Goal: Task Accomplishment & Management: Use online tool/utility

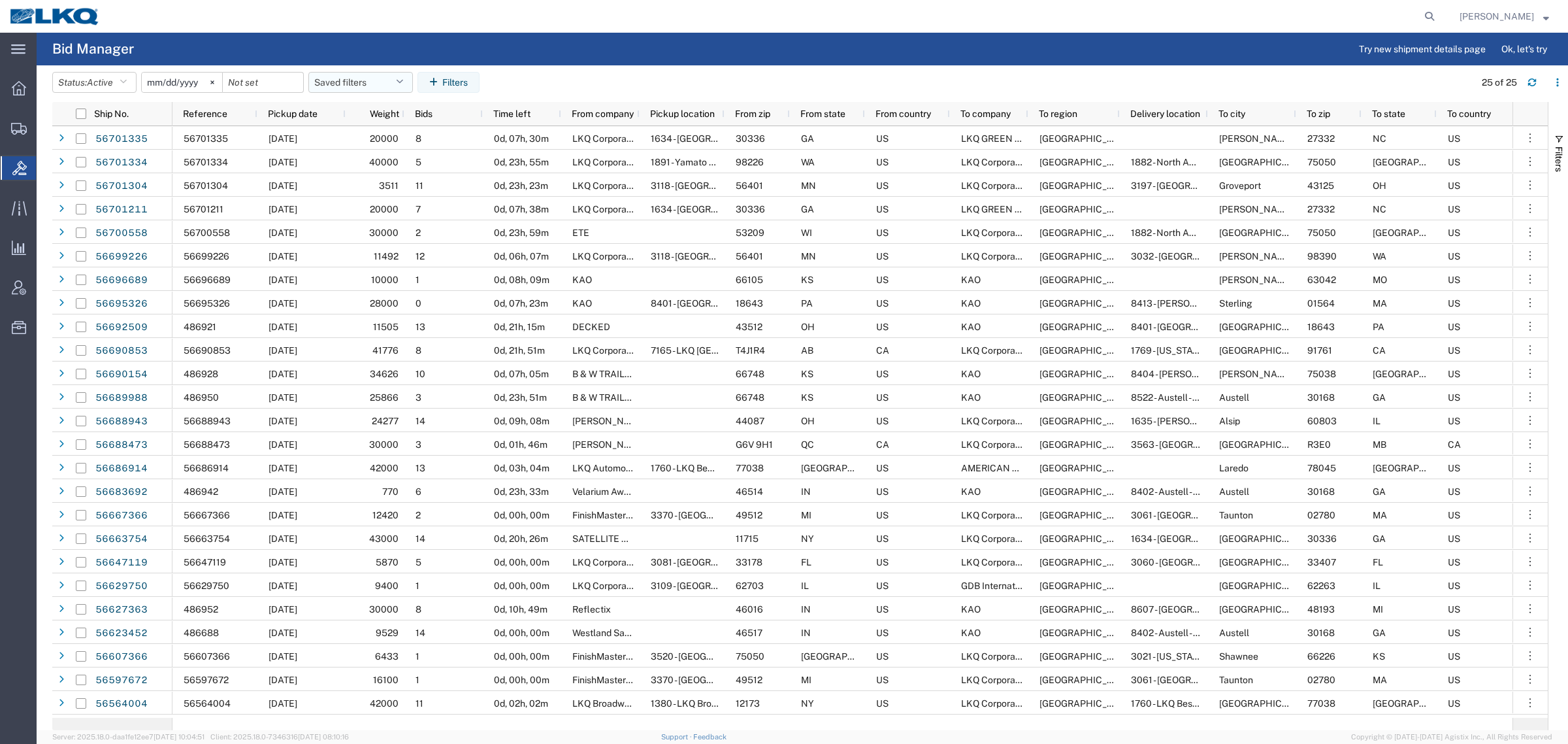
click at [351, 82] on button "Saved filters" at bounding box center [361, 82] width 104 height 21
click at [380, 135] on span "Bid Board" at bounding box center [396, 139] width 171 height 24
type input "2024-12-01"
type input "2025-12-31"
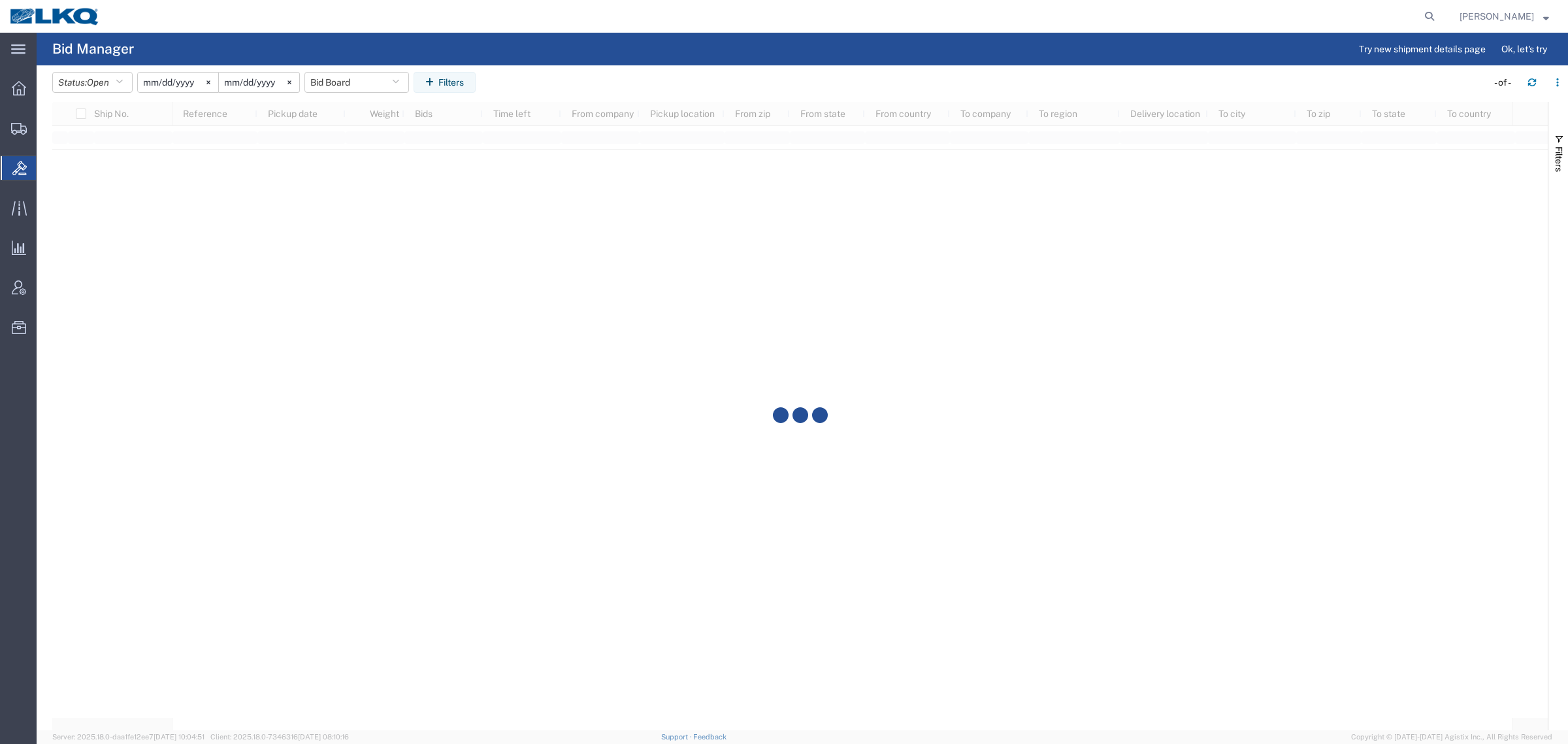
drag, startPoint x: 724, startPoint y: 91, endPoint x: 793, endPoint y: 79, distance: 70.0
click at [724, 90] on agx-table-filter-chips "Status: Open Active All Awaiting Confirmation Awarded Closed Expired Open Withd…" at bounding box center [766, 87] width 1429 height 30
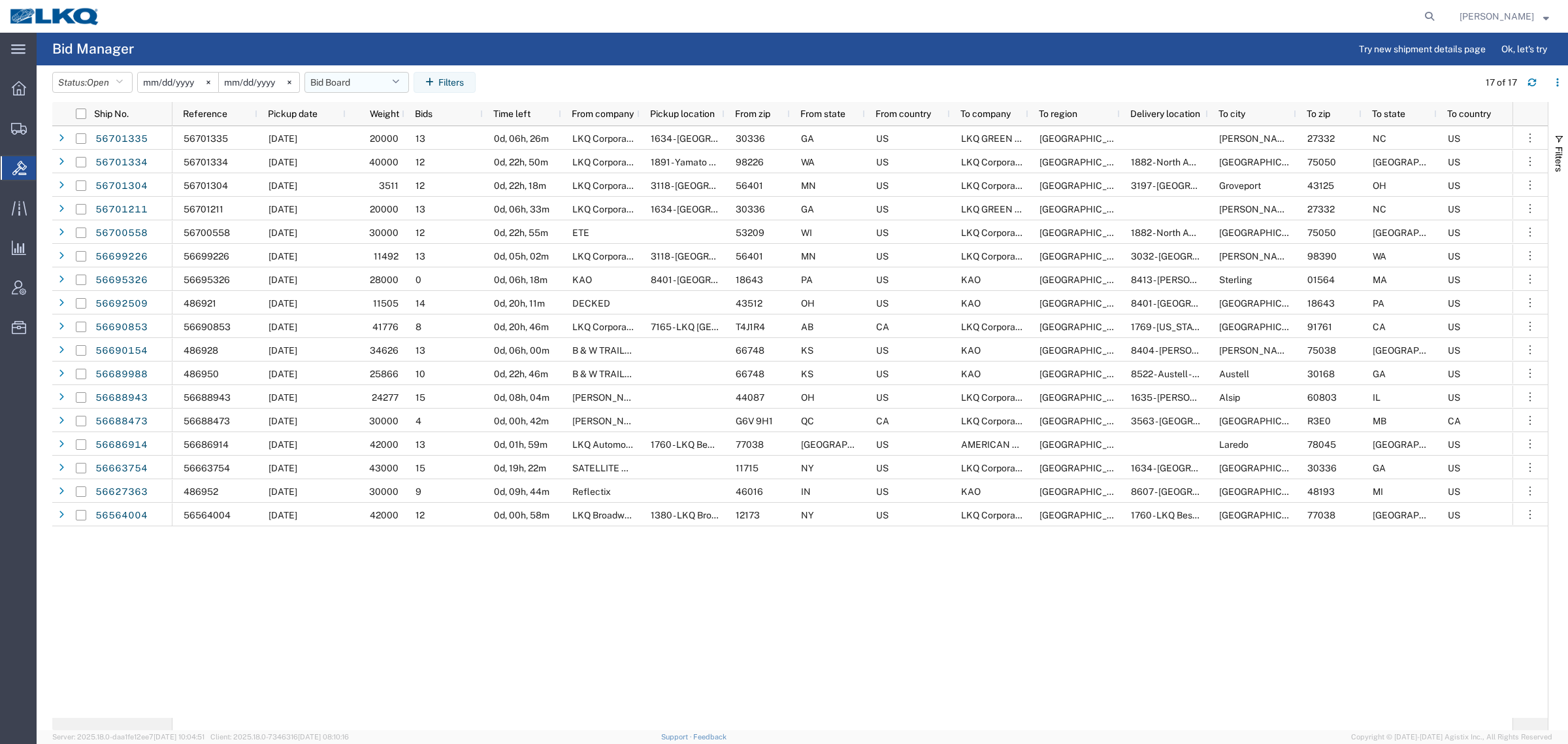
click at [344, 81] on button "Bid Board" at bounding box center [356, 82] width 104 height 21
click at [364, 142] on span "Bid Board" at bounding box center [392, 139] width 171 height 24
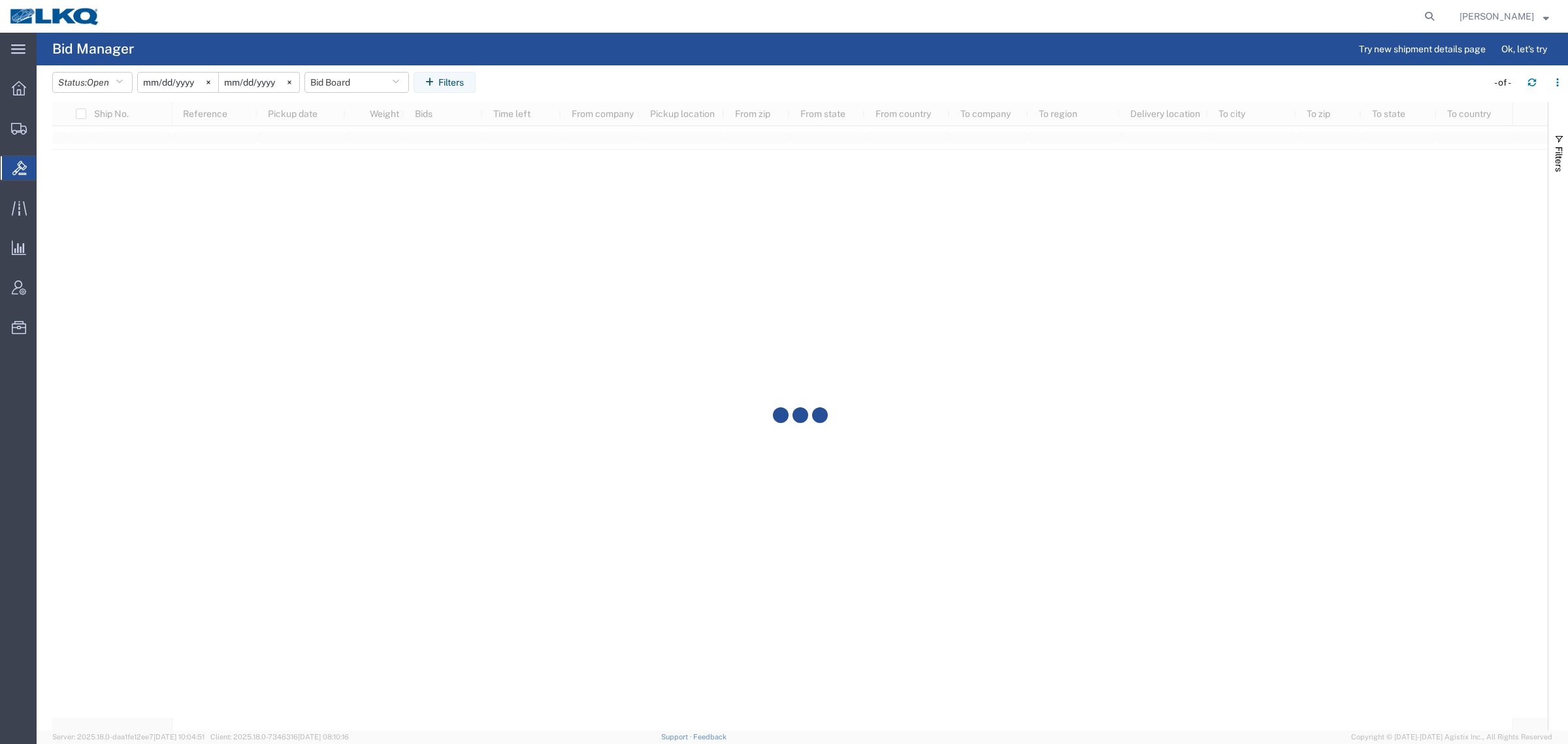
click at [611, 64] on agx-page-header "Bid Manager Try new shipment details page Ok, let's try" at bounding box center [802, 49] width 1532 height 33
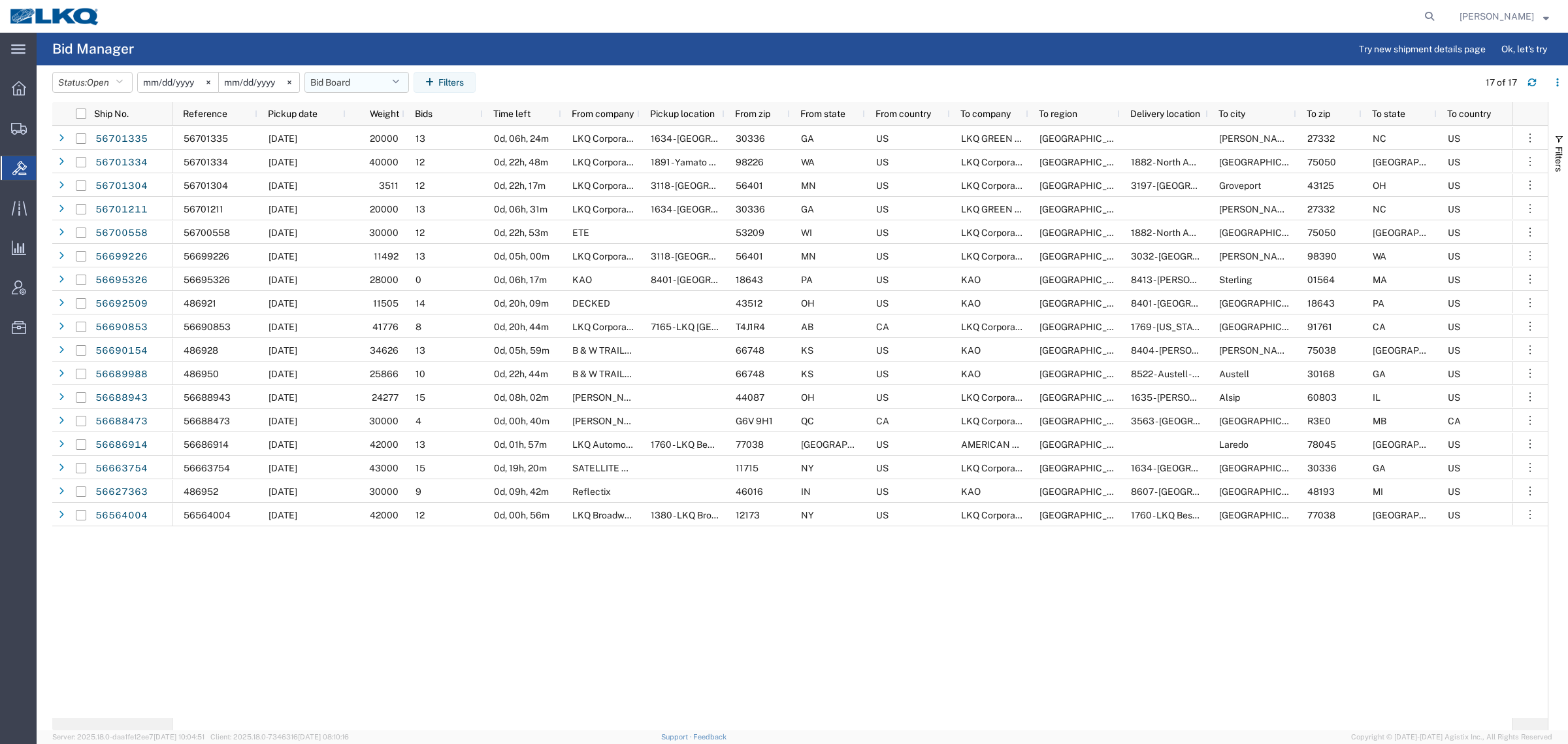
click at [326, 82] on button "Bid Board" at bounding box center [356, 82] width 104 height 21
drag, startPoint x: 419, startPoint y: 133, endPoint x: 453, endPoint y: 119, distance: 36.8
click at [424, 132] on span "Bid Board" at bounding box center [392, 139] width 171 height 24
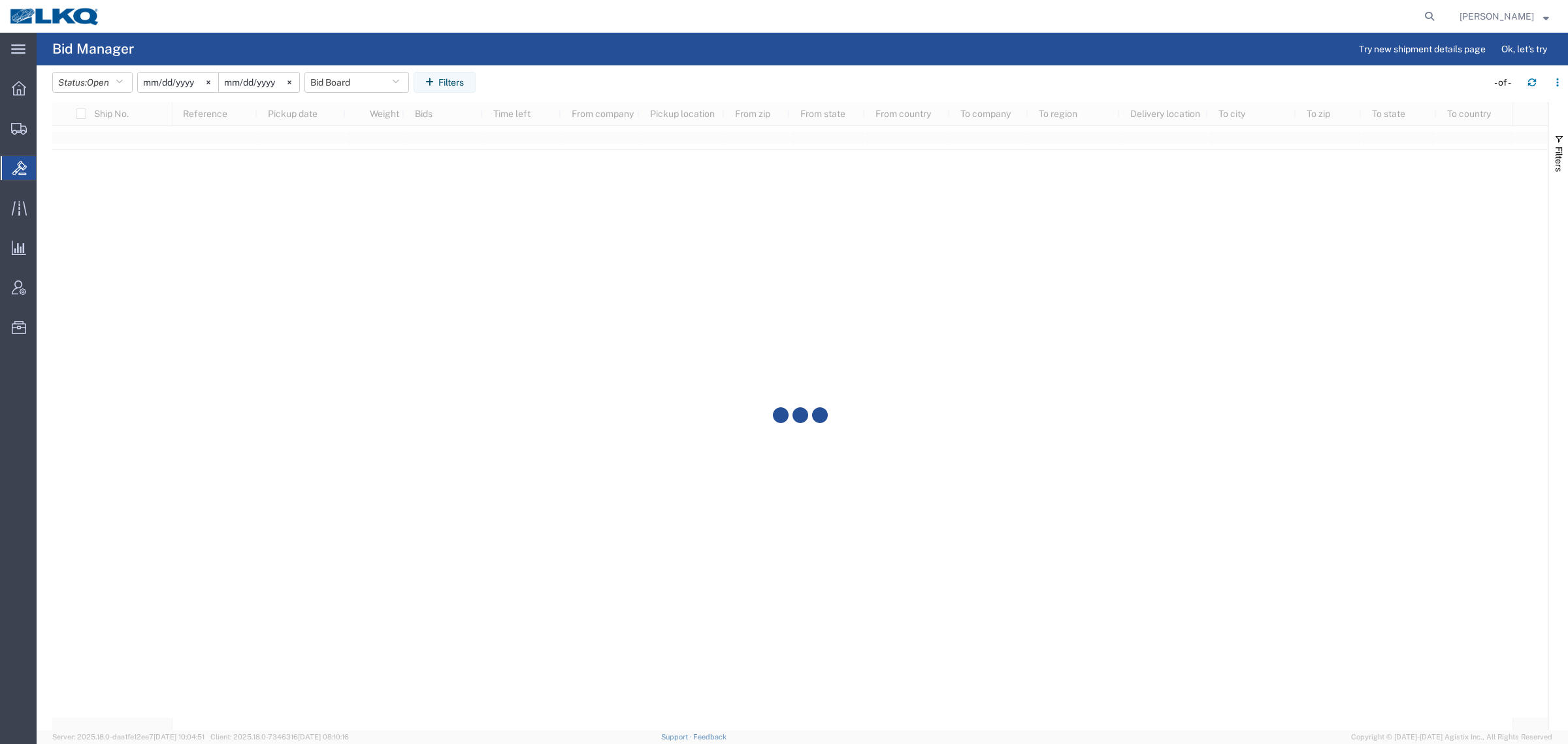
click at [600, 72] on agx-table-filter-chips "Status: Open Active All Awaiting Confirmation Awarded Closed Expired Open Withd…" at bounding box center [766, 87] width 1429 height 30
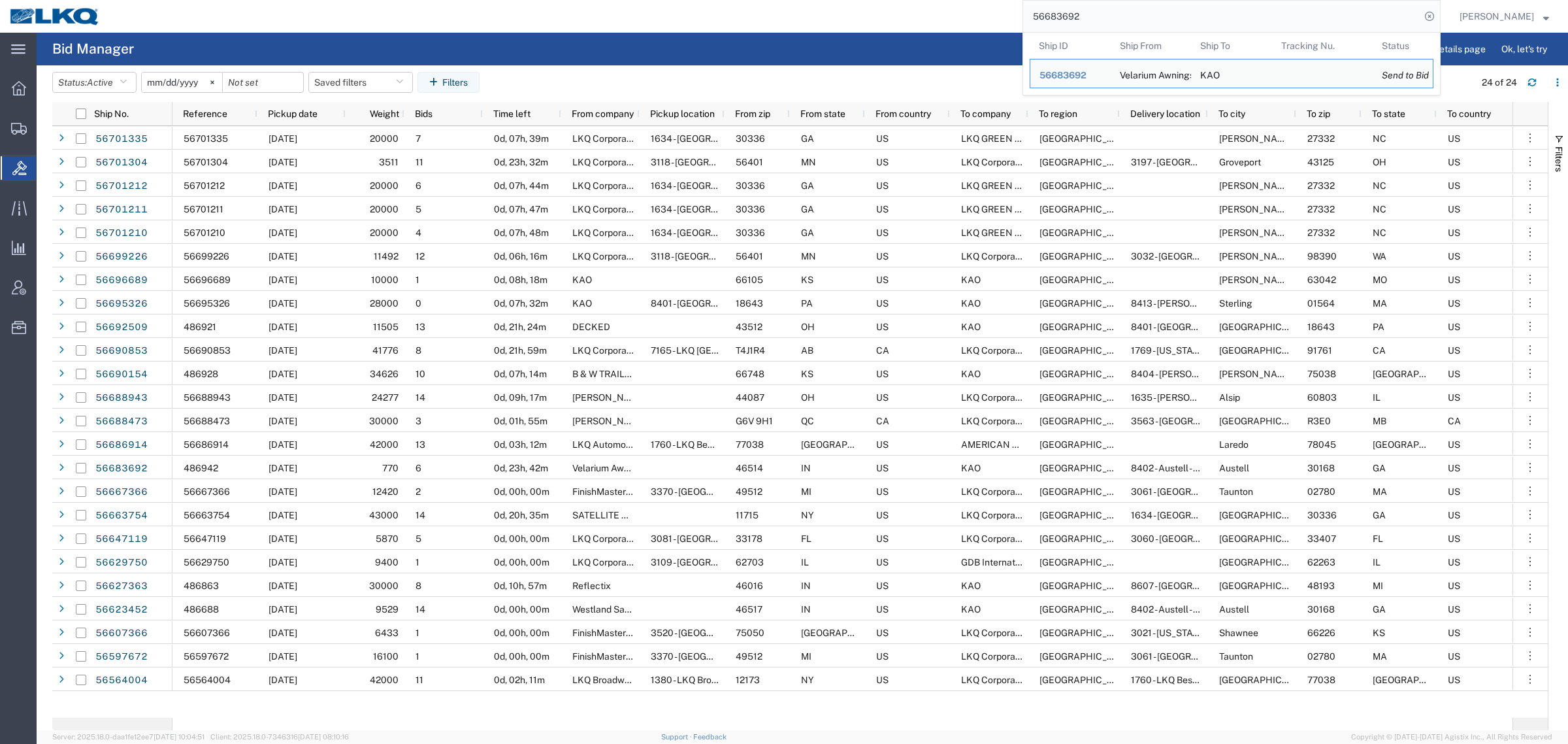
drag, startPoint x: 1102, startPoint y: 5, endPoint x: 917, endPoint y: 26, distance: 186.2
click at [930, 25] on div "56683692 Ship ID Ship From Ship To Tracking Nu. Status Ship ID 56683692 Ship Fr…" at bounding box center [775, 16] width 1331 height 33
paste input "703573"
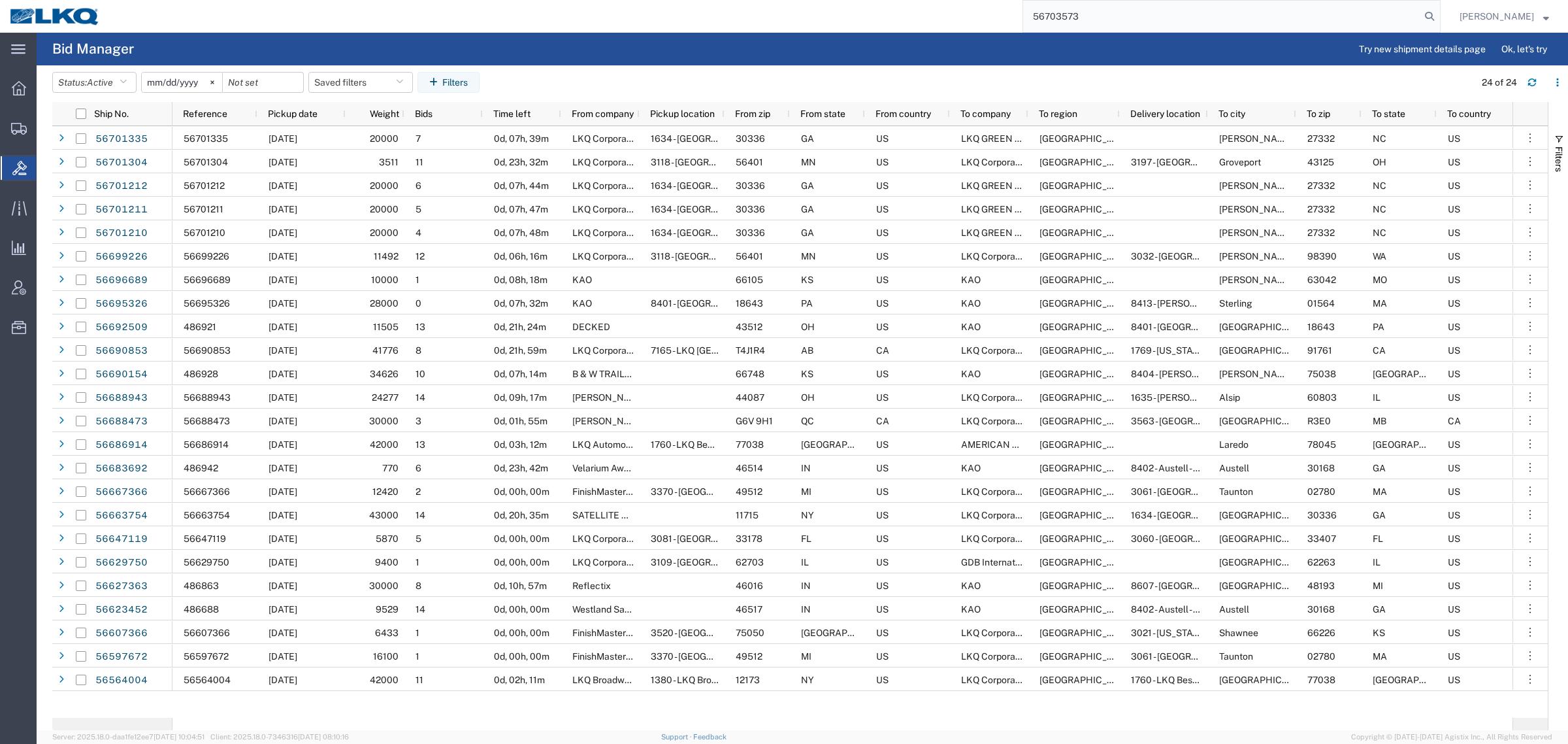
type input "56703573"
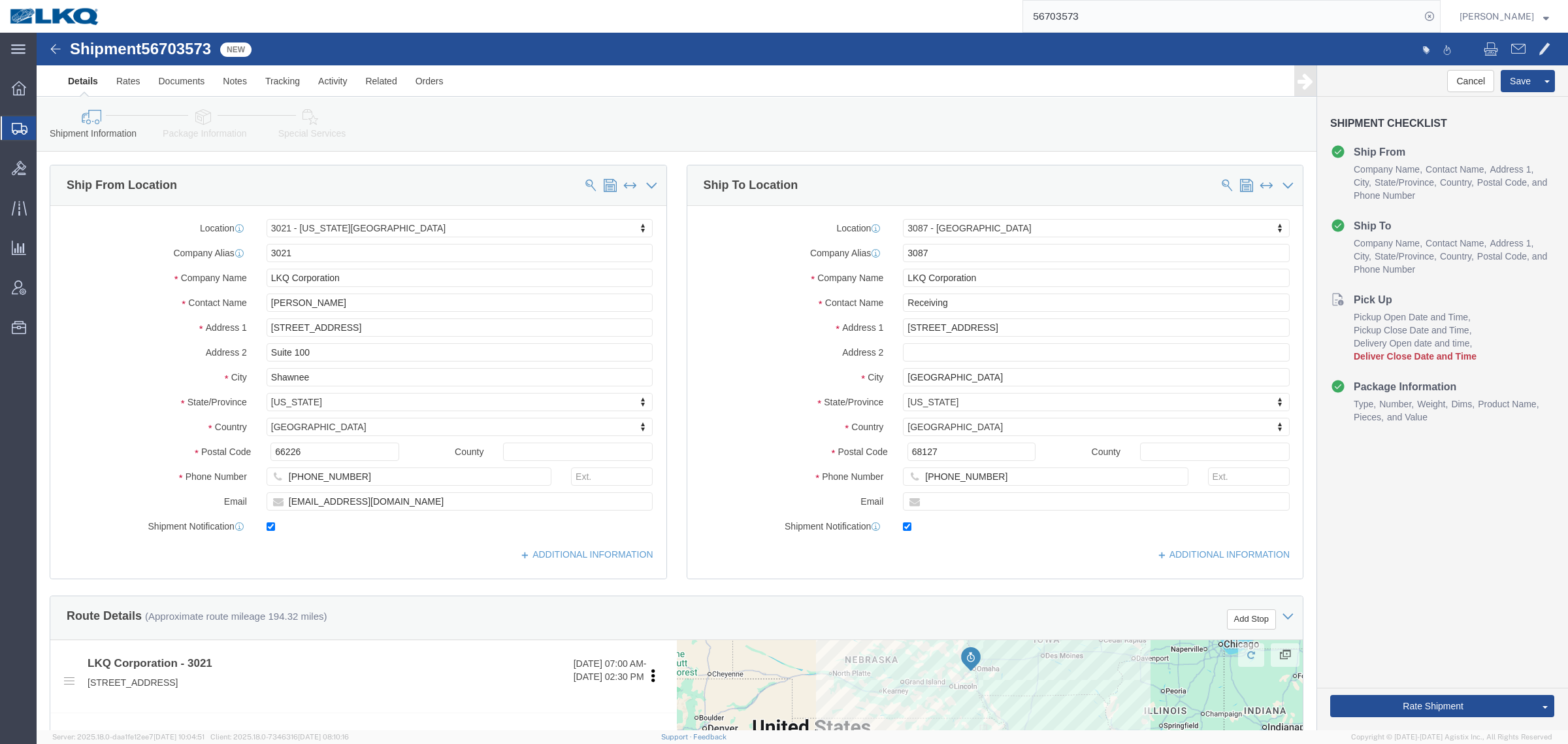
click div "Shipment Information Package Information Special Services Loading Routing"
select select "27738"
select select "27822"
click link "Notes"
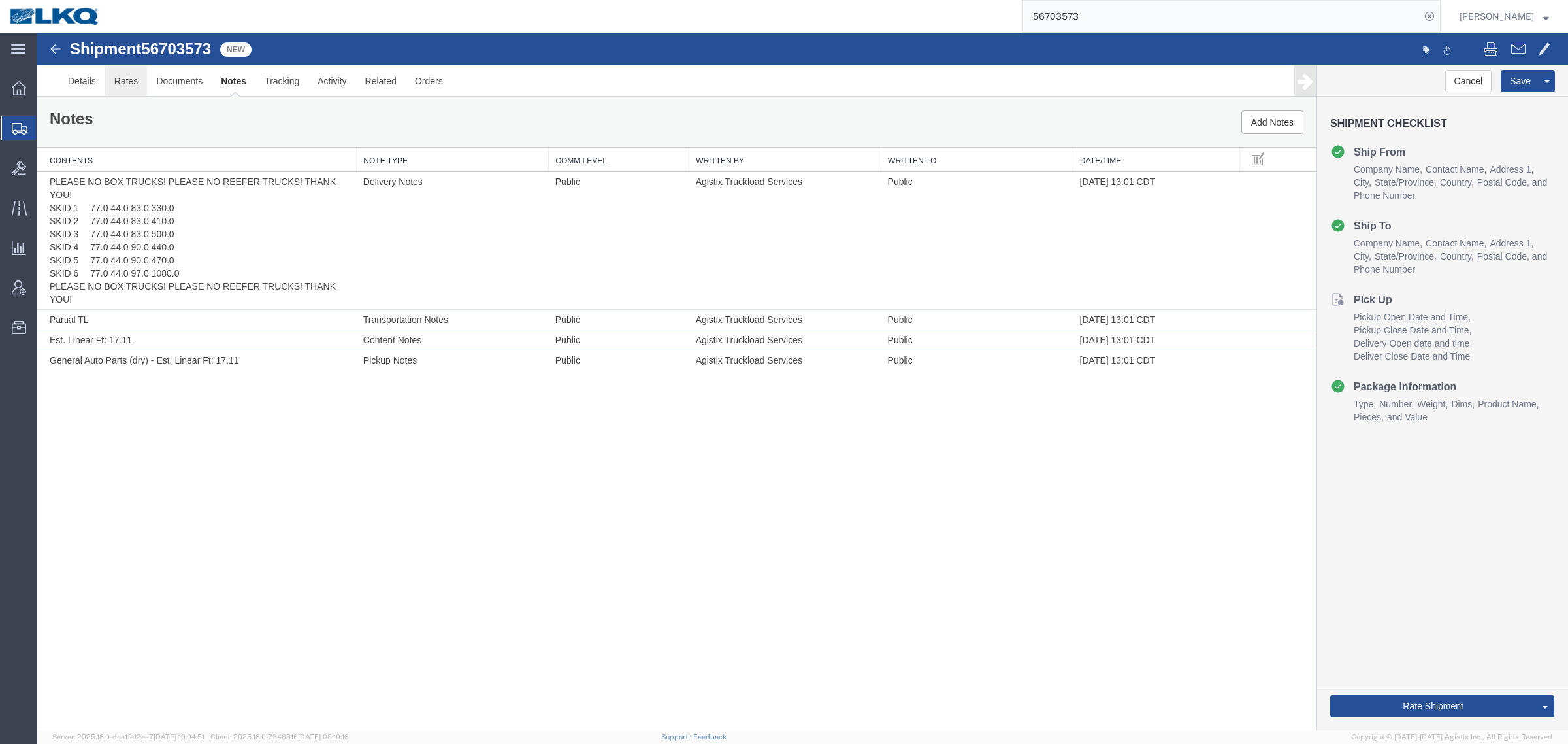
click at [139, 94] on link "Rates" at bounding box center [126, 81] width 42 height 31
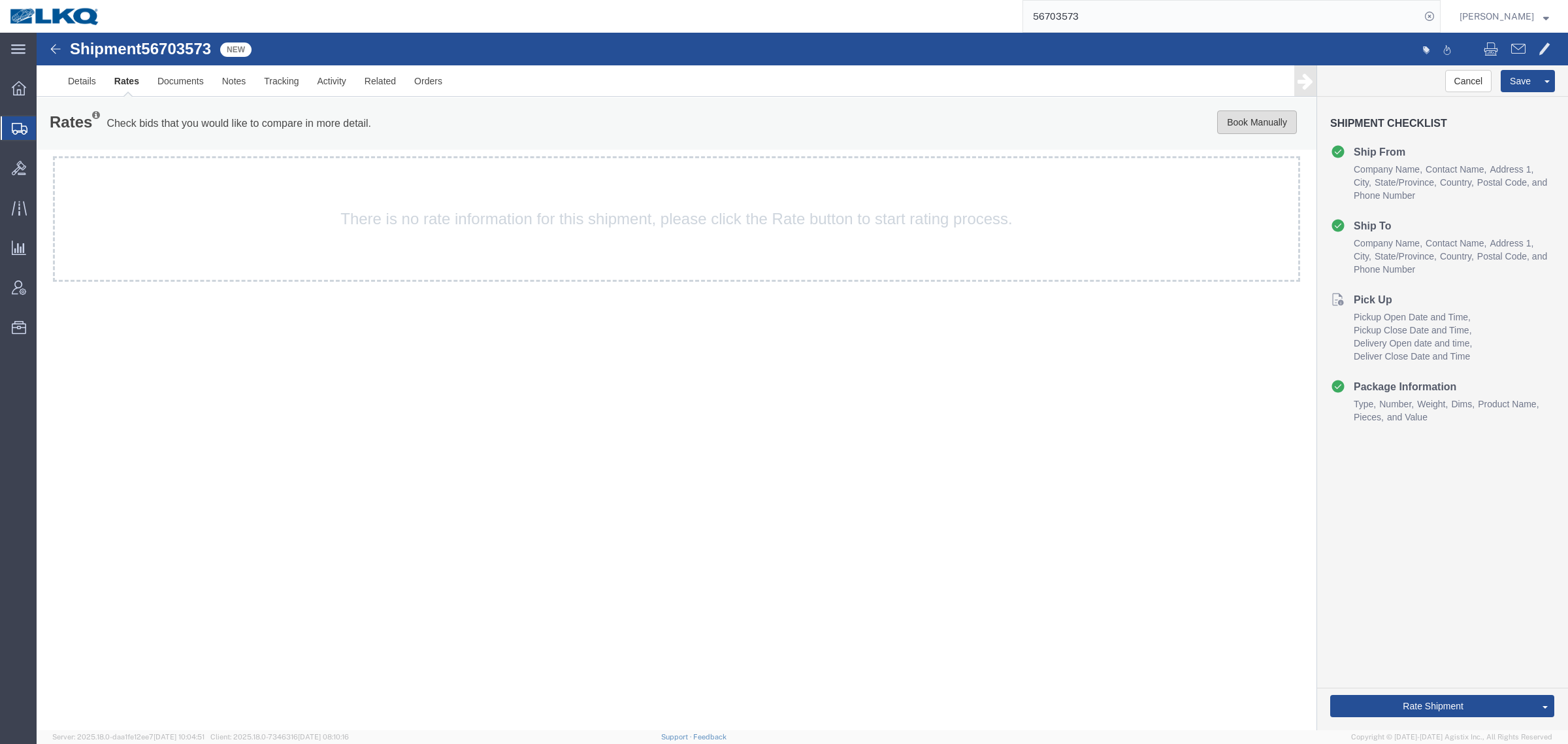
click at [1229, 126] on button "Book Manually" at bounding box center [1257, 122] width 80 height 24
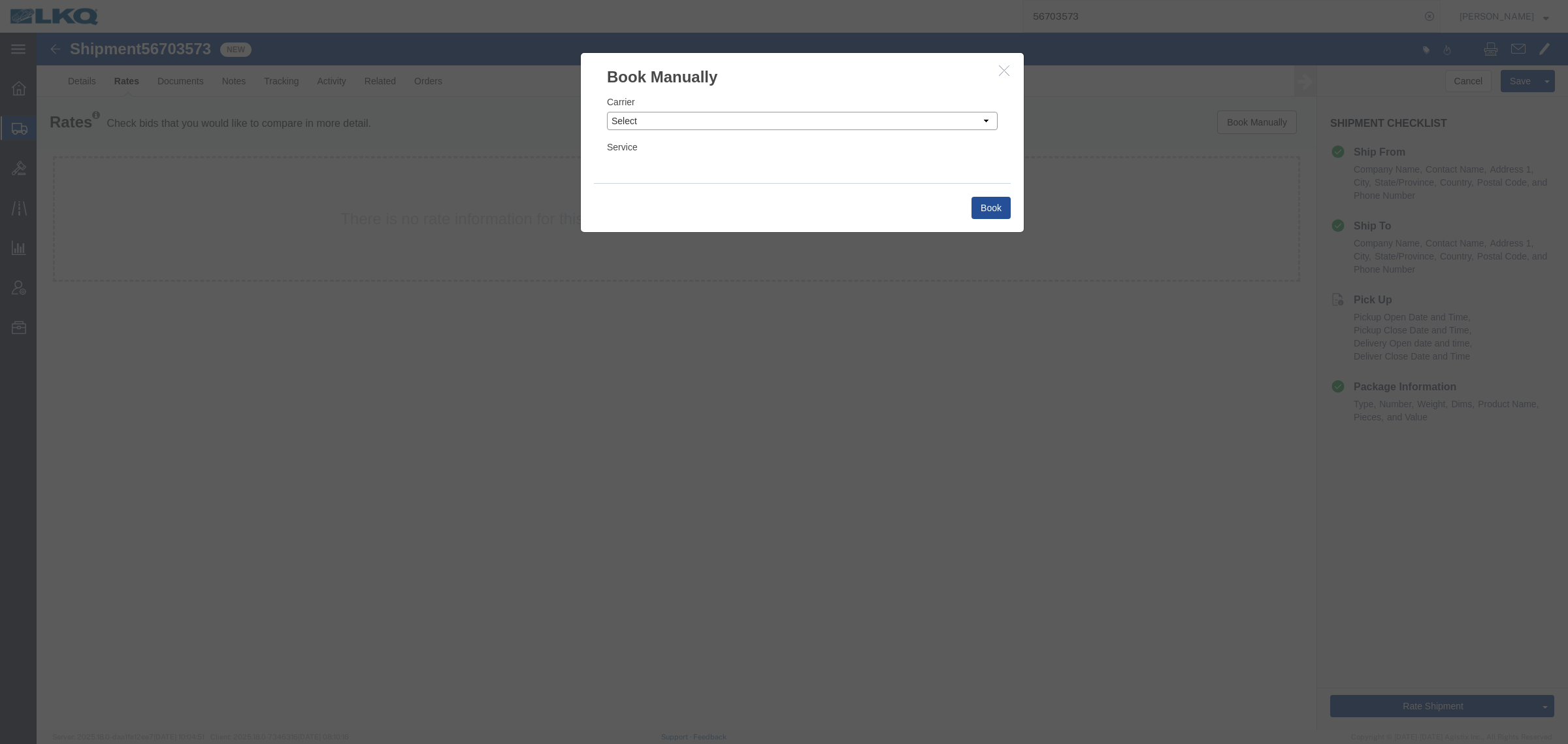
click at [714, 127] on select "Select Add New Carrier (and default service) AG Expedited ARL Logistics ATS Log…" at bounding box center [802, 121] width 391 height 19
click at [607, 111] on select "Select Add New Carrier (and default service) AG Expedited ARL Logistics ATS Log…" at bounding box center [802, 121] width 391 height 19
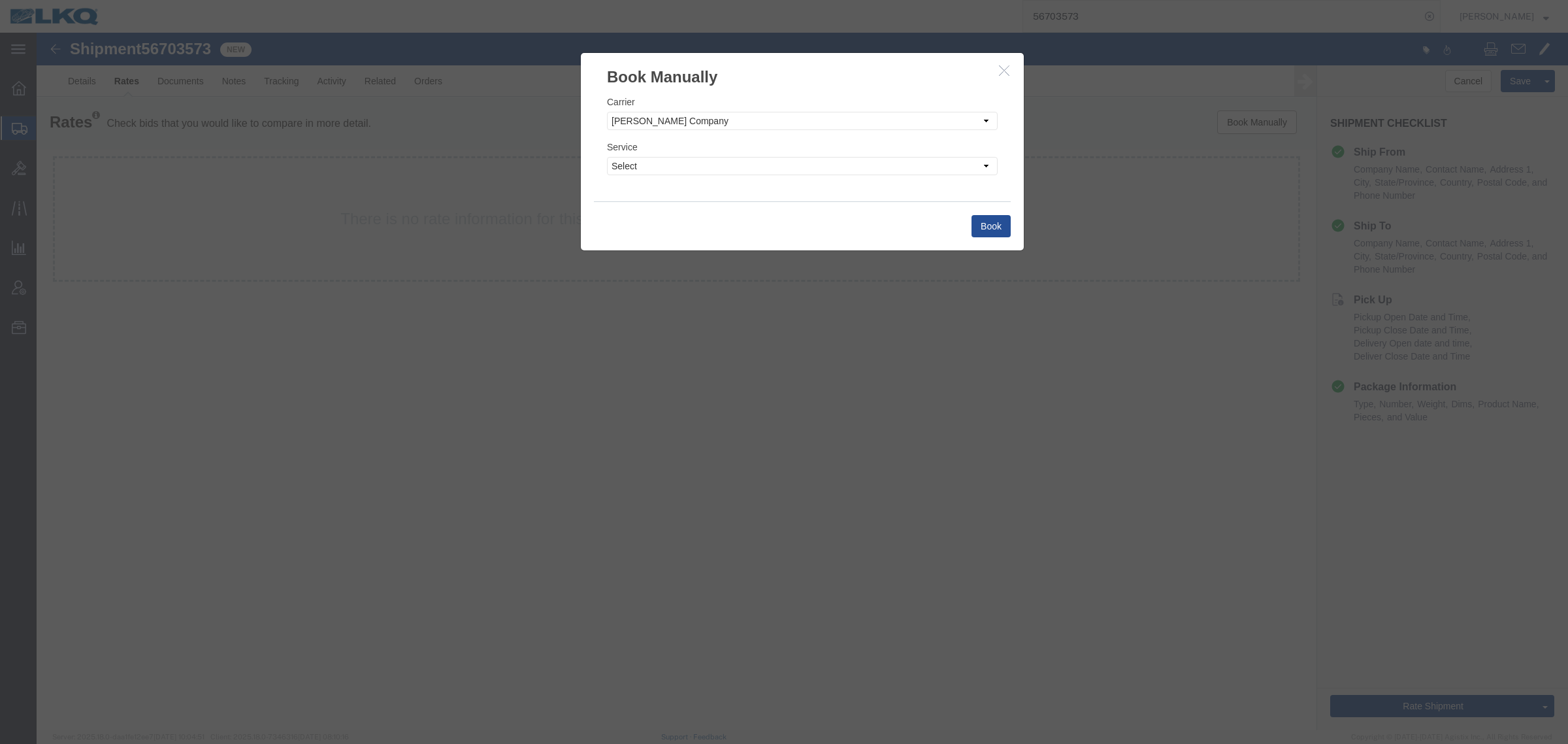
click at [699, 131] on div "Carrier Select Add New Carrier (and default service) AG Expedited ARL Logistics…" at bounding box center [802, 144] width 443 height 113
click at [694, 122] on select "Select Add New Carrier (and default service) AG Expedited ARL Logistics ATS Log…" at bounding box center [802, 121] width 391 height 19
select select "4622"
click at [607, 111] on select "Select Add New Carrier (and default service) AG Expedited ARL Logistics ATS Log…" at bounding box center [802, 121] width 391 height 19
click at [694, 157] on select "Select Guaranteed Next Day LTL Standard 3-5 Day Rail TL Standard 3 - 5 Day" at bounding box center [802, 167] width 391 height 19
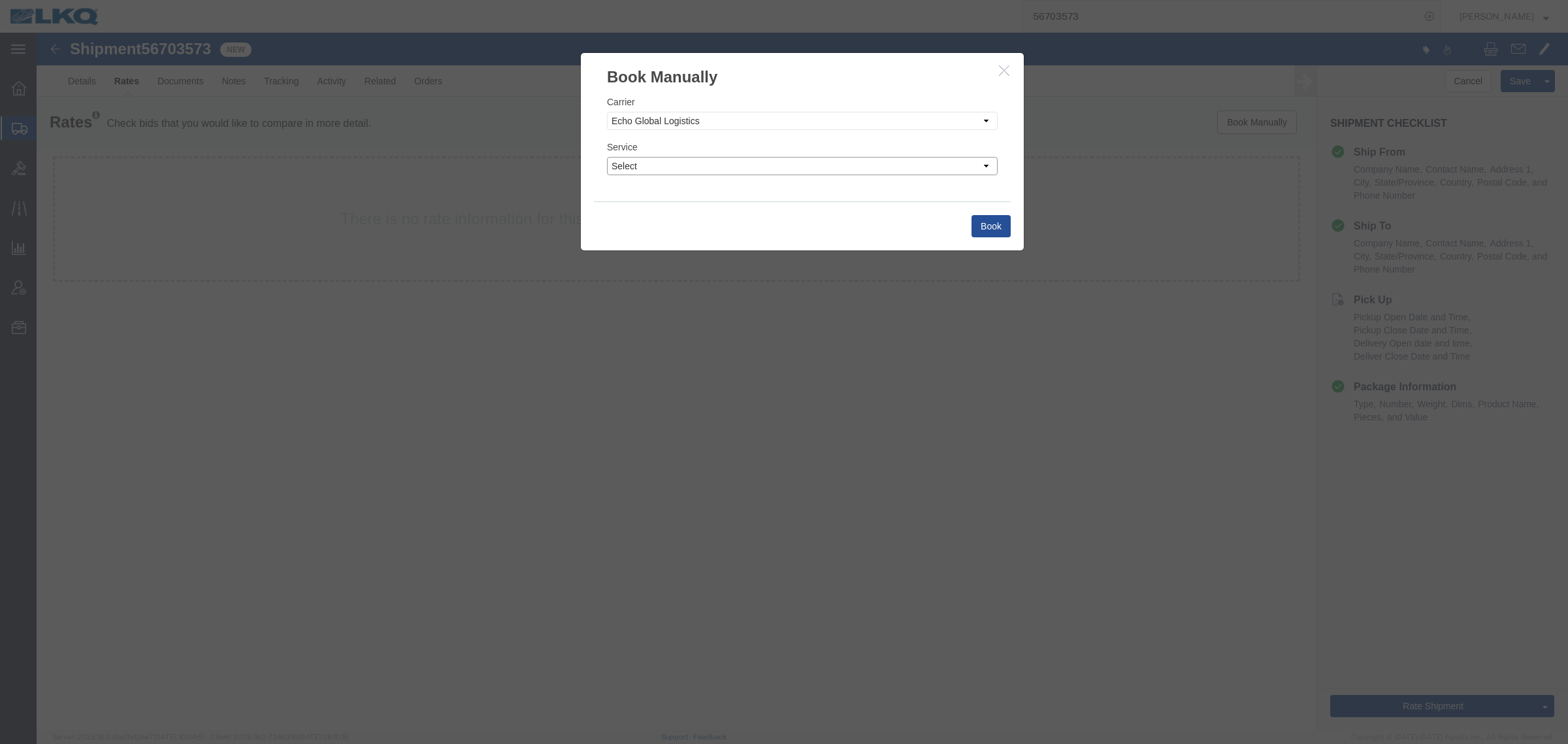
select select "13989"
click at [607, 157] on select "Select Guaranteed Next Day LTL Standard 3-5 Day Rail TL Standard 3 - 5 Day" at bounding box center [802, 167] width 391 height 19
drag, startPoint x: 972, startPoint y: 217, endPoint x: 978, endPoint y: 222, distance: 7.8
click at [978, 222] on button "Book" at bounding box center [991, 226] width 39 height 22
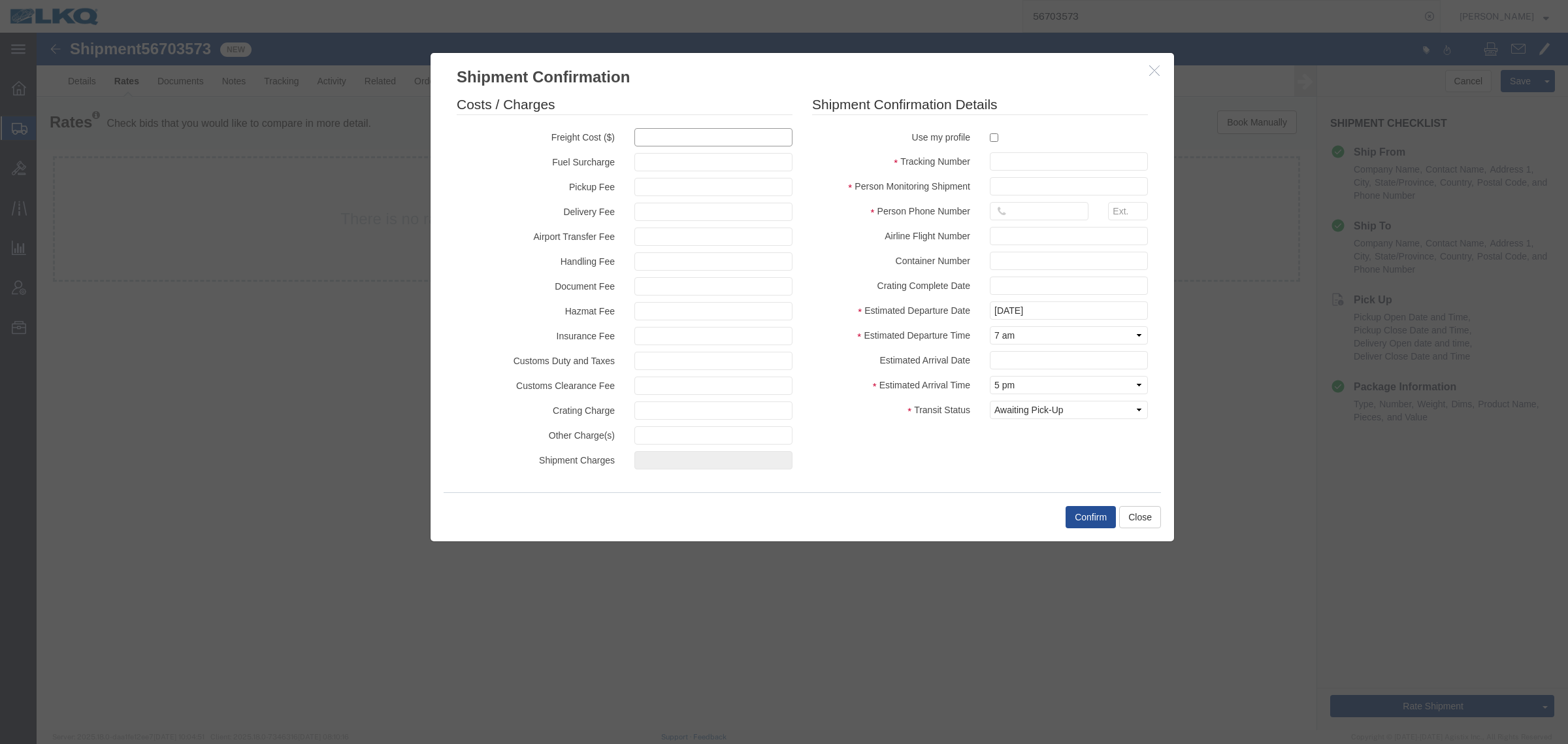
click at [741, 142] on input "text" at bounding box center [713, 137] width 158 height 19
type input "850"
type input "850.00"
click at [1007, 165] on input "text" at bounding box center [1069, 162] width 158 height 19
paste input "56703573"
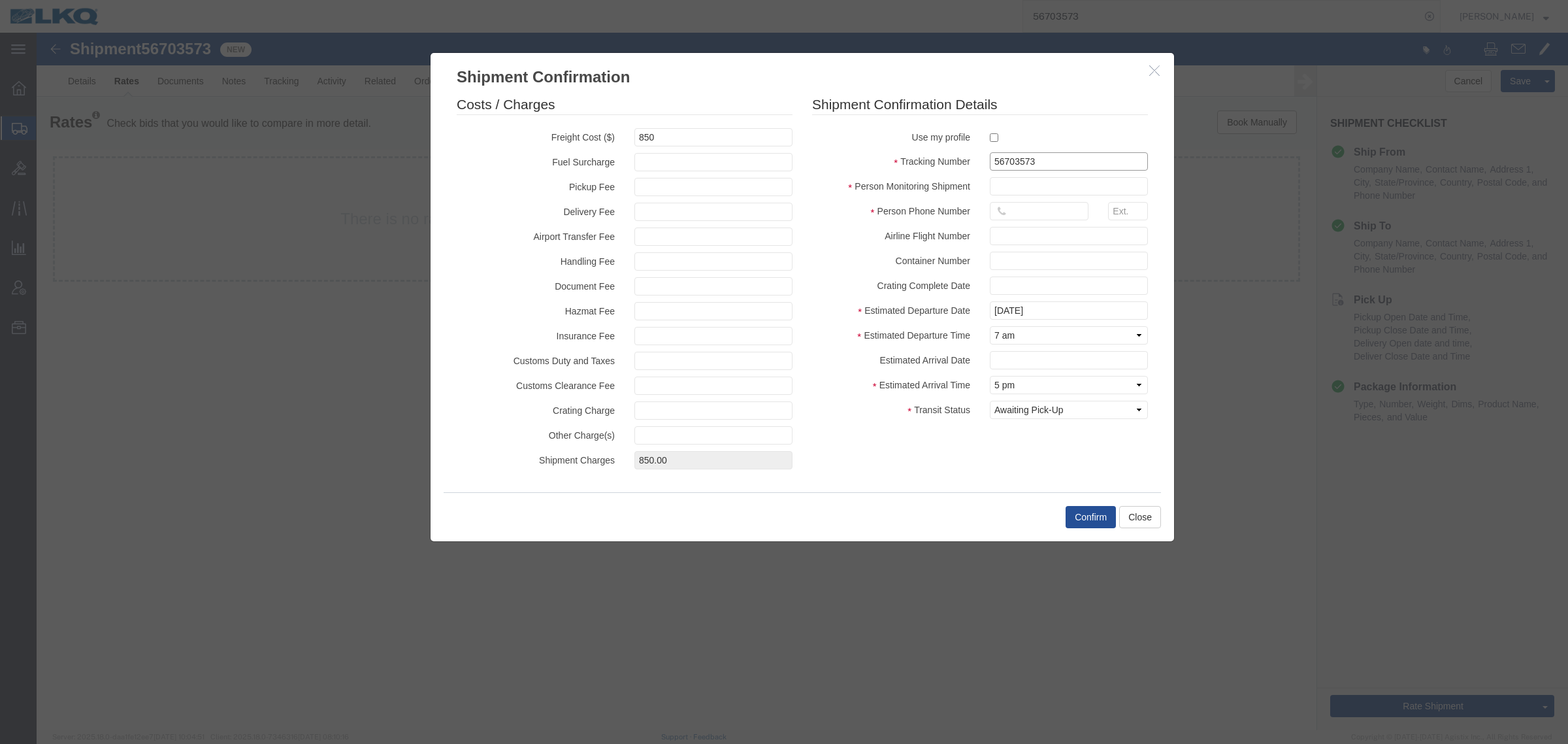
type input "56703573"
click at [1055, 190] on input "text" at bounding box center [1069, 187] width 158 height 19
type input "[PERSON_NAME]"
click at [1047, 217] on input "16159309356" at bounding box center [1039, 212] width 99 height 19
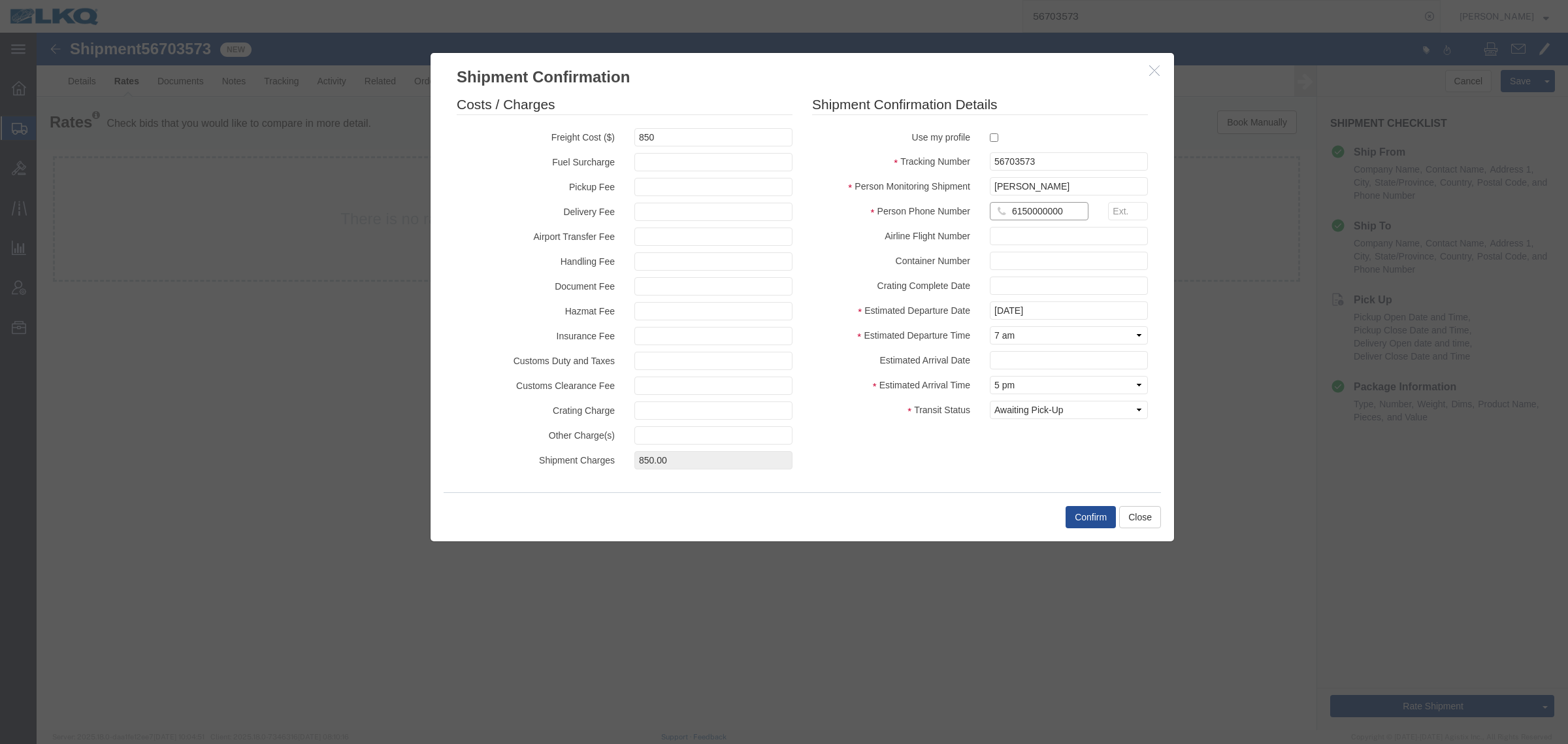
type input "6150000000"
click at [1089, 518] on button "Confirm" at bounding box center [1091, 517] width 50 height 22
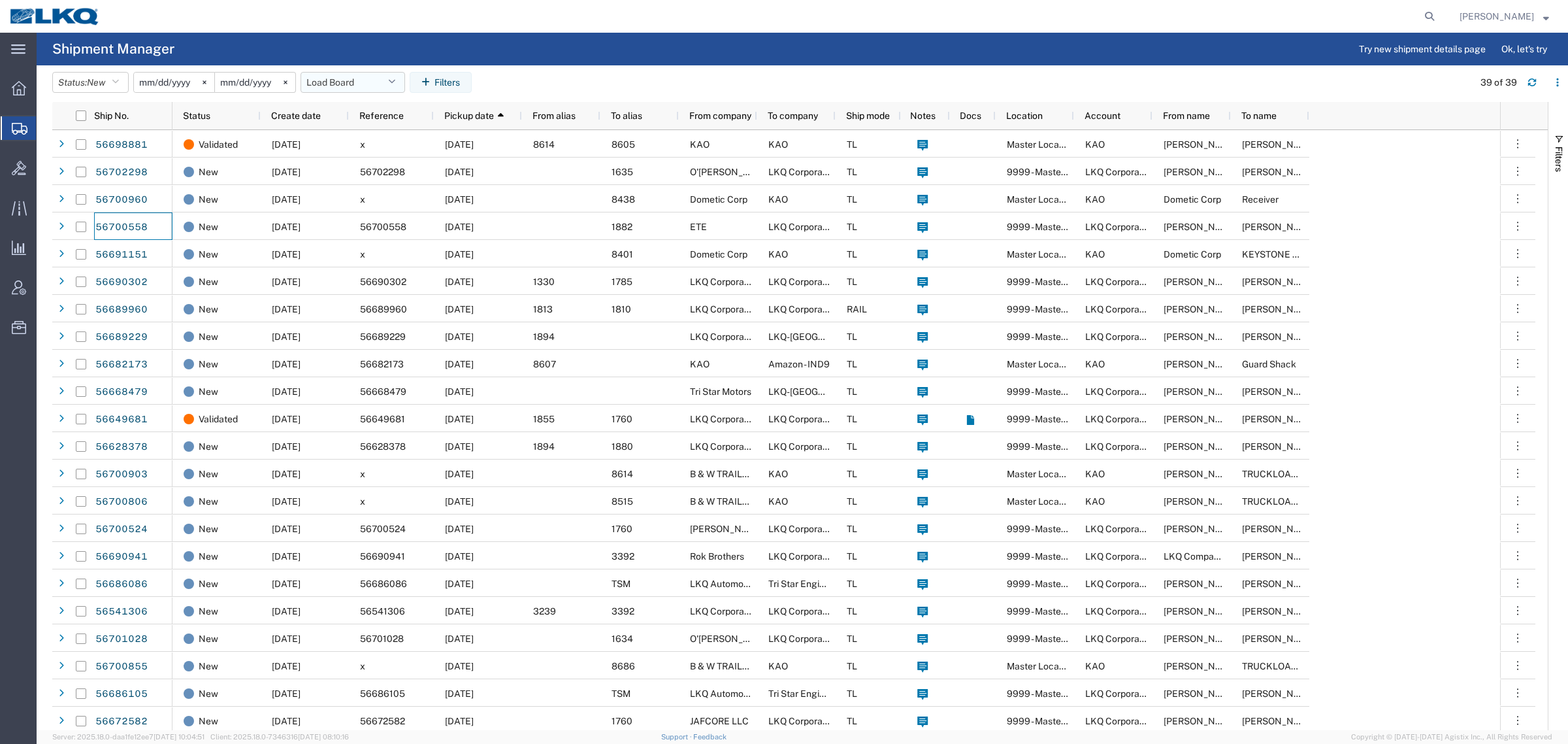
click at [340, 79] on button "Load Board" at bounding box center [353, 82] width 104 height 21
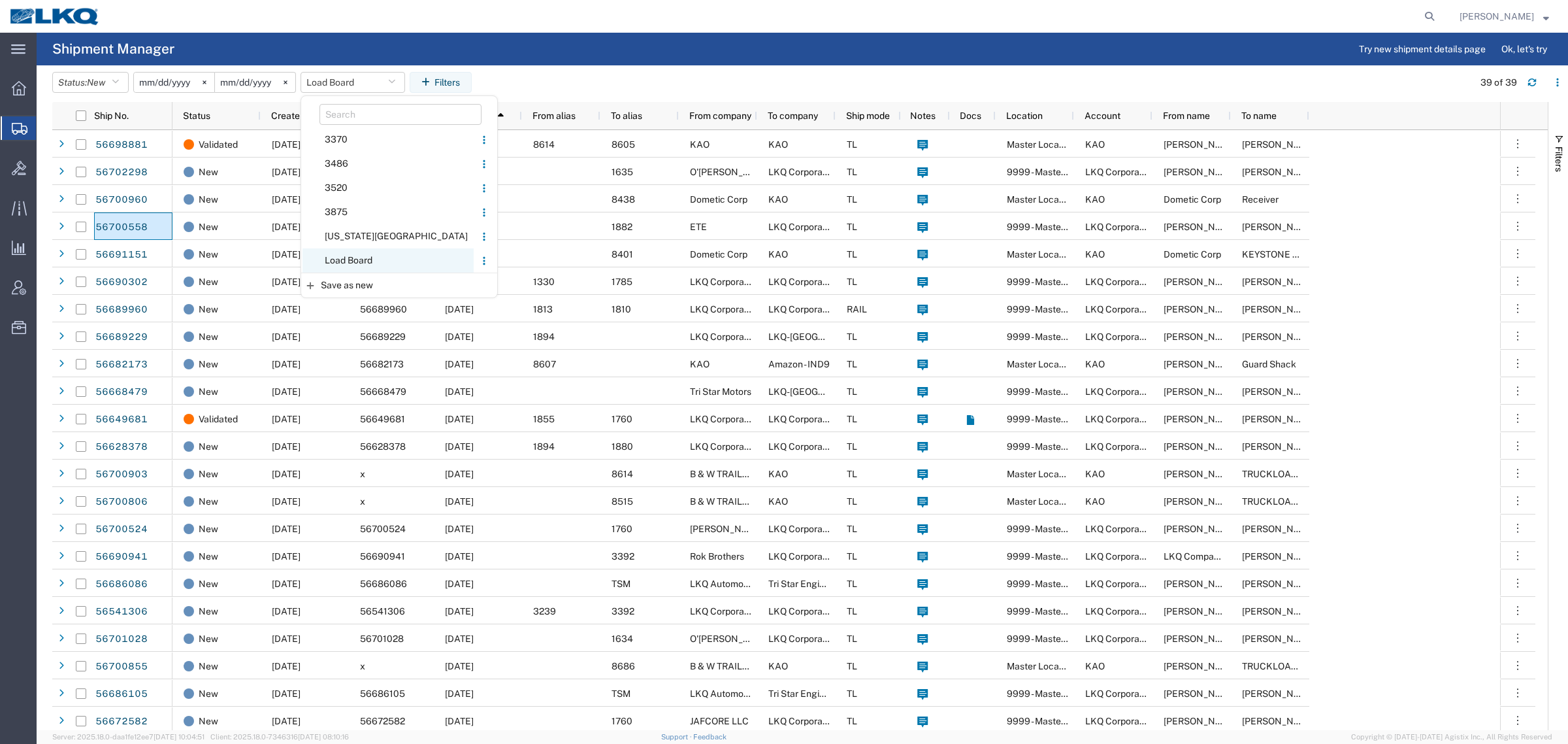
click at [373, 262] on span "Load Board" at bounding box center [389, 261] width 171 height 24
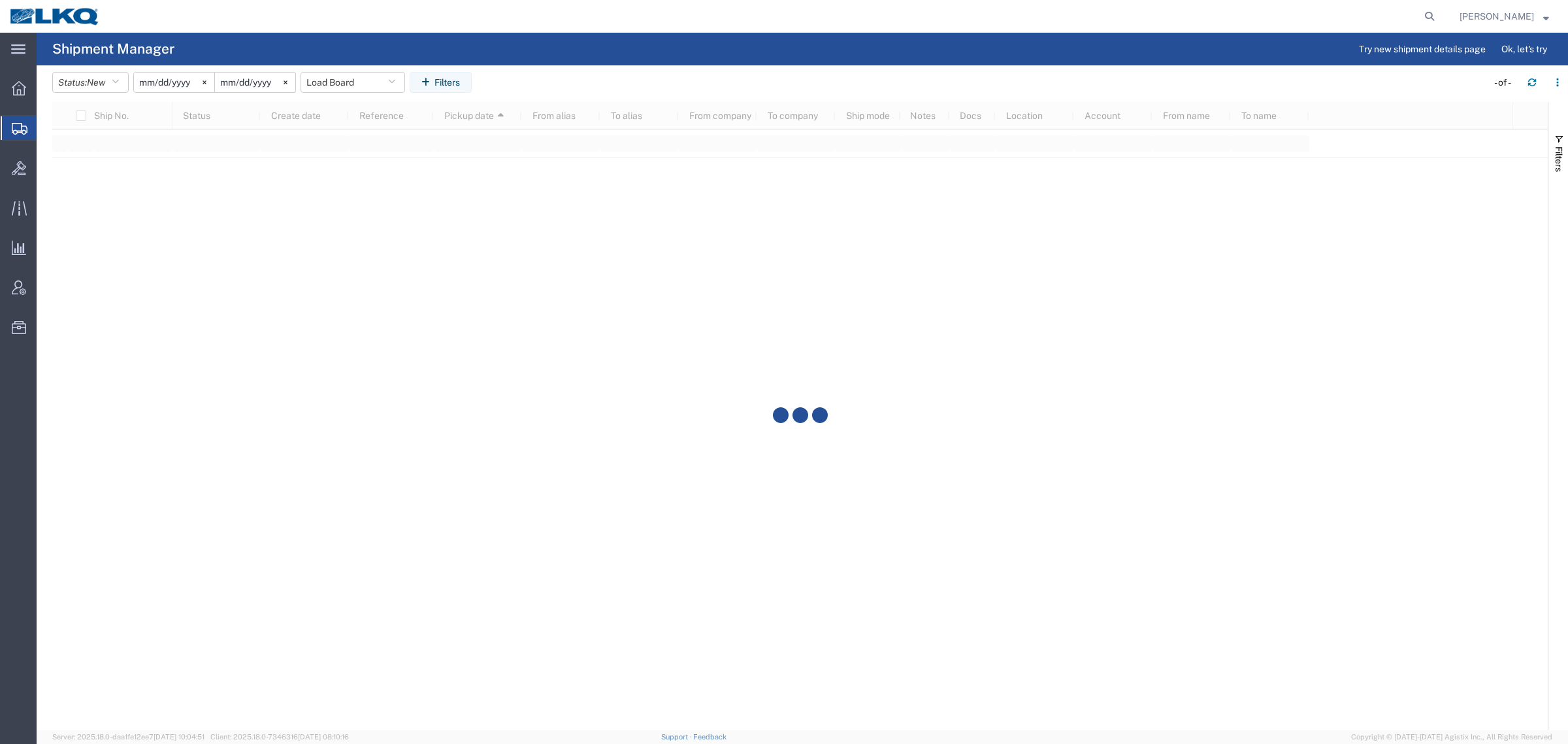
click at [549, 87] on agx-table-filter-chips "Status: New Active All Approved Booked Canceled Delivered Denied New On Hold Pe…" at bounding box center [766, 87] width 1429 height 30
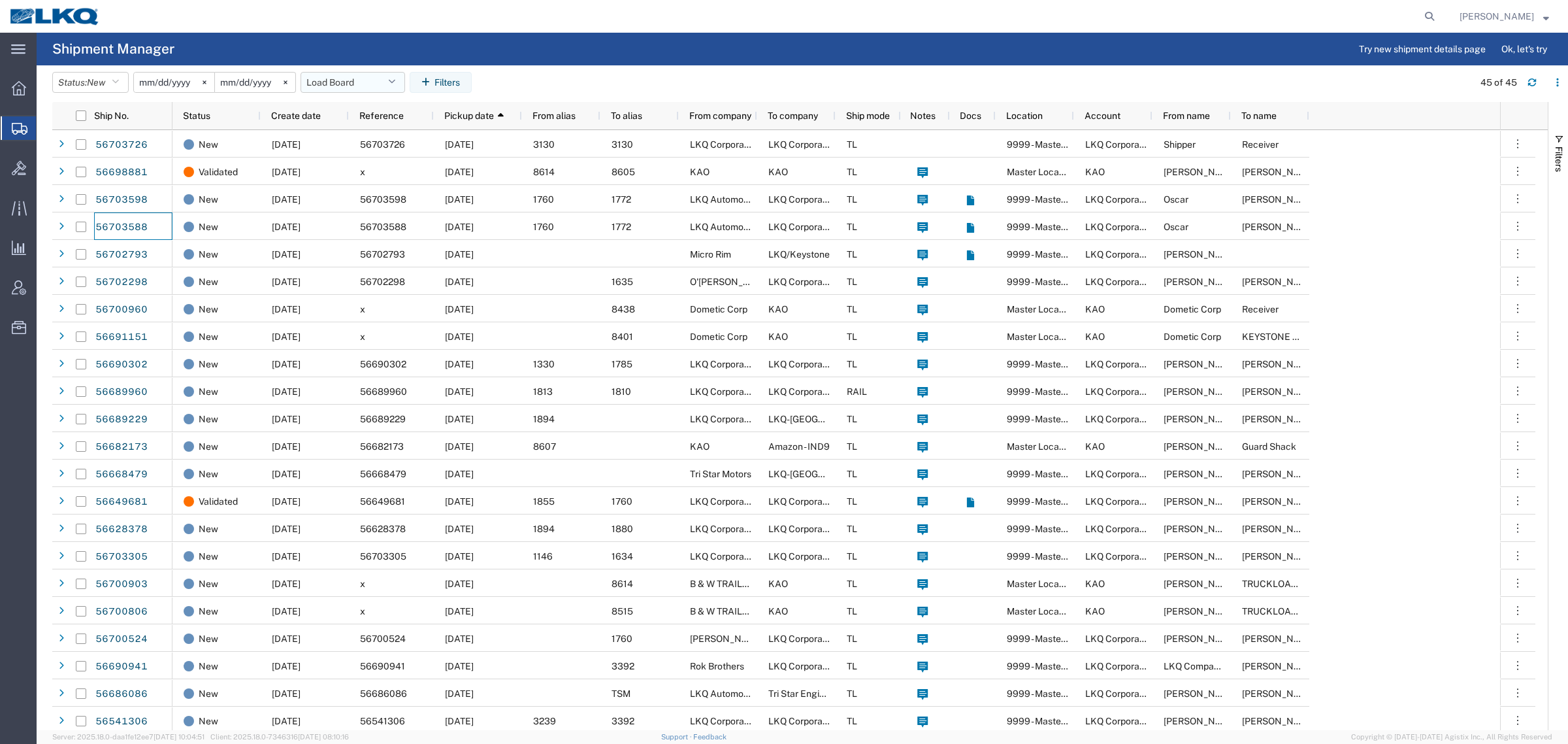
click at [324, 74] on button "Load Board" at bounding box center [353, 82] width 104 height 21
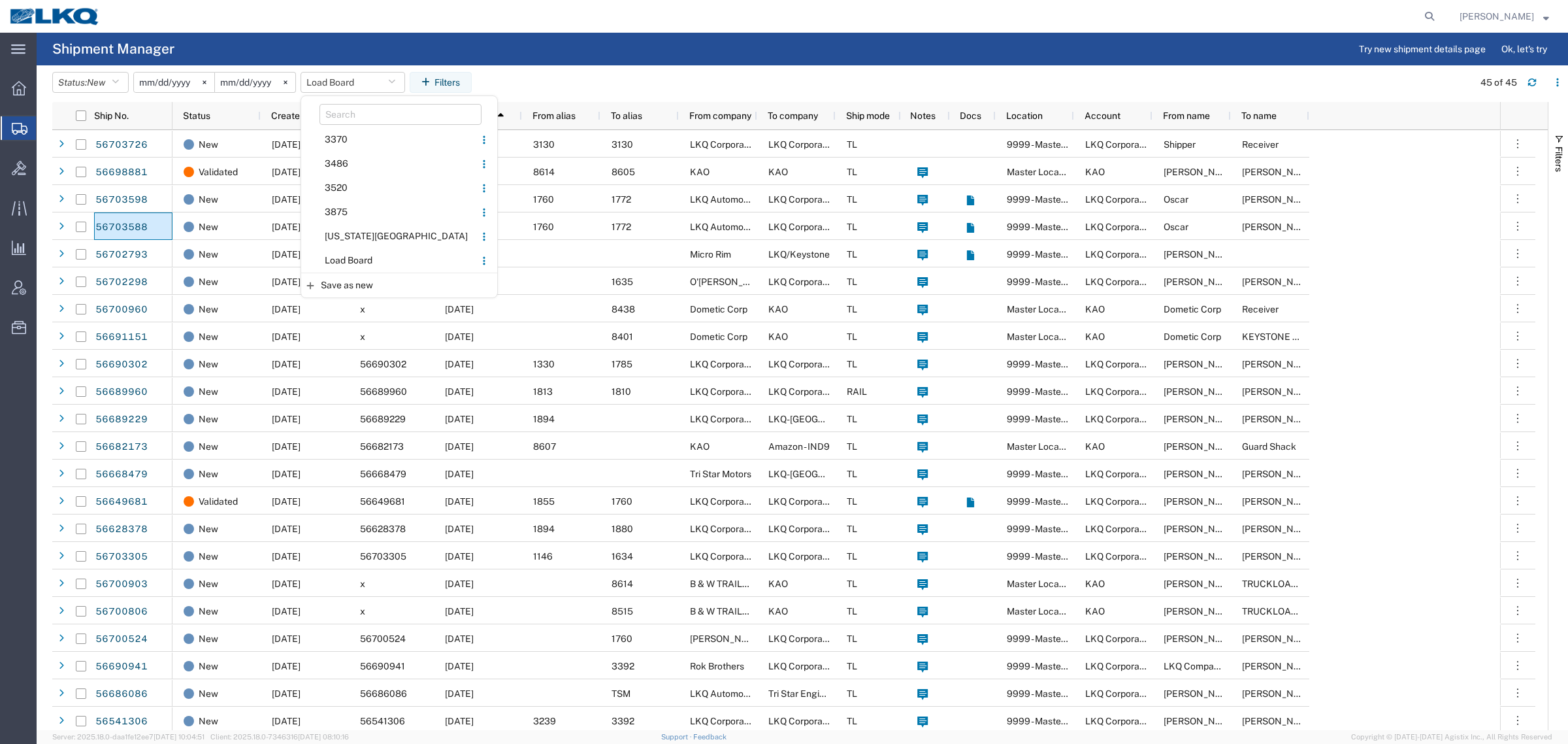
drag, startPoint x: 367, startPoint y: 259, endPoint x: 499, endPoint y: 181, distance: 153.3
click at [371, 259] on span "Load Board" at bounding box center [389, 261] width 171 height 24
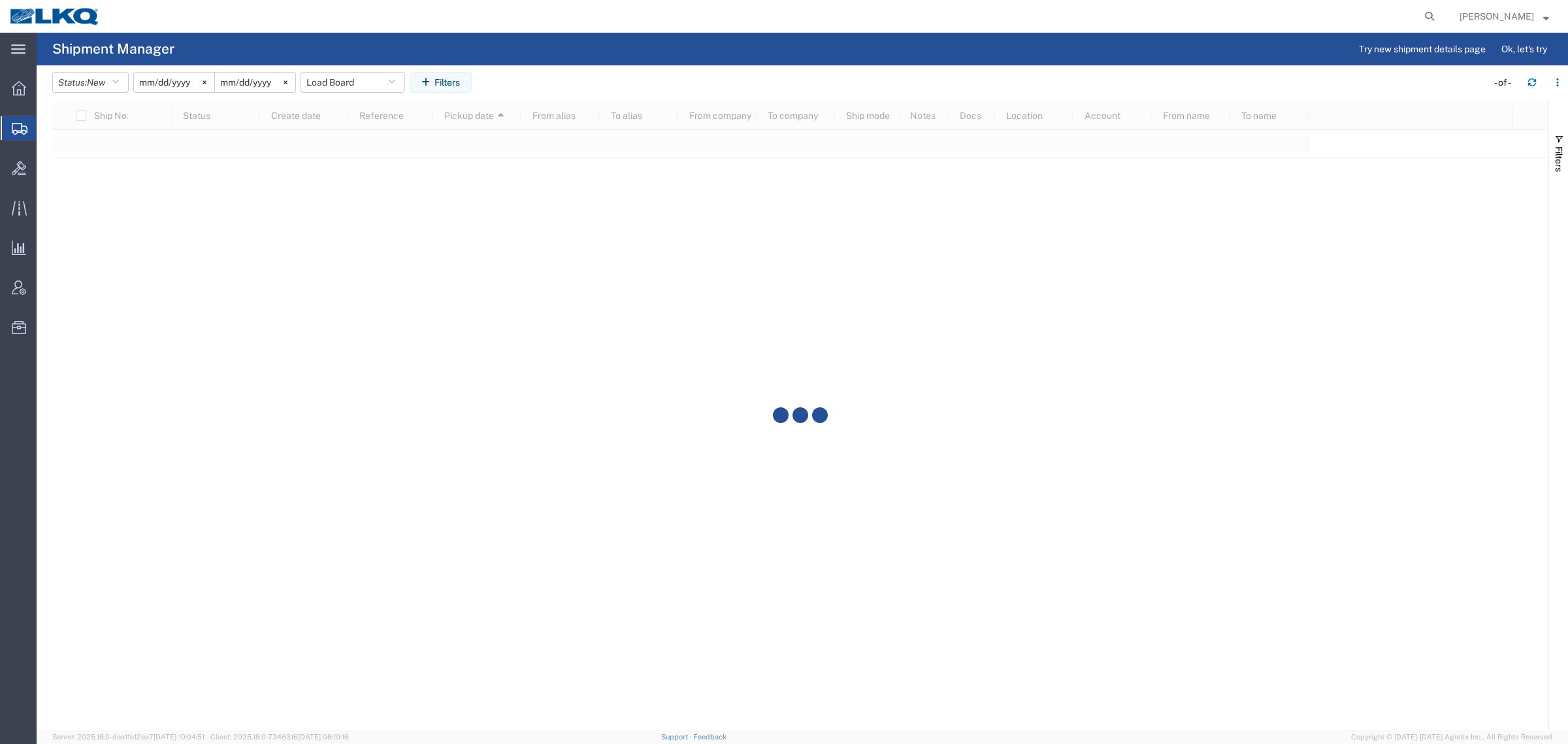
click at [726, 75] on agx-table-filter-chips "Status: New Active All Approved Booked Canceled Delivered Denied New On Hold Pe…" at bounding box center [766, 87] width 1429 height 30
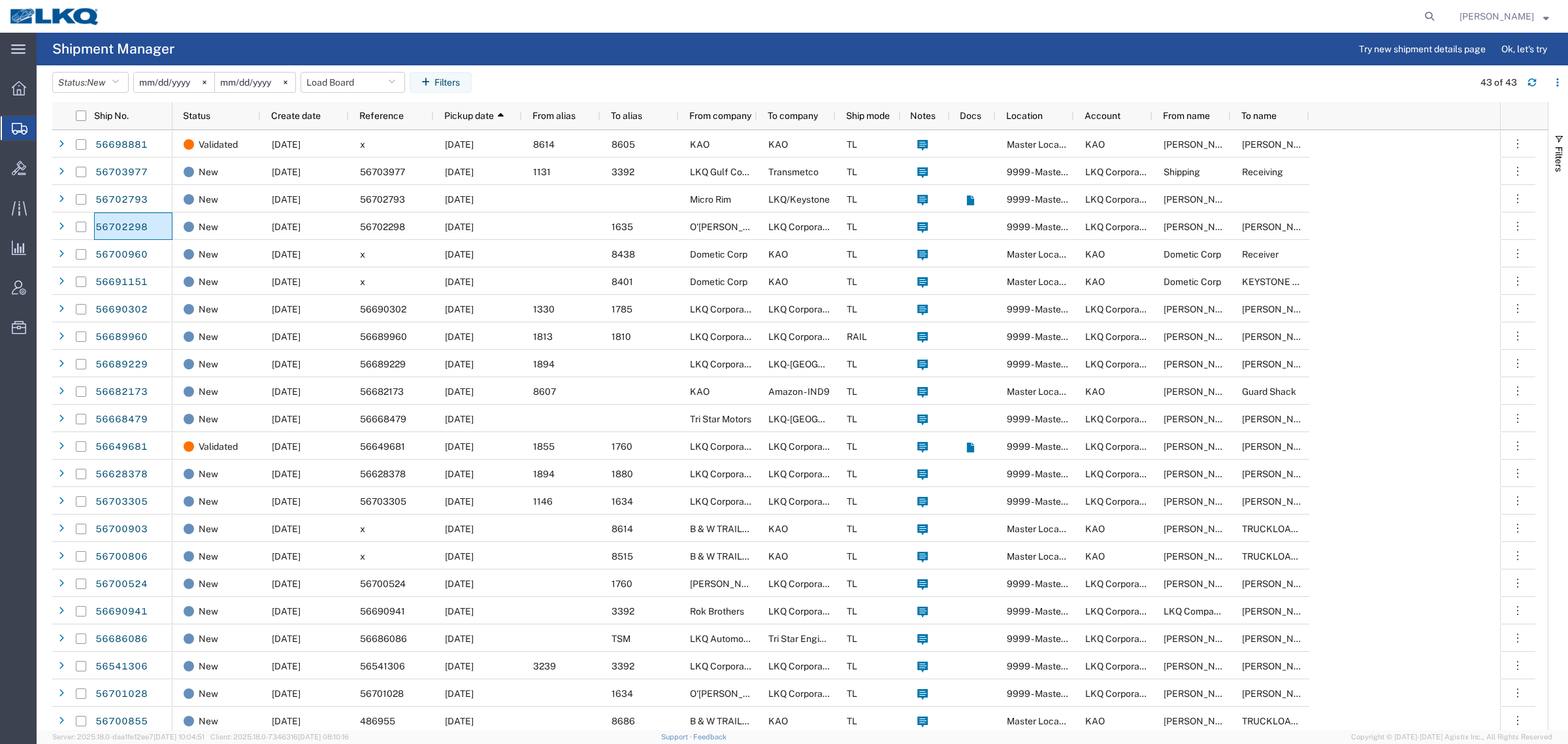
click at [897, 73] on agx-table-filter-chips "Status: New Active All Approved Booked Canceled Delivered Denied New On Hold Pe…" at bounding box center [759, 87] width 1415 height 30
click at [802, 41] on agx-page-header "Shipment Manager Try new shipment details page Ok, let's try" at bounding box center [802, 49] width 1532 height 33
click at [341, 86] on button "Load Board" at bounding box center [353, 82] width 104 height 21
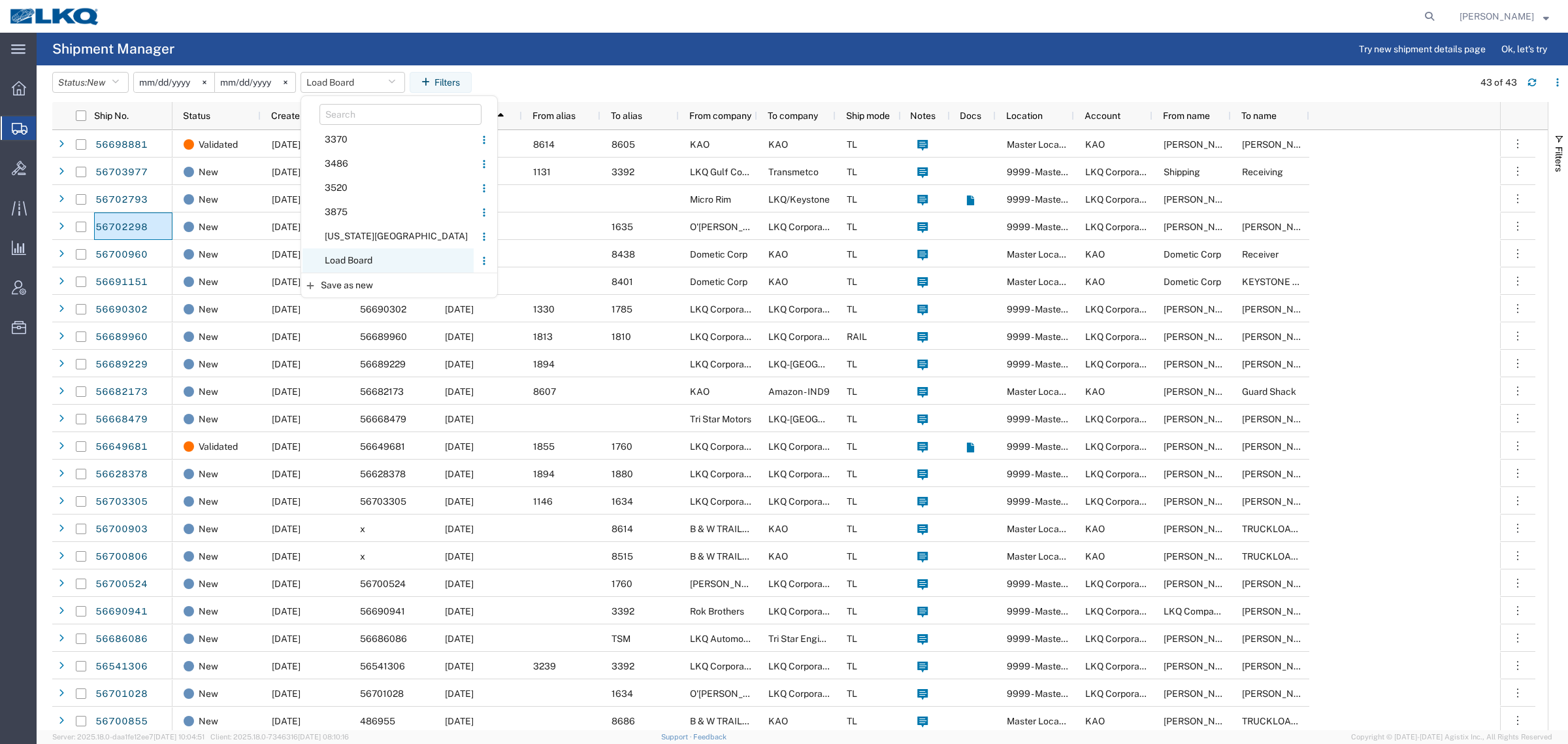
click at [357, 256] on span "Load Board" at bounding box center [389, 261] width 171 height 24
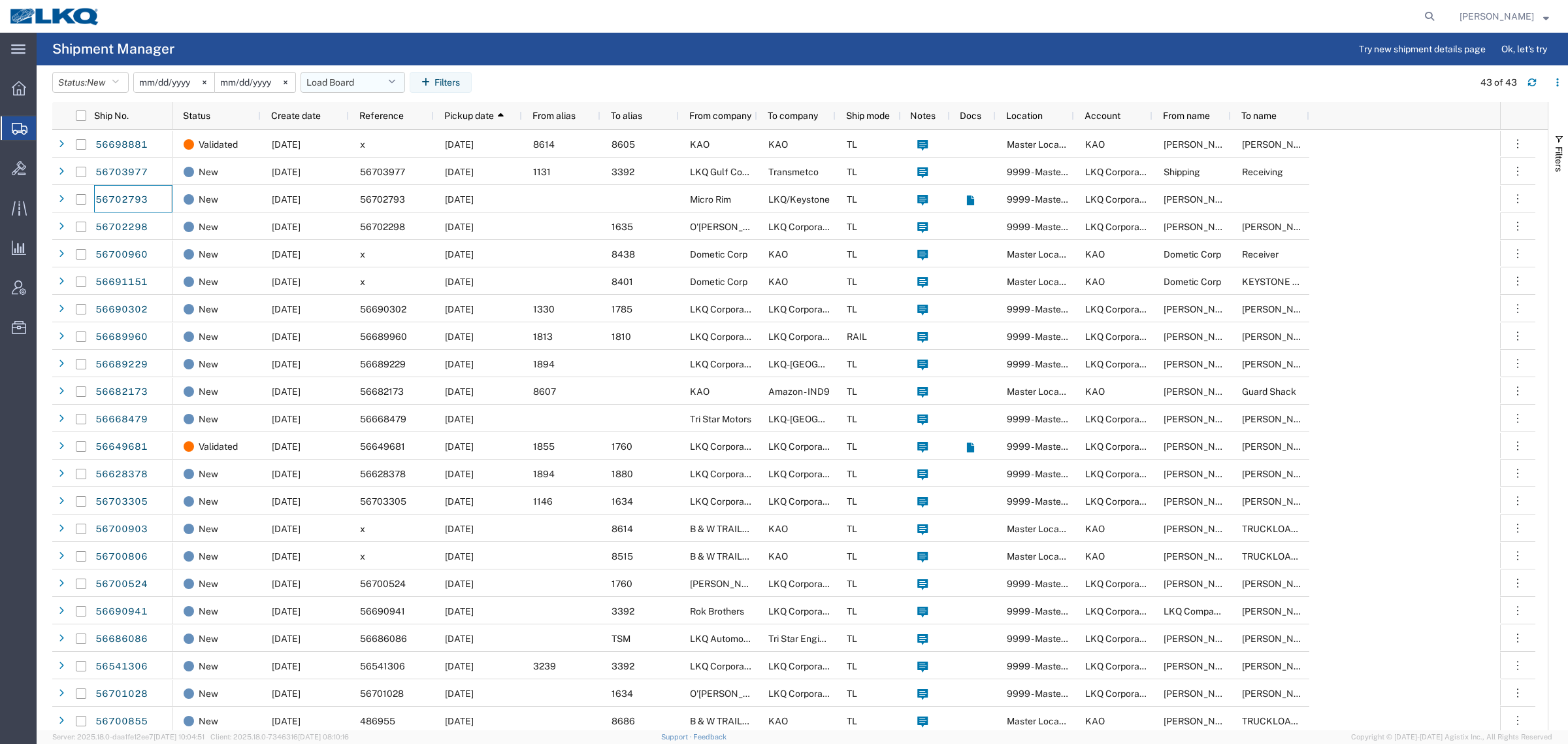
click at [344, 79] on button "Load Board" at bounding box center [353, 82] width 104 height 21
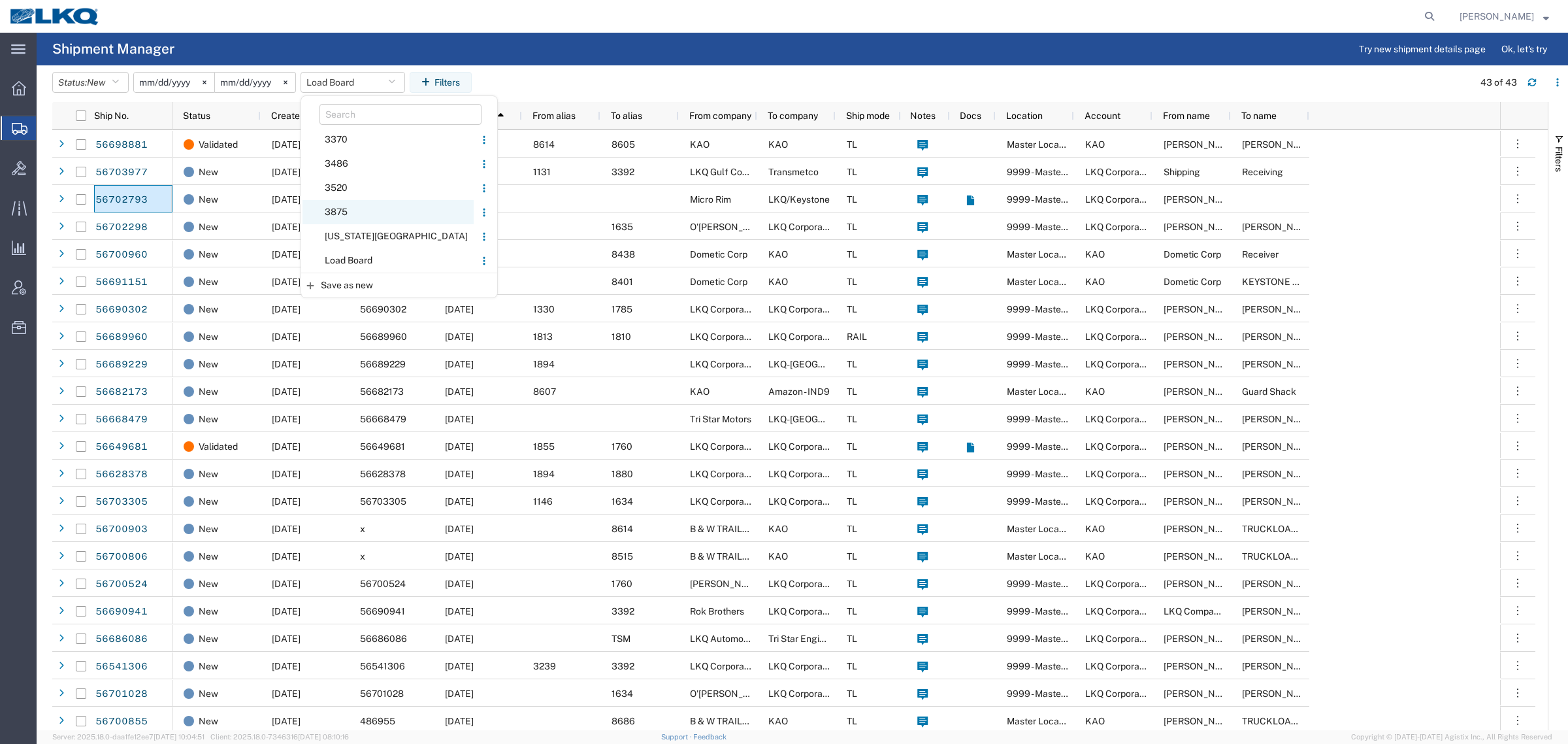
click at [374, 214] on span "3875" at bounding box center [389, 212] width 171 height 24
type input "2024-04-02"
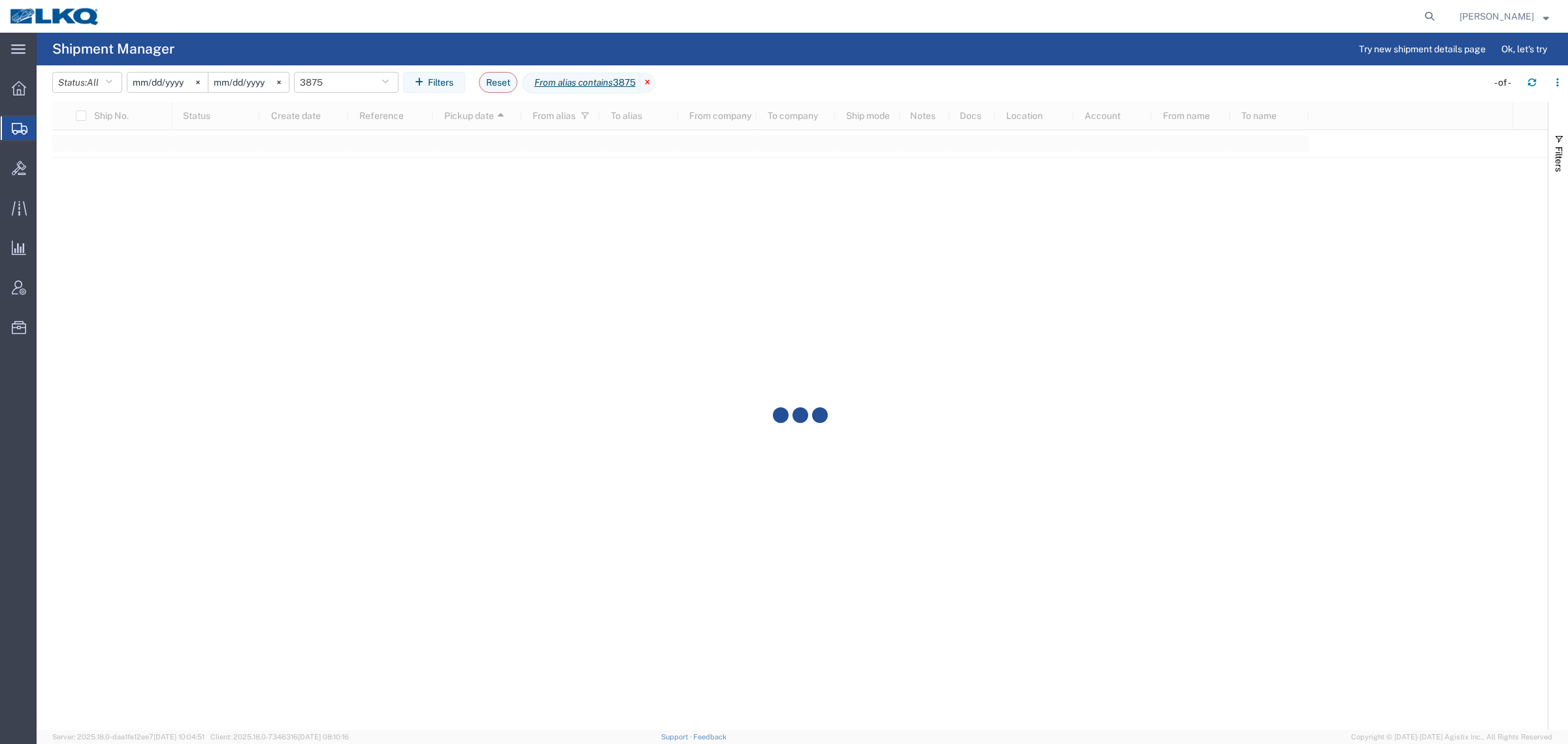
click at [656, 80] on icon at bounding box center [648, 83] width 16 height 21
click at [356, 80] on button "Saved filters" at bounding box center [346, 82] width 104 height 21
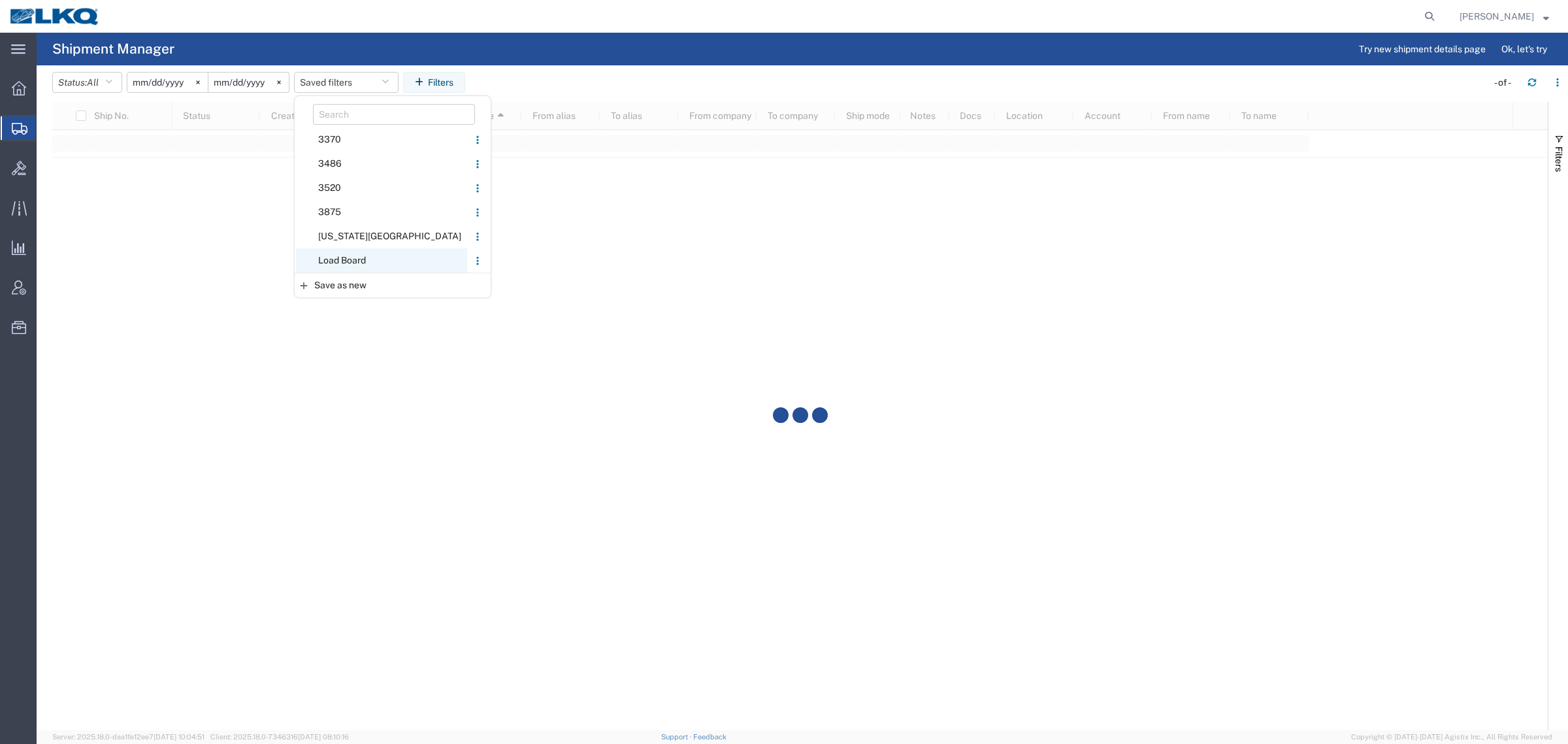
click at [355, 264] on span "Load Board" at bounding box center [381, 261] width 171 height 24
type input "[DATE]"
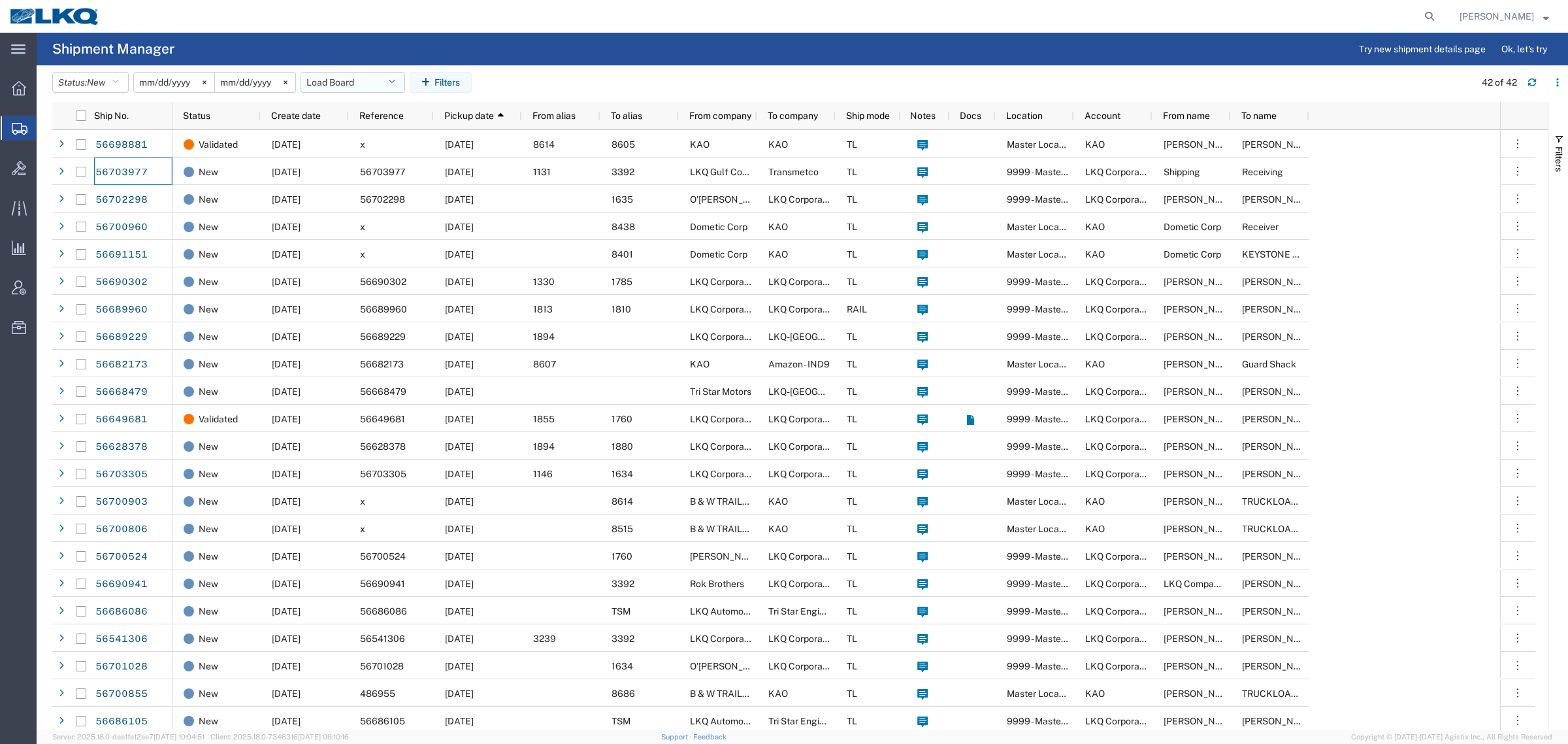
click at [369, 82] on button "Load Board" at bounding box center [353, 82] width 104 height 21
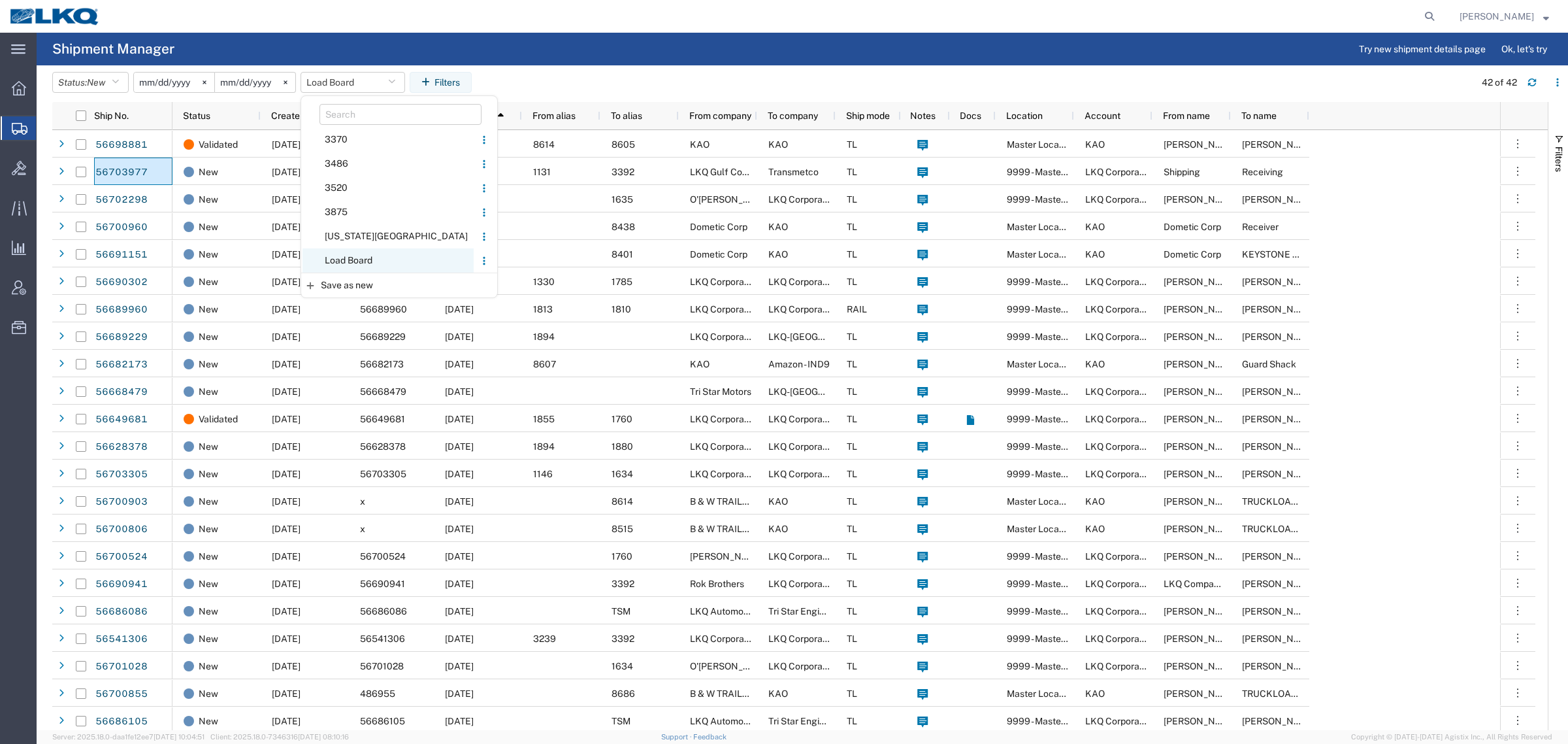
click at [384, 252] on span "Load Board" at bounding box center [389, 261] width 171 height 24
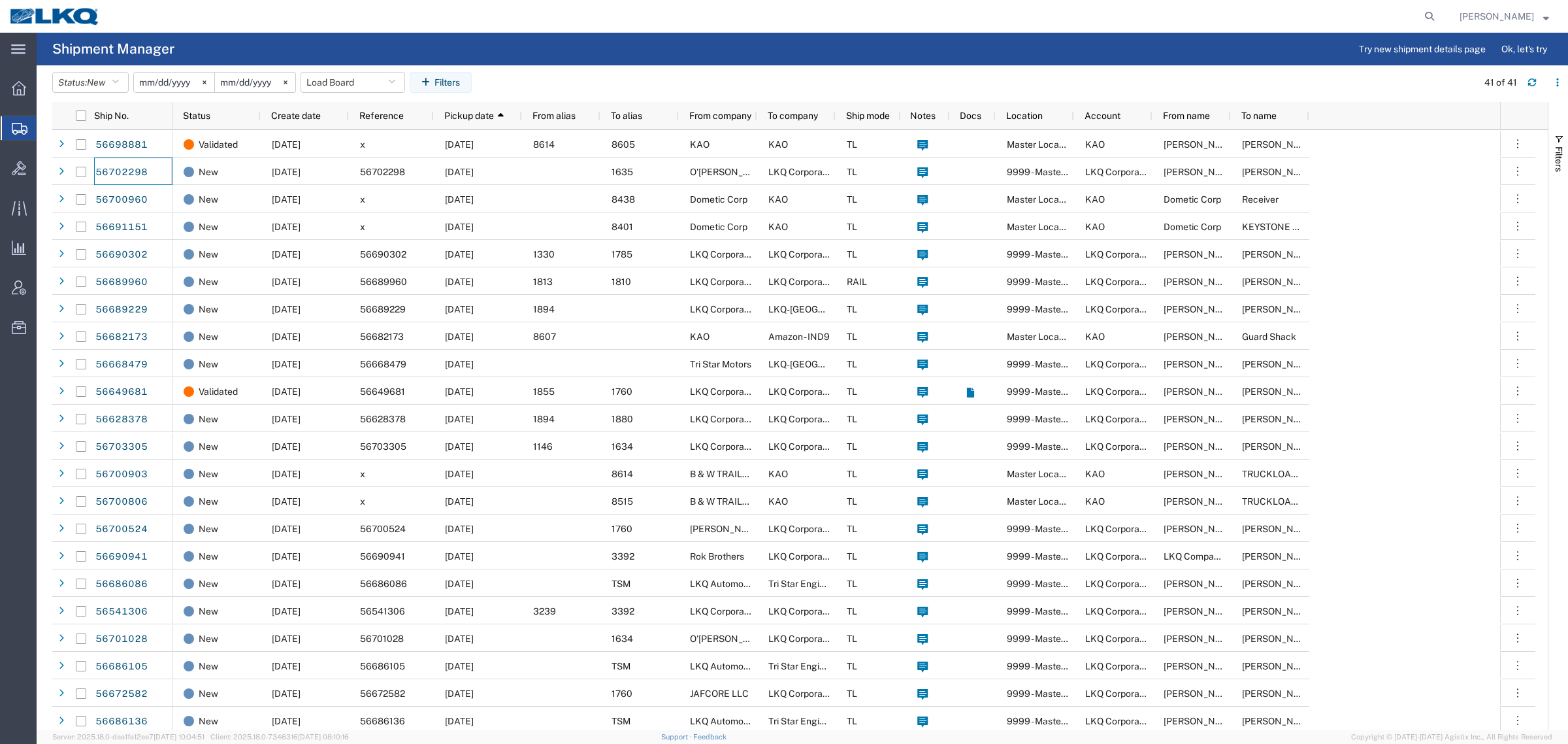
click at [664, 70] on header "Status: New Active All Approved Booked Canceled Delivered Denied New On Hold Pe…" at bounding box center [810, 83] width 1516 height 36
click at [580, 79] on agx-table-filter-chips "Status: New Active All Approved Booked Canceled Delivered Denied New On Hold Pe…" at bounding box center [761, 87] width 1419 height 30
click at [556, 82] on agx-table-filter-chips "Status: New Active All Approved Booked Canceled Delivered Denied New On Hold Pe…" at bounding box center [761, 87] width 1419 height 30
click at [531, 79] on agx-table-filter-chips "Status: New Active All Approved Booked Canceled Delivered Denied New On Hold Pe…" at bounding box center [761, 87] width 1419 height 30
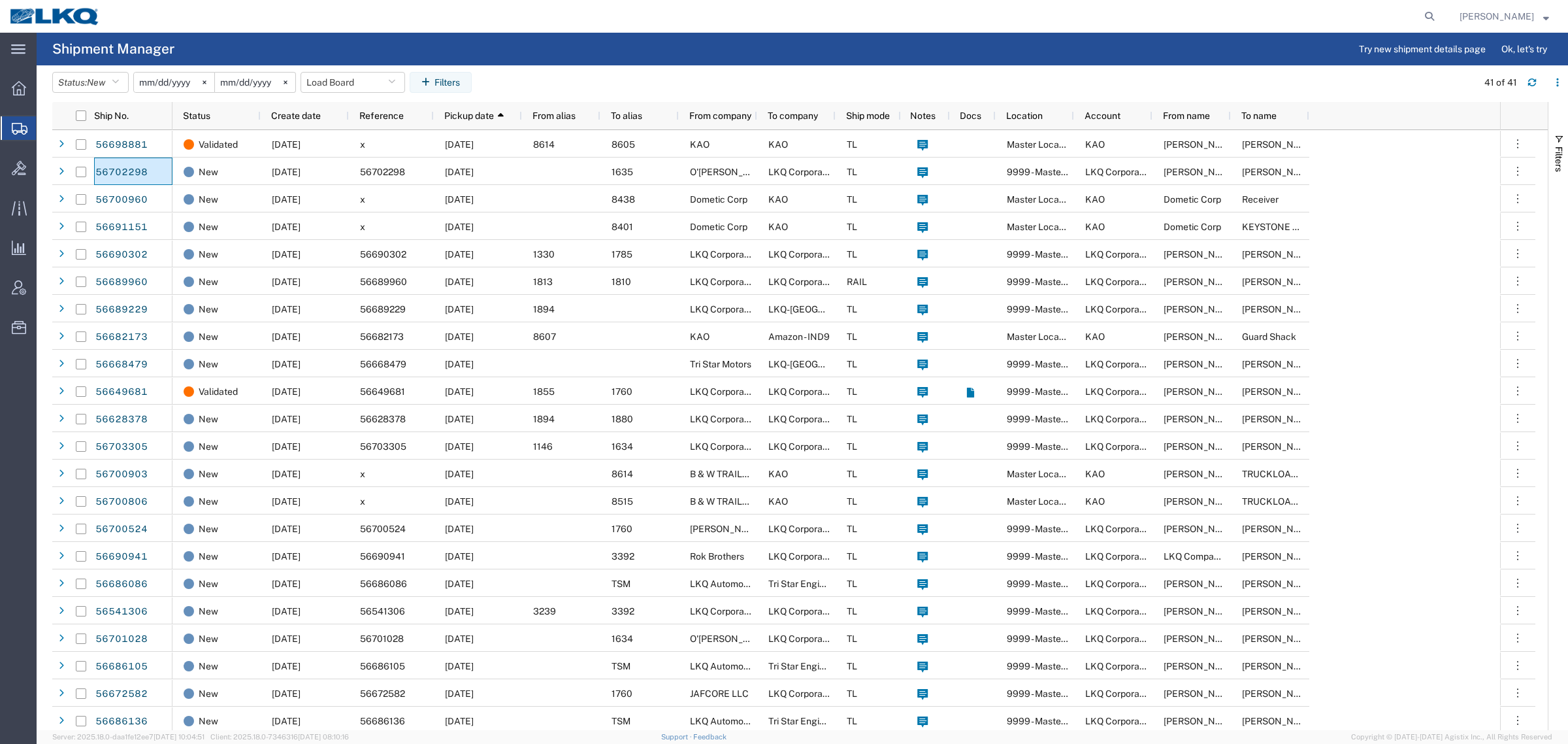
click at [534, 83] on agx-table-filter-chips "Status: New Active All Approved Booked Canceled Delivered Denied New On Hold Pe…" at bounding box center [761, 87] width 1419 height 30
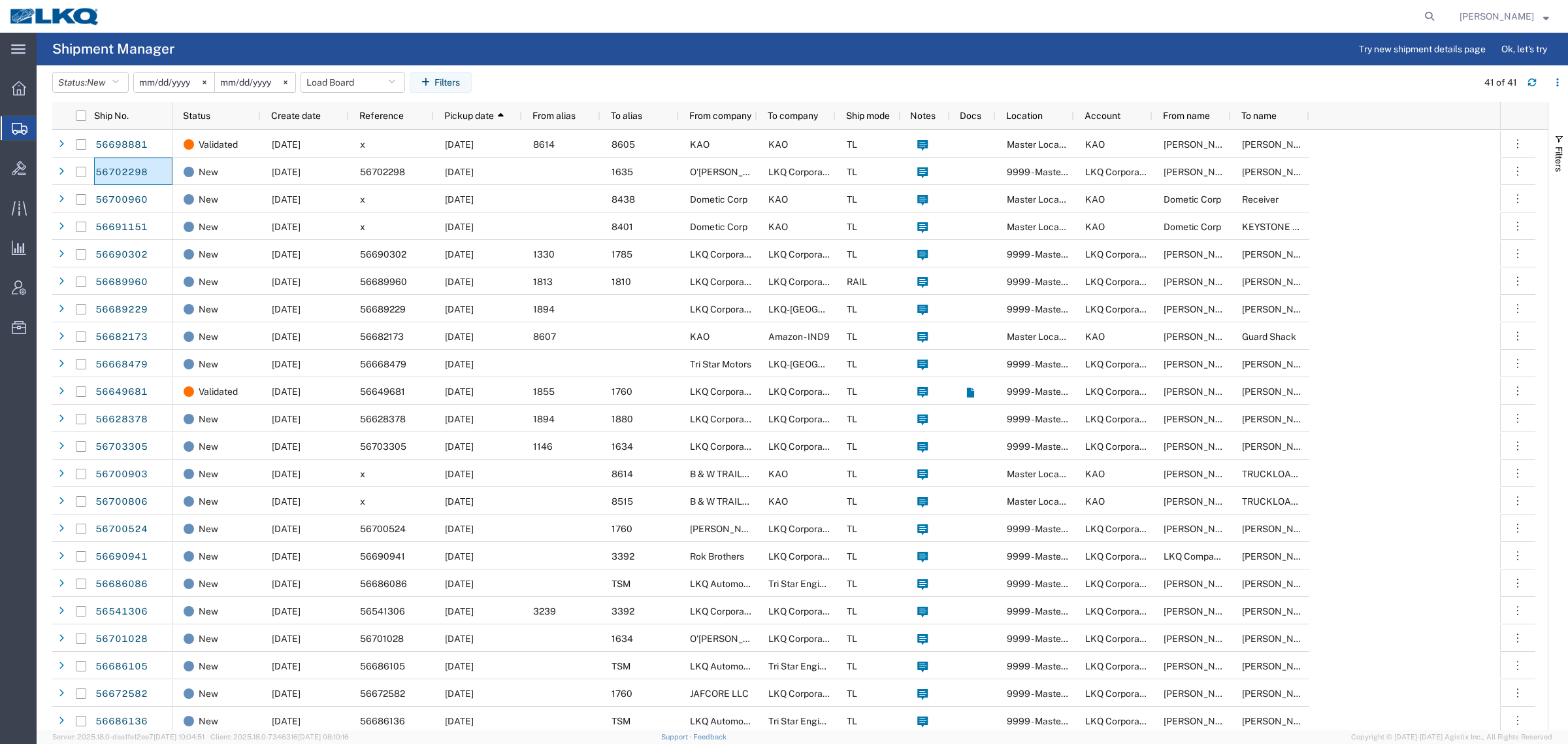
click at [528, 82] on agx-table-filter-chips "Status: New Active All Approved Booked Canceled Delivered Denied New On Hold Pe…" at bounding box center [761, 87] width 1419 height 30
click at [594, 80] on agx-table-filter-chips "Status: New Active All Approved Booked Canceled Delivered Denied New On Hold Pe…" at bounding box center [761, 87] width 1419 height 30
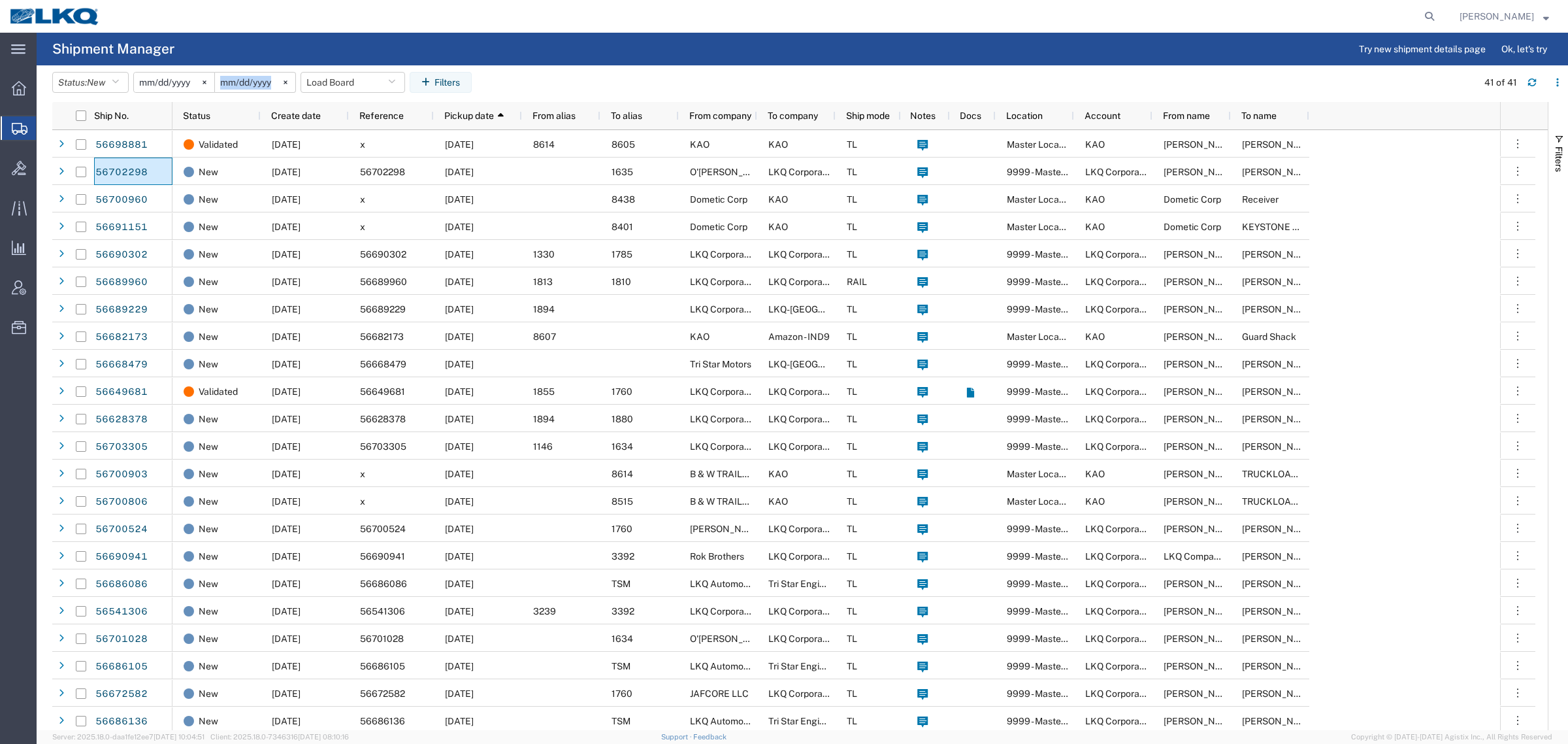
click at [564, 84] on agx-table-filter-chips "Status: New Active All Approved Booked Canceled Delivered Denied New On Hold Pe…" at bounding box center [761, 87] width 1419 height 30
click at [521, 79] on agx-table-filter-chips "Status: New Active All Approved Booked Canceled Delivered Denied New On Hold Pe…" at bounding box center [761, 87] width 1419 height 30
click at [541, 79] on agx-table-filter-chips "Status: New Active All Approved Booked Canceled Delivered Denied New On Hold Pe…" at bounding box center [761, 87] width 1419 height 30
click at [539, 77] on agx-table-filter-chips "Status: New Active All Approved Booked Canceled Delivered Denied New On Hold Pe…" at bounding box center [761, 87] width 1419 height 30
click at [519, 77] on agx-table-filter-chips "Status: New Active All Approved Booked Canceled Delivered Denied New On Hold Pe…" at bounding box center [761, 87] width 1419 height 30
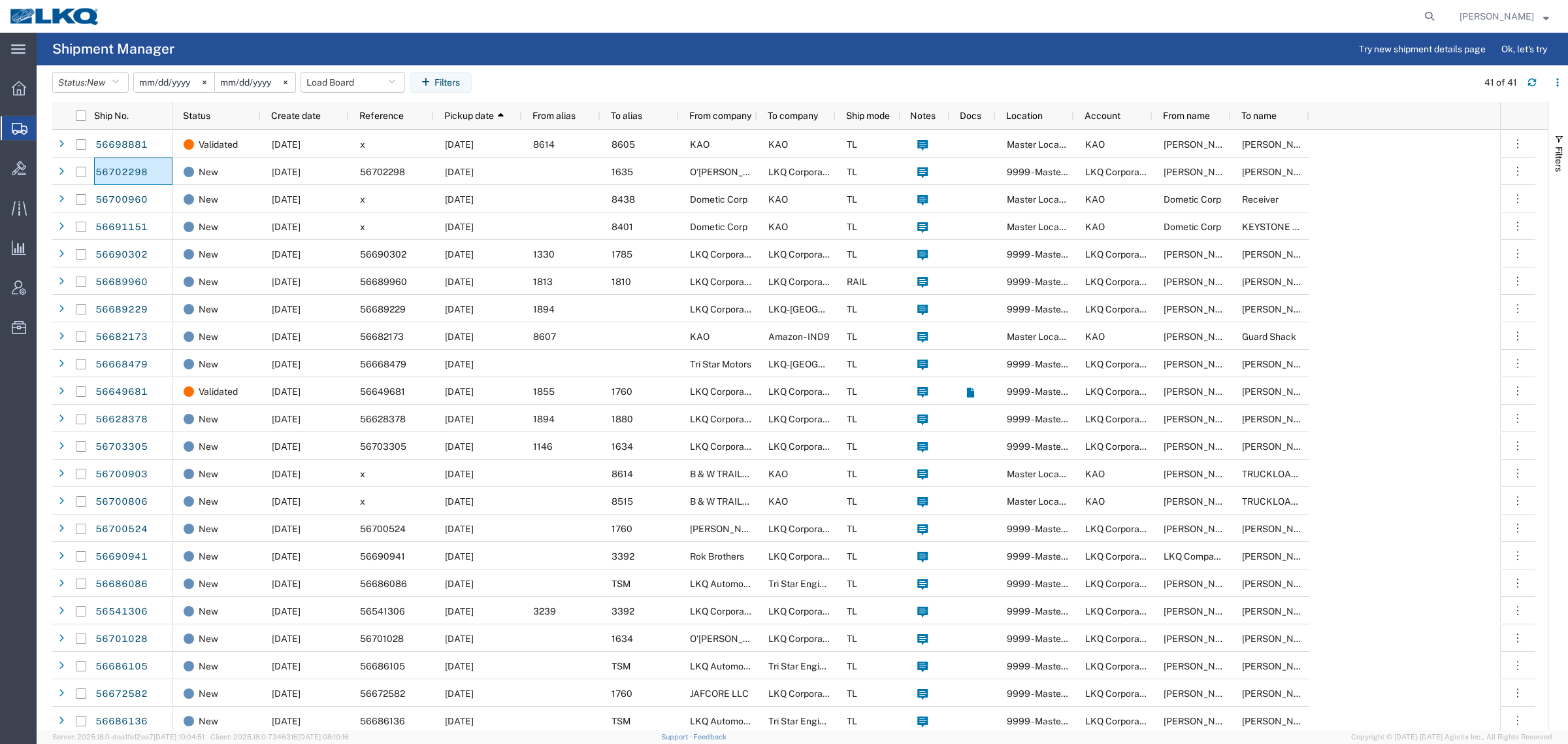
drag, startPoint x: 564, startPoint y: 76, endPoint x: 516, endPoint y: 80, distance: 48.2
click at [559, 76] on agx-table-filter-chips "Status: New Active All Approved Booked Canceled Delivered Denied New On Hold Pe…" at bounding box center [761, 87] width 1419 height 30
click at [544, 80] on agx-table-filter-chips "Status: New Active All Approved Booked Canceled Delivered Denied New On Hold Pe…" at bounding box center [761, 87] width 1419 height 30
click at [633, 70] on header "Status: New Active All Approved Booked Canceled Delivered Denied New On Hold Pe…" at bounding box center [810, 83] width 1516 height 36
click at [710, 72] on agx-table-filter-chips "Status: New Active All Approved Booked Canceled Delivered Denied New On Hold Pe…" at bounding box center [761, 87] width 1419 height 30
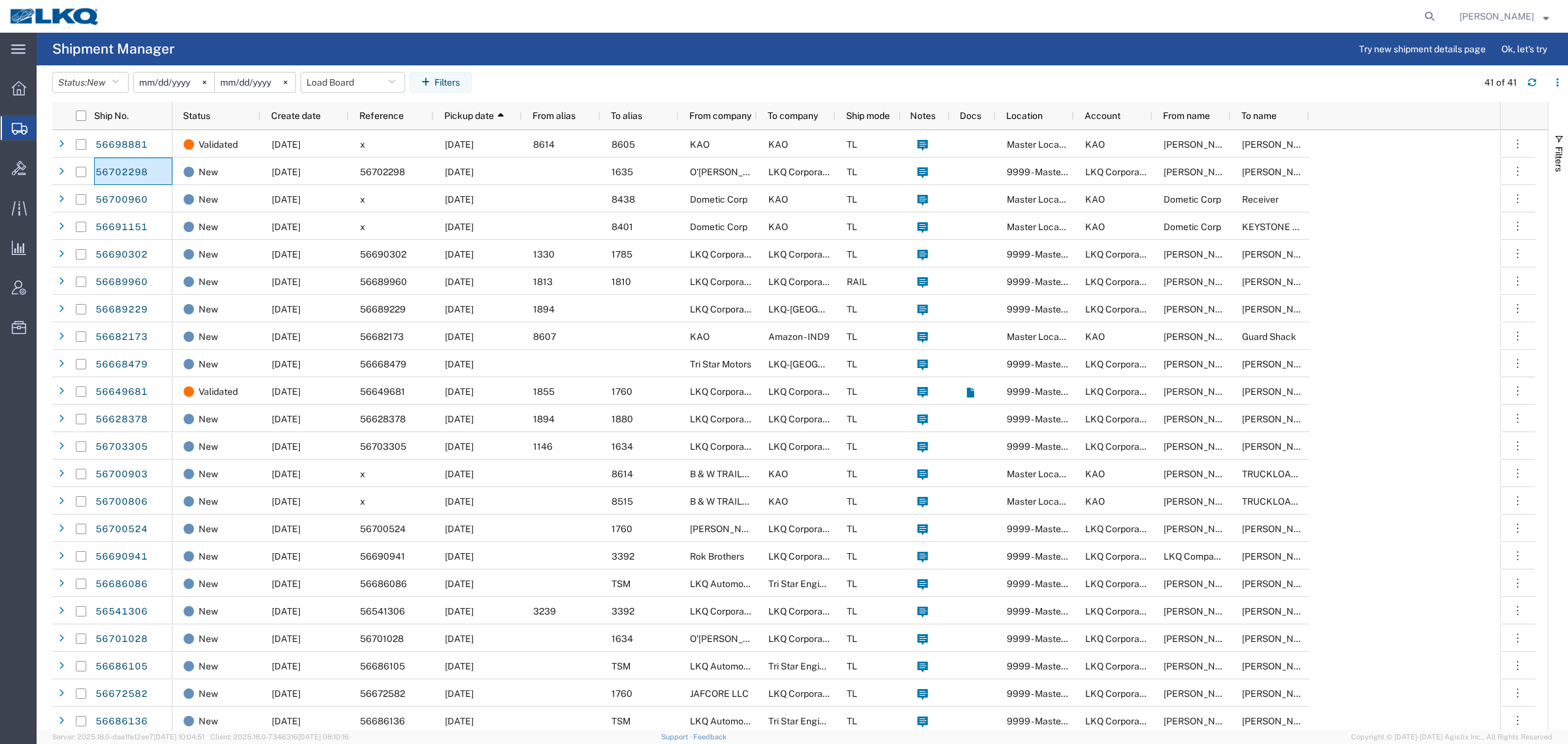
drag, startPoint x: 667, startPoint y: 86, endPoint x: 631, endPoint y: 81, distance: 36.3
click at [664, 86] on agx-table-filter-chips "Status: New Active All Approved Booked Canceled Delivered Denied New On Hold Pe…" at bounding box center [761, 87] width 1419 height 30
click at [580, 73] on agx-table-filter-chips "Status: New Active All Approved Booked Canceled Delivered Denied New On Hold Pe…" at bounding box center [761, 87] width 1419 height 30
click at [499, 76] on agx-table-filter-chips "Status: New Active All Approved Booked Canceled Delivered Denied New On Hold Pe…" at bounding box center [761, 87] width 1419 height 30
click at [540, 76] on agx-table-filter-chips "Status: New Active All Approved Booked Canceled Delivered Denied New On Hold Pe…" at bounding box center [761, 87] width 1419 height 30
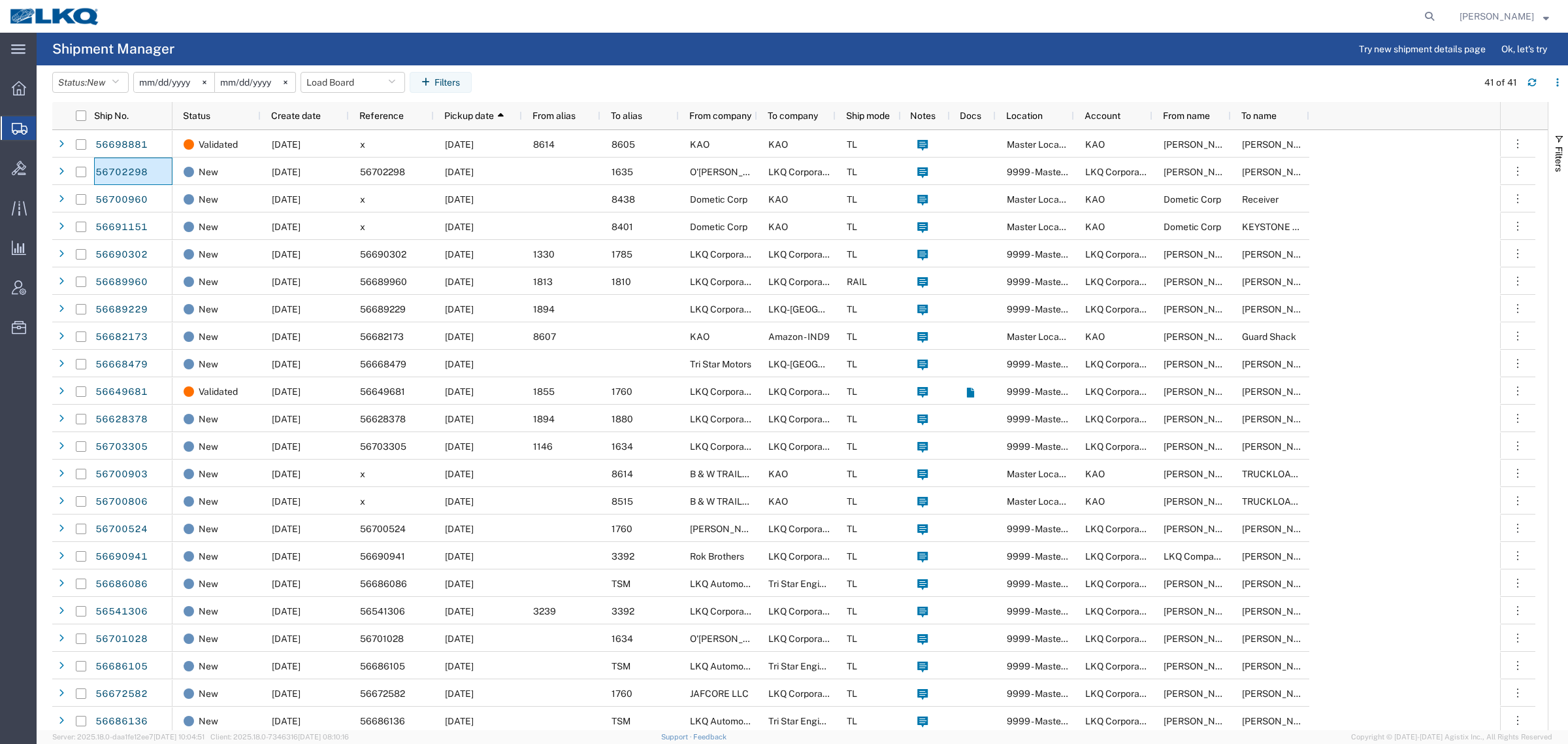
drag, startPoint x: 634, startPoint y: 86, endPoint x: 611, endPoint y: 86, distance: 23.0
click at [634, 86] on agx-table-filter-chips "Status: New Active All Approved Booked Canceled Delivered Denied New On Hold Pe…" at bounding box center [761, 87] width 1419 height 30
click at [549, 76] on agx-table-filter-chips "Status: New Active All Approved Booked Canceled Delivered Denied New On Hold Pe…" at bounding box center [761, 87] width 1419 height 30
click at [625, 73] on agx-table-filter-chips "Status: New Active All Approved Booked Canceled Delivered Denied New On Hold Pe…" at bounding box center [761, 87] width 1419 height 30
drag, startPoint x: 617, startPoint y: 76, endPoint x: 559, endPoint y: 81, distance: 58.2
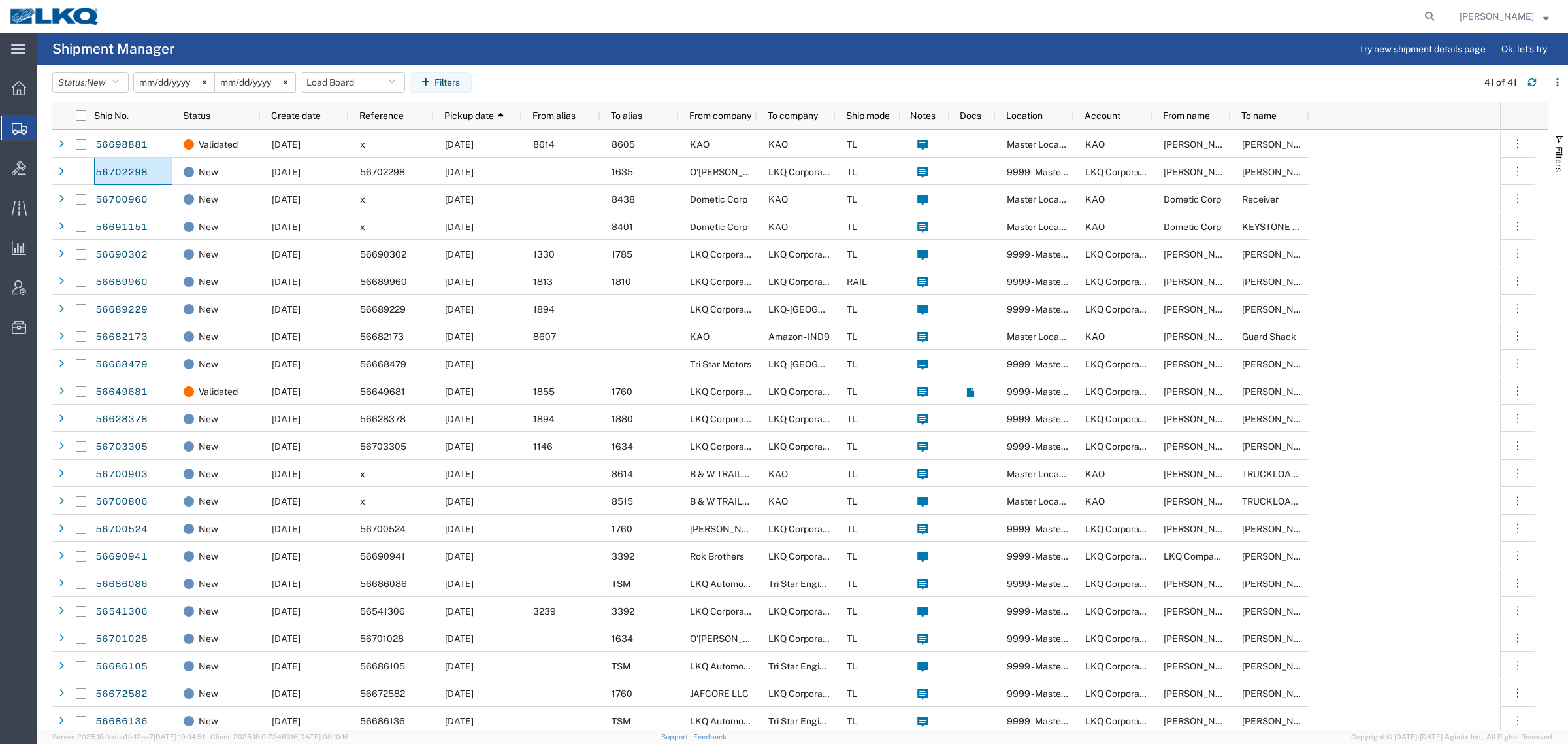
click at [616, 76] on agx-table-filter-chips "Status: New Active All Approved Booked Canceled Delivered Denied New On Hold Pe…" at bounding box center [761, 87] width 1419 height 30
drag, startPoint x: 507, startPoint y: 77, endPoint x: 543, endPoint y: 76, distance: 36.0
click at [509, 77] on agx-table-filter-chips "Status: New Active All Approved Booked Canceled Delivered Denied New On Hold Pe…" at bounding box center [761, 87] width 1419 height 30
click at [547, 76] on agx-table-filter-chips "Status: New Active All Approved Booked Canceled Delivered Denied New On Hold Pe…" at bounding box center [761, 87] width 1419 height 30
click at [644, 76] on agx-table-filter-chips "Status: New Active All Approved Booked Canceled Delivered Denied New On Hold Pe…" at bounding box center [761, 87] width 1419 height 30
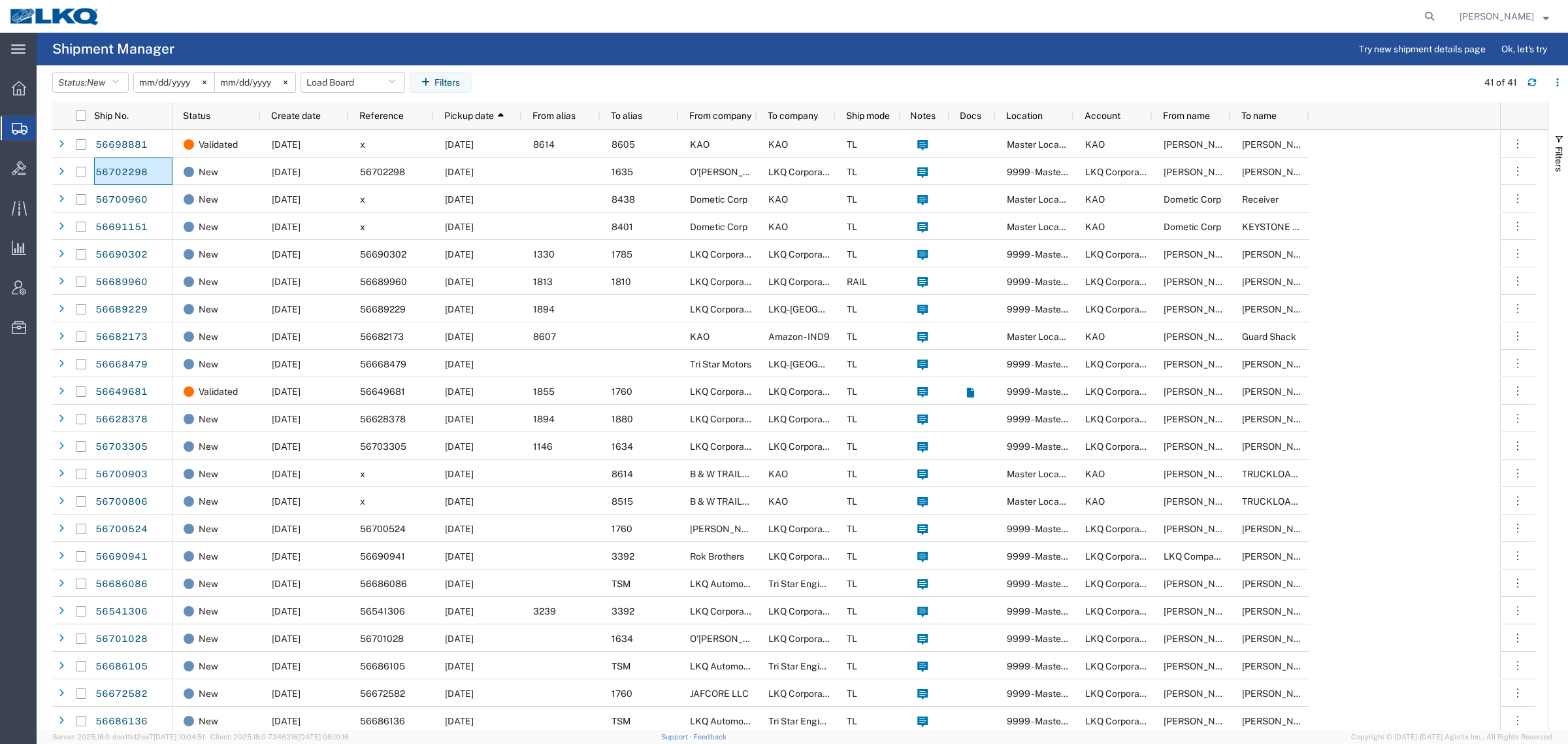
click at [726, 81] on agx-table-filter-chips "Status: New Active All Approved Booked Canceled Delivered Denied New On Hold Pe…" at bounding box center [761, 87] width 1419 height 30
click at [606, 83] on agx-table-filter-chips "Status: New Active All Approved Booked Canceled Delivered Denied New On Hold Pe…" at bounding box center [761, 87] width 1419 height 30
click at [334, 86] on button "Load Board" at bounding box center [353, 82] width 104 height 21
click at [366, 262] on span "Load Board" at bounding box center [389, 261] width 171 height 24
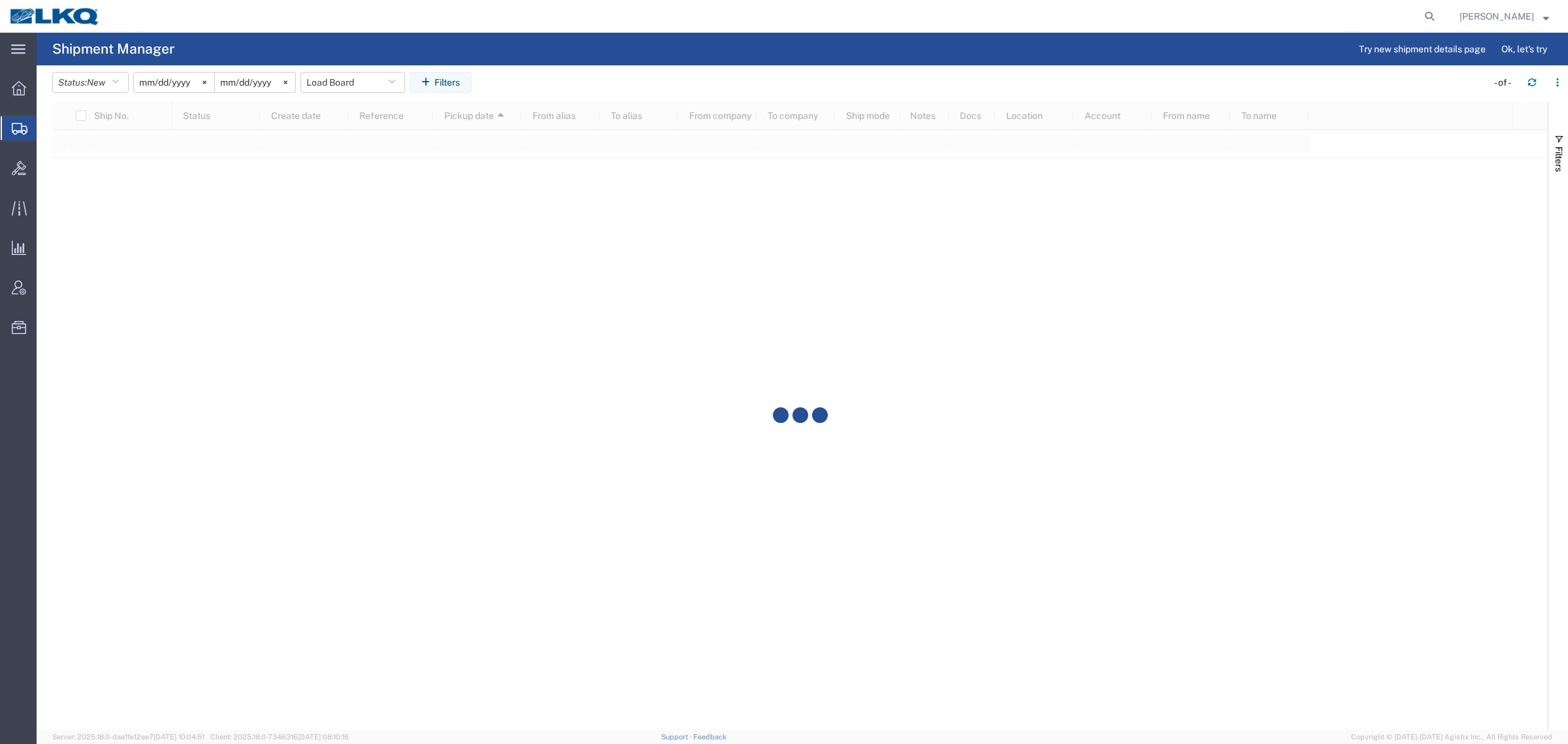
click at [592, 87] on agx-table-filter-chips "Status: New Active All Approved Booked Canceled Delivered Denied New On Hold Pe…" at bounding box center [766, 87] width 1429 height 30
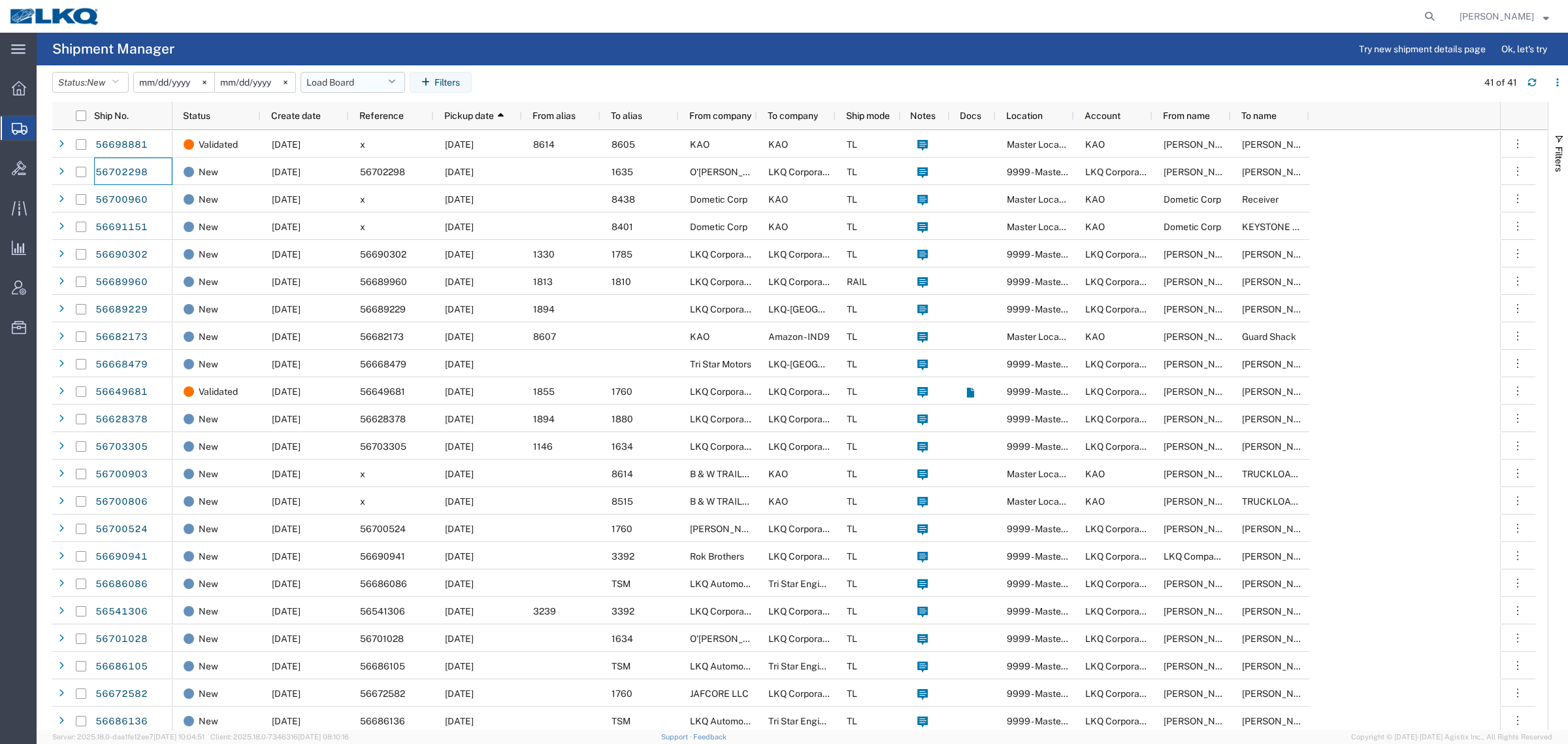
click at [334, 80] on button "Load Board" at bounding box center [353, 82] width 104 height 21
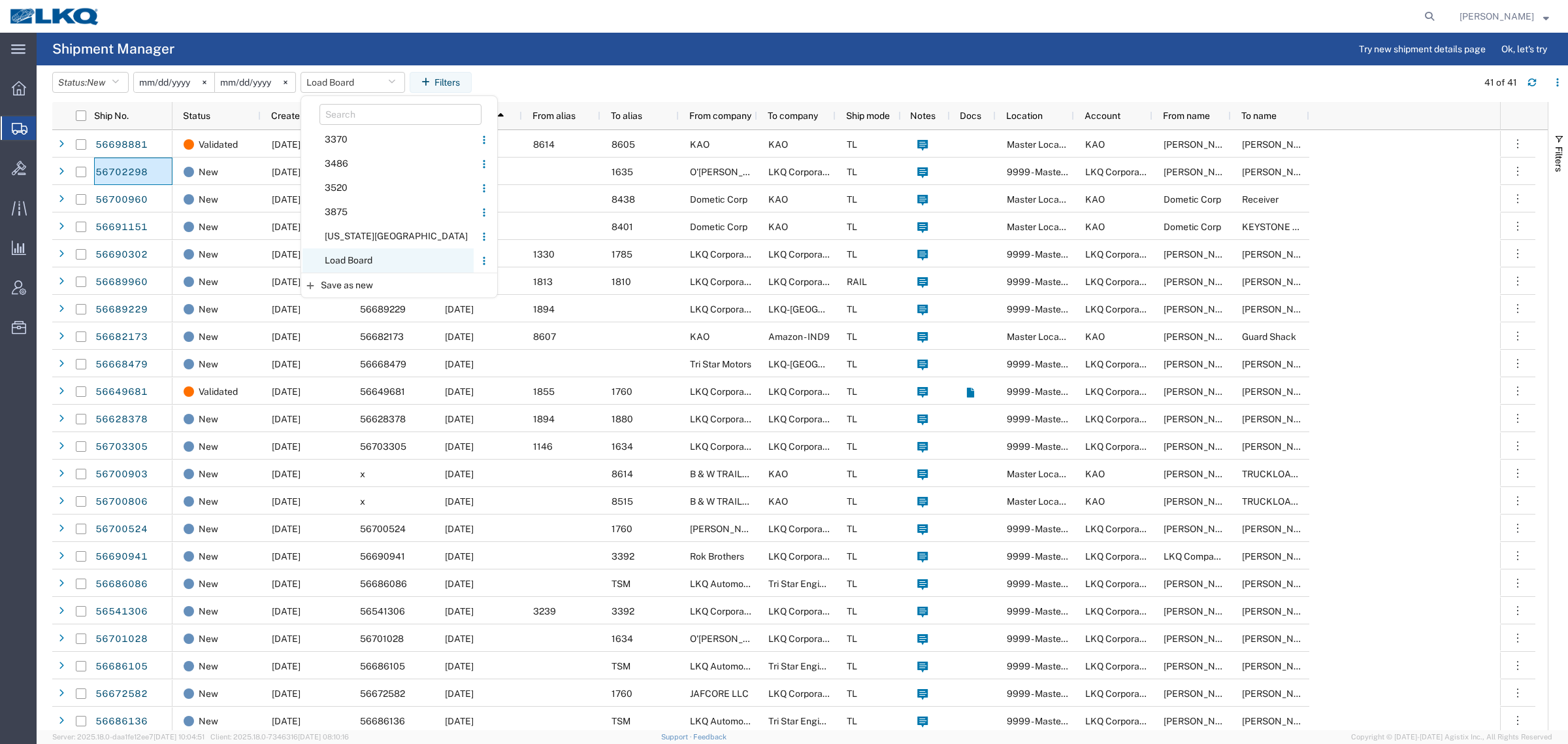
click at [357, 255] on span "Load Board" at bounding box center [389, 261] width 171 height 24
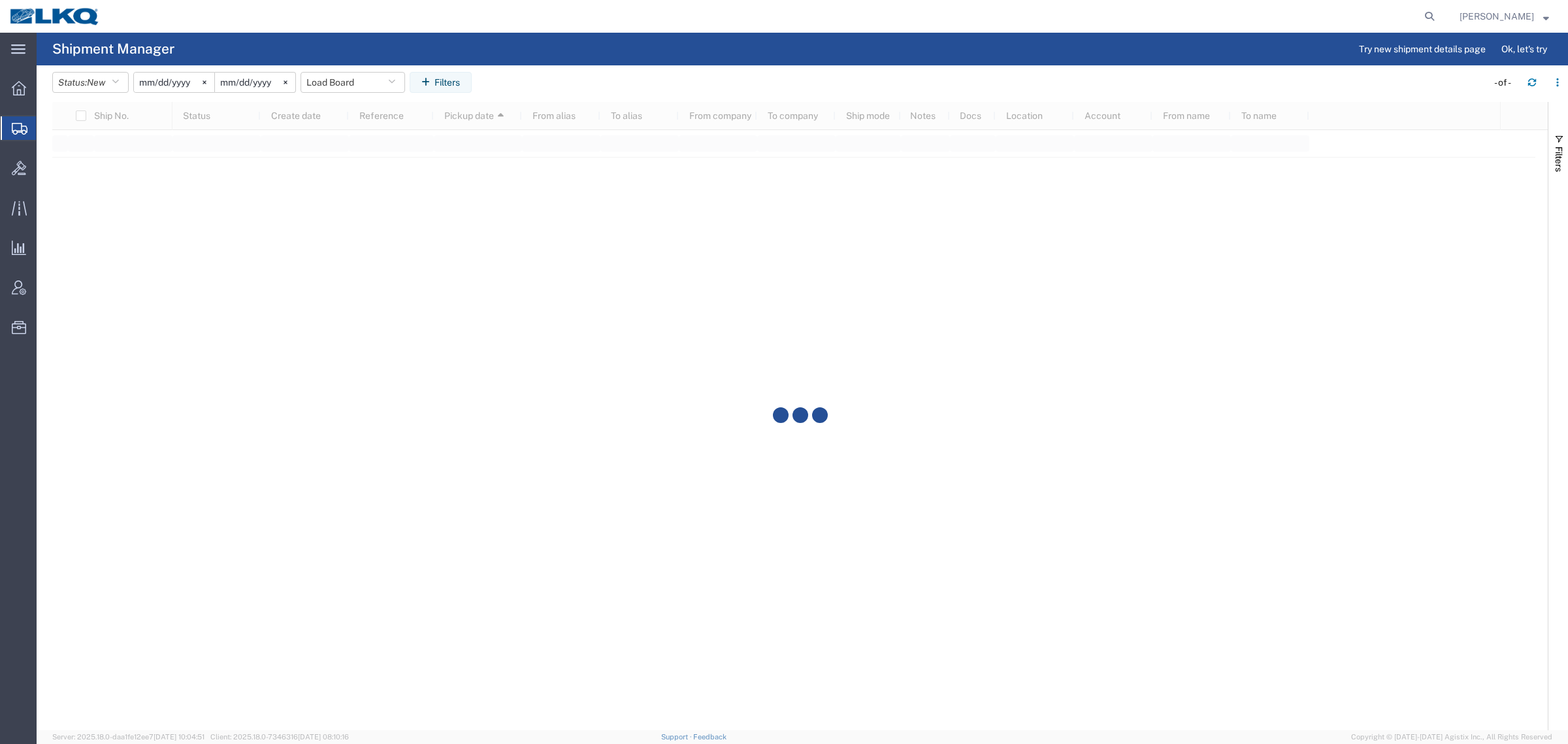
click at [621, 61] on agx-page-header "Shipment Manager Try new shipment details page Ok, let's try" at bounding box center [802, 49] width 1532 height 33
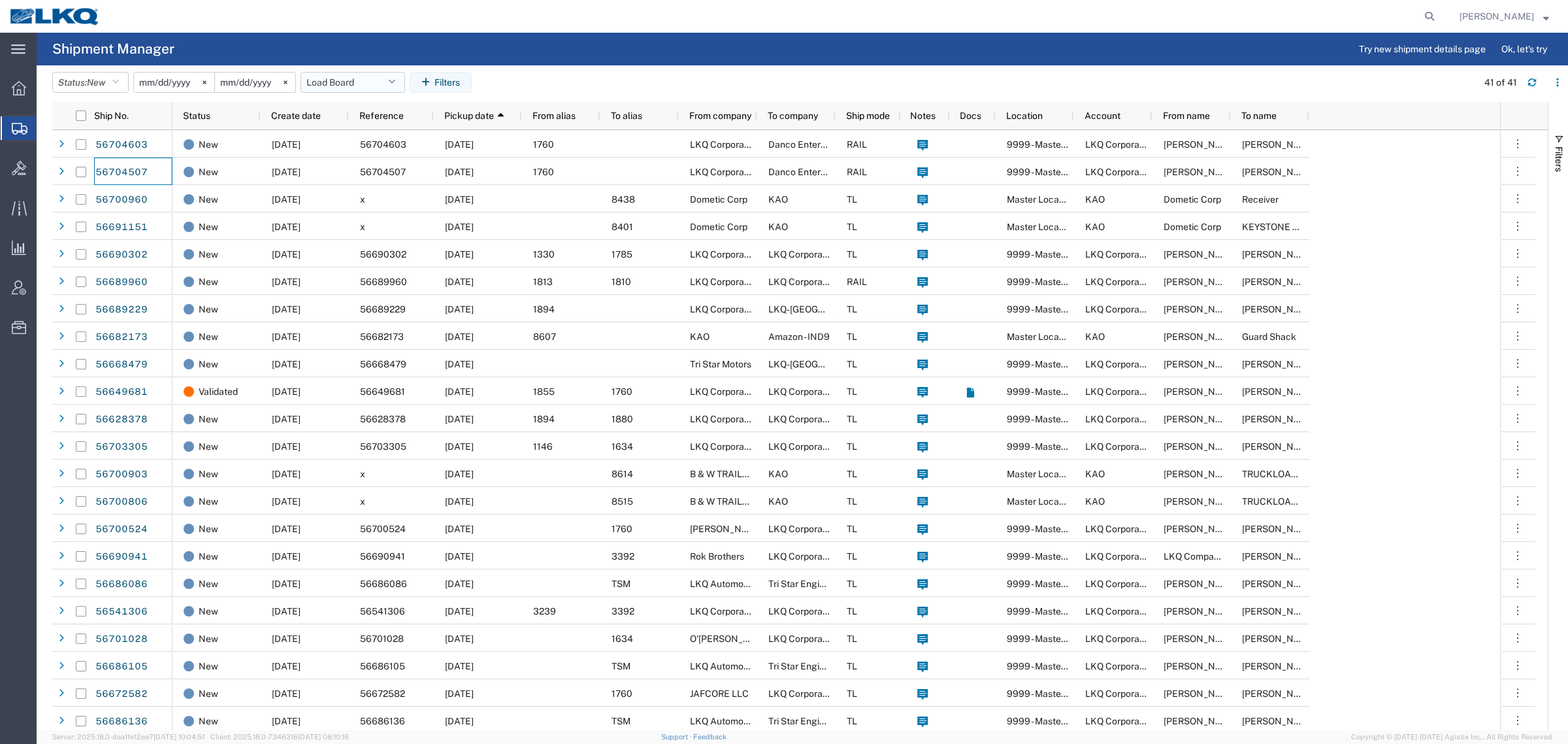
click at [364, 84] on button "Load Board" at bounding box center [353, 82] width 104 height 21
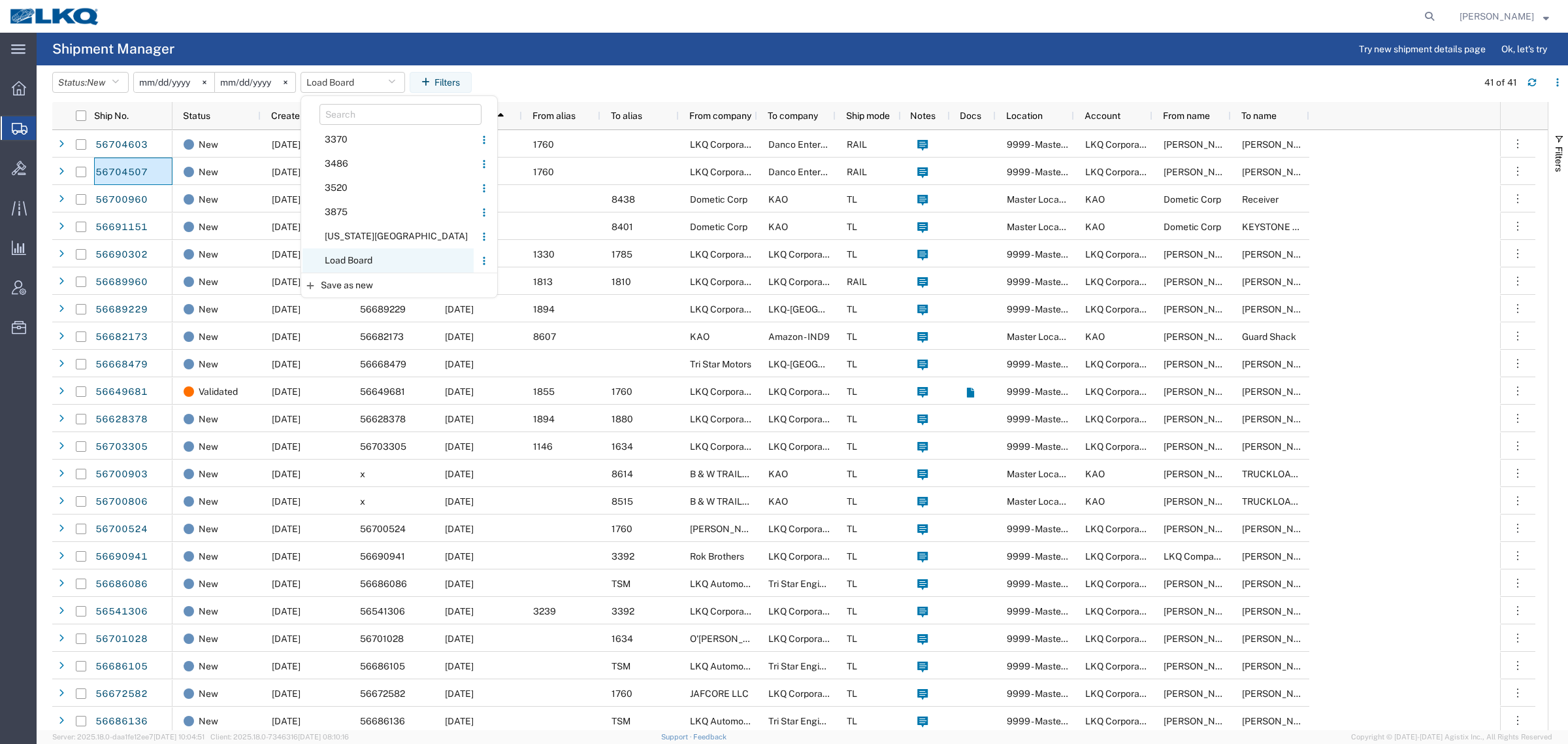
click at [394, 260] on span "Load Board" at bounding box center [389, 261] width 171 height 24
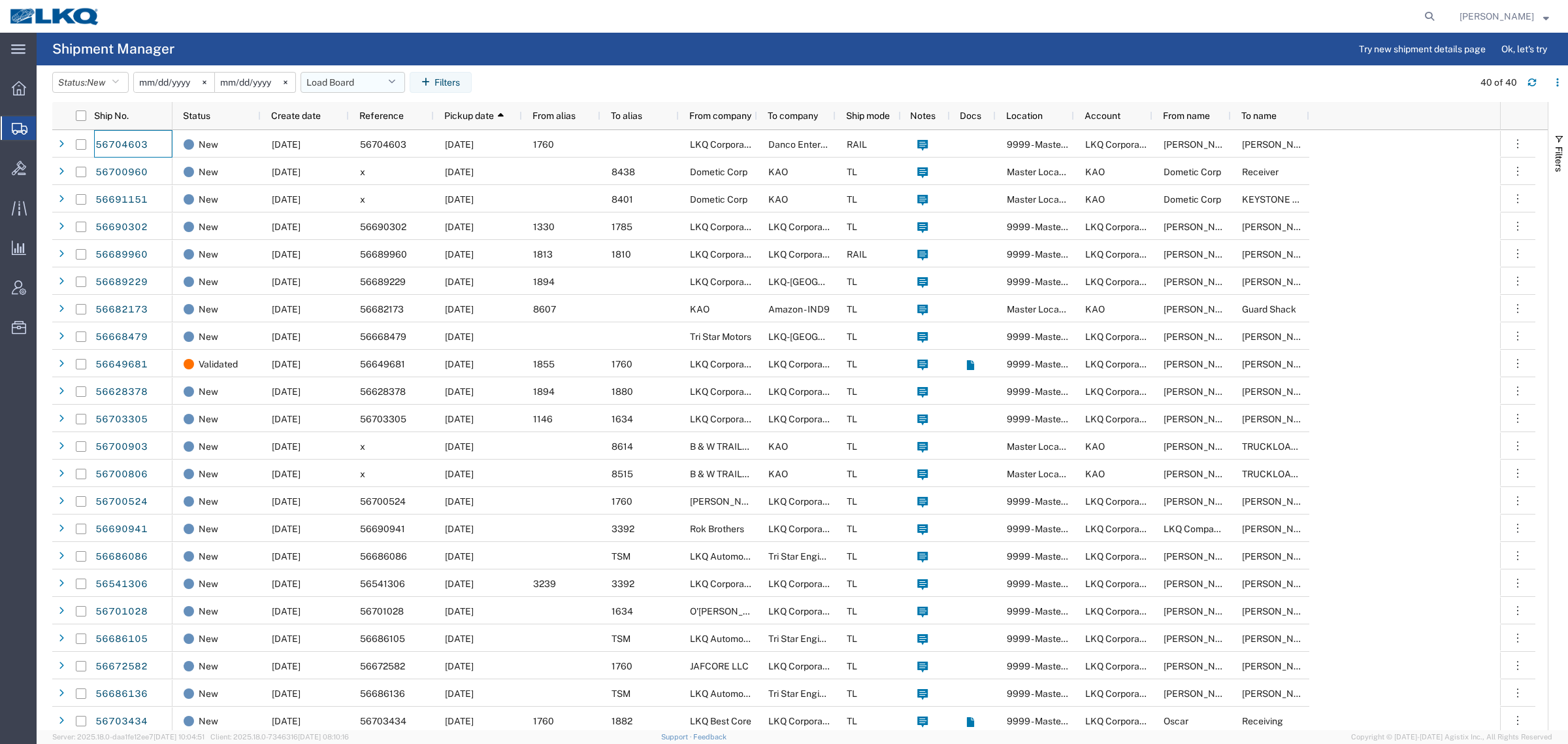
click at [322, 86] on button "Load Board" at bounding box center [353, 82] width 104 height 21
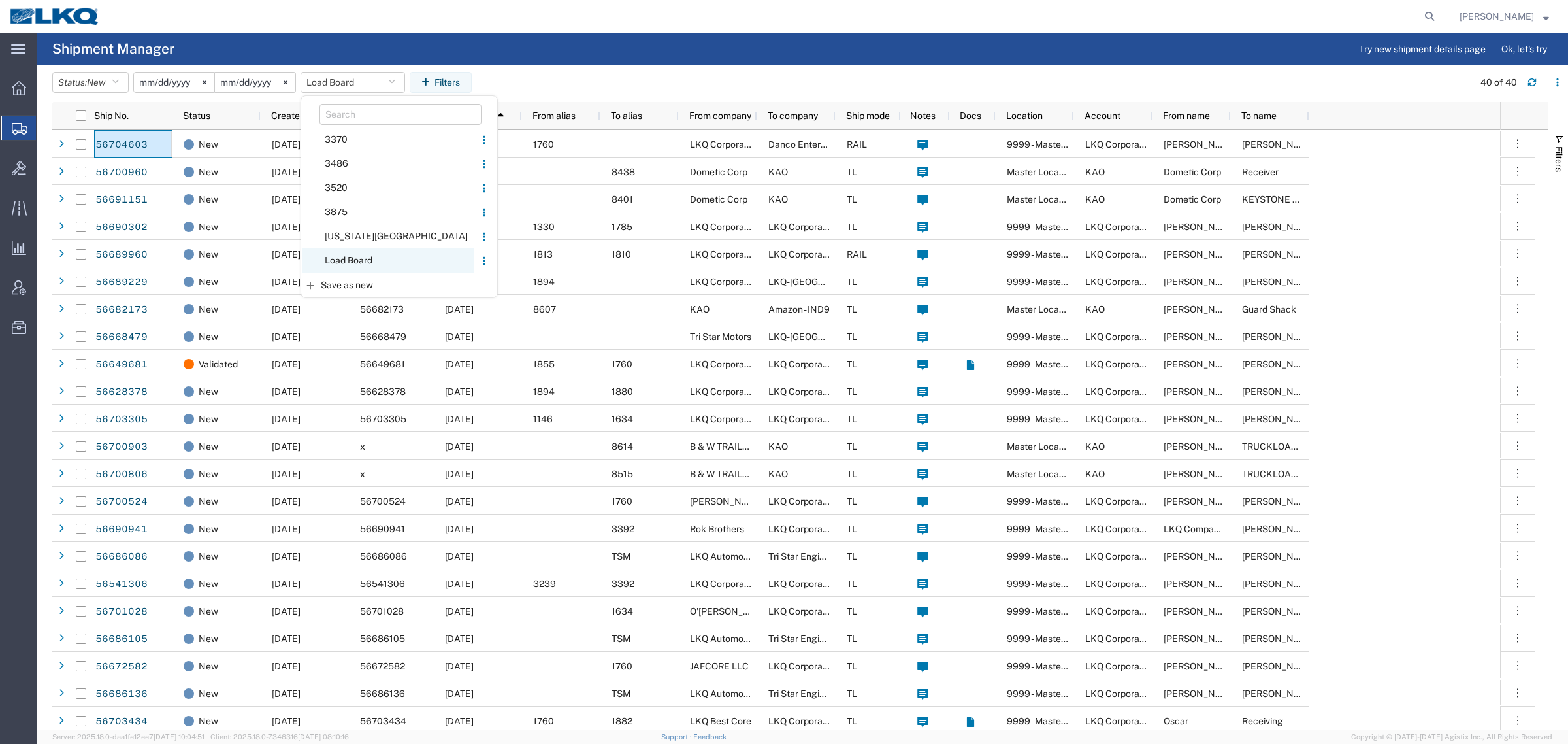
click at [346, 255] on span "Load Board" at bounding box center [389, 261] width 171 height 24
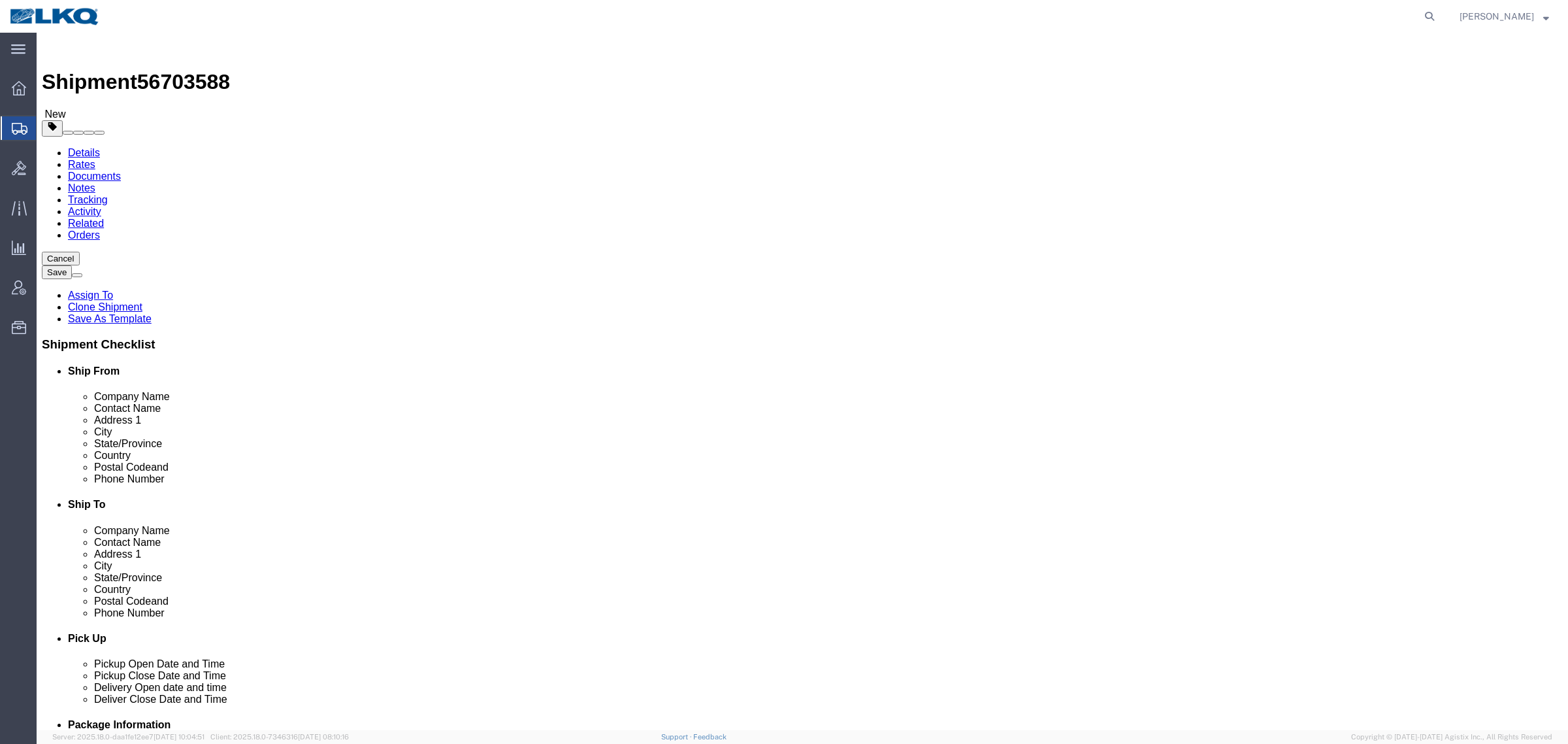
select select "27634"
select select "30704"
click div "Shipment Information Package Information Special Services Loading Routing"
click div "Details Rates Documents Notes Tracking Activity Related Orders Cancel Save Assi…"
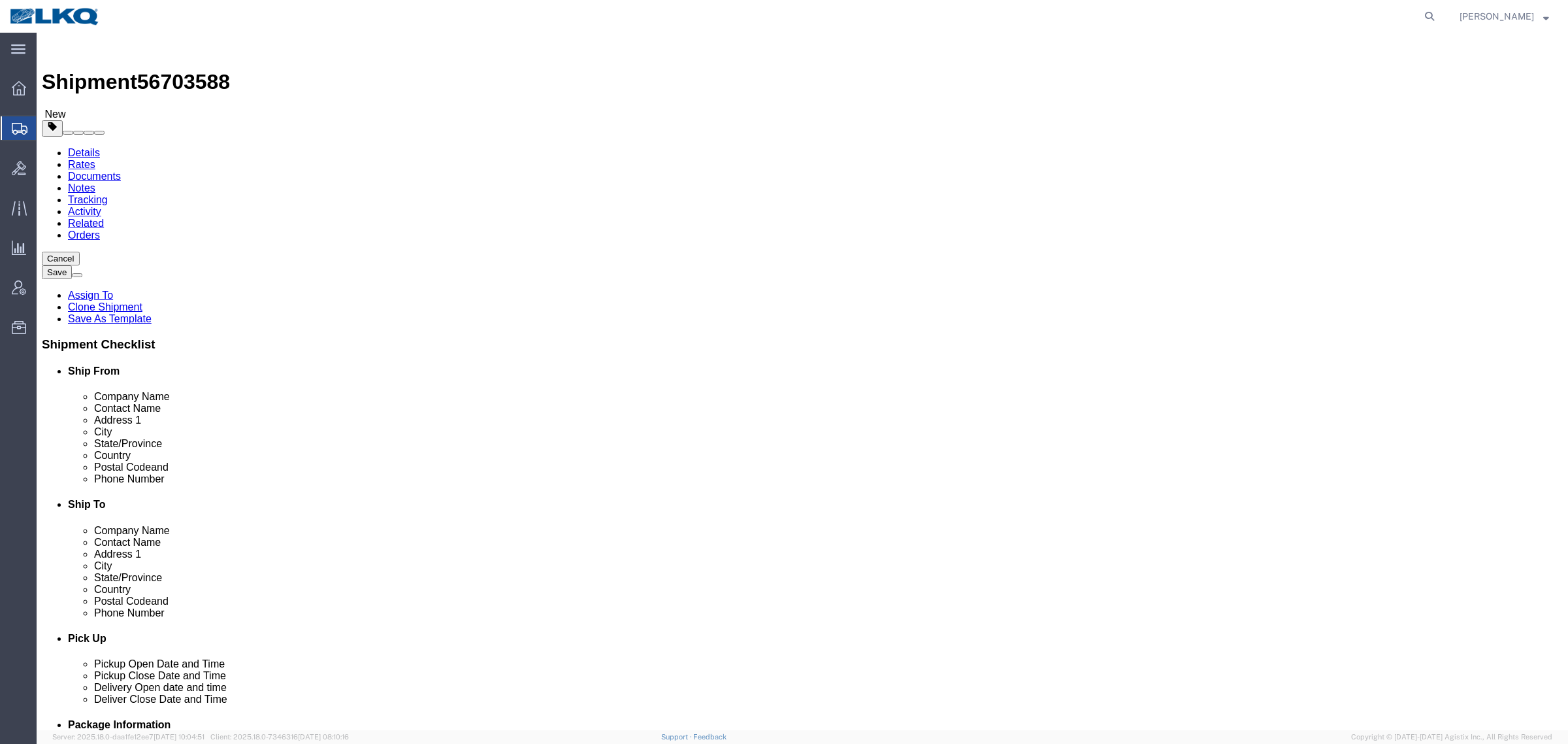
click div "Details Rates Documents Notes Tracking Activity Related Orders Cancel Save Assi…"
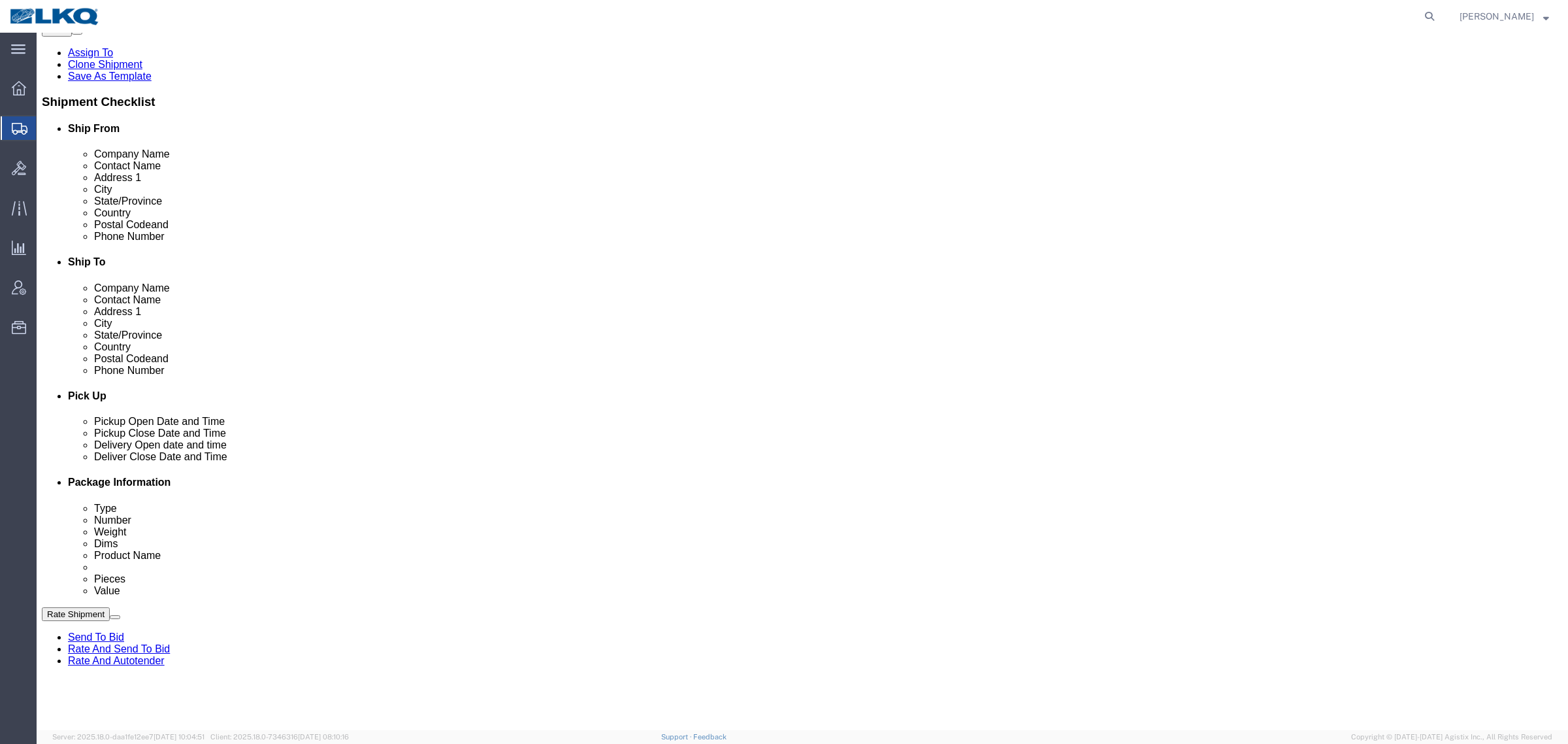
scroll to position [245, 0]
click link "Schedule appointment"
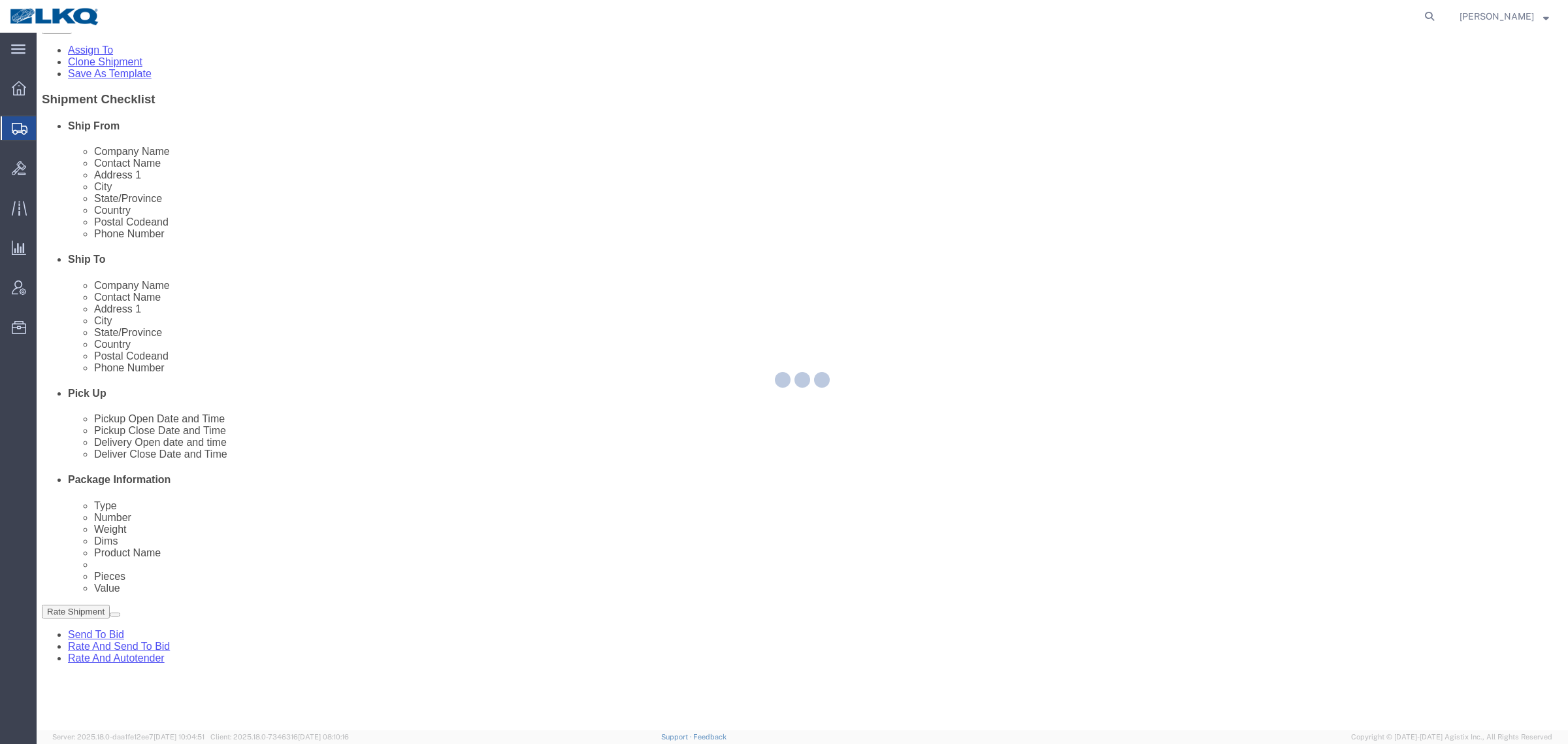
select select
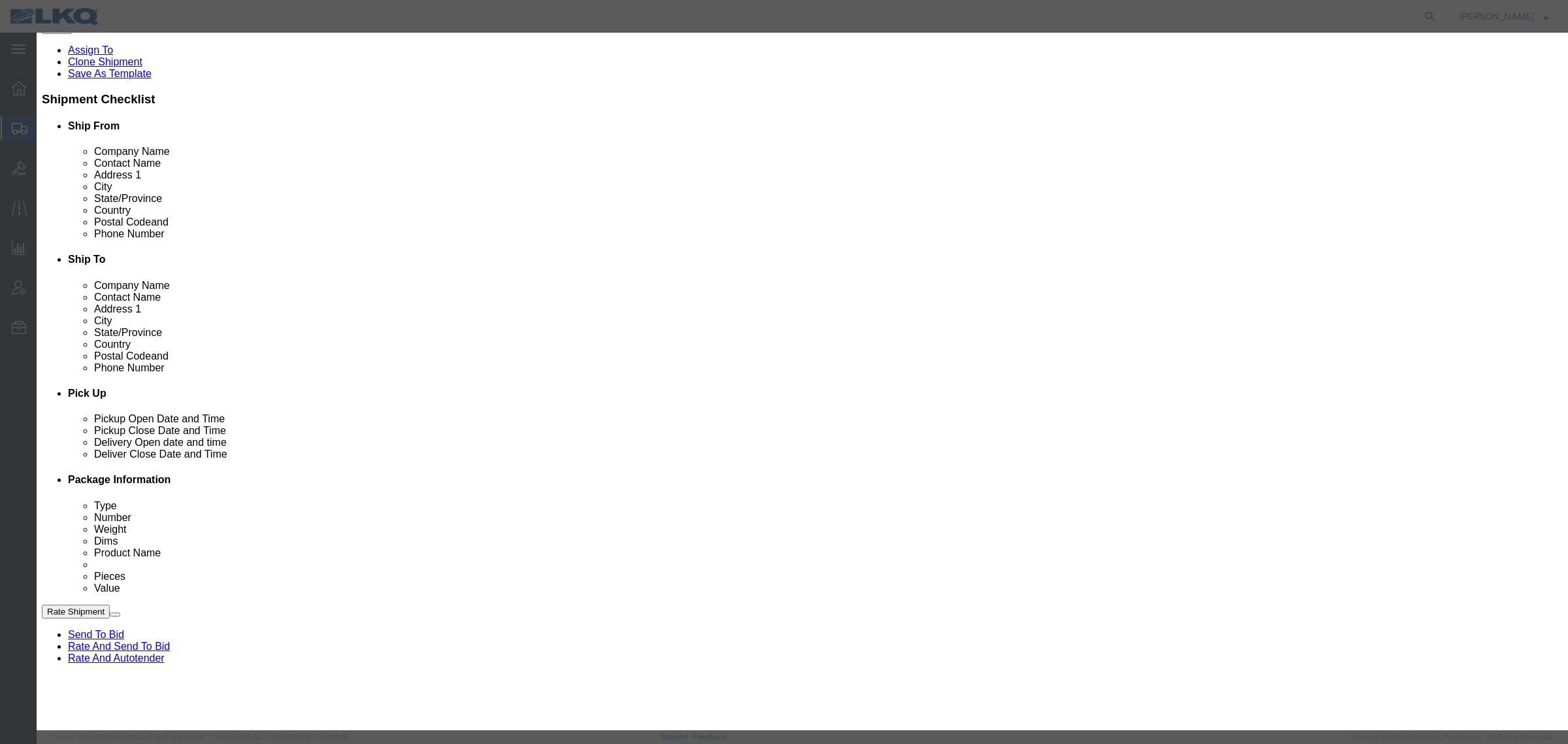
click icon "button"
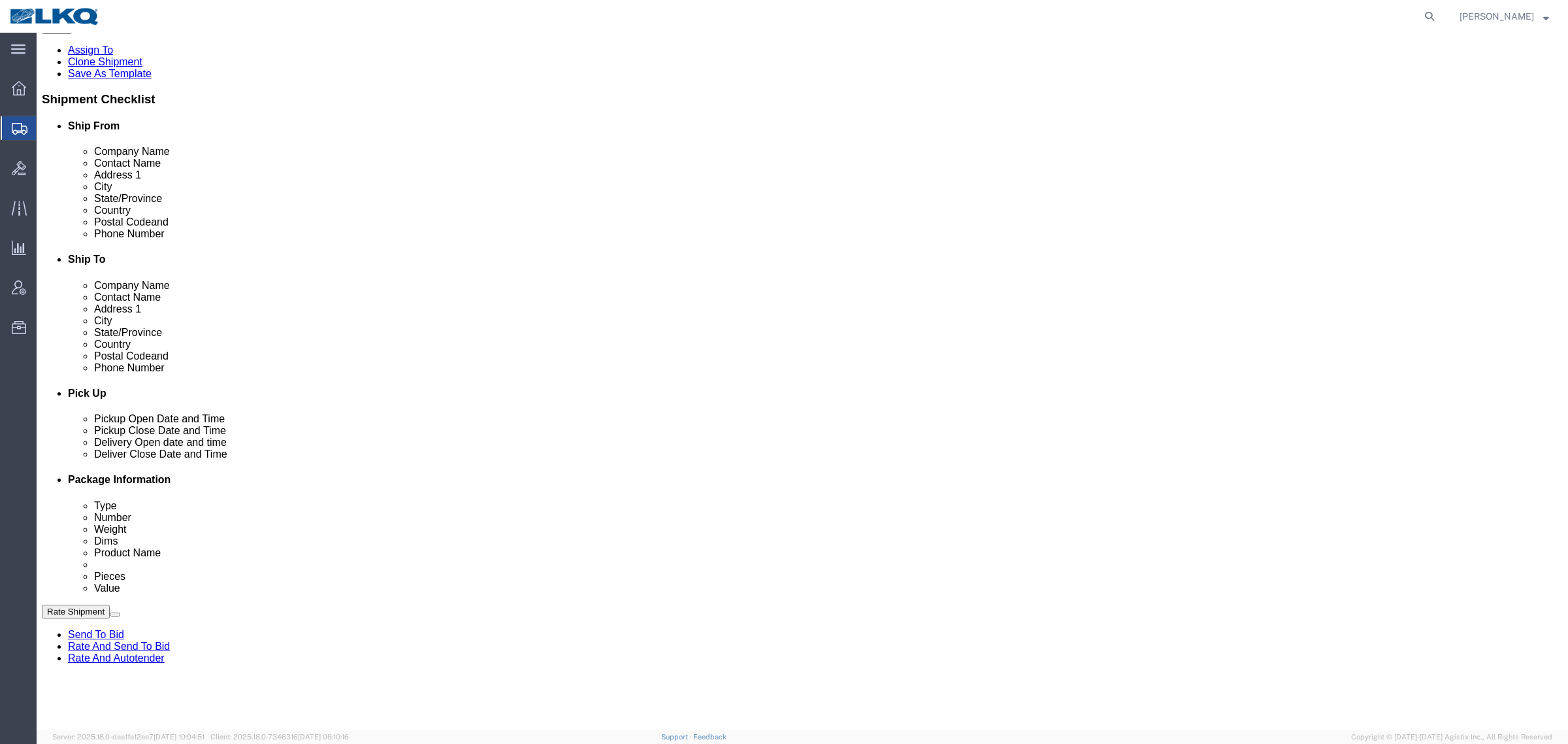
click link "Schedule appointment"
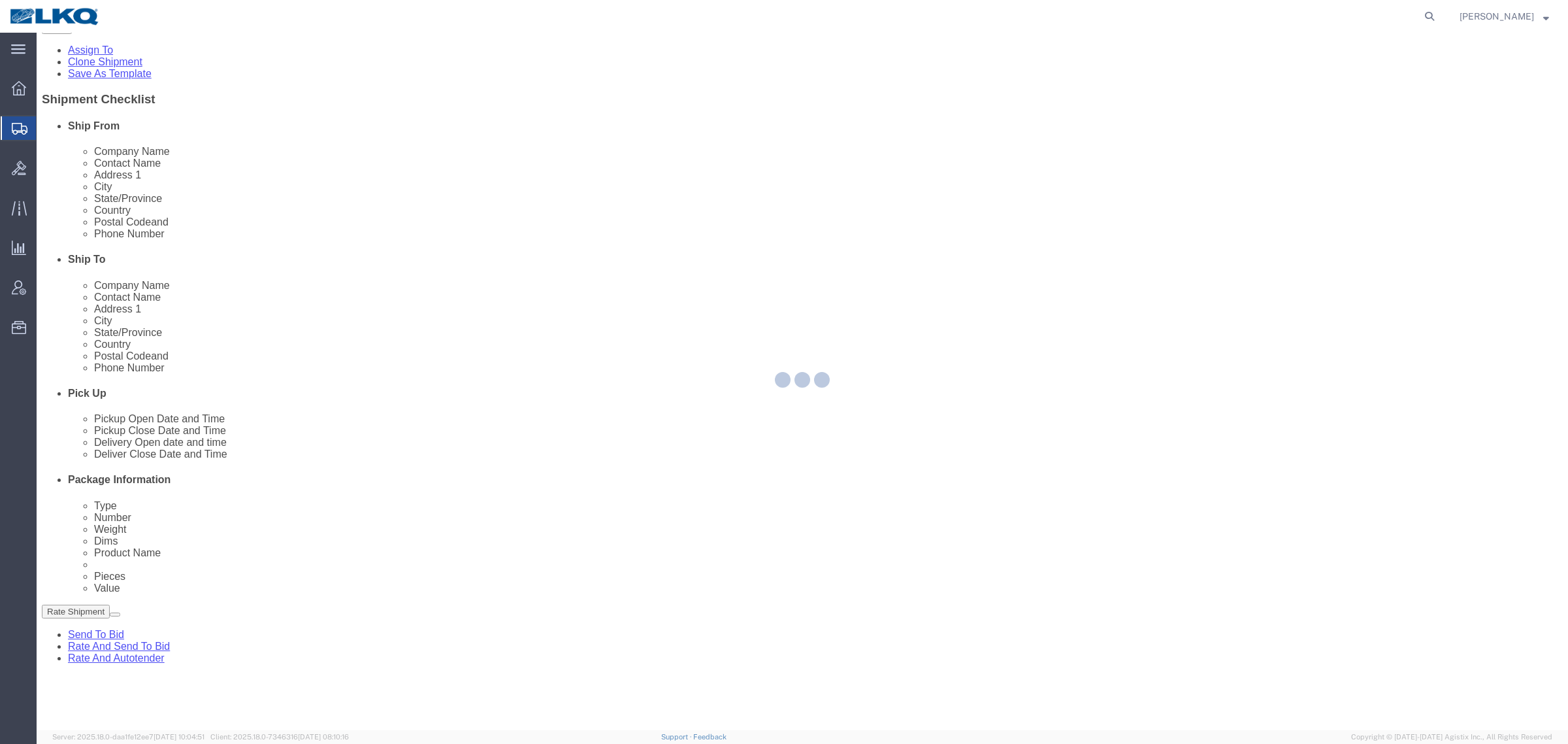
select select
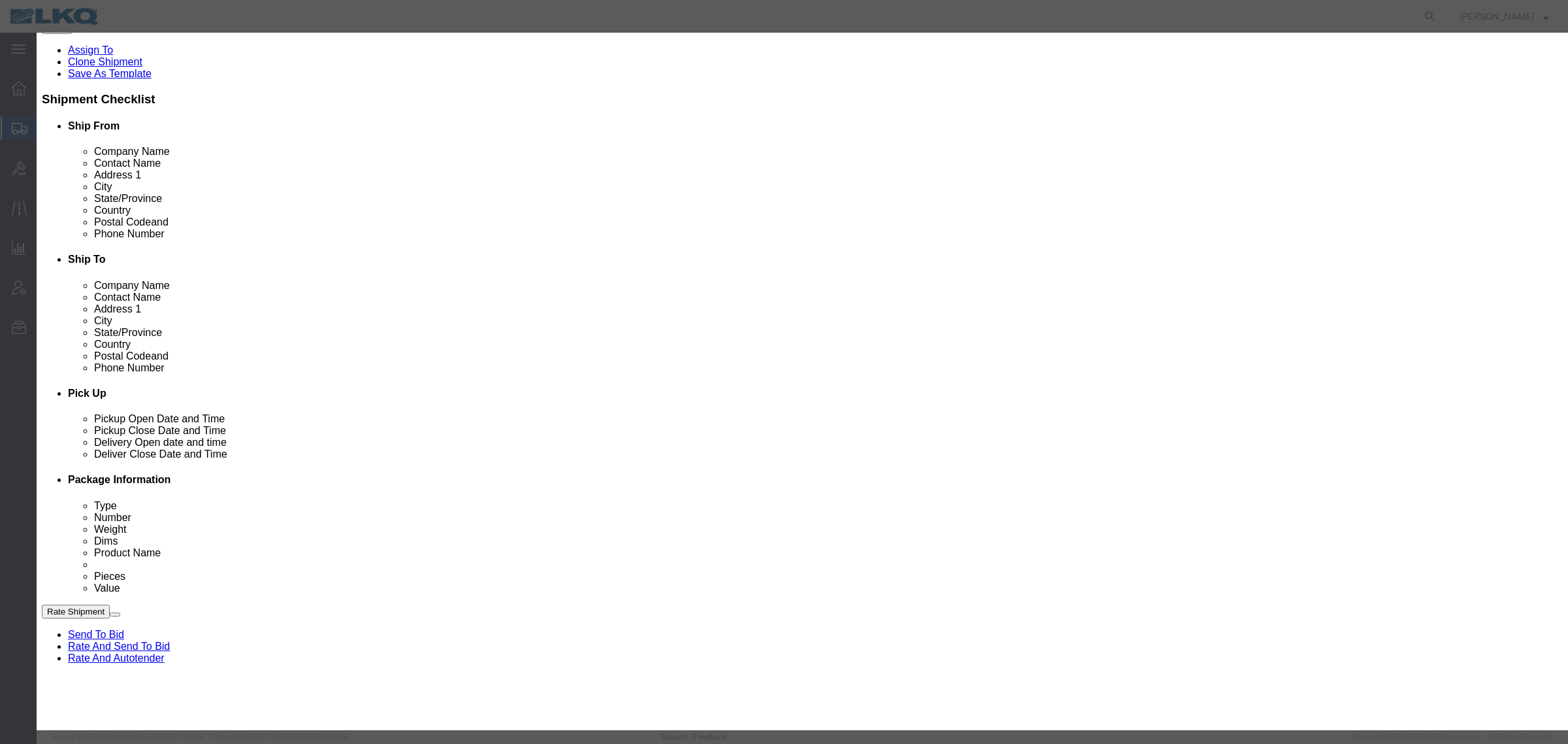
drag, startPoint x: 962, startPoint y: 41, endPoint x: 826, endPoint y: 113, distance: 153.9
click icon "button"
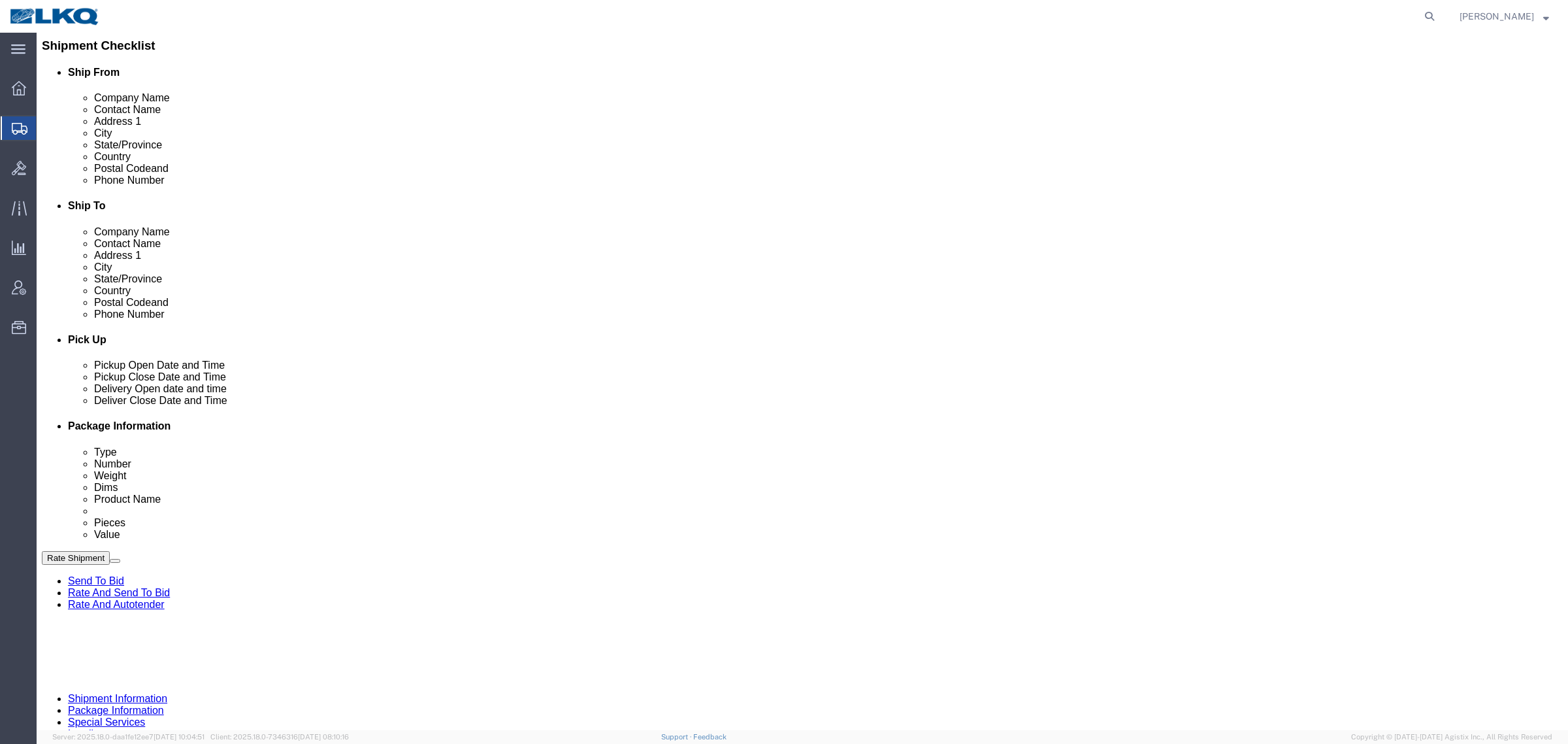
scroll to position [327, 0]
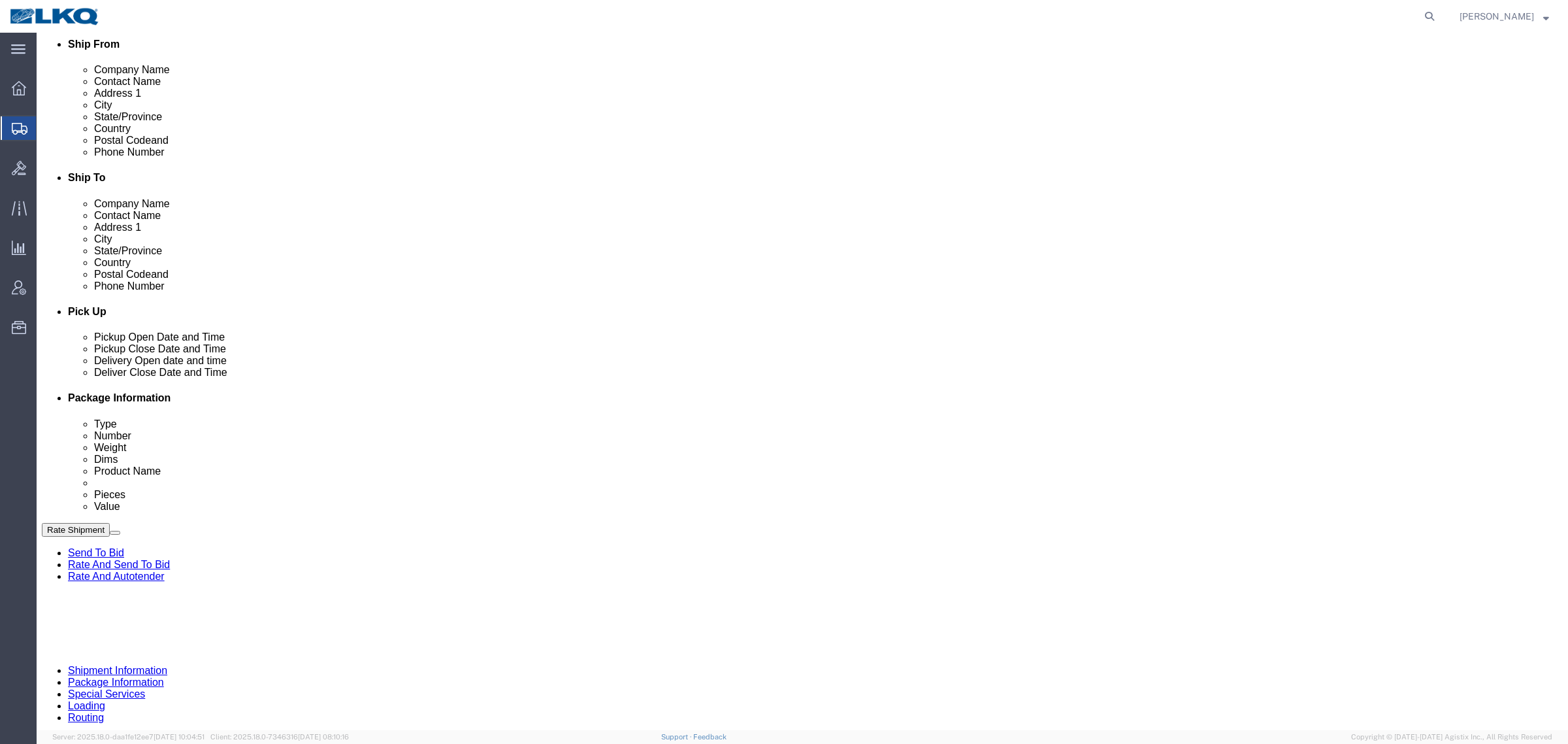
click div "[DATE] 6:00 AM"
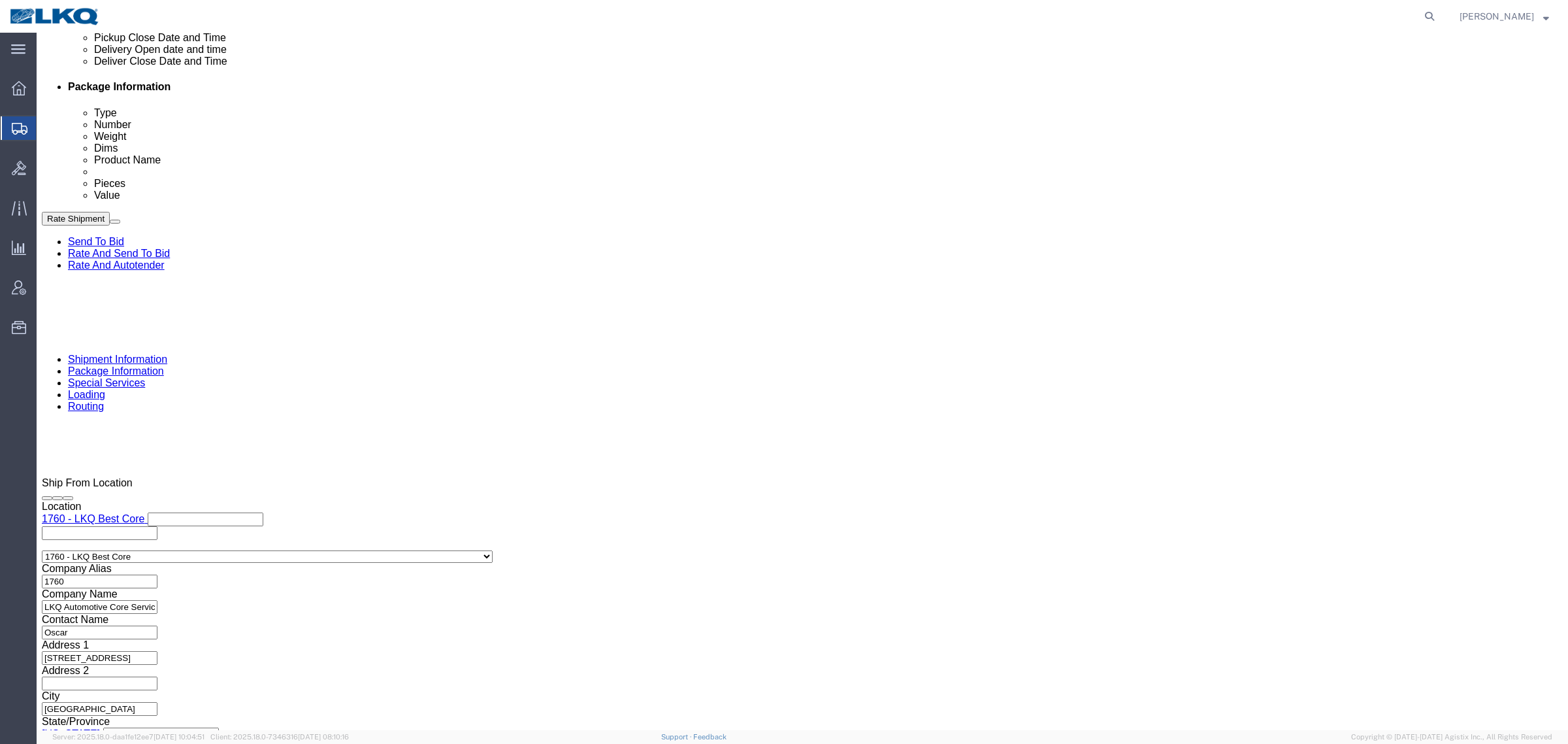
click button "Apply"
click div "References Add reference"
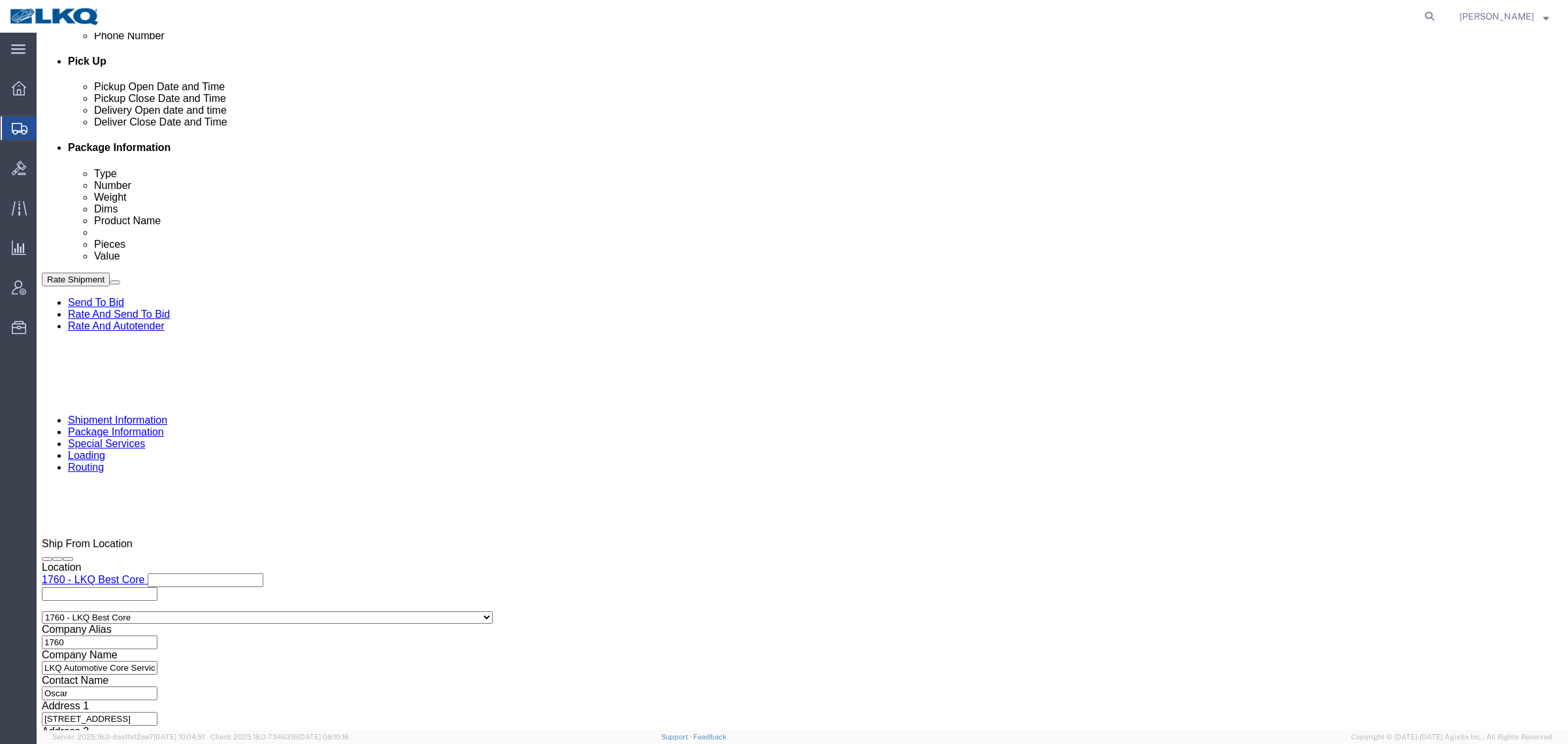
scroll to position [475, 0]
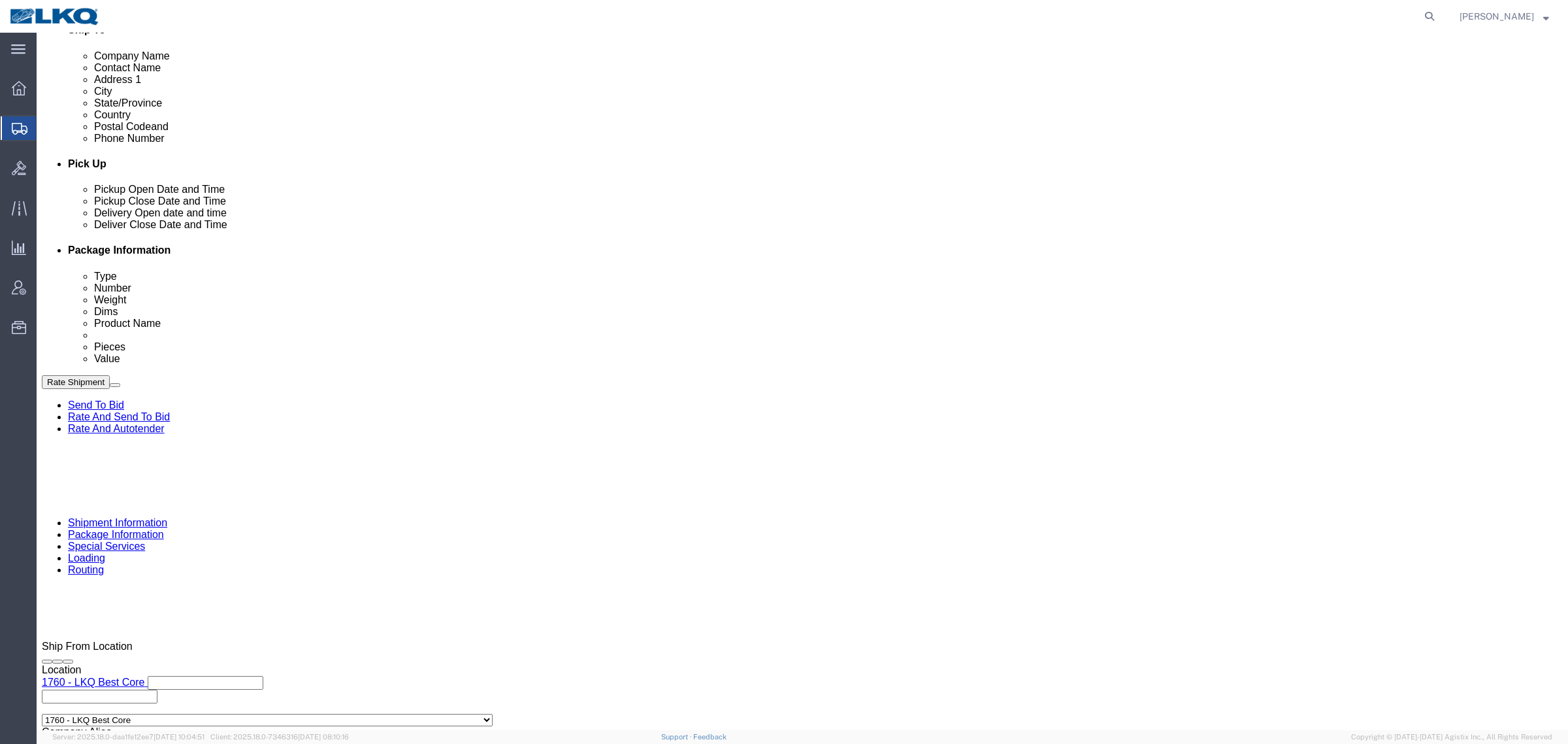
click link "Schedule appointment"
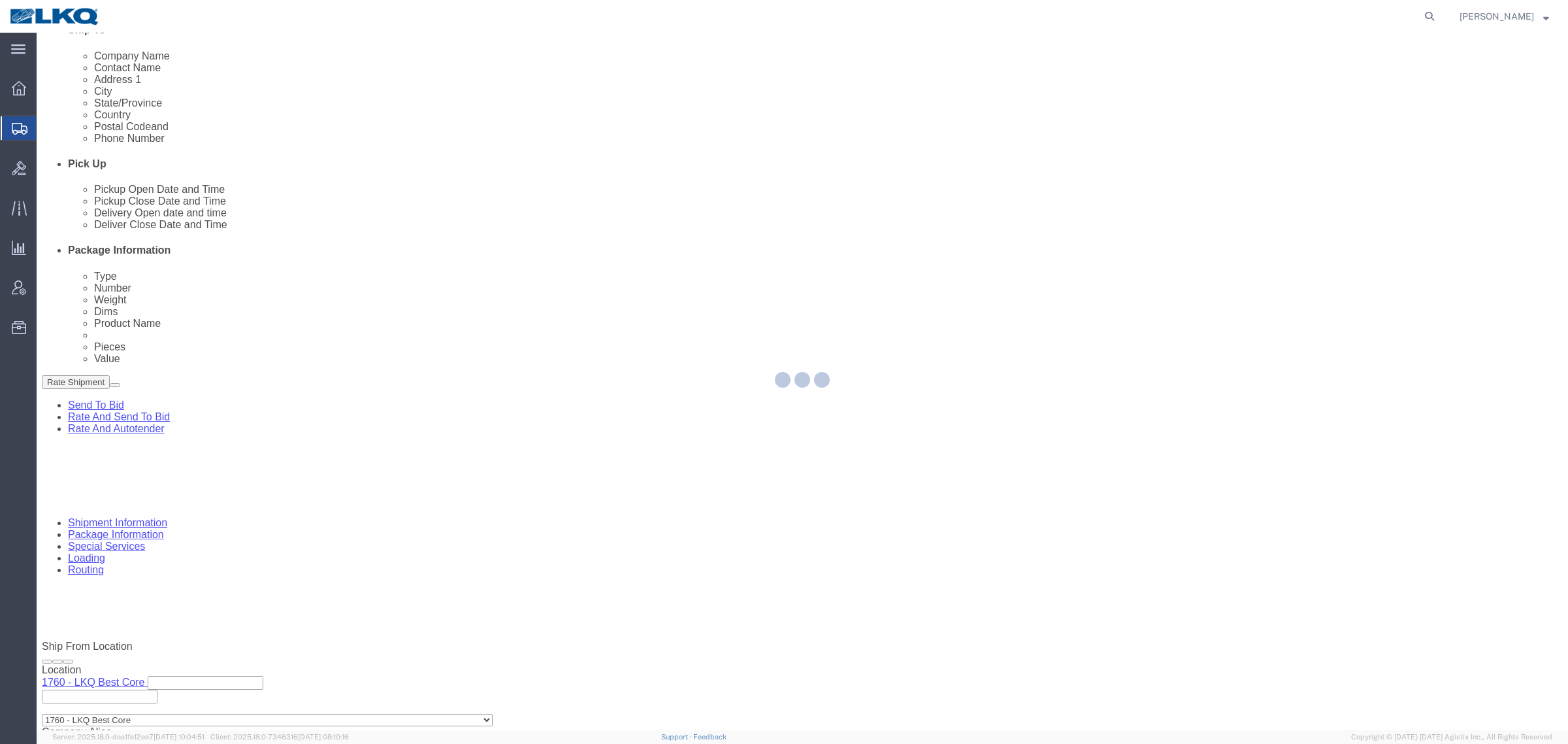
select select
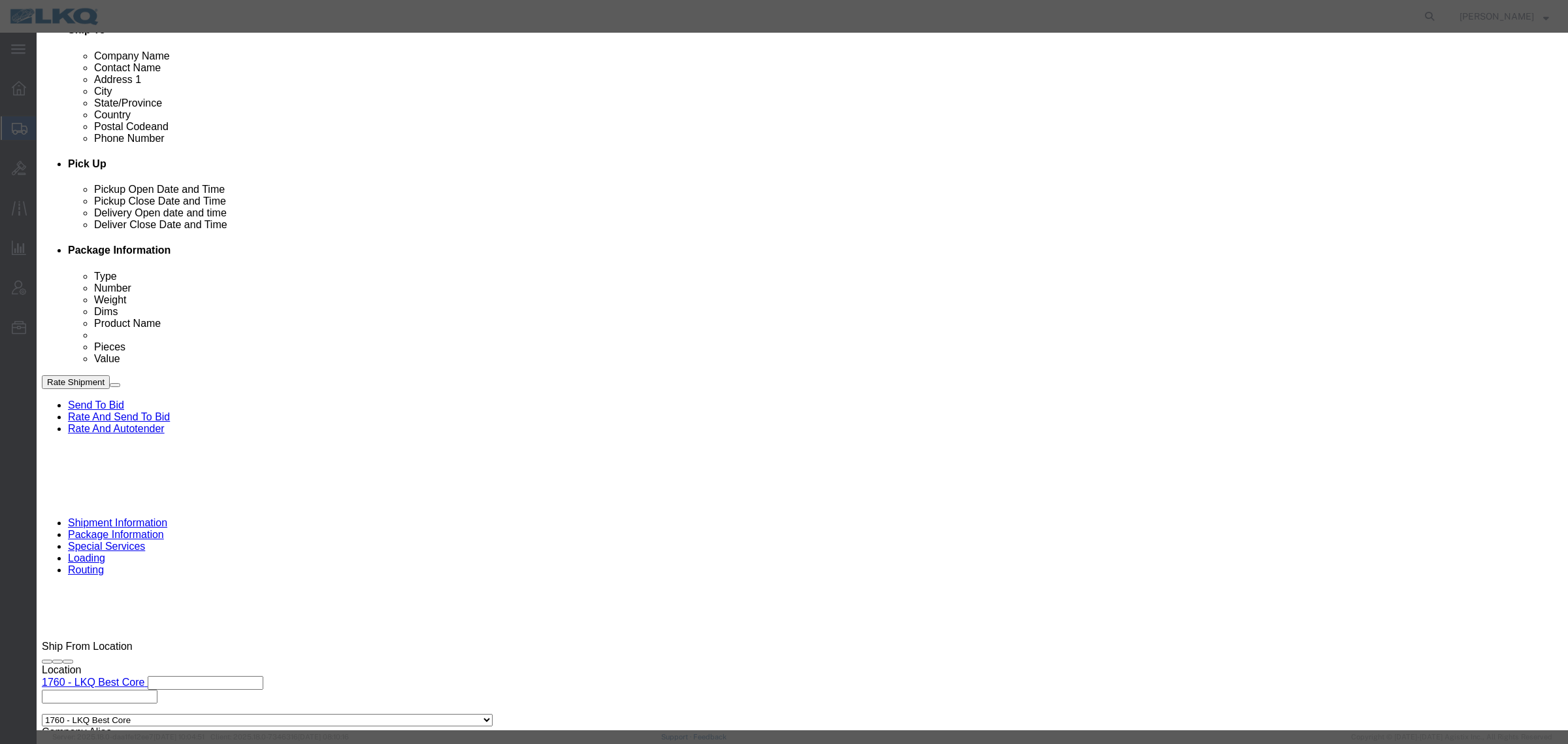
click input "[DATE]"
click td "8"
click link "Availability"
click button "Close"
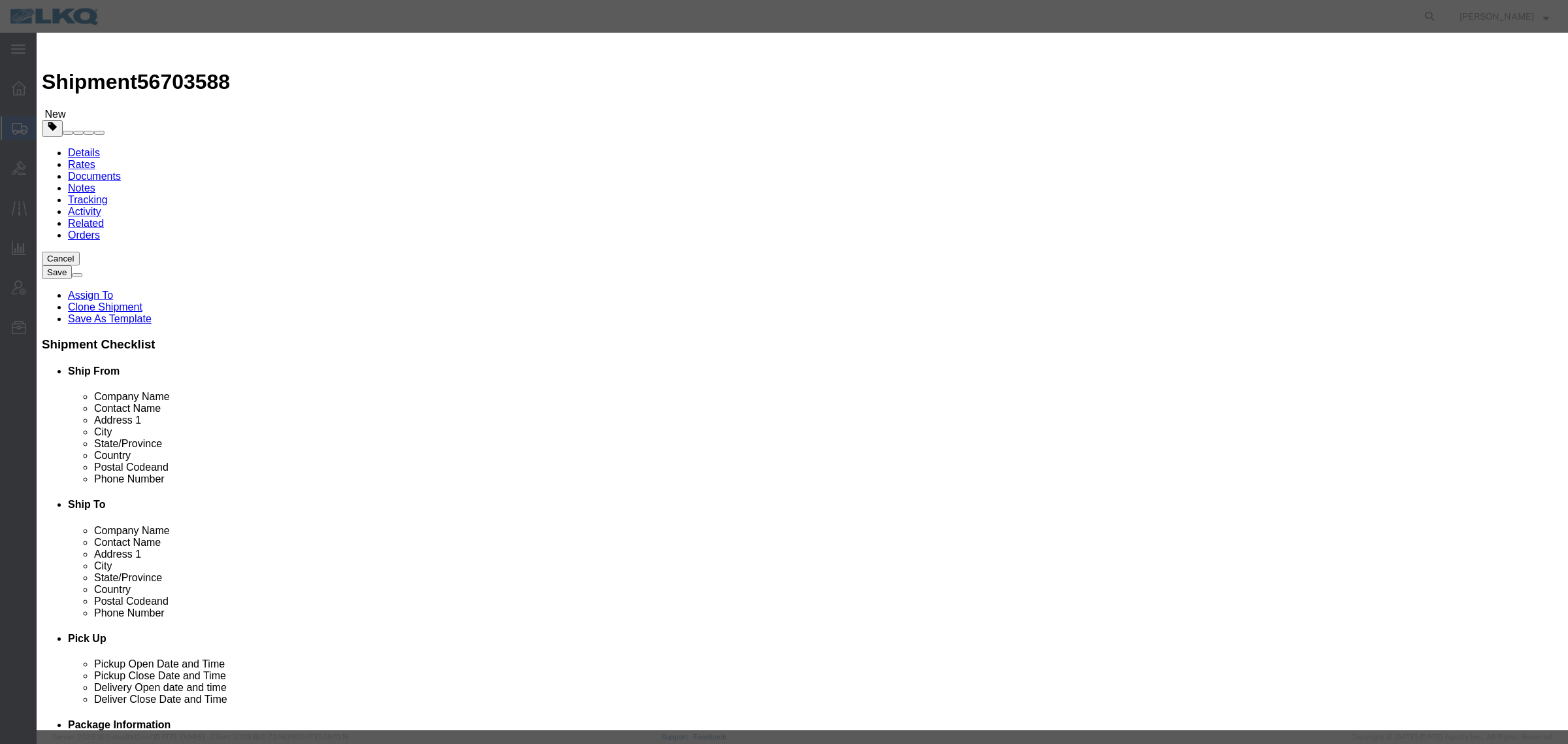
click input "09/05/2025"
click td "5"
click link "Availability"
click button "Close"
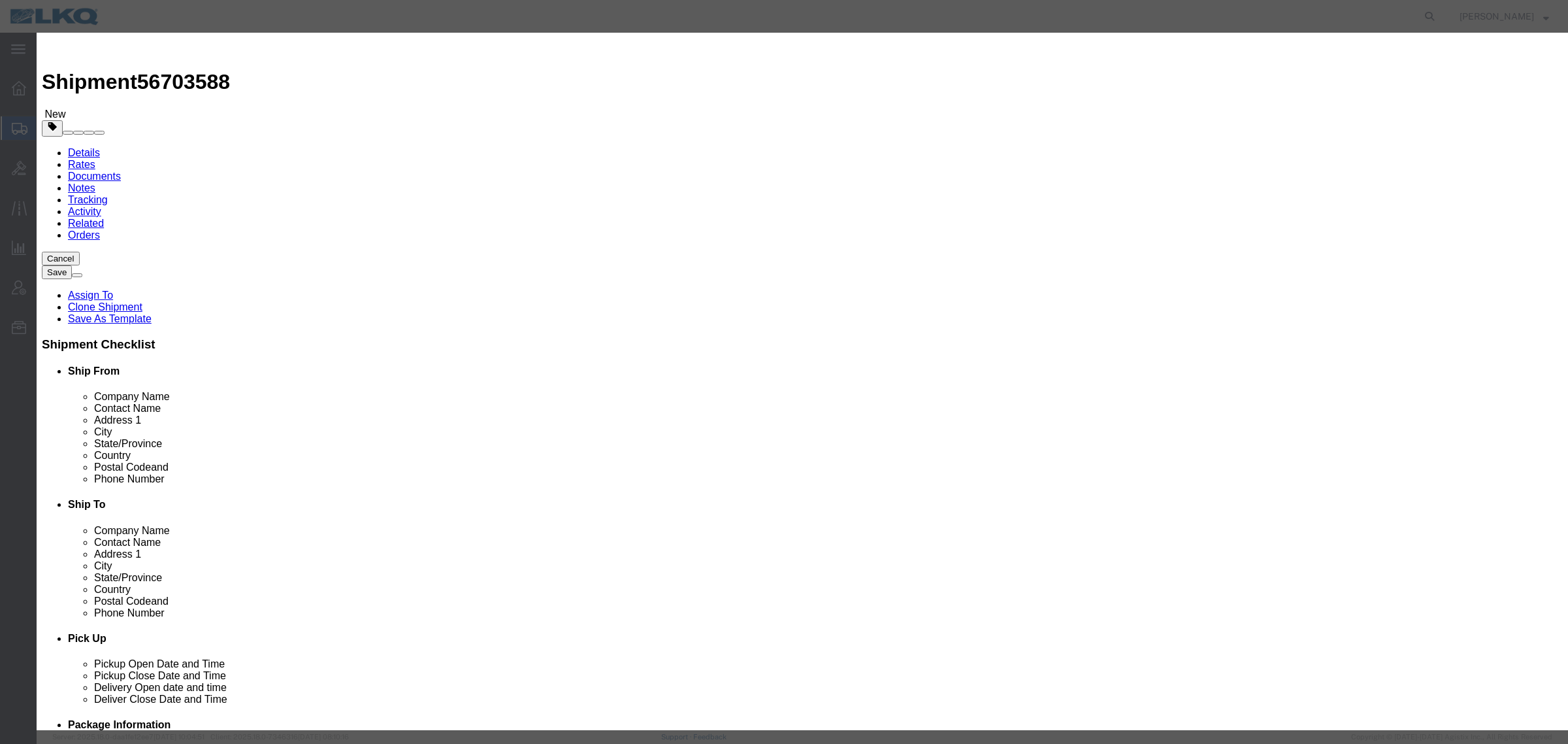
click input "[DATE]"
click td "8"
click link "Availability"
click button "Close"
click input "8:00 AM"
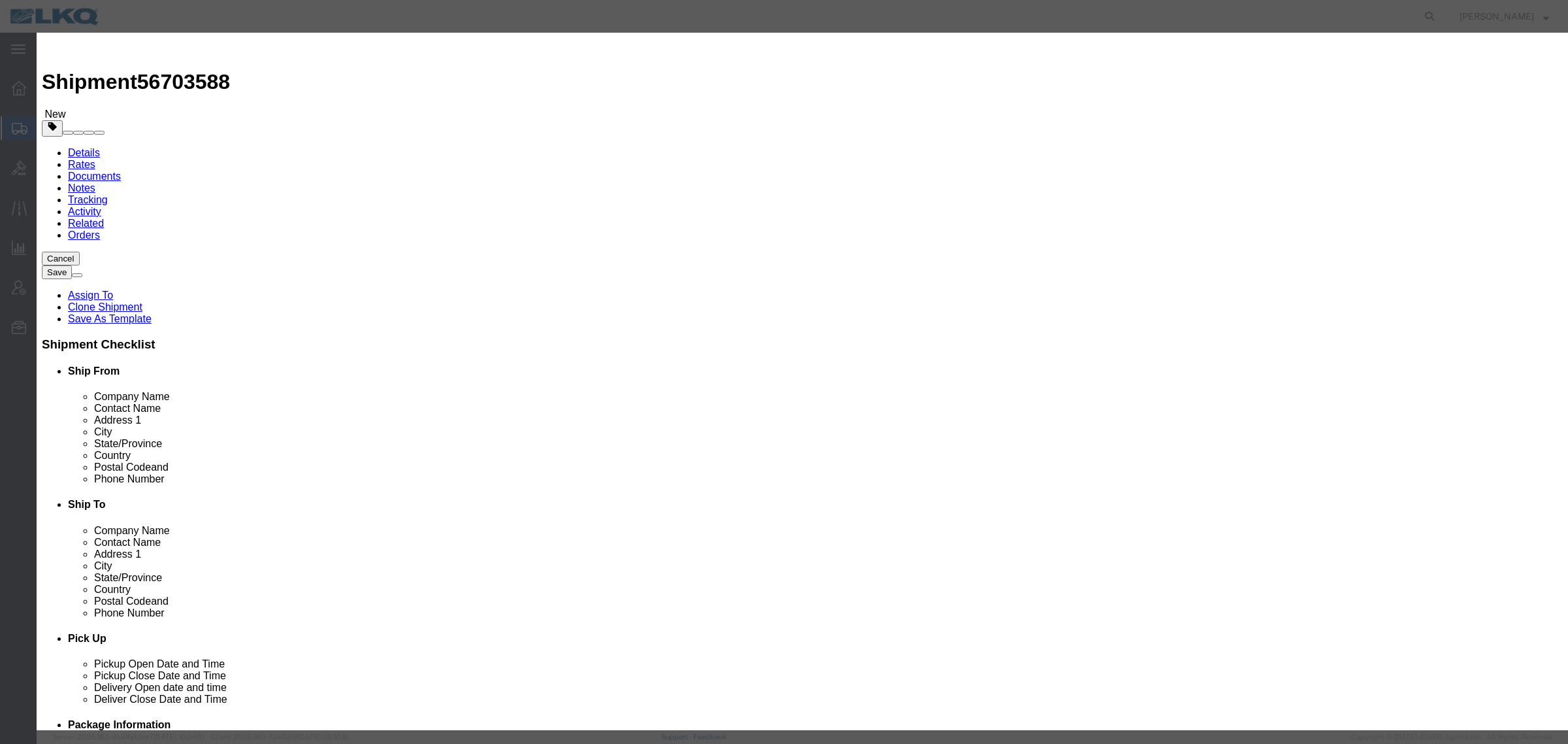
click link "Availability"
click button "Close"
click input "8:00 AM"
type input "12:00 PM"
click select "Select 15 min 30 min 45 min 1 hr 2 hr 3 hr 4 hr"
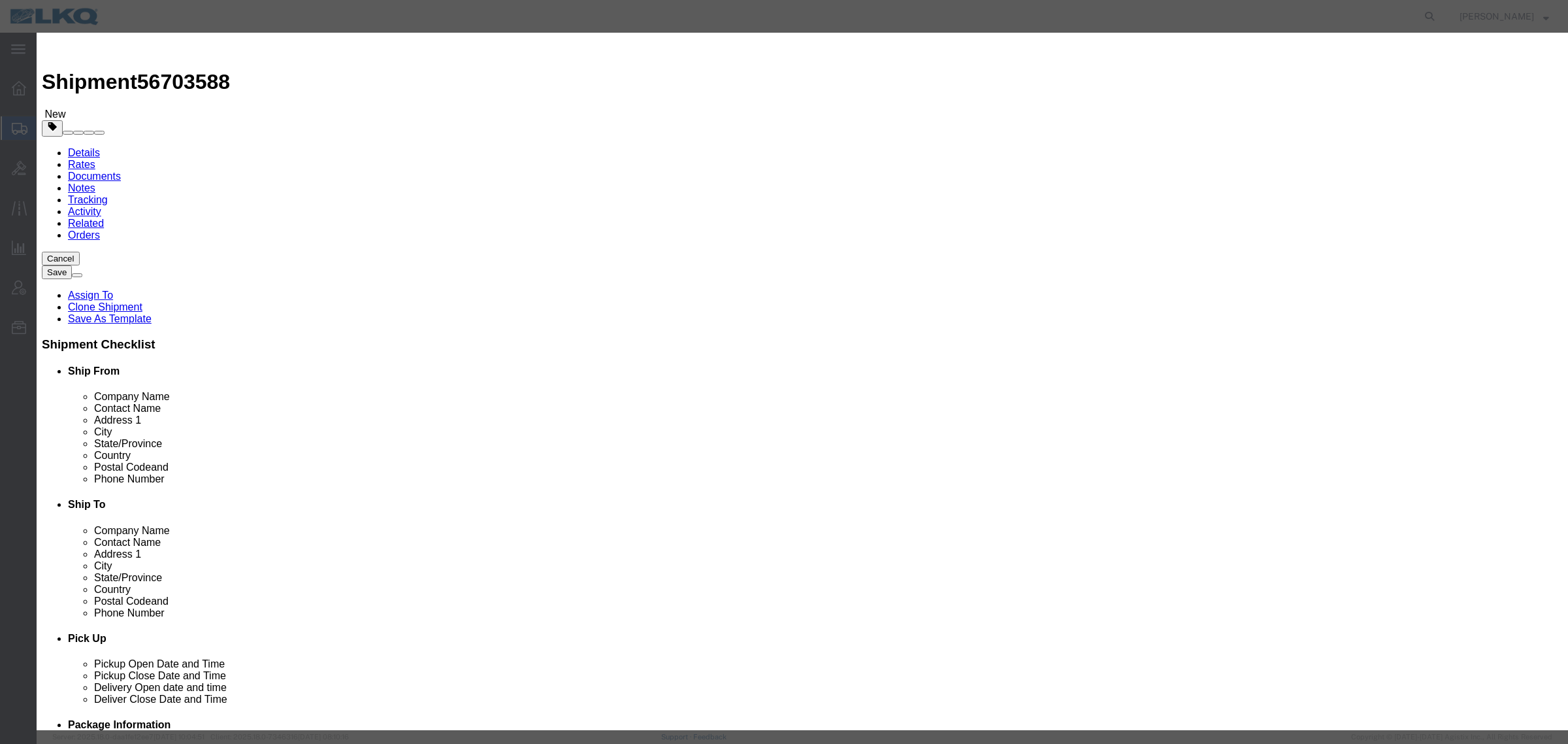
select select "15"
click select "Select 15 min 30 min 45 min 1 hr 2 hr 3 hr 4 hr"
click button "Save"
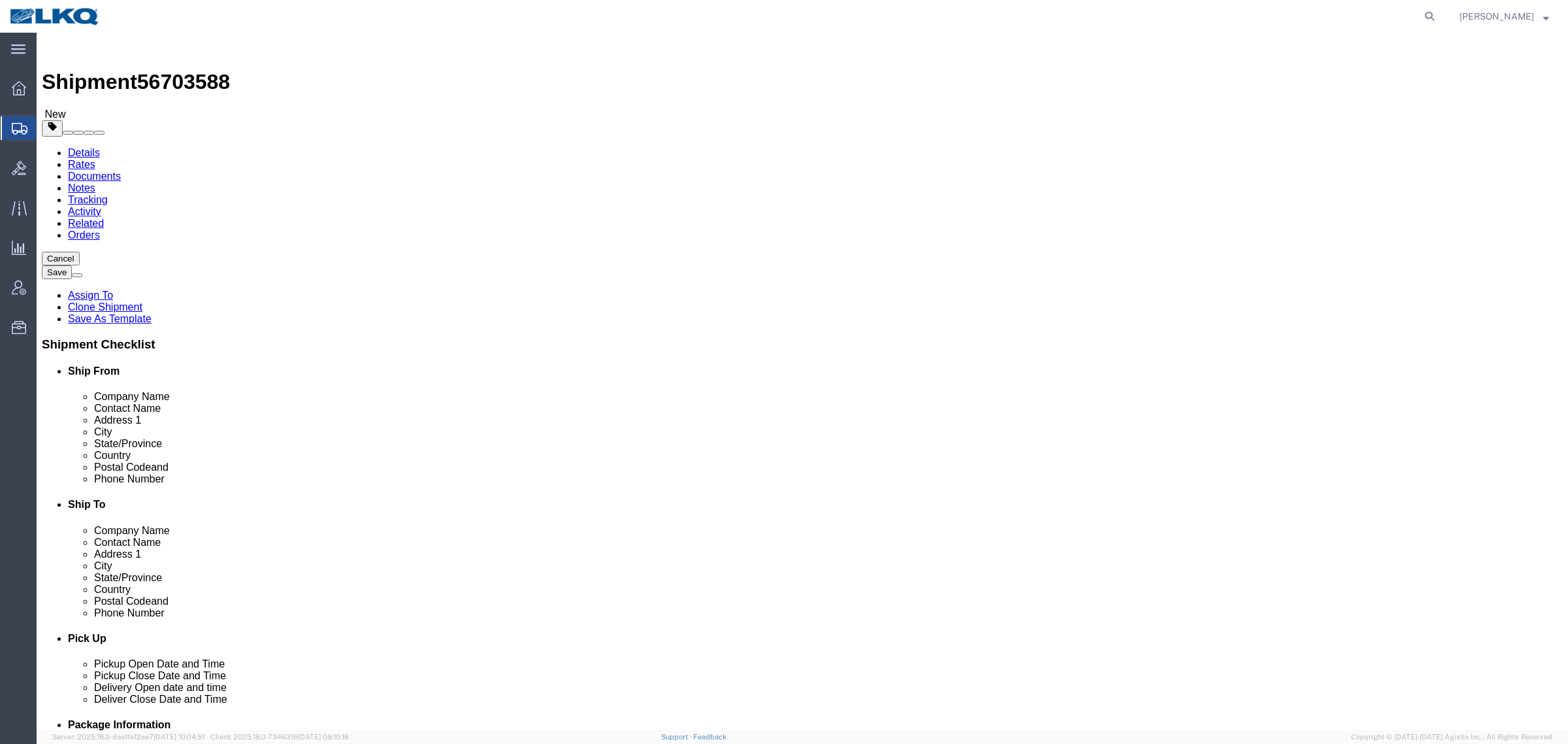
click div "Shipment Information Package Information Special Services Loading Routing"
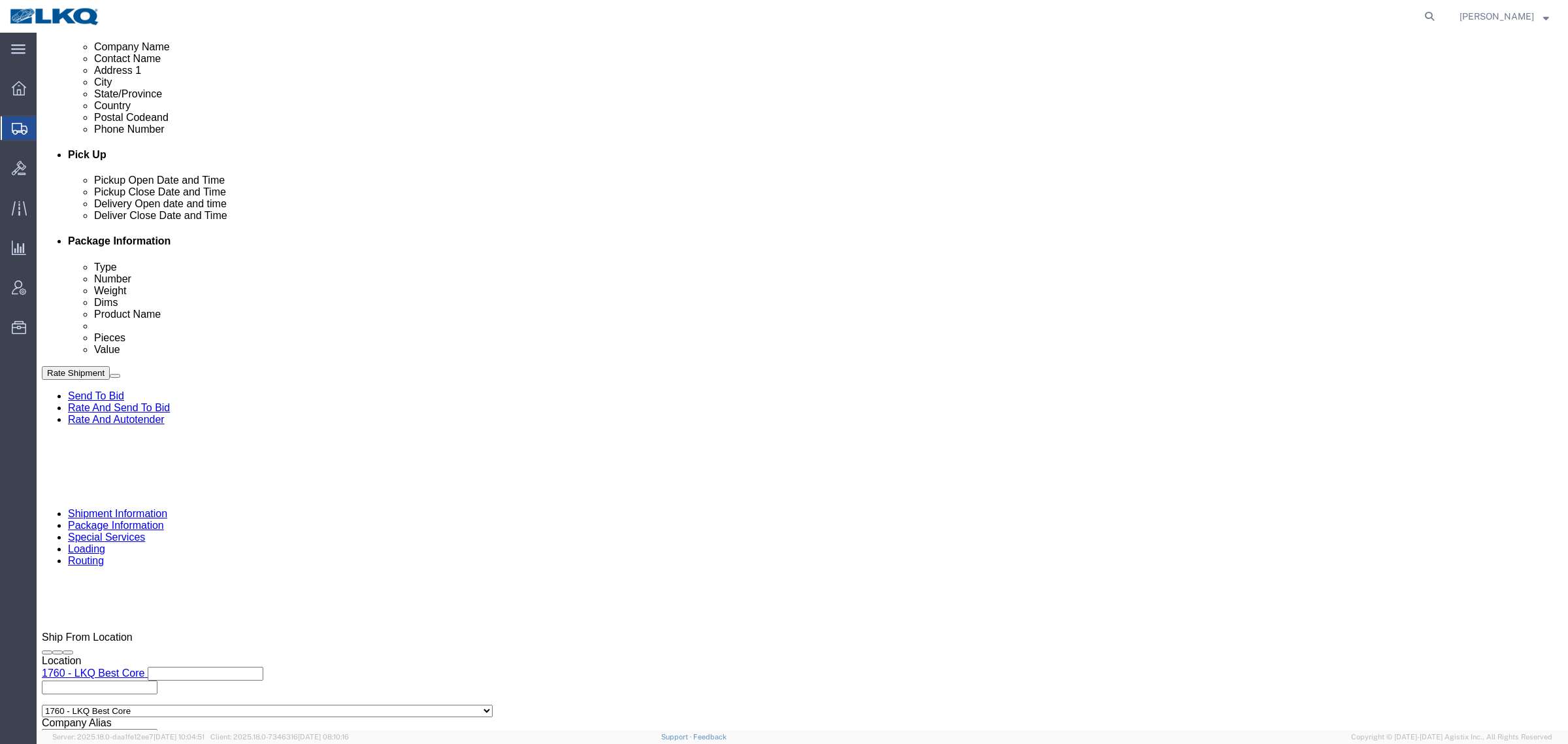
scroll to position [490, 0]
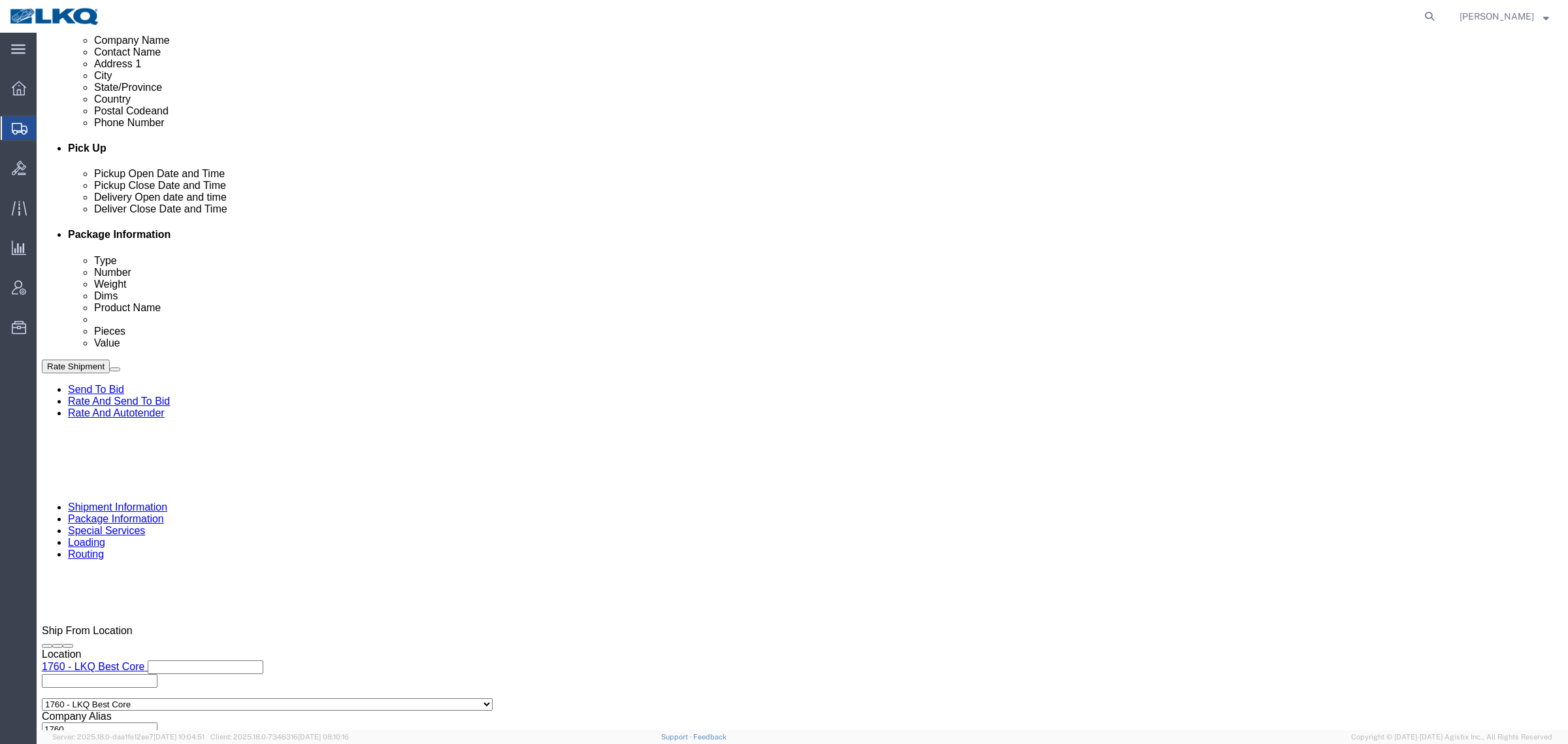
click div "Pickup Start Date Pickup Start Time Pickup Open Date and Time Sep 05 2025 6:00 …"
click div "Sep 05 2025 6:00 AM"
drag, startPoint x: 194, startPoint y: 640, endPoint x: 357, endPoint y: 567, distance: 178.6
click div "Open Time 6:00 AM Sep 05 2025 6:00 AM - Sep 05 2025 6:00 AM Cancel Apply"
drag, startPoint x: 426, startPoint y: 481, endPoint x: 428, endPoint y: 417, distance: 64.0
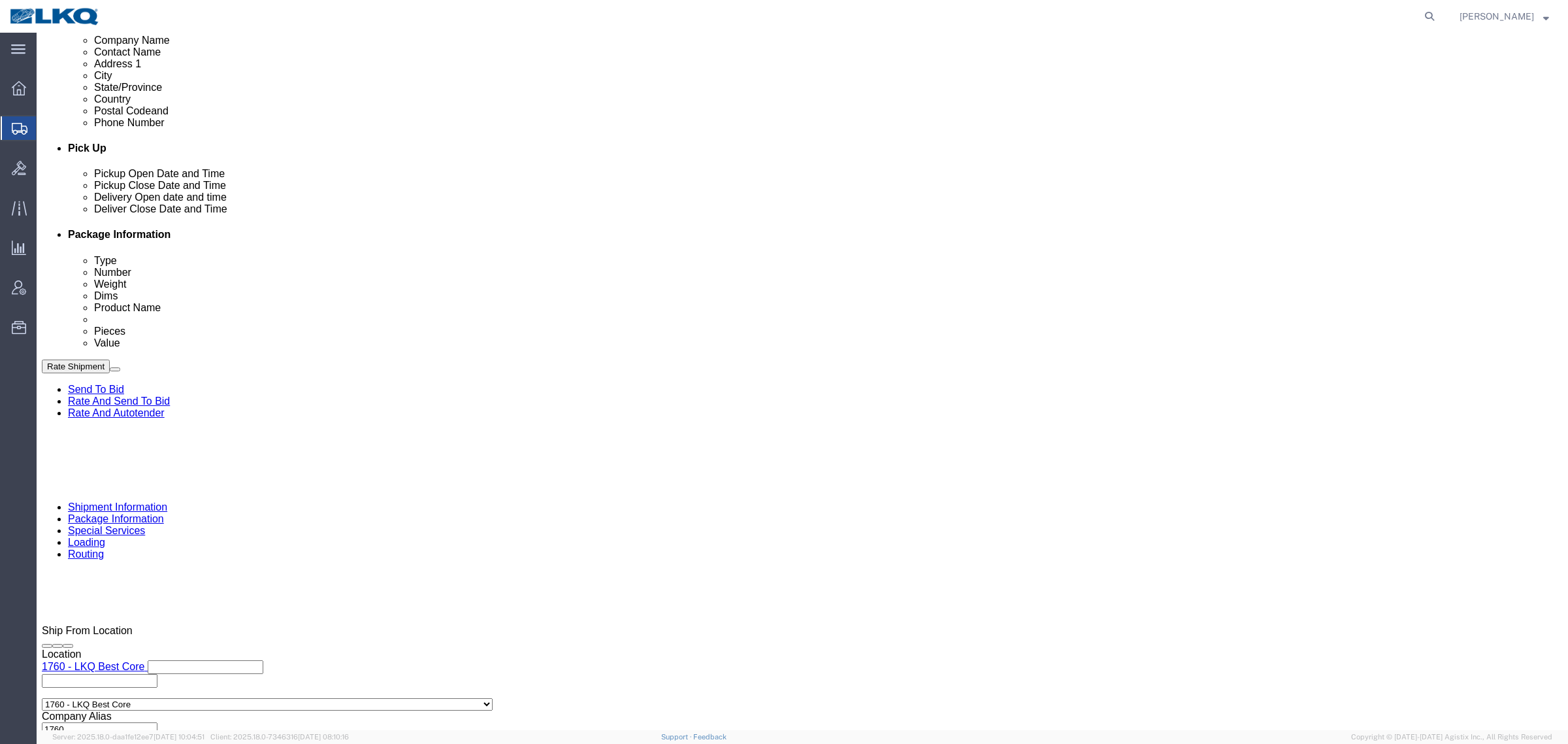
click div "References Add reference"
click div "Pickup Date: Pickup Start Date Pickup Start Time Pickup Open Date and Time Sep …"
click span "56703588"
copy span "56703588"
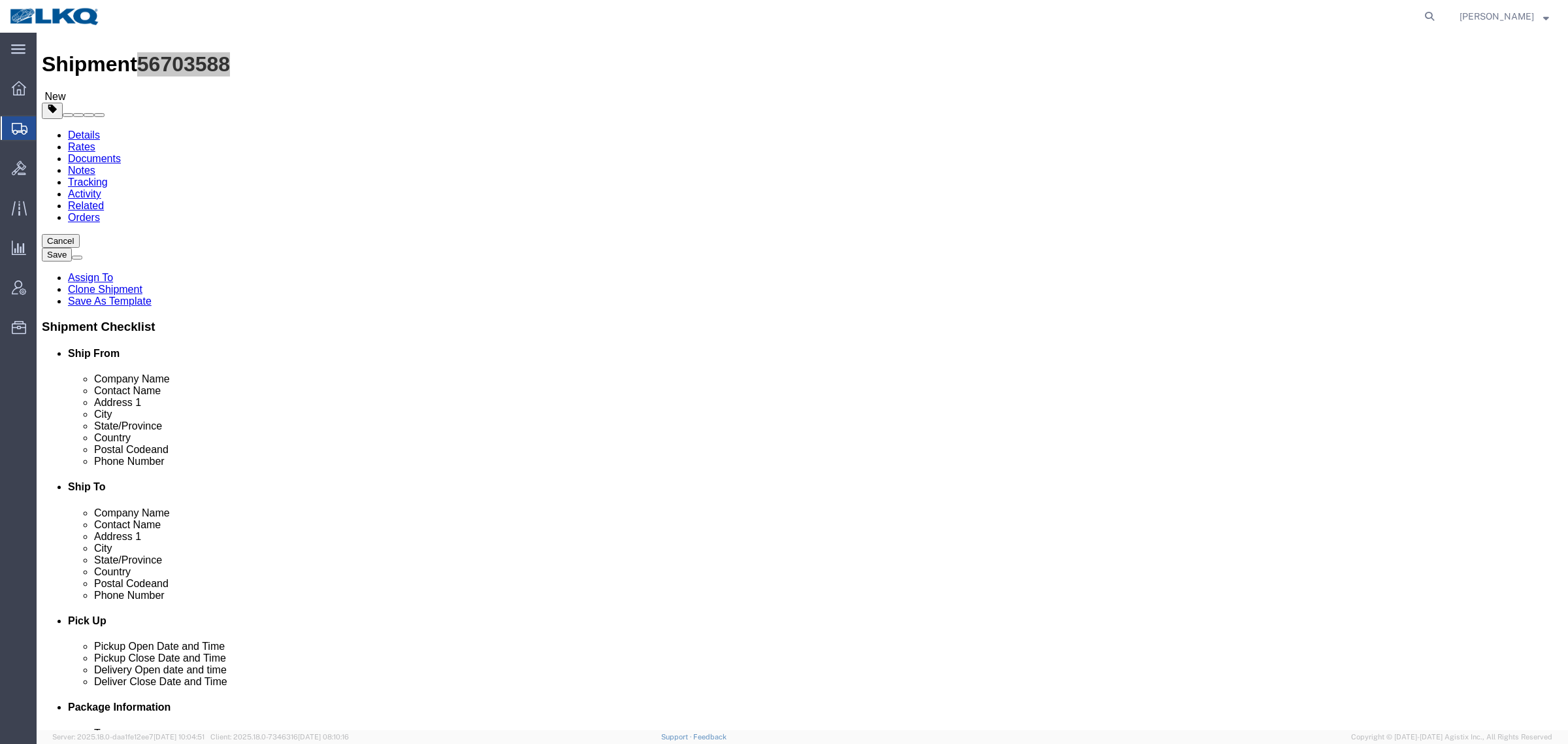
scroll to position [0, 0]
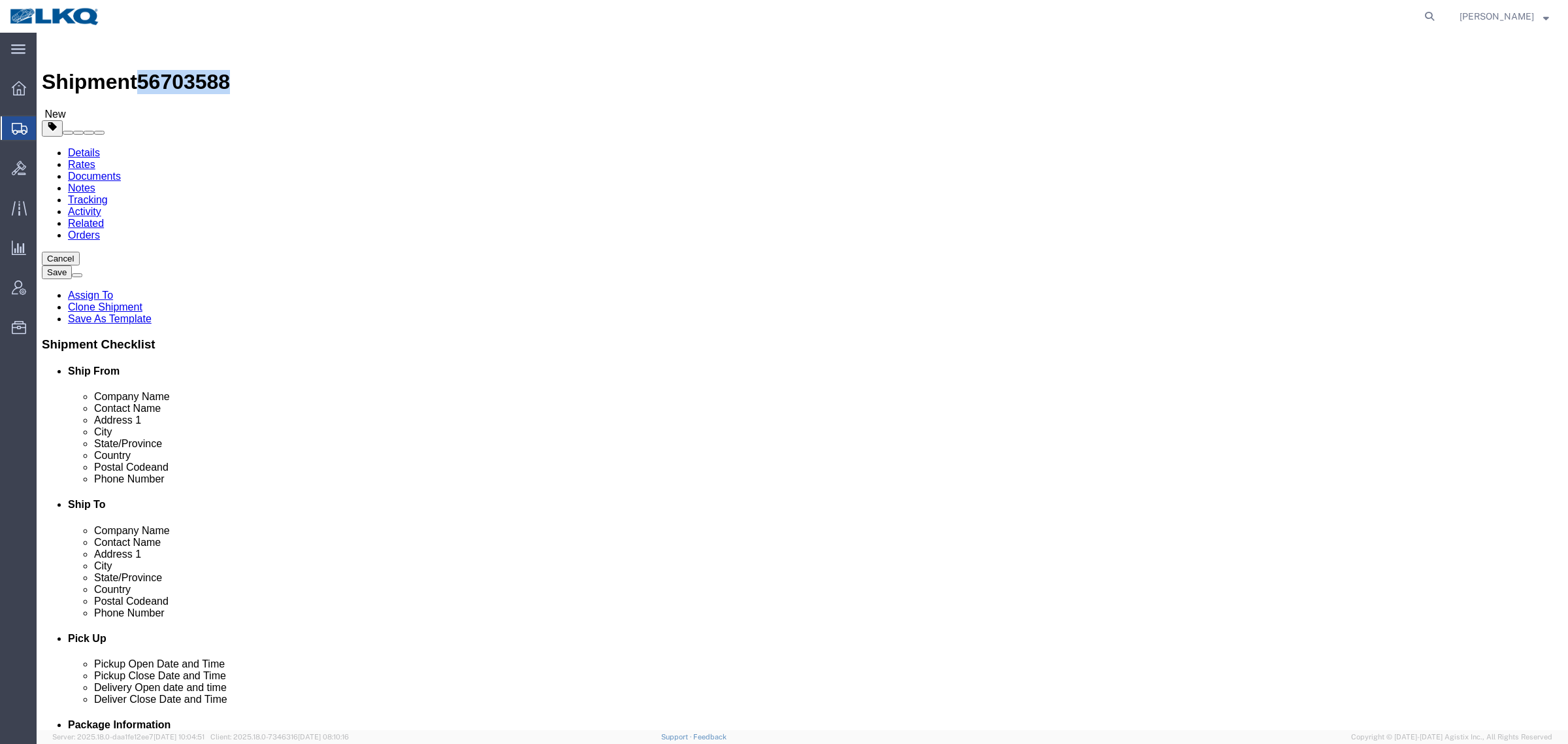
click icon
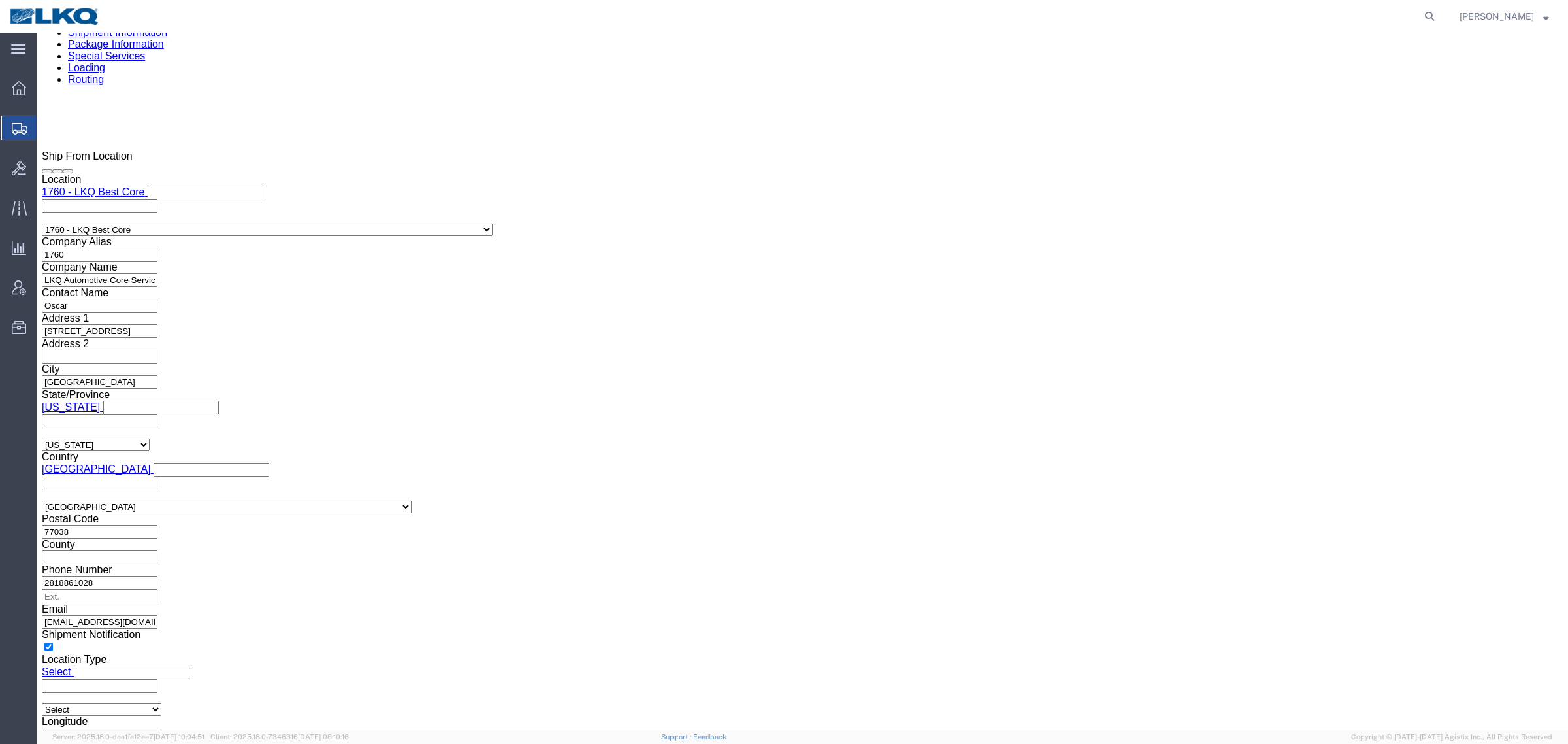
scroll to position [1144, 0]
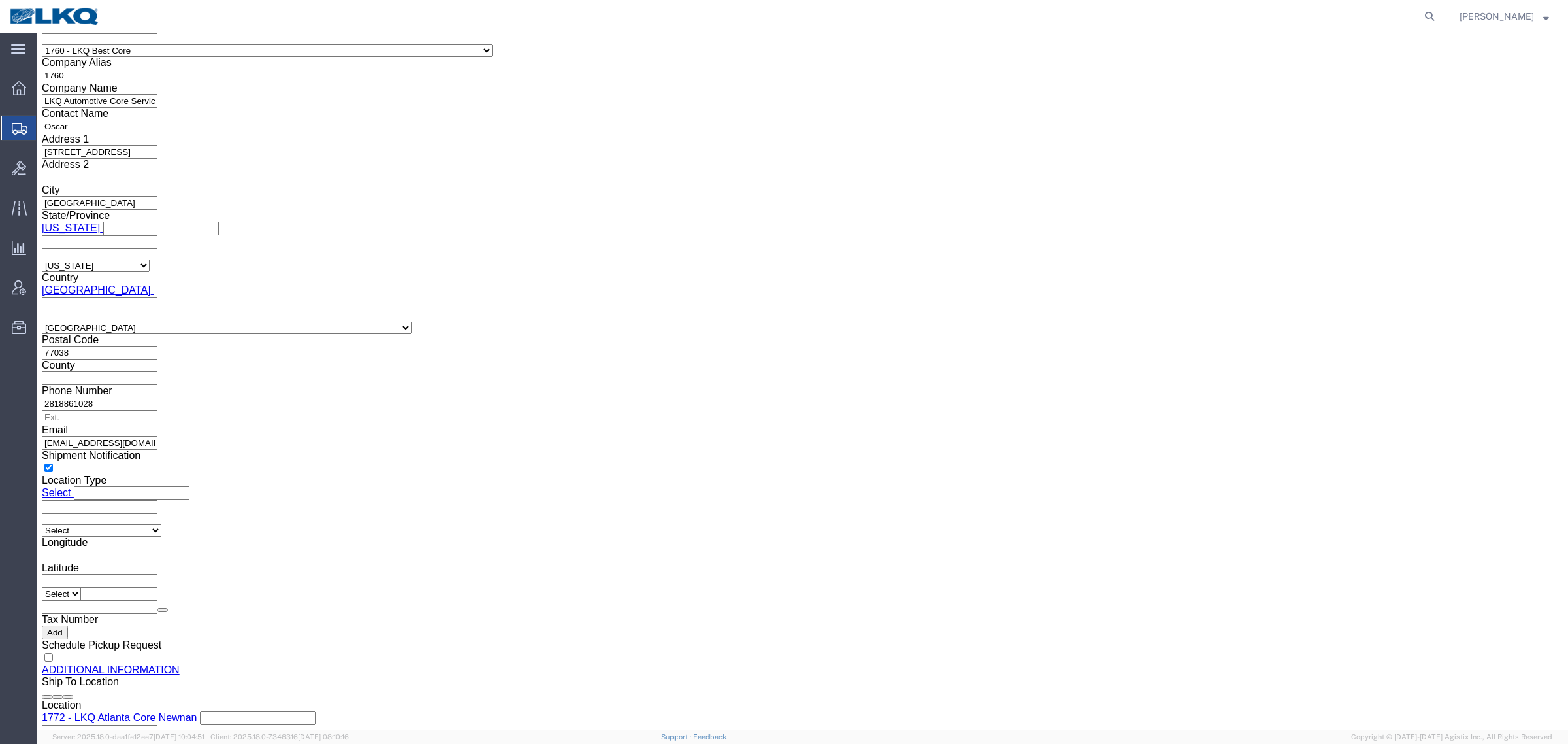
click input "oxdavila@lkqcorp.com"
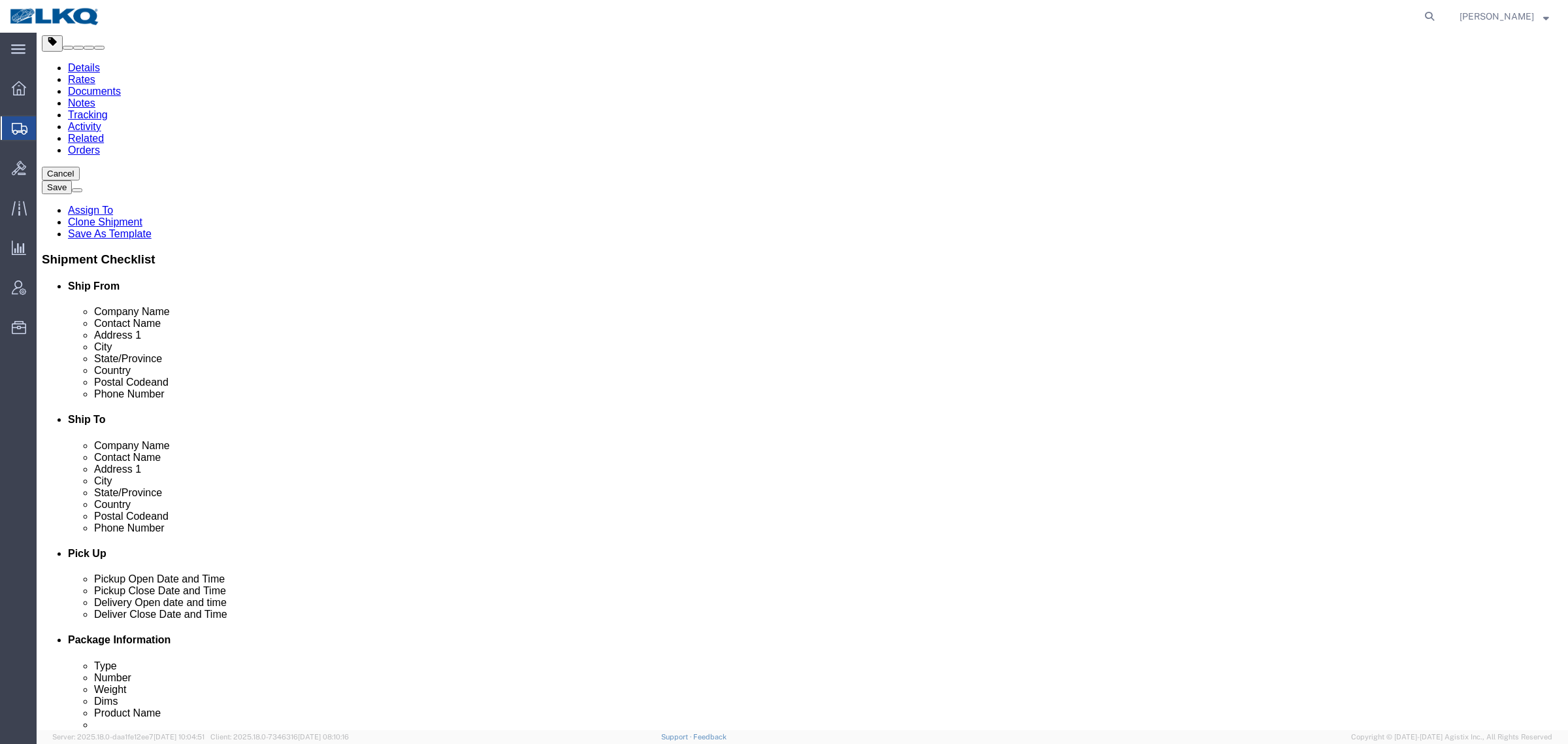
scroll to position [0, 0]
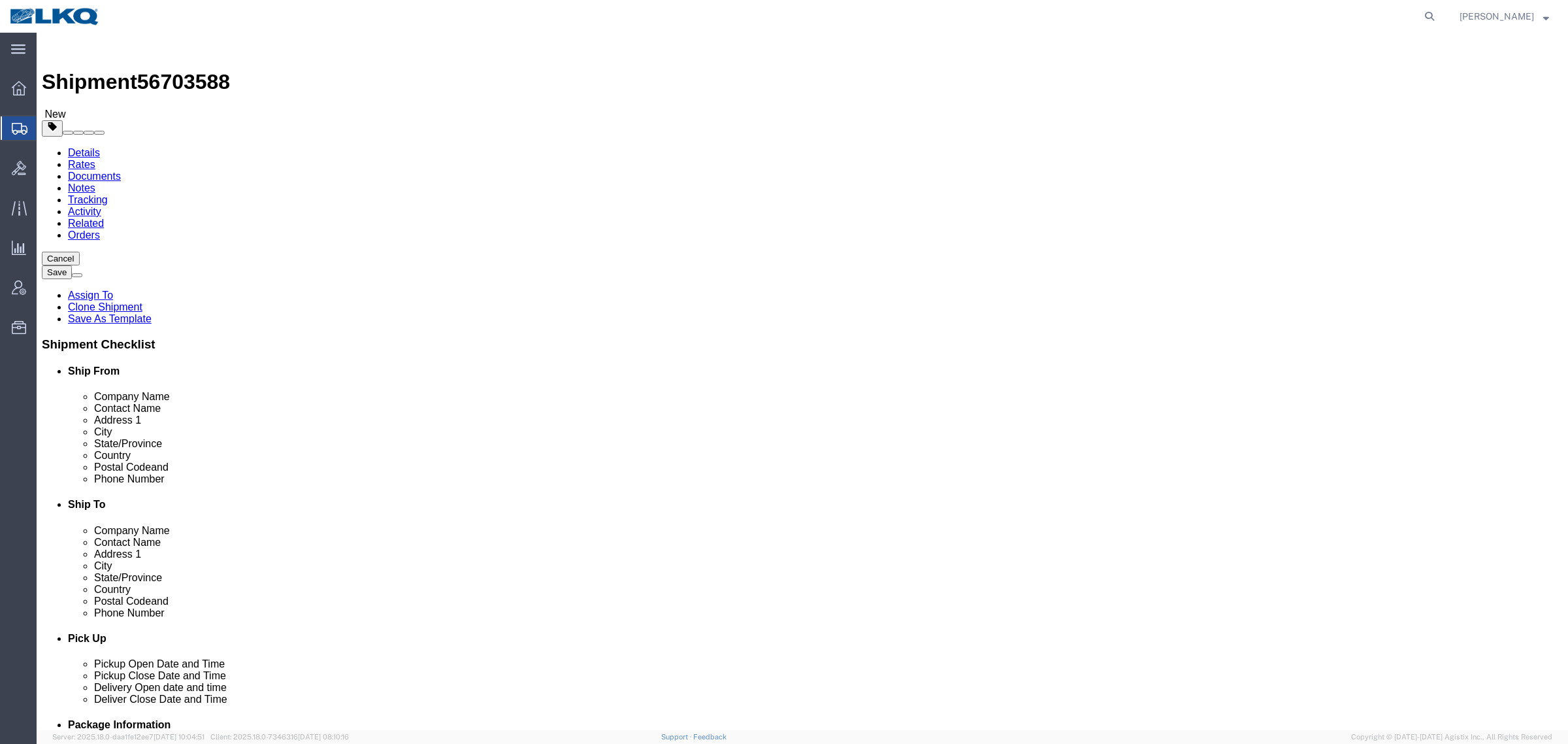
click icon
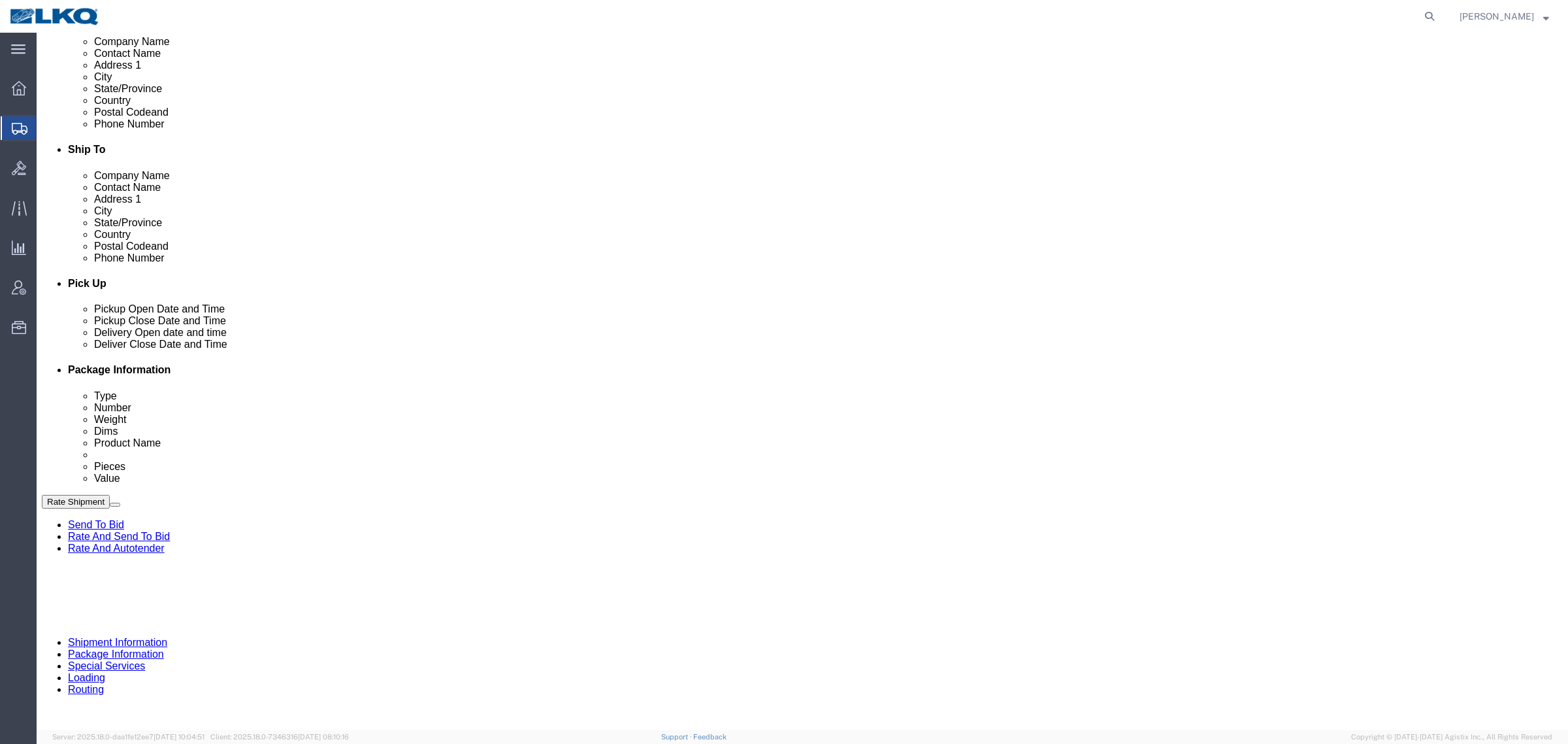
scroll to position [327, 0]
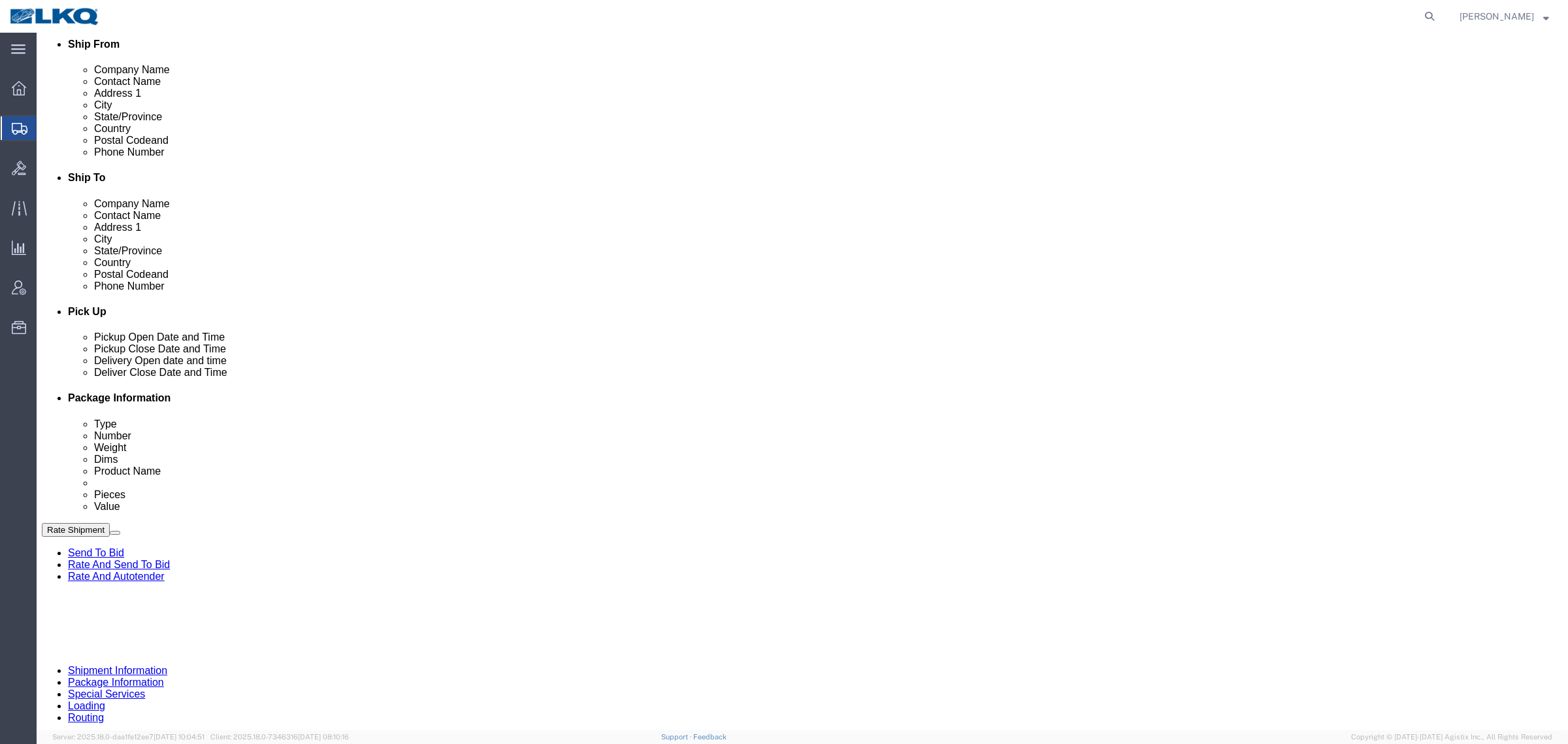
click div "Route Details (Approximate route mileage 768.32 miles) Add Stop"
click button "Rate Shipment"
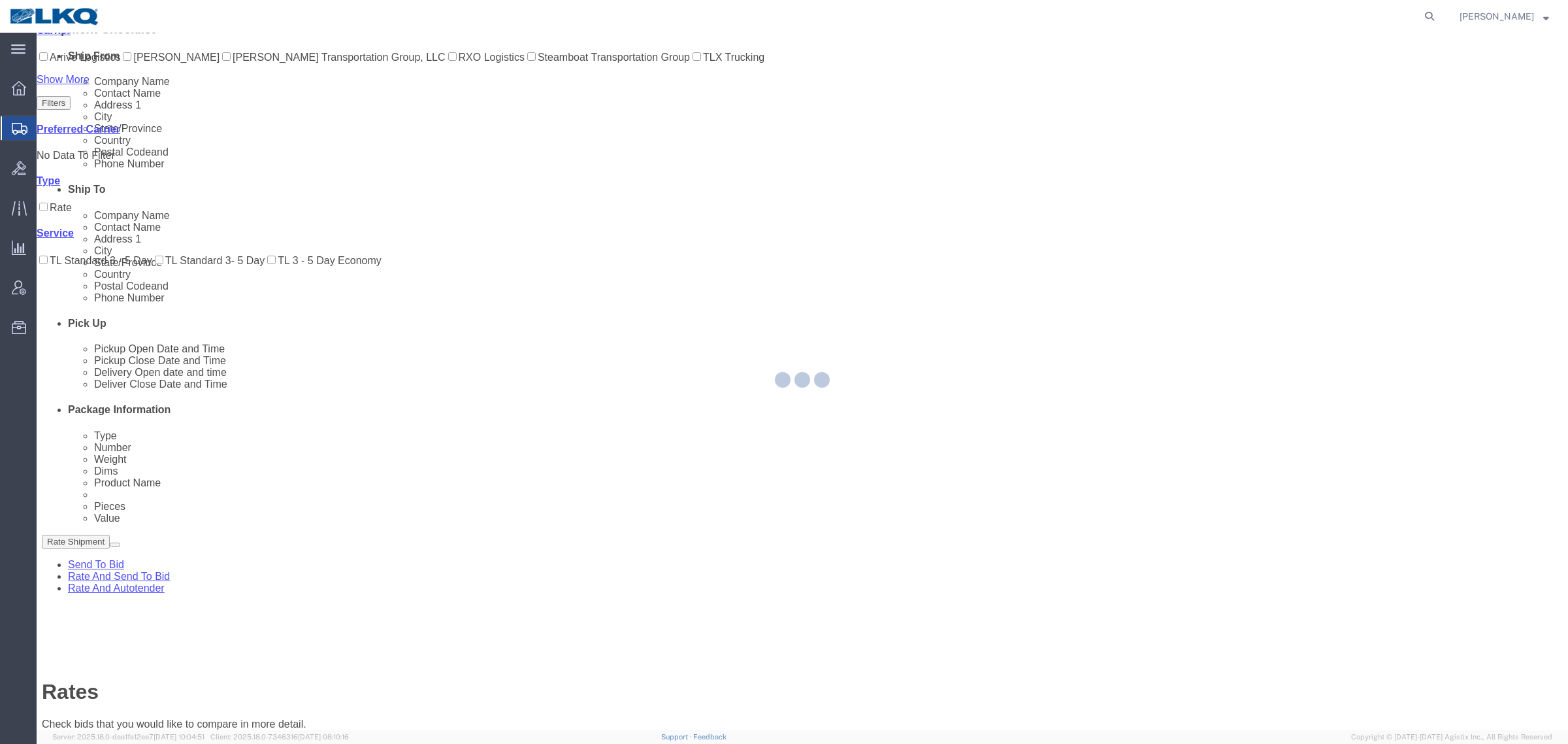
scroll to position [0, 0]
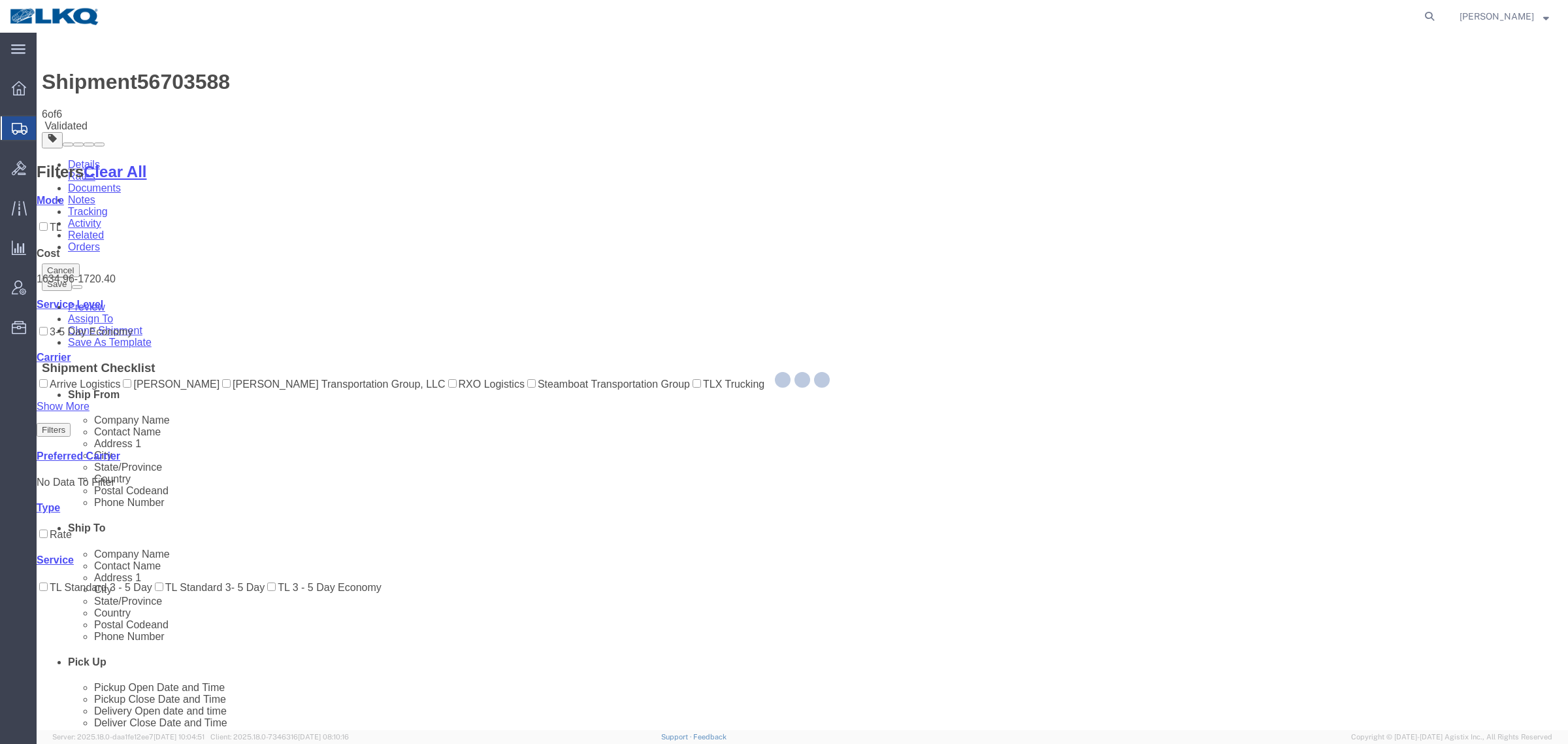
select select "27634"
select select "30704"
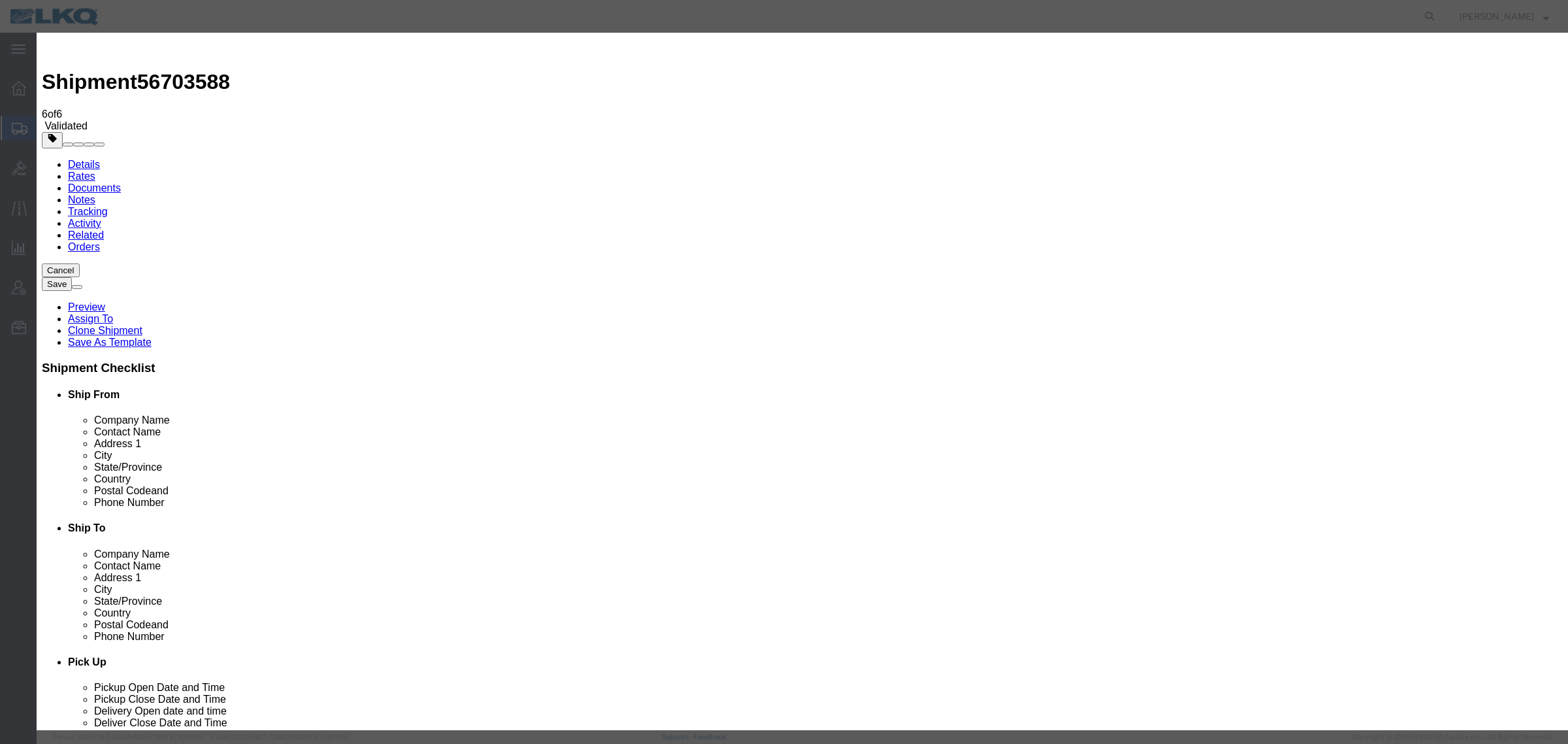
click form "Type Auto Award Response Time 3 hrs. min. Award Preference Price Carrier Rank R…"
click input "2"
click input "1"
type input "2"
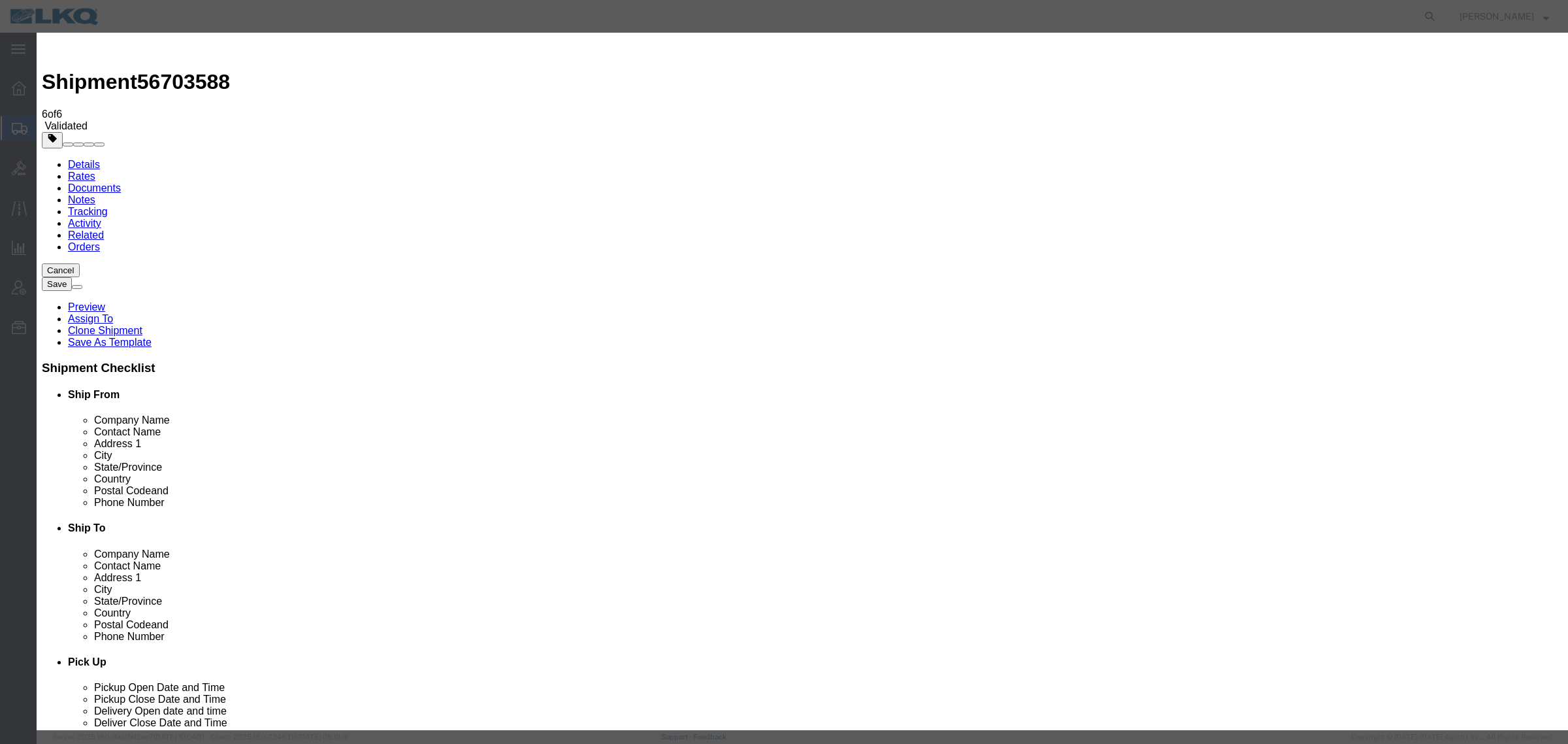
click input "2"
click select "Price Carrier Rank"
select select "LANE_RANK"
click select "Price Carrier Rank"
click input "8:00 AM"
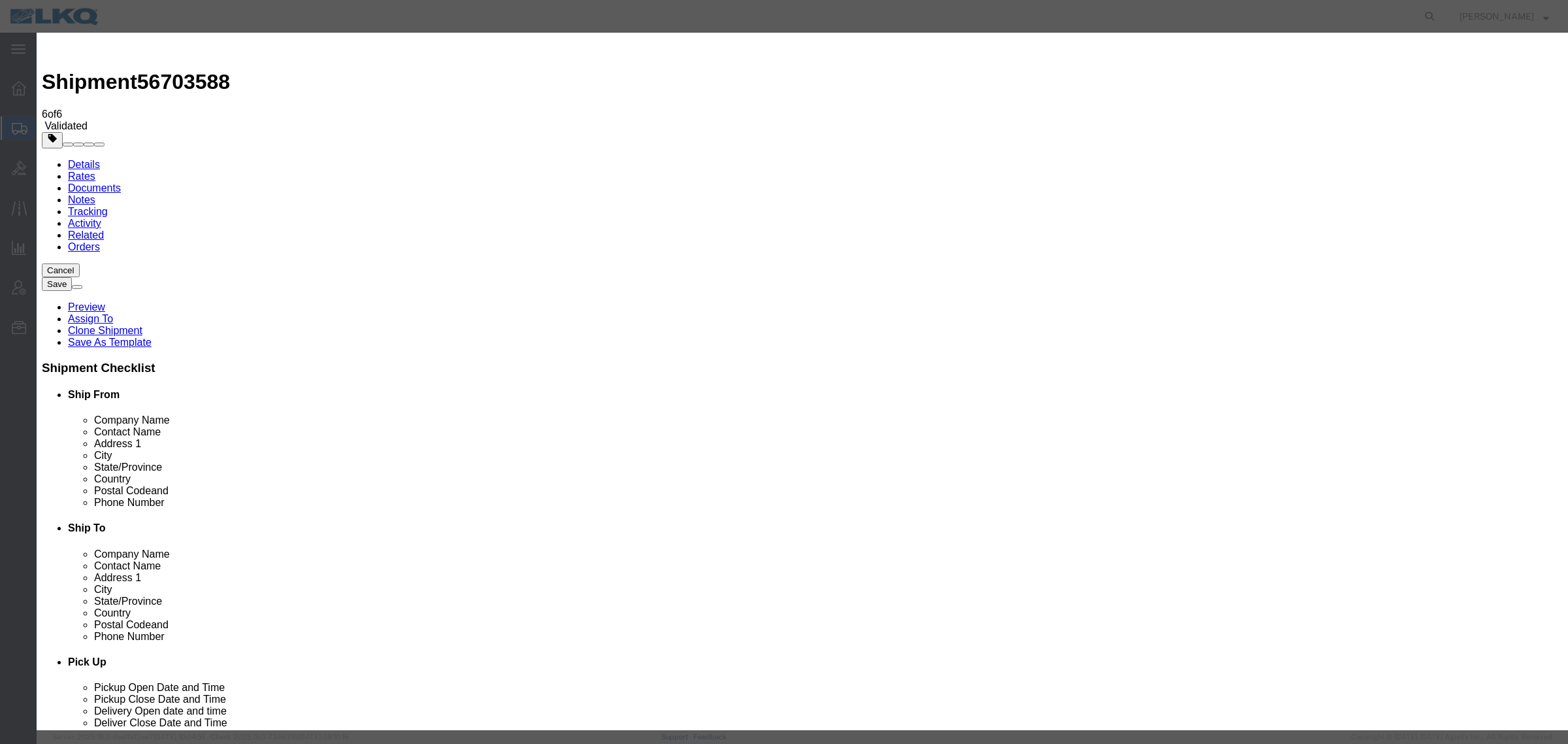
type input "7:00 AM"
click button "Save Auto-Tender"
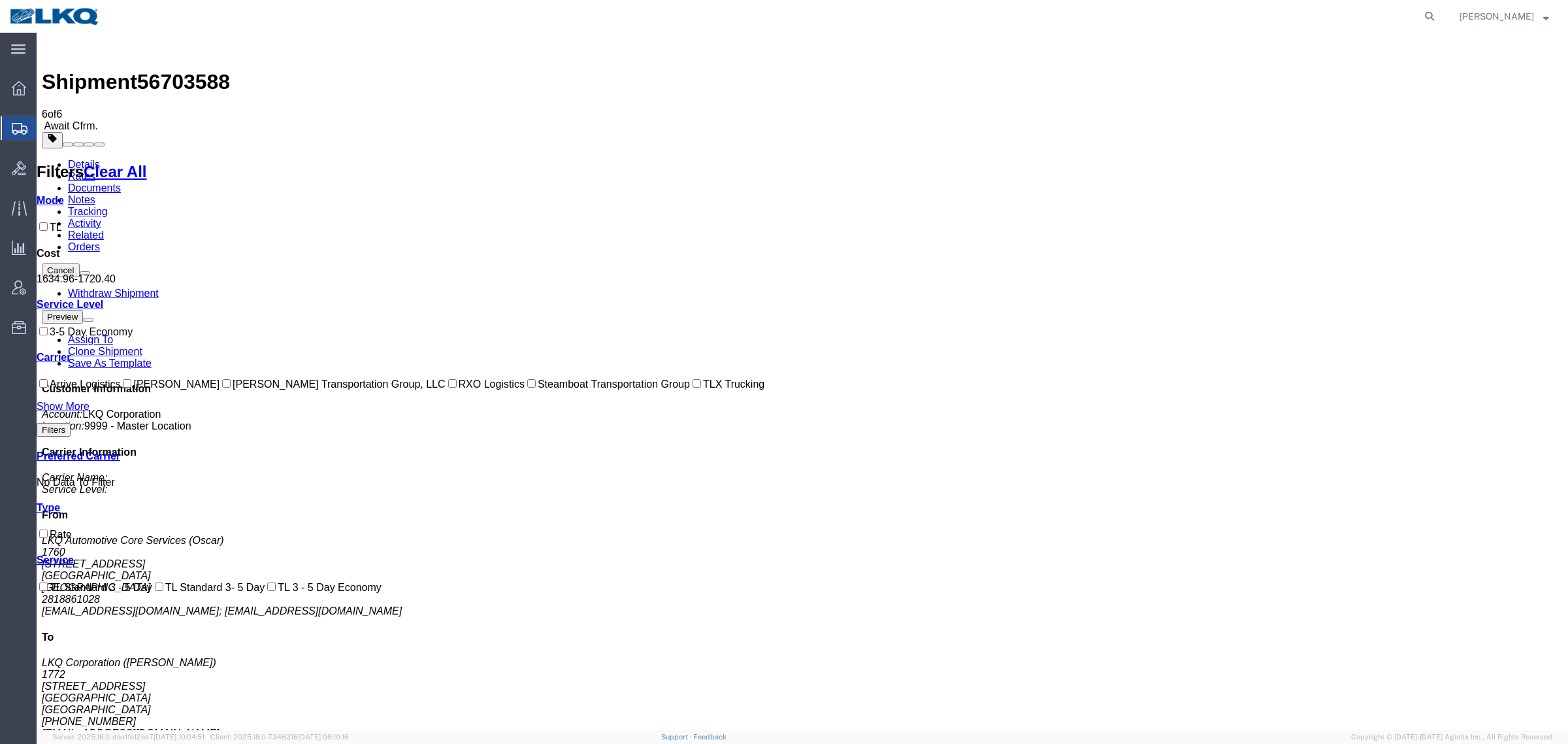
click at [1439, 19] on icon at bounding box center [1430, 16] width 19 height 19
paste input "56703598"
type input "56703598"
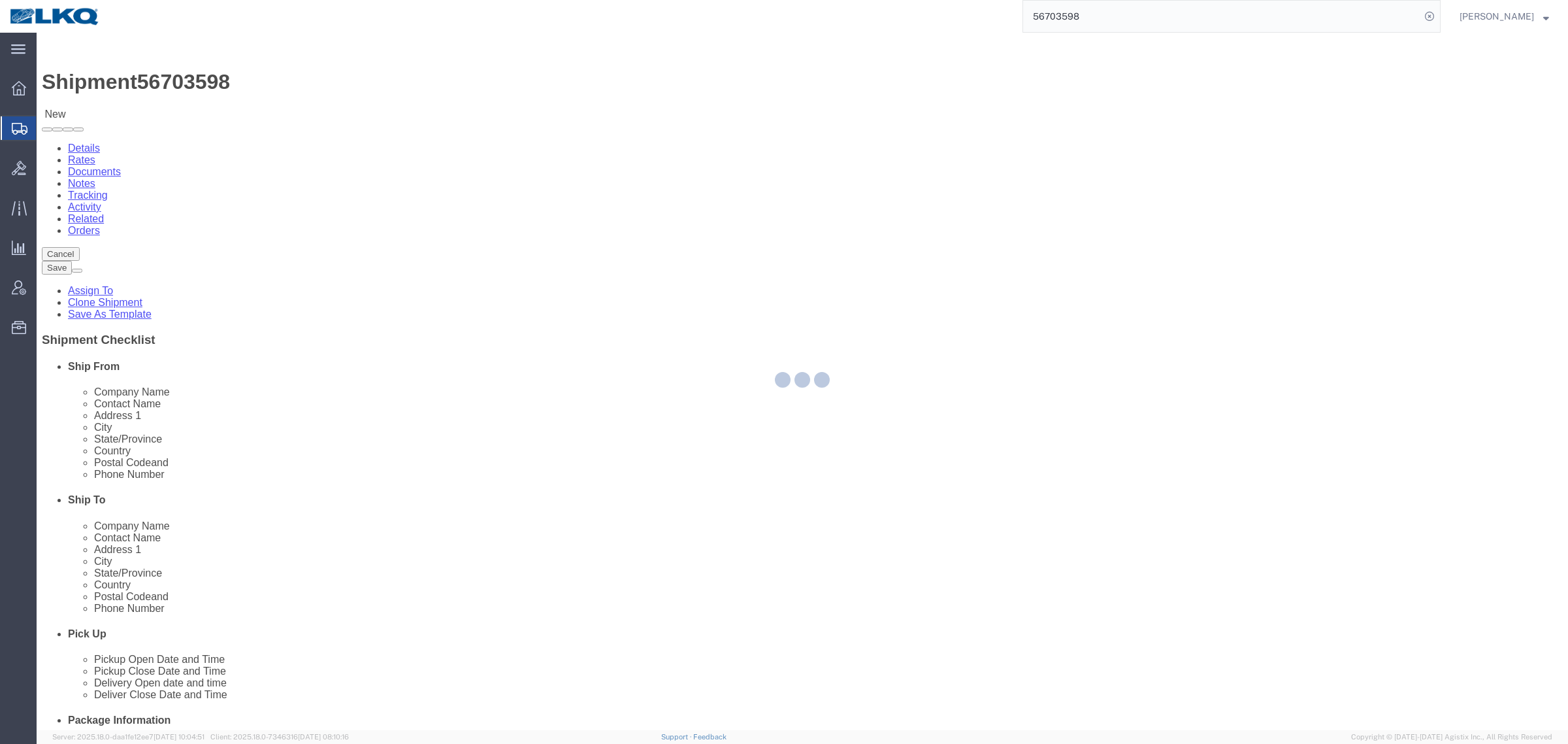
select select "27634"
select select "30704"
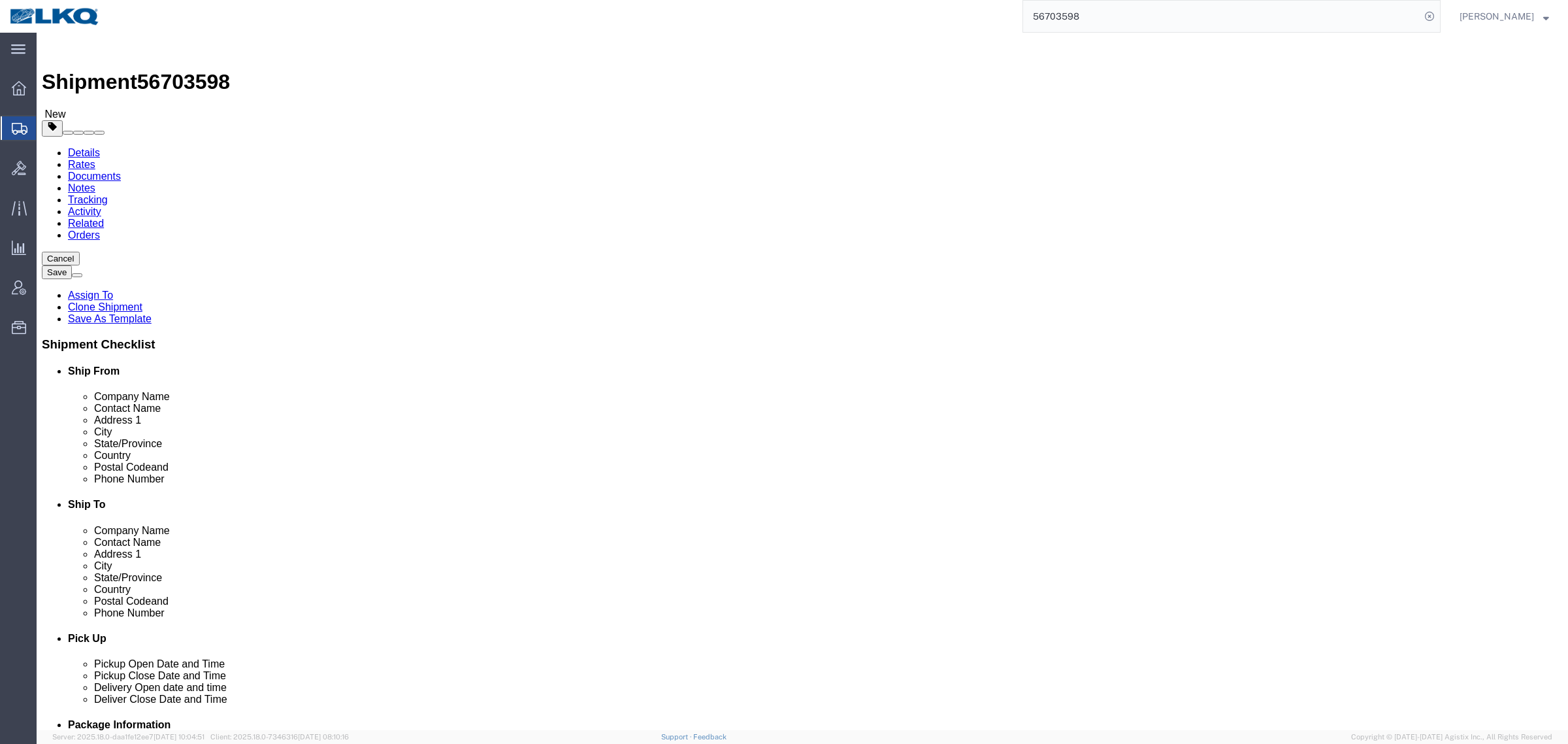
click div "Ship To Location Location 1772 - LKQ Atlanta Core Newnan Select My Profile Loca…"
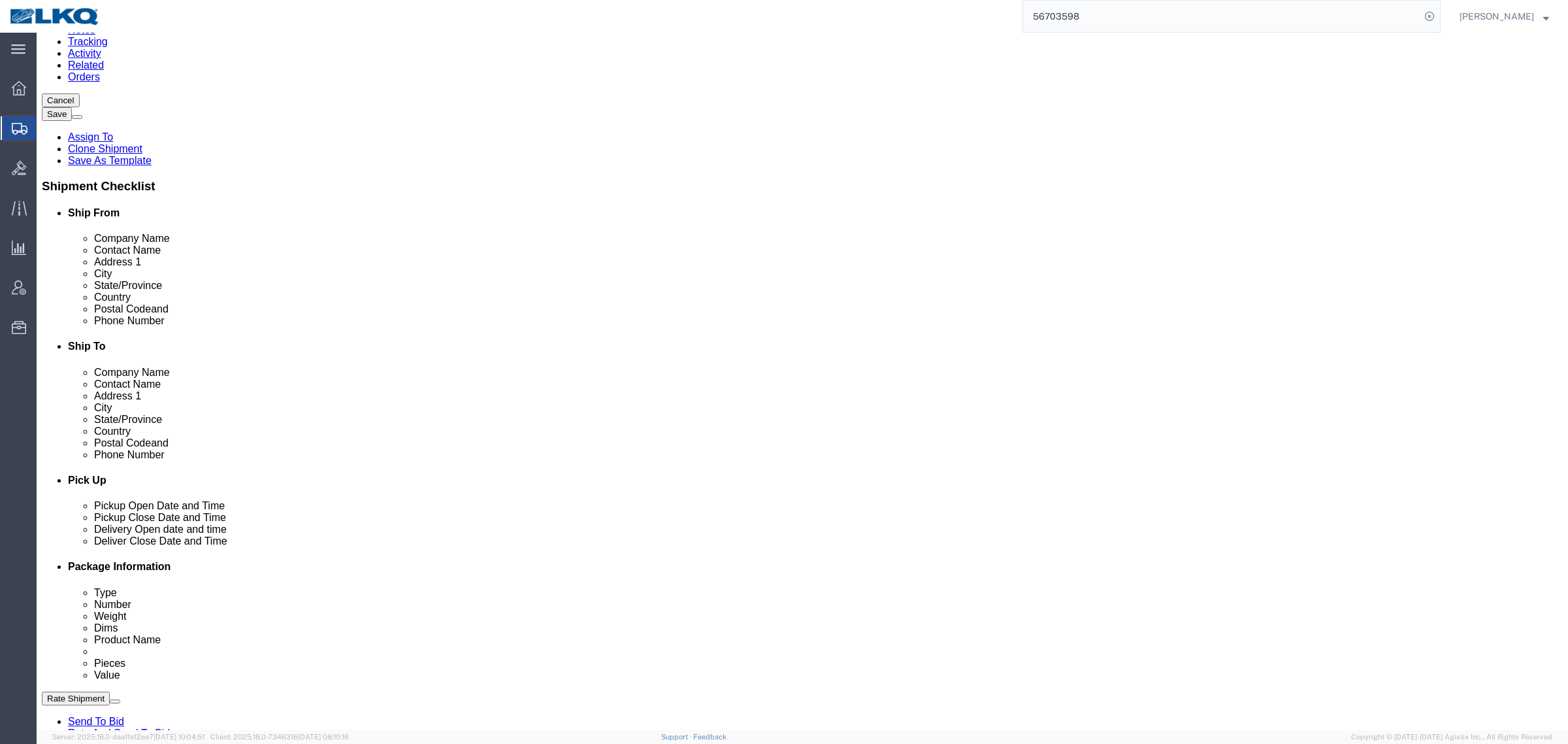
scroll to position [164, 0]
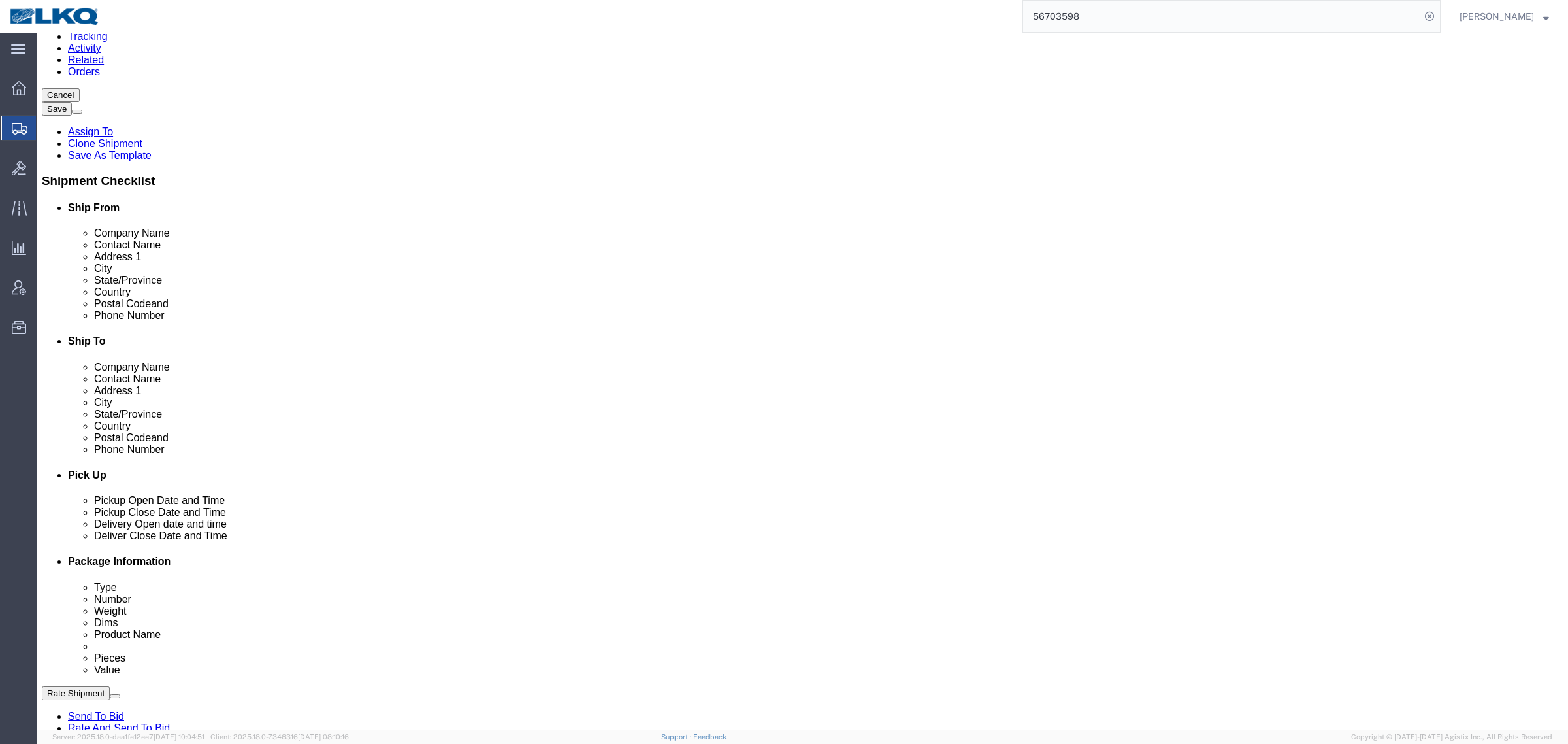
click link "Schedule appointment"
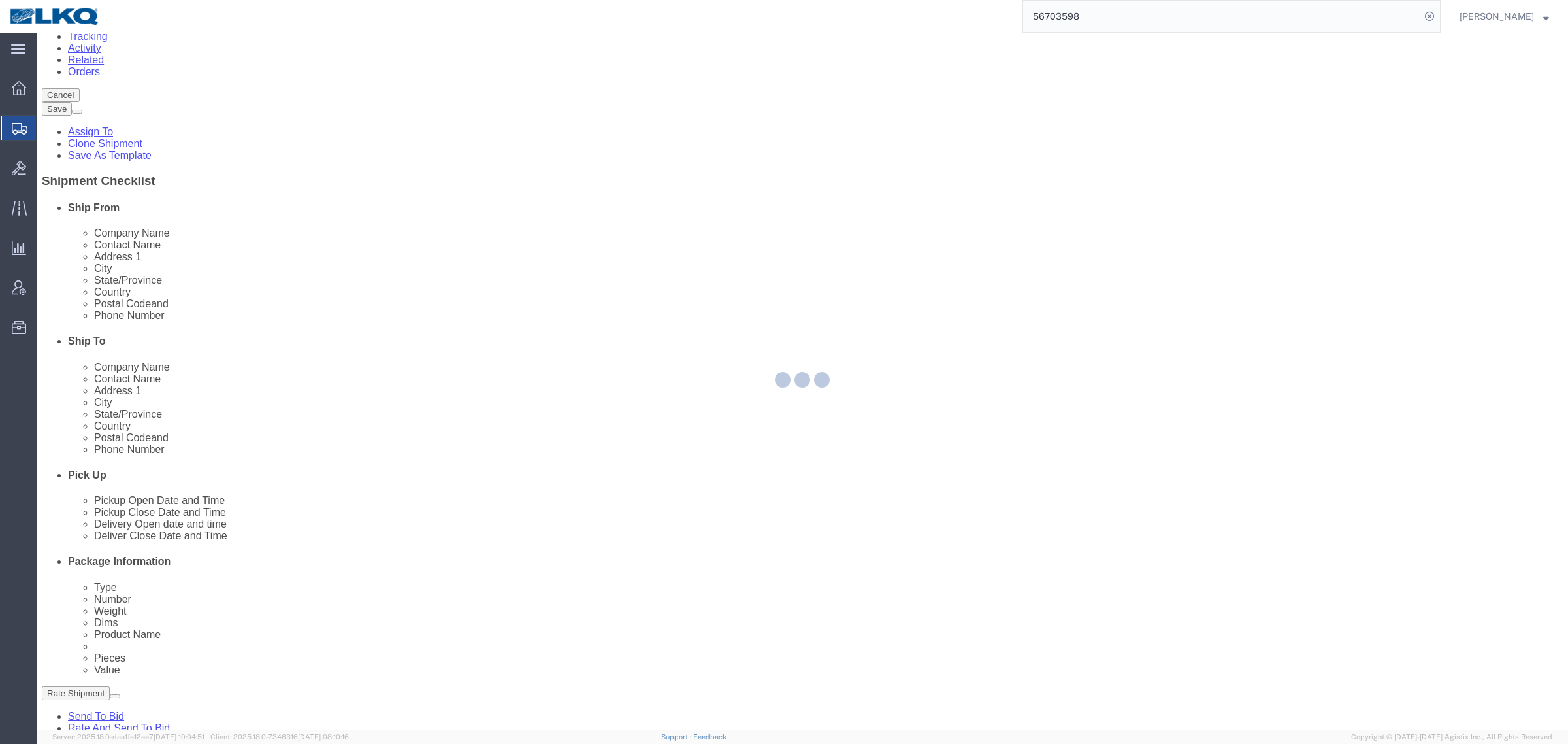
select select
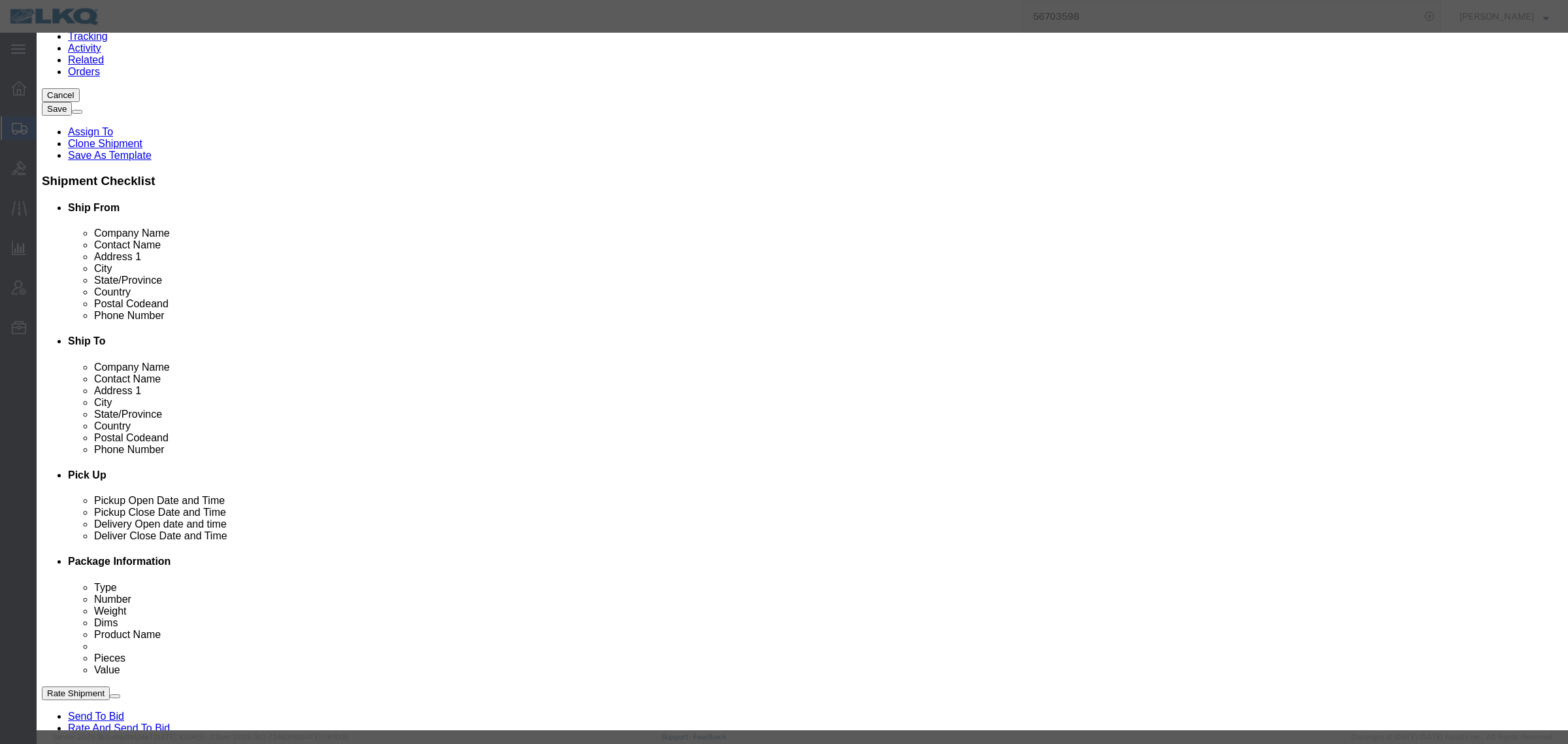
click input "[DATE]"
click td "8"
click link "Availability"
click div "Close"
click button "Close"
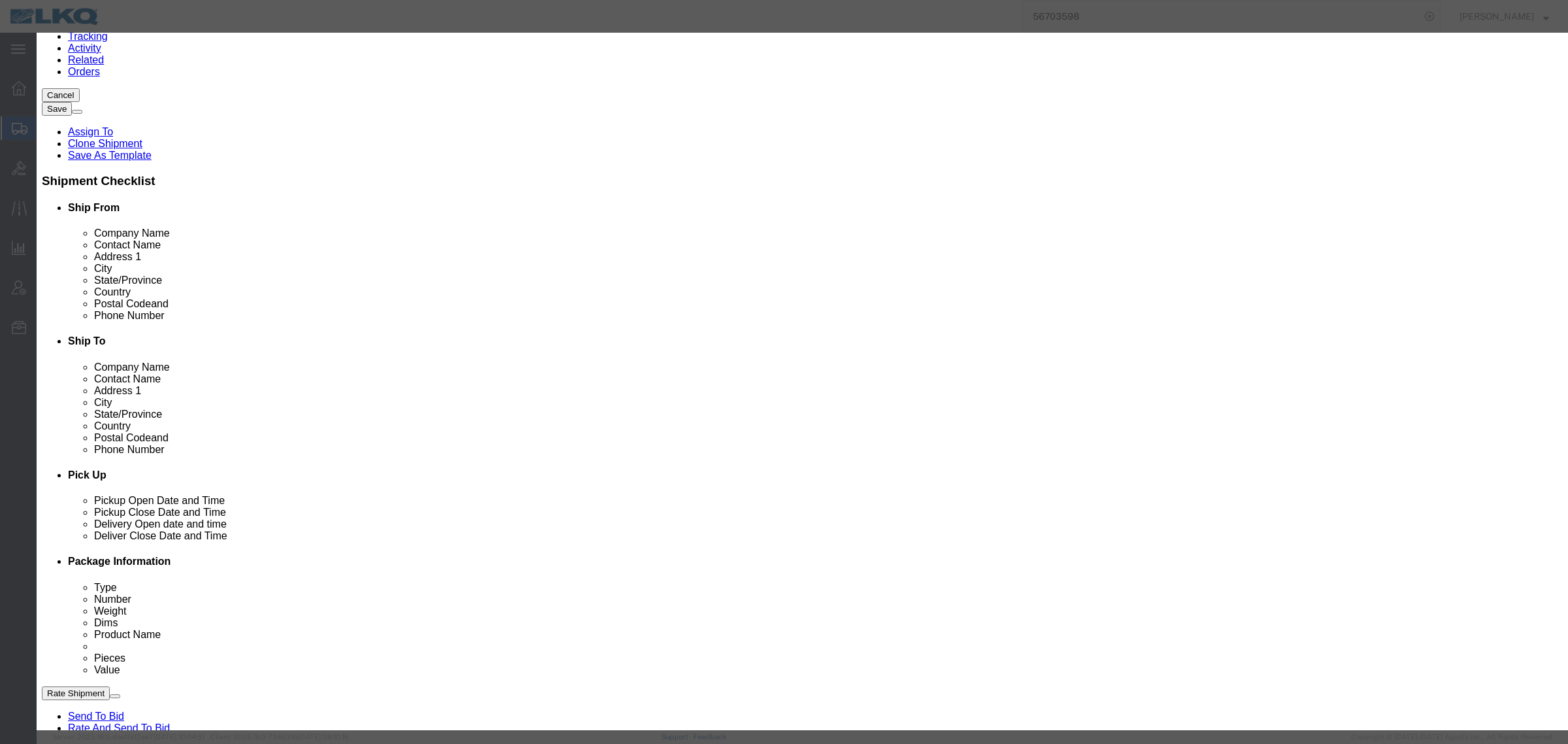
scroll to position [0, 0]
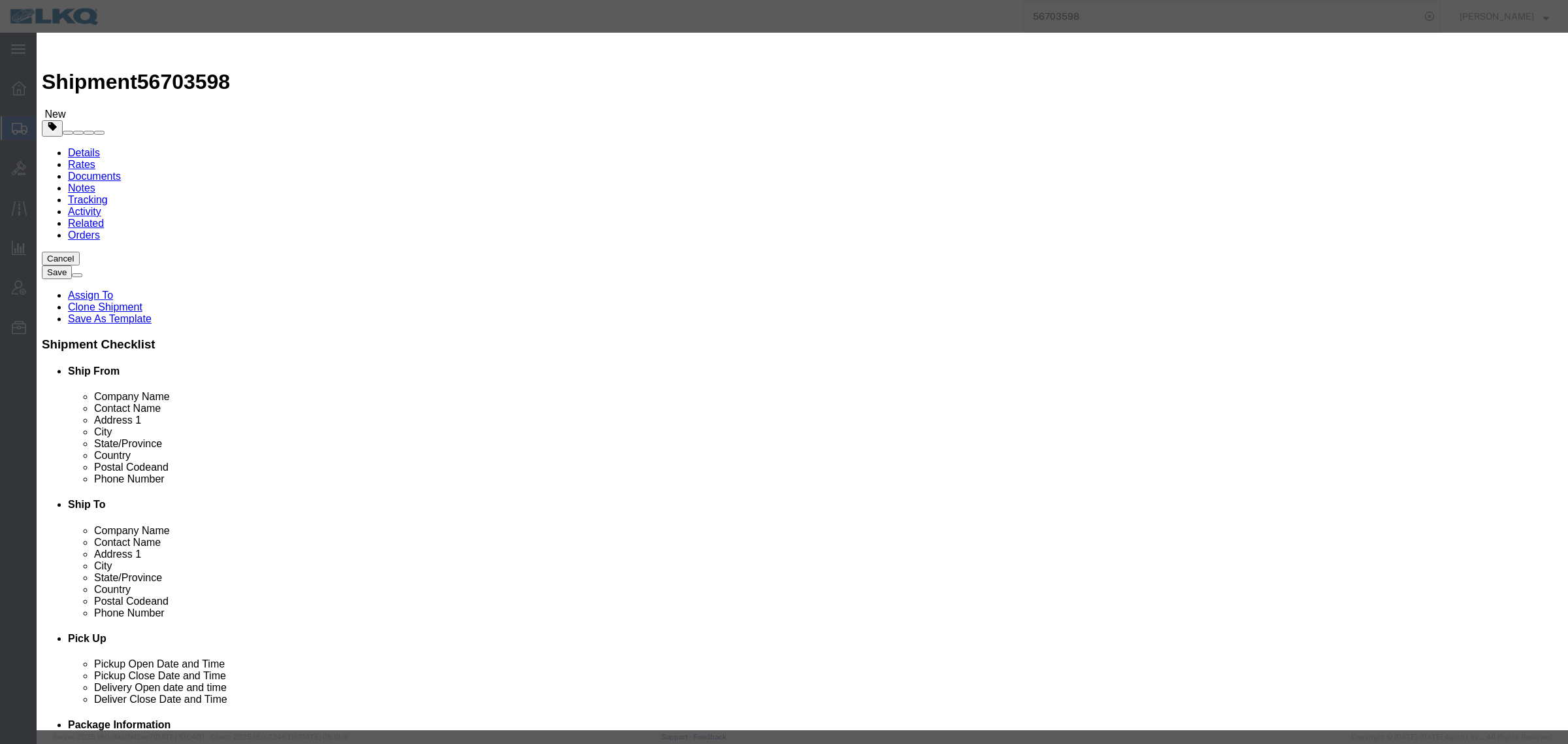
click div "Time Availability 11:00 AM"
click input "11:00 AM"
type input "2:00 PM"
click select "Select 15 min 30 min 45 min 1 hr 2 hr 3 hr 4 hr"
select select "15"
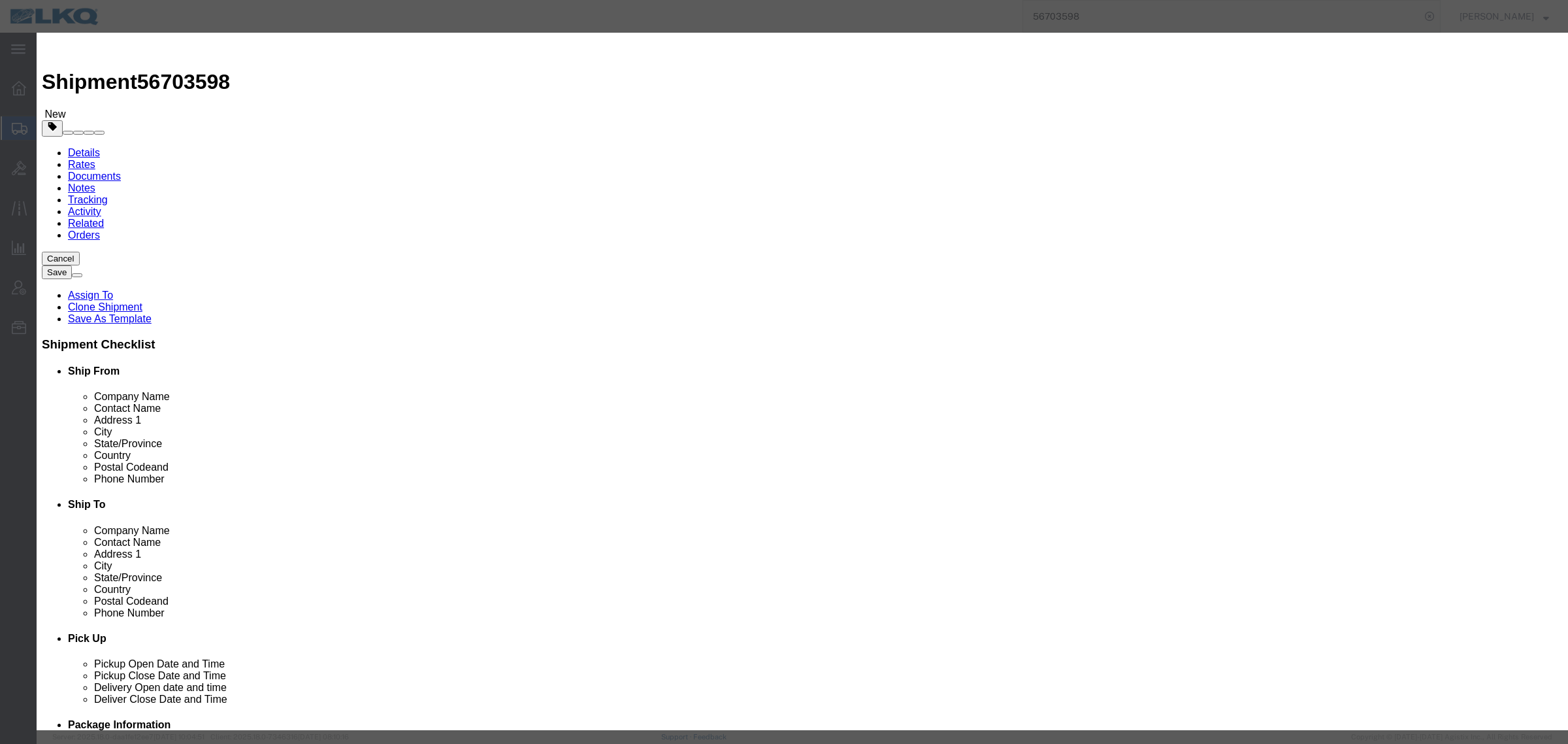
click select "Select 15 min 30 min 45 min 1 hr 2 hr 3 hr 4 hr"
drag, startPoint x: 950, startPoint y: 353, endPoint x: 957, endPoint y: 350, distance: 7.6
click button "Save"
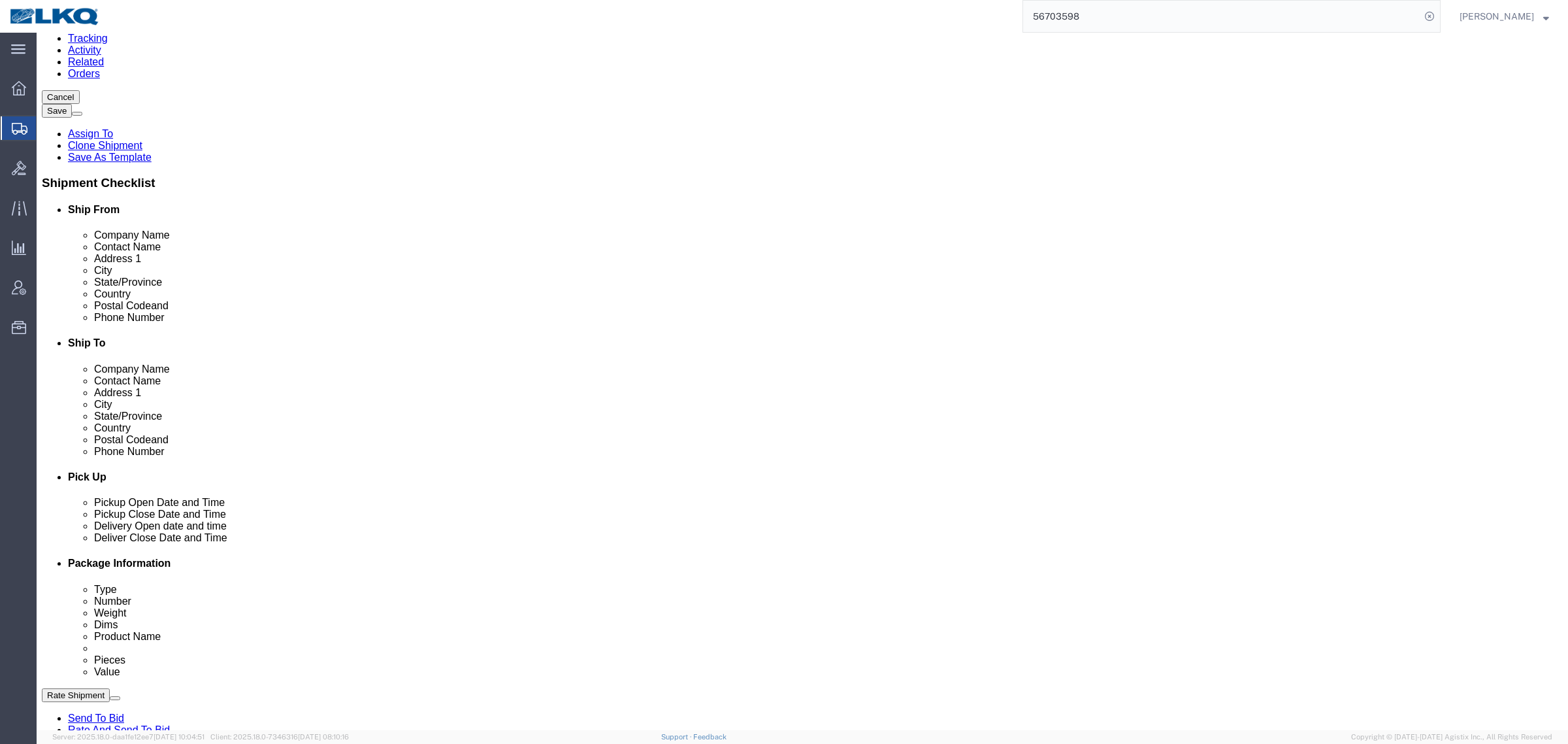
scroll to position [164, 0]
click span "56703598"
copy span "56703598"
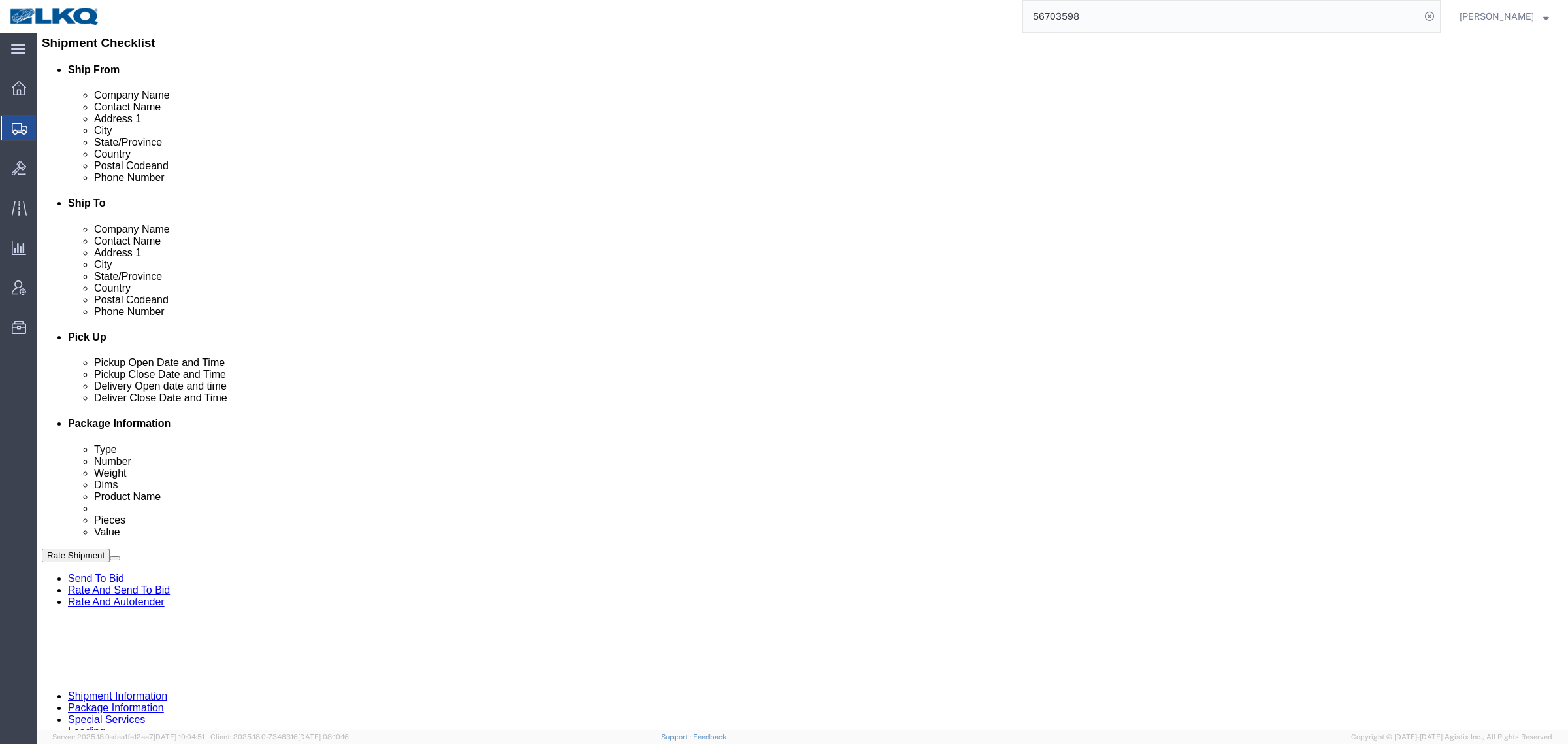
scroll to position [327, 0]
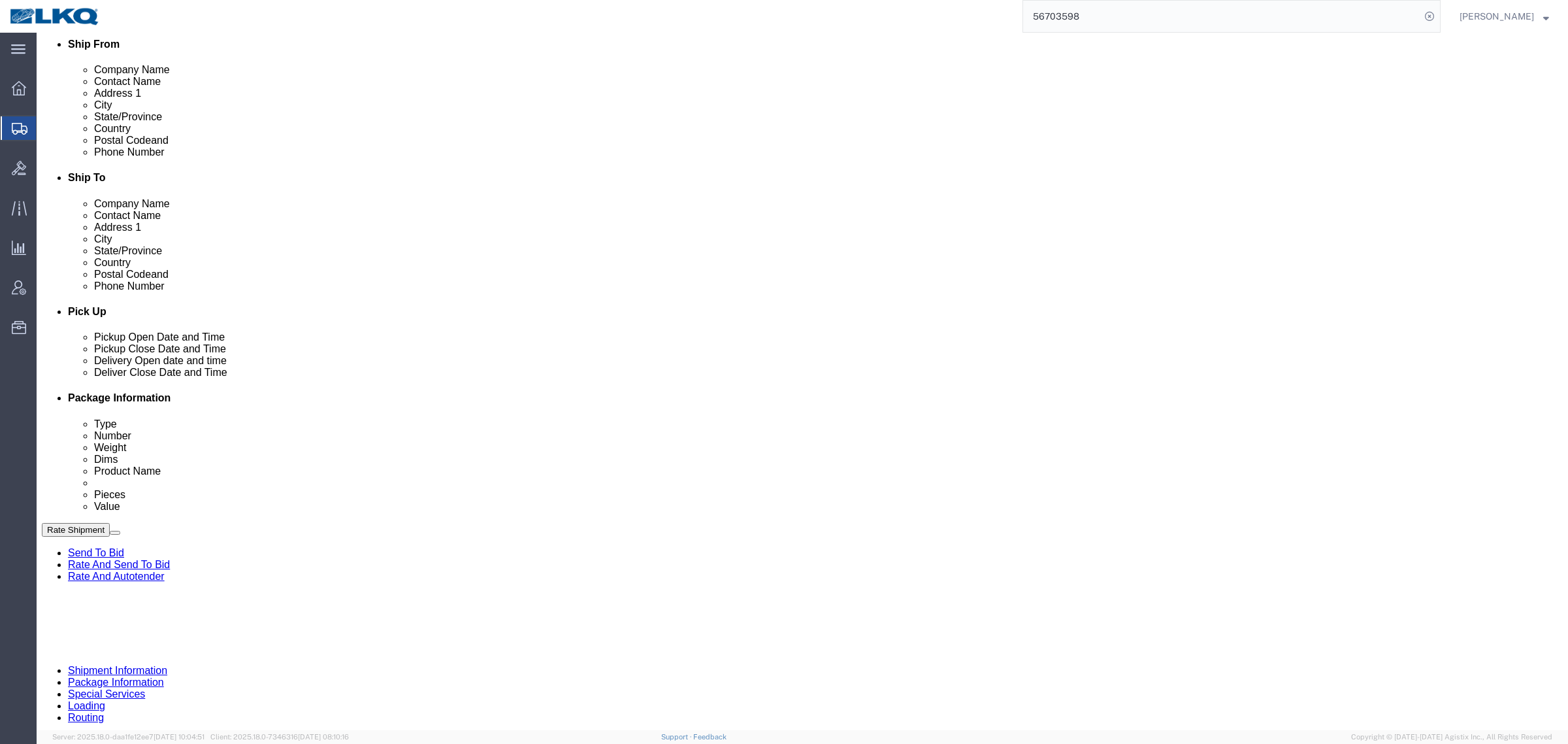
click div "Shipment Information Package Information Special Services Loading Routing"
click span "56703598"
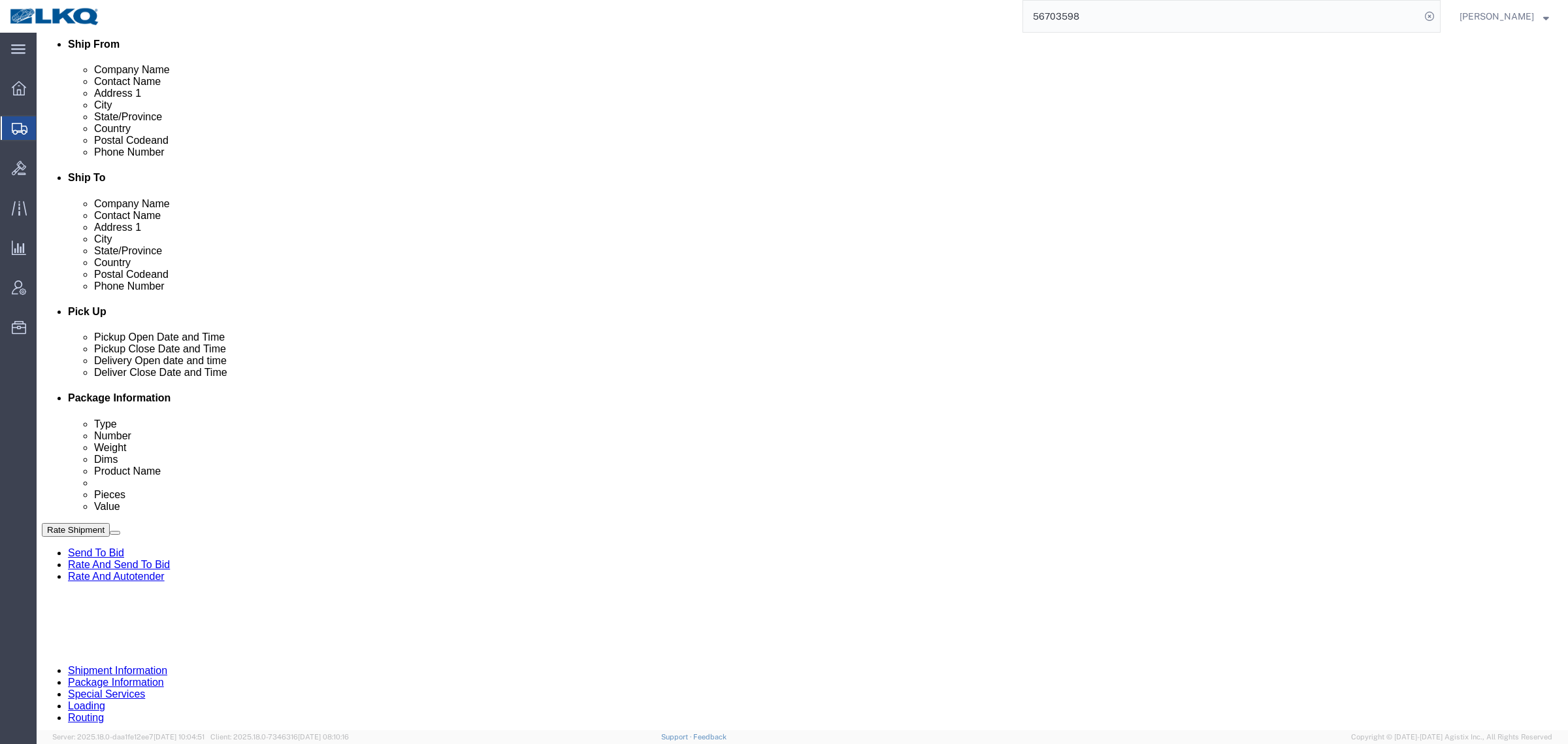
click span "56703598"
copy span "56703598"
click div "Shipment Information Package Information Special Services Loading Routing"
drag, startPoint x: 814, startPoint y: 63, endPoint x: 769, endPoint y: 69, distance: 45.4
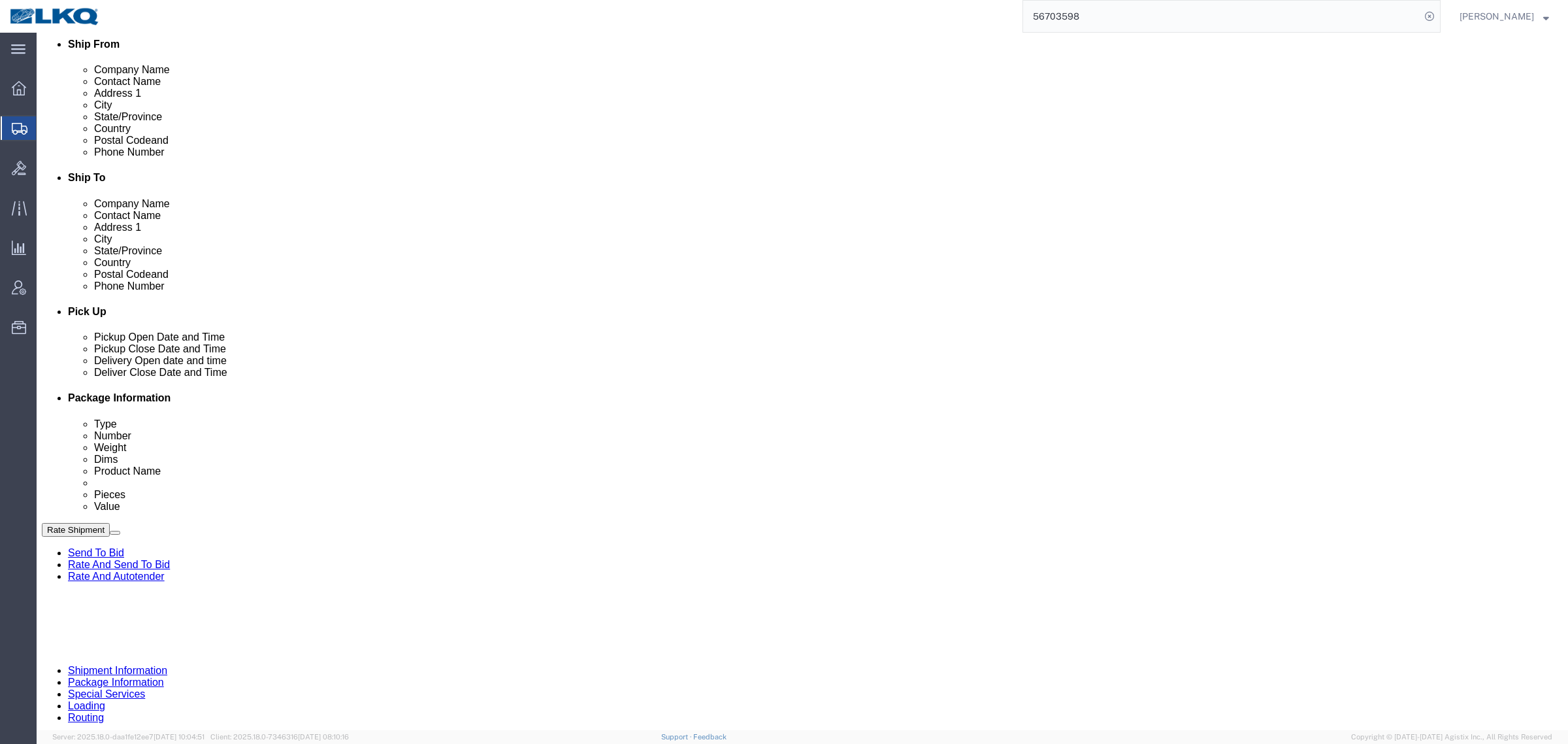
click form "Shipment 56703598 New Details Rates Documents Notes Tracking Activity Related O…"
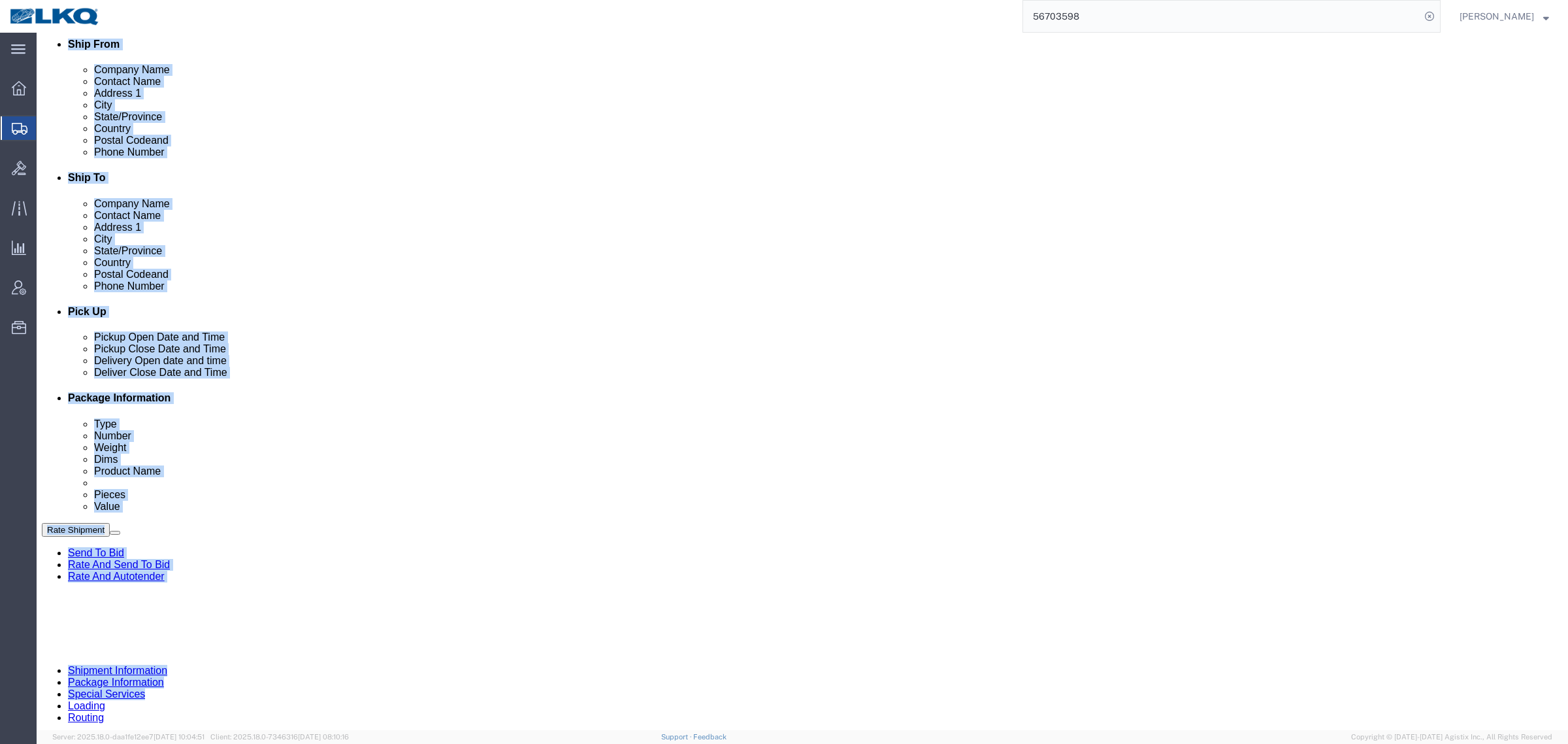
click div "Shipment Information Package Information Special Services Loading Routing"
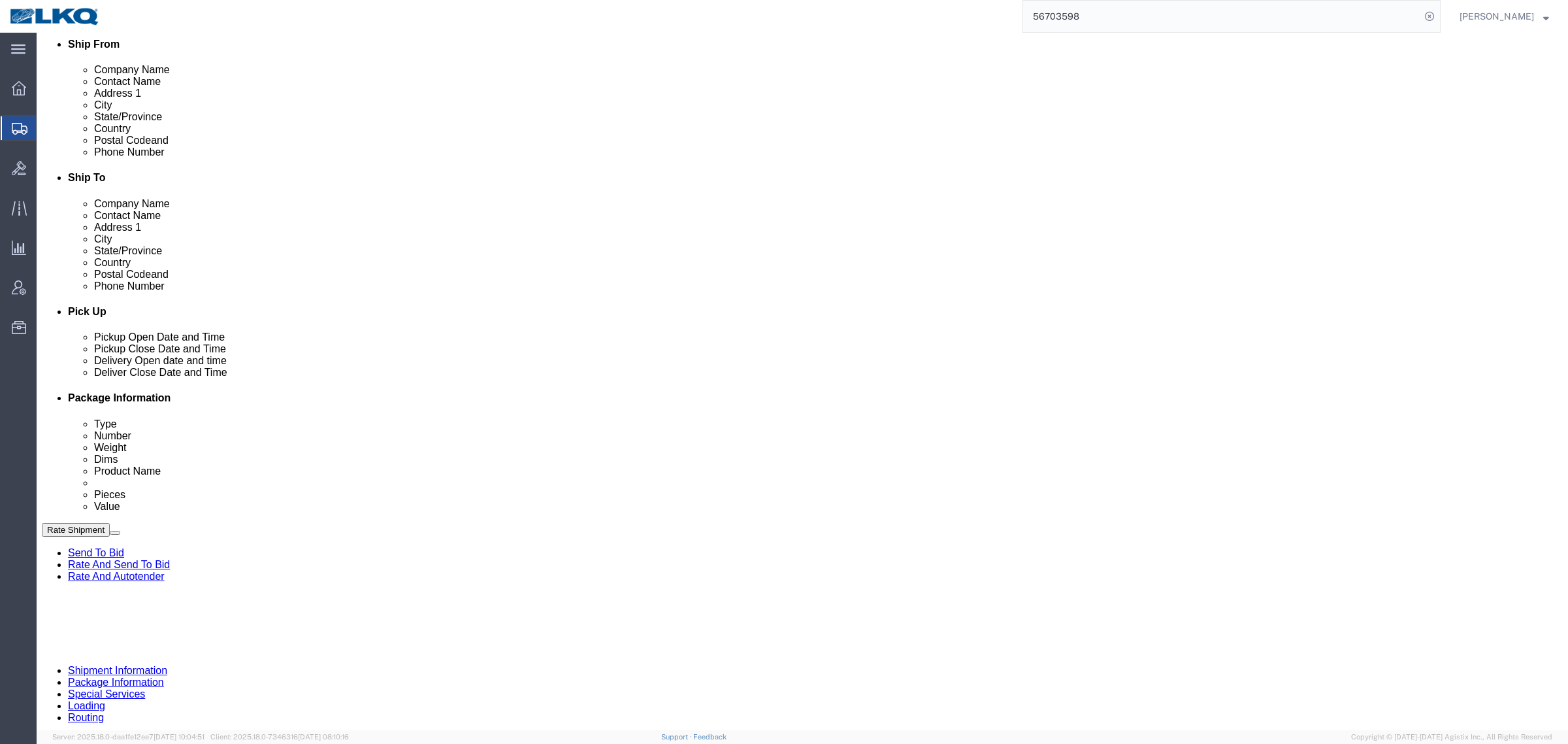
click div "Shipment Information Package Information Special Services Loading Routing"
click div "Ship To Location Location 1772 - LKQ Atlanta Core Newnan Select My Profile Loca…"
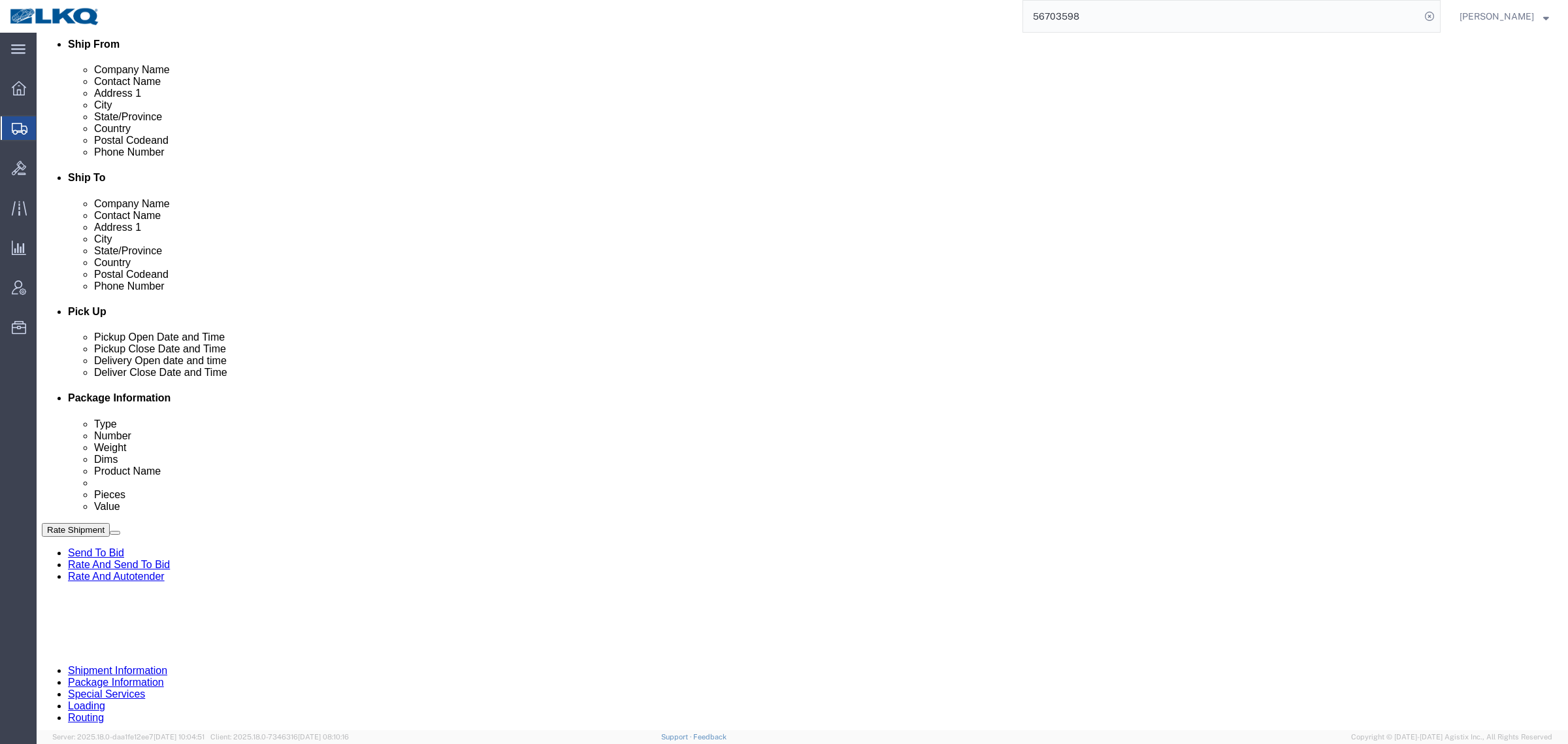
click div "Ship To Location Location 1772 - LKQ Atlanta Core Newnan Select My Profile Loca…"
click div "Shipment Information Package Information Special Services Loading Routing"
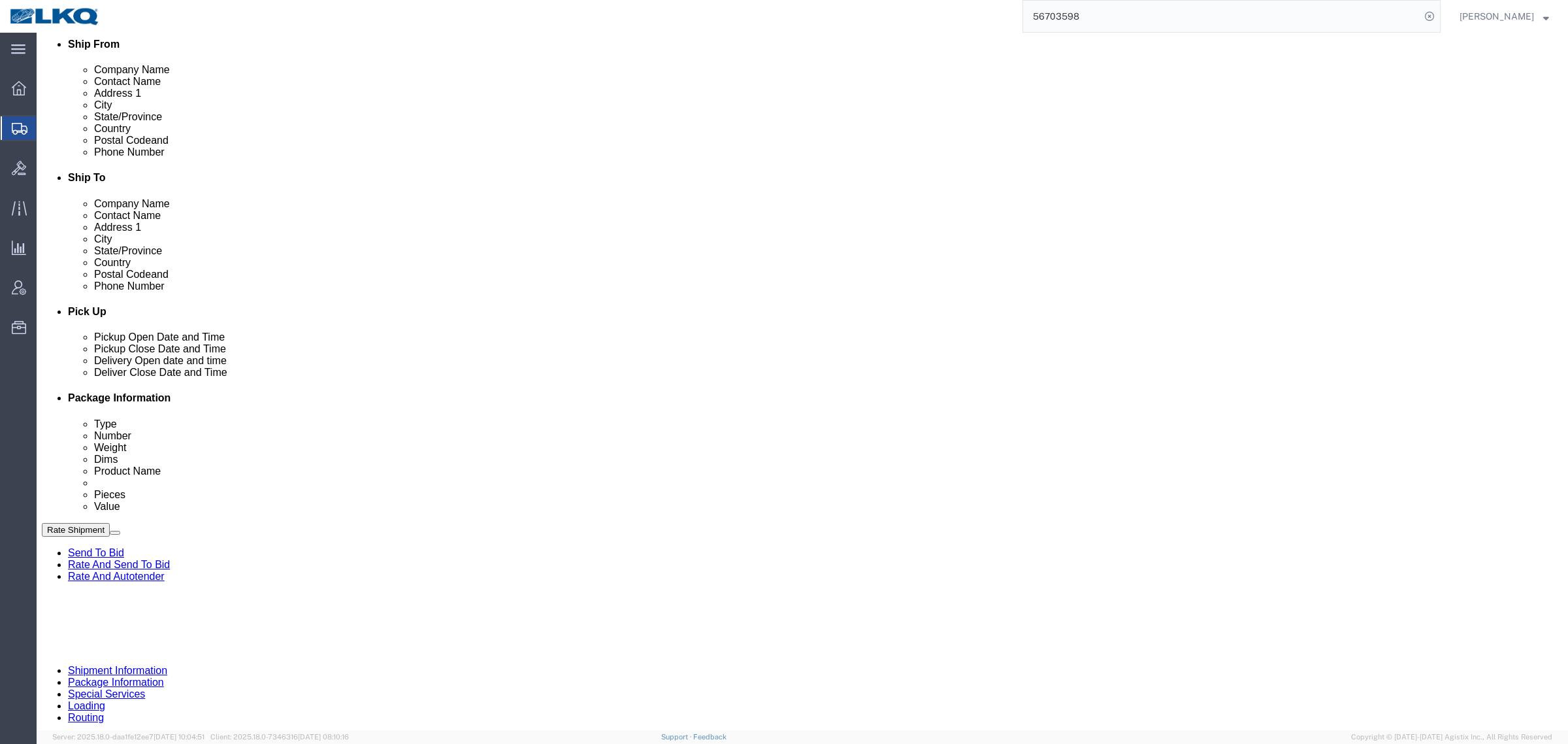
click div "Pickup Date and Time"
click div "Shipment Information Package Information Special Services Loading Routing"
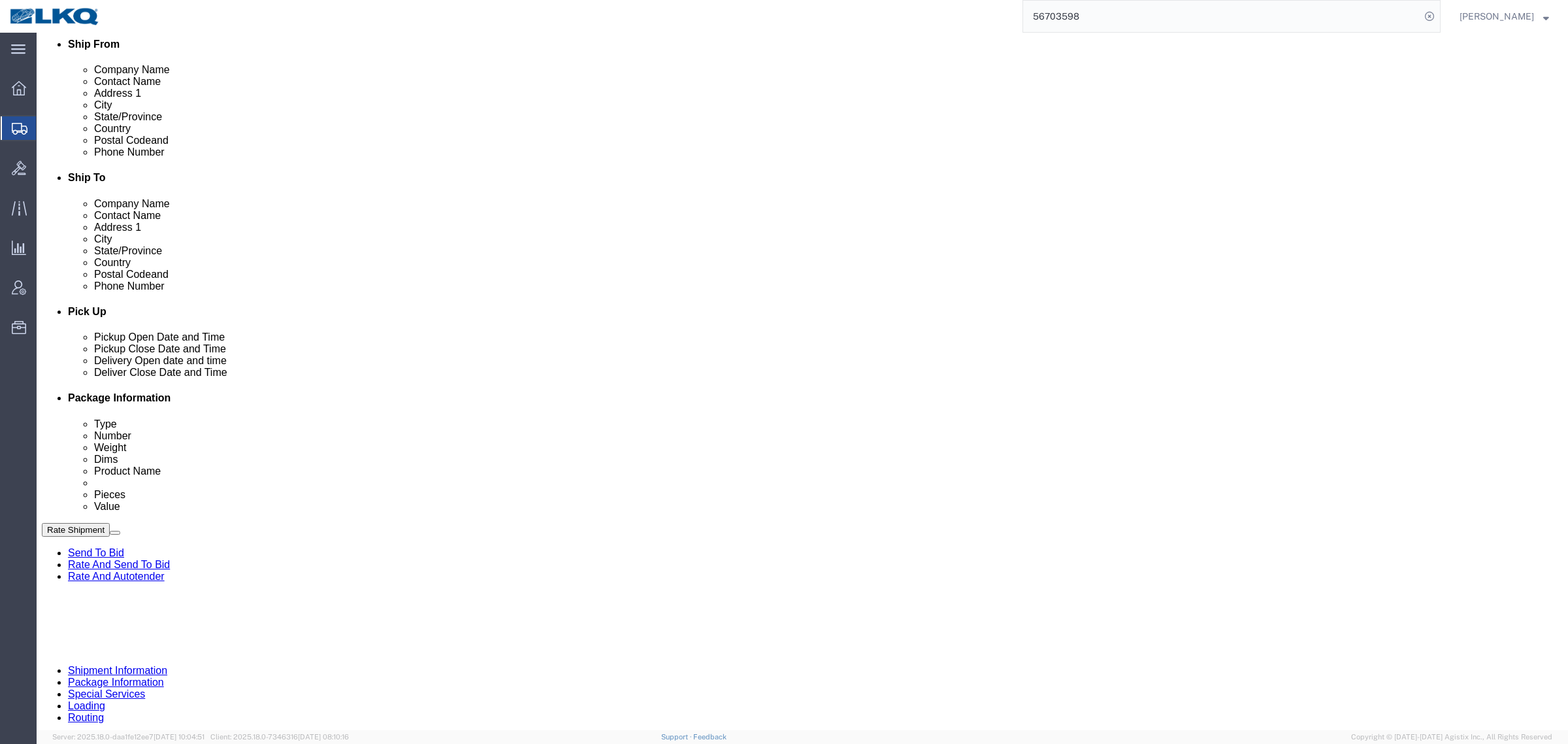
click div "Sep 04 2025 6:00 AM"
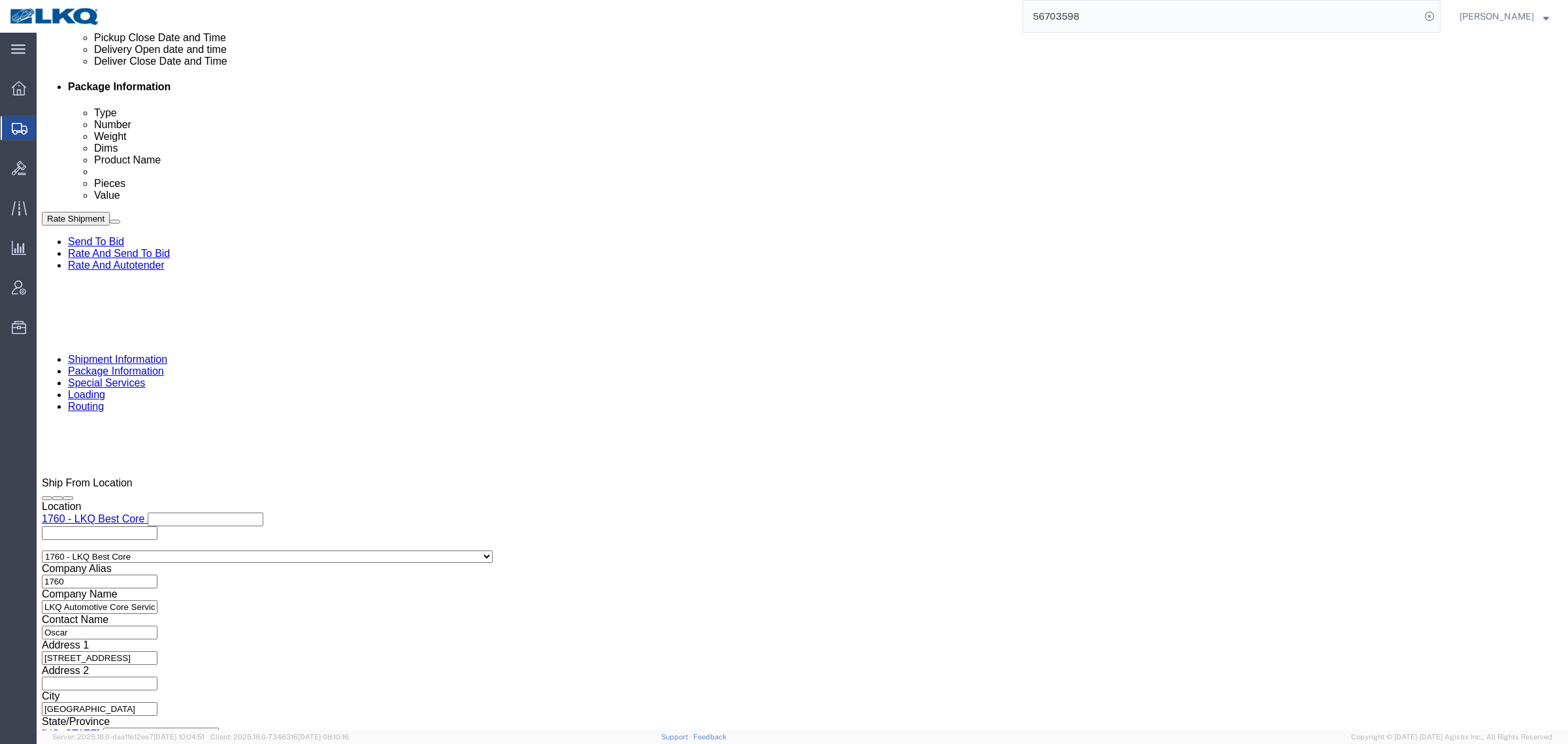
drag, startPoint x: 180, startPoint y: 494, endPoint x: 192, endPoint y: 479, distance: 19.2
click button "Apply"
drag, startPoint x: 309, startPoint y: 324, endPoint x: 377, endPoint y: 311, distance: 69.2
click div "References Add reference"
click button "Save"
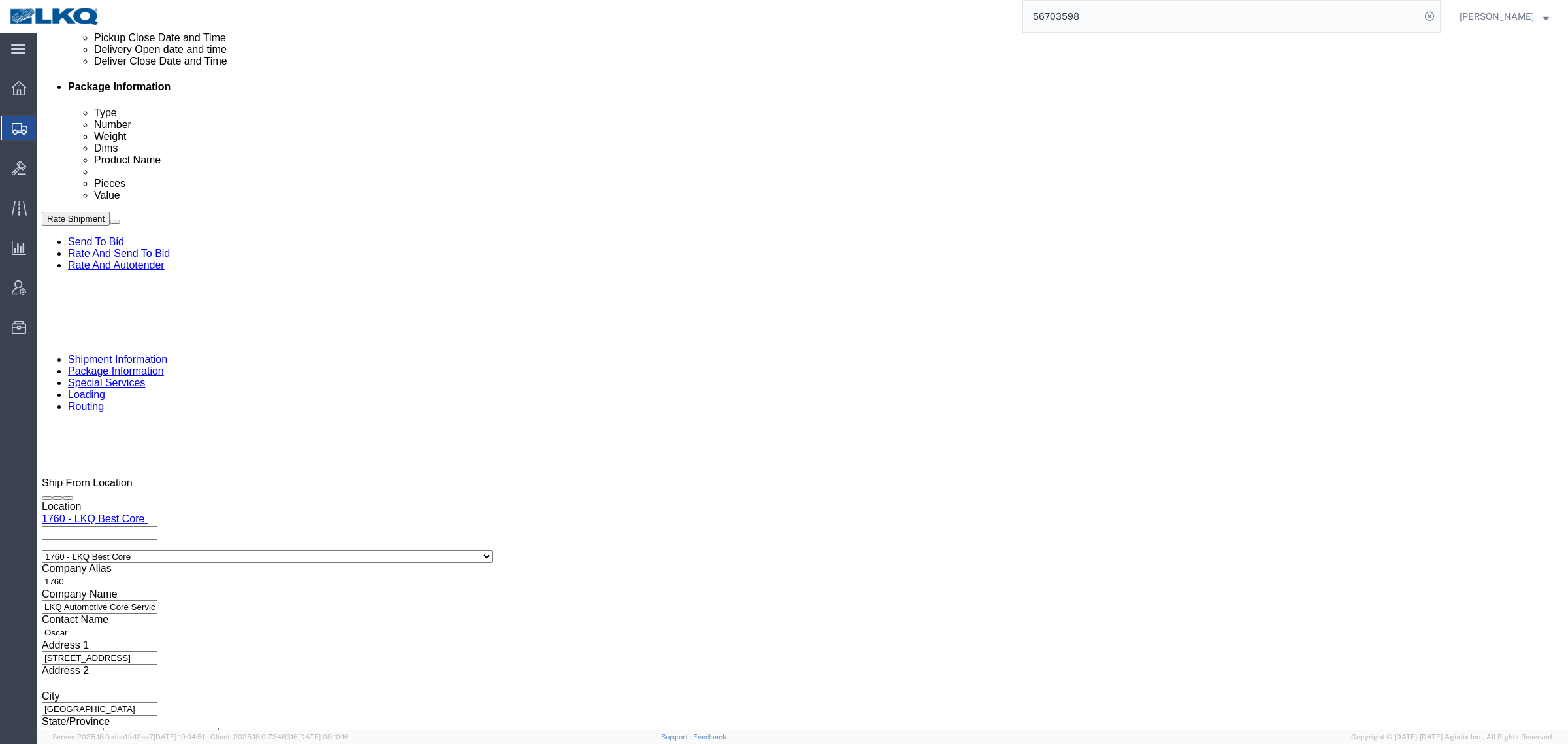
click div "Pickup Date: Pickup Start Date Pickup Start Time Pickup Open Date and Time Sep …"
drag, startPoint x: 1372, startPoint y: 537, endPoint x: 1385, endPoint y: 575, distance: 40.2
click div "Cancel Save Assign To Clone Shipment Save As Template Shipment Checklist Ship F…"
click div "Pickup Date and Time"
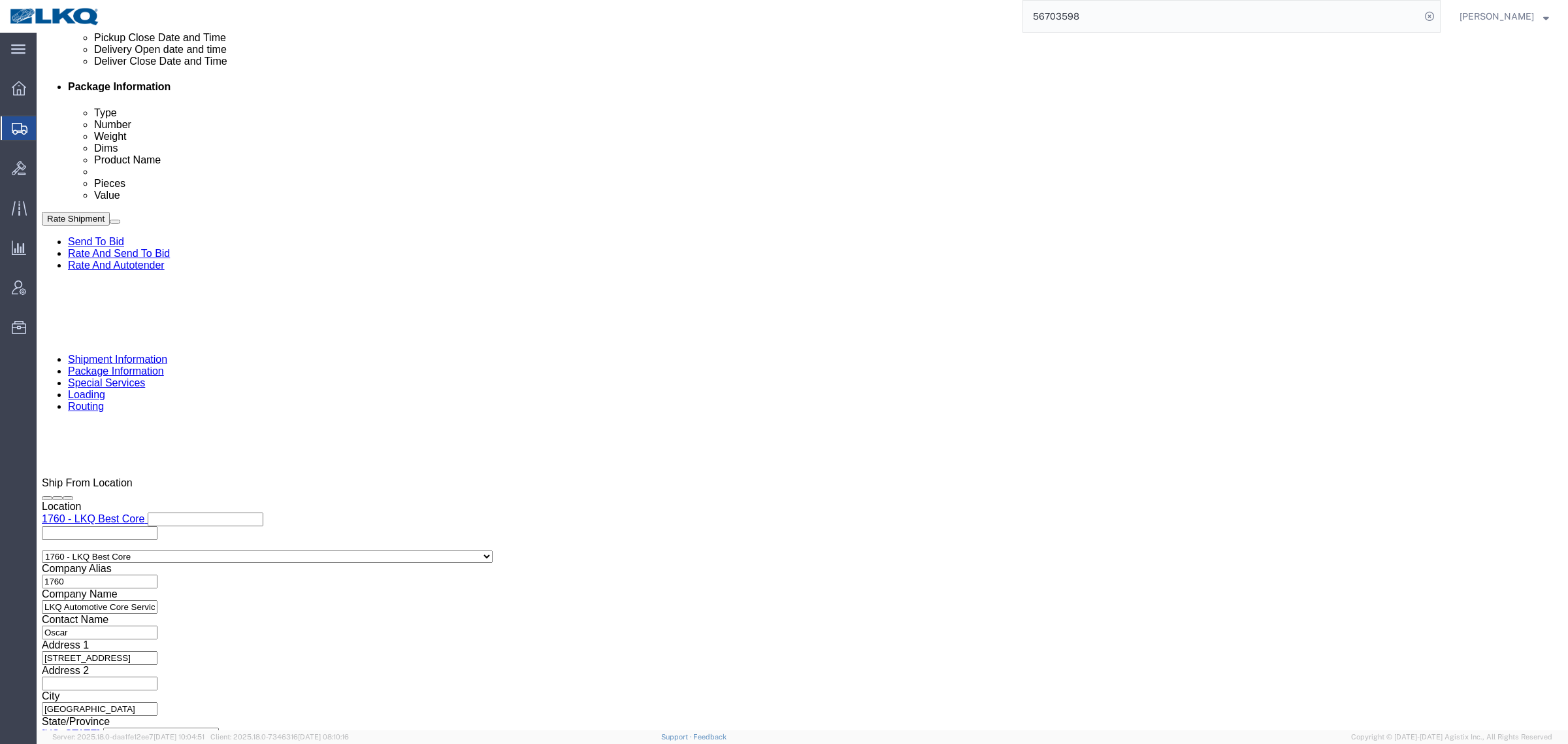
click div "Pickup Date: Pickup Start Date Pickup Start Time Pickup Open Date and Time Sep …"
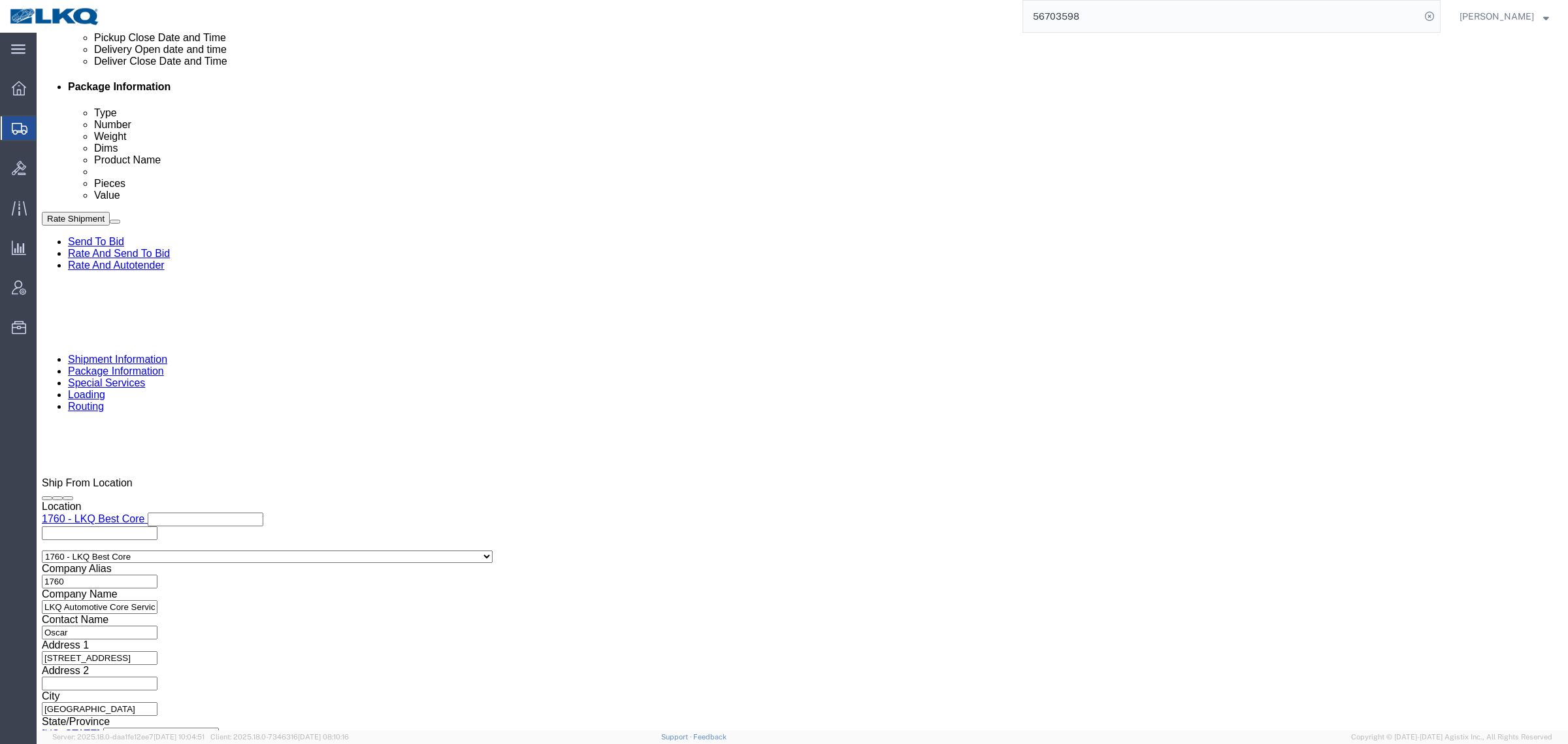
click div "Pickup Date and Time"
click div "Pickup Date: Pickup Start Date Pickup Start Time Pickup Open Date and Time Sep …"
click div "Pickup Date and Time"
click div "Pickup Date: Pickup Start Date Pickup Start Time Pickup Open Date and Time Sep …"
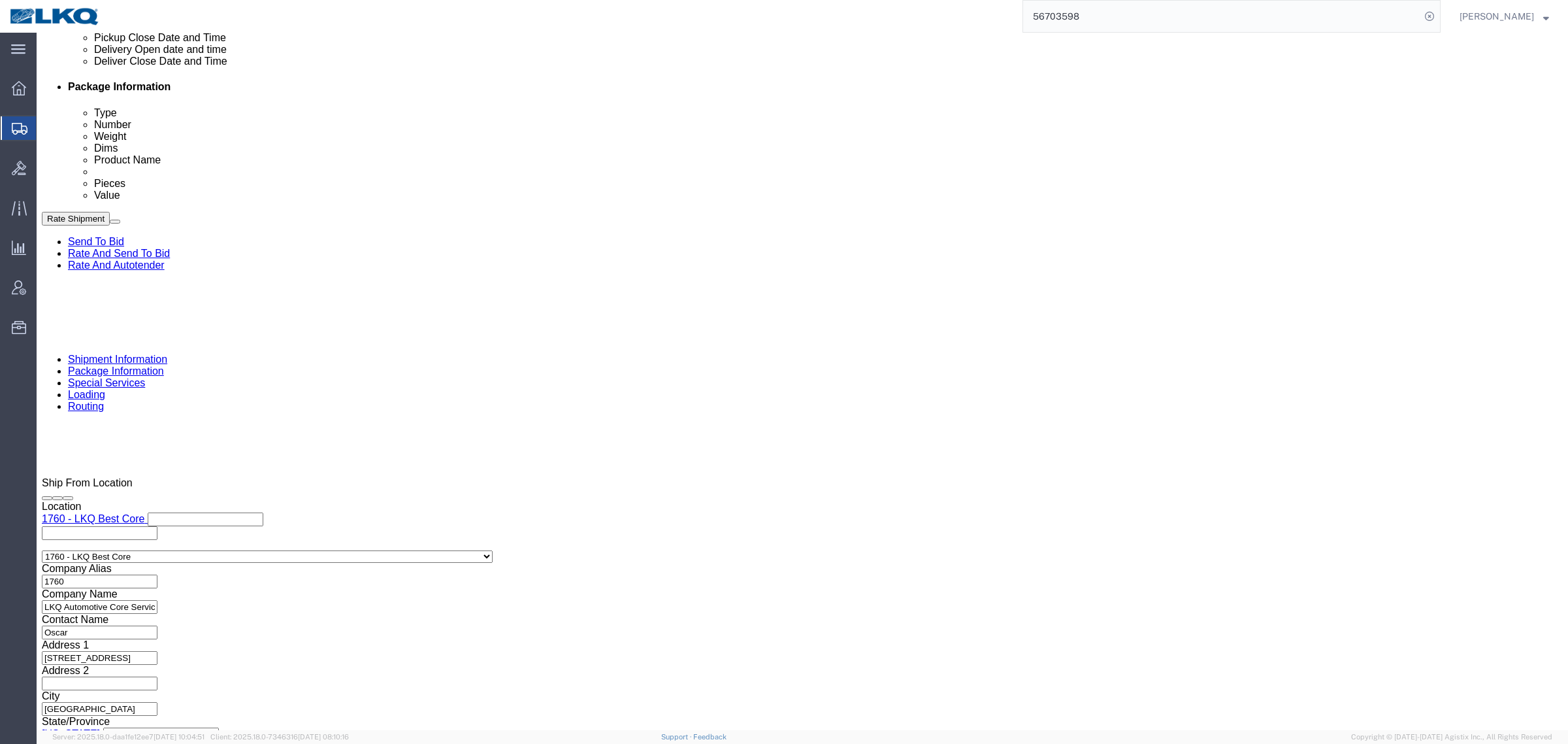
click div "Pickup Date: Pickup Start Date Pickup Start Time Pickup Open Date and Time Sep …"
click div "Pickup Date and Time"
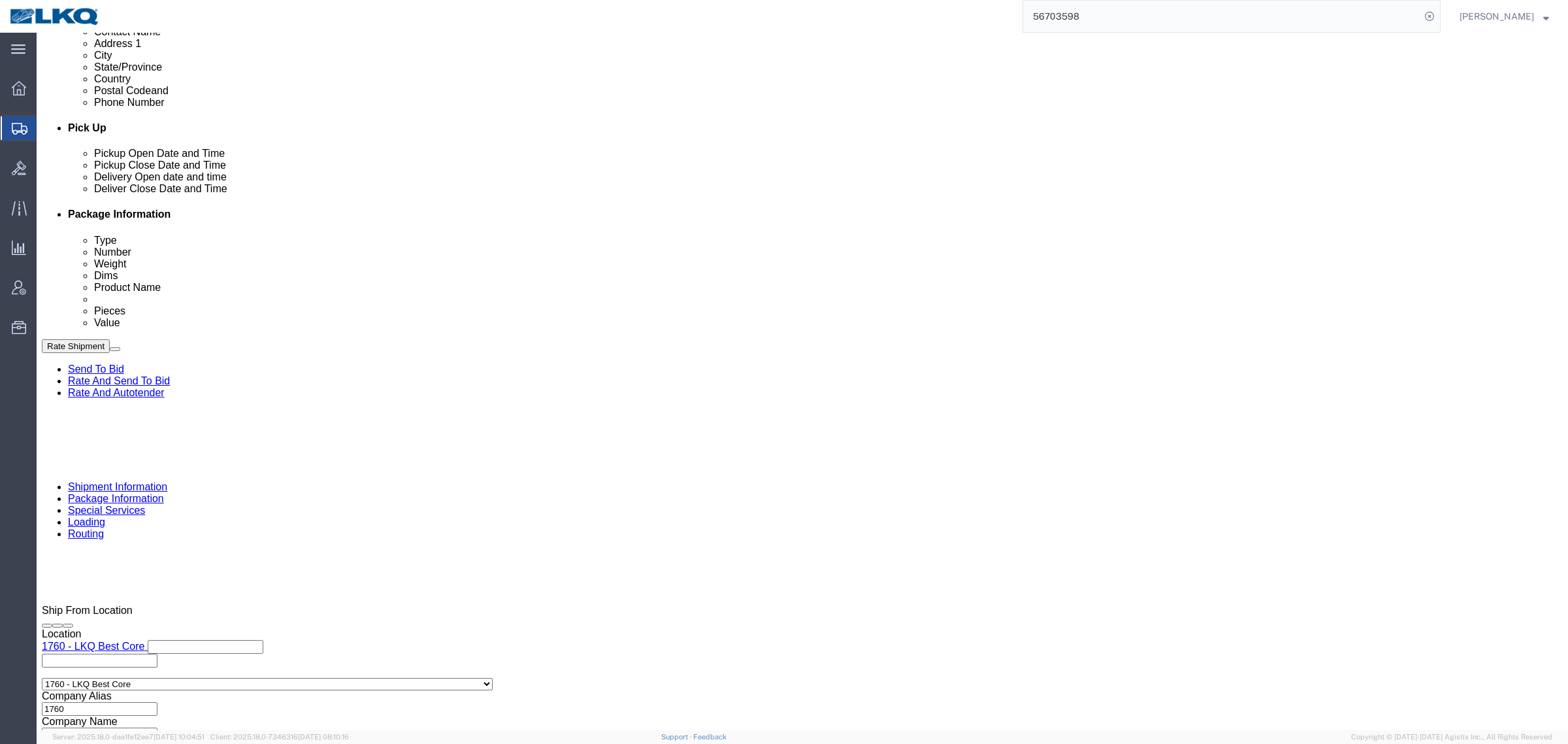
scroll to position [475, 0]
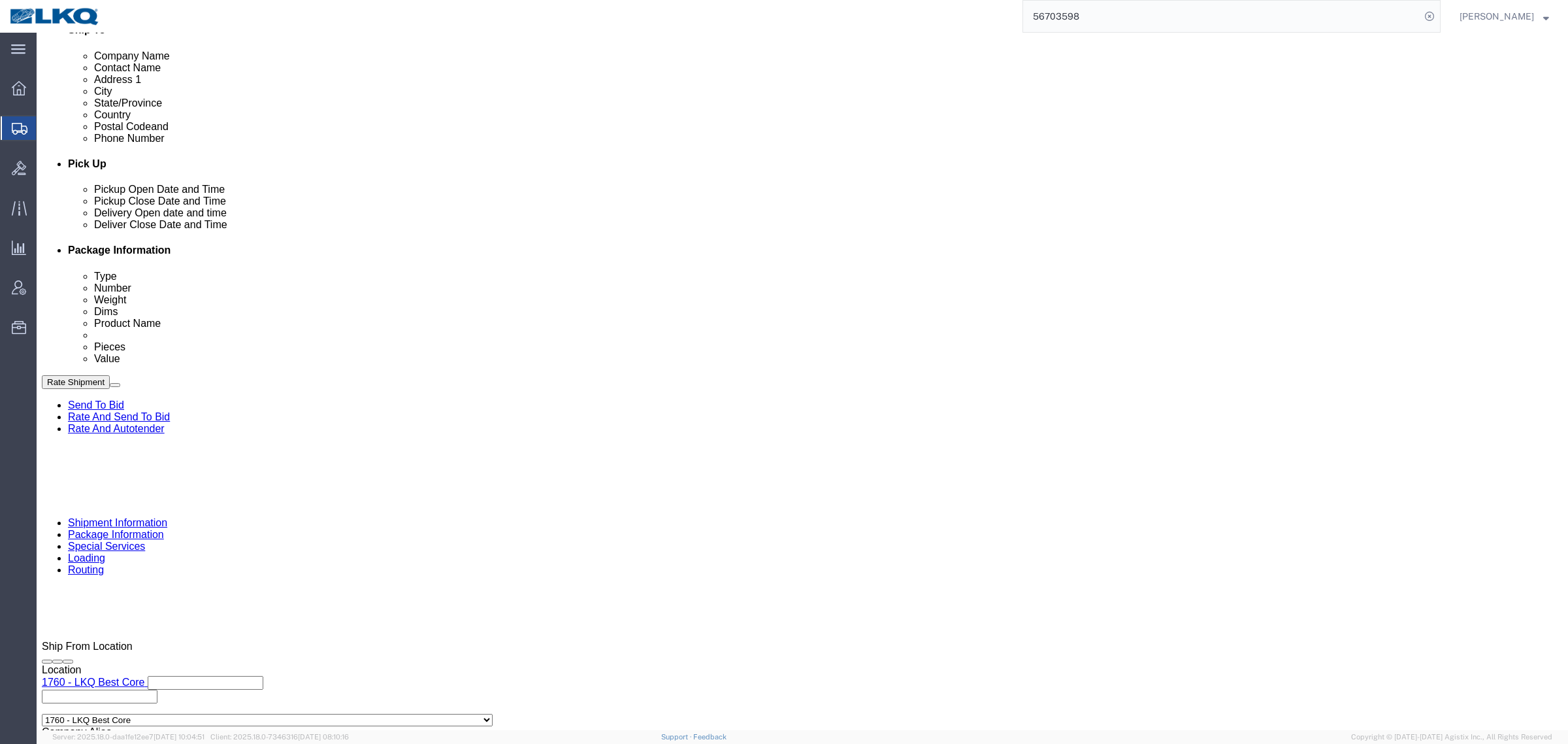
click div "Pickup Date and Time"
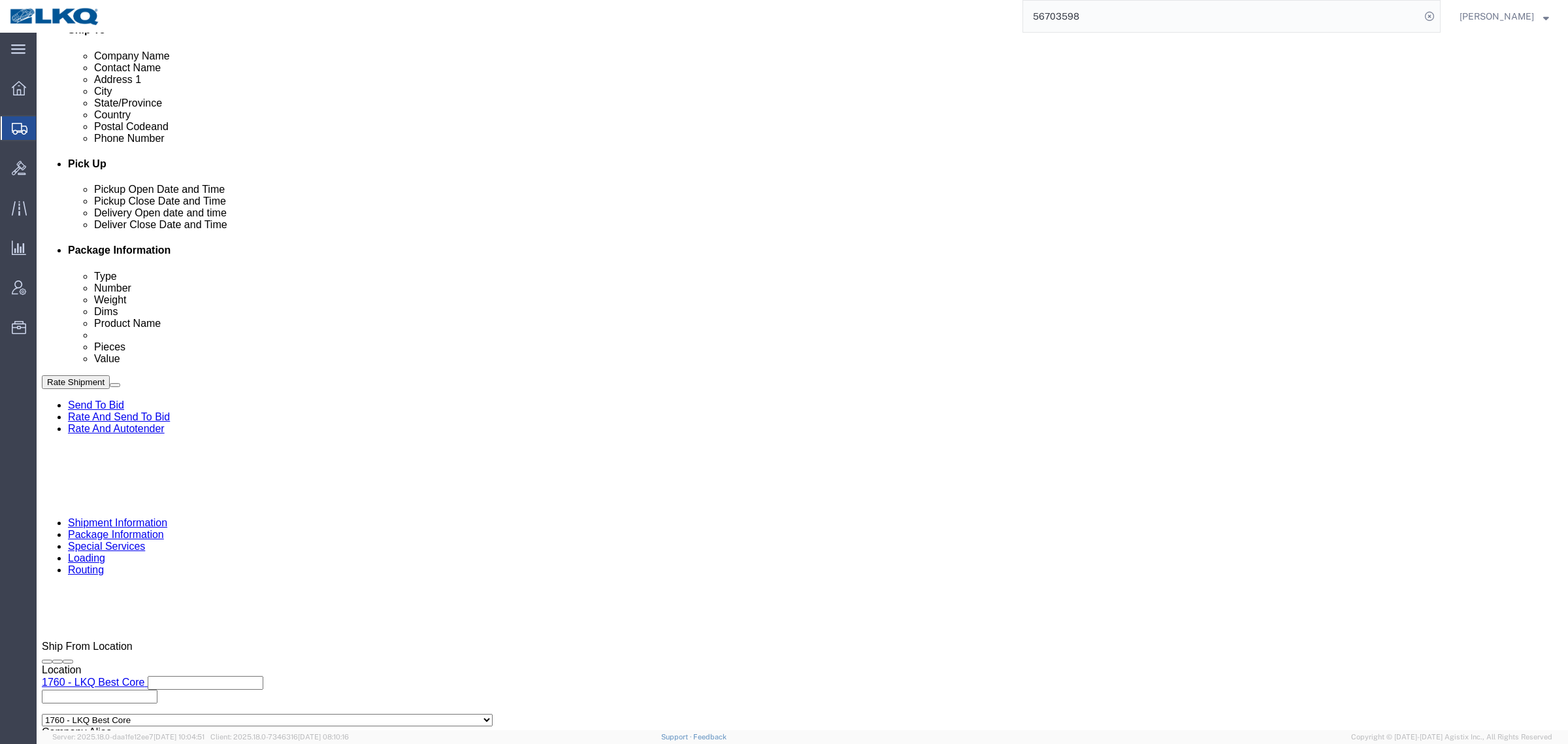
click div "Pickup Date and Time"
click button "Rate Shipment"
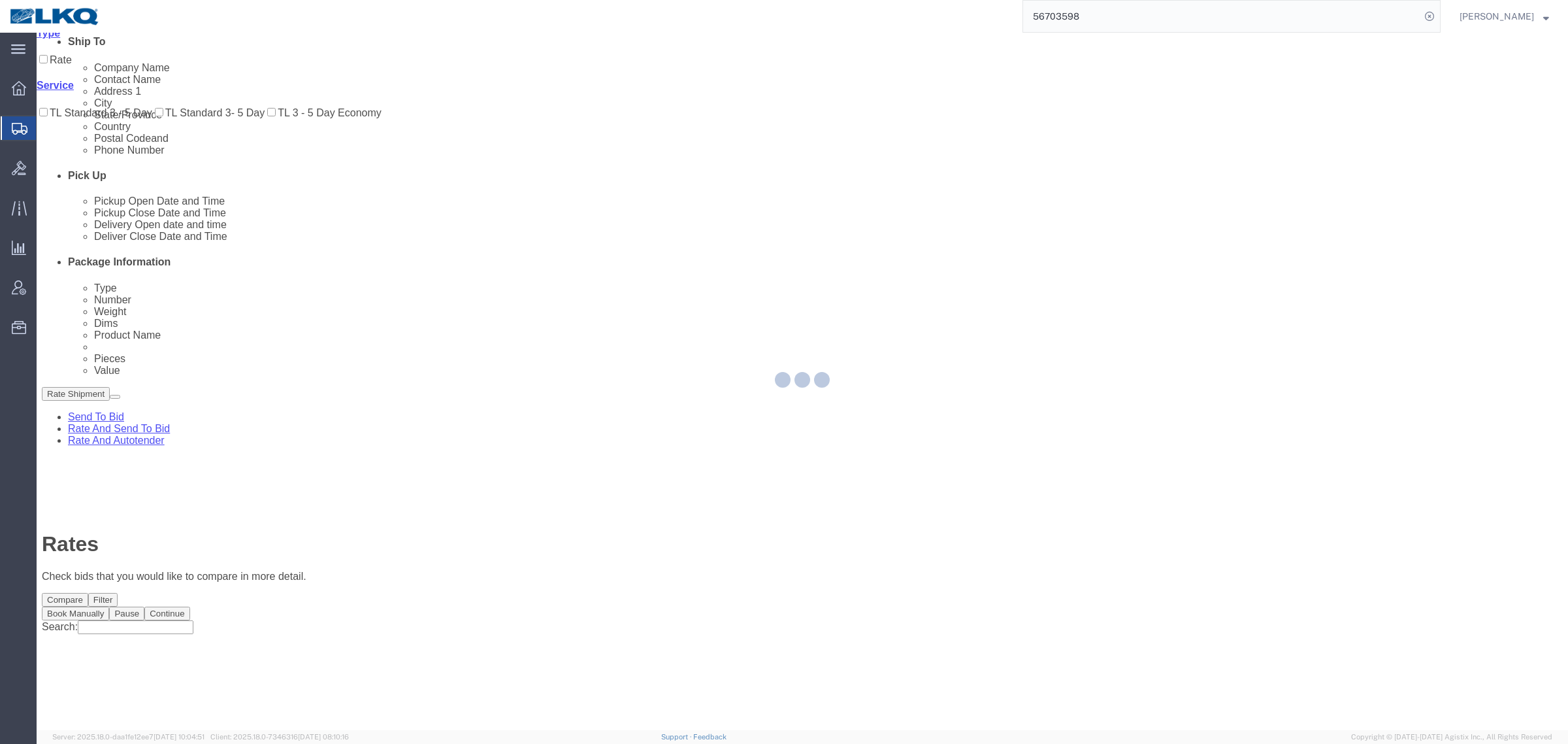
scroll to position [0, 0]
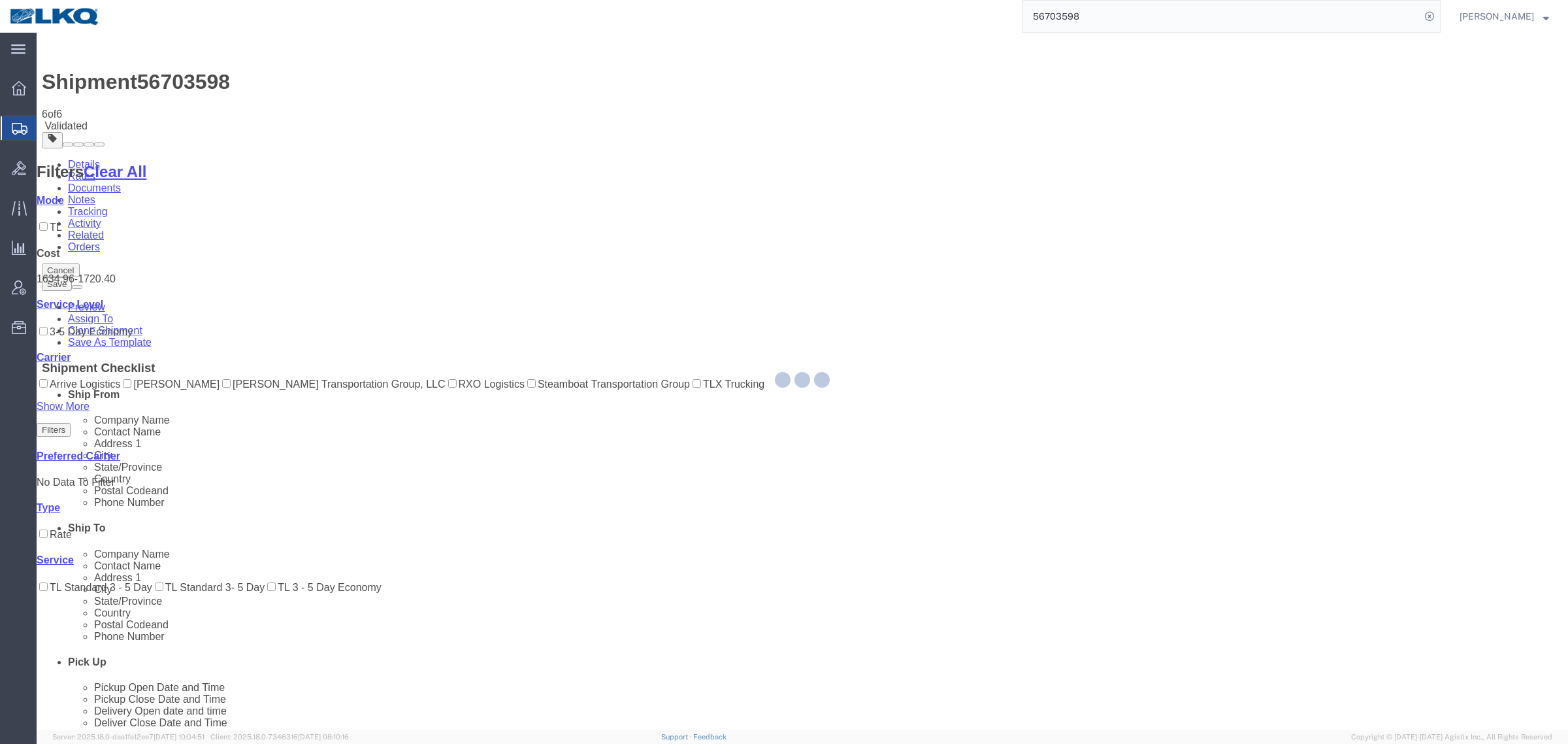
click at [1054, 611] on div at bounding box center [802, 382] width 1532 height 698
select select "27634"
select select "30704"
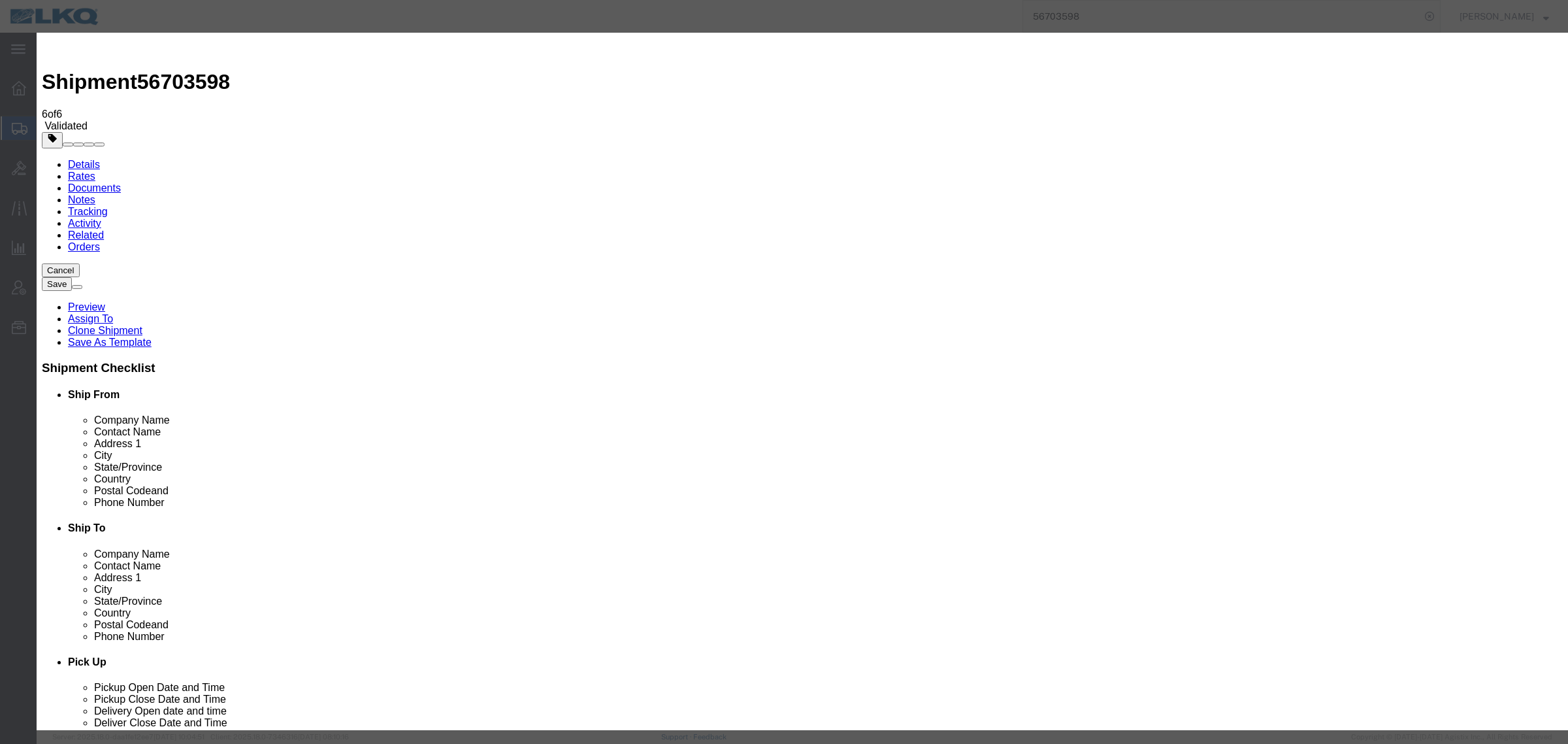
type input "2"
click input "2"
click select "Price Carrier Rank"
select select "LANE_RANK"
click select "Price Carrier Rank"
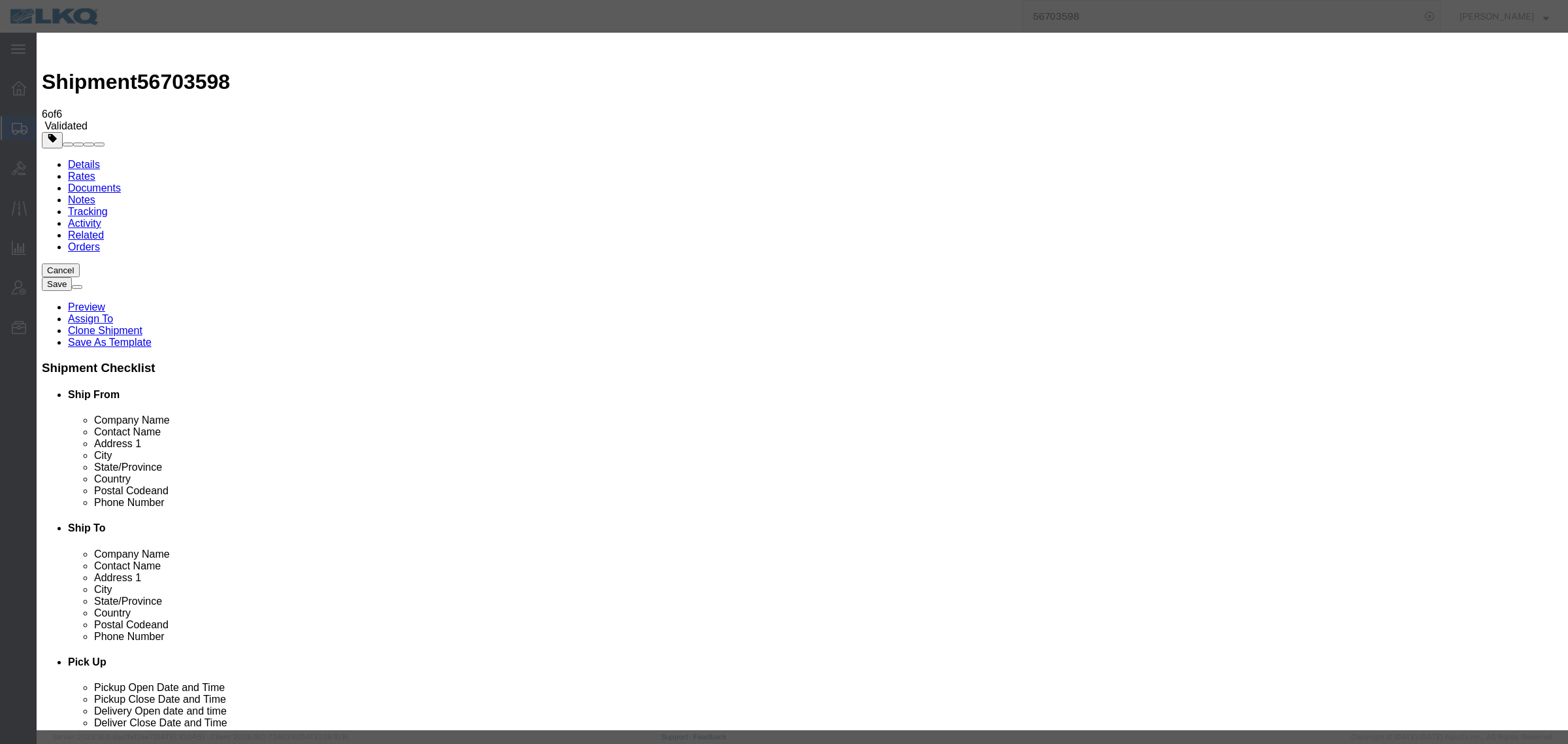
click input "8:00 AM"
type input "7:00 AM"
click button "Save Auto-Tender"
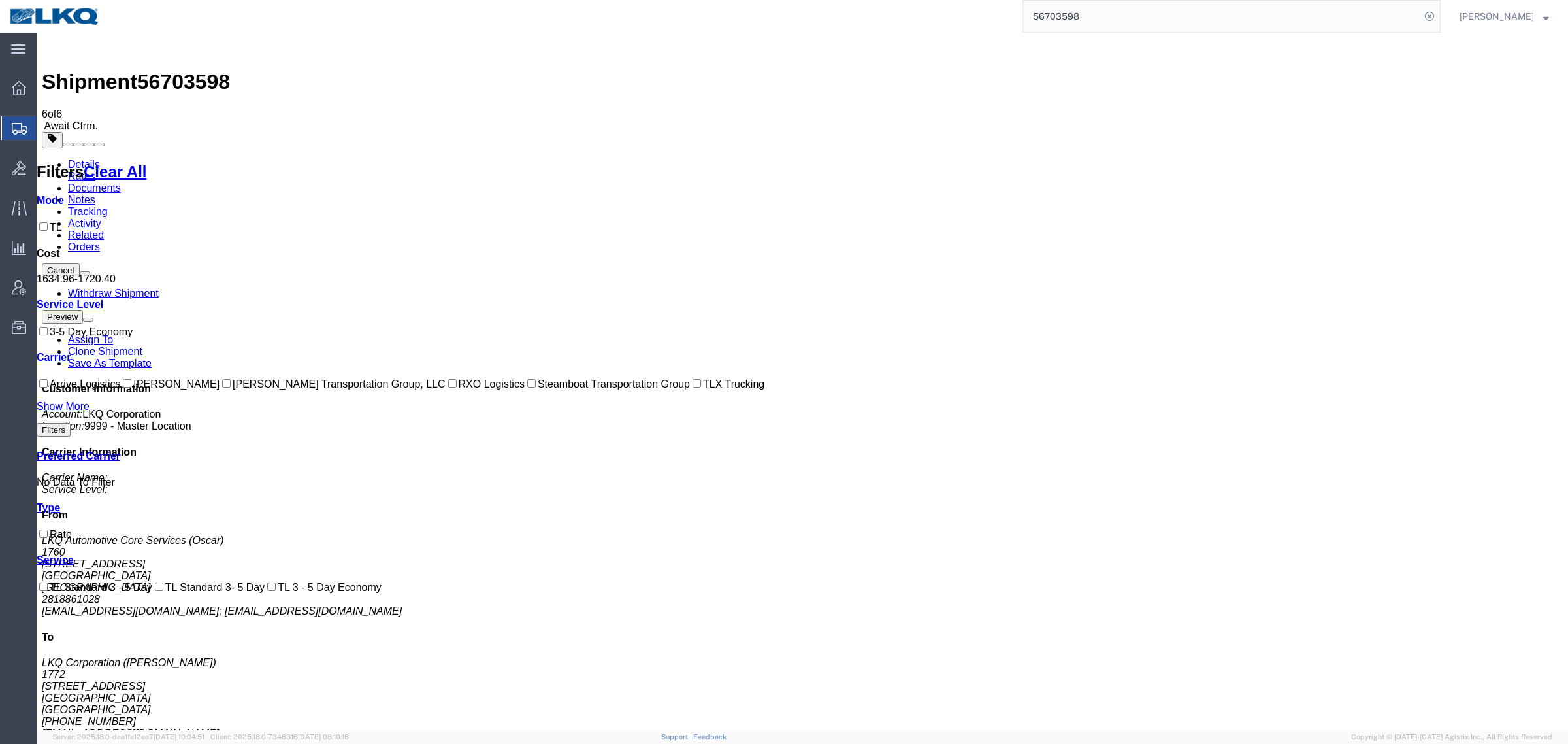
drag, startPoint x: 779, startPoint y: 474, endPoint x: 429, endPoint y: 214, distance: 436.0
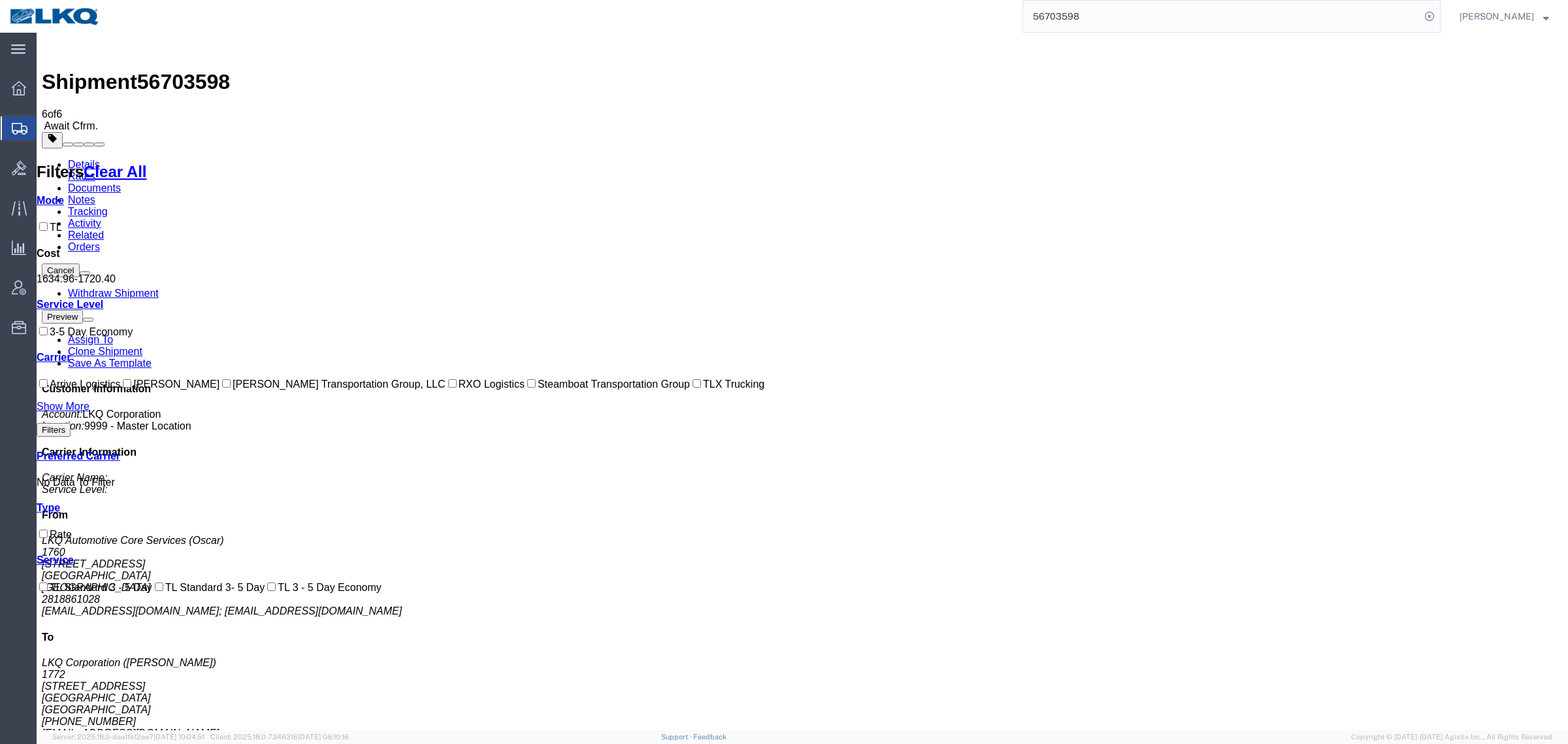
drag, startPoint x: 1232, startPoint y: 457, endPoint x: 1289, endPoint y: 443, distance: 58.7
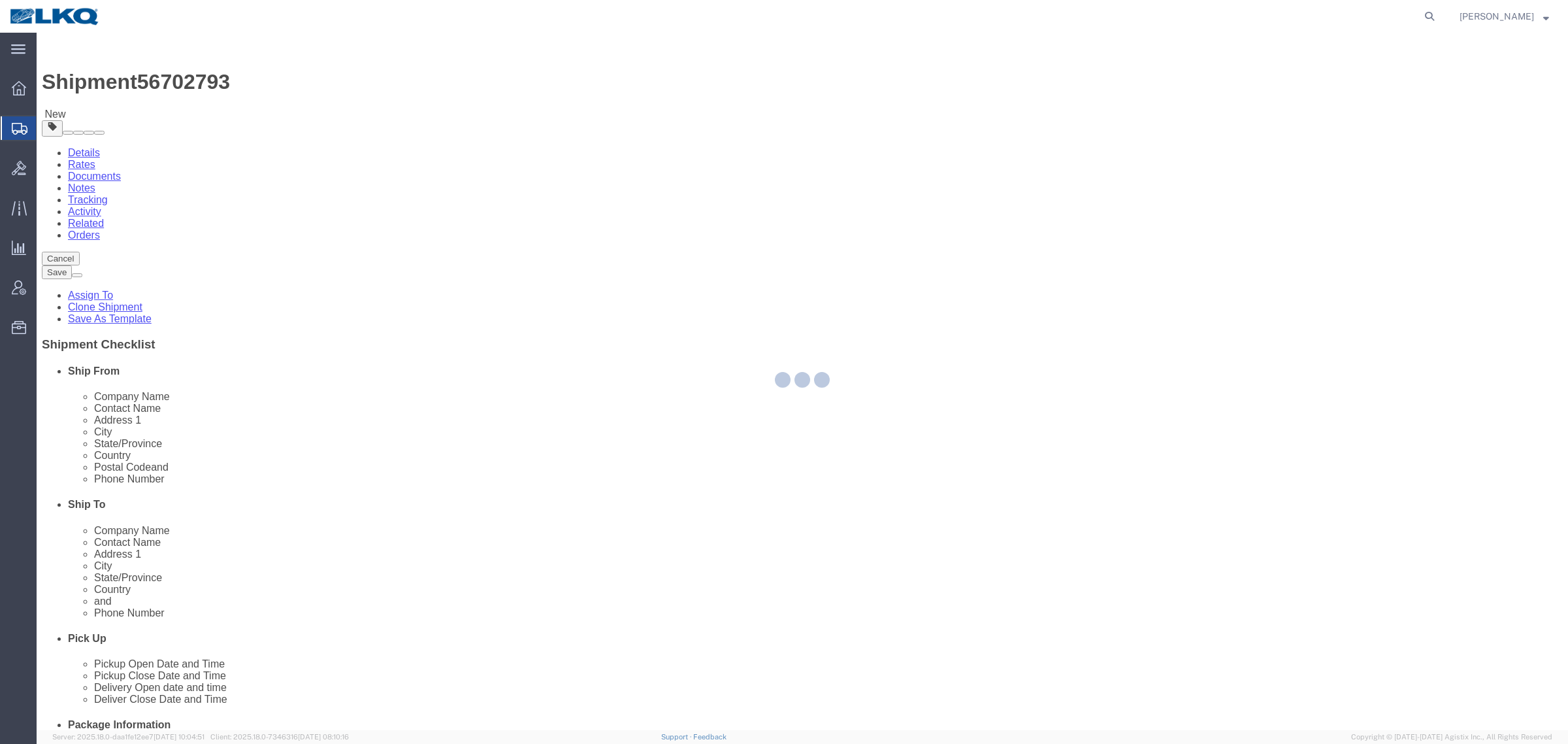
select select
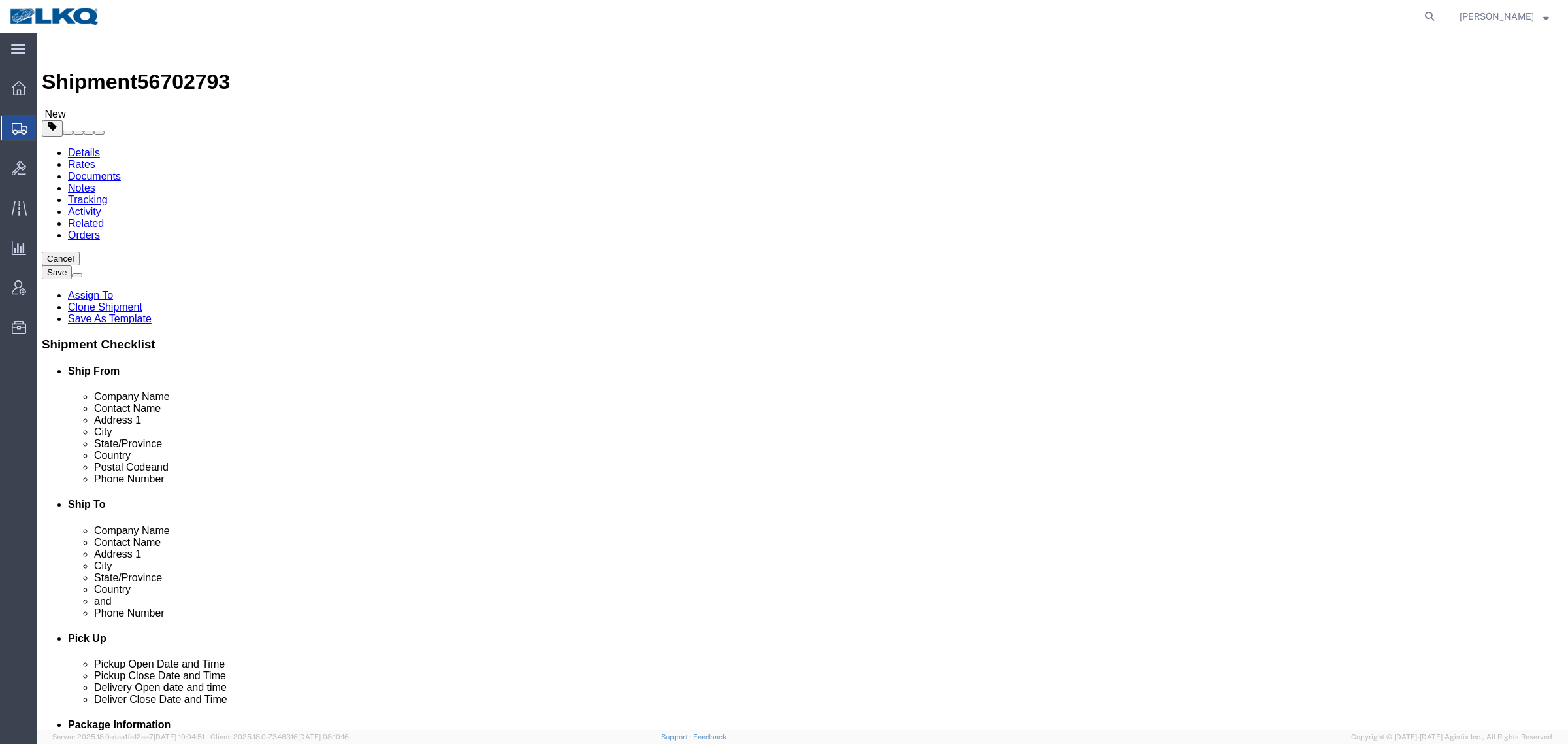
click span "56702793"
copy span "56702793"
click icon
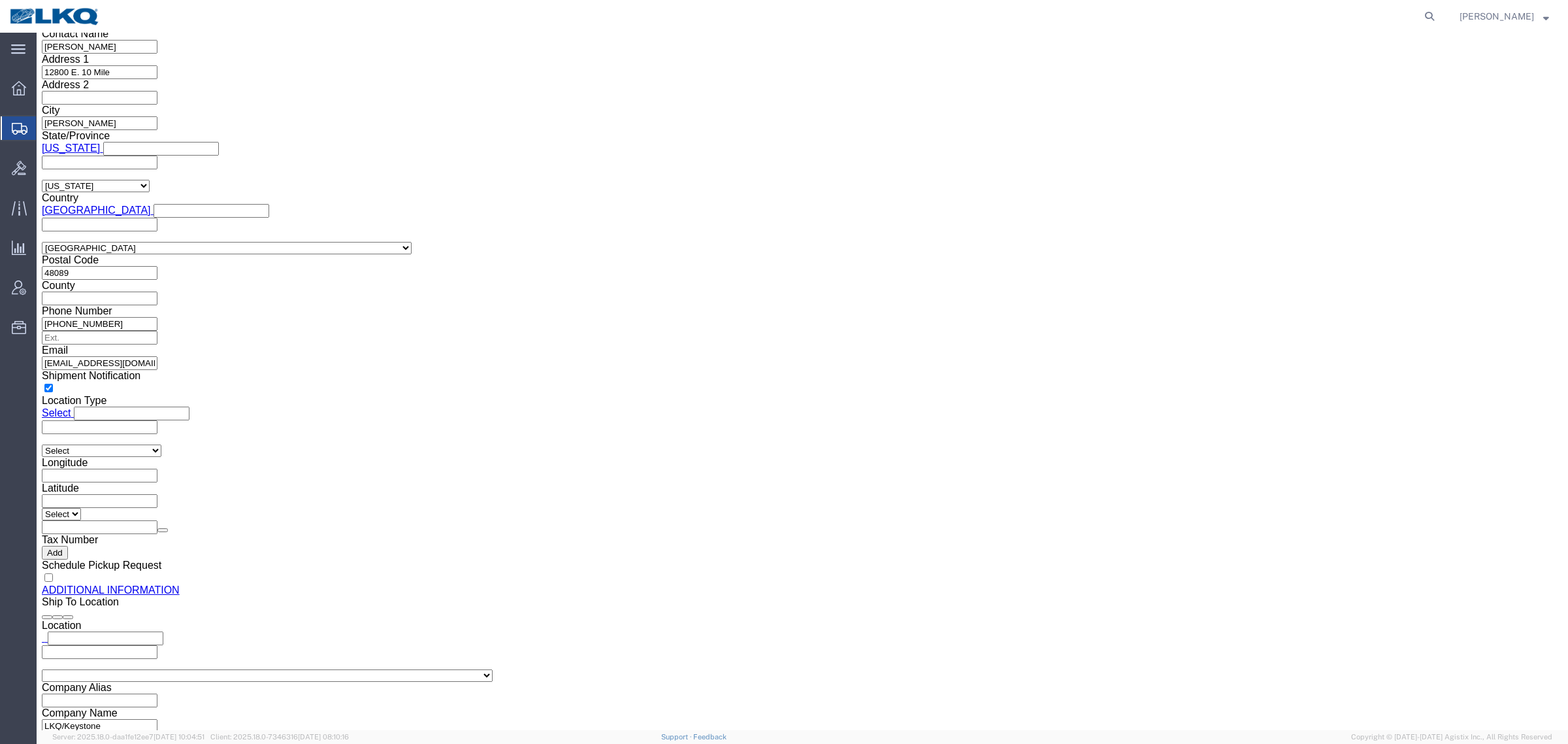
scroll to position [1226, 0]
click input "[EMAIL_ADDRESS][PERSON_NAME][DOMAIN_NAME]"
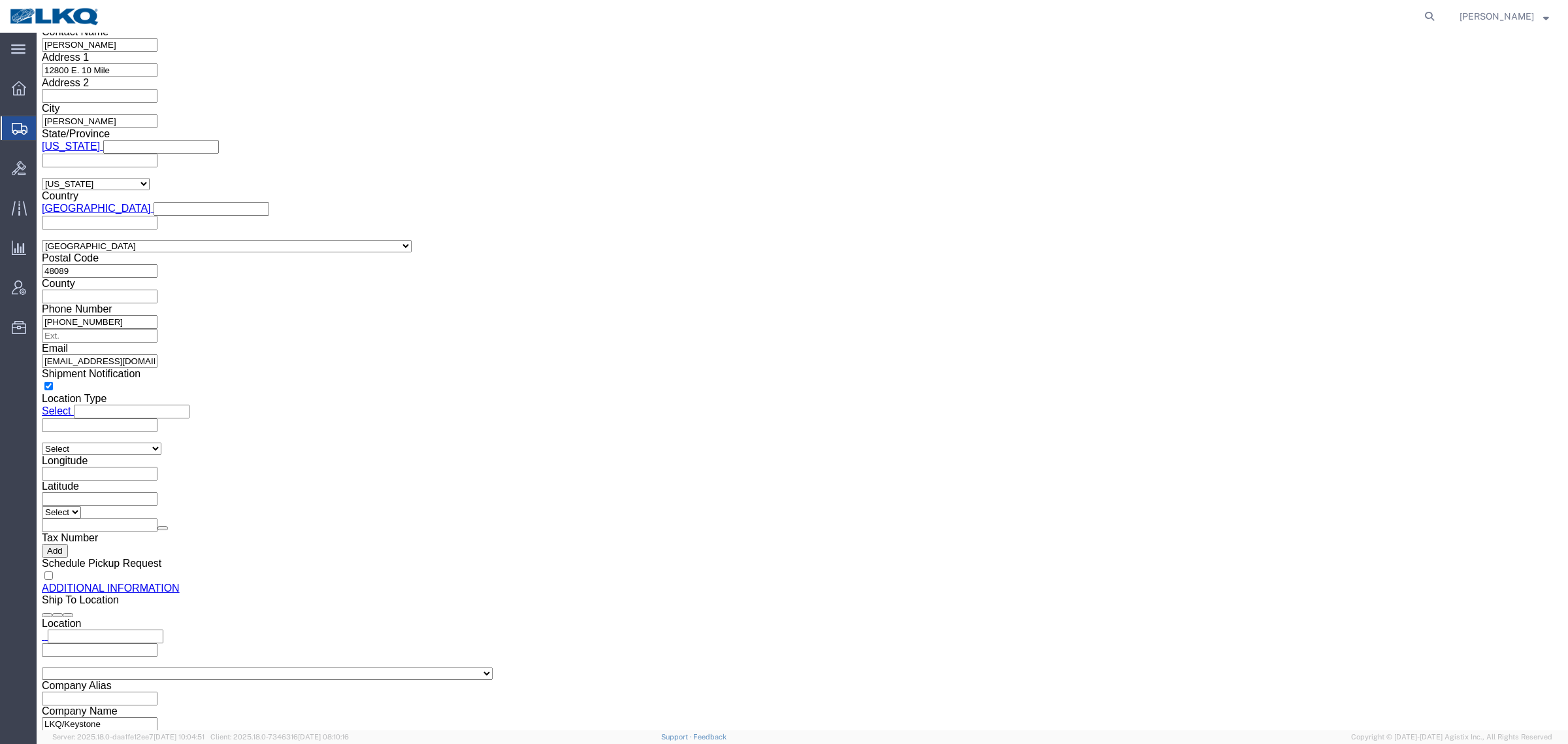
scroll to position [899, 0]
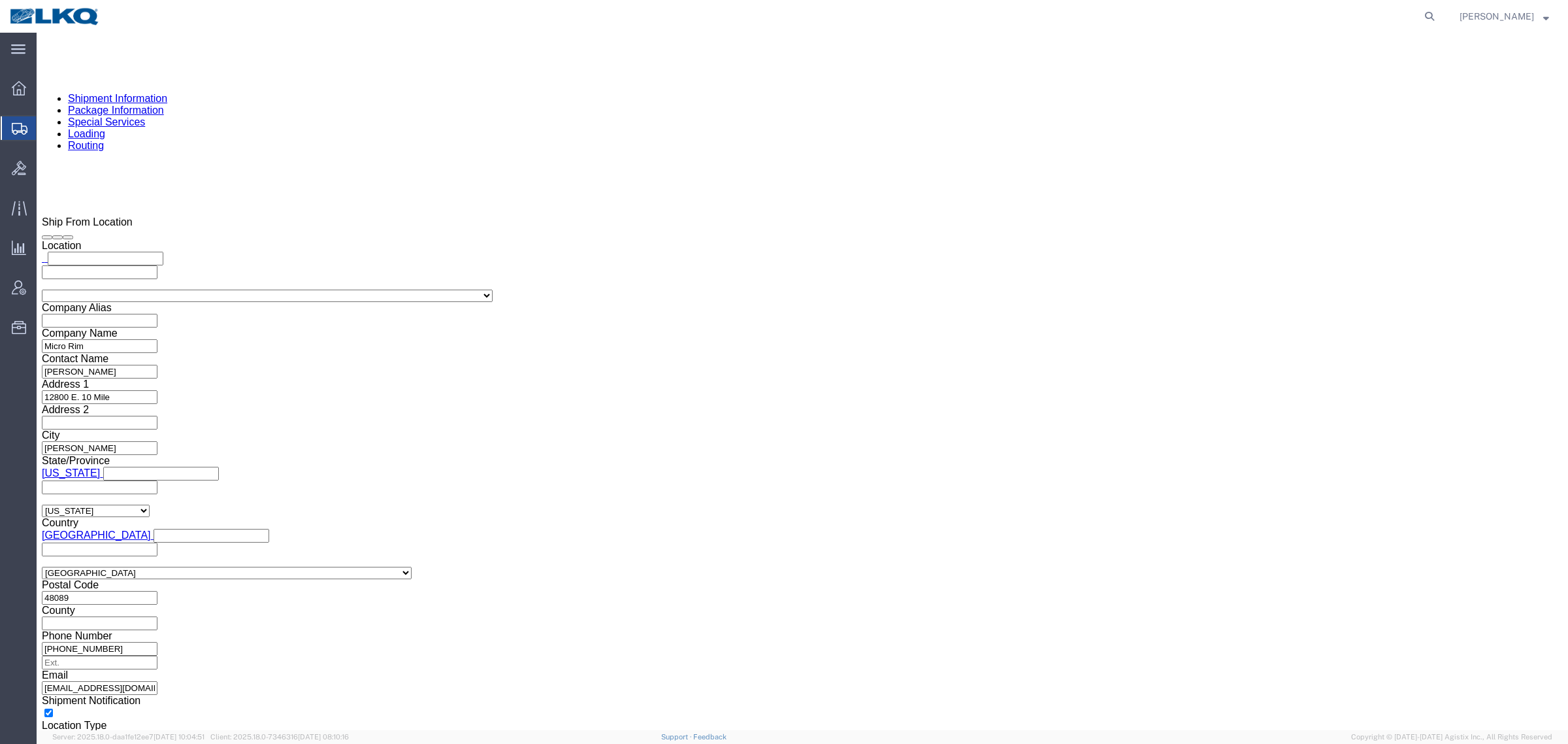
click link "Shipment Information"
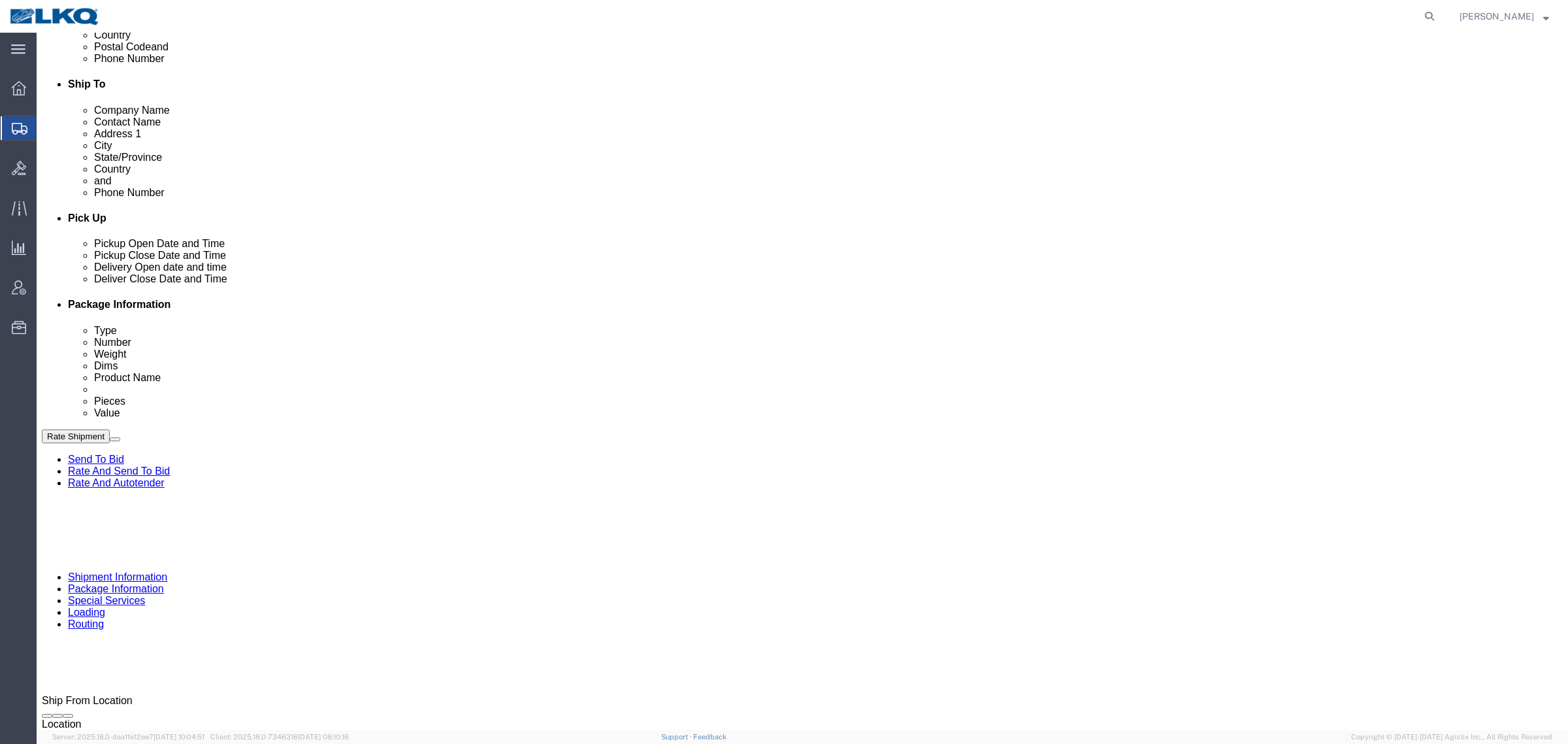
scroll to position [393, 0]
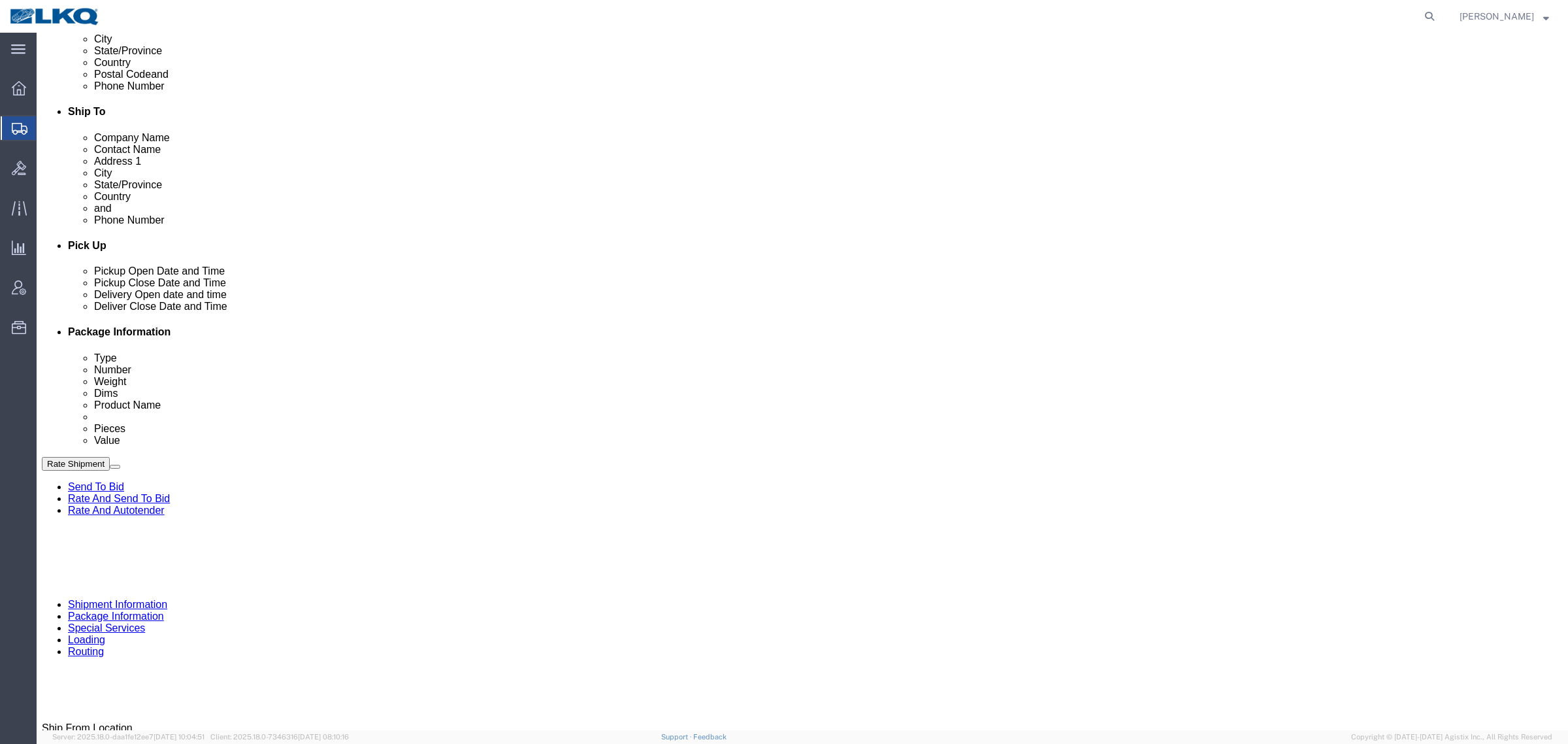
click div "[DATE] 7:00 AM"
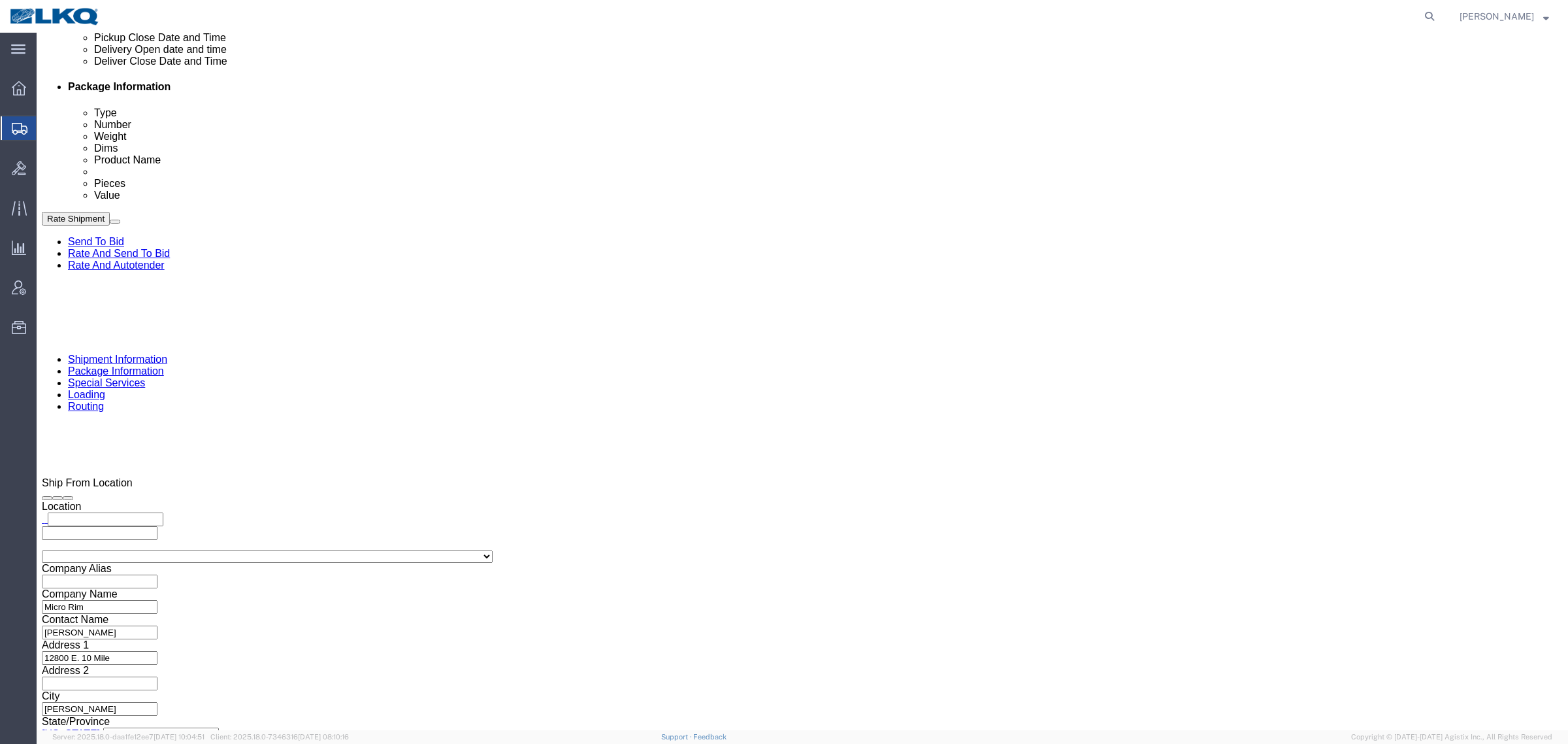
click button "Apply"
click div "Pickup Date: Pickup Start Date Pickup Start Time Pickup Open Date and Time [DAT…"
click icon
click div
click div "Pickup Close Date Pickup Close Time Pickup Close Date and Time [DATE] 8:00 AM"
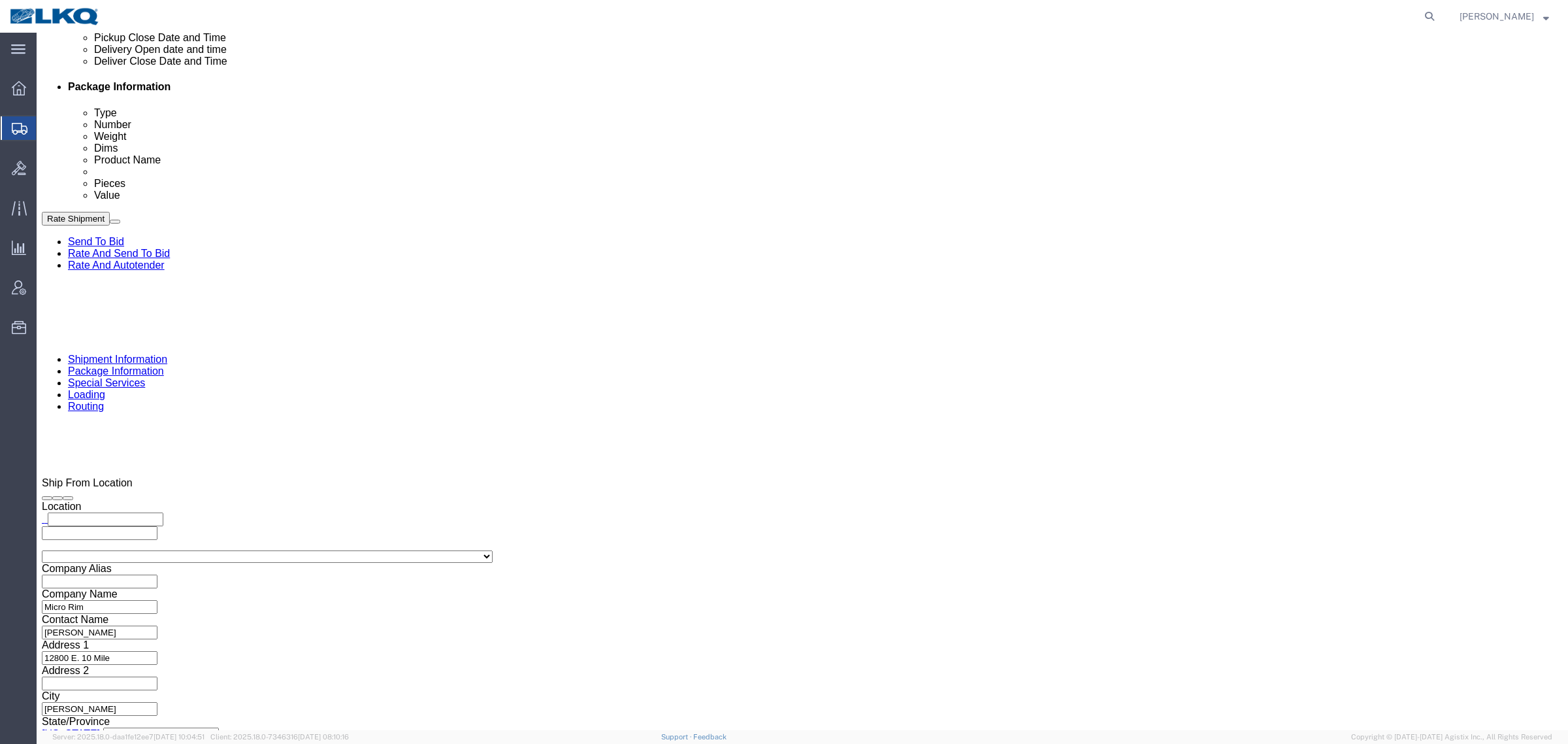
click div
click div "Pickup Date: Pickup Start Date Pickup Start Time Pickup Open Date and Time [DAT…"
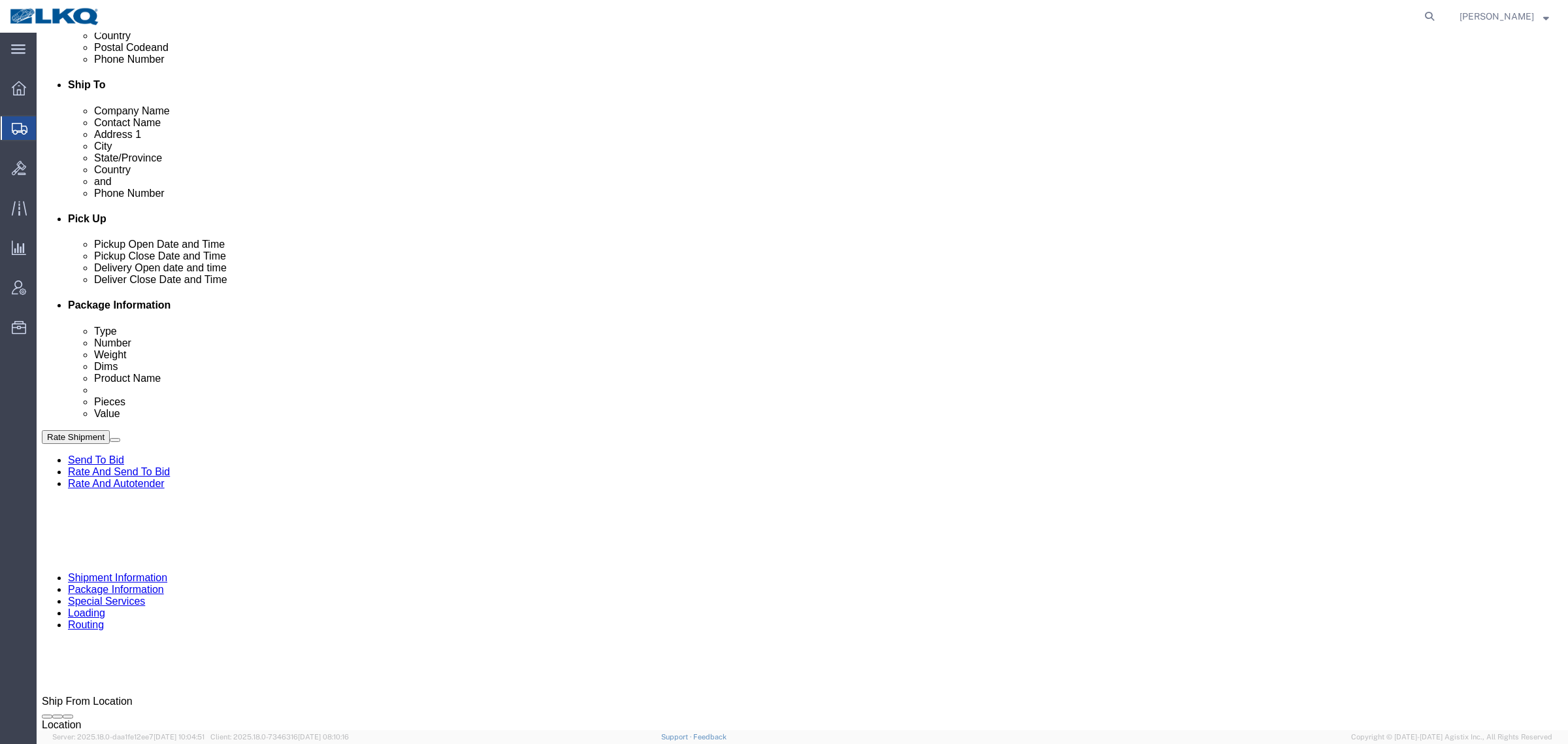
scroll to position [393, 0]
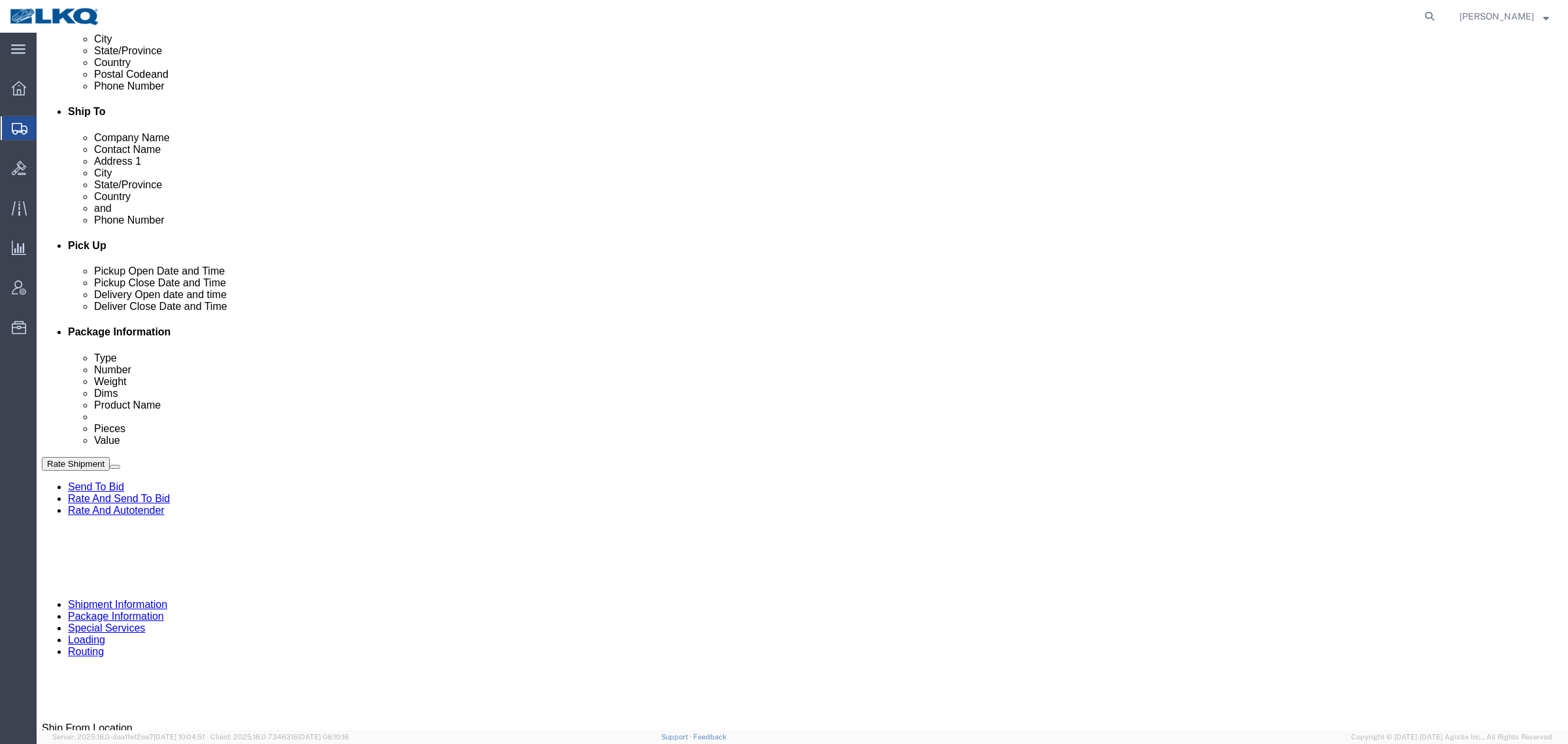
click div
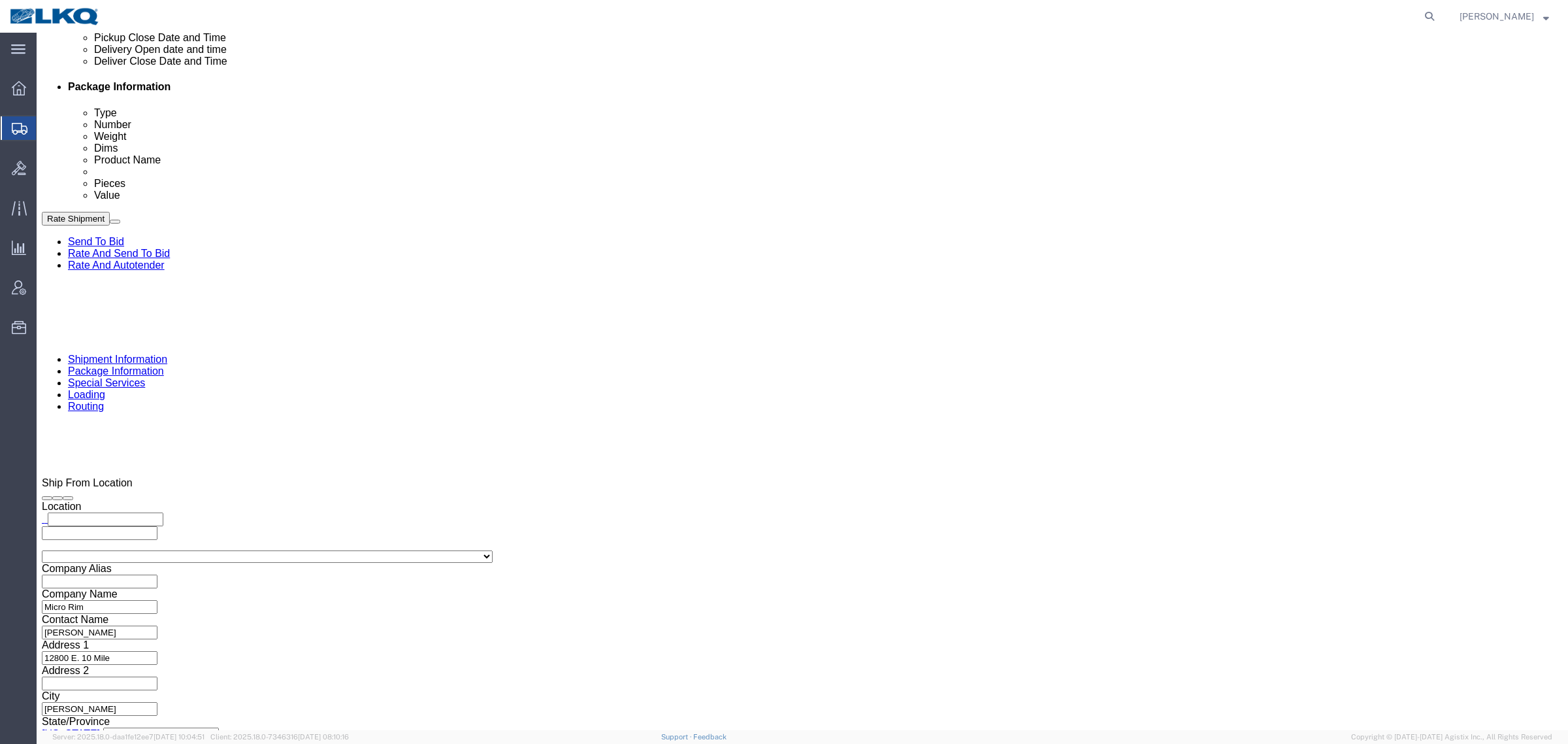
click button "Apply"
click div "References Add reference"
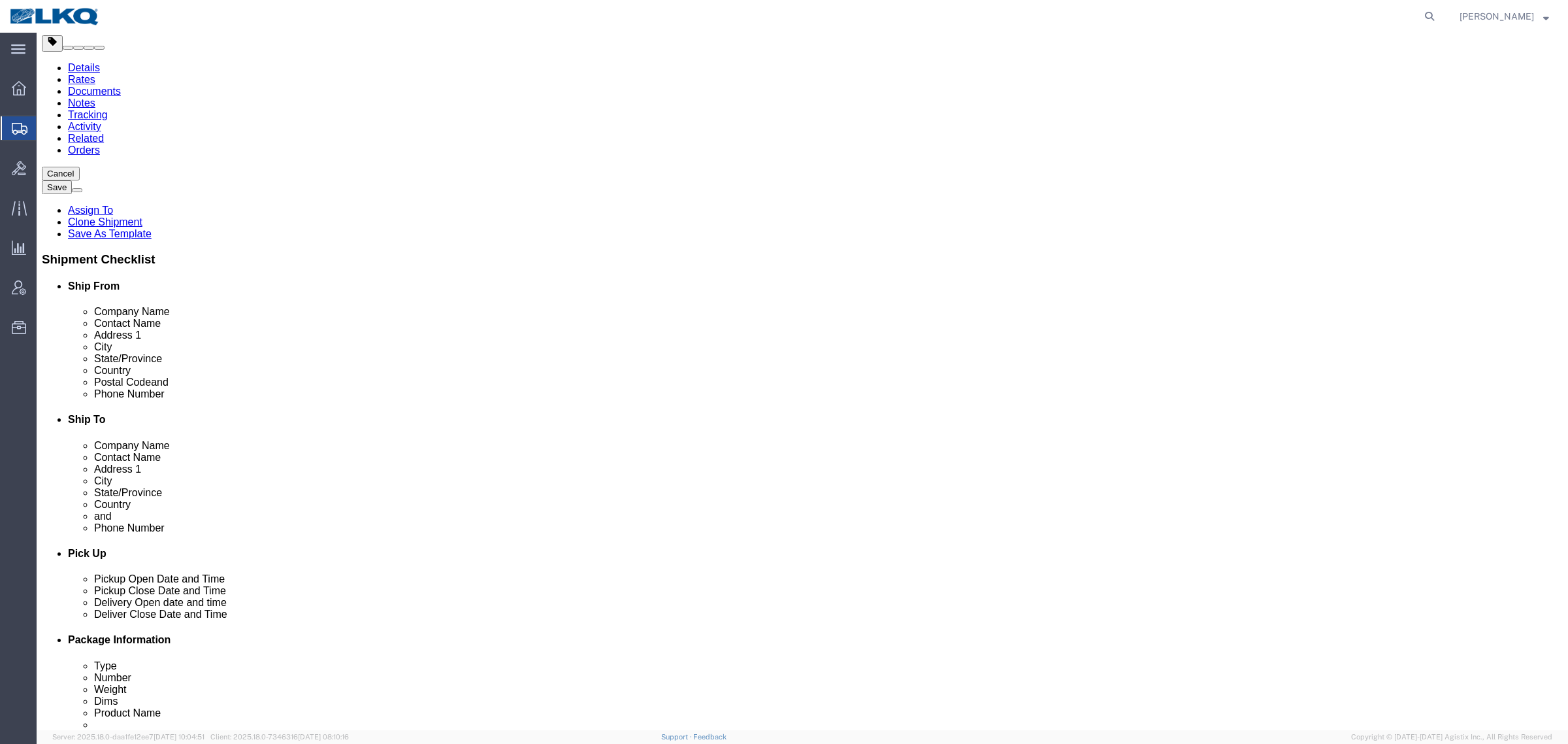
scroll to position [0, 0]
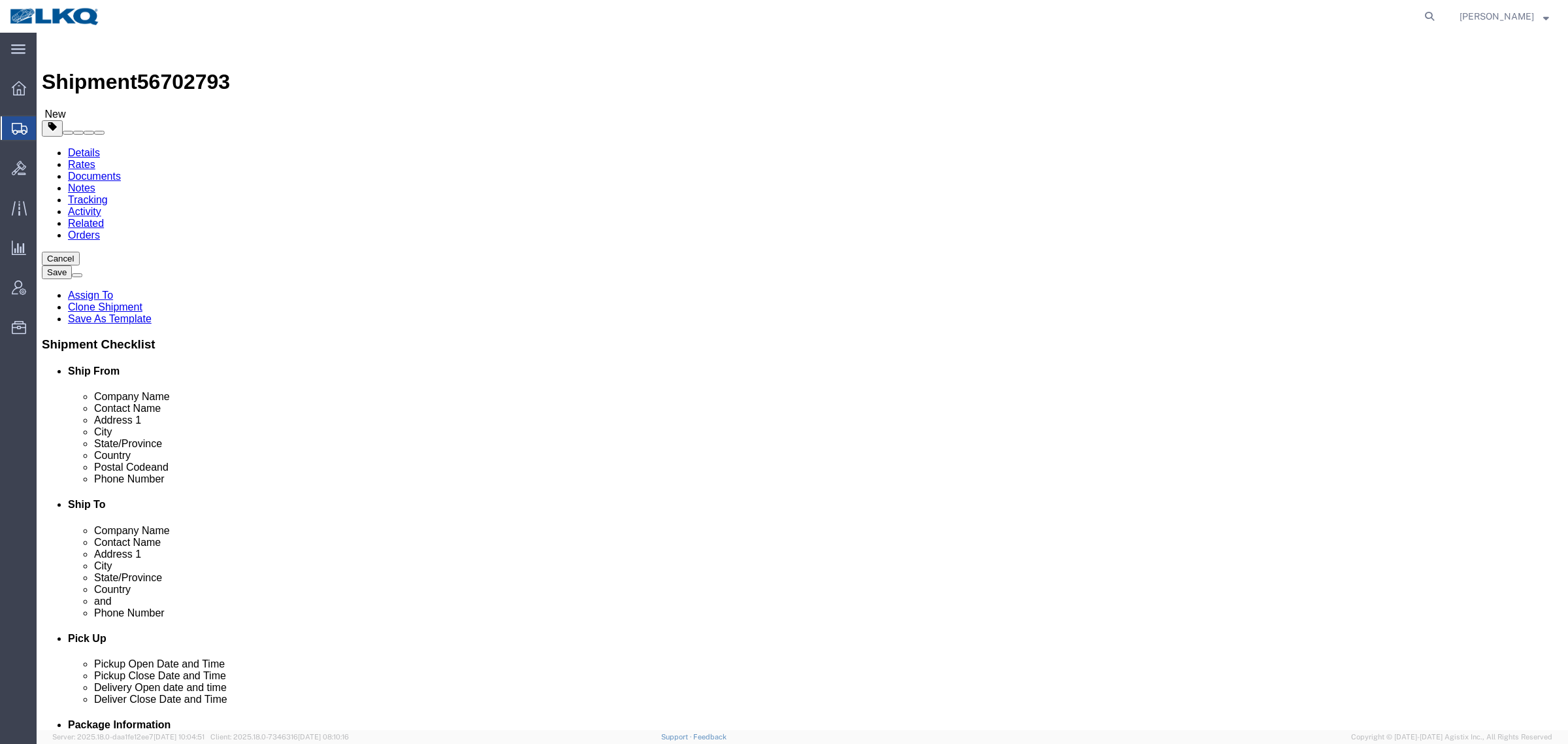
click input "text"
type input "N?A"
click label "Address 1"
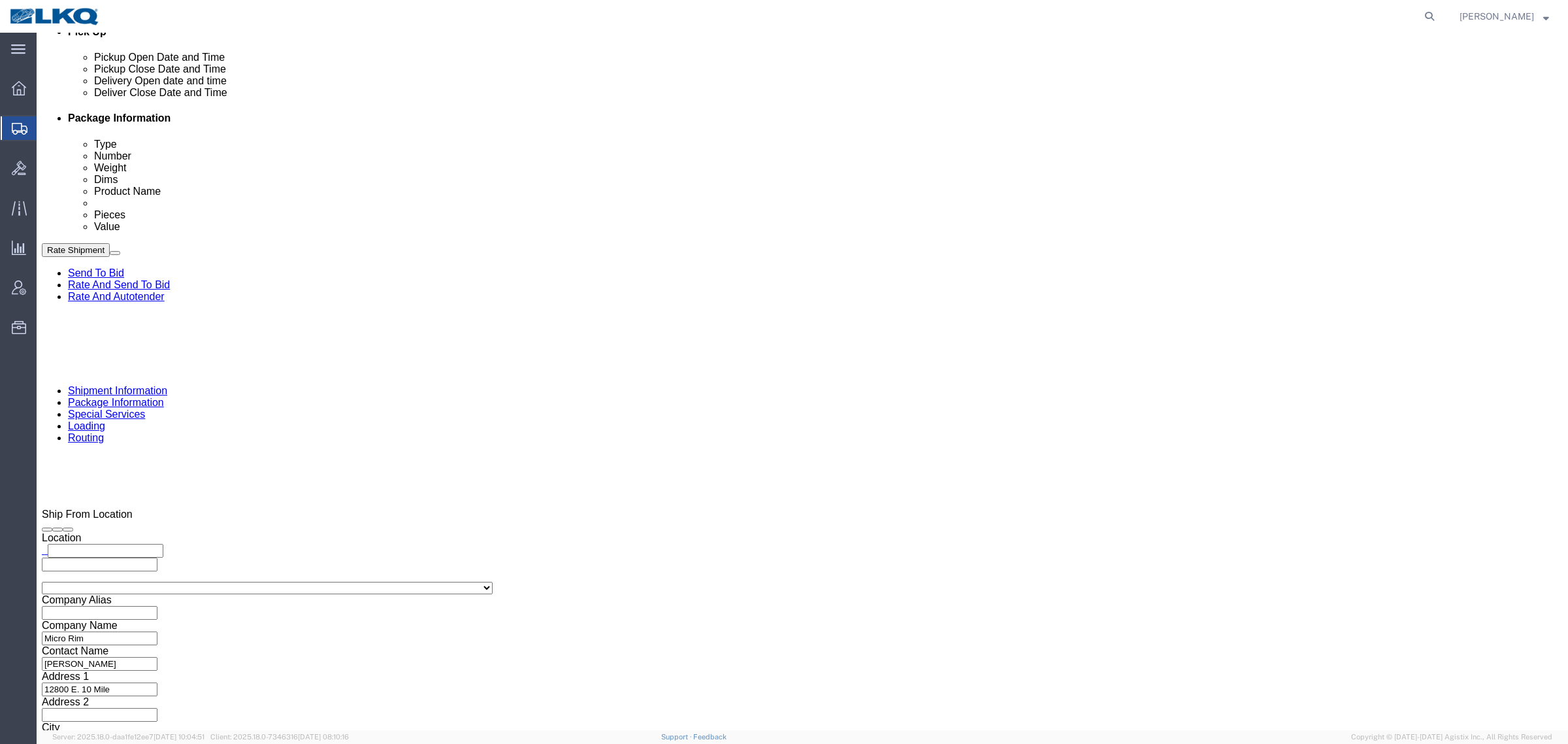
scroll to position [638, 0]
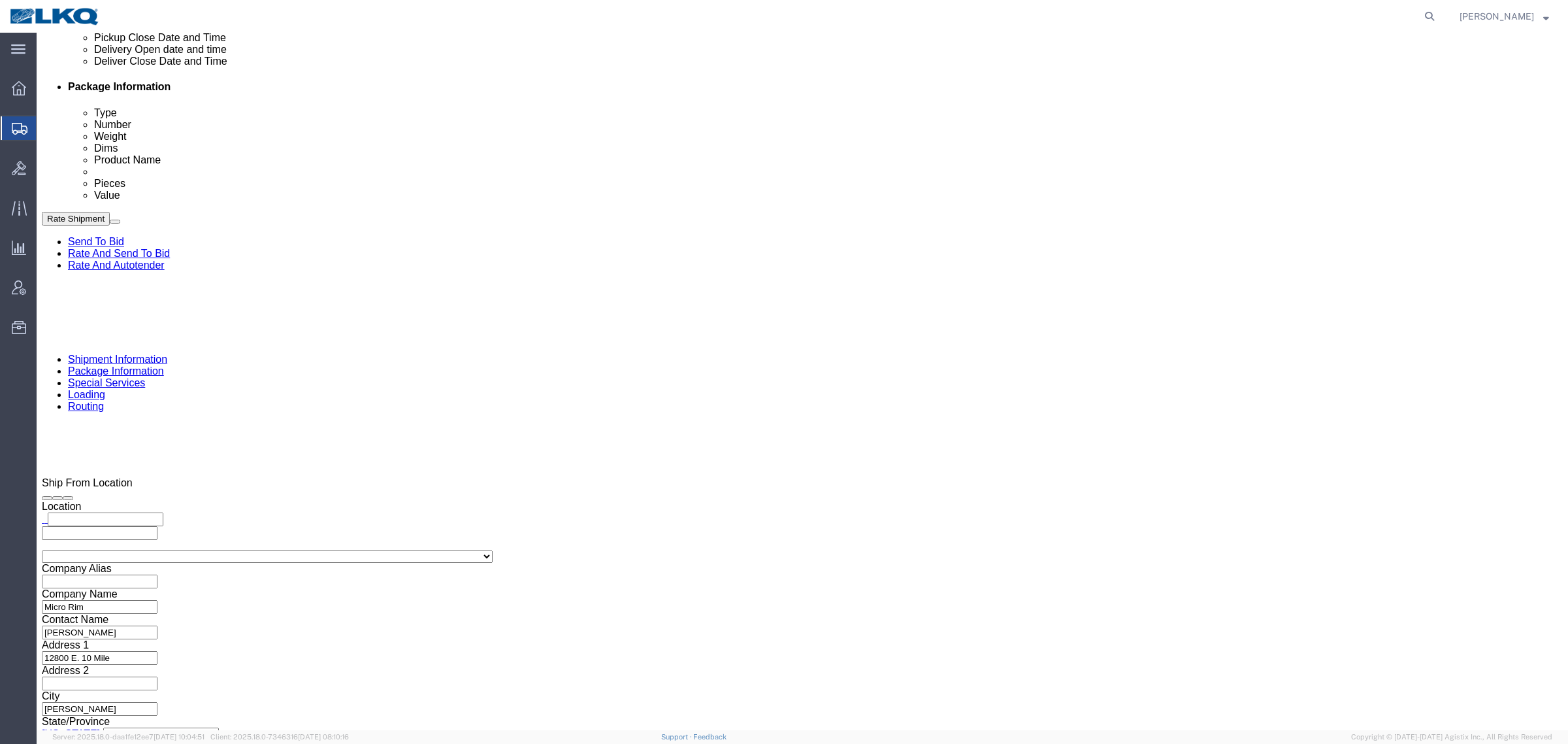
click div "Cancel Save Assign To Clone Shipment Save As Template Shipment Checklist Ship F…"
click button "Rate Shipment"
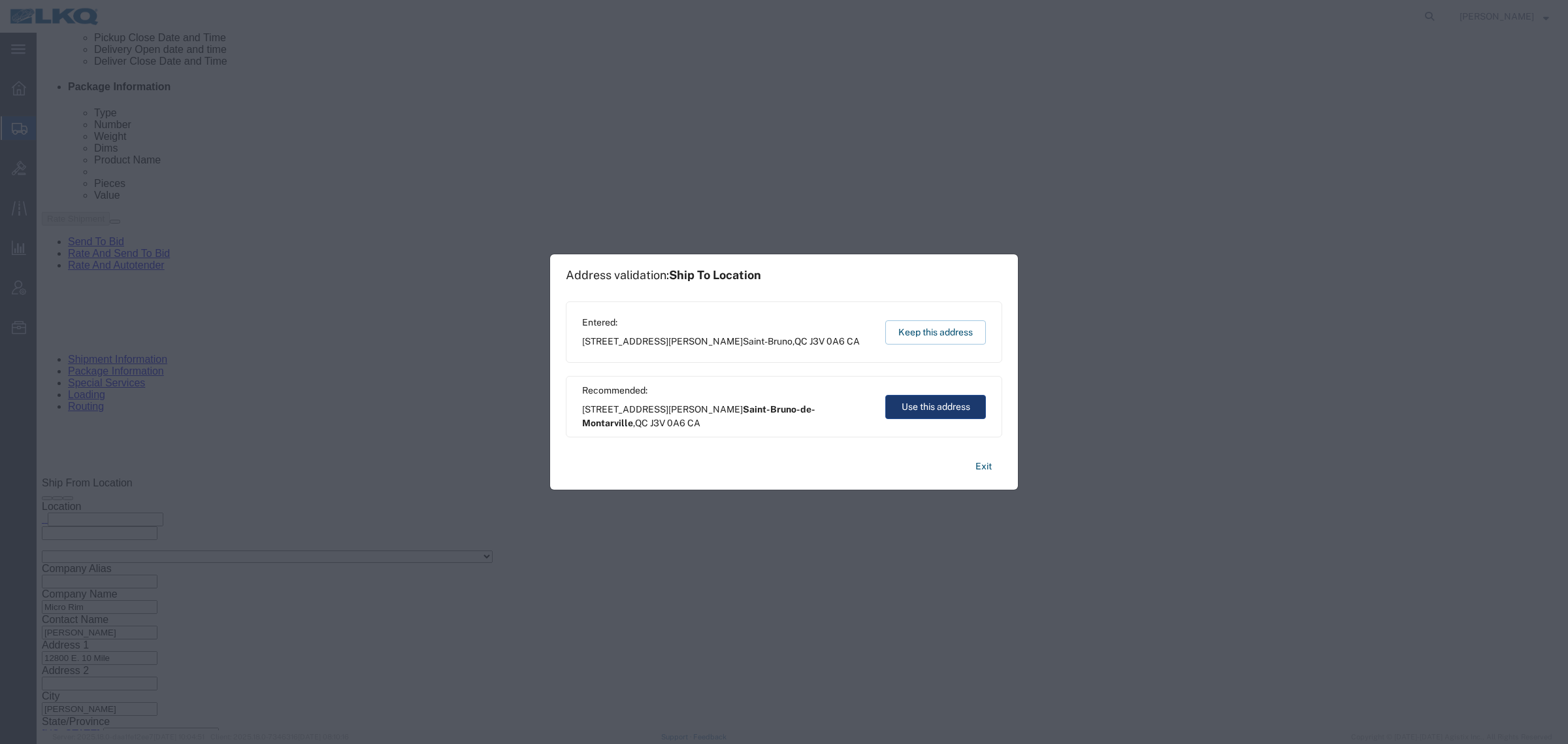
click at [934, 407] on button "Use this address" at bounding box center [936, 407] width 101 height 24
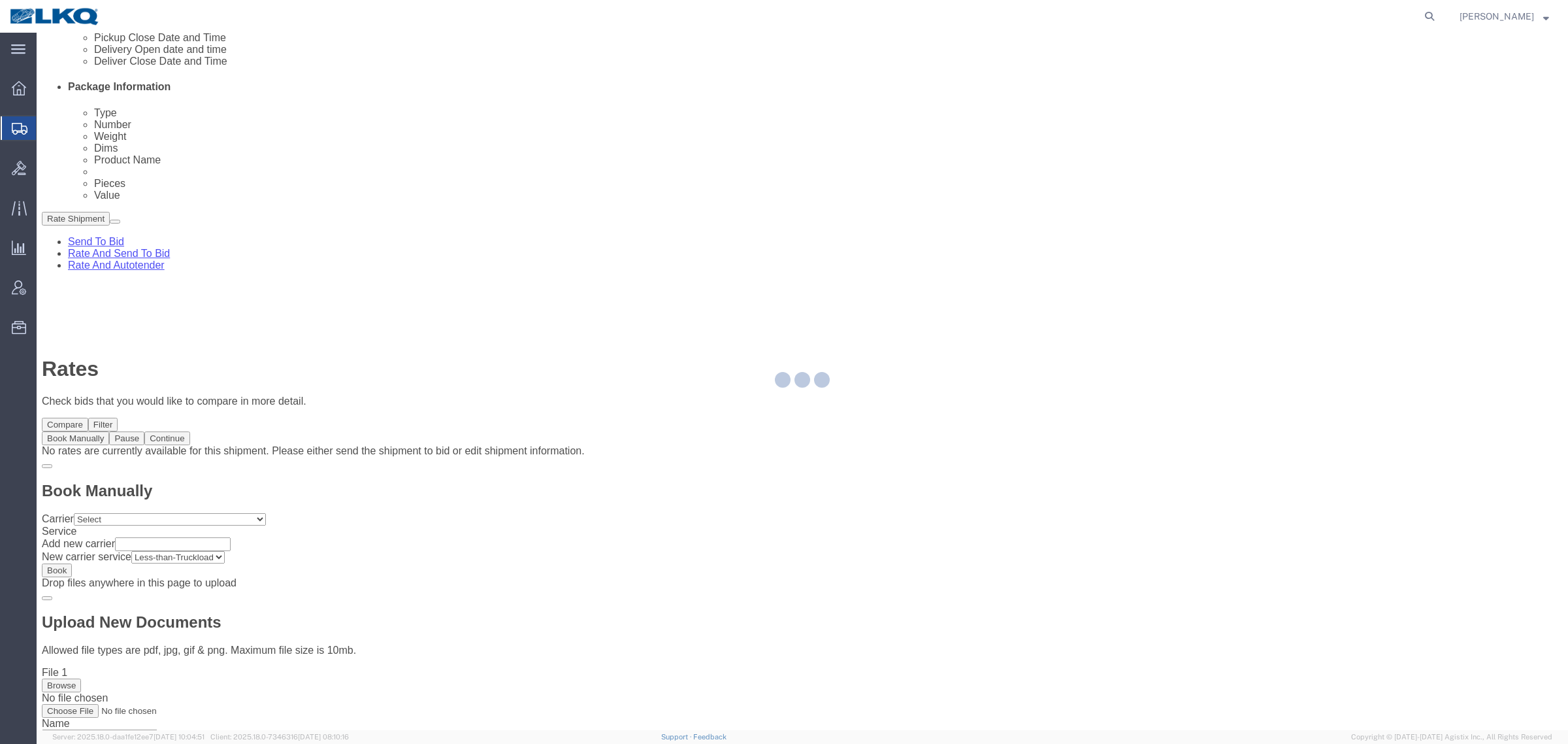
scroll to position [0, 0]
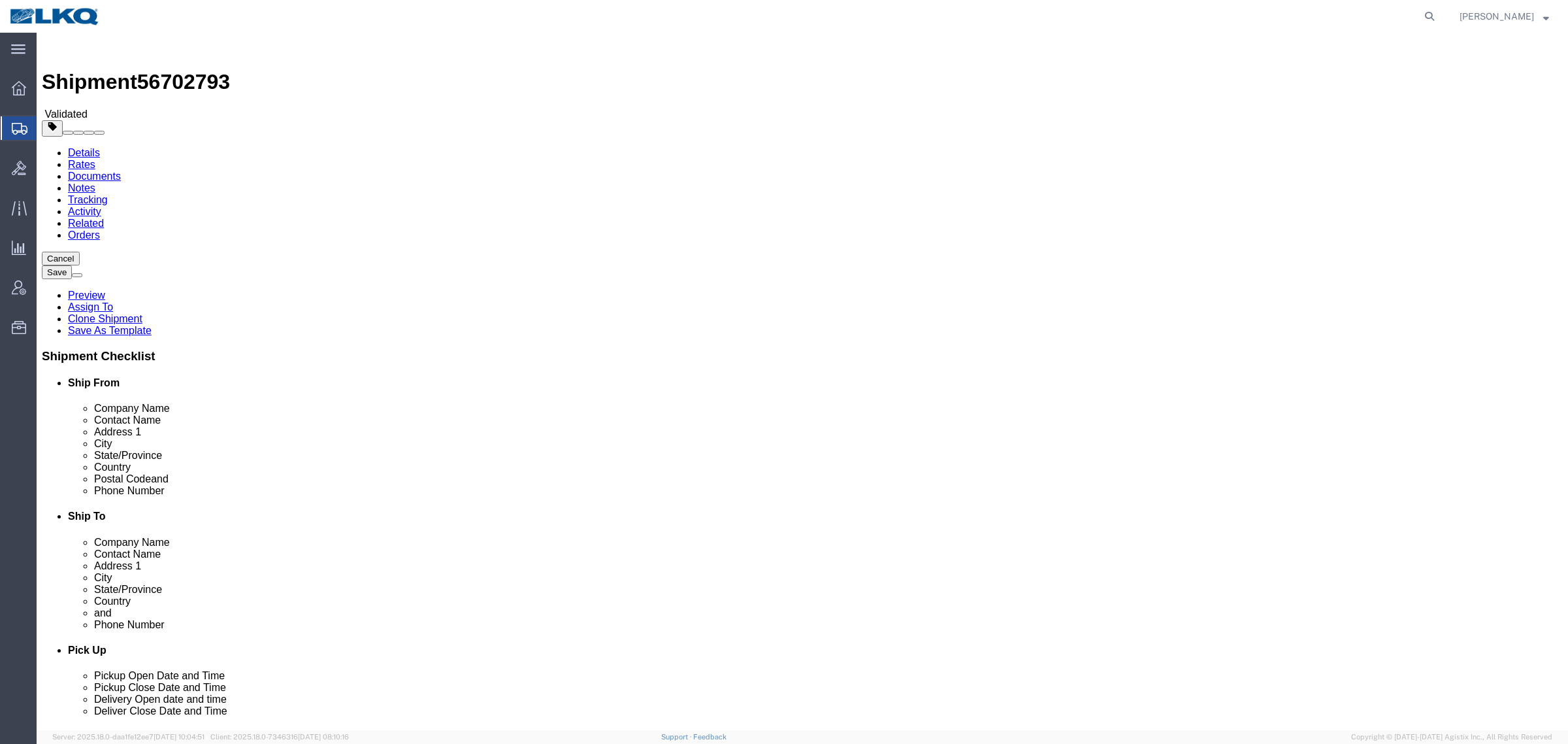
drag, startPoint x: 631, startPoint y: 366, endPoint x: 435, endPoint y: 341, distance: 197.6
click at [79, 147] on link "Details" at bounding box center [84, 153] width 32 height 11
click input "N?A"
type input "N/A"
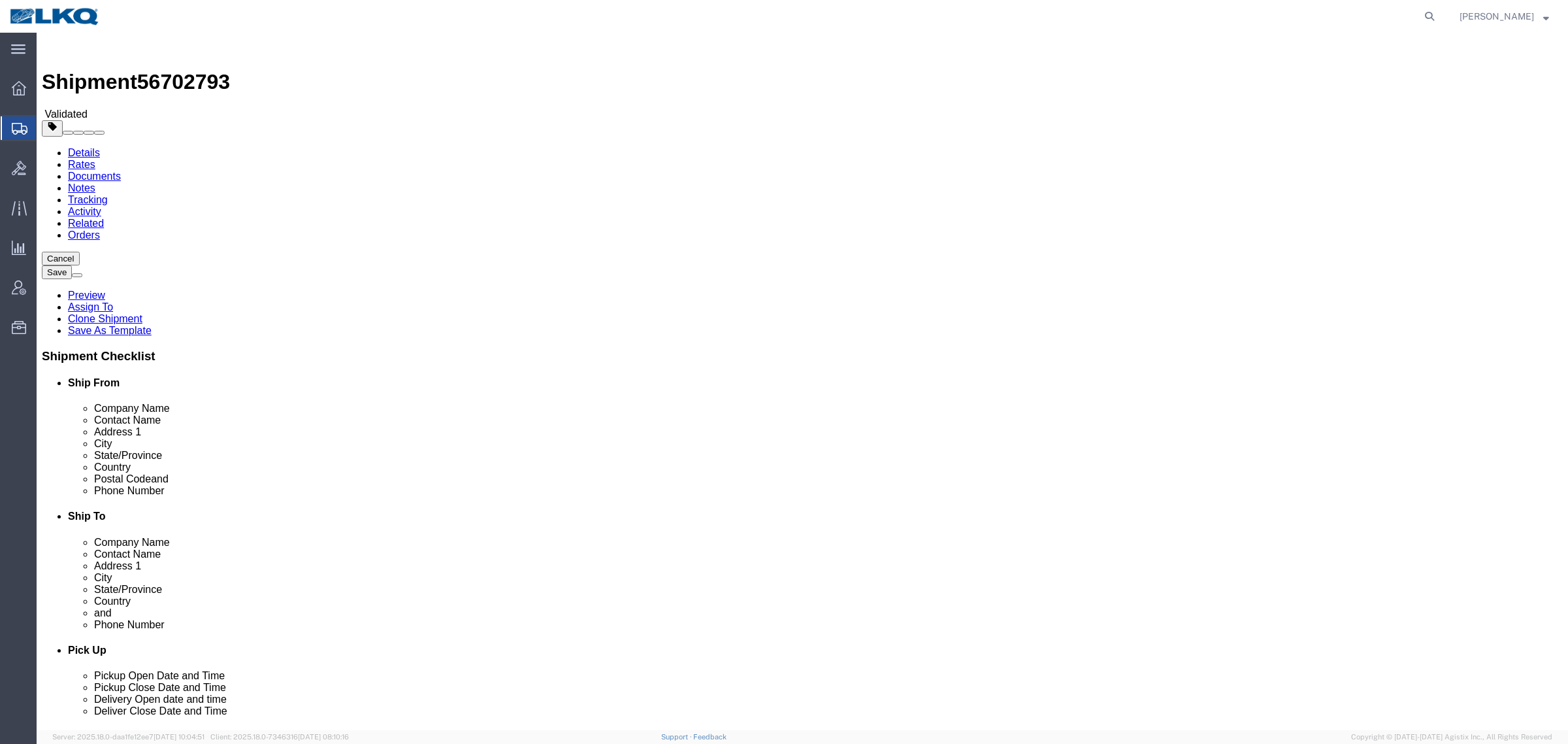
click label "Contact Name"
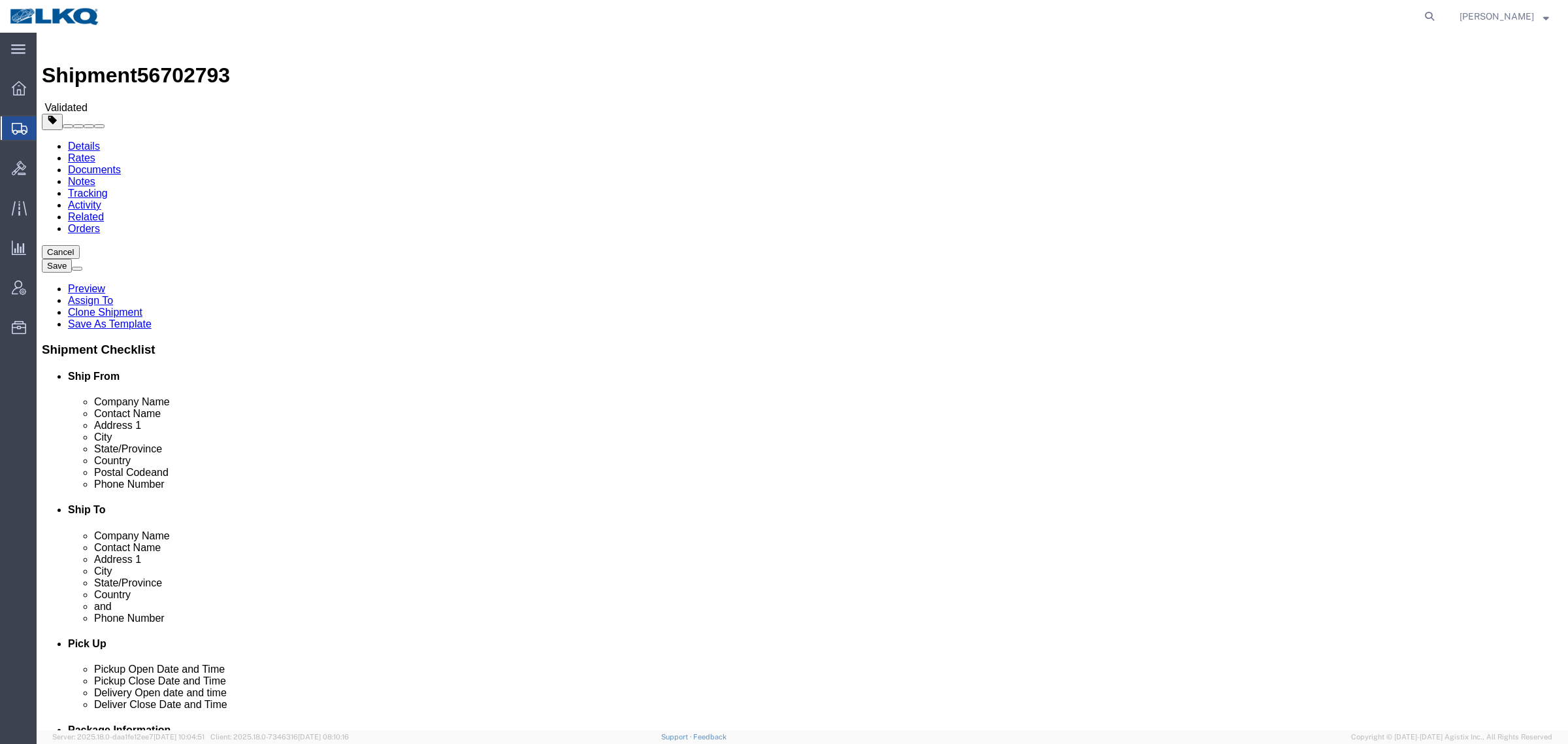
scroll to position [572, 0]
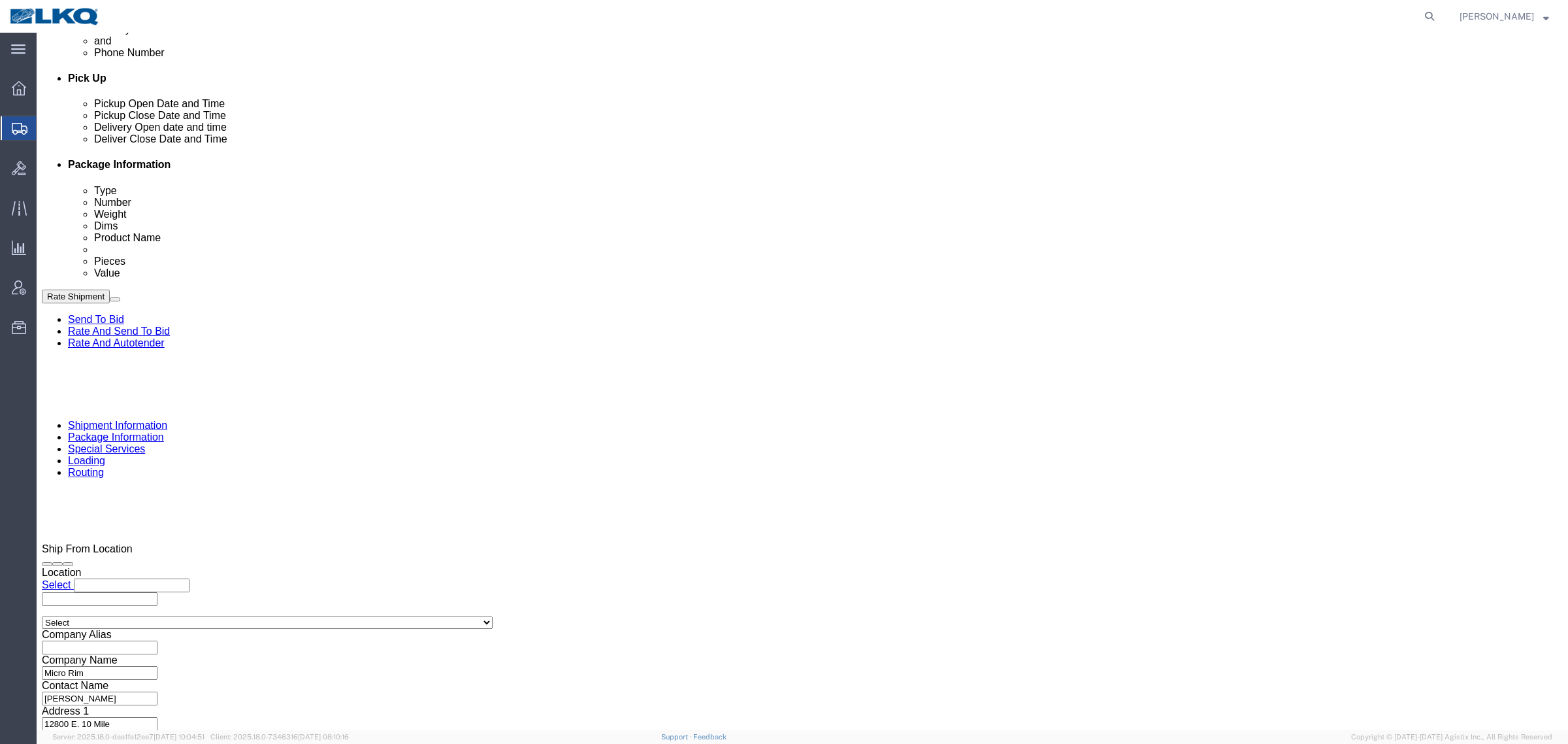
click div "Cancel Save Preview Assign To Clone Shipment Save As Template Shipment Checklis…"
click button "Rate Shipment"
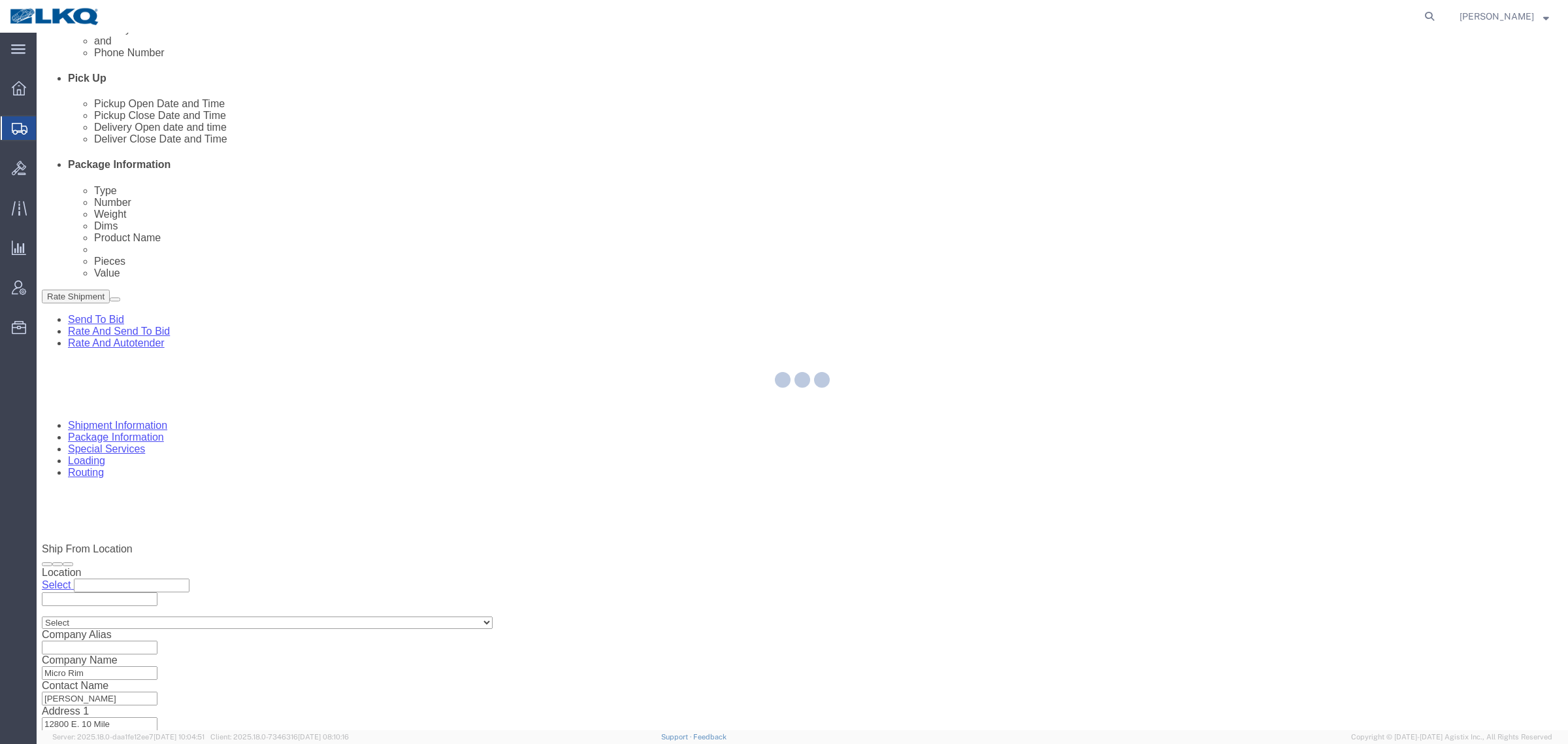
scroll to position [0, 0]
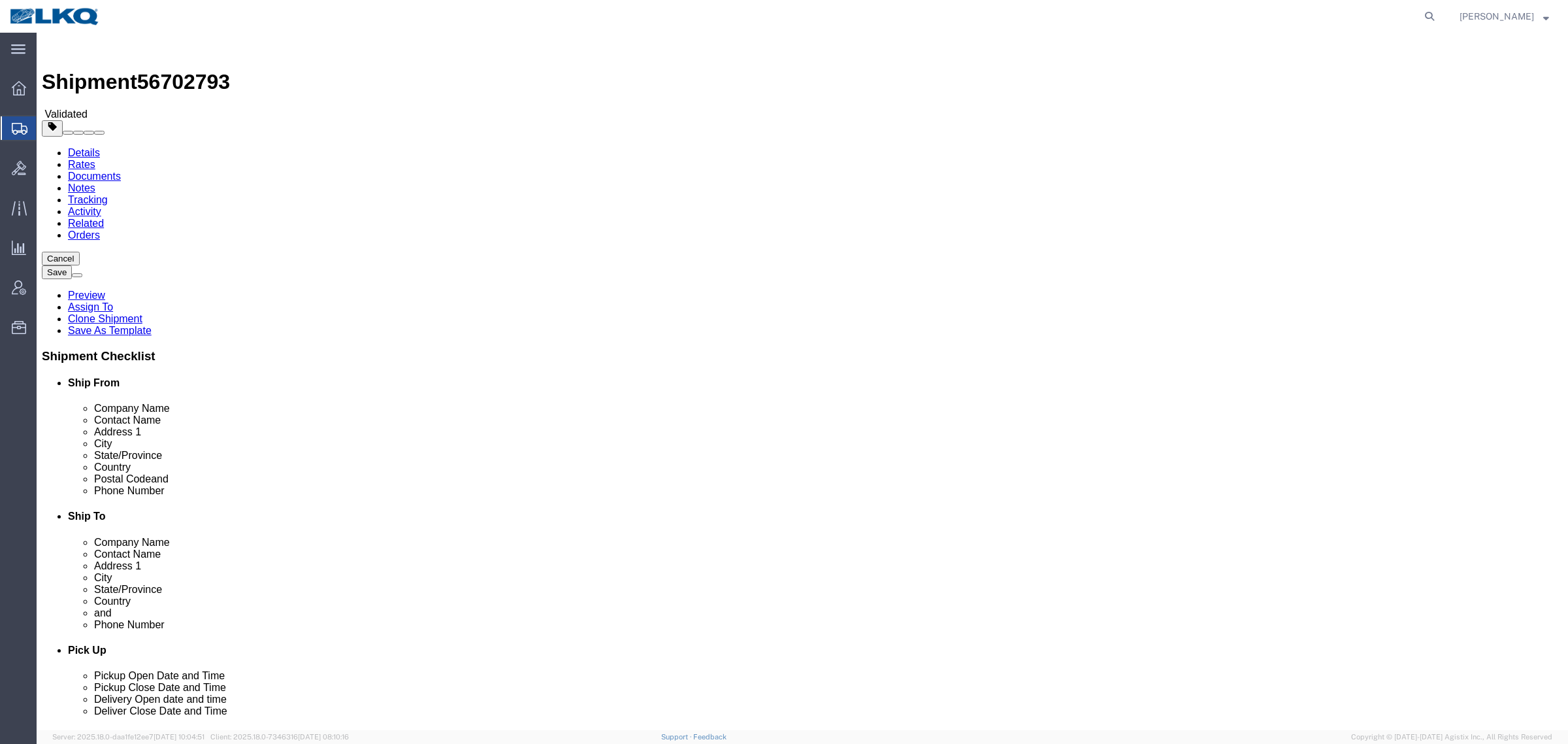
click at [183, 70] on span "56702793" at bounding box center [184, 81] width 93 height 24
copy span "56702793"
click at [85, 147] on link "Details" at bounding box center [84, 153] width 32 height 11
click icon
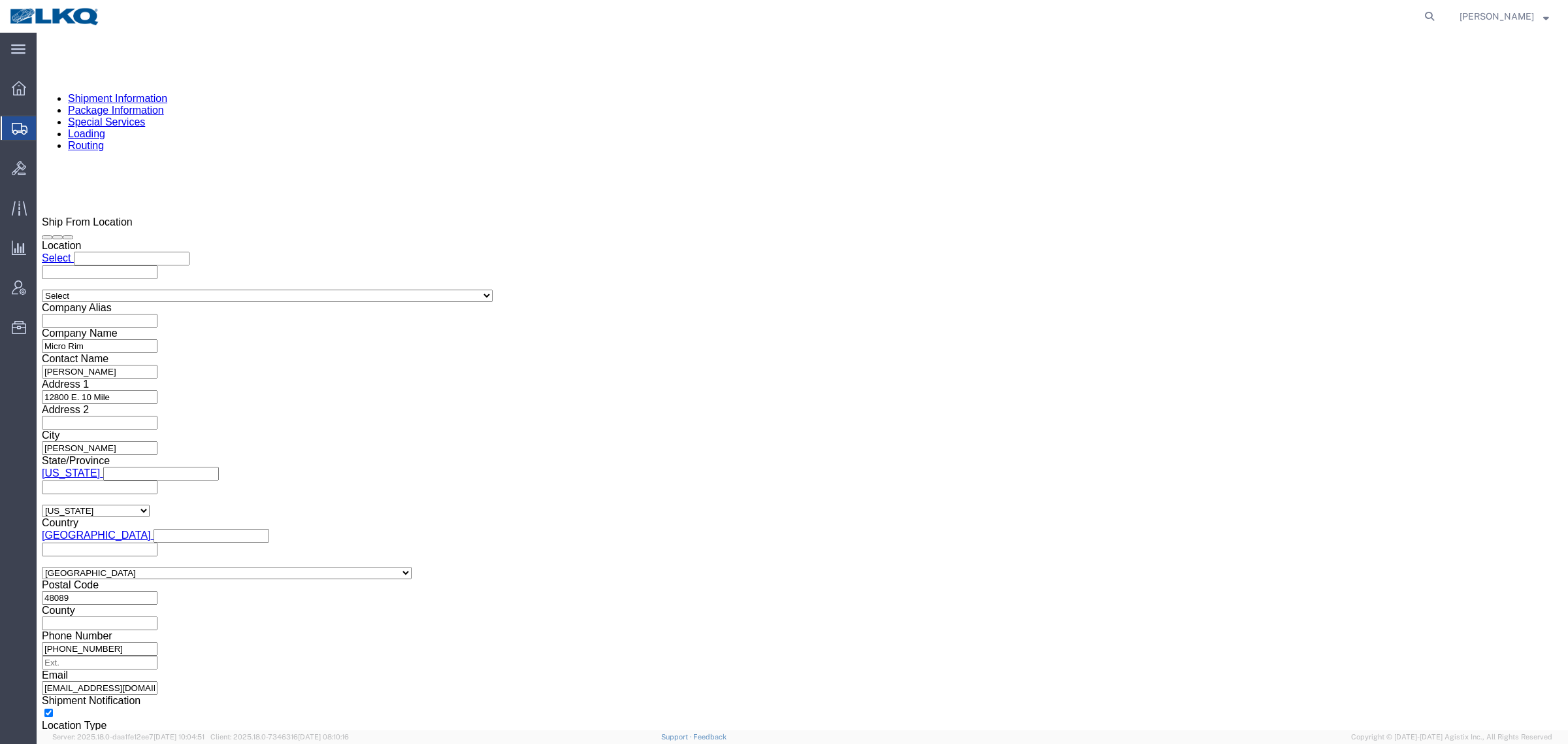
scroll to position [1226, 0]
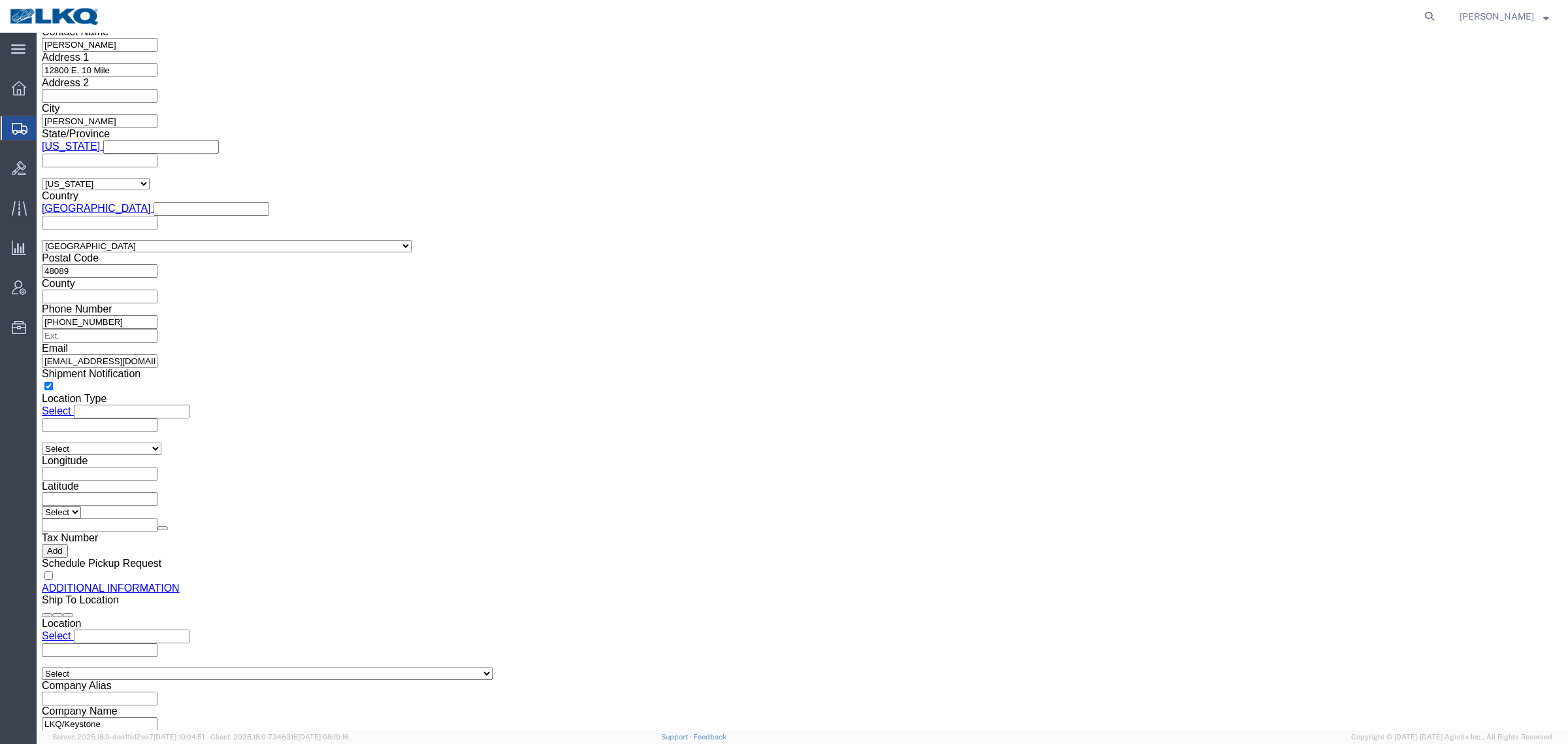
click input "matt.scheid@microautogroup.com"
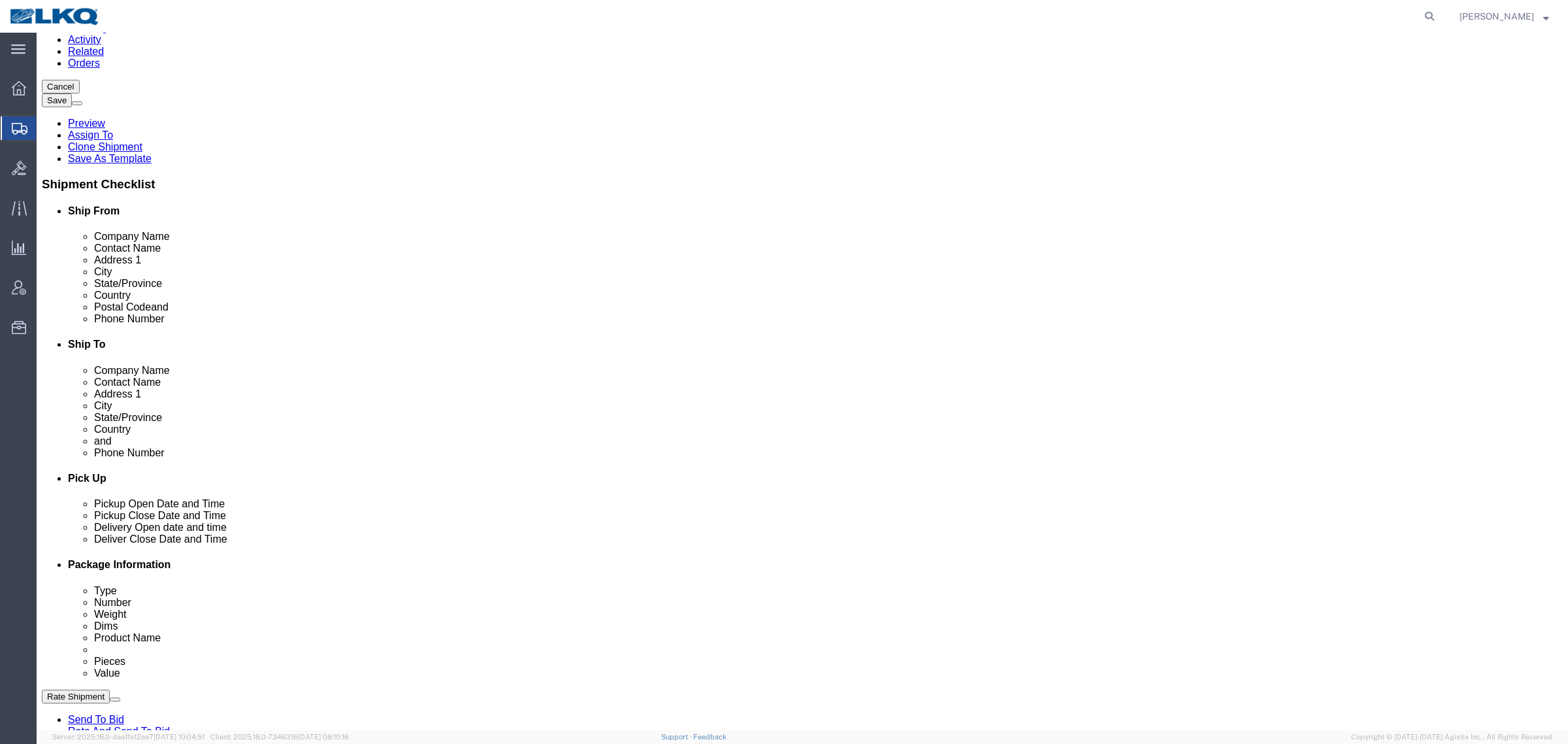
scroll to position [0, 0]
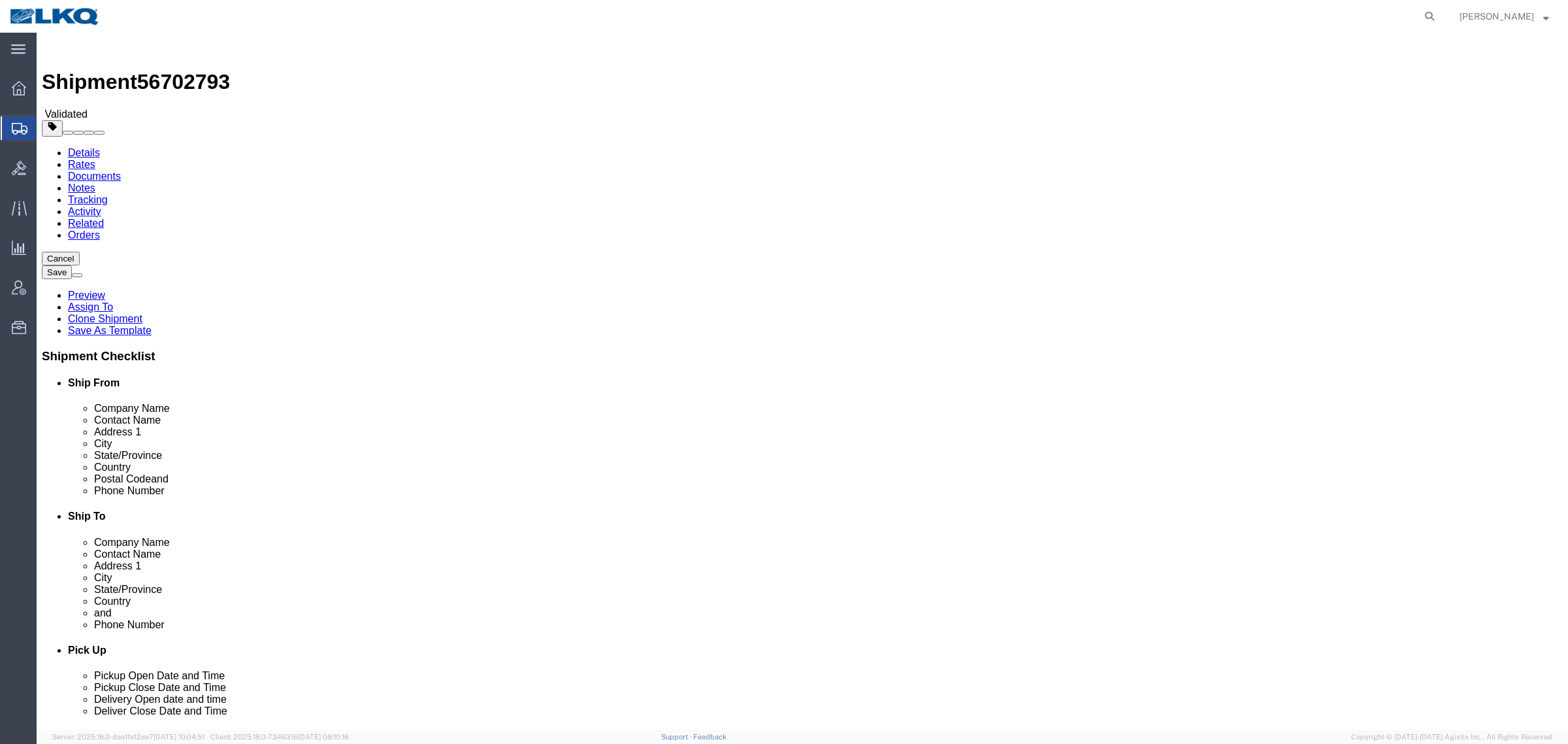
click icon
click input "48089"
click input "J3V 0A6"
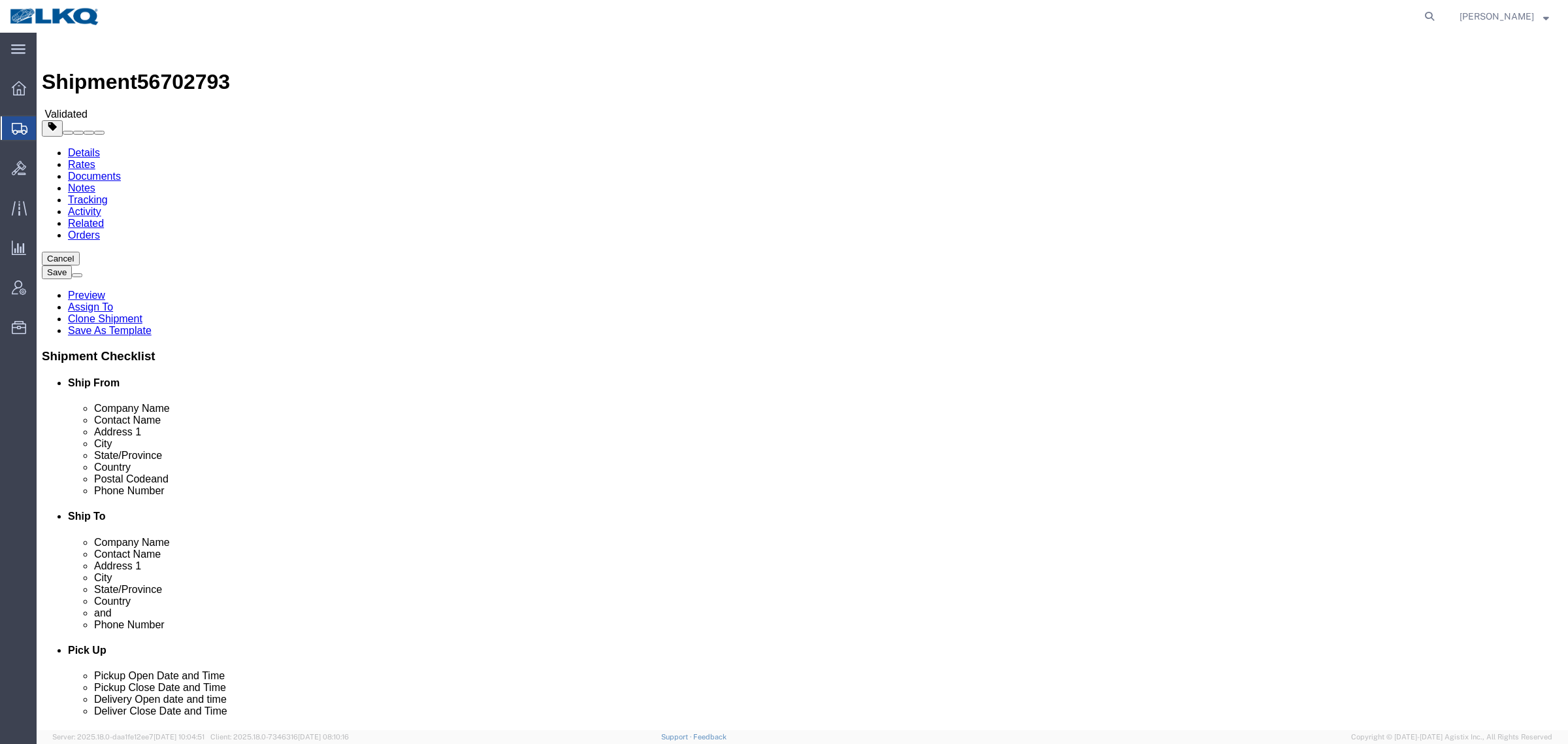
click input "J3V 0A6"
click div "Shipment 56702793 Validated Details Rates Documents Notes Tracking Activity Rel…"
click div "Shipment Information Package Information Special Services Loading Routing"
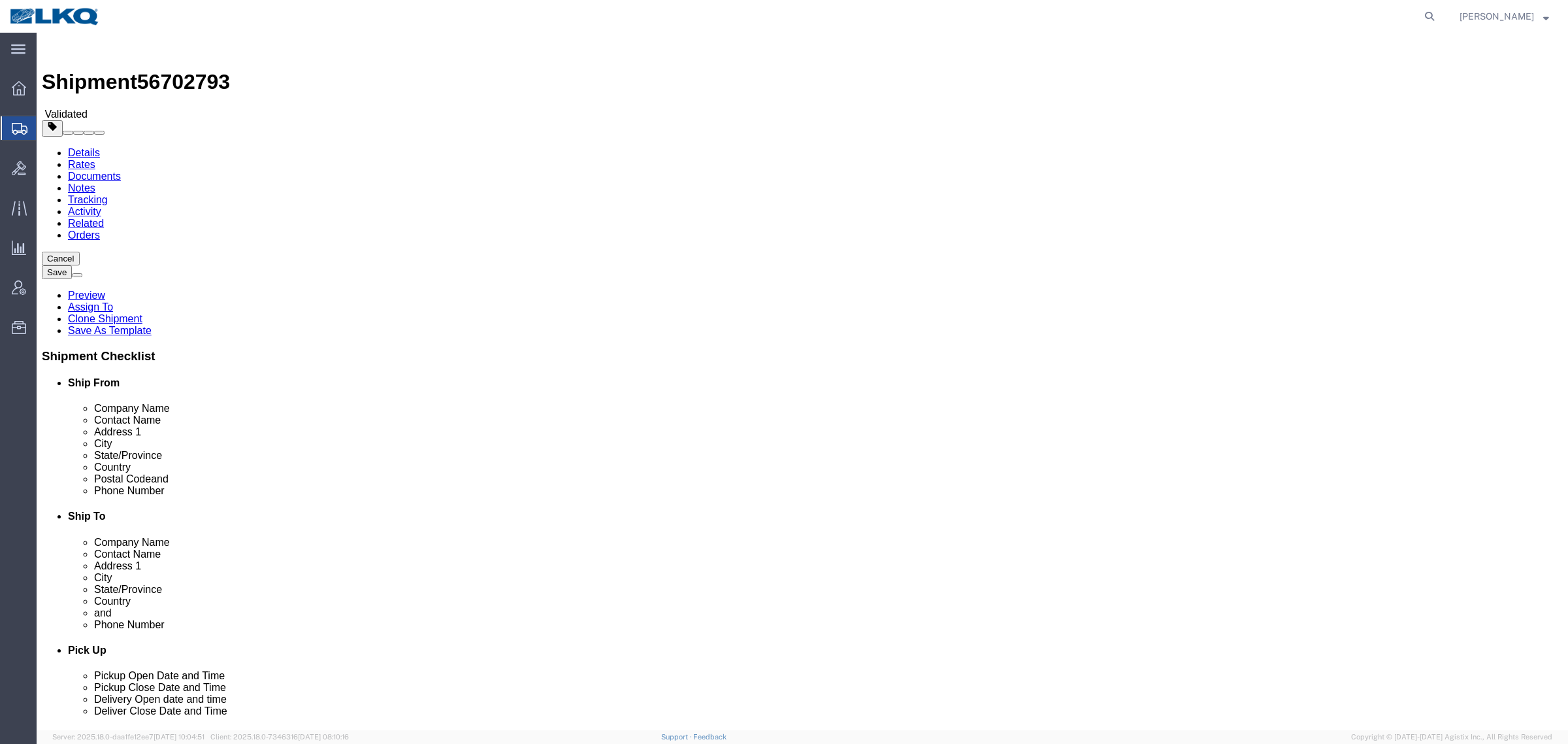
click div "Shipment Information Package Information Special Services Loading Routing"
click div "Cancel Save Preview Assign To Clone Shipment Save As Template Shipment Checklis…"
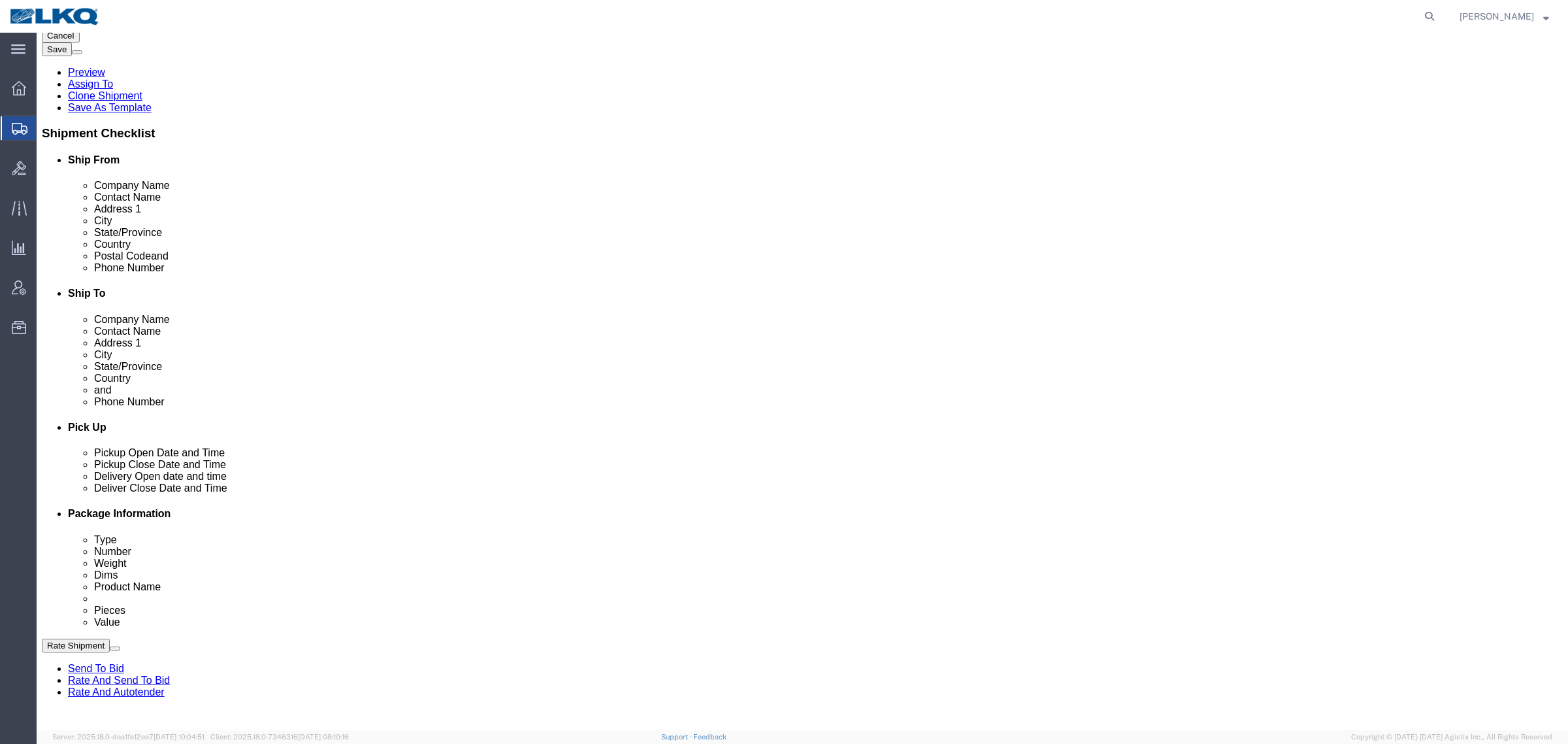
scroll to position [245, 0]
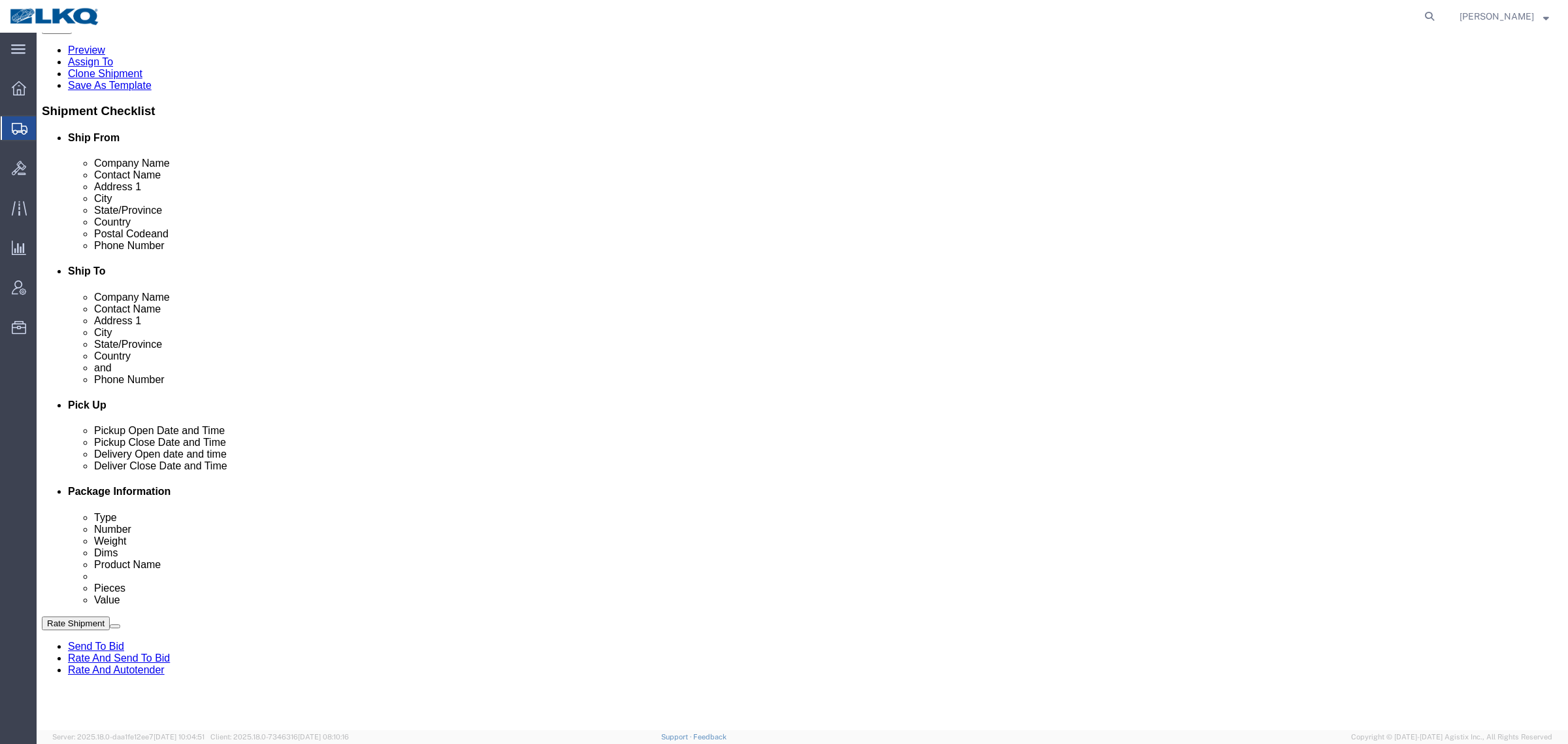
click span "56702793"
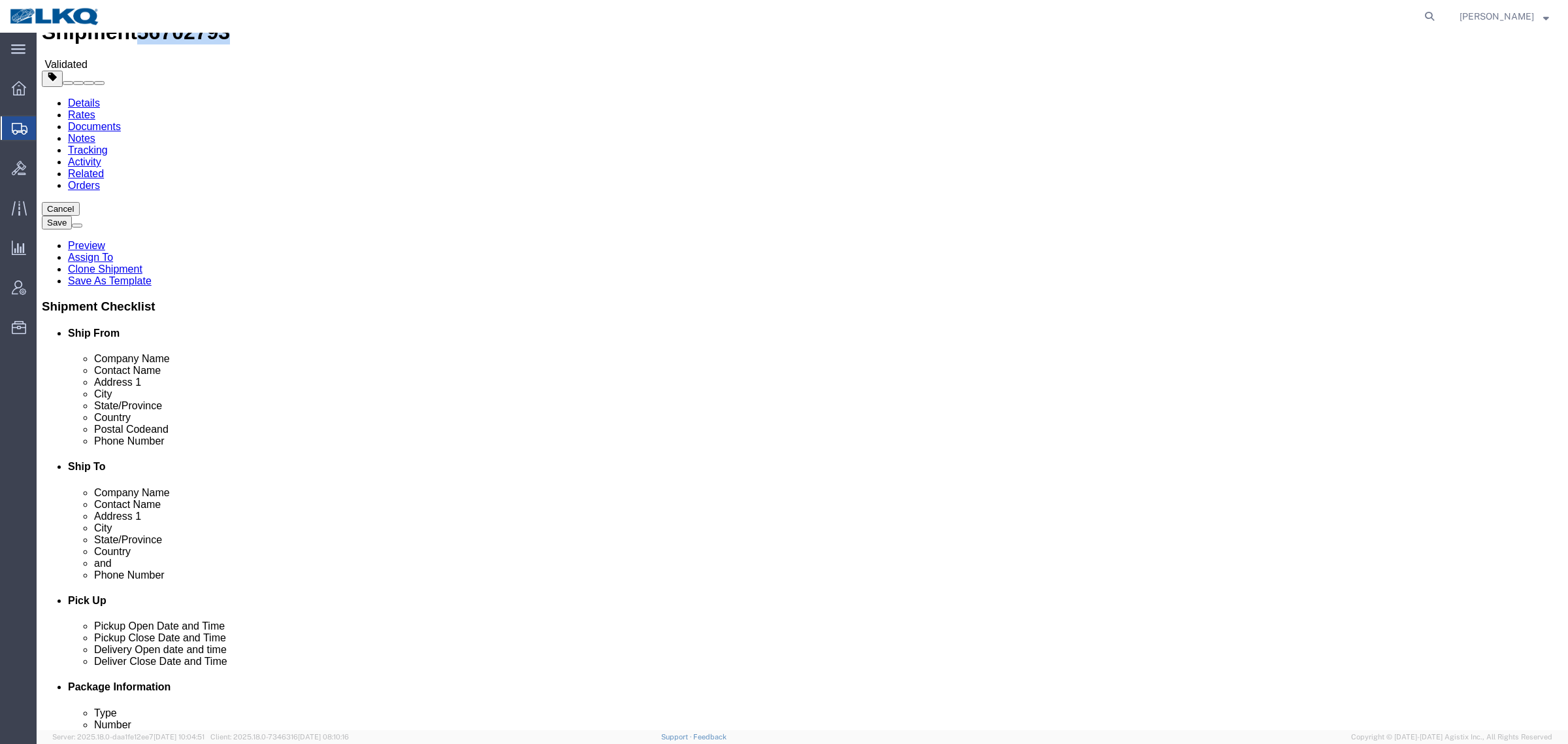
scroll to position [0, 0]
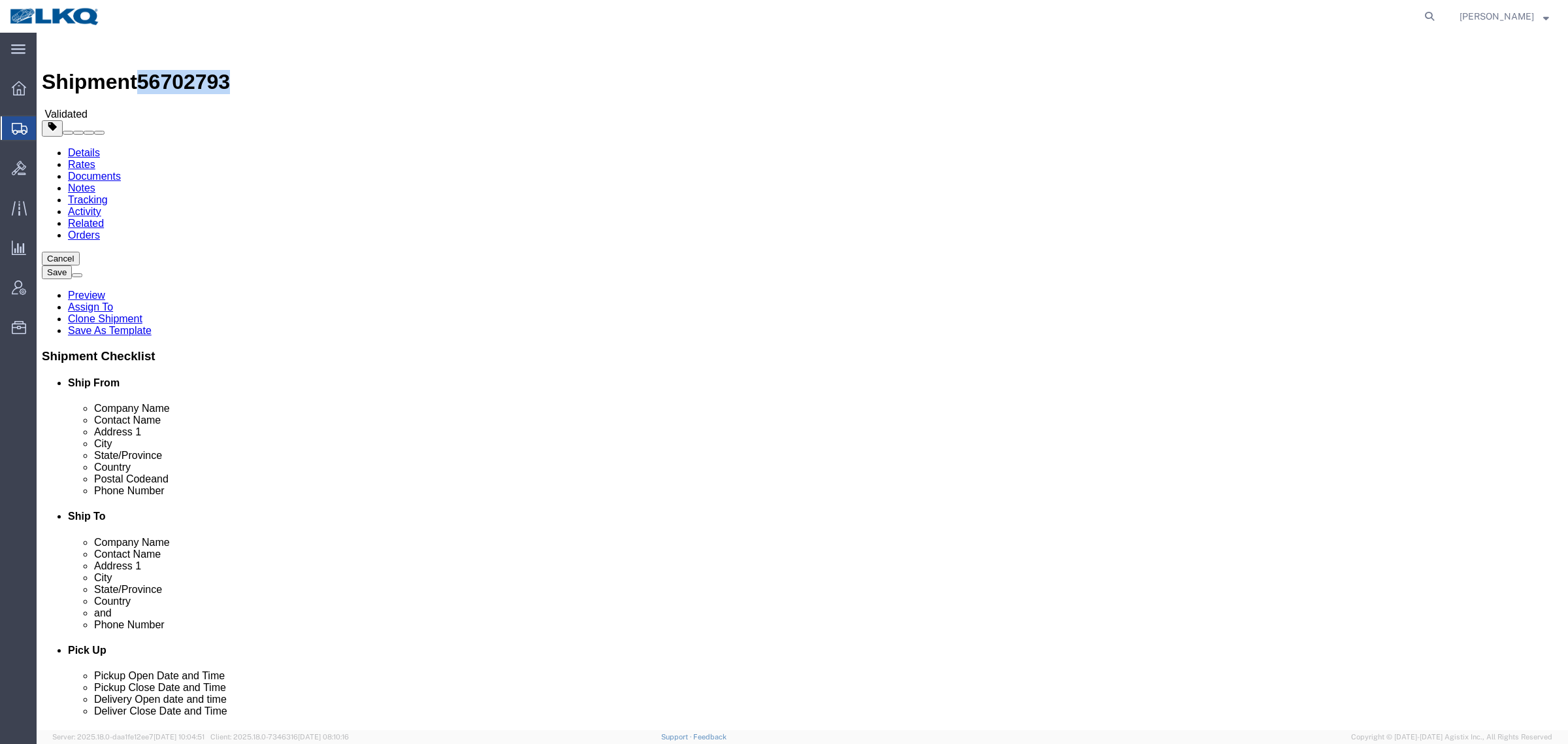
click link "Notes"
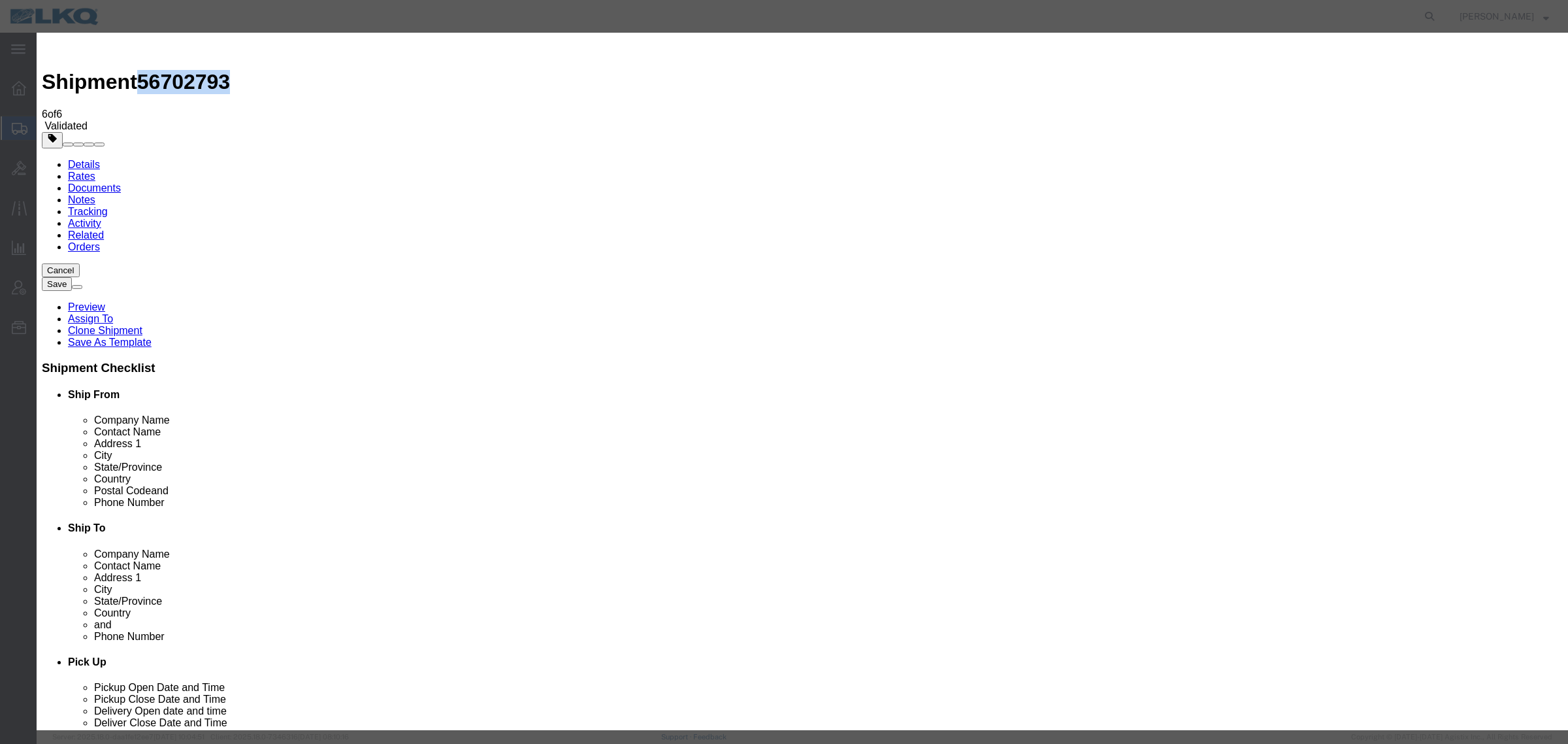
drag, startPoint x: 747, startPoint y: 119, endPoint x: 746, endPoint y: 128, distance: 9.1
select select "BID_NOTES"
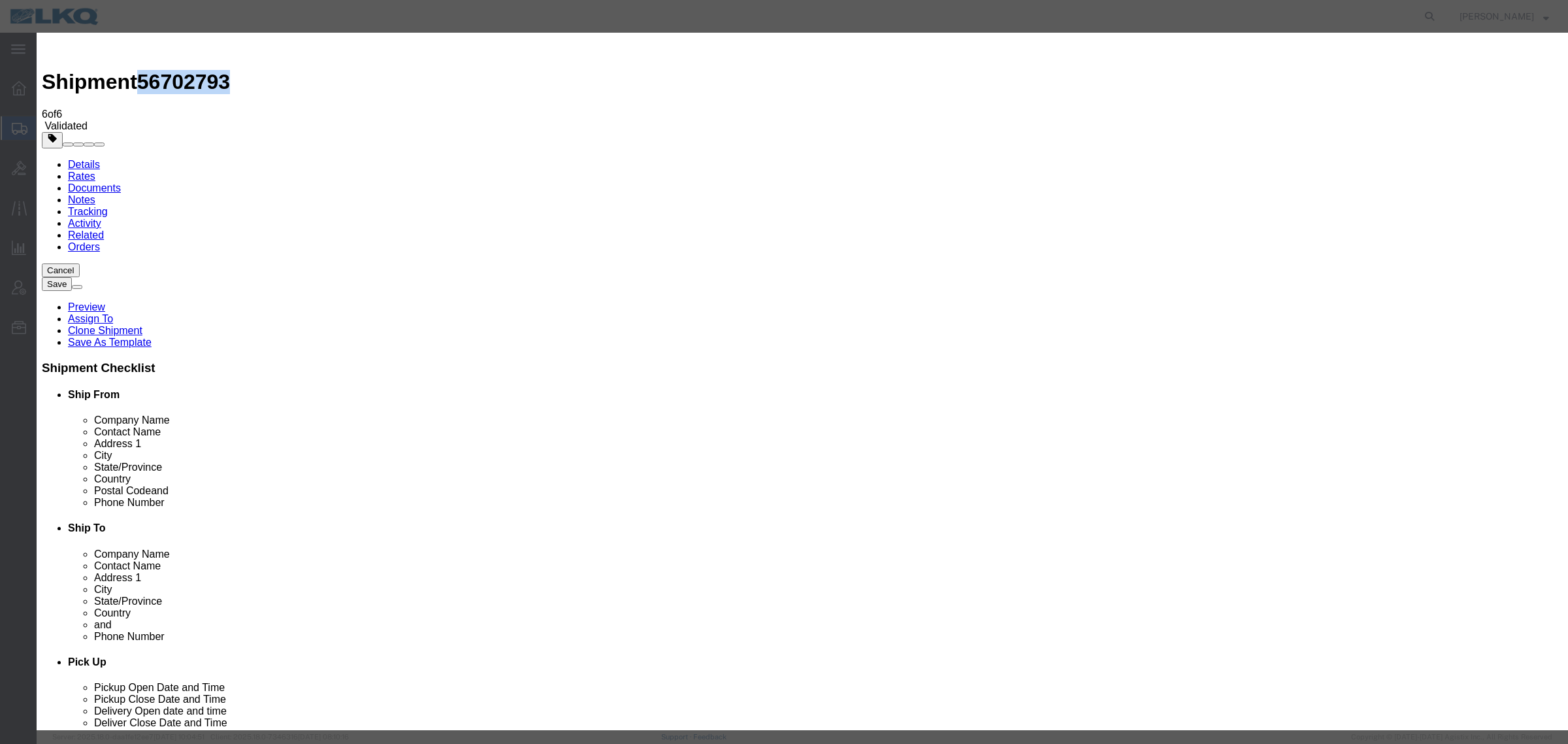
select select "PRIVATE_TO_ACCOUNT"
type textarea "DAT: $1179"
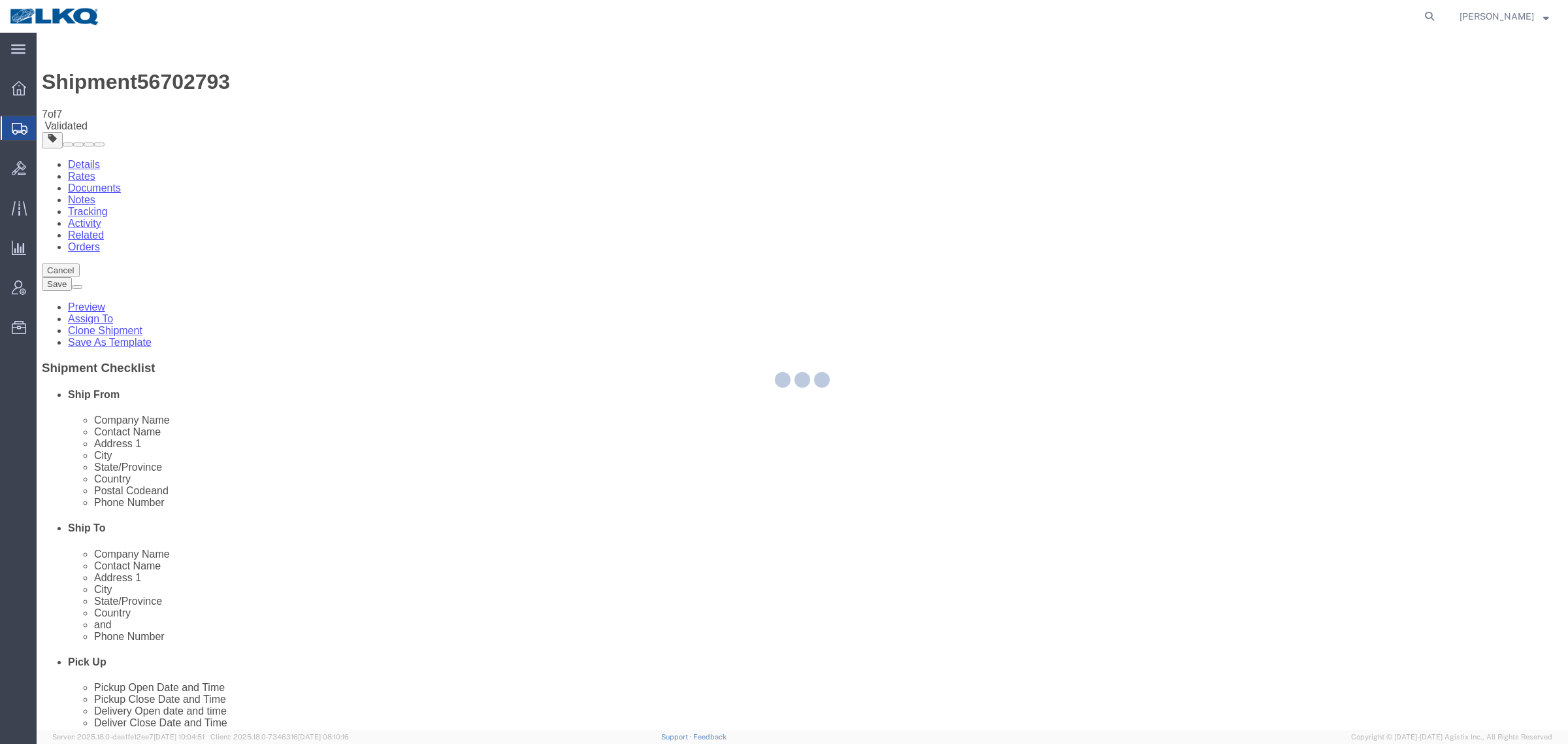
select select "TL"
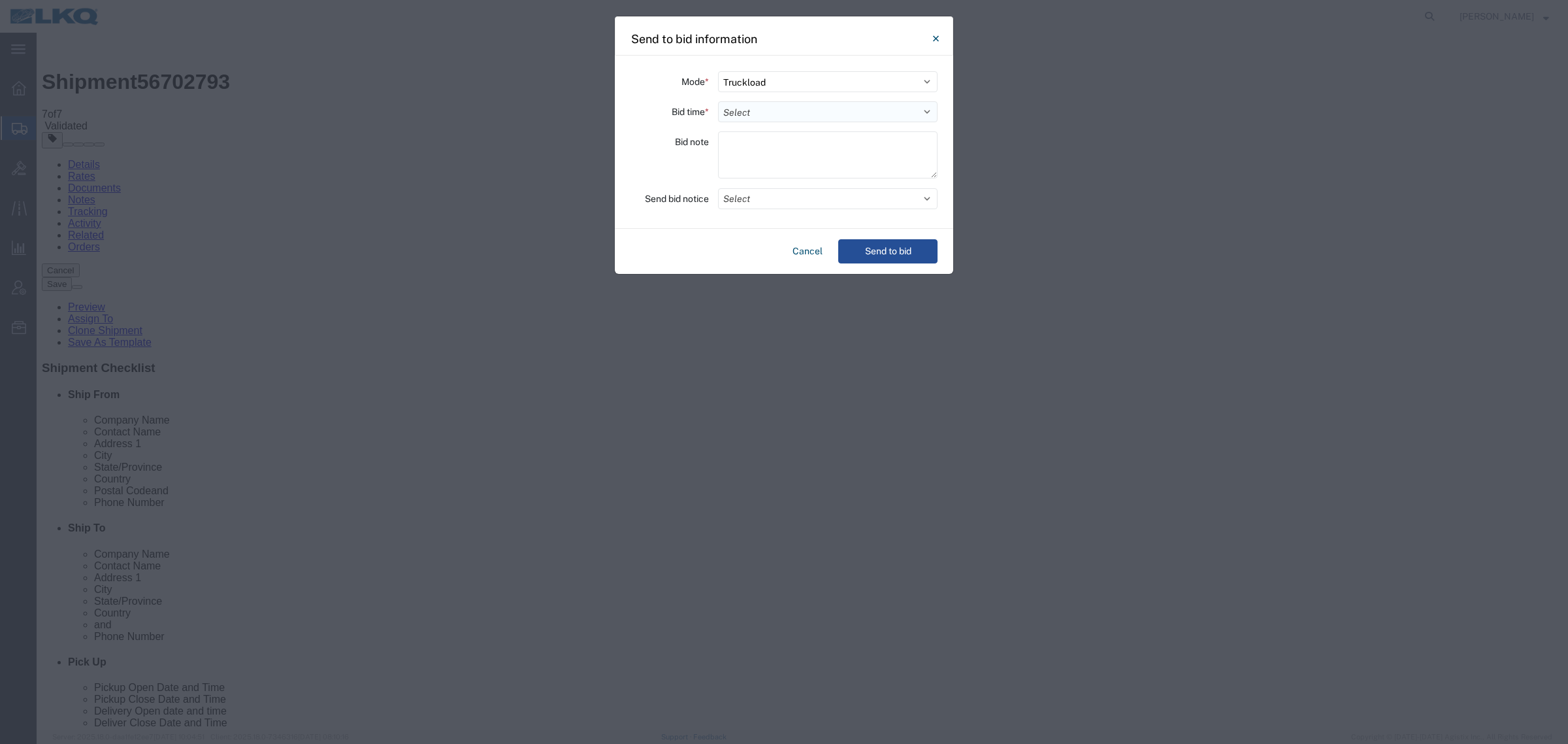
click at [792, 105] on select "Select 30 Min (Rush) 1 Hour (Rush) 2 Hours (Rush) 4 Hours (Rush) 8 Hours (Rush)…" at bounding box center [827, 111] width 219 height 21
select select "24"
click at [718, 101] on select "Select 30 Min (Rush) 1 Hour (Rush) 2 Hours (Rush) 4 Hours (Rush) 8 Hours (Rush)…" at bounding box center [827, 111] width 219 height 21
click at [886, 264] on button "Send to bid" at bounding box center [888, 252] width 99 height 24
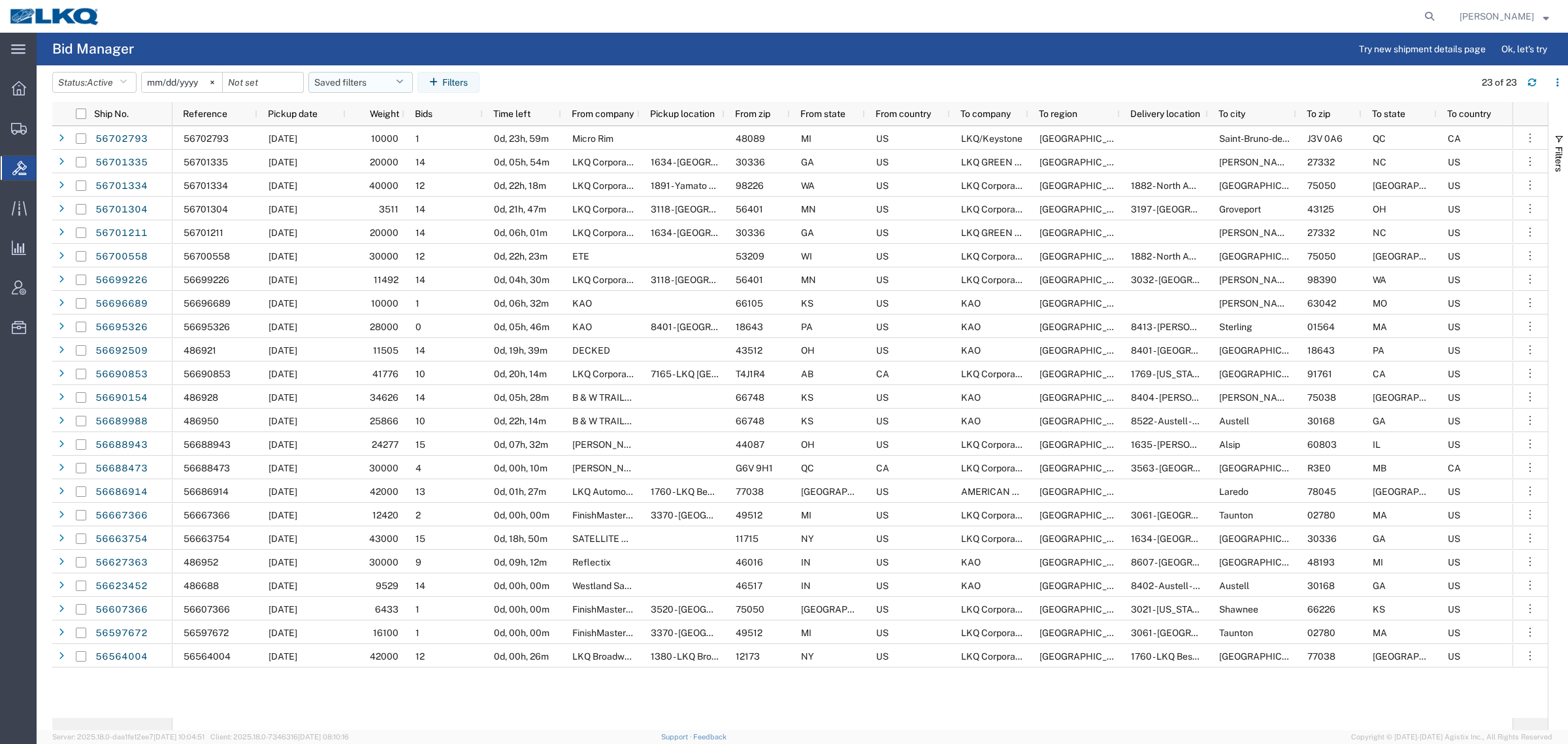
click at [354, 80] on button "Saved filters" at bounding box center [361, 82] width 104 height 21
click at [373, 146] on span "Bid Board" at bounding box center [396, 139] width 171 height 24
type input "[DATE]"
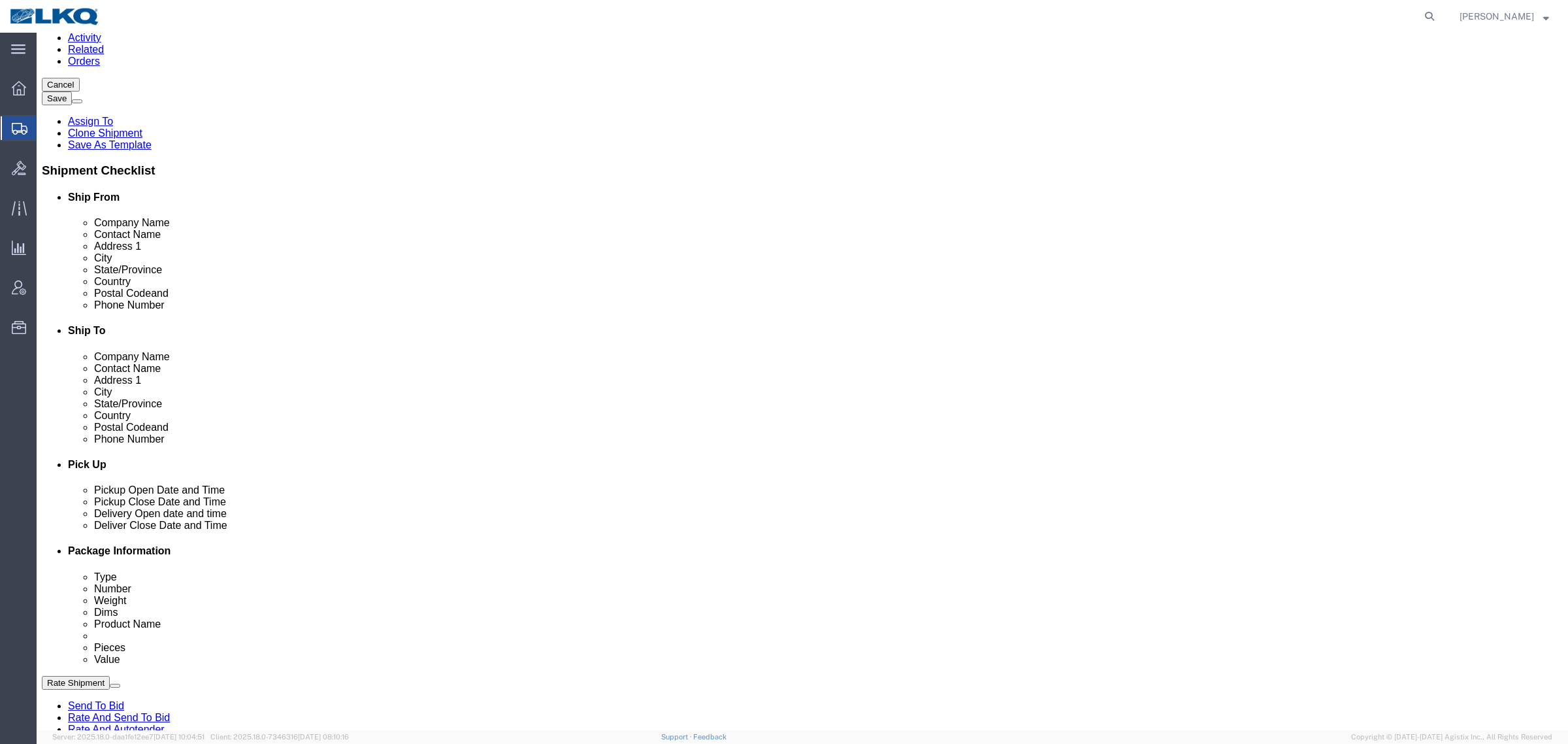
scroll to position [245, 0]
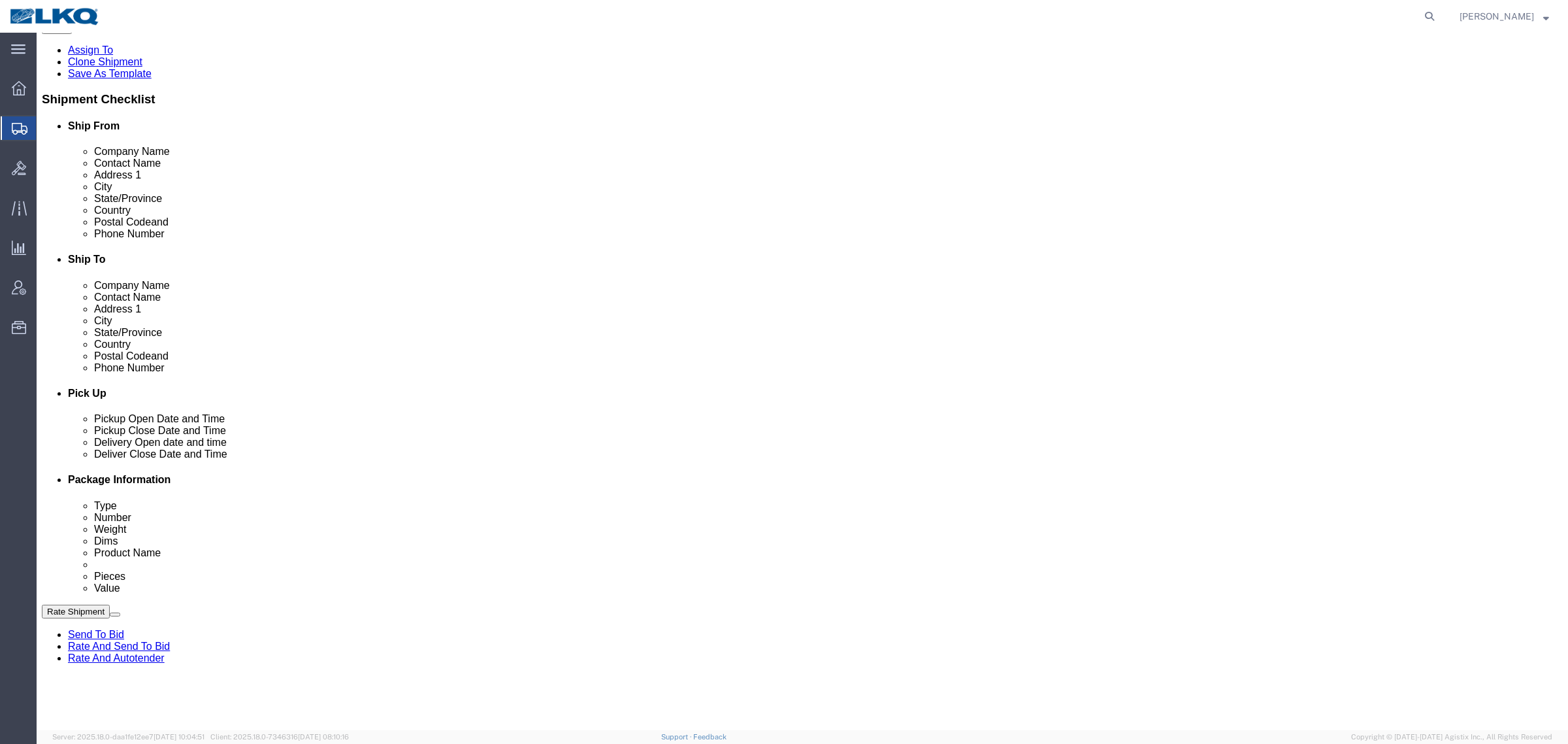
select select "27362"
select select "28018"
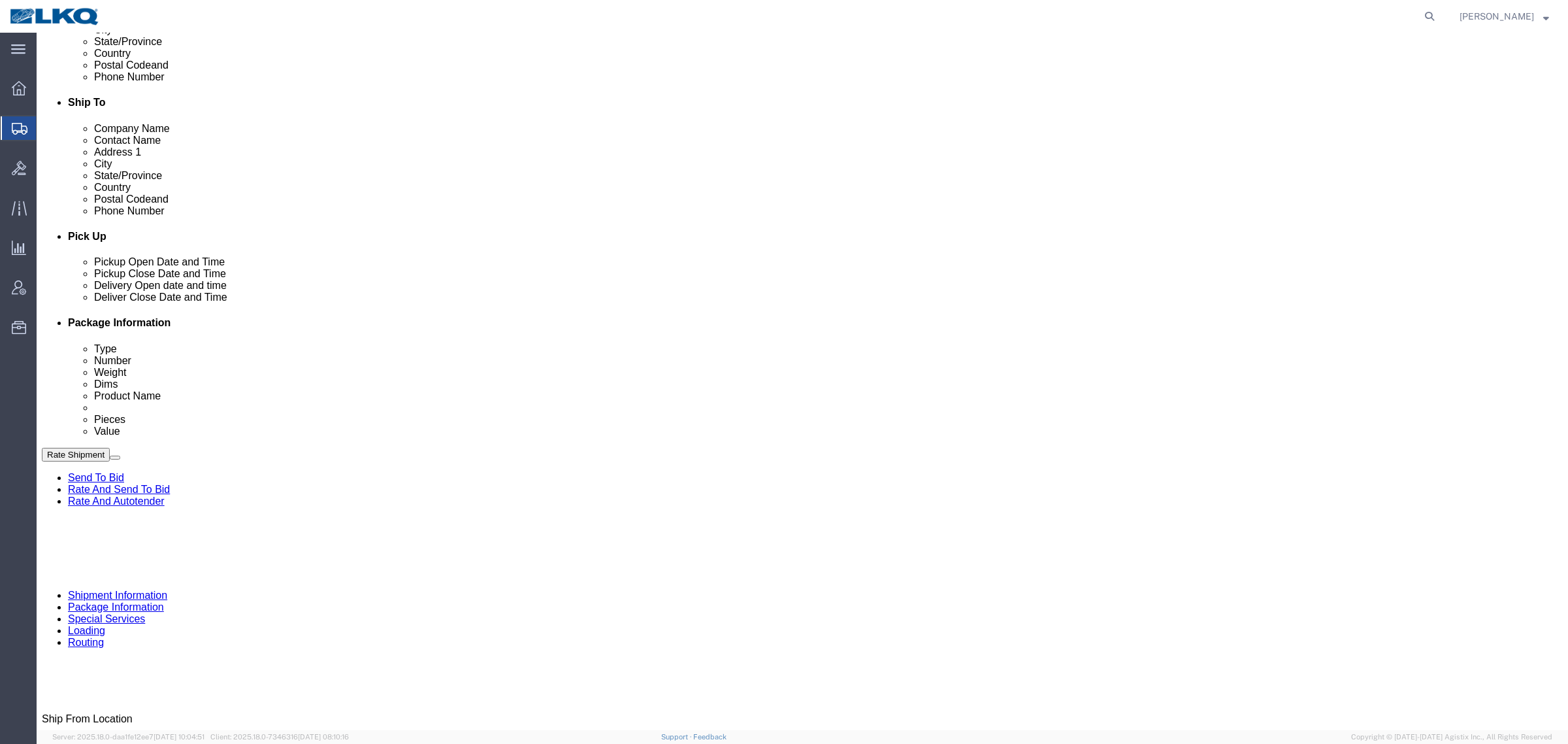
scroll to position [409, 0]
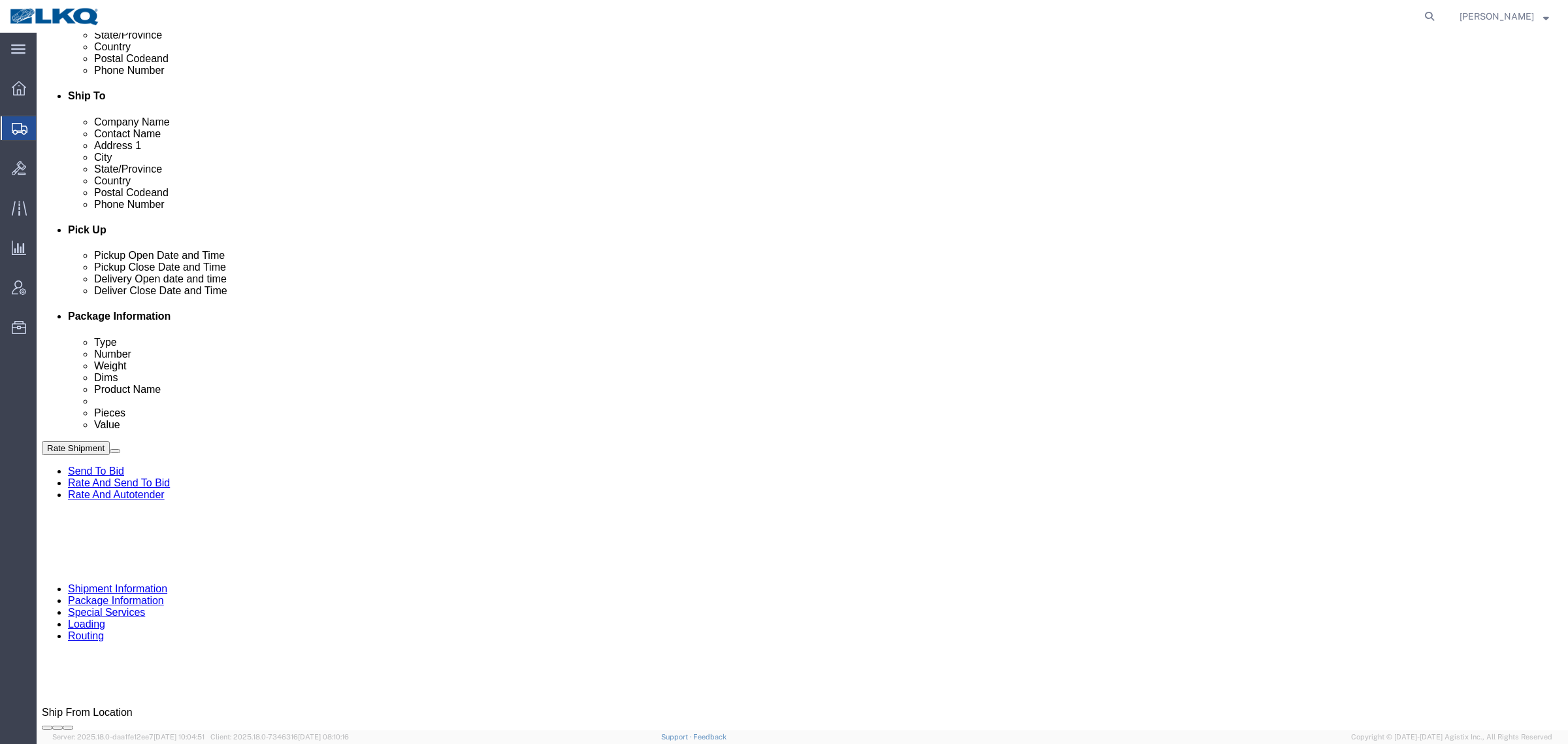
click div "[DATE] 1:15 PM"
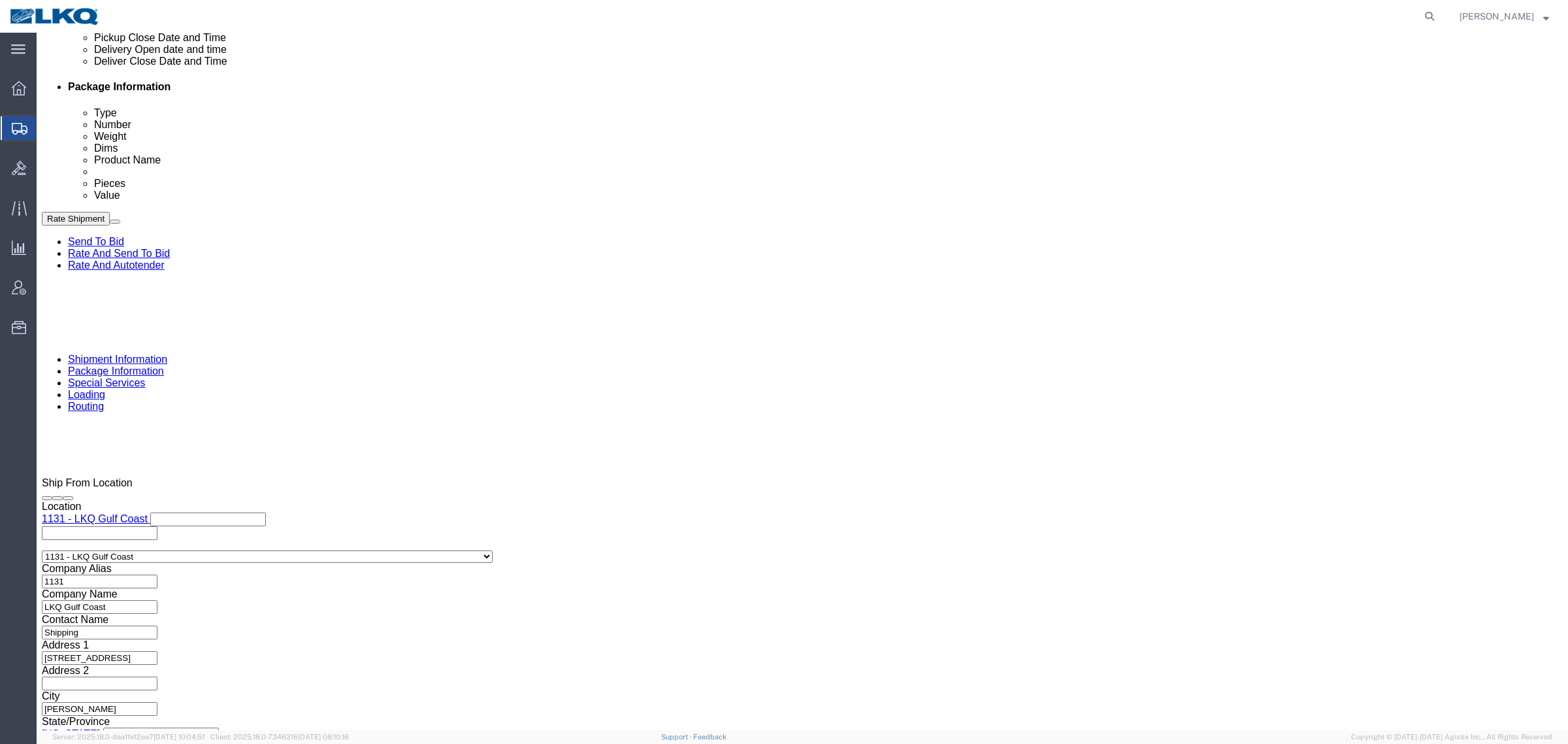
click div "References Add reference"
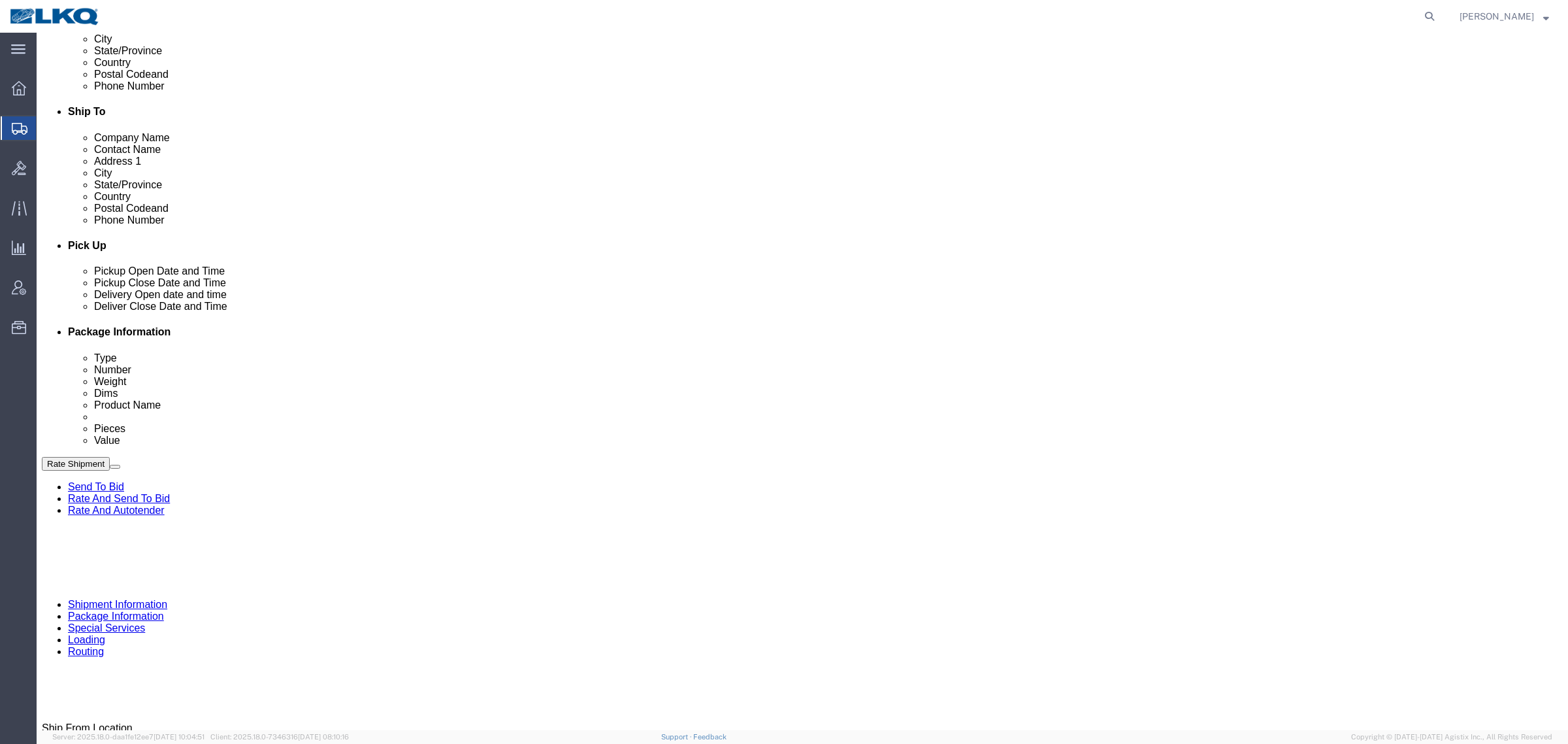
scroll to position [475, 0]
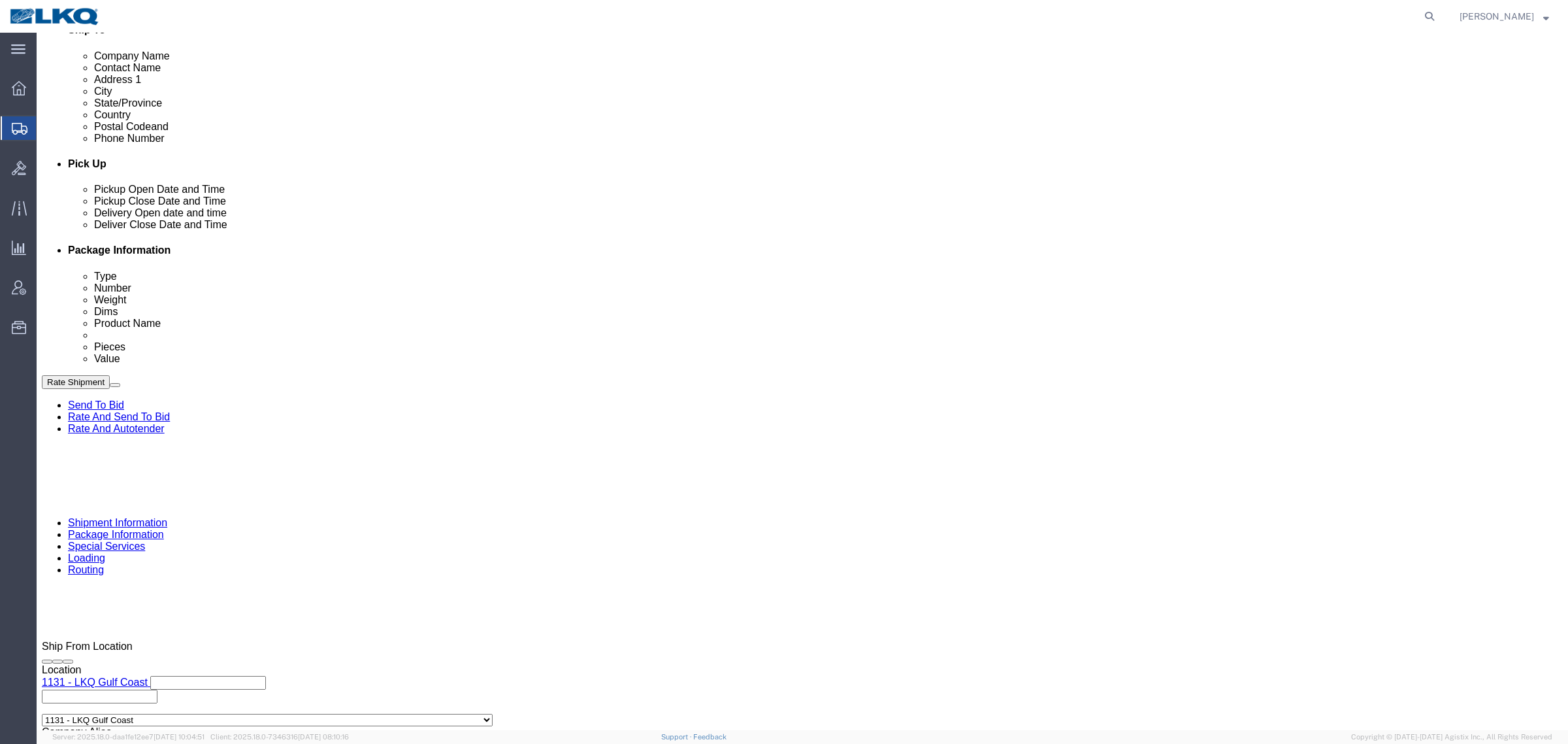
click div "[DATE] 1:15 PM"
click button "Apply"
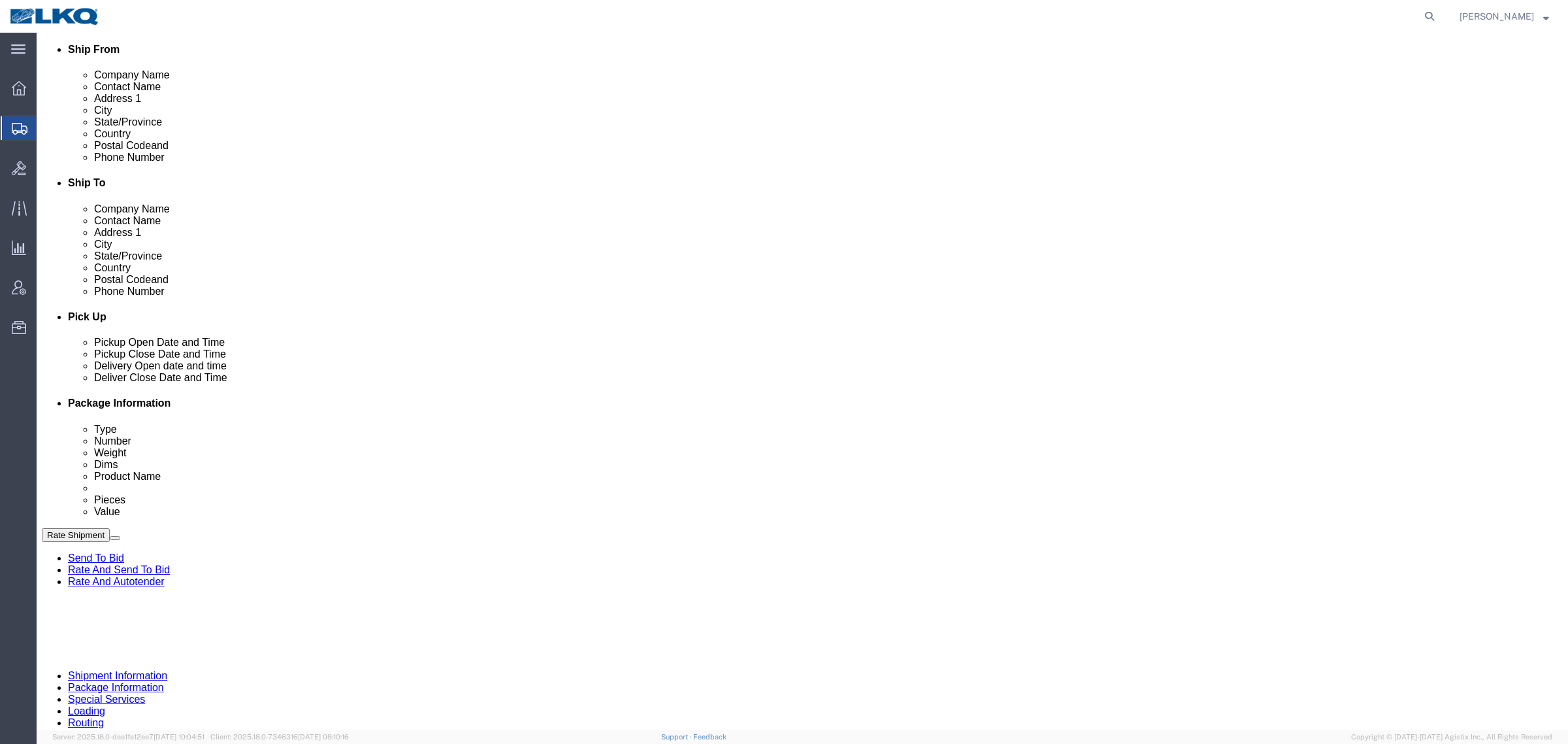
scroll to position [311, 0]
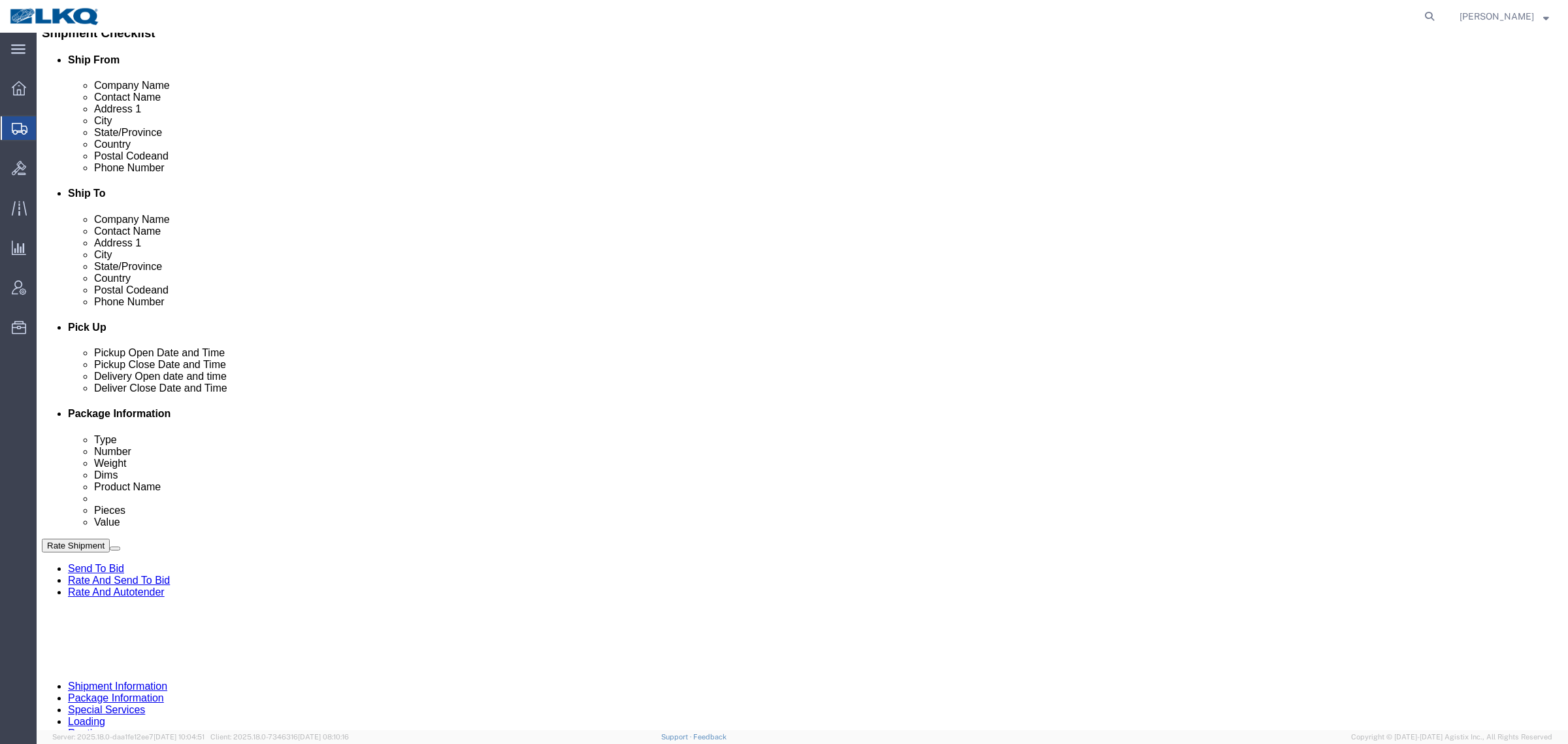
click link "Schedule appointment"
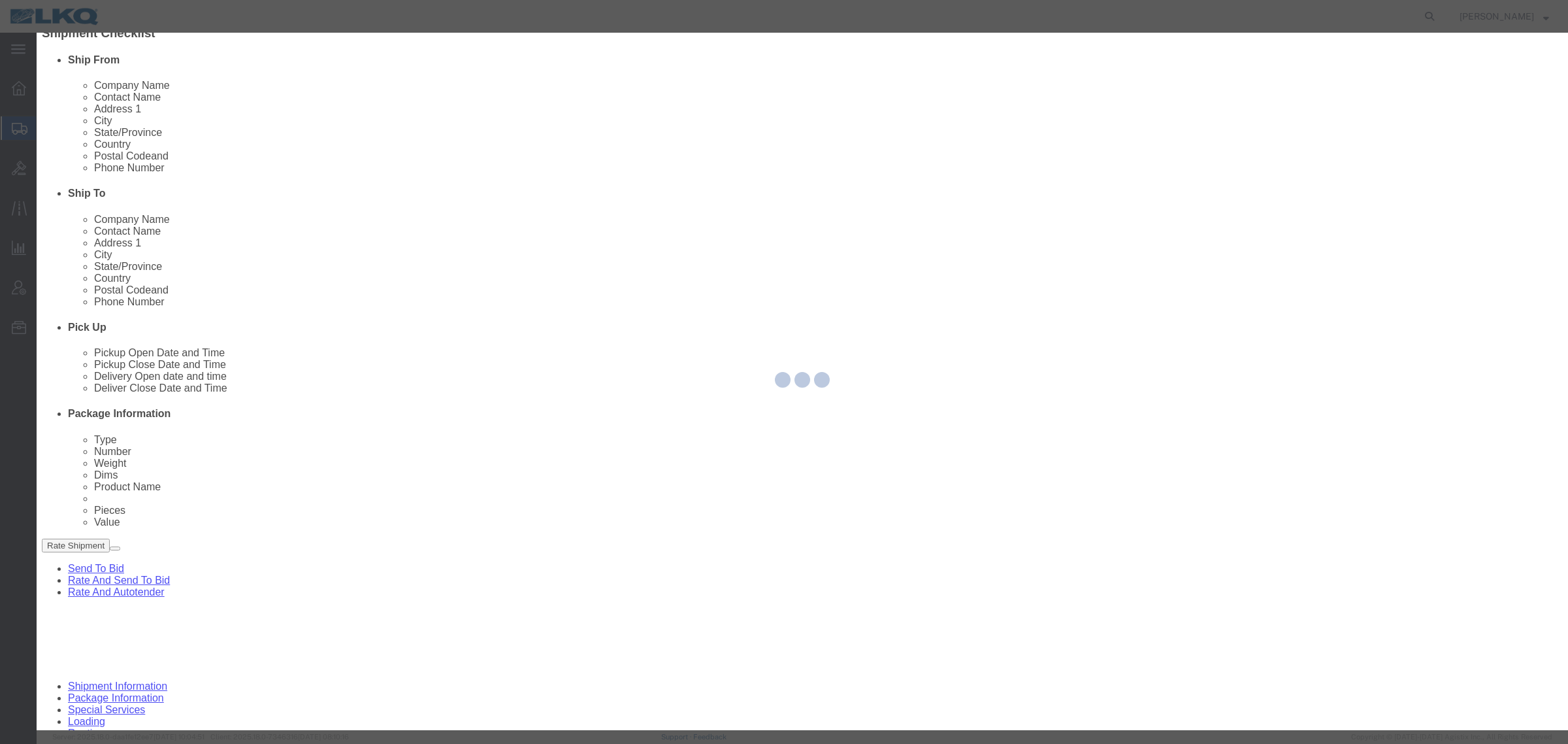
select select
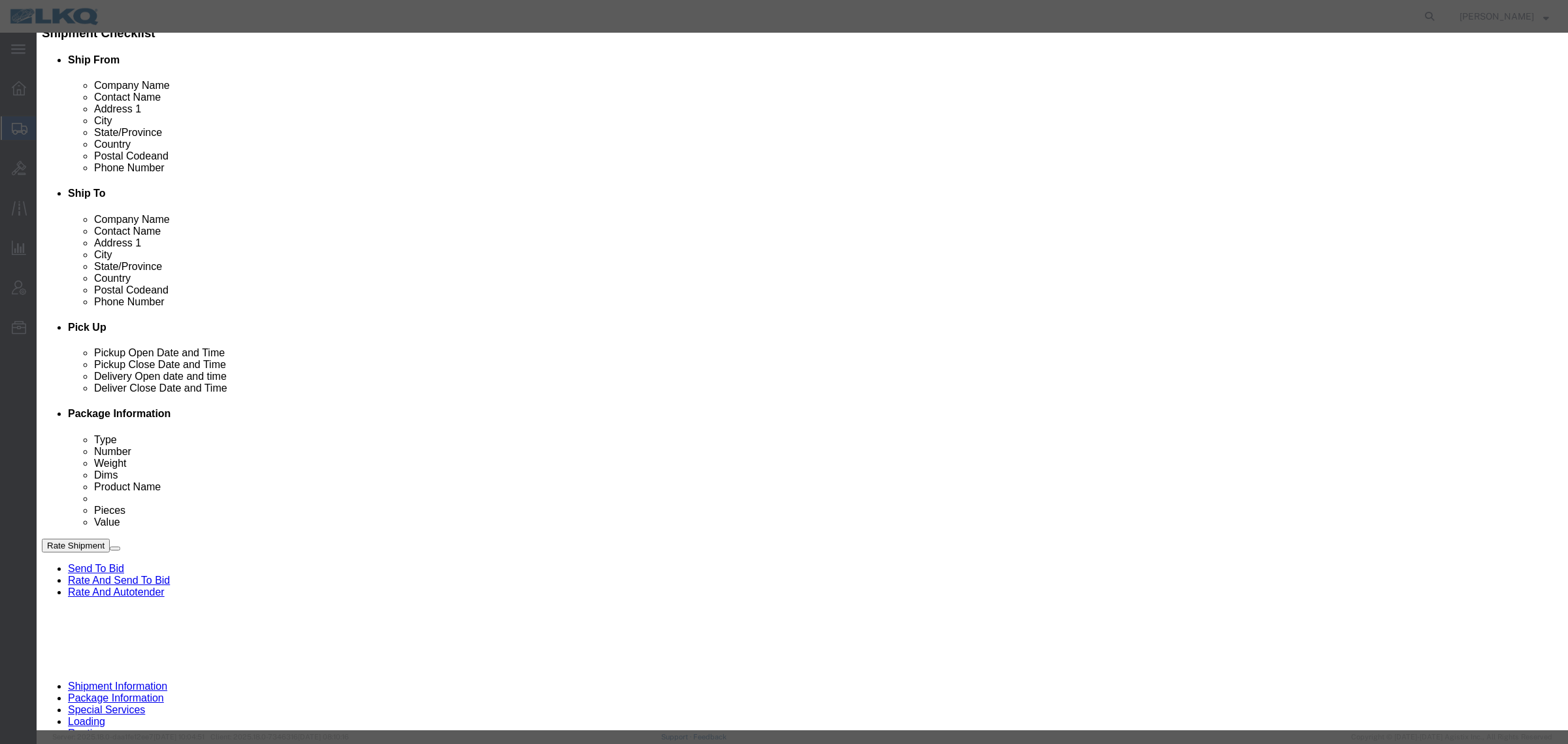
click input "delivery 56703977"
click input "[DATE]"
click td "10"
click link "Availability"
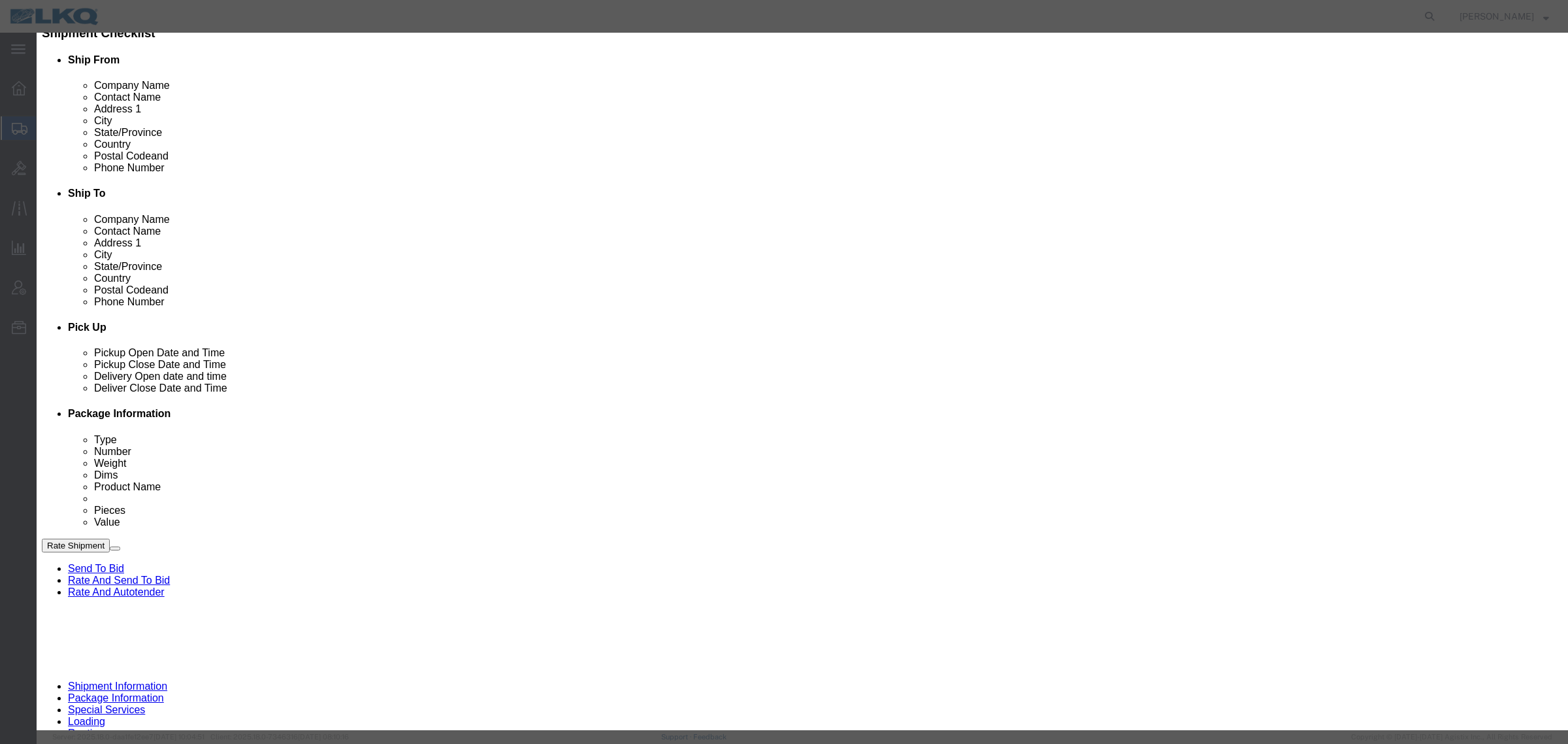
click button "Close"
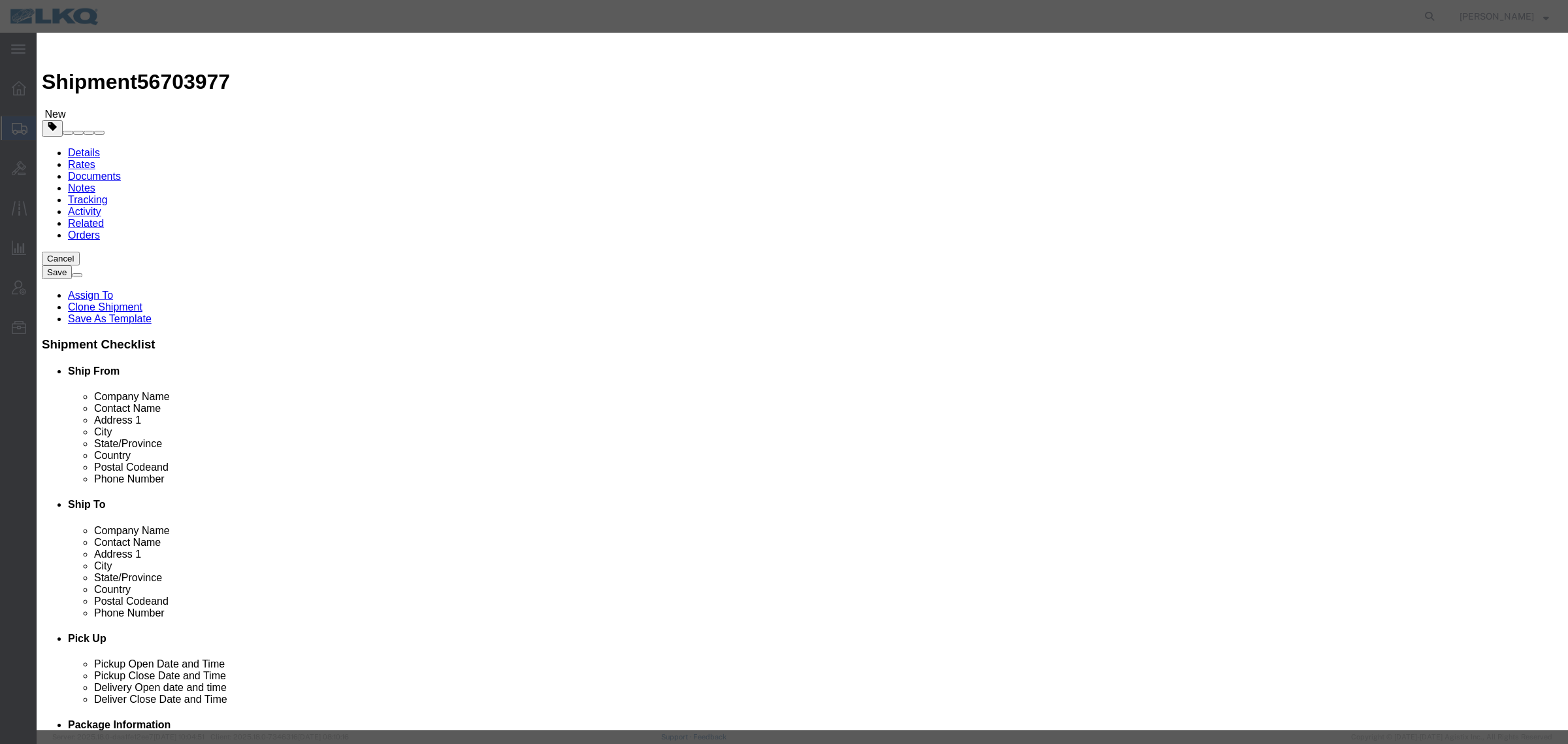
click input "[DATE]"
click td "11"
drag, startPoint x: 827, startPoint y: 188, endPoint x: 791, endPoint y: 155, distance: 48.8
click link "Availability"
click button "Close"
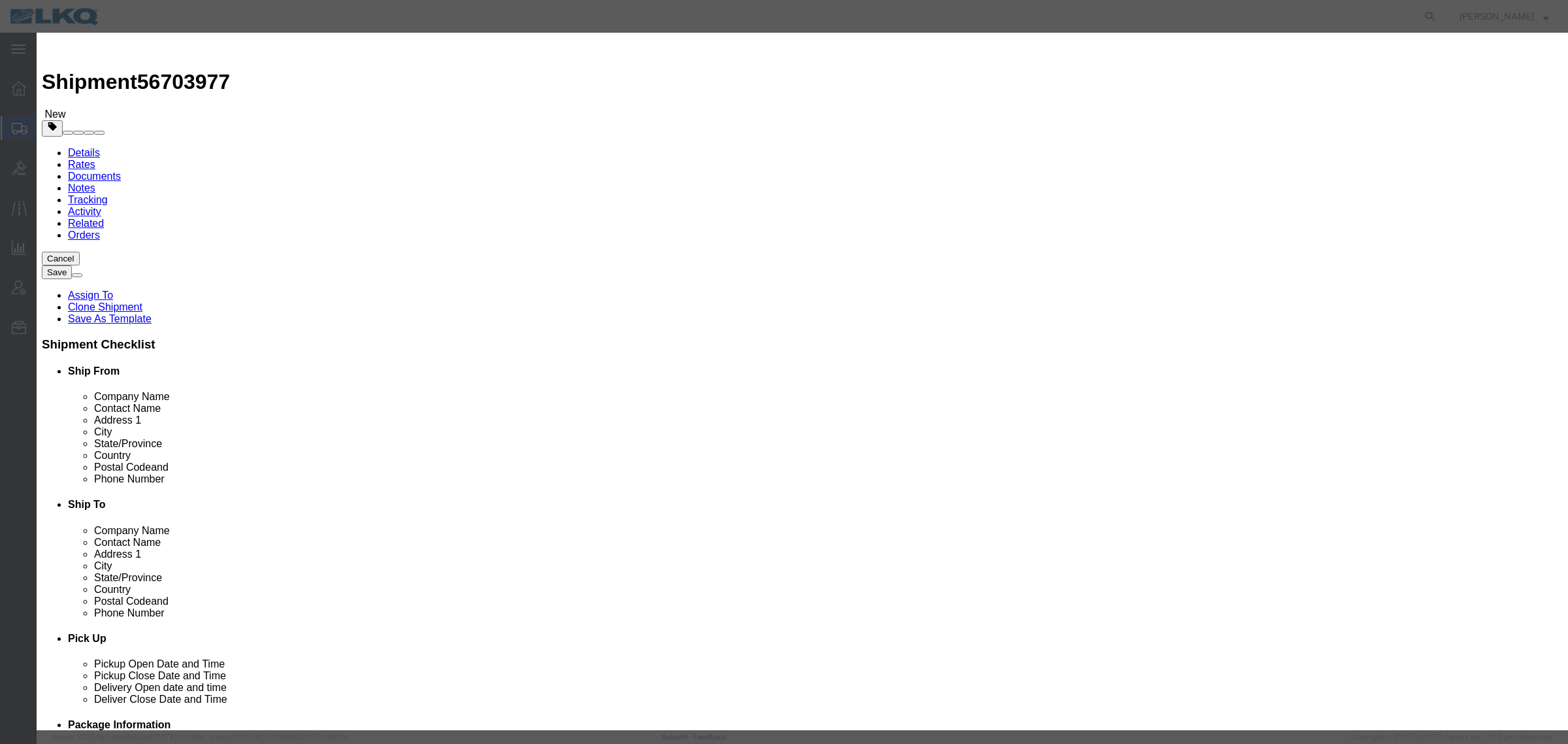
click input "4:30 PM"
type input "11:00 AM"
click select "Select 15 min 30 min 45 min 1 hr 2 hr 3 hr 4 hr"
select select "15"
click select "Select 15 min 30 min 45 min 1 hr 2 hr 3 hr 4 hr"
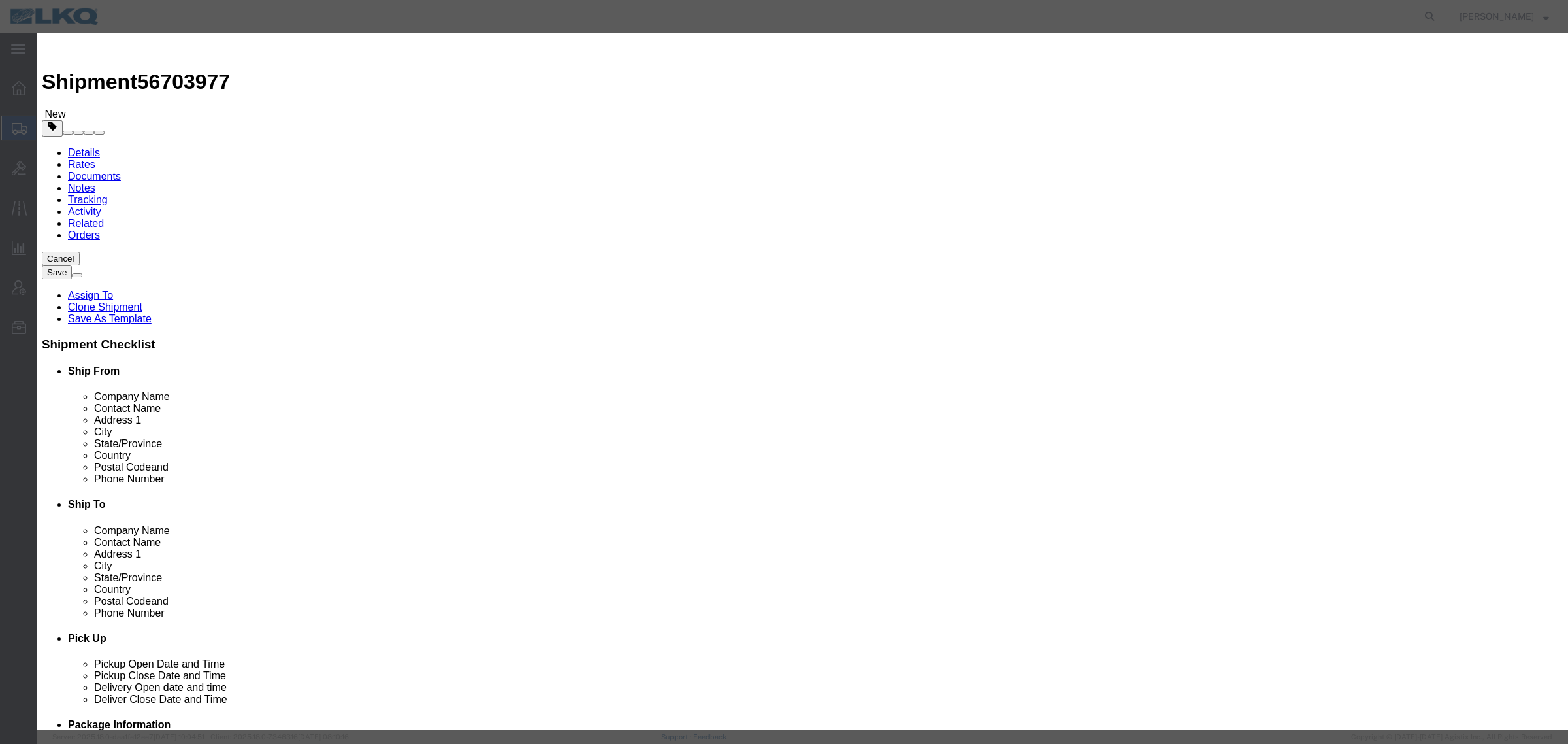
click div "Time Availability 11:00 AM"
click input "delivery 56703977"
click input "56703977"
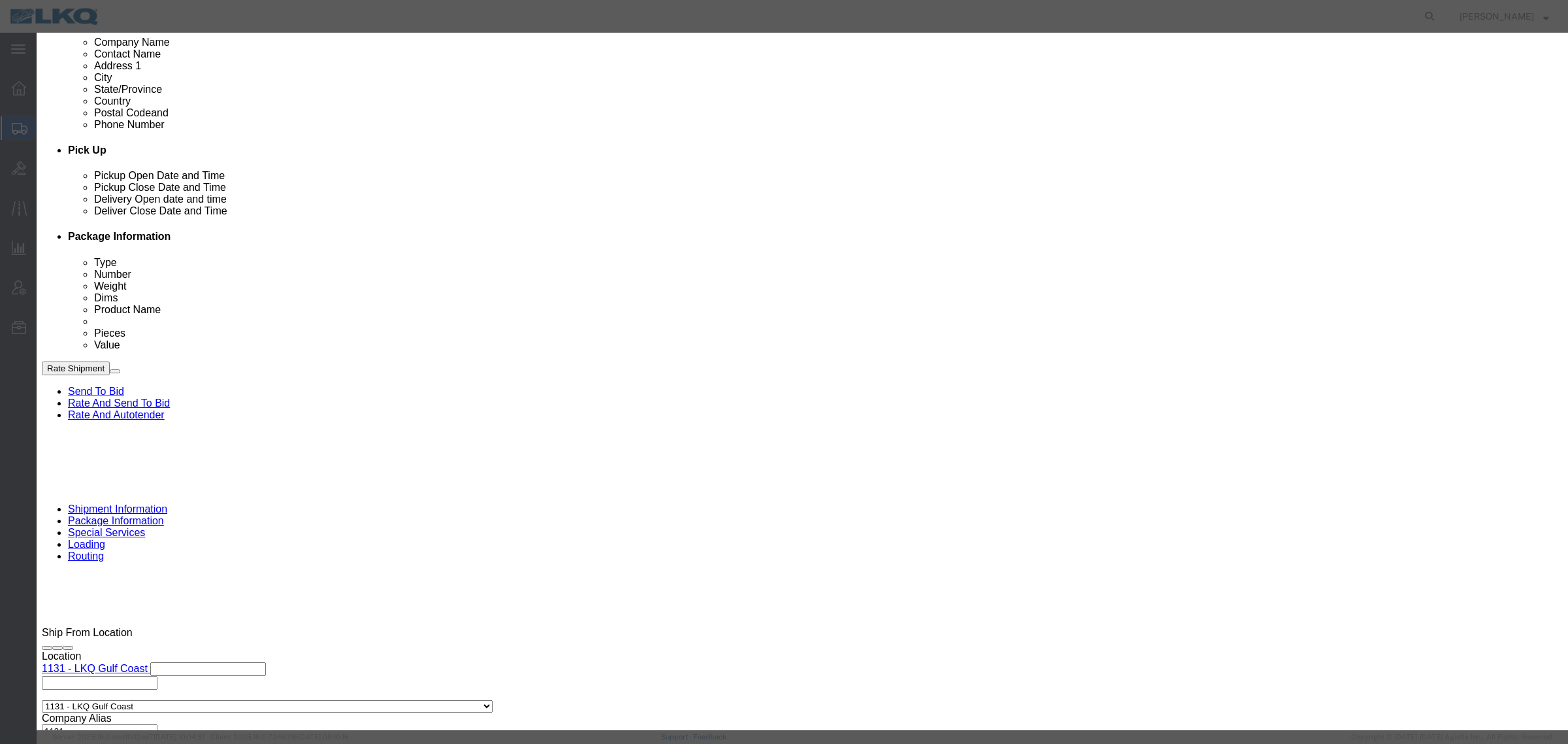
scroll to position [490, 0]
type input "56703977 - [PERSON_NAME] - T31443 - Palletized"
click button "Save"
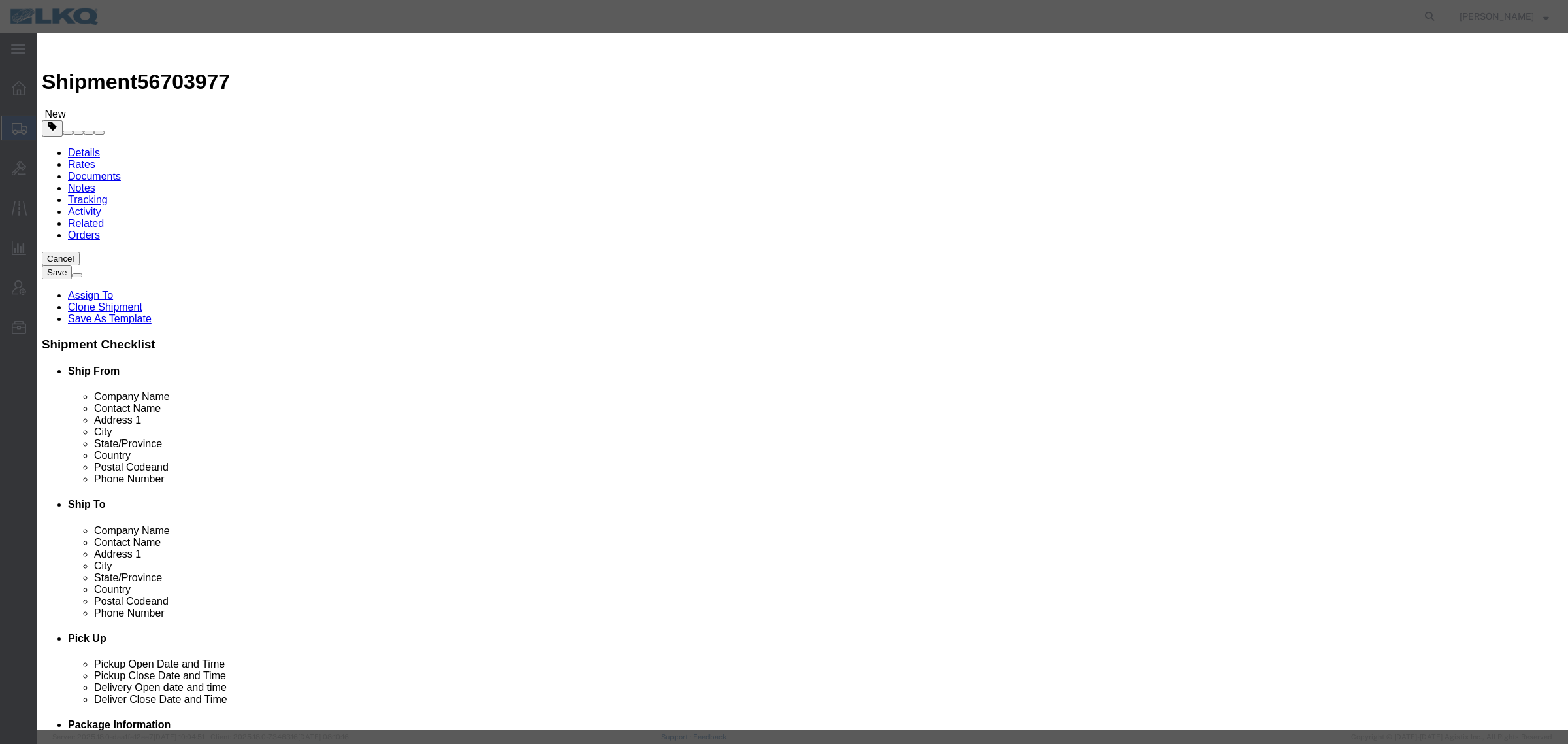
click button "Ok"
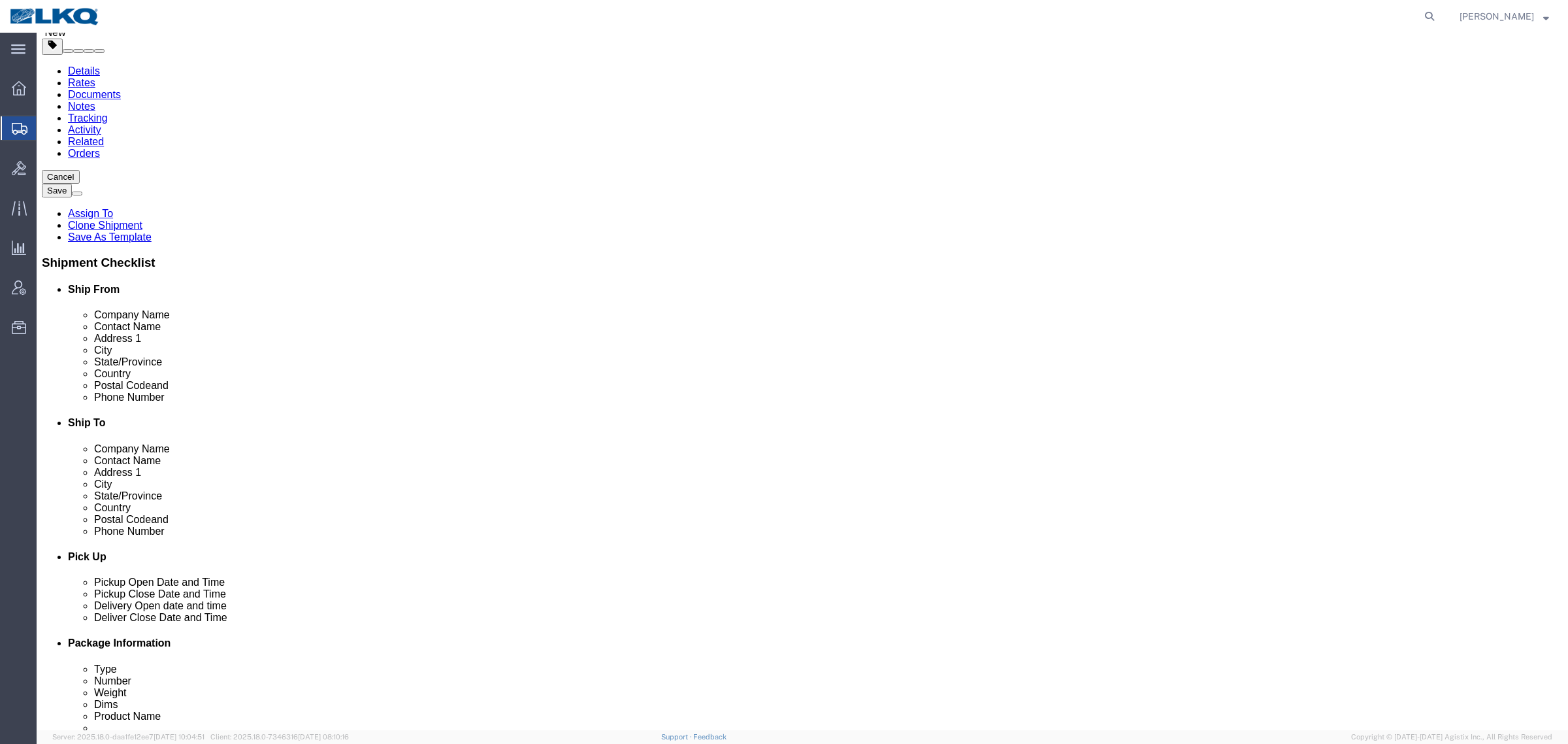
scroll to position [245, 0]
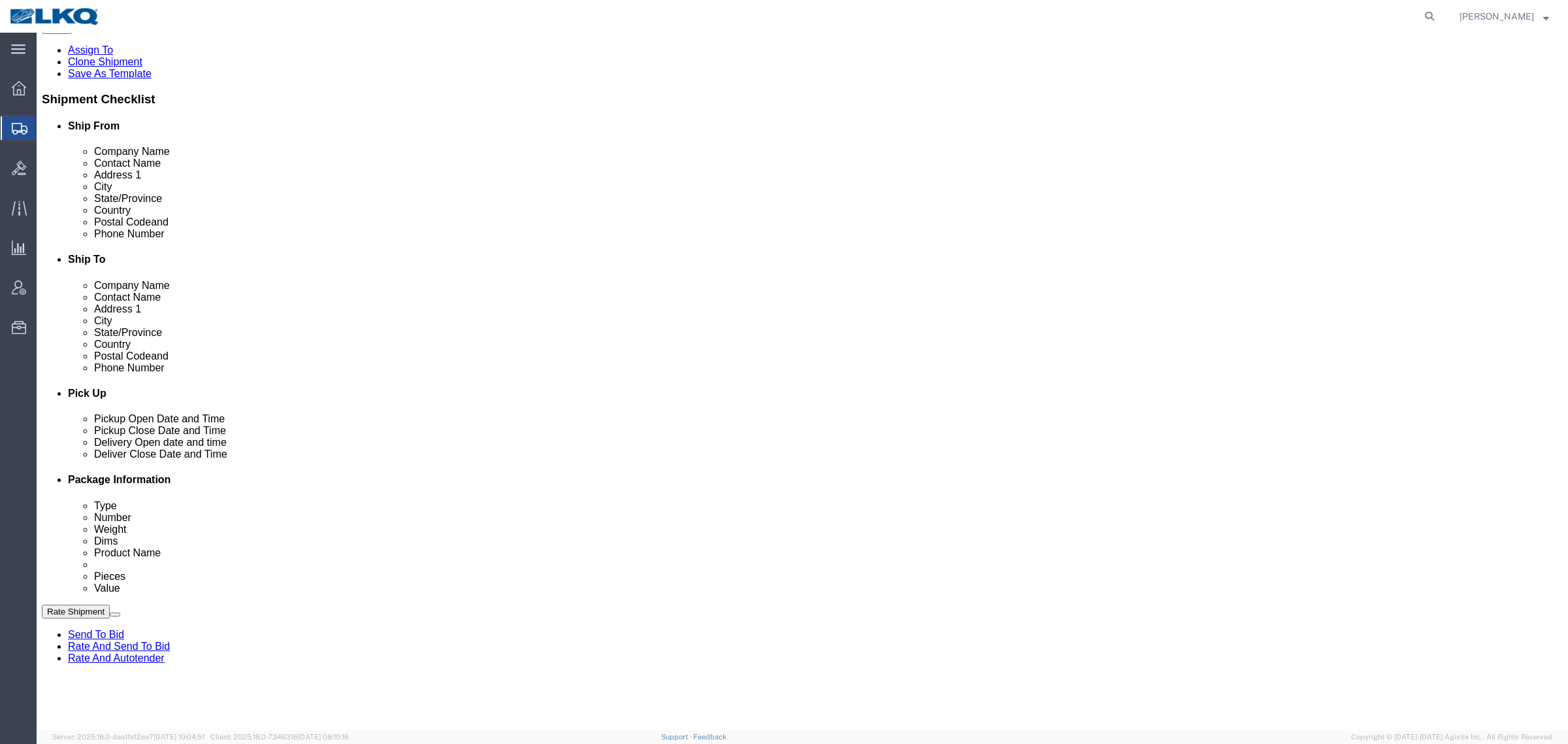
click li "Transmetco - 3392 [DATE] 11:00 AM - [DATE] 11:15 AM Requested [STREET_ADDRESS] …"
click link "Requested"
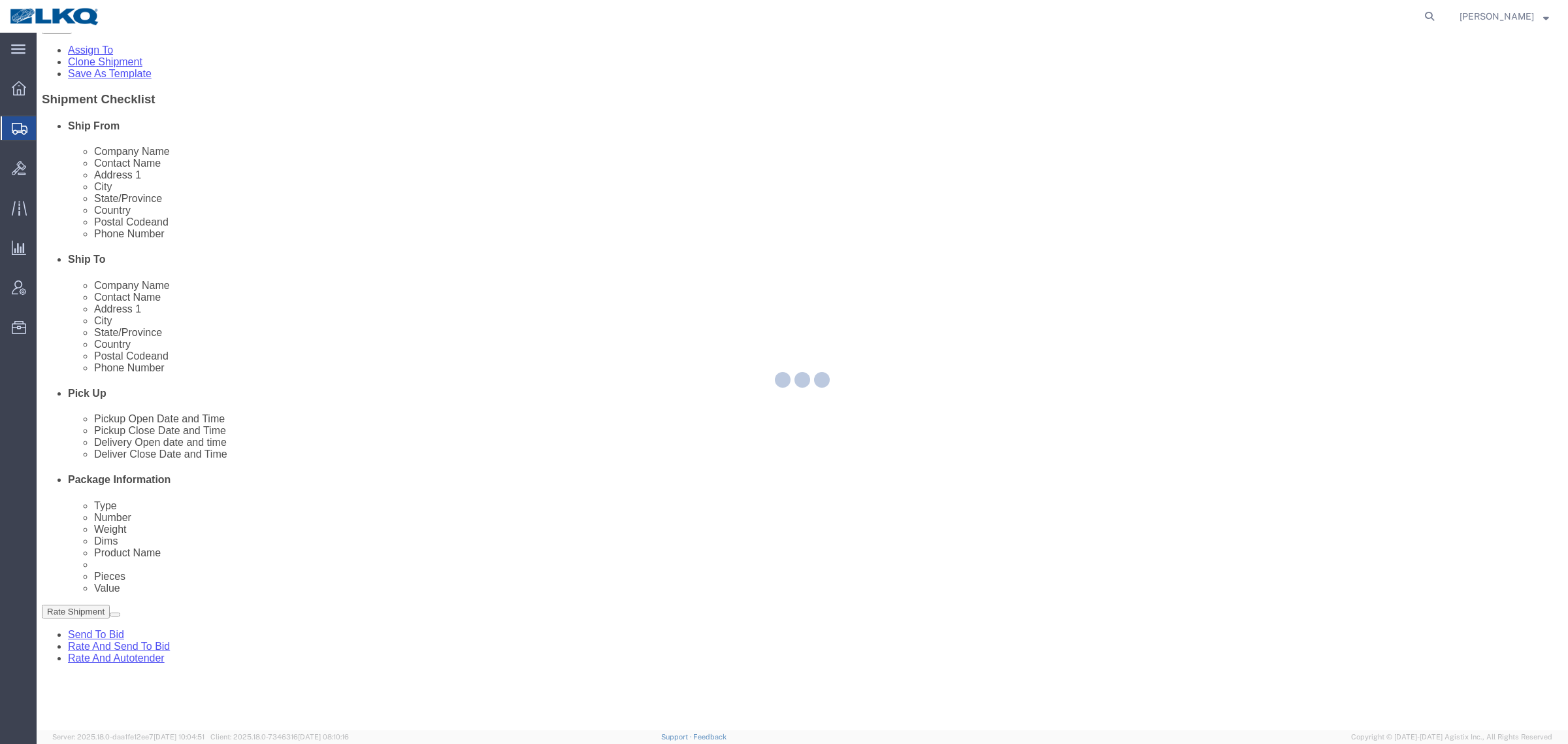
select select
select select "15"
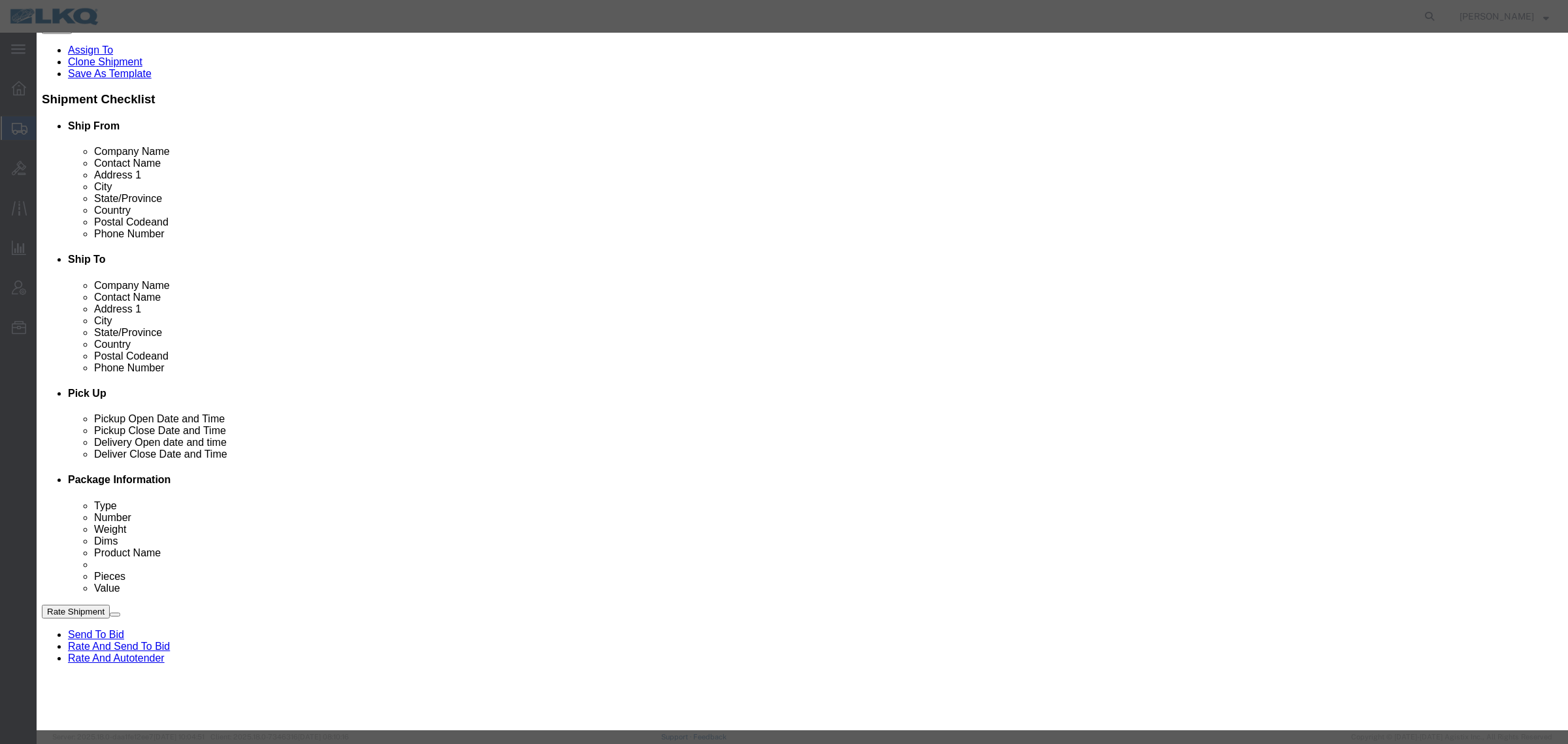
select select "22"
click button "Save"
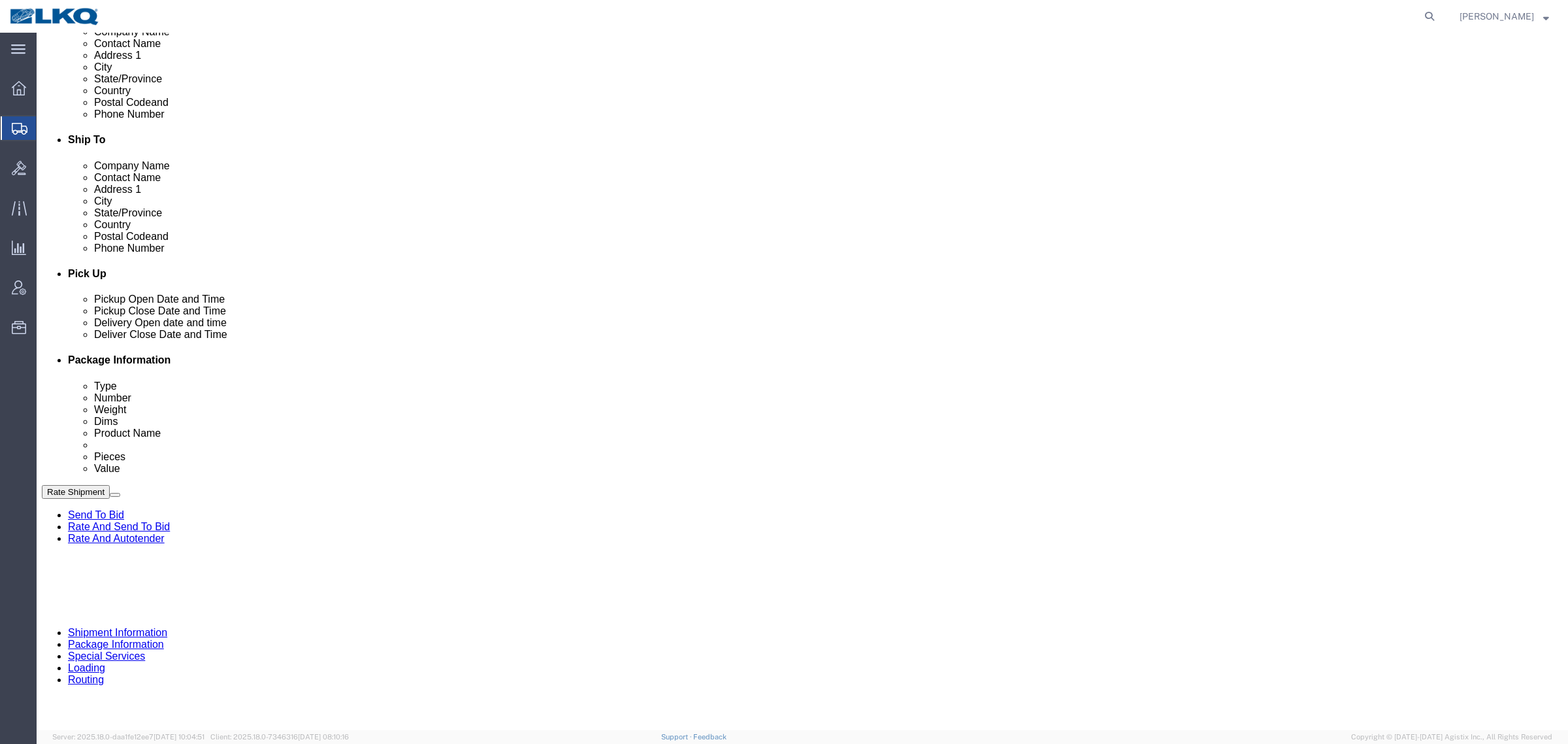
scroll to position [572, 0]
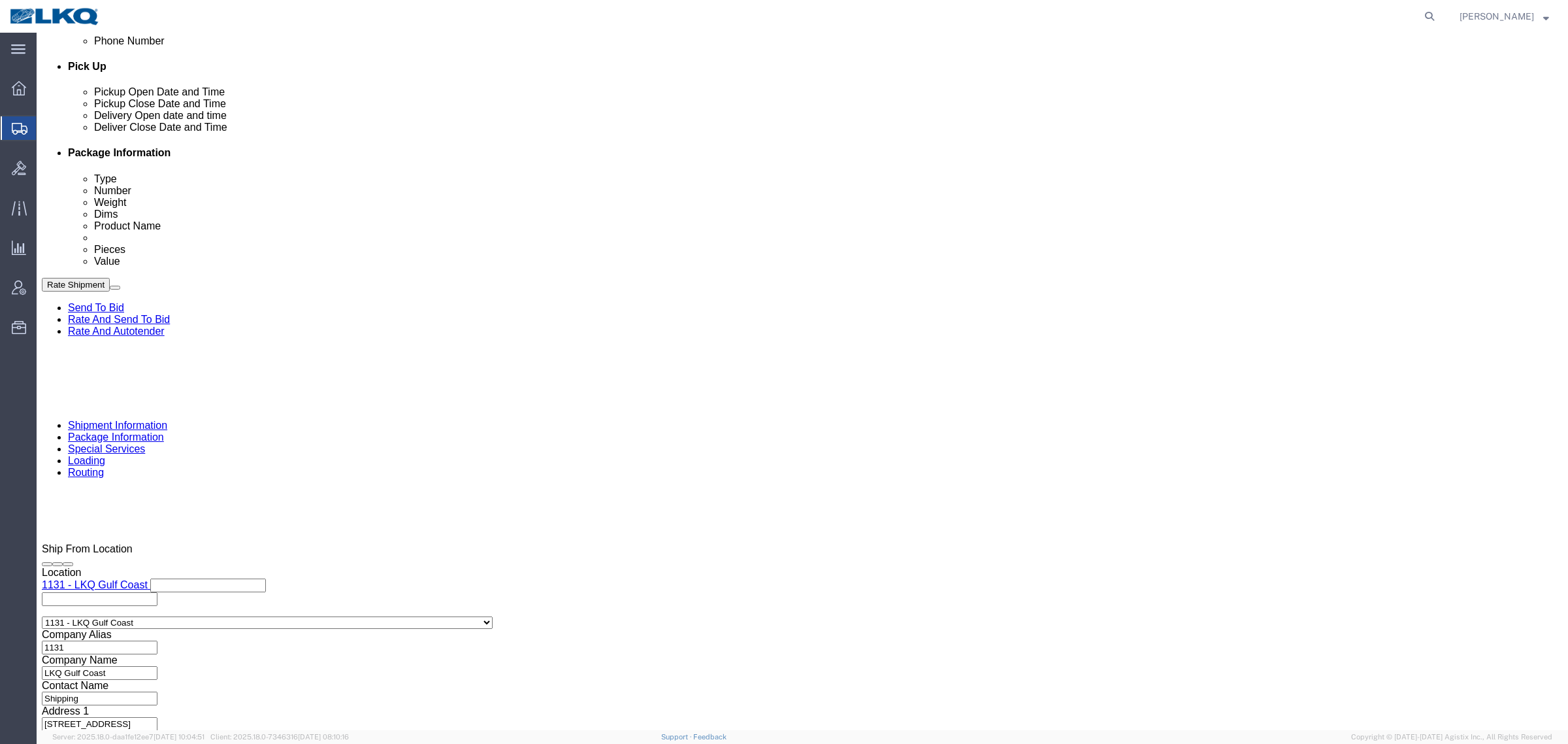
click div "[DATE] 1:15 PM"
click button "Apply"
click div "References Add reference"
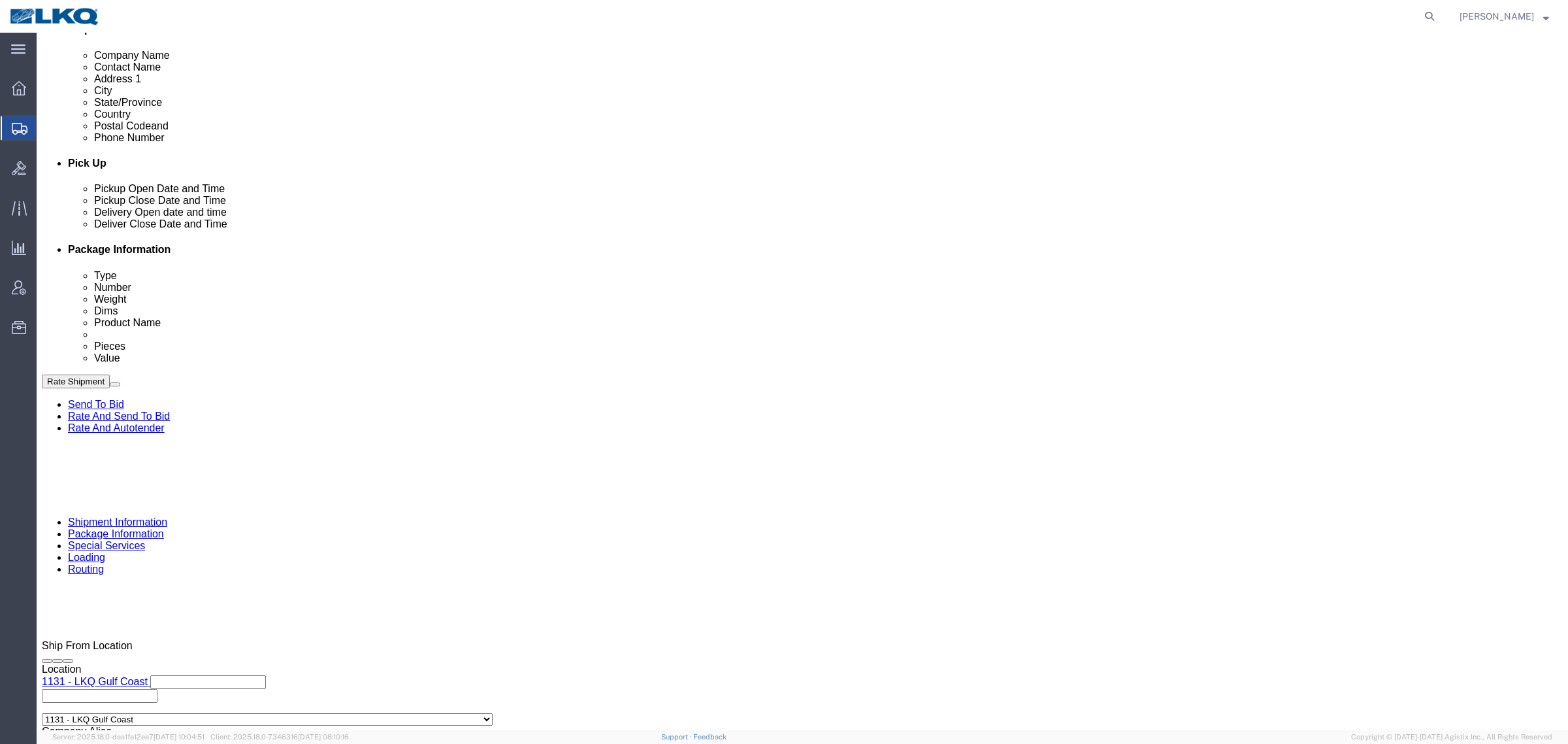
scroll to position [409, 0]
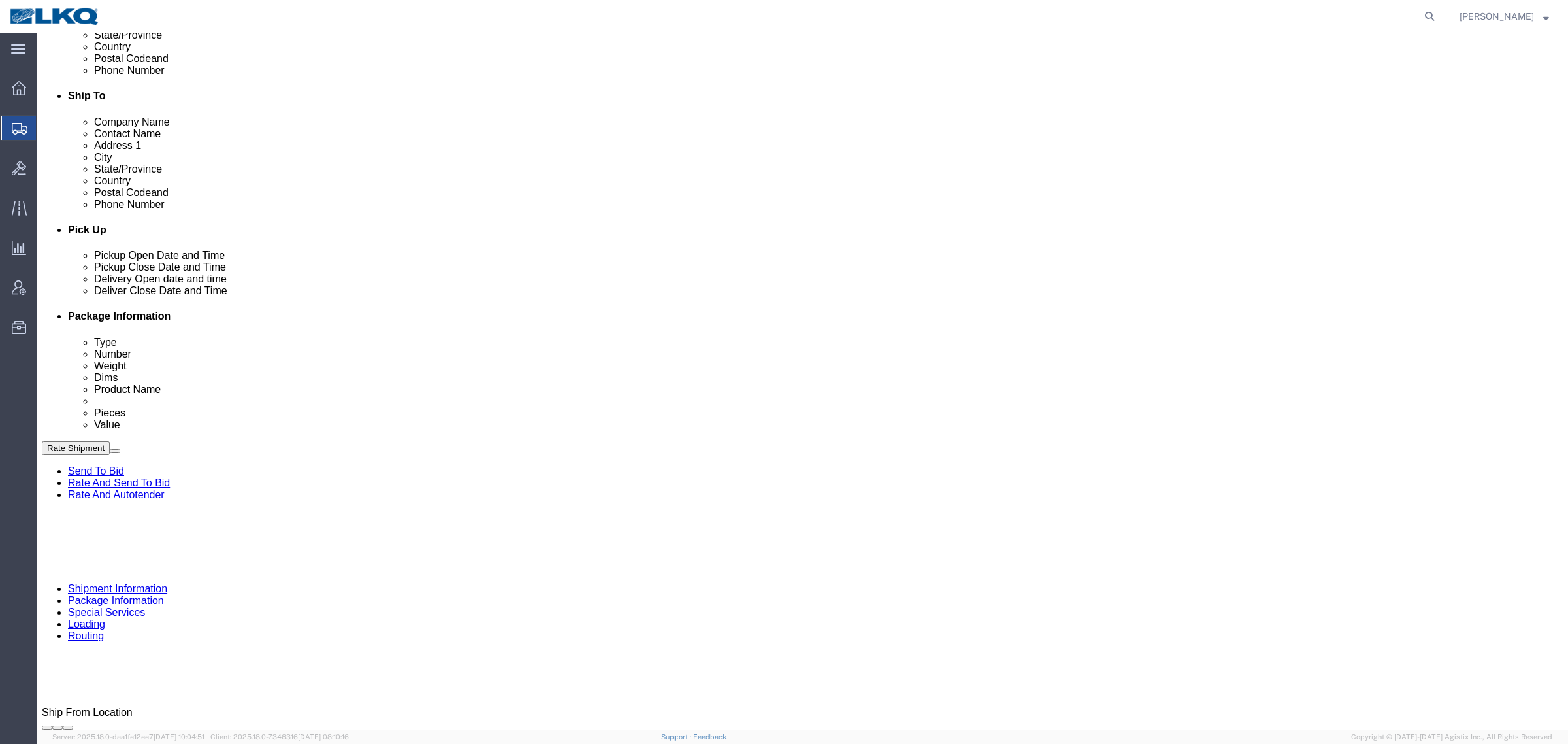
click button "Save"
click icon
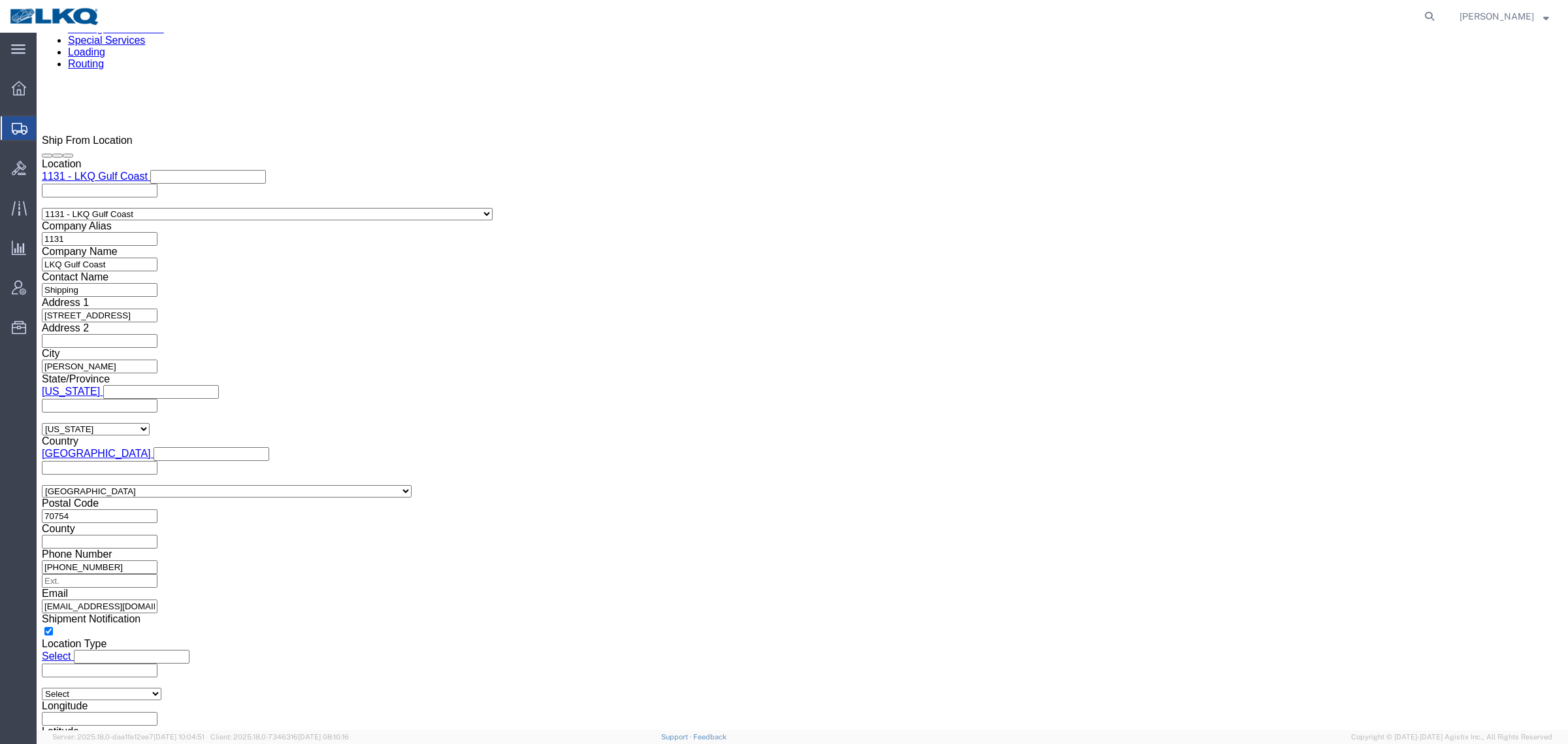
scroll to position [1226, 0]
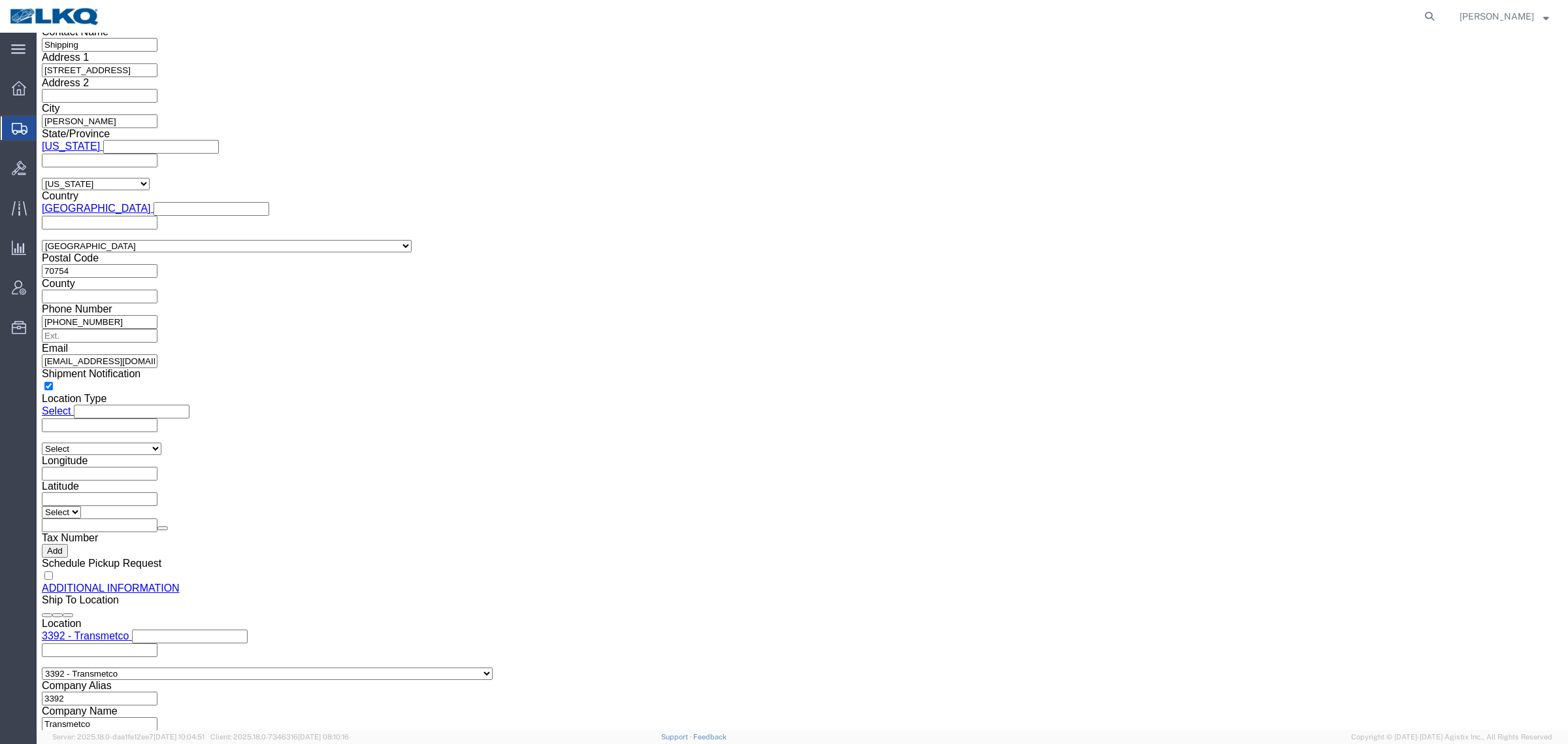
click input "[EMAIL_ADDRESS][DOMAIN_NAME]"
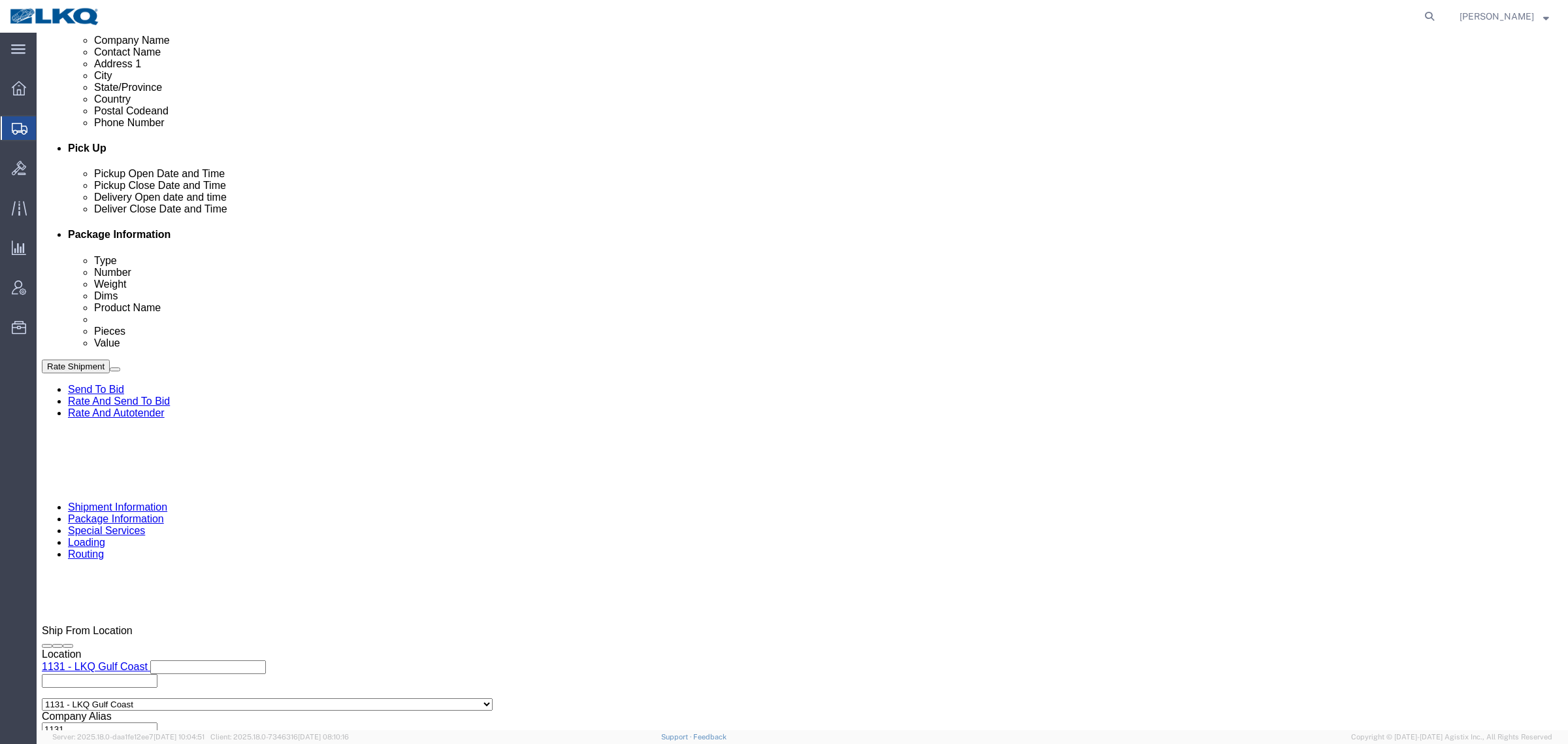
click icon
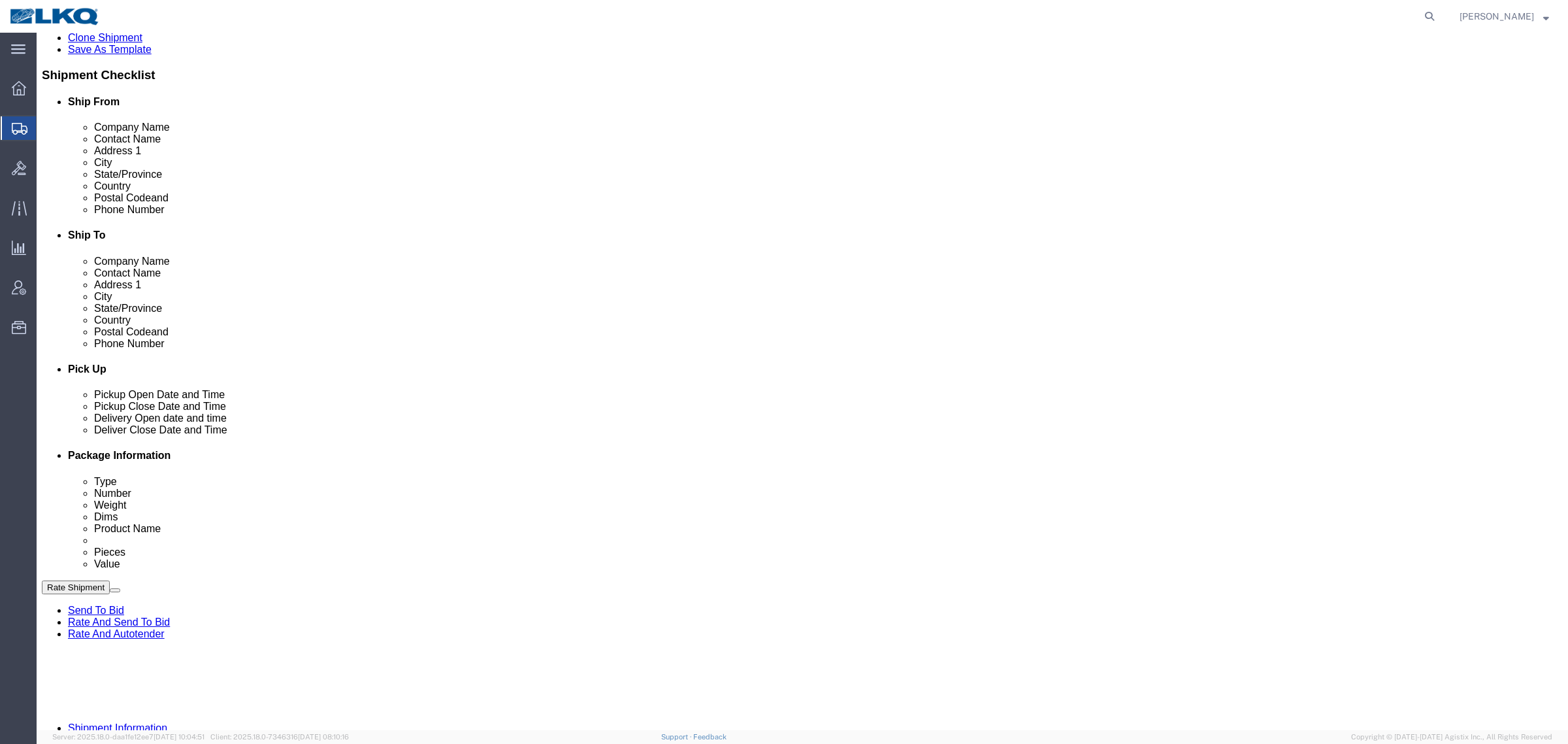
scroll to position [409, 0]
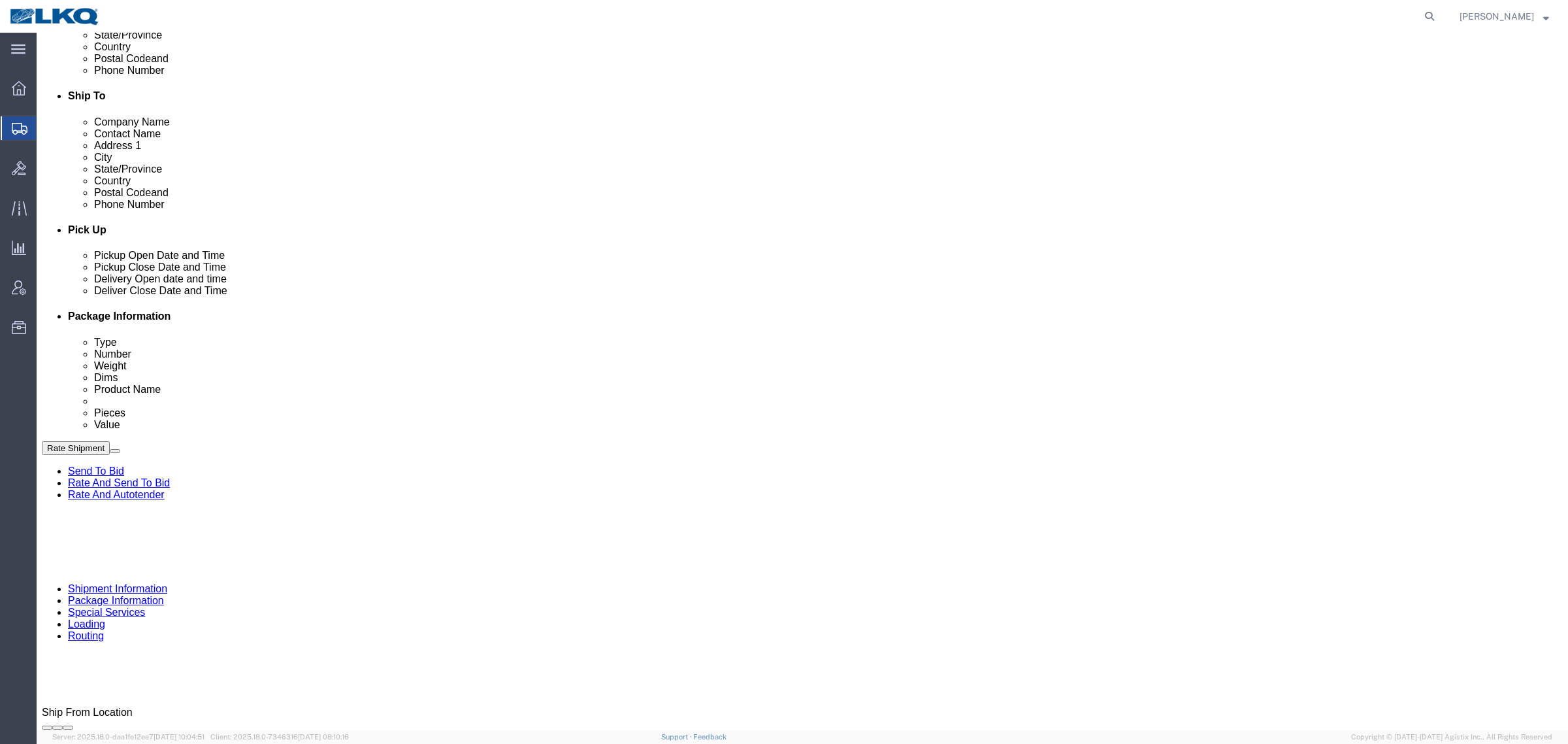
click button "Rate Shipment"
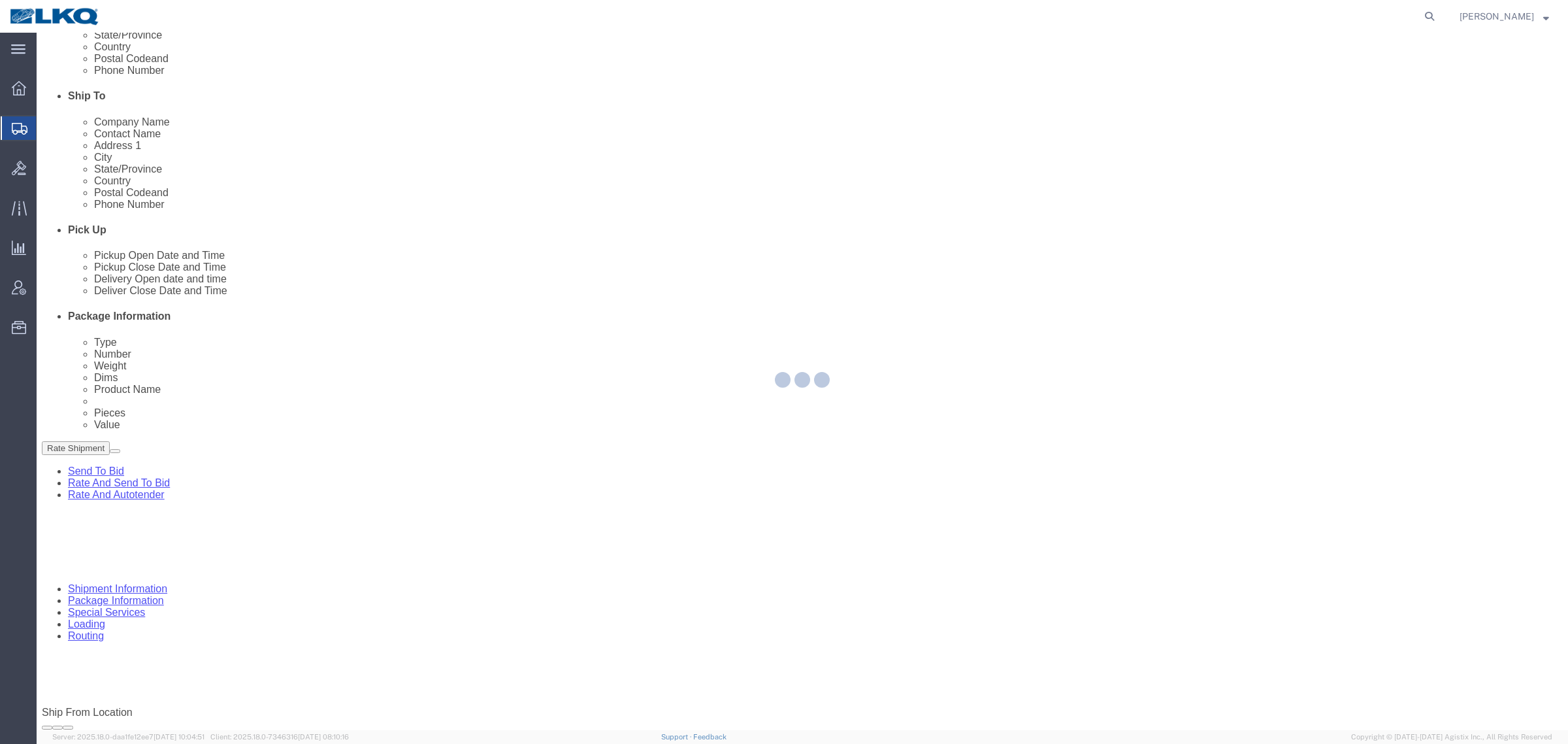
select select "27362"
select select "28018"
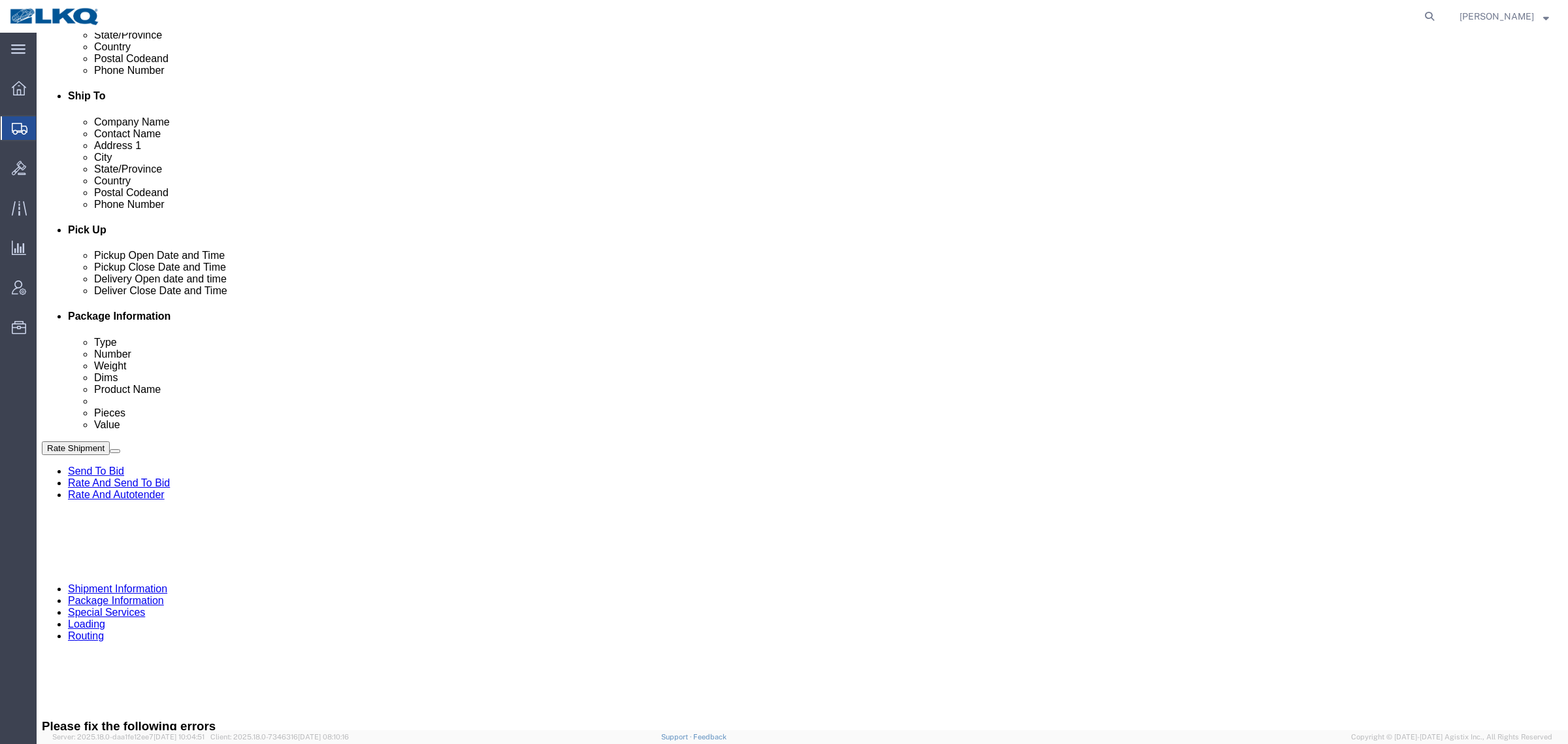
click div "Route Details (Approximate route mileage 925.28 miles) Add Stop"
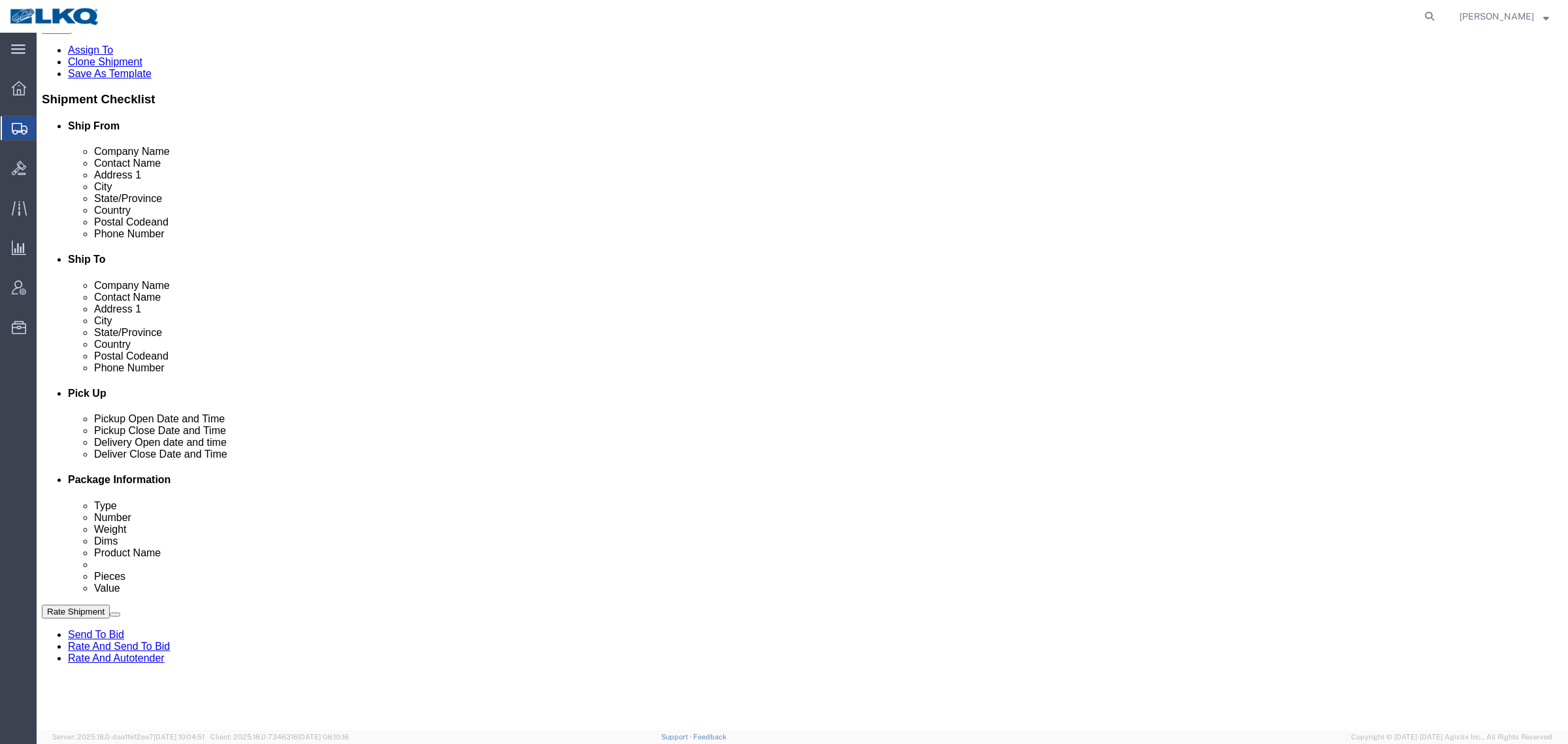
scroll to position [81, 0]
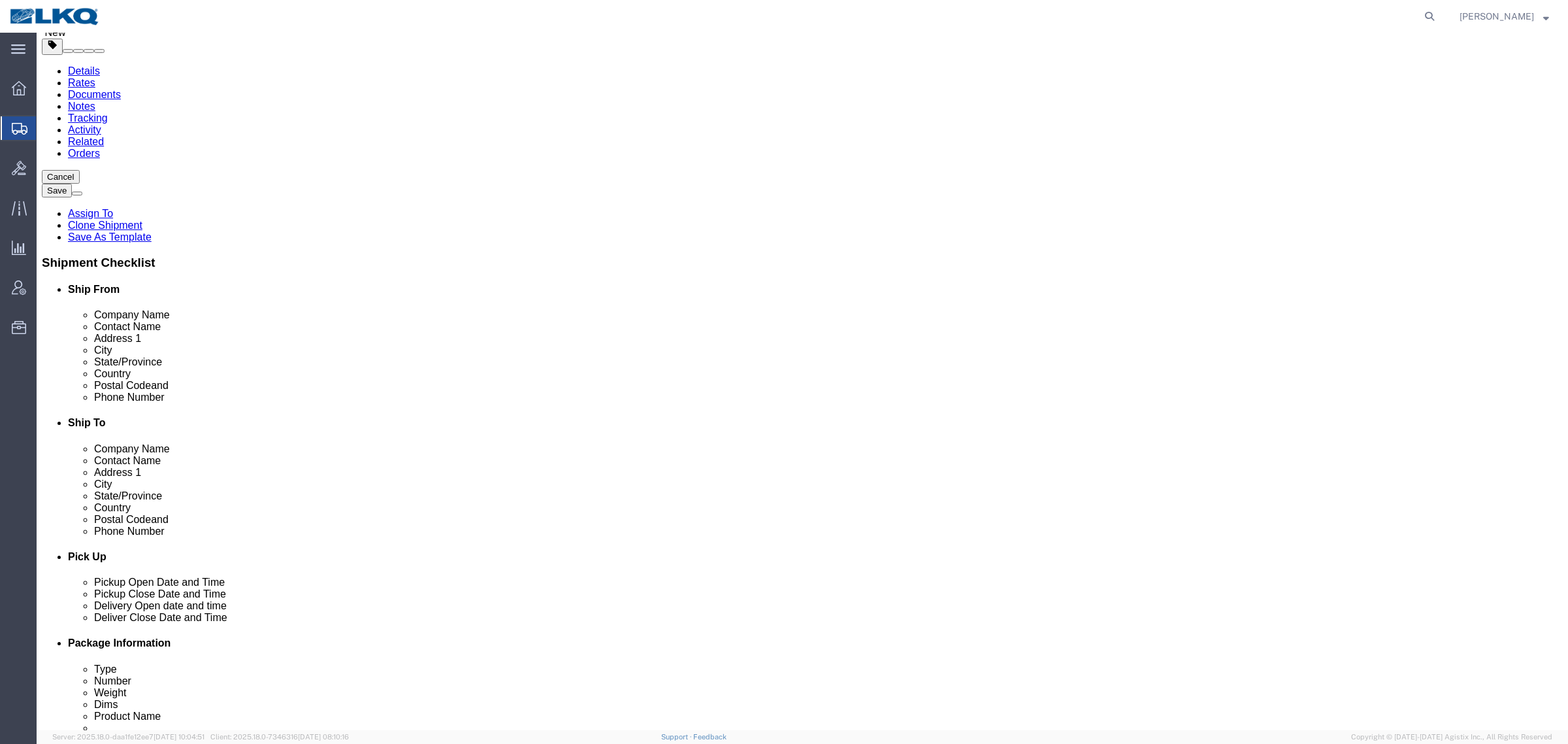
click input "555555555"
type input "5555555555"
click div "Cancel Save Assign To Clone Shipment Save As Template Shipment Checklist Ship F…"
click button "Rate Shipment"
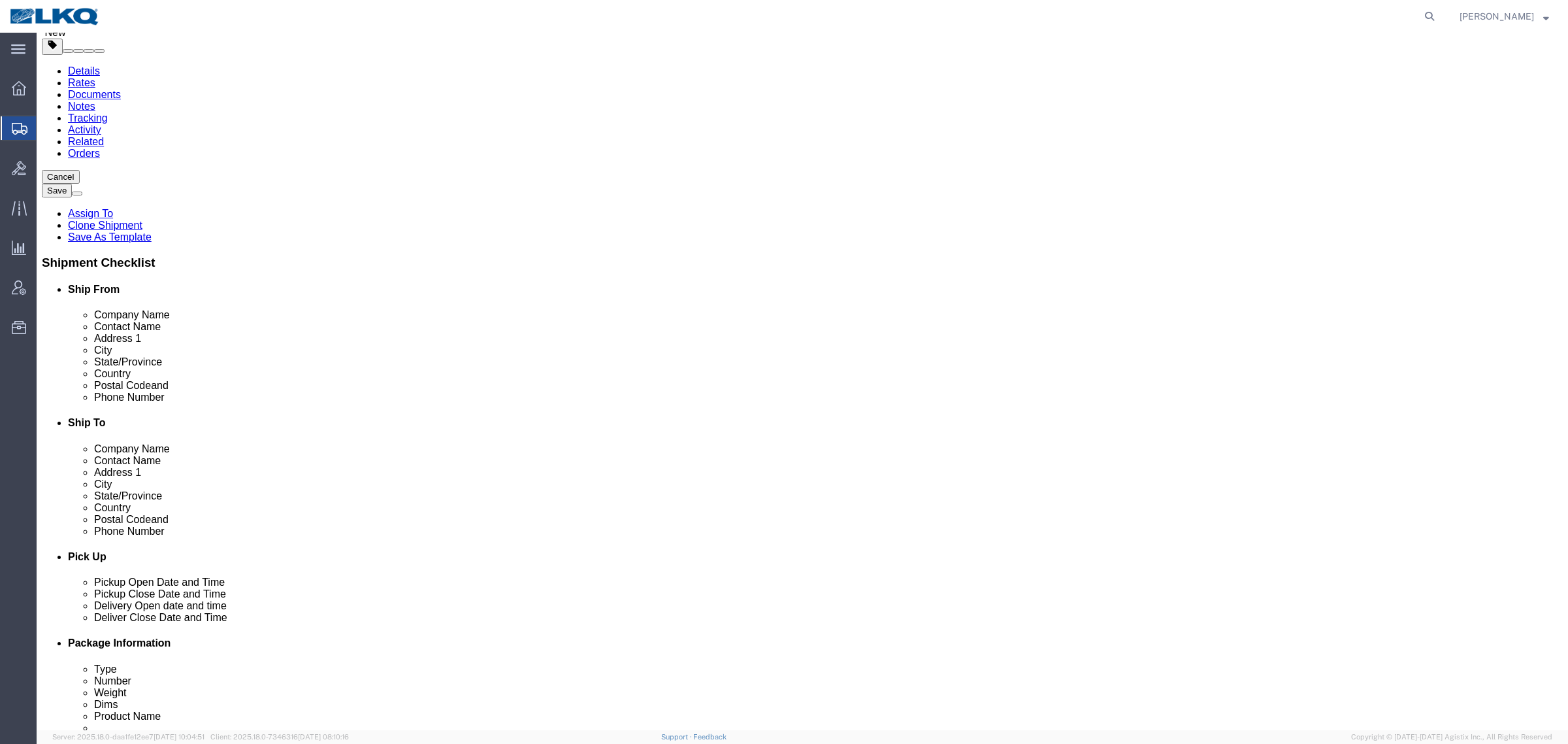
click body "Shipment 56703977 New Details Rates Documents Notes Tracking Activity Related O…"
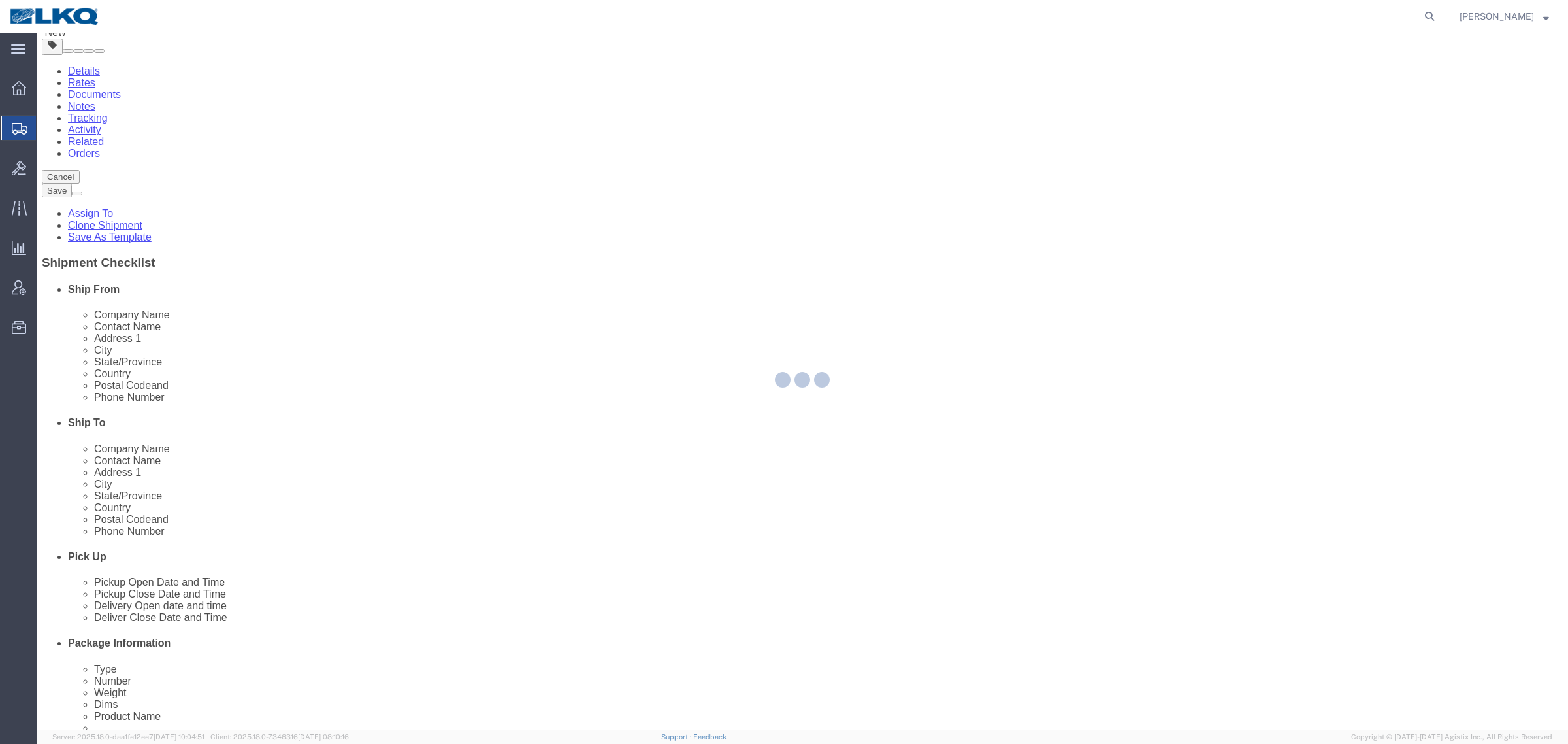
scroll to position [0, 0]
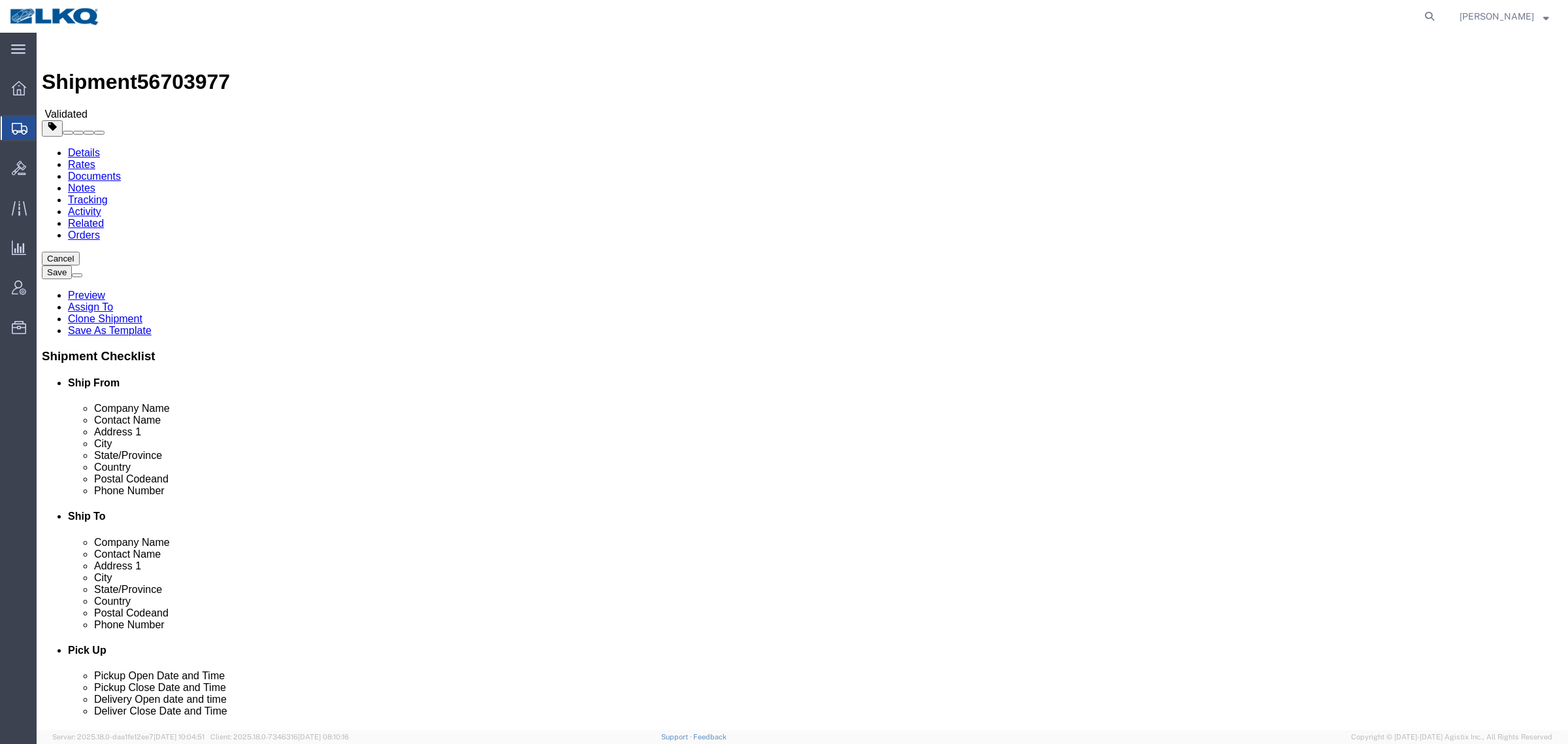
click at [539, 147] on ul "Details Rates Documents Notes Tracking Activity Related Orders" at bounding box center [803, 194] width 1522 height 94
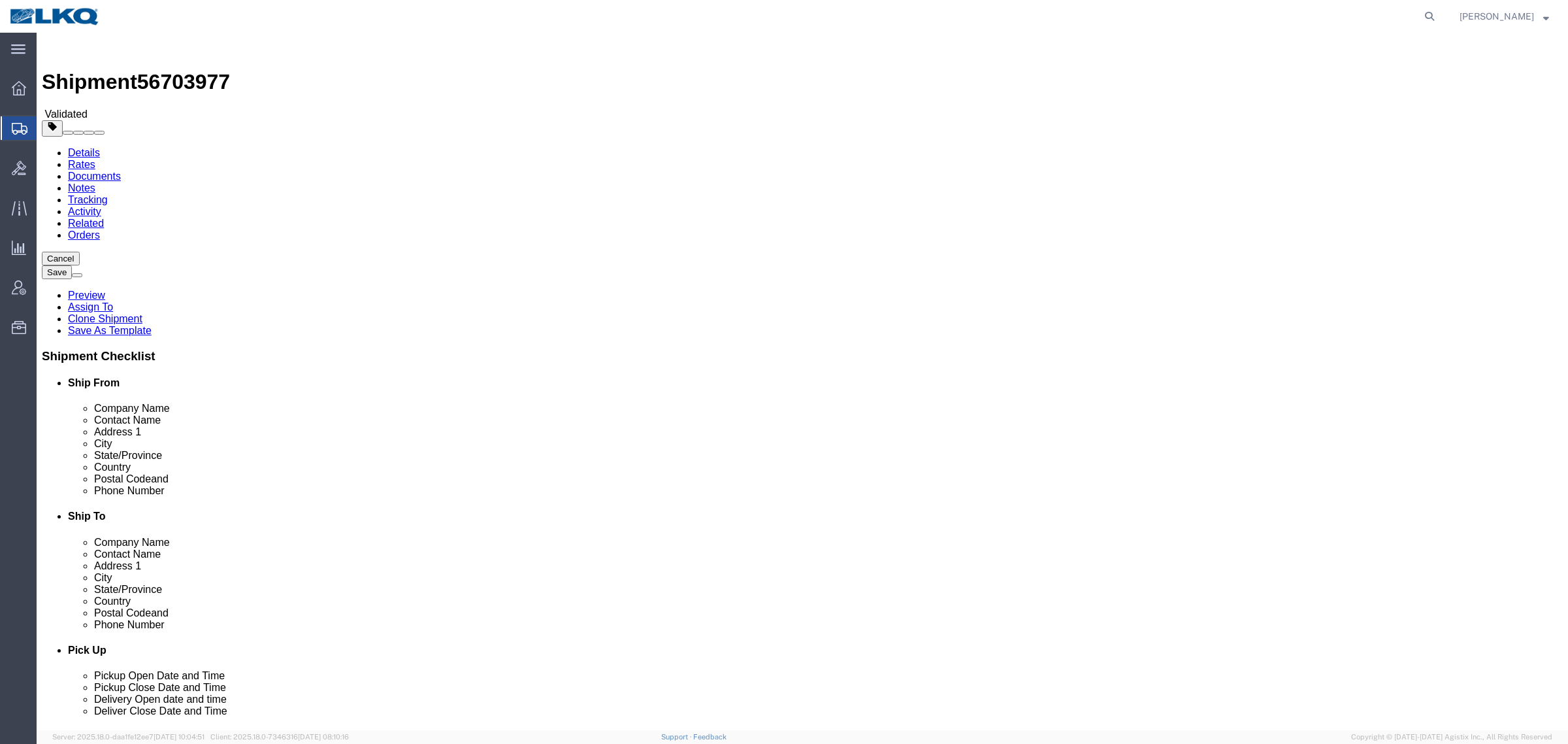
click at [89, 147] on link "Details" at bounding box center [84, 153] width 32 height 11
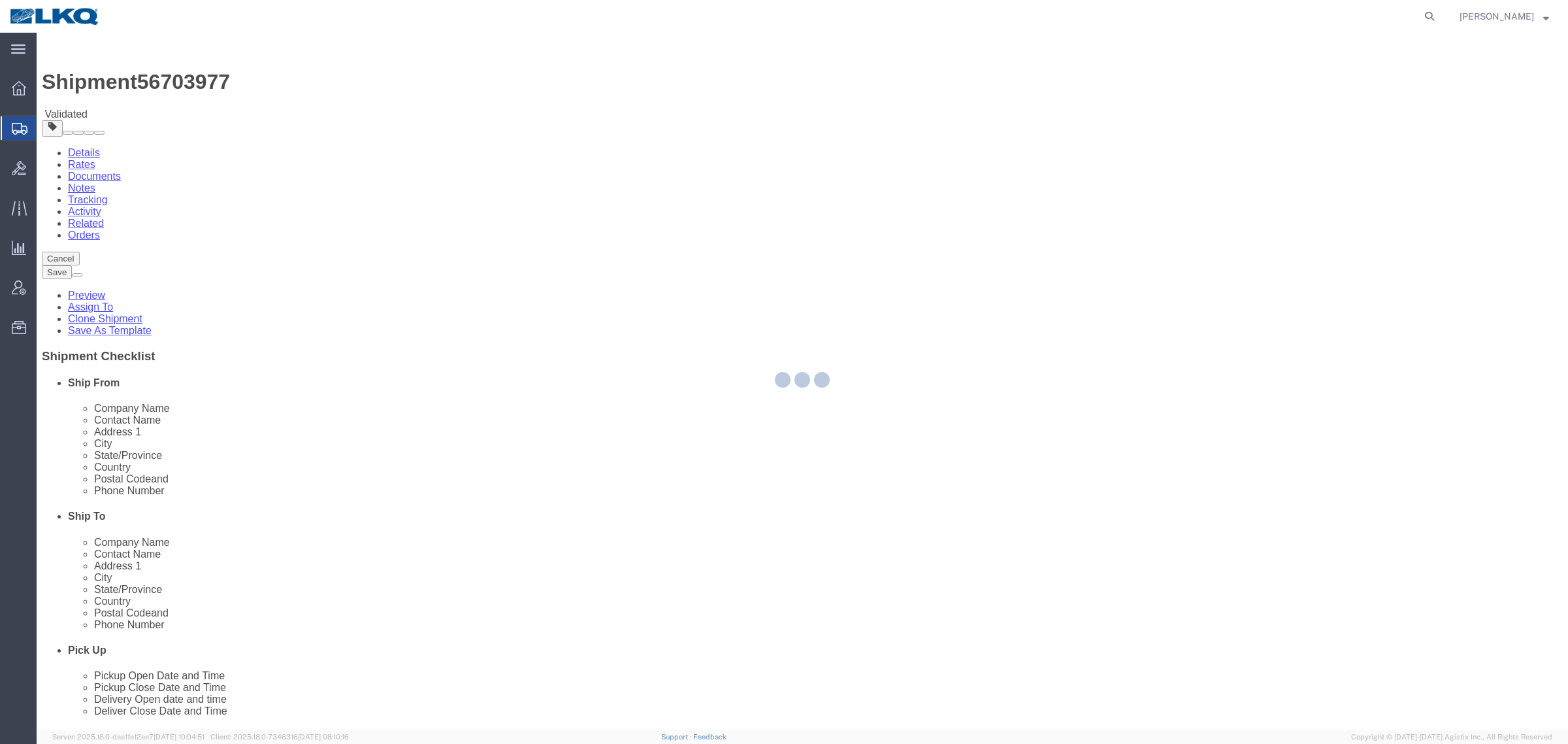
select select "27362"
select select "28018"
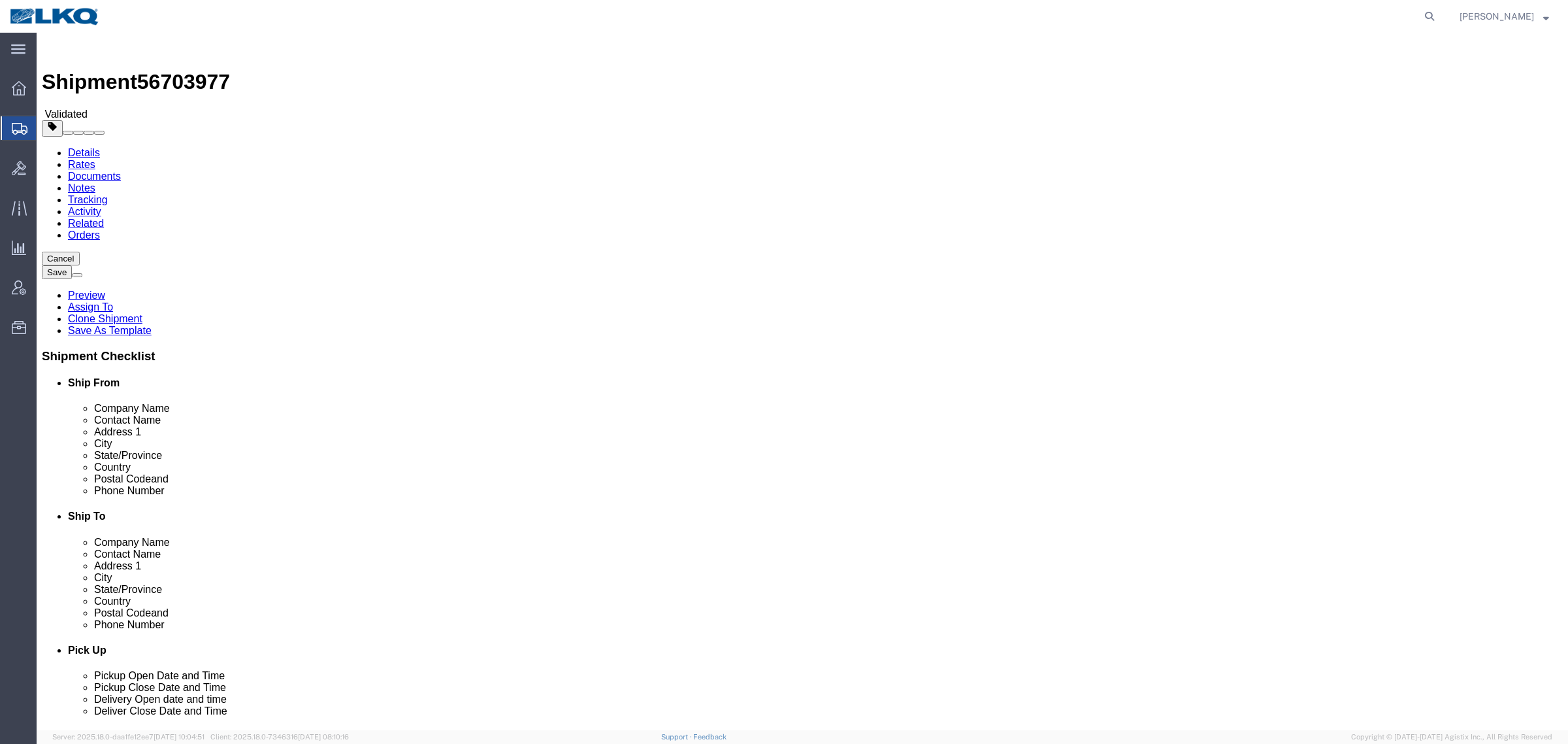
click div "Shipment Information Package Information Special Services Loading Routing"
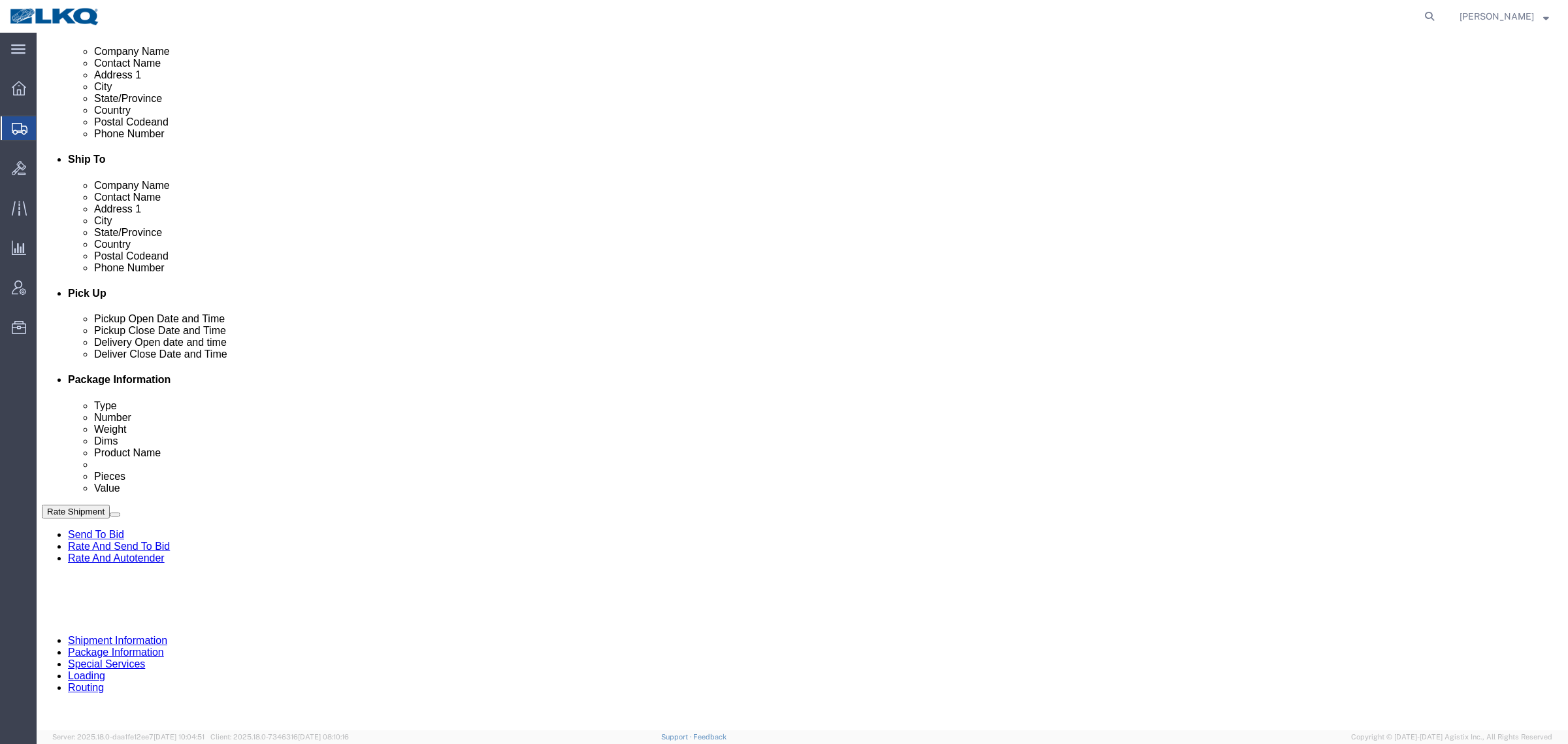
scroll to position [490, 0]
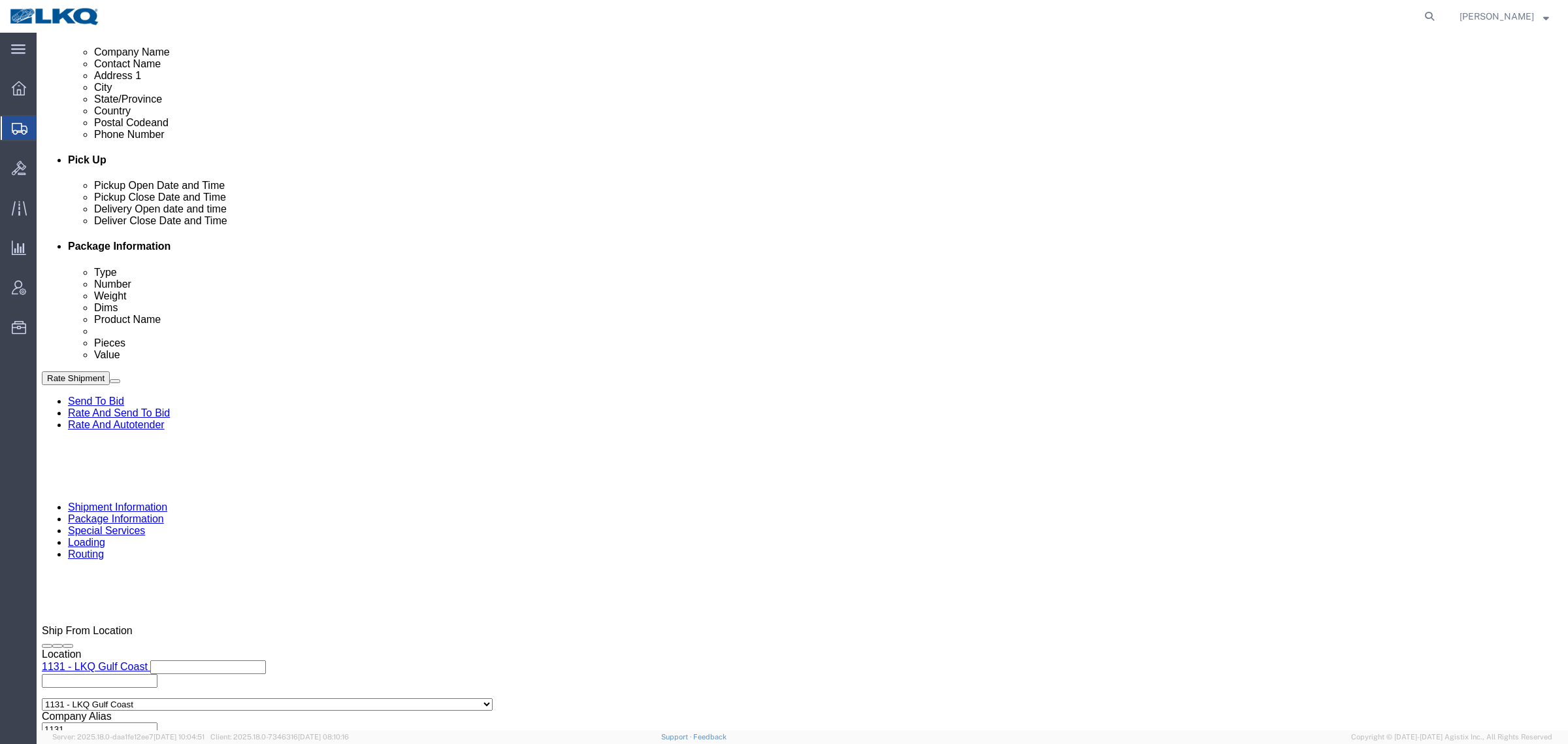
click div "Pickup Date: Pickup Start Date Pickup Start Time Pickup Open Date and Time [DAT…"
click div "Pickup Date: Pickup Start Date Pickup Start Time Pickup Open Date and Time Sep …"
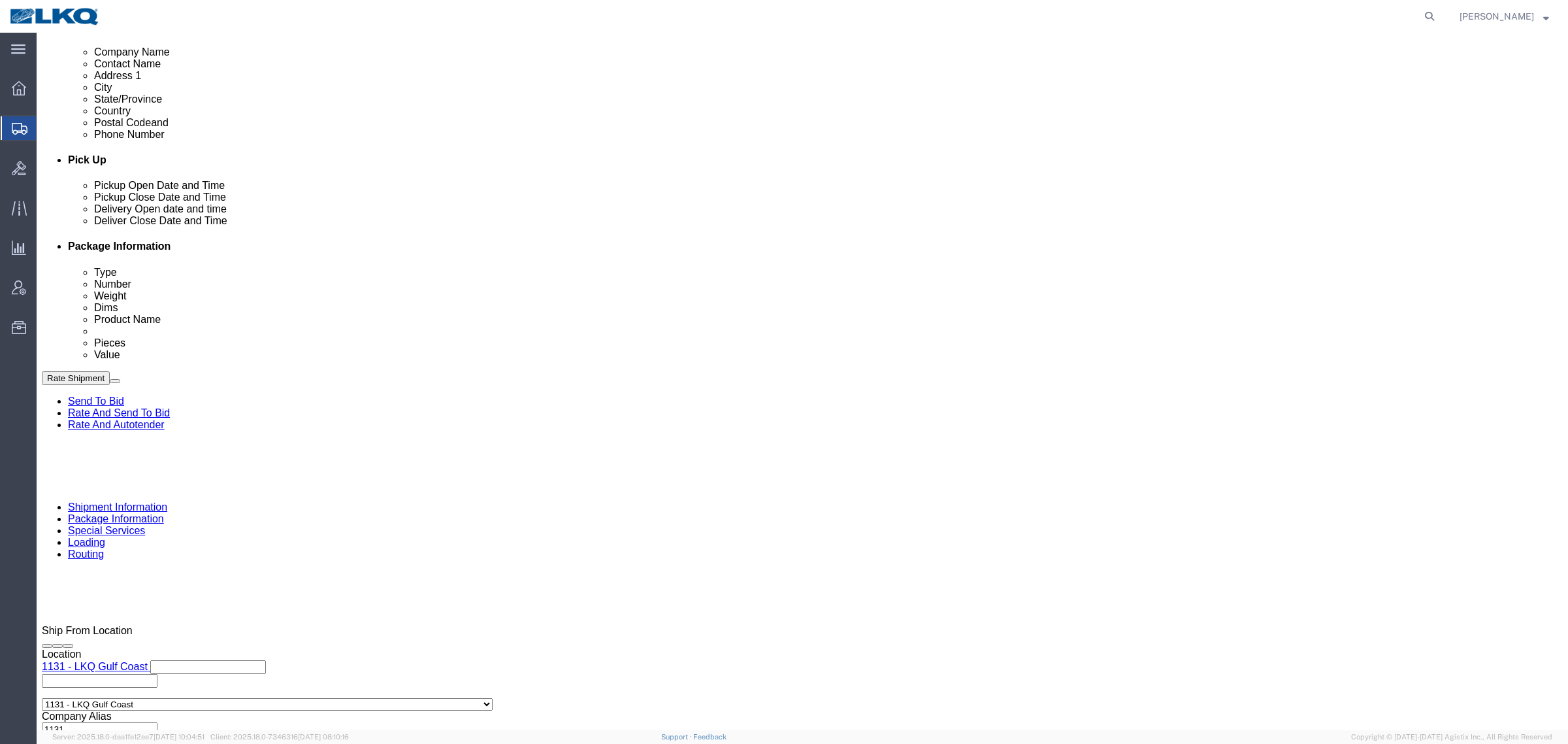
click div "Pickup Date: Pickup Start Date Pickup Start Time Pickup Open Date and Time Sep …"
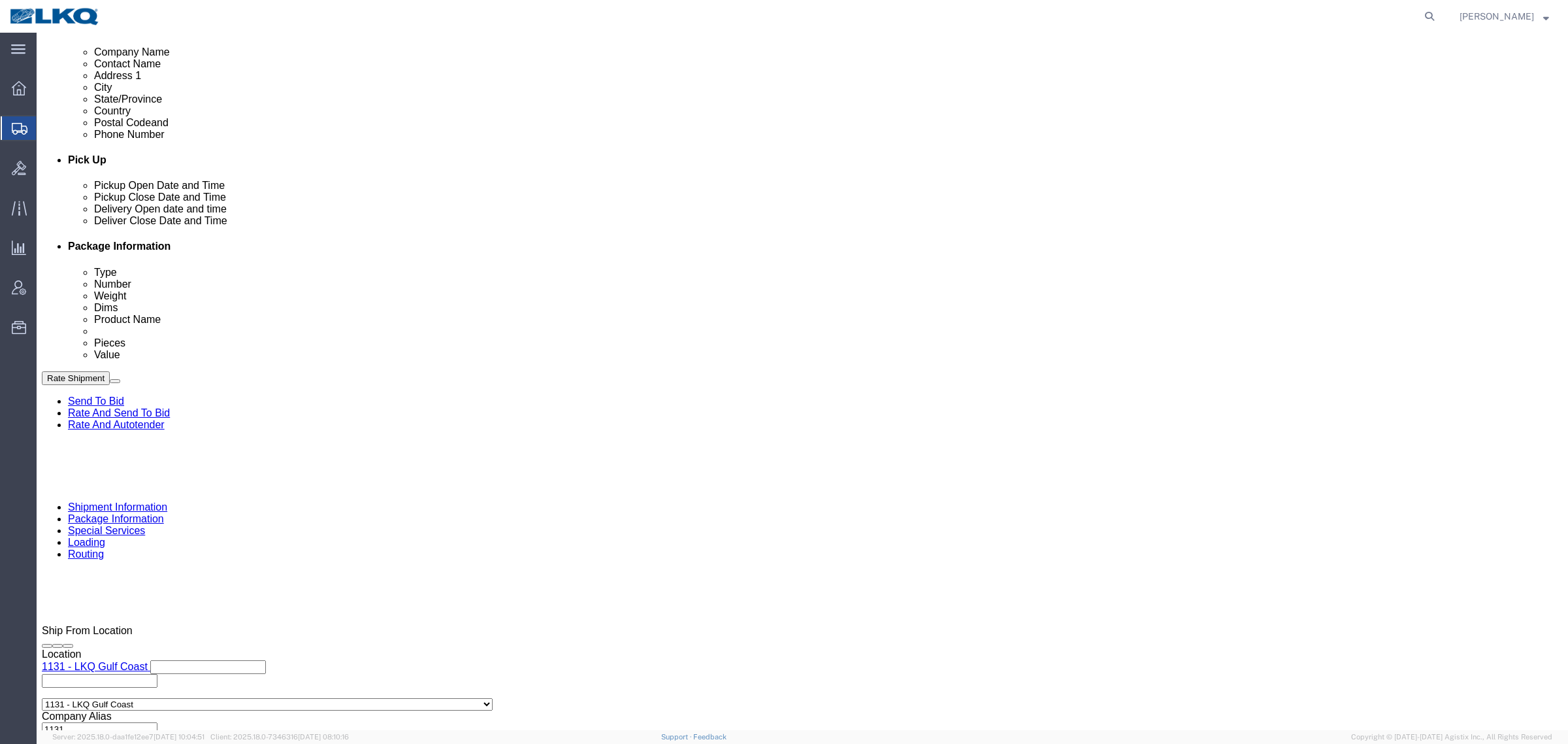
click div "Pickup Date: Pickup Start Date Pickup Start Time Pickup Open Date and Time Sep …"
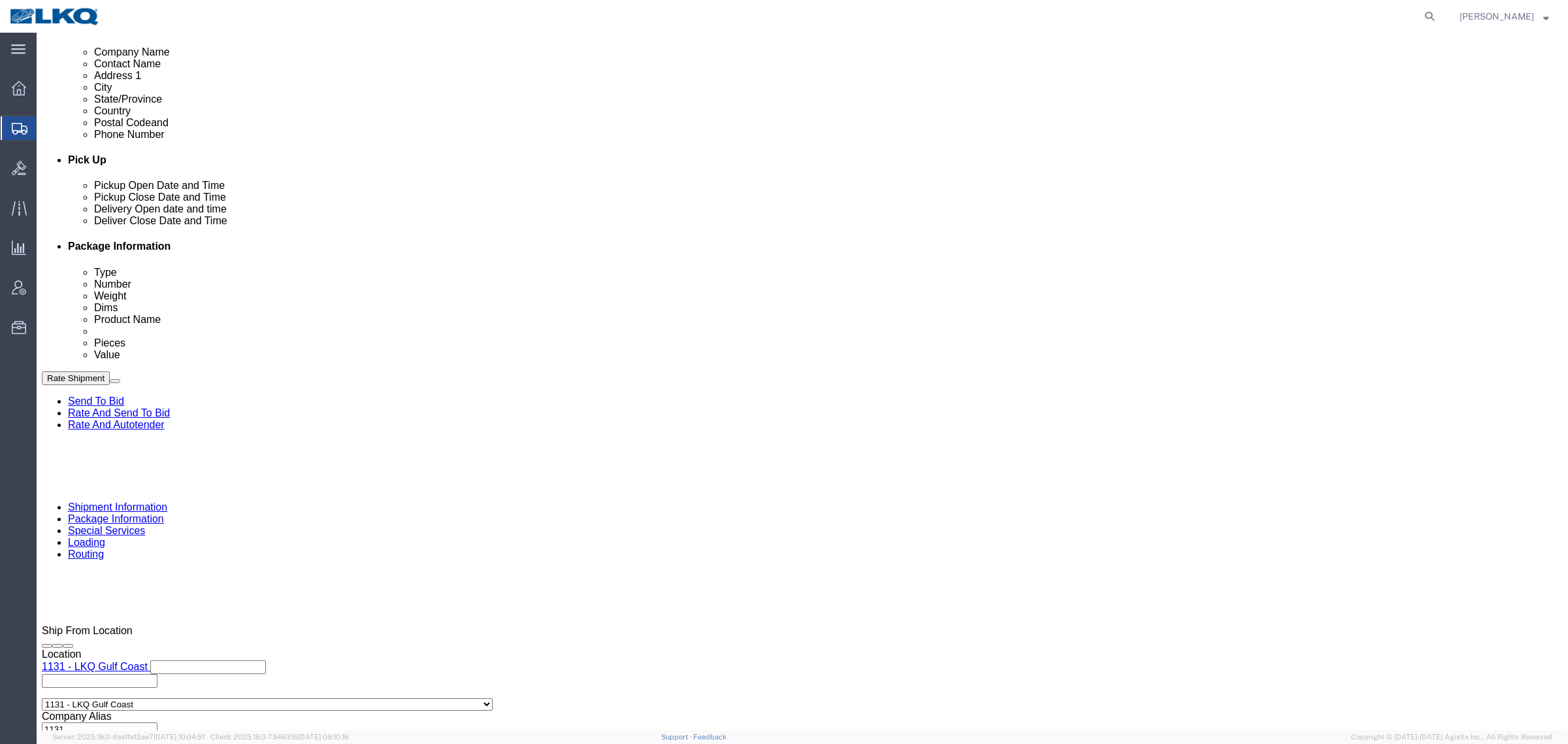
click div "Pickup Date and Time"
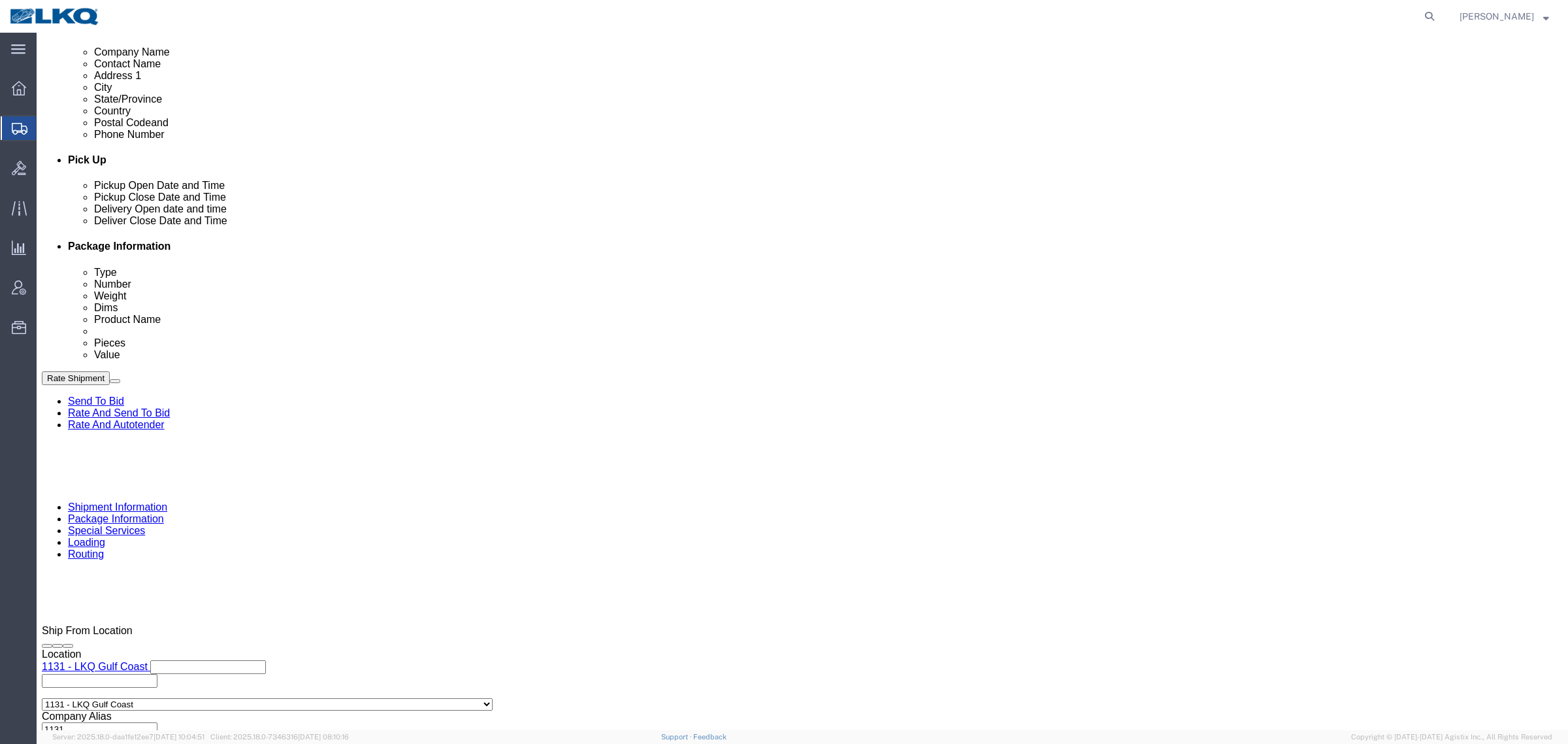
click div "Pickup Date and Time"
click div "Pickup Date: Pickup Start Date Pickup Start Time Pickup Open Date and Time Sep …"
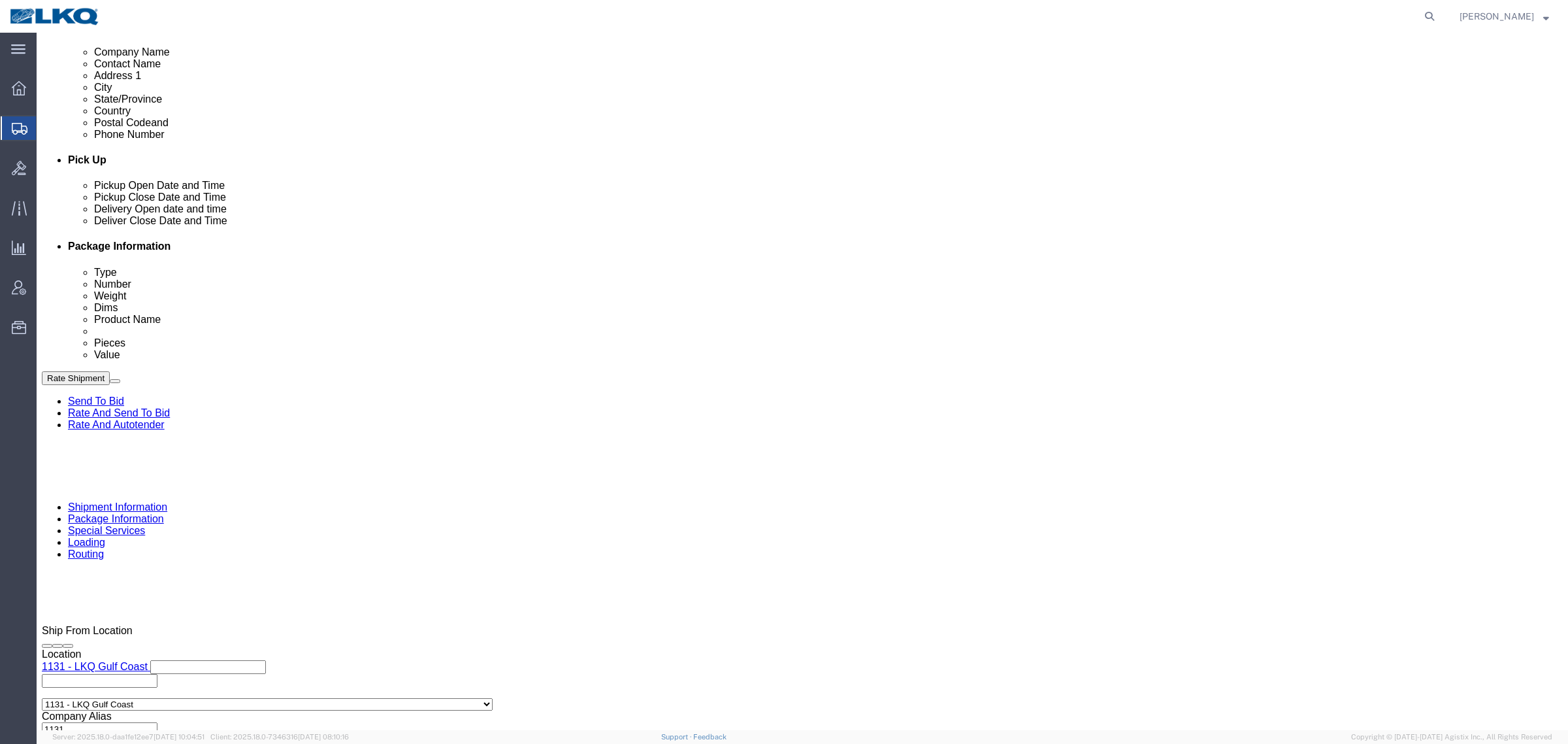
click div "Delivery by Date Delivery Start Date Delivery Start Time Deliver Open Date and …"
click div "Pickup Date and Time"
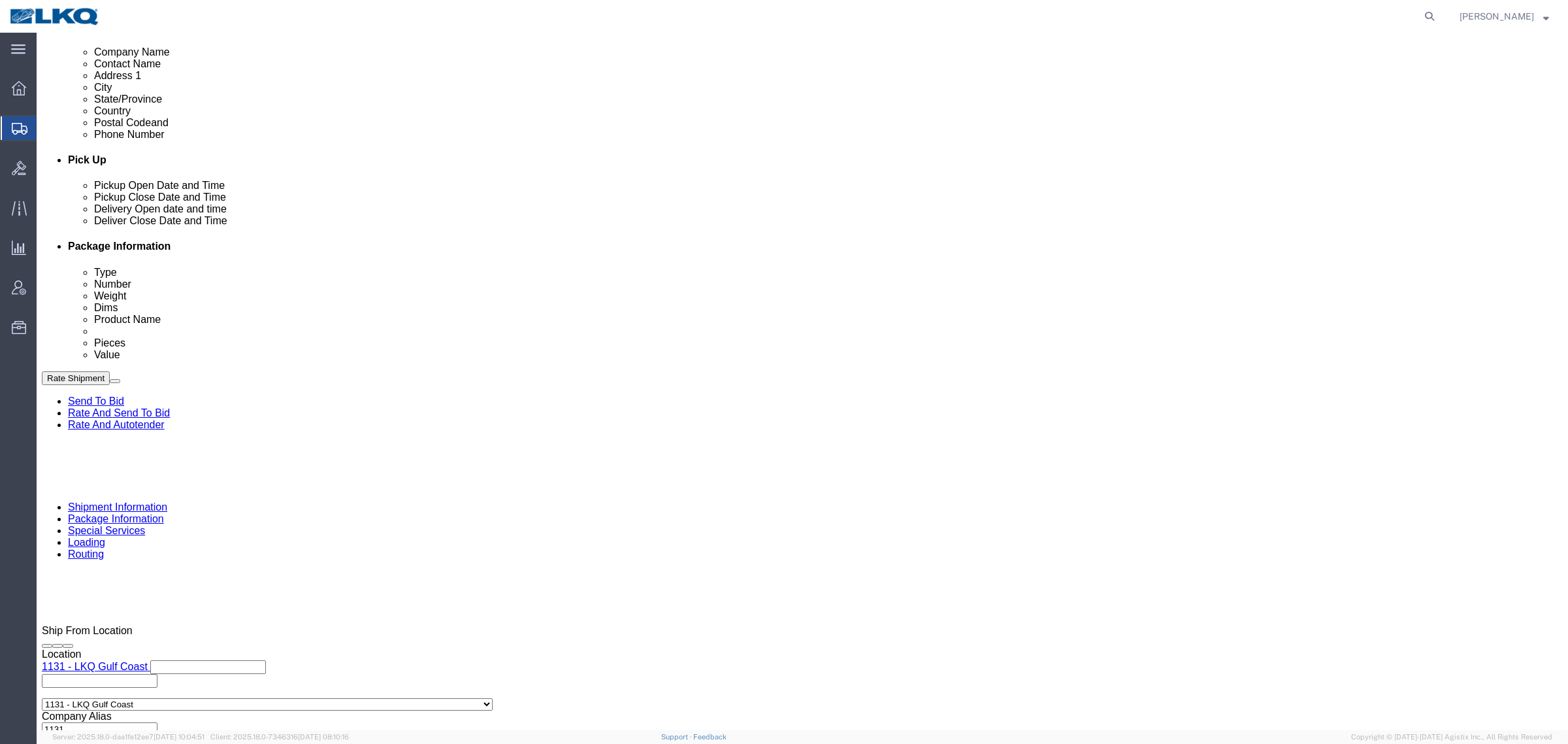
click div "Pickup Date and Time"
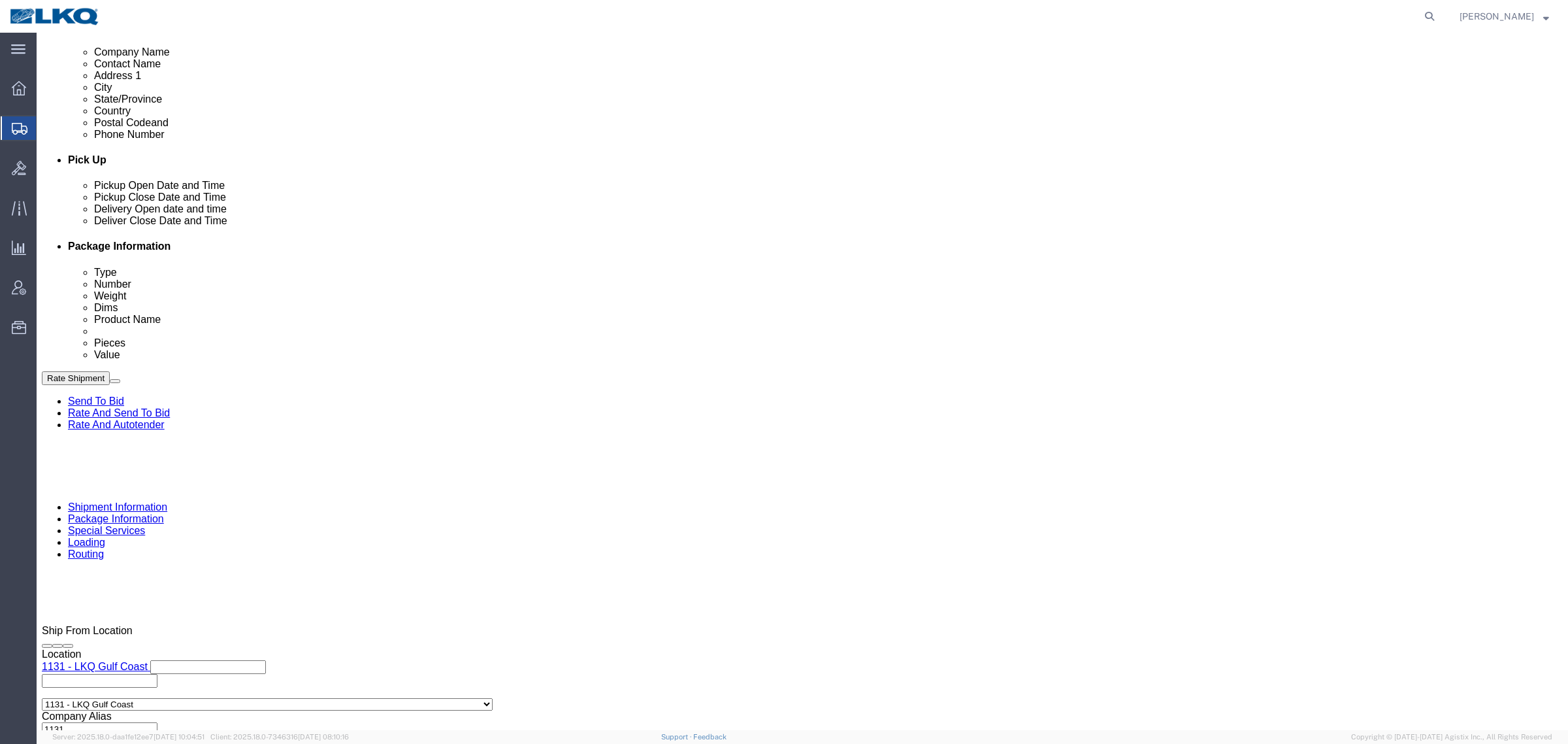
click div "Pickup Date: Pickup Start Date Pickup Start Time Pickup Open Date and Time Sep …"
drag, startPoint x: 438, startPoint y: 269, endPoint x: 438, endPoint y: 252, distance: 17.0
click div "Ship From Location Location 1131 - LKQ Gulf Coast Select My Profile Location 11…"
click div "Shipment Information Package Information Special Services Loading Routing"
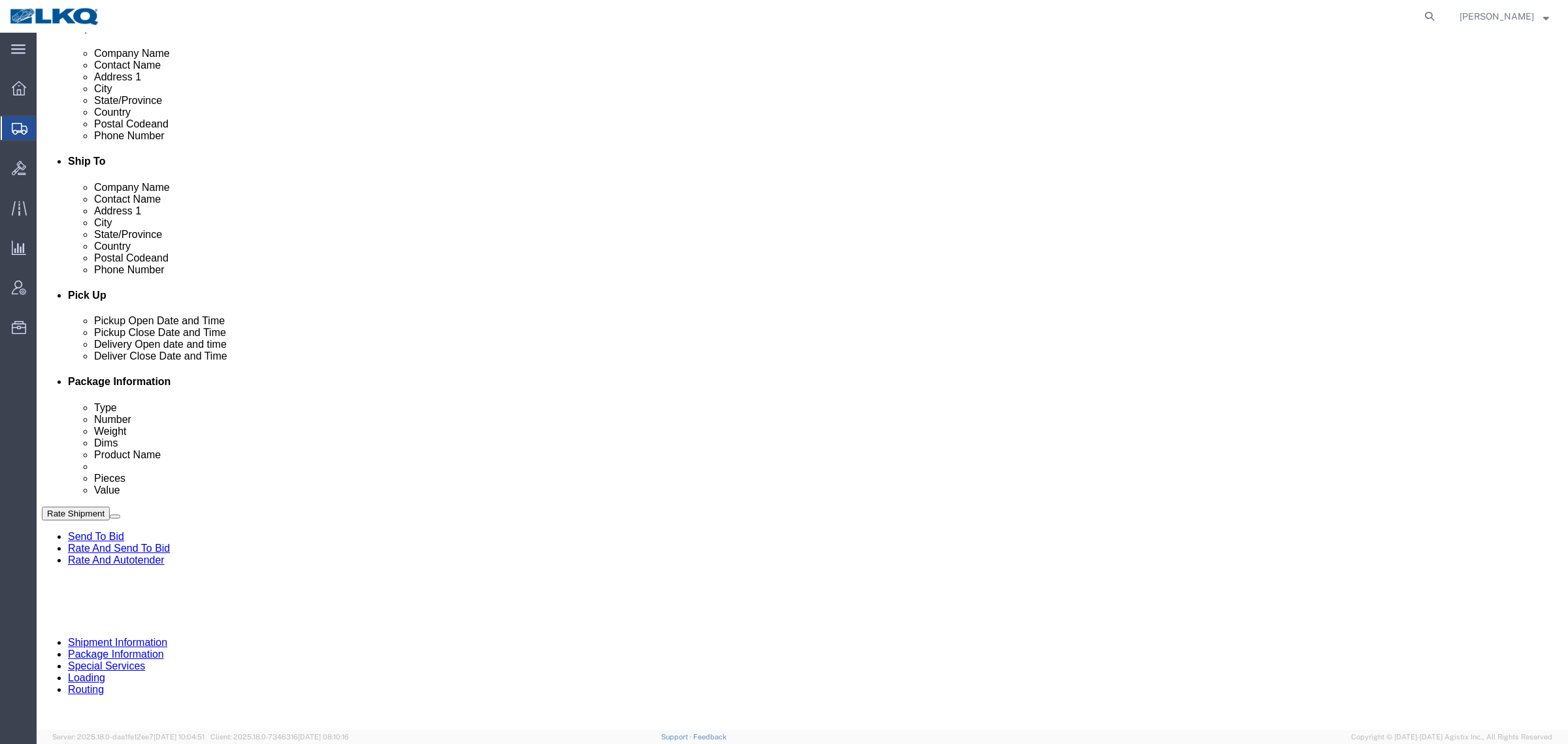
scroll to position [327, 0]
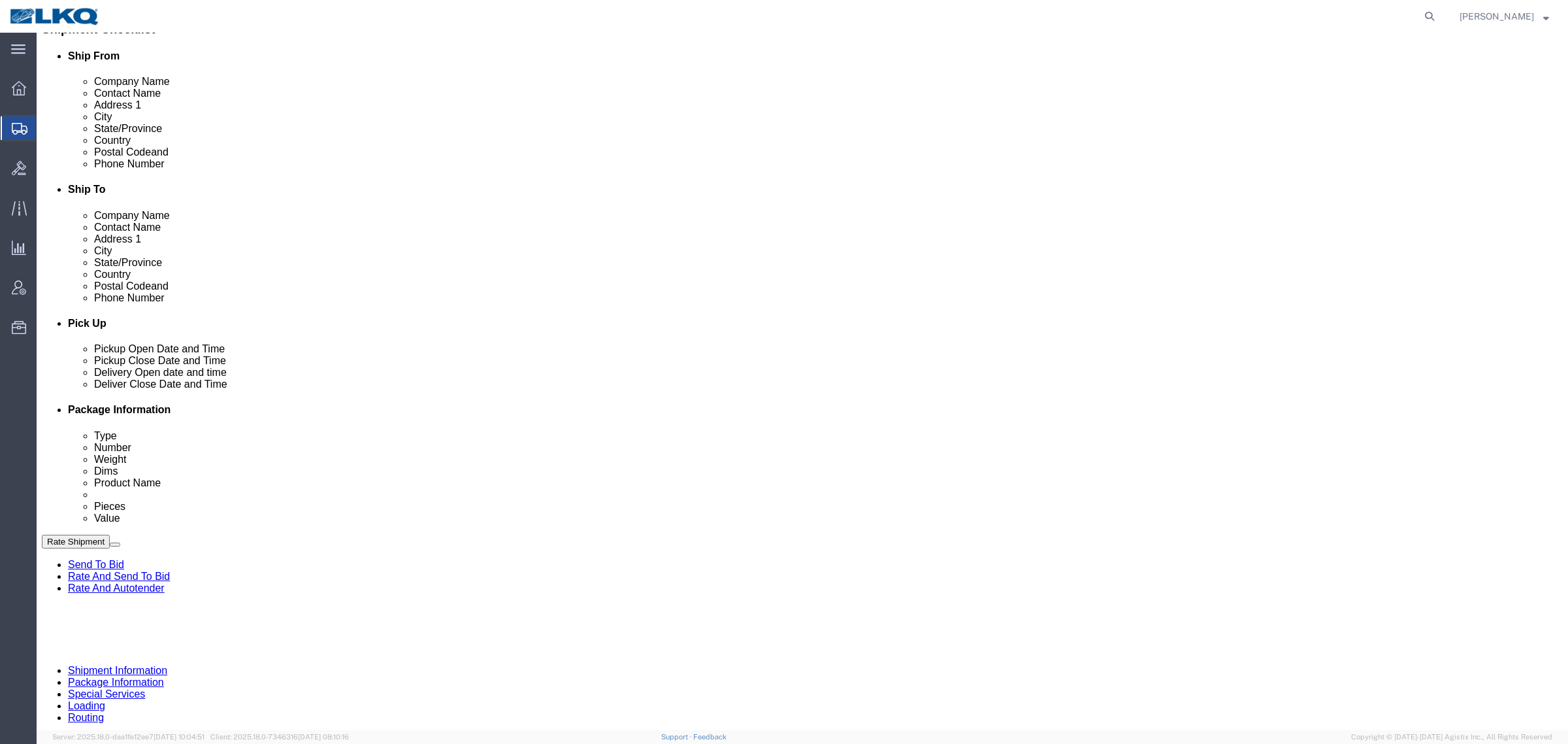
click link "Send To Bid"
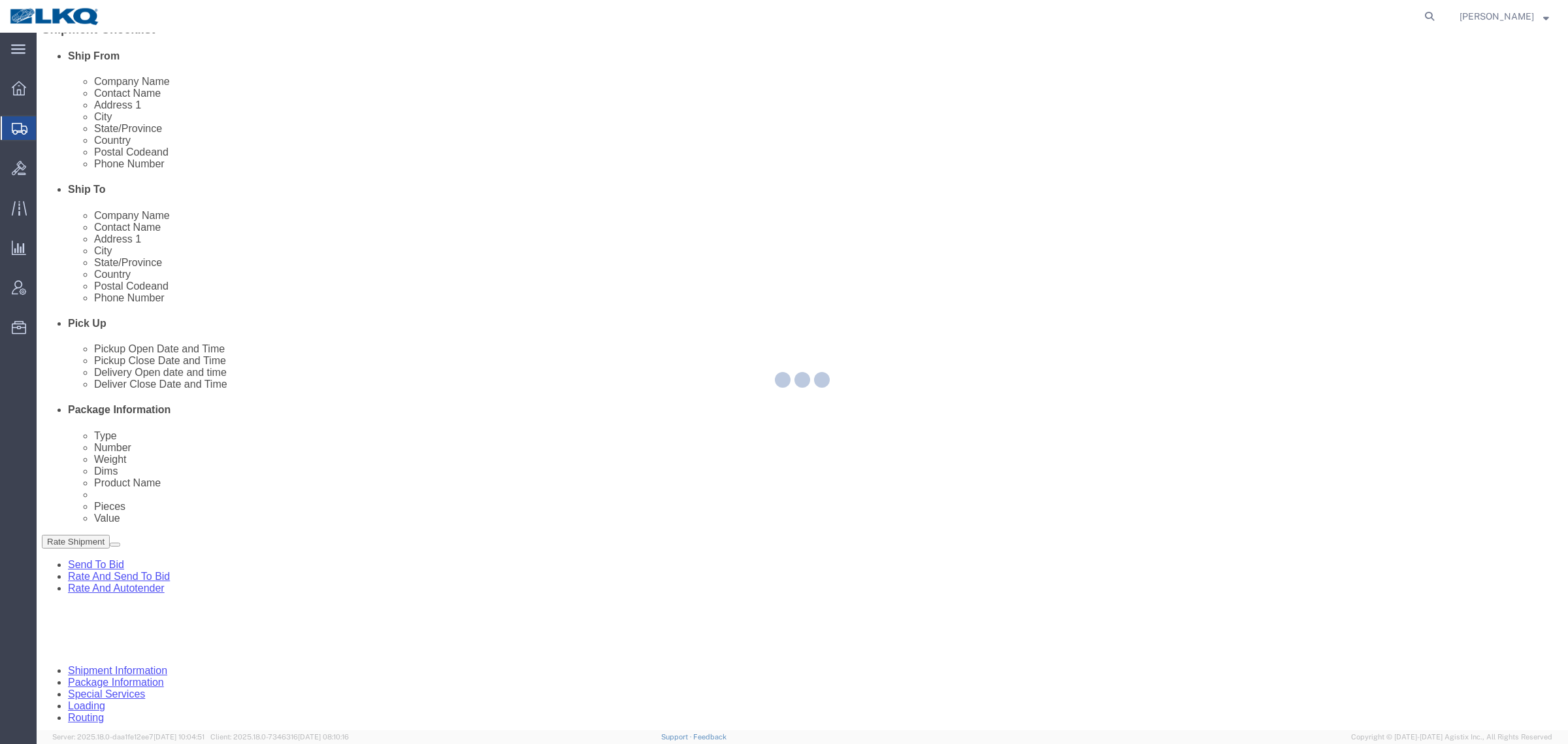
select select "TL"
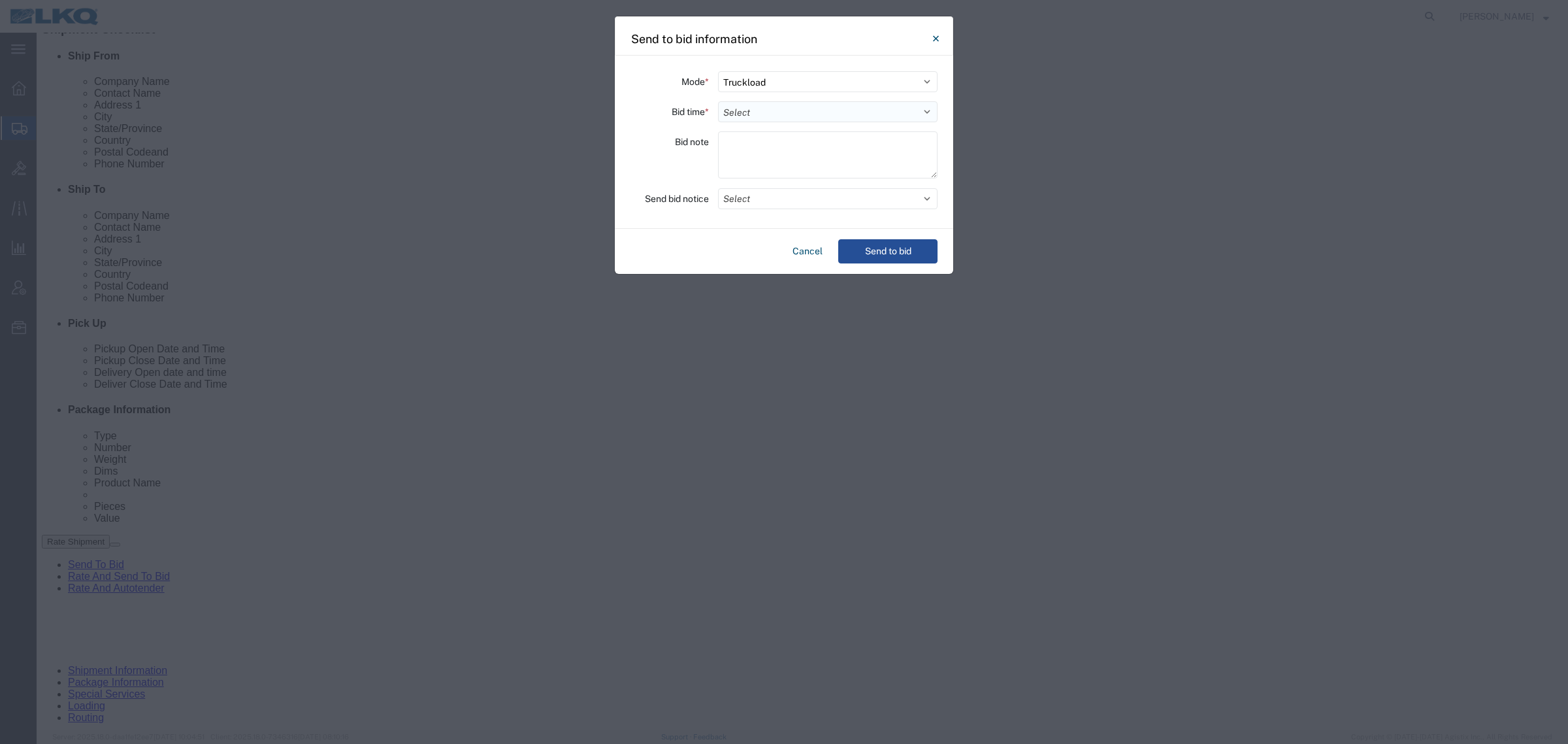
click at [796, 116] on select "Select 30 Min (Rush) 1 Hour (Rush) 2 Hours (Rush) 4 Hours (Rush) 8 Hours (Rush)…" at bounding box center [827, 111] width 219 height 21
select select "24"
click at [718, 101] on select "Select 30 Min (Rush) 1 Hour (Rush) 2 Hours (Rush) 4 Hours (Rush) 8 Hours (Rush)…" at bounding box center [827, 111] width 219 height 21
click at [881, 254] on button "Send to bid" at bounding box center [888, 252] width 99 height 24
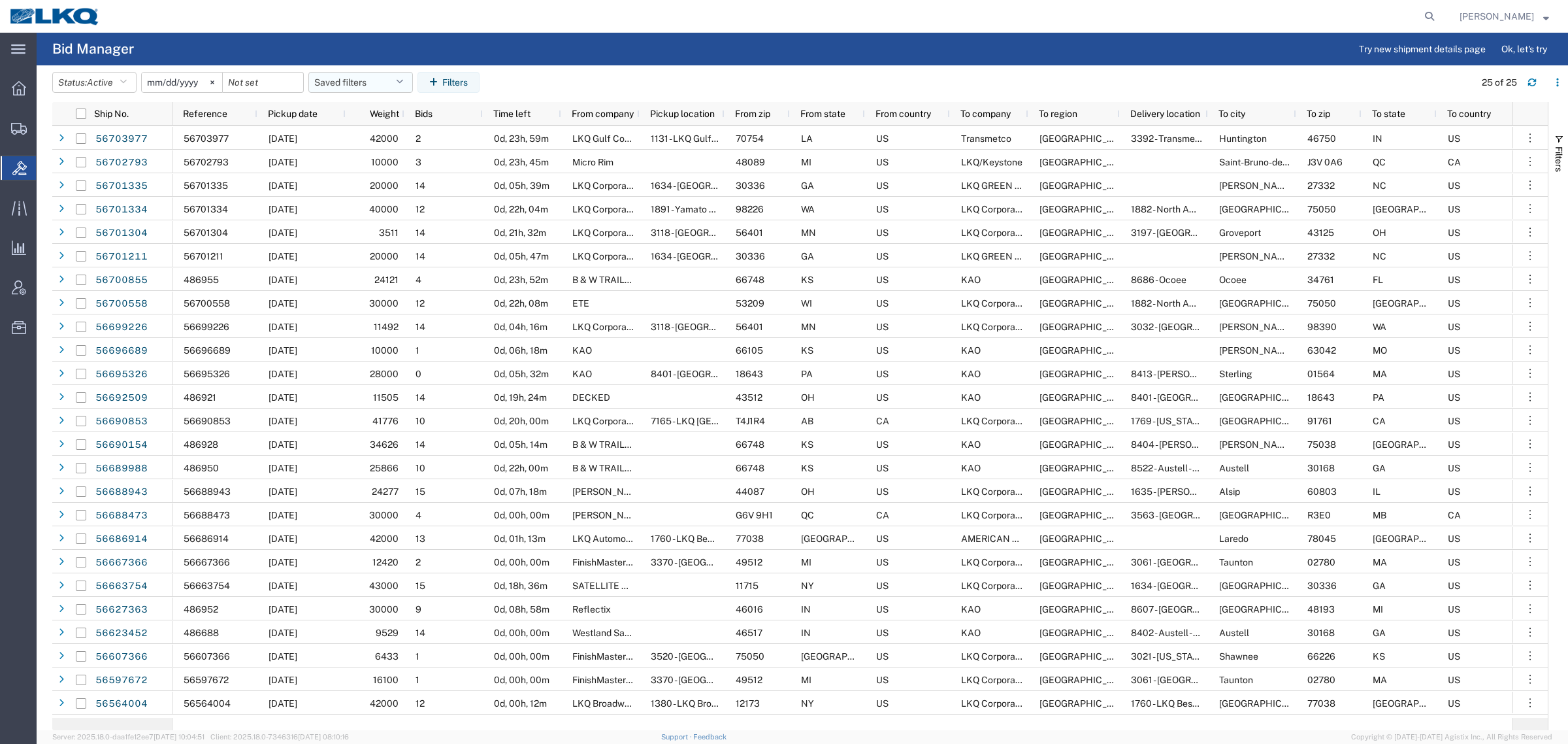
click at [334, 81] on button "Saved filters" at bounding box center [361, 82] width 104 height 21
click at [374, 145] on span "Bid Board" at bounding box center [396, 139] width 171 height 24
type input "[DATE]"
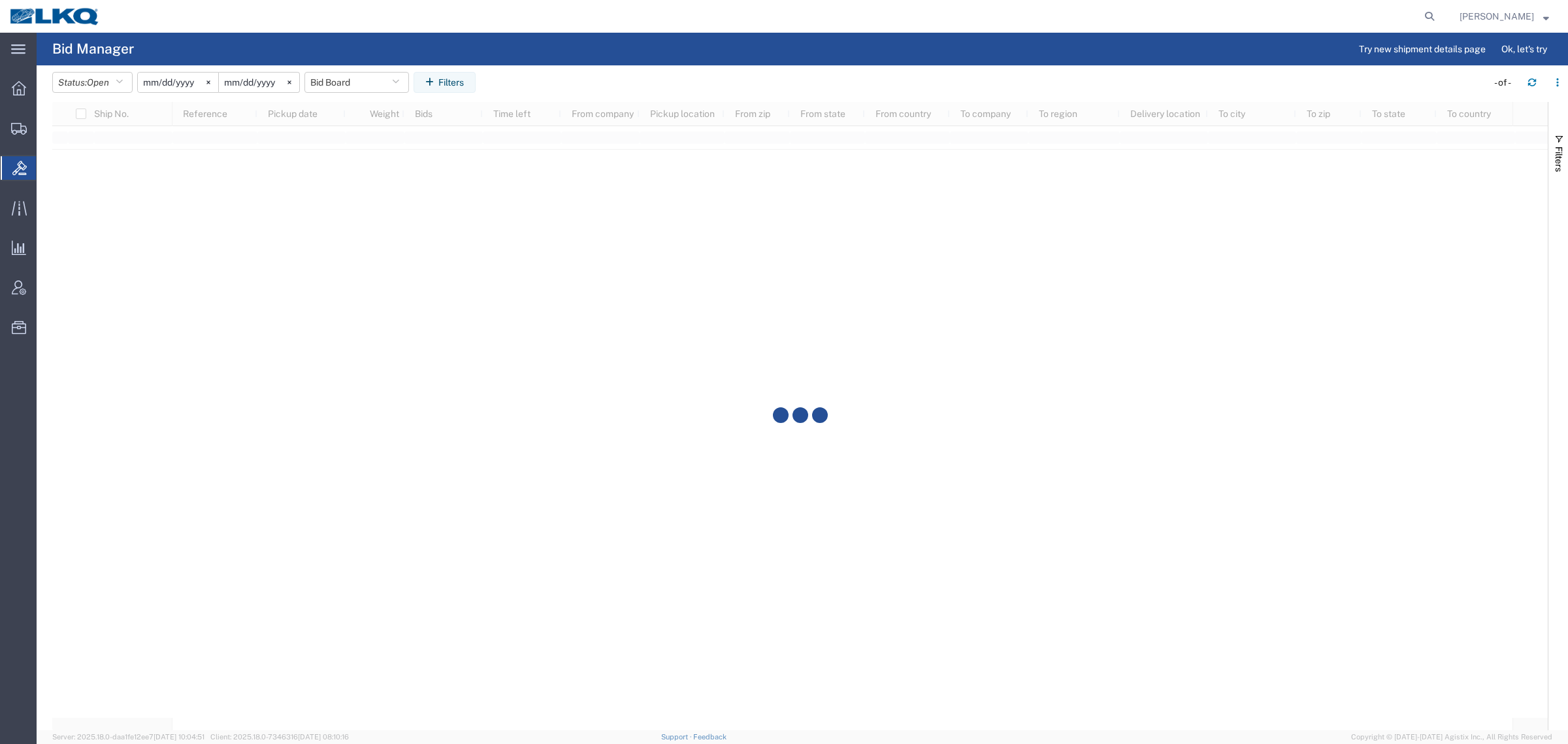
drag, startPoint x: 679, startPoint y: 87, endPoint x: 817, endPoint y: 106, distance: 139.3
click at [679, 87] on agx-table-filter-chips "Status: Open Active All Awaiting Confirmation Awarded Closed Expired Open Withd…" at bounding box center [766, 87] width 1429 height 30
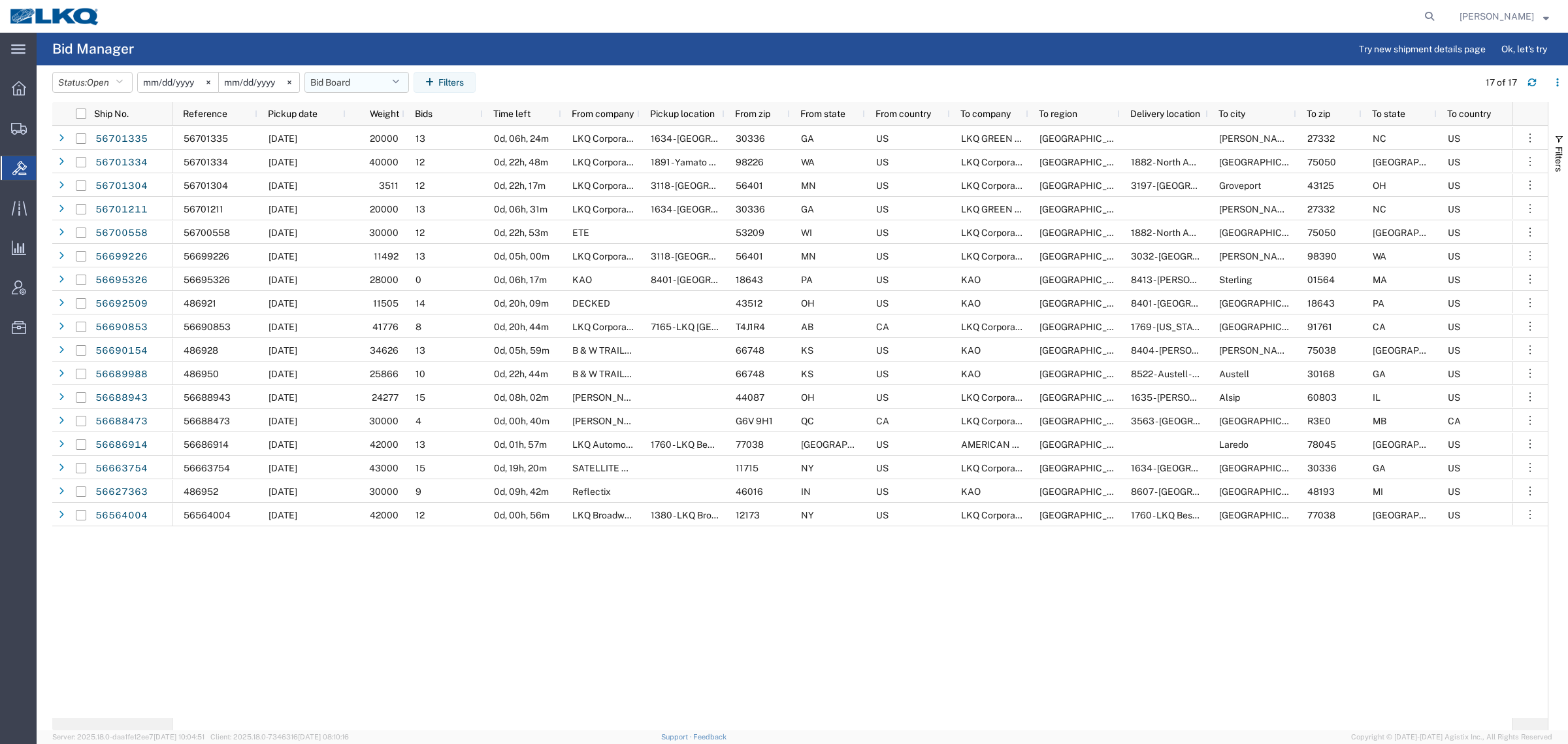
click at [337, 81] on button "Bid Board" at bounding box center [356, 82] width 104 height 21
click at [361, 134] on span "Bid Board" at bounding box center [392, 139] width 171 height 24
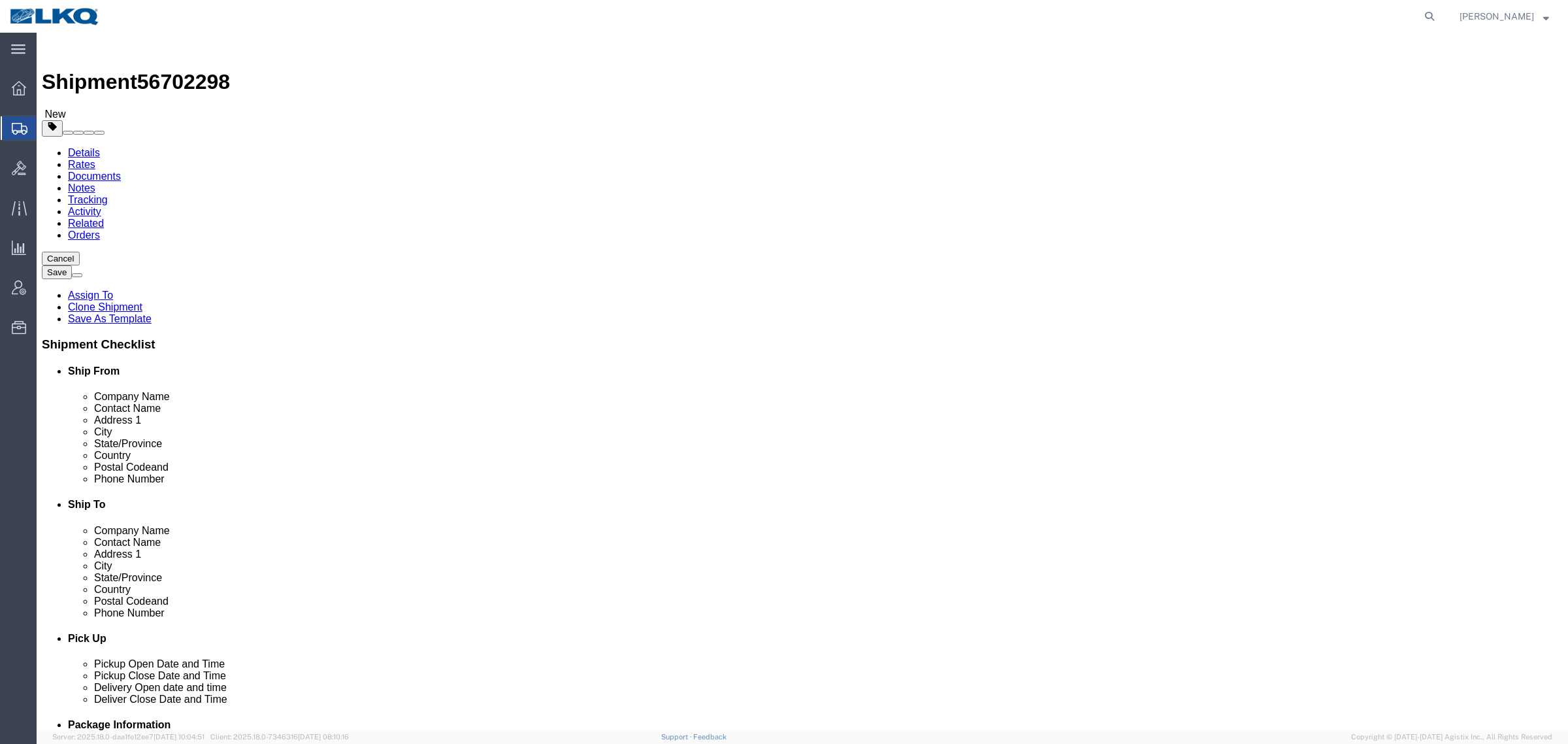
select select
select select "27578"
click div "Shipment Information Package Information Special Services Loading Routing"
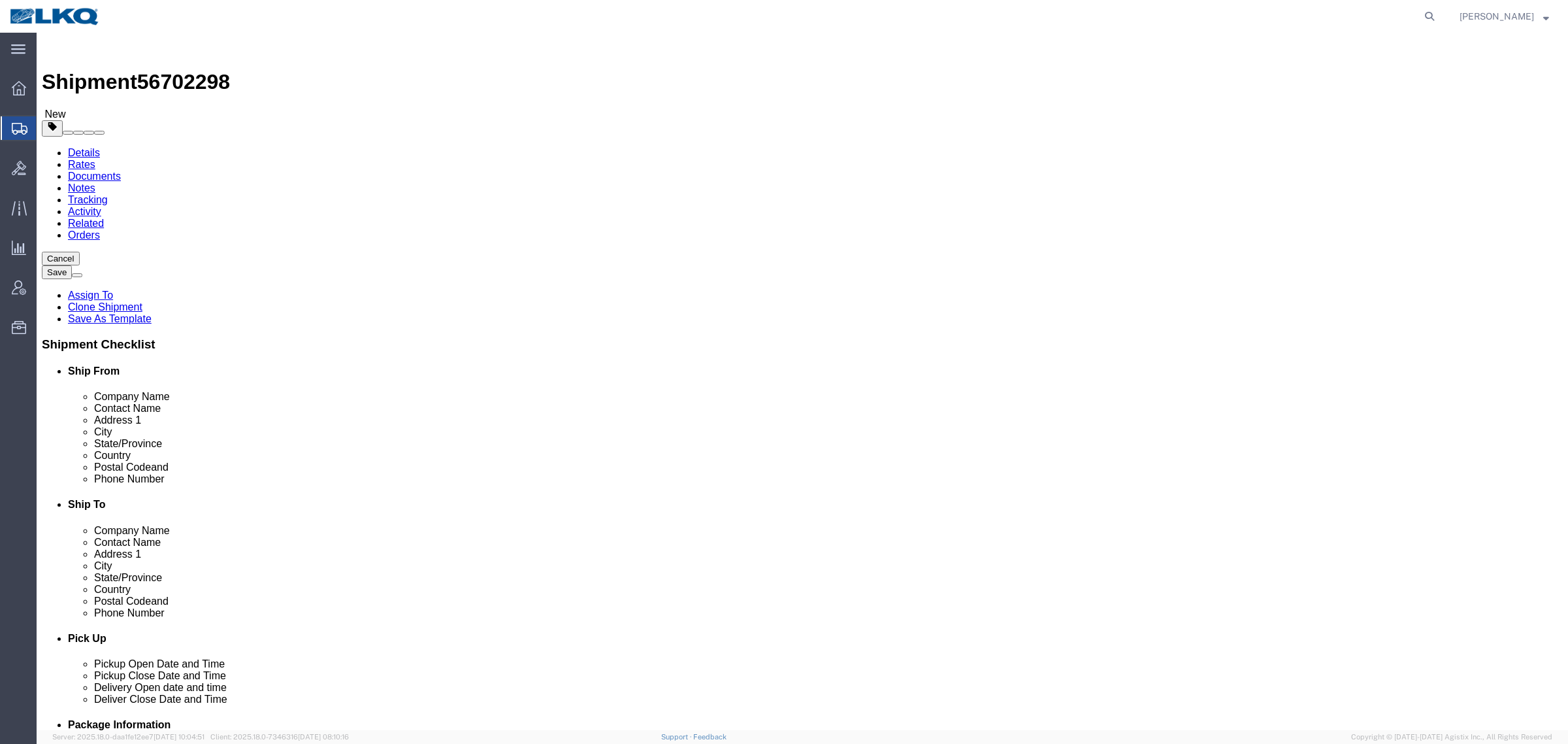
click div "Shipment Information Package Information Special Services Loading Routing"
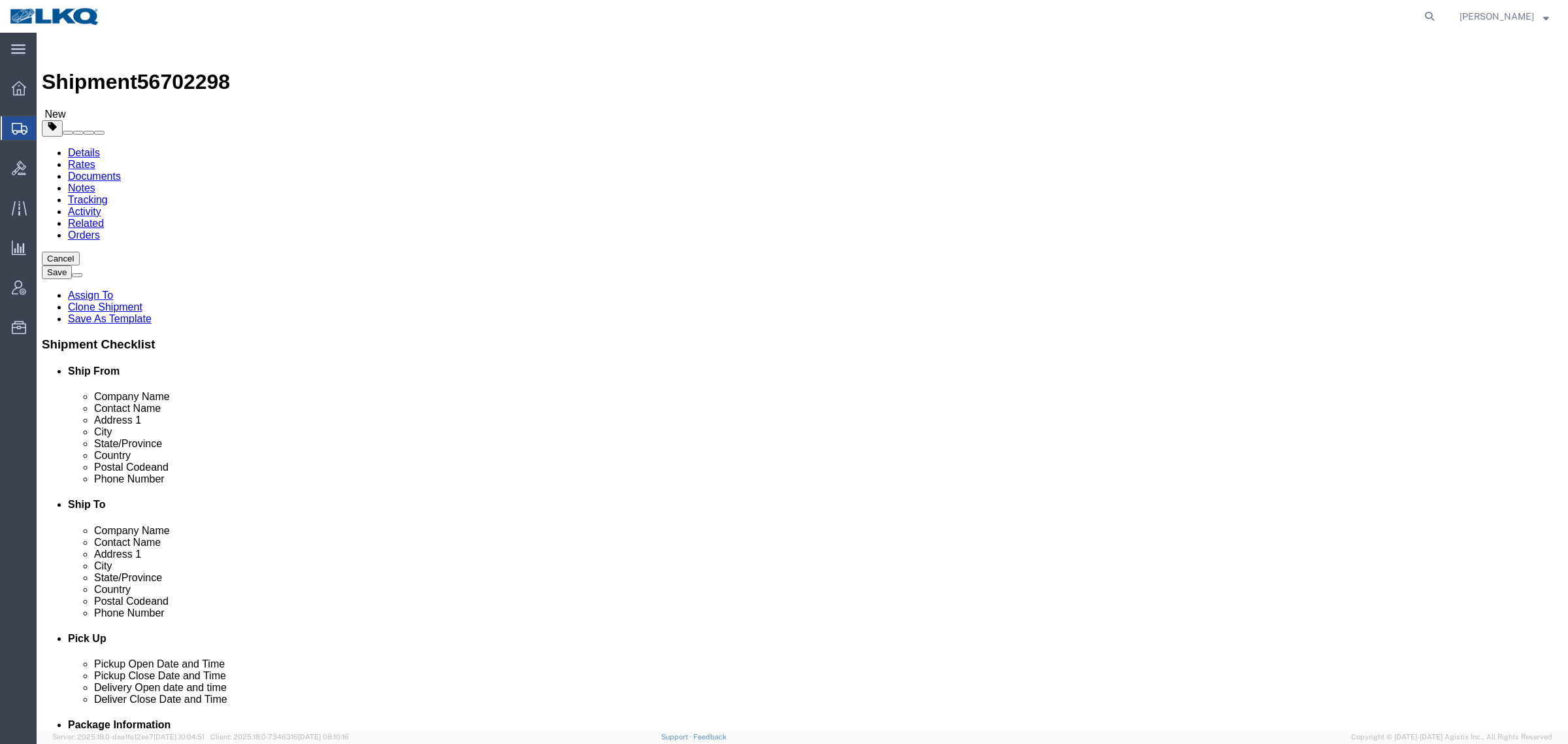
click div "Shipment Information Package Information Special Services Loading Routing"
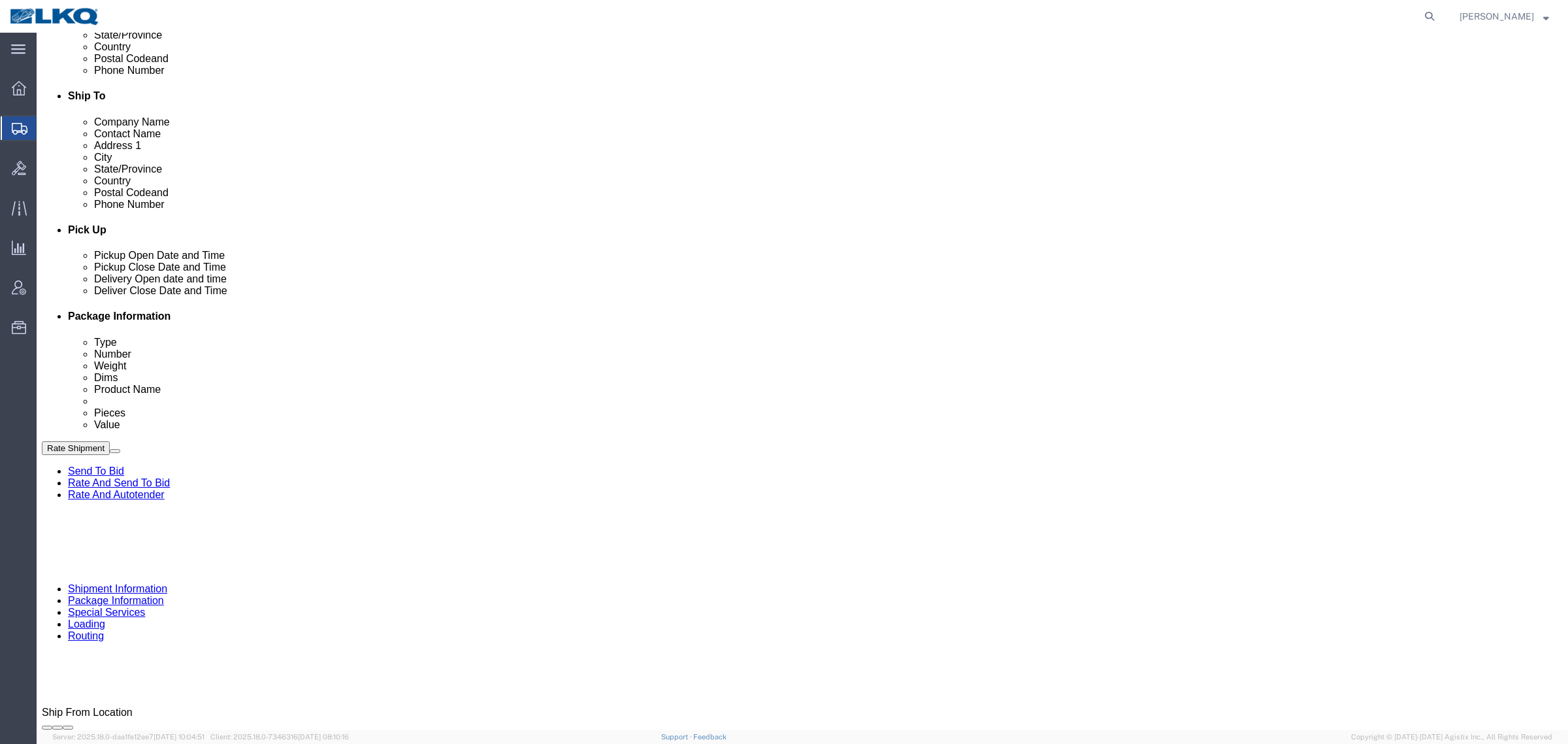
scroll to position [327, 0]
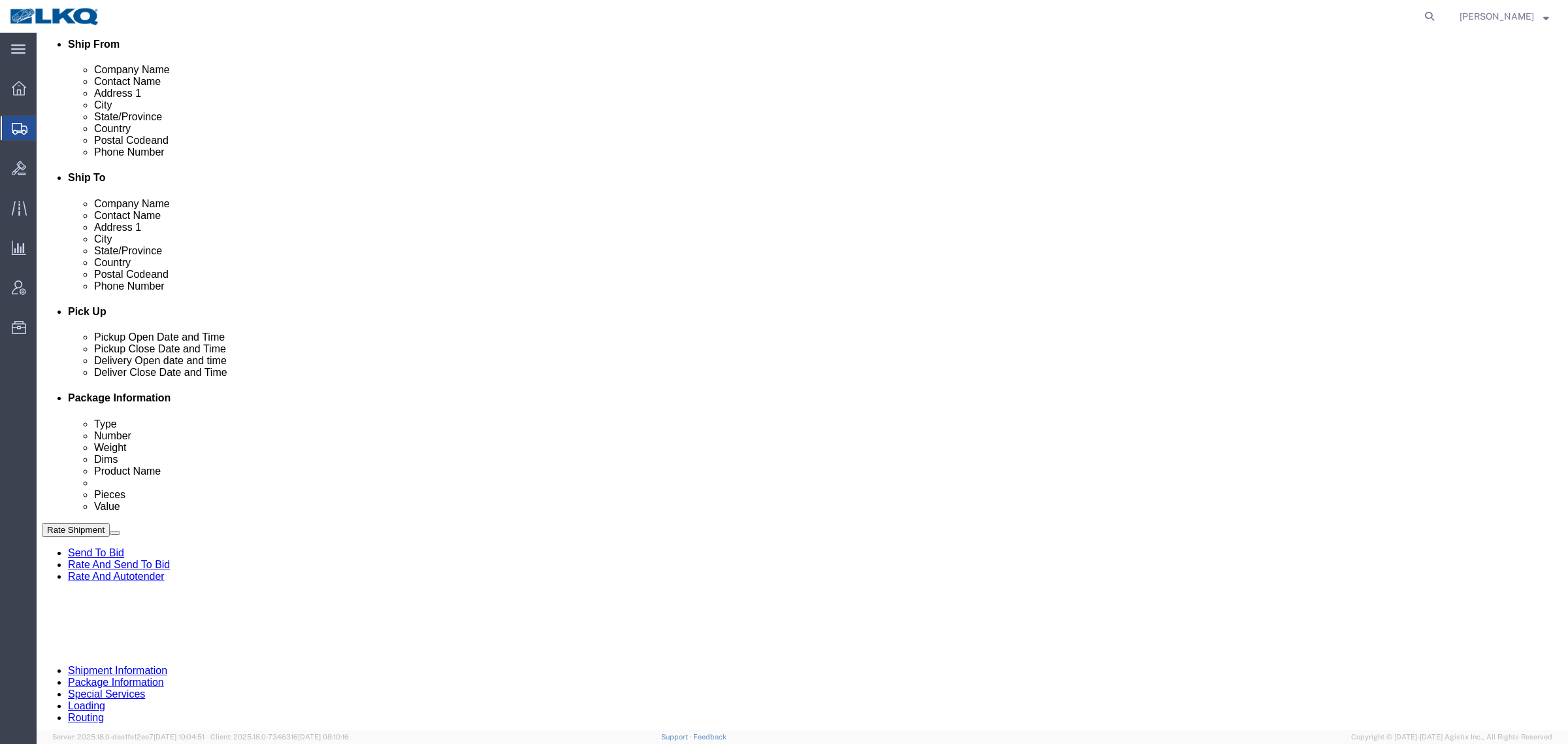
click div "Route Details (Approximate route mileage 37.39 miles) Add Stop"
click link "Schedule appointment"
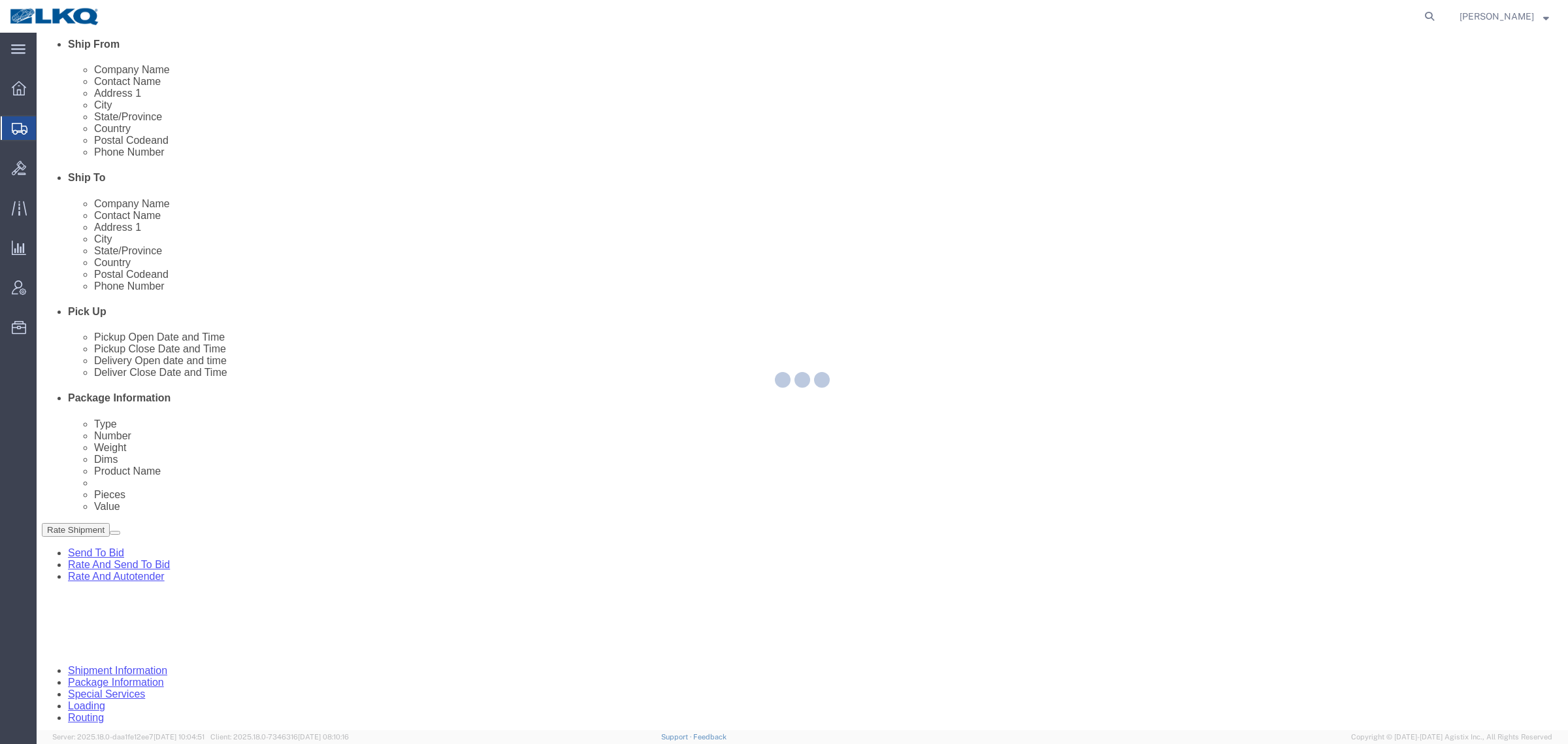
select select
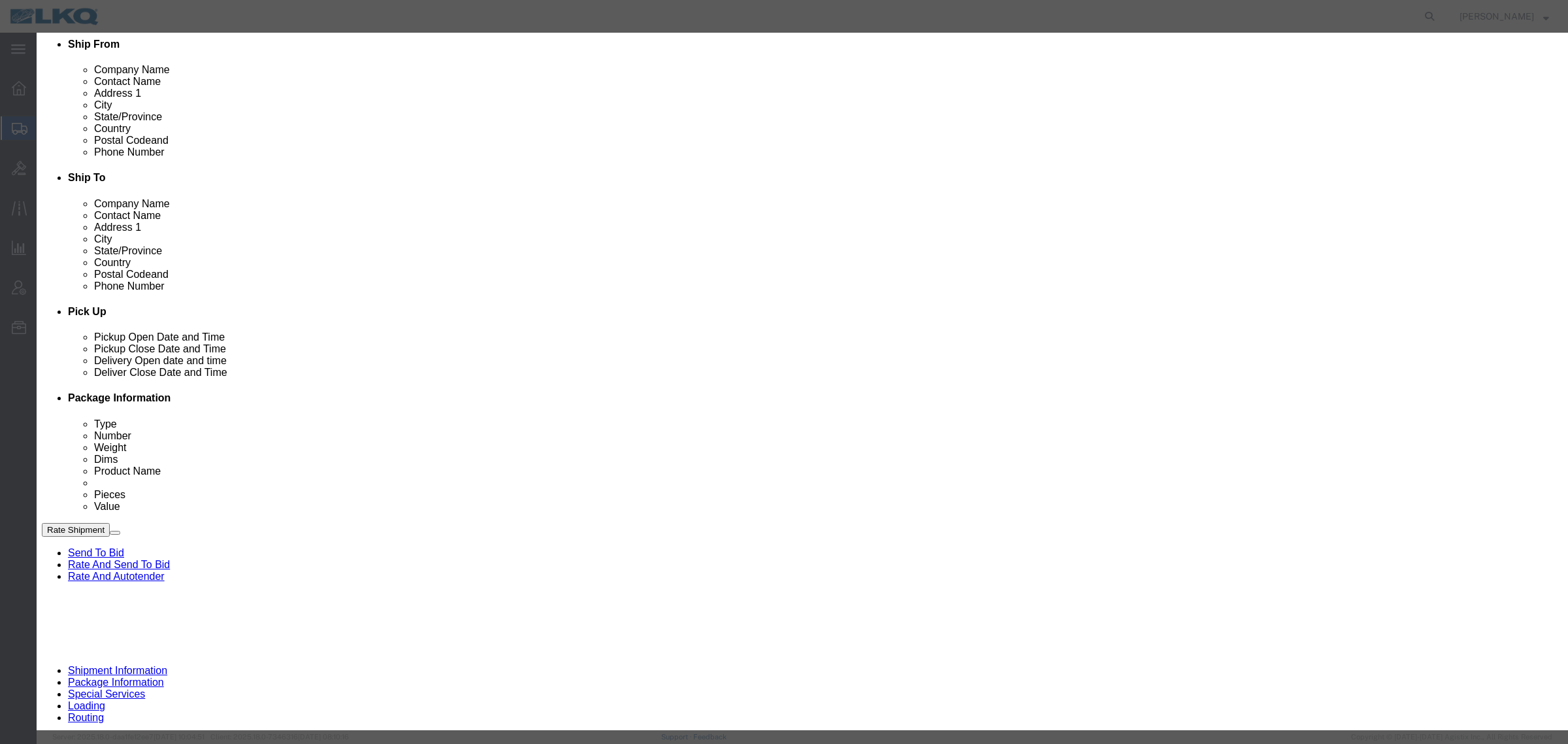
click button "button"
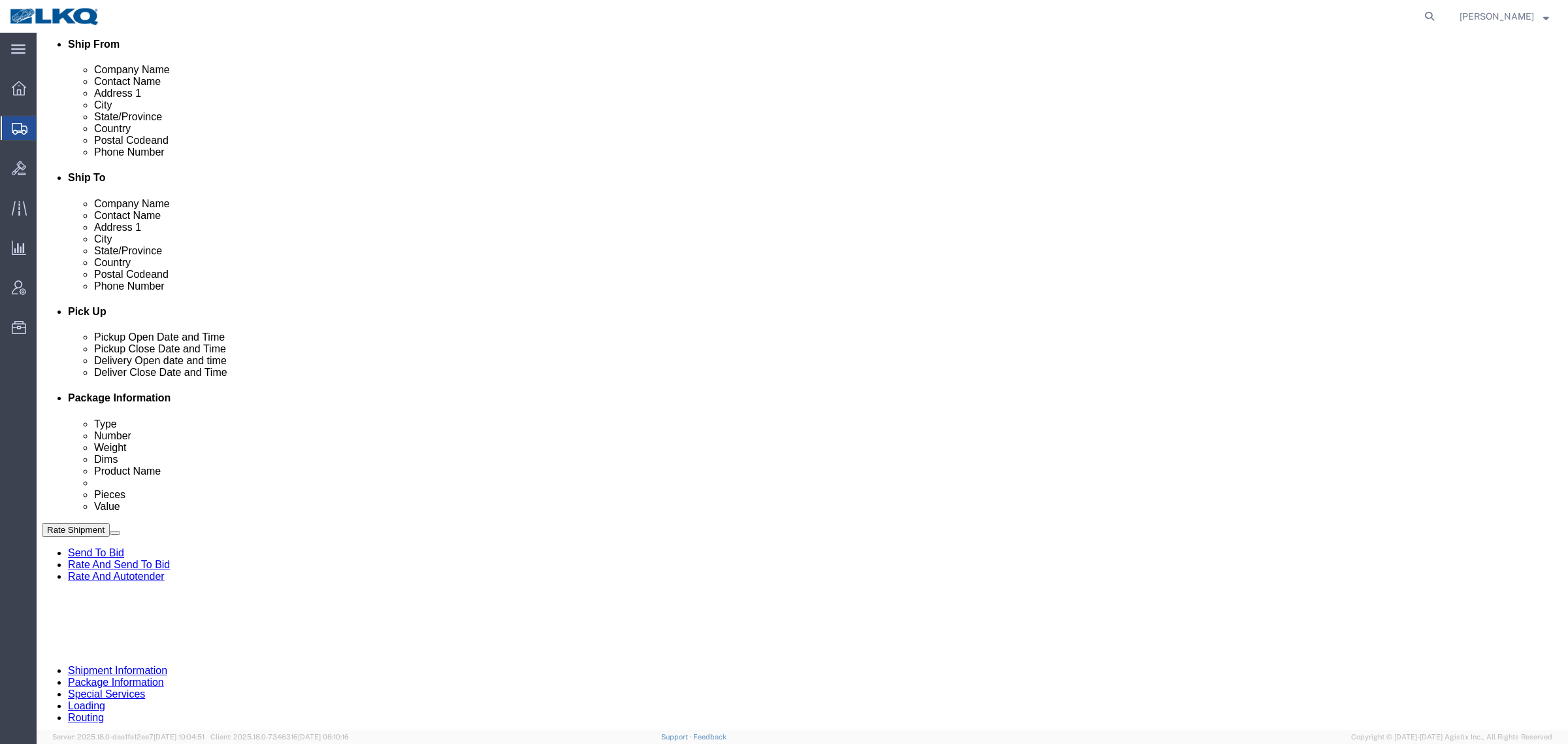
click link "Schedule appointment"
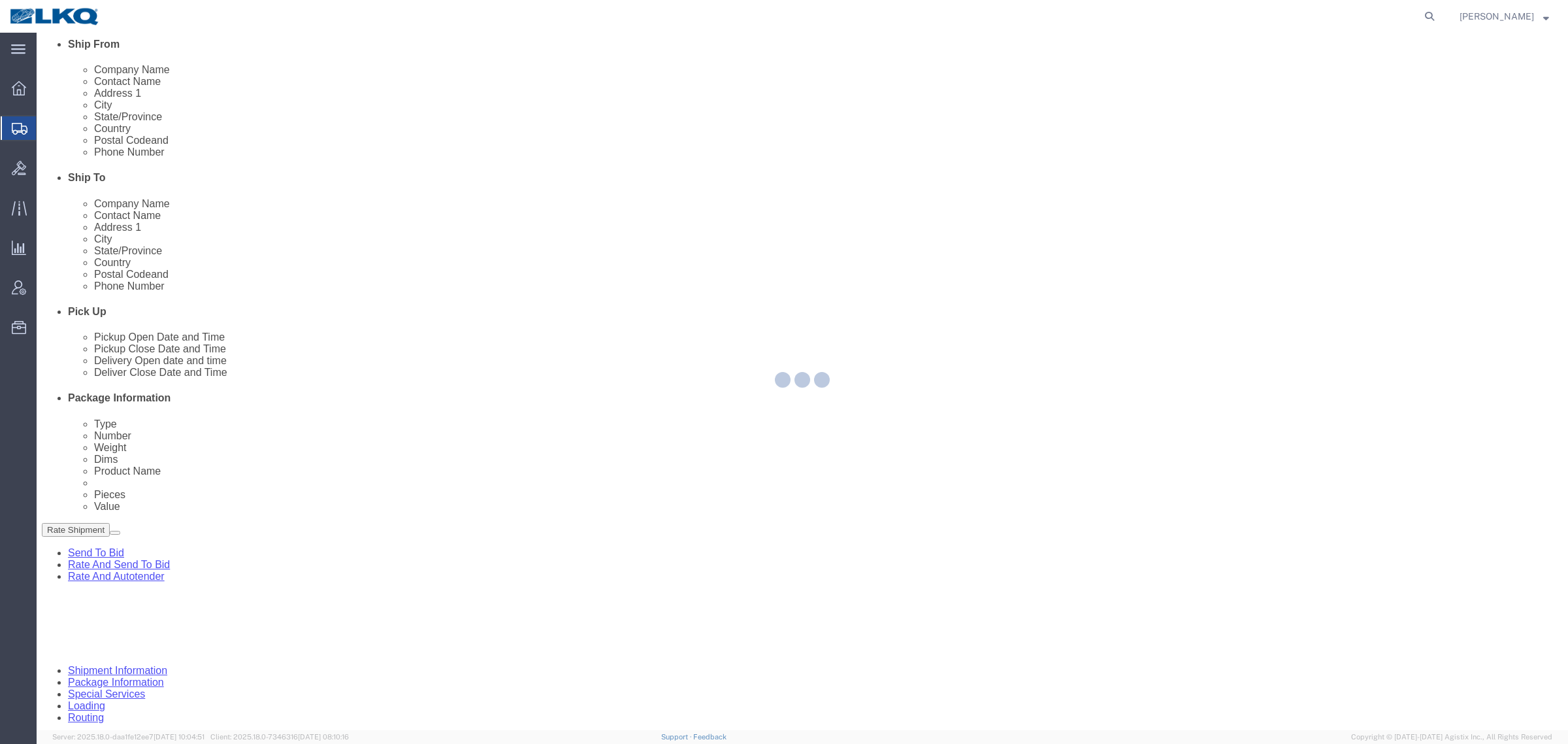
select select
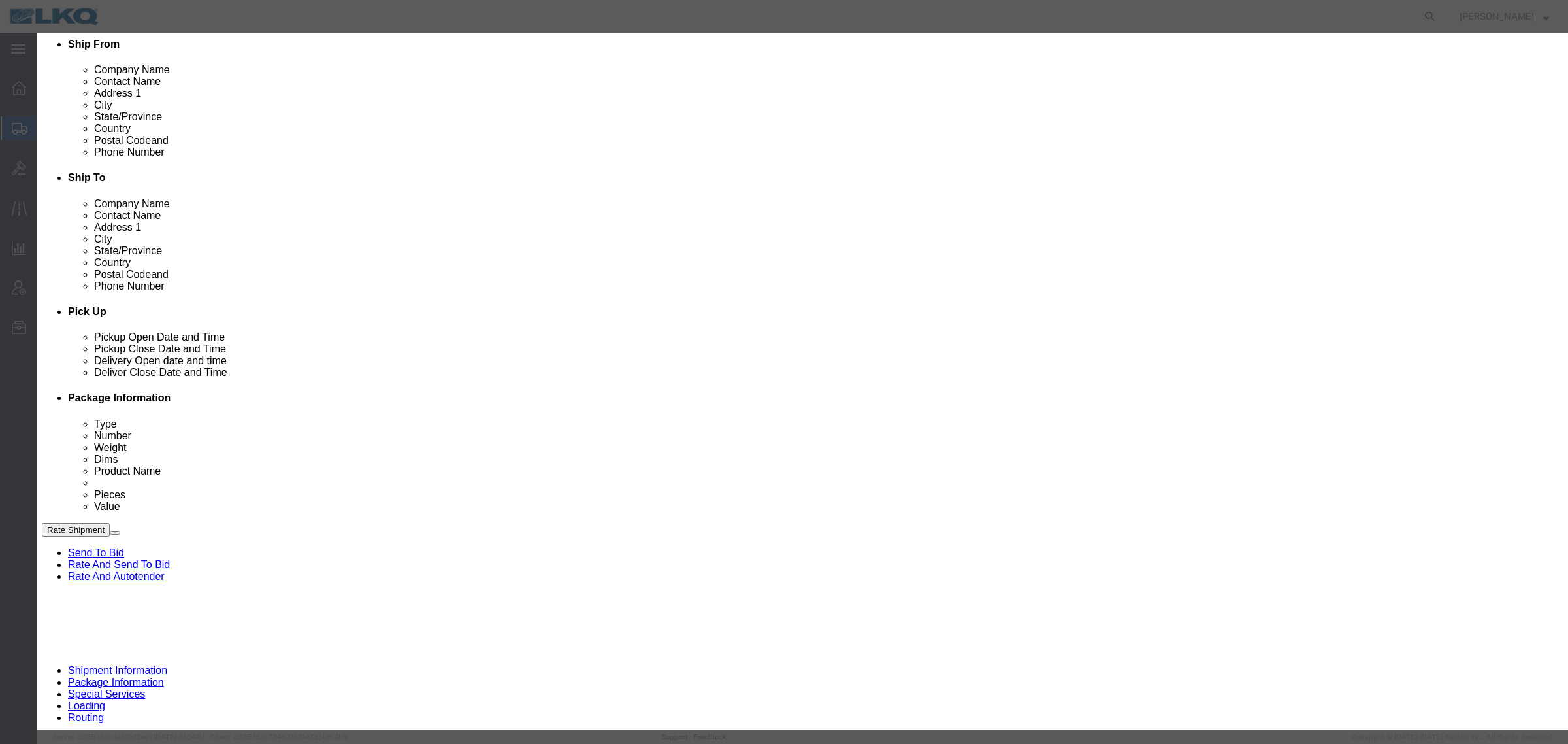
click h3 "Schedule Appointment"
click icon "button"
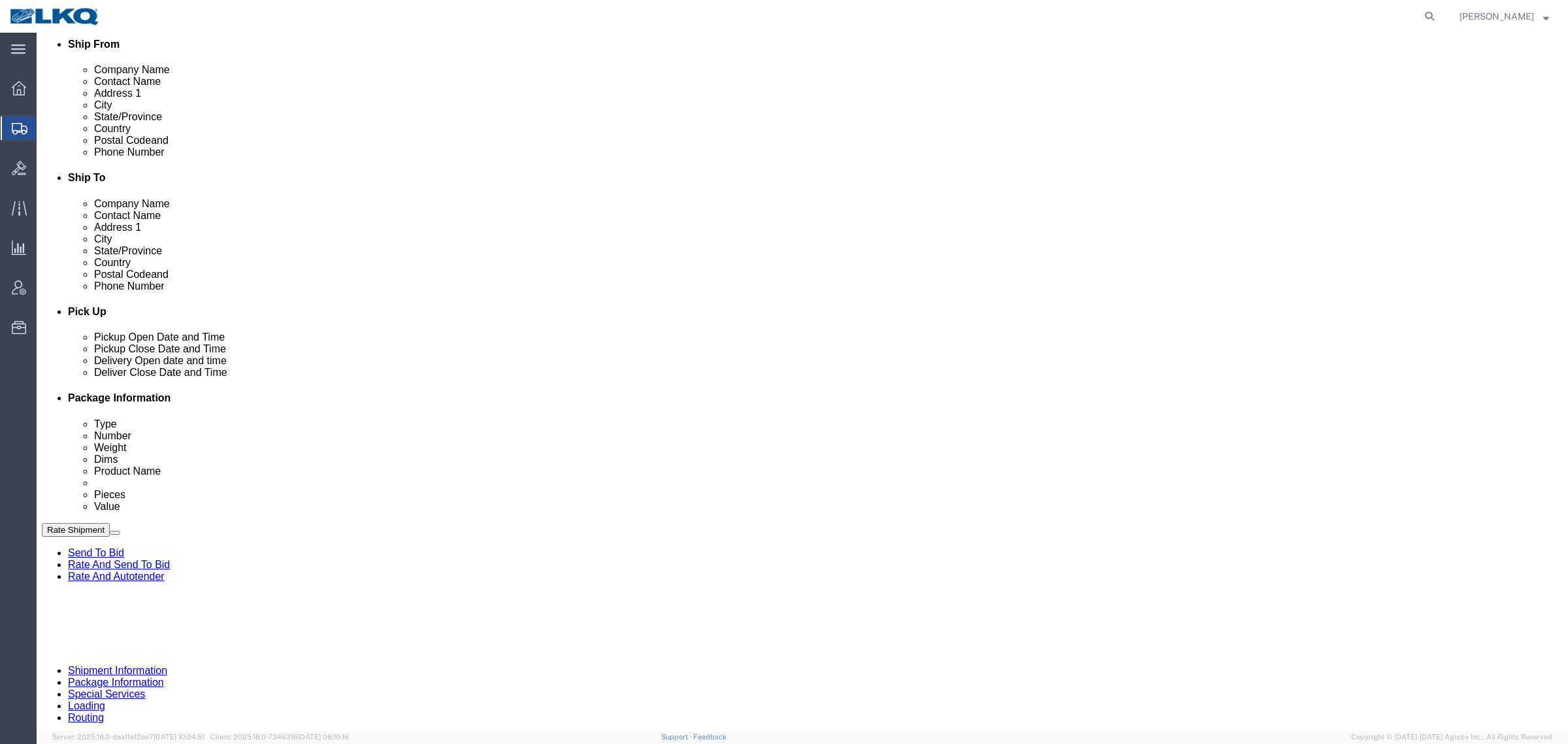
click div "[DATE] 12:00 PM"
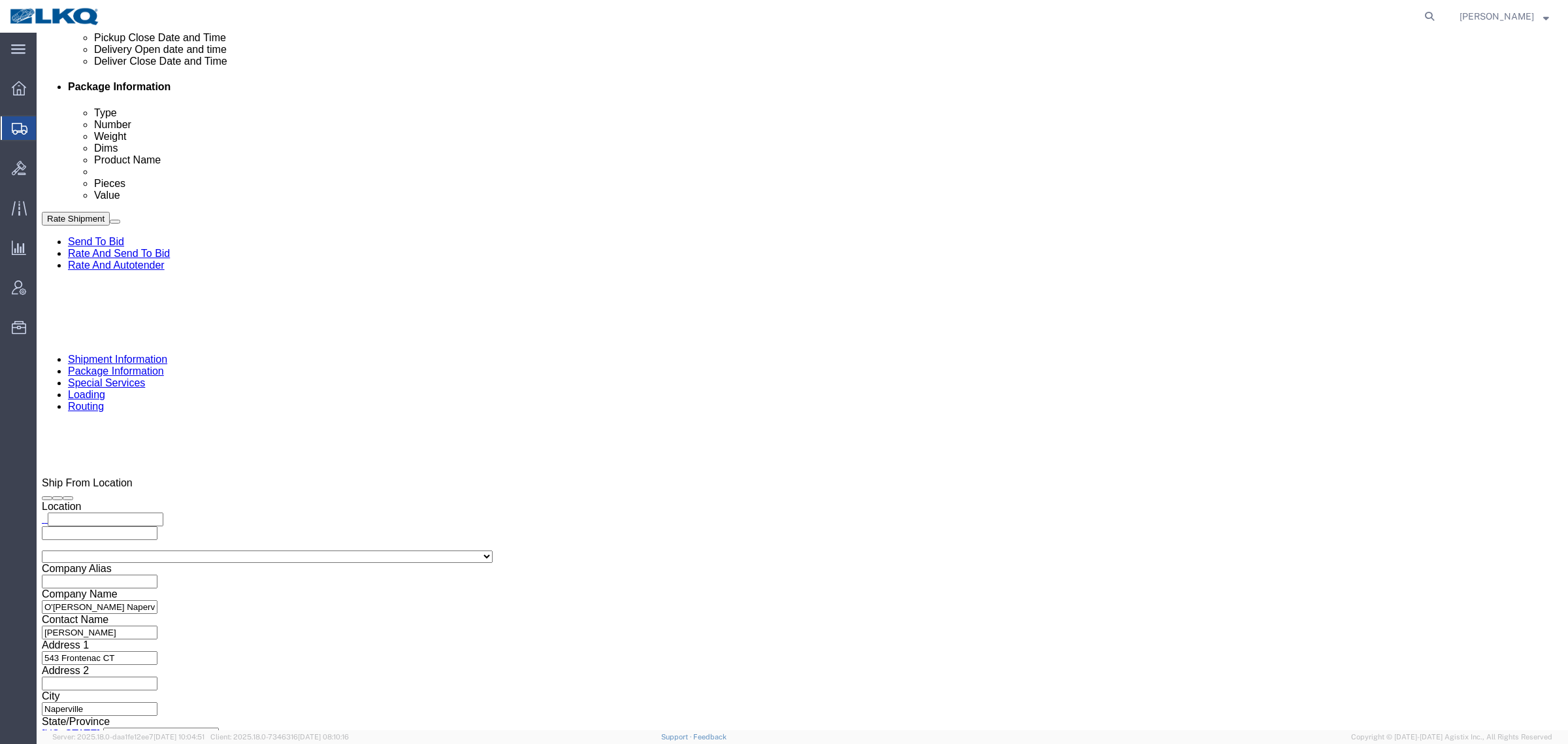
type input "7:00 AM"
click button "Apply"
click div "References Add reference"
click div "References Add reference Select Account Type Activity ID Airline Appointment Nu…"
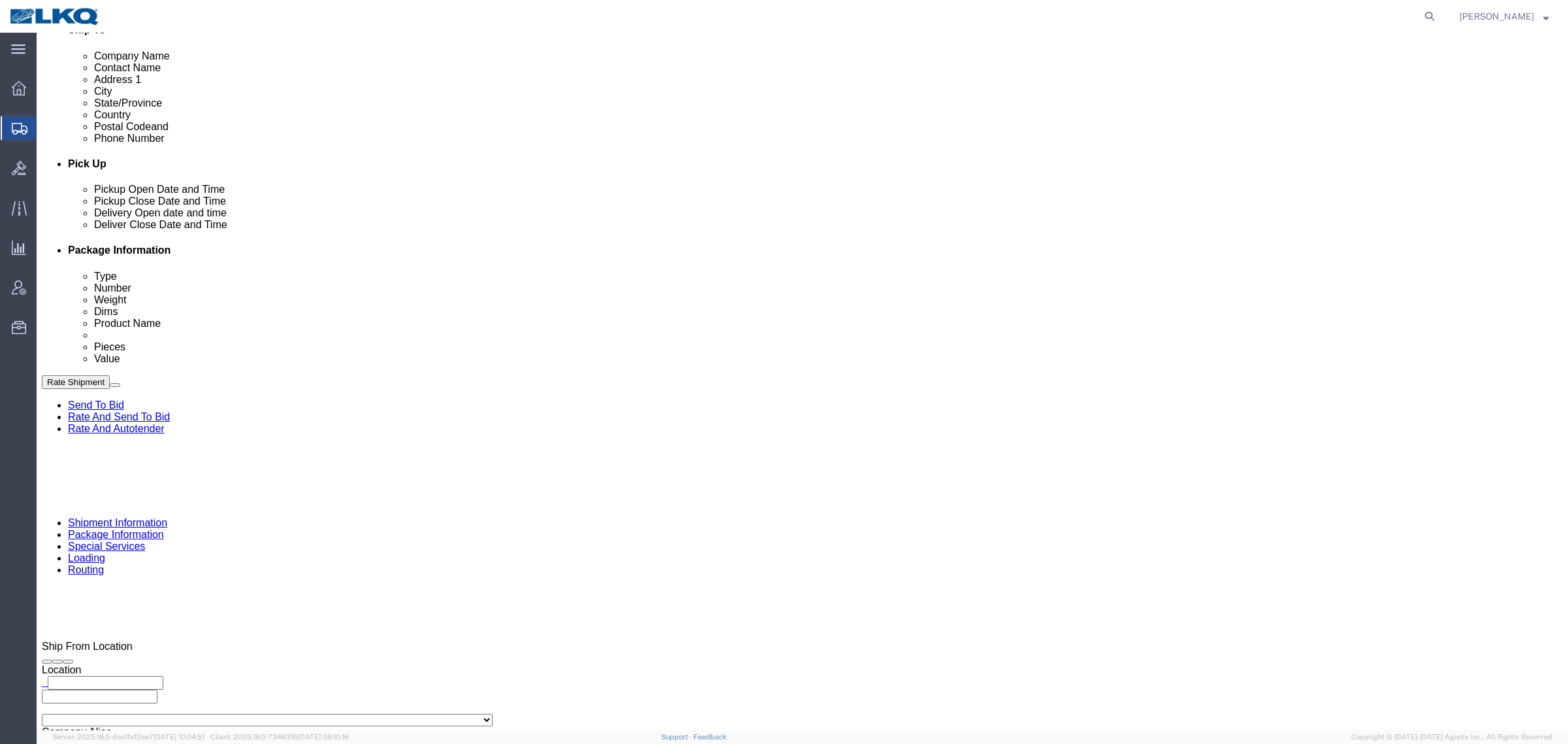
scroll to position [393, 0]
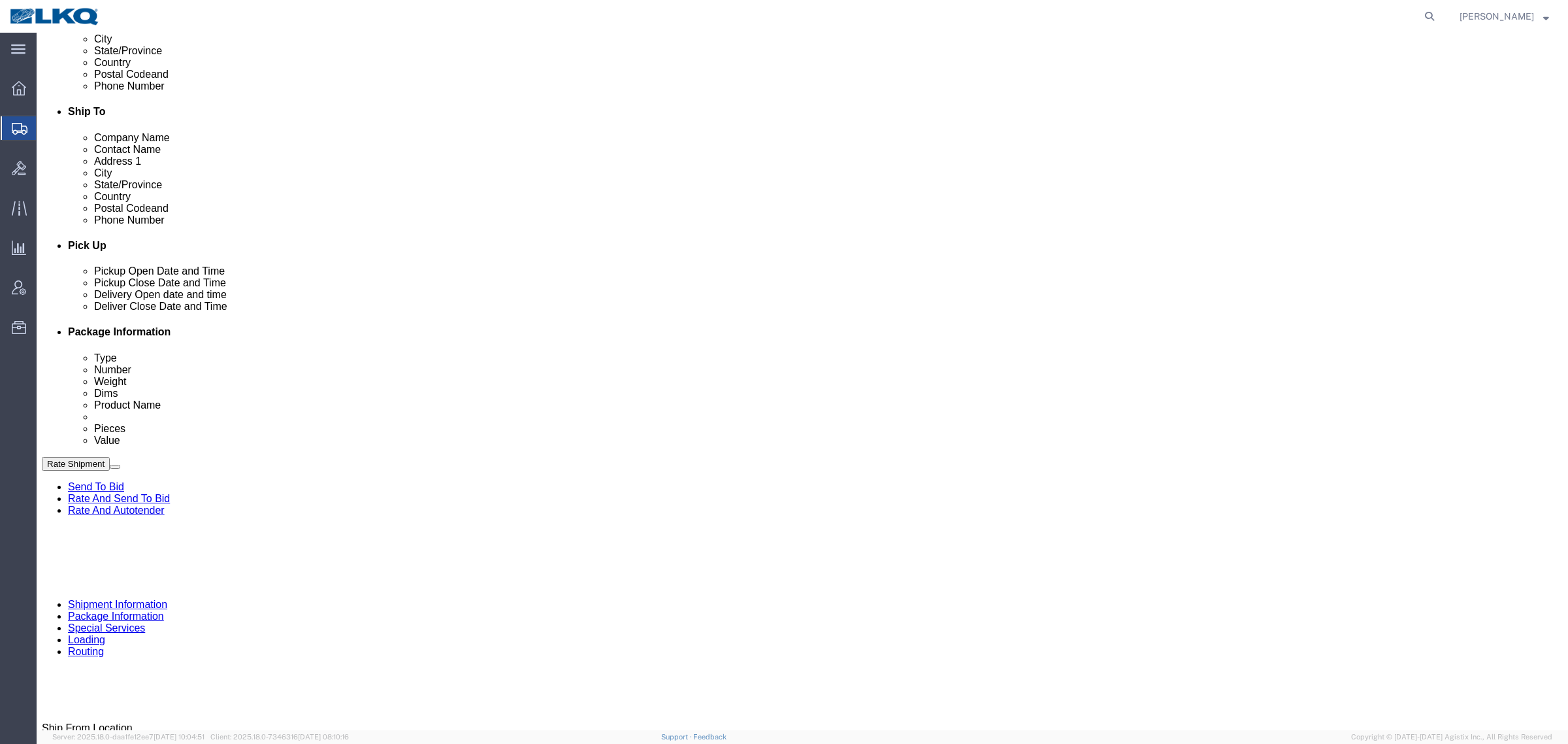
click div "Pickup Date and Time"
click li "LKQ Corporation - 1635 [DATE] 07:00 AM - 01:00 PM Schedule appointment [STREET_…"
click link "Schedule appointment"
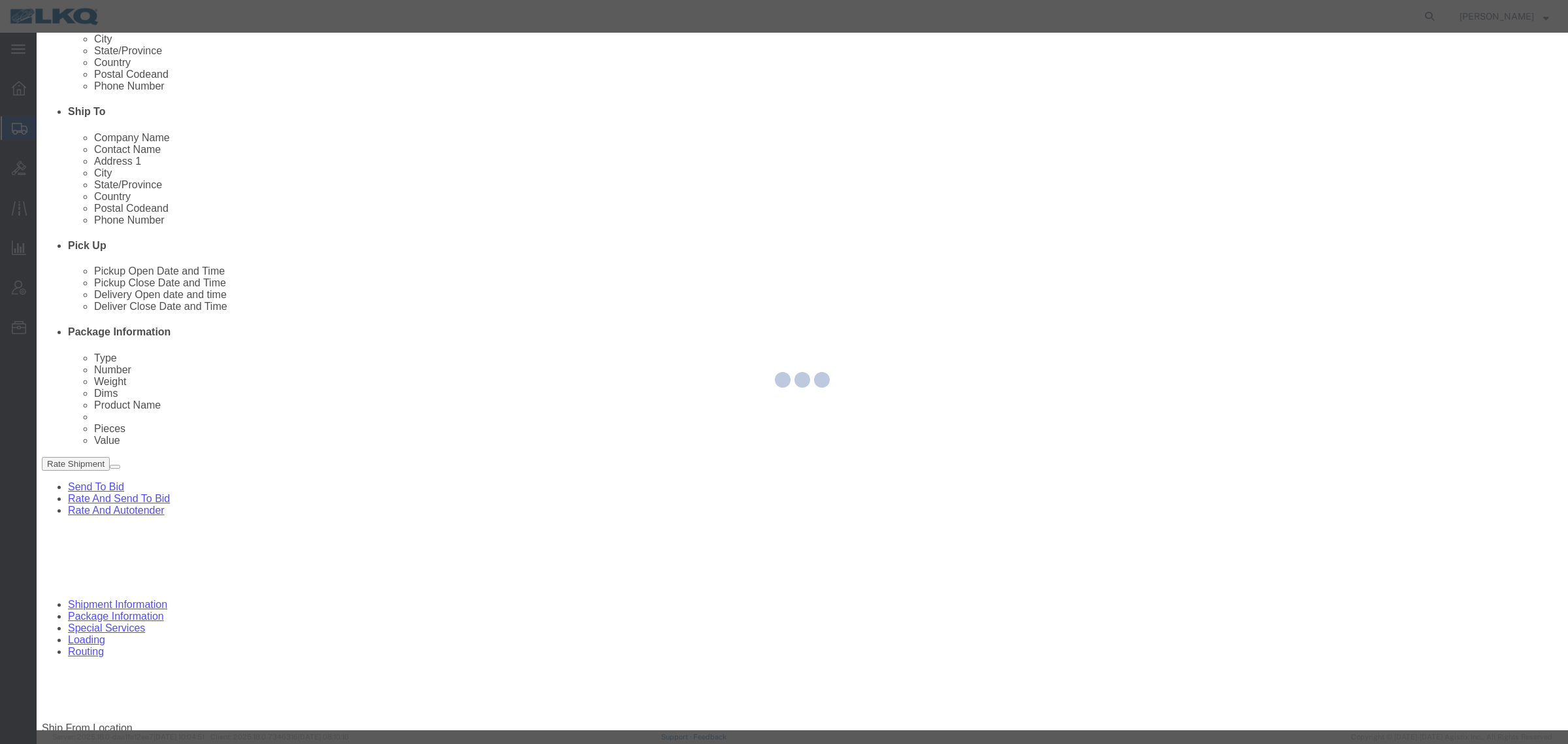
select select
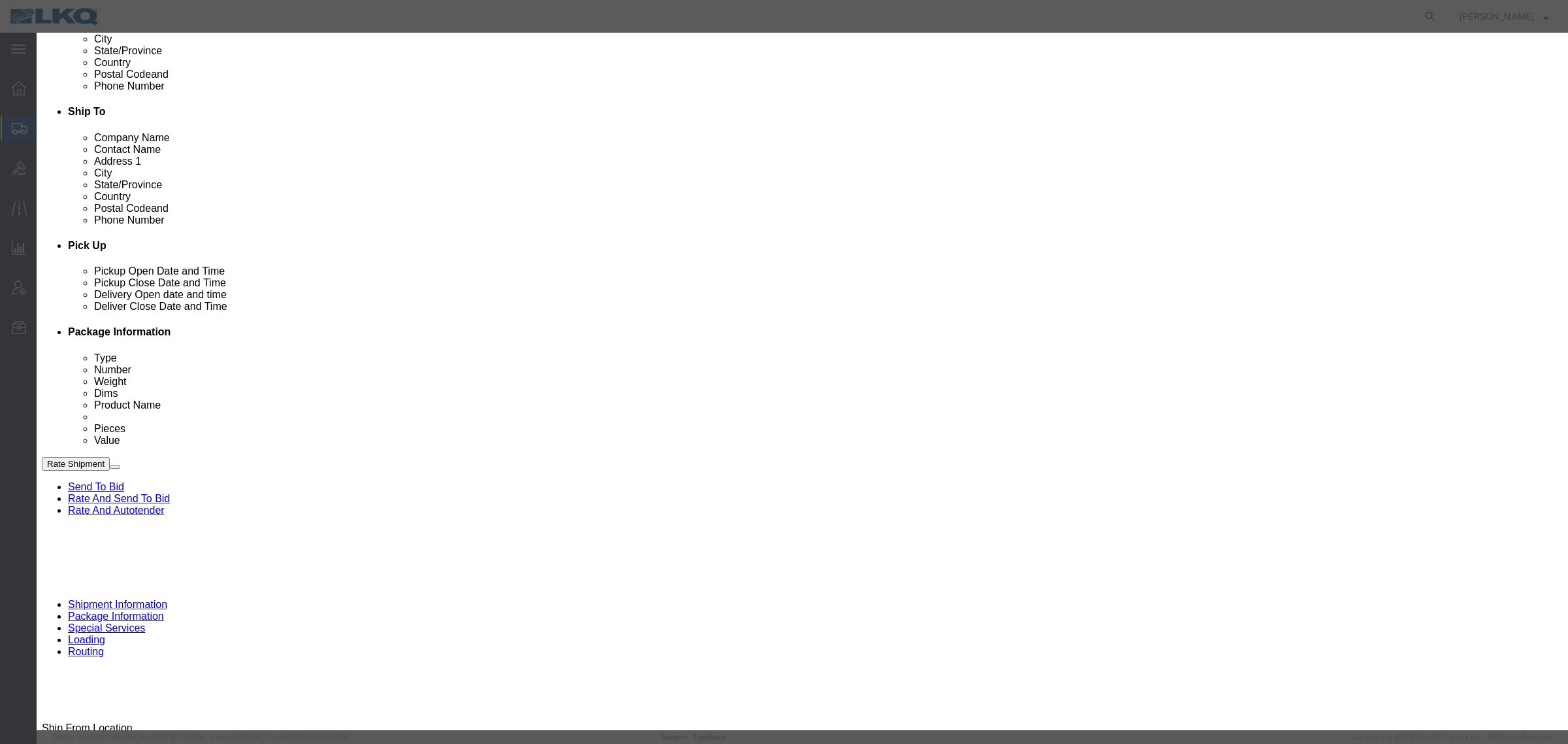
click input "8:00 AM"
type input "9:00 AM"
click select "Select 15 min 30 min 45 min 1 hr 2 hr 3 hr 4 hr"
select select "15"
click select "Select 15 min 30 min 45 min 1 hr 2 hr 3 hr 4 hr"
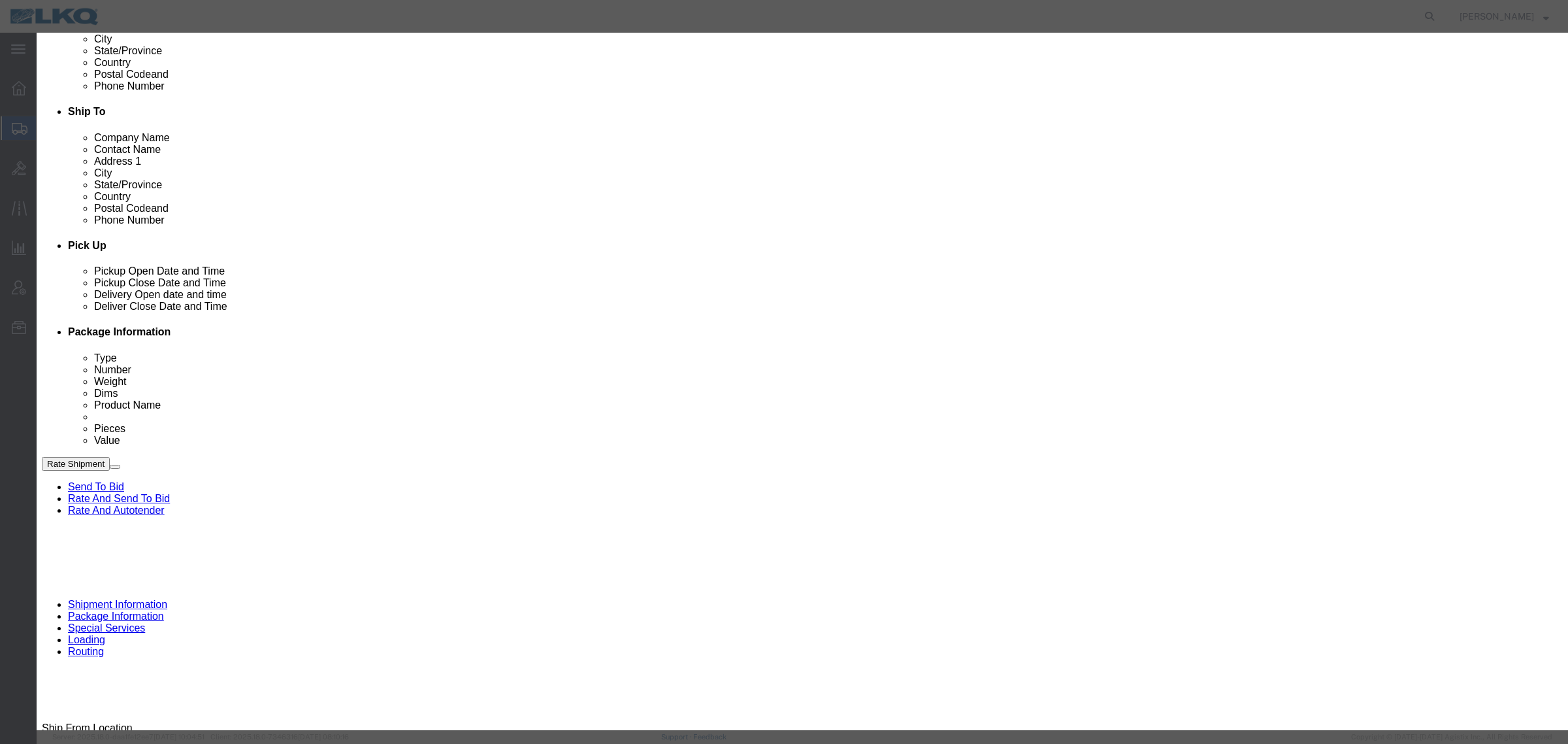
click div "Shipment/Tracking Number 56702298"
click textarea "Description"
click div "Event Title delivery 56702298"
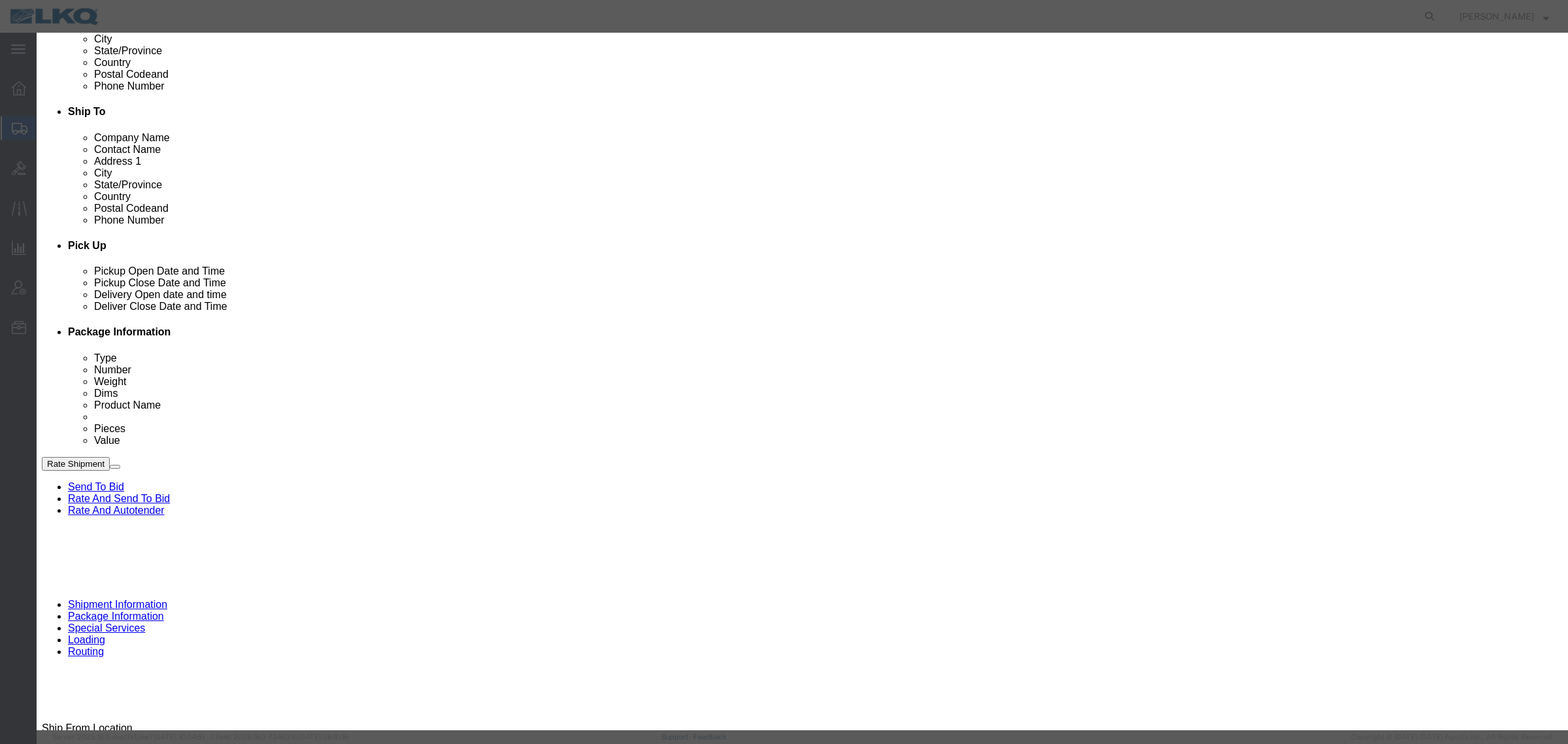
click div "Event Title delivery 56702298 Location Dock Select 1635 - [GEOGRAPHIC_DATA] - […"
click div "Label Label Label Atlanta Cages and Pallets Billed Delivered FCFS LKQ LTL Late/…"
click button "Save"
click button "Ok"
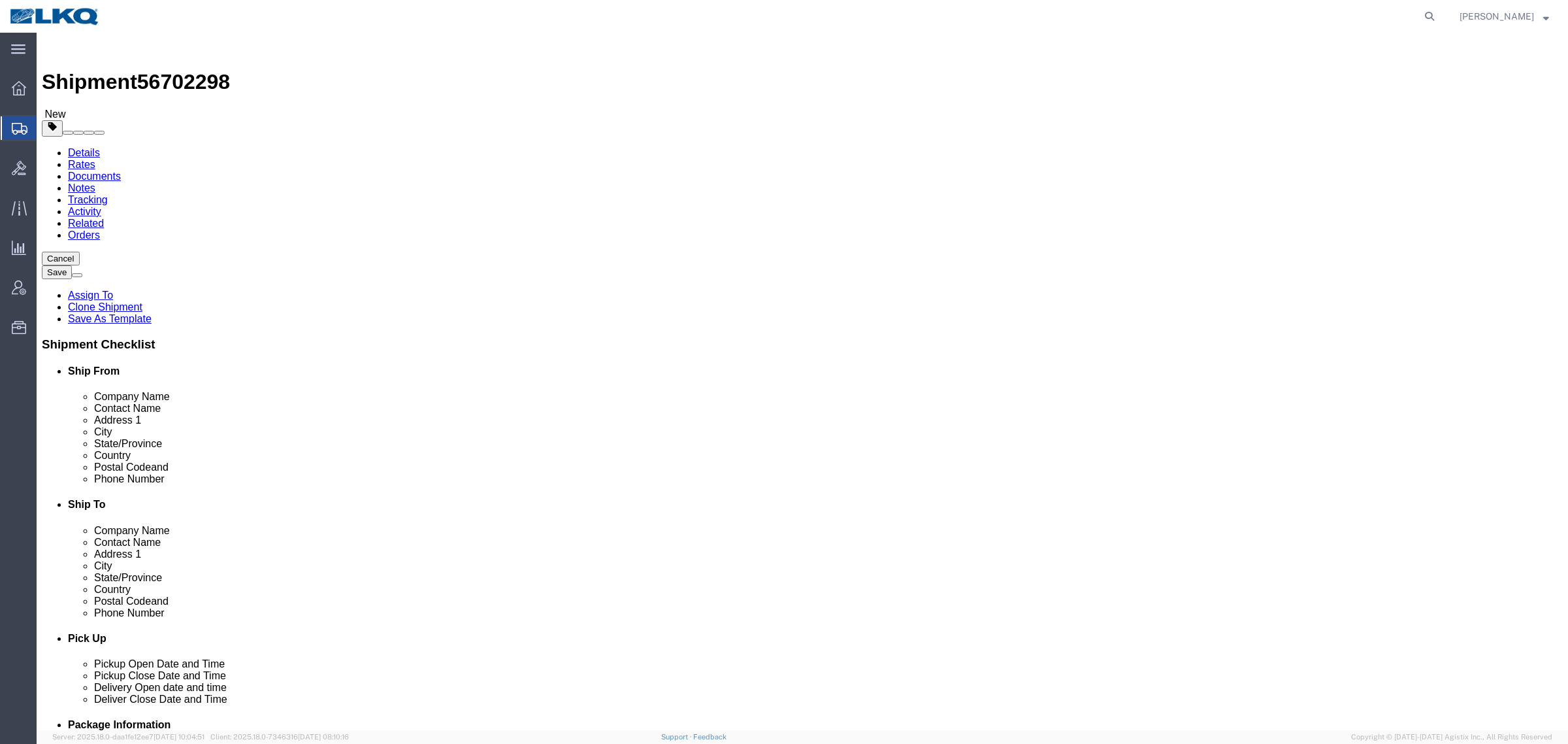
click div "Shipment Information Package Information Special Services Loading Routing"
click div "Ship From Location Location My Profile Location 1100 - LKQ [GEOGRAPHIC_DATA] 11…"
click div "Shipment Information Package Information Special Services Loading Routing"
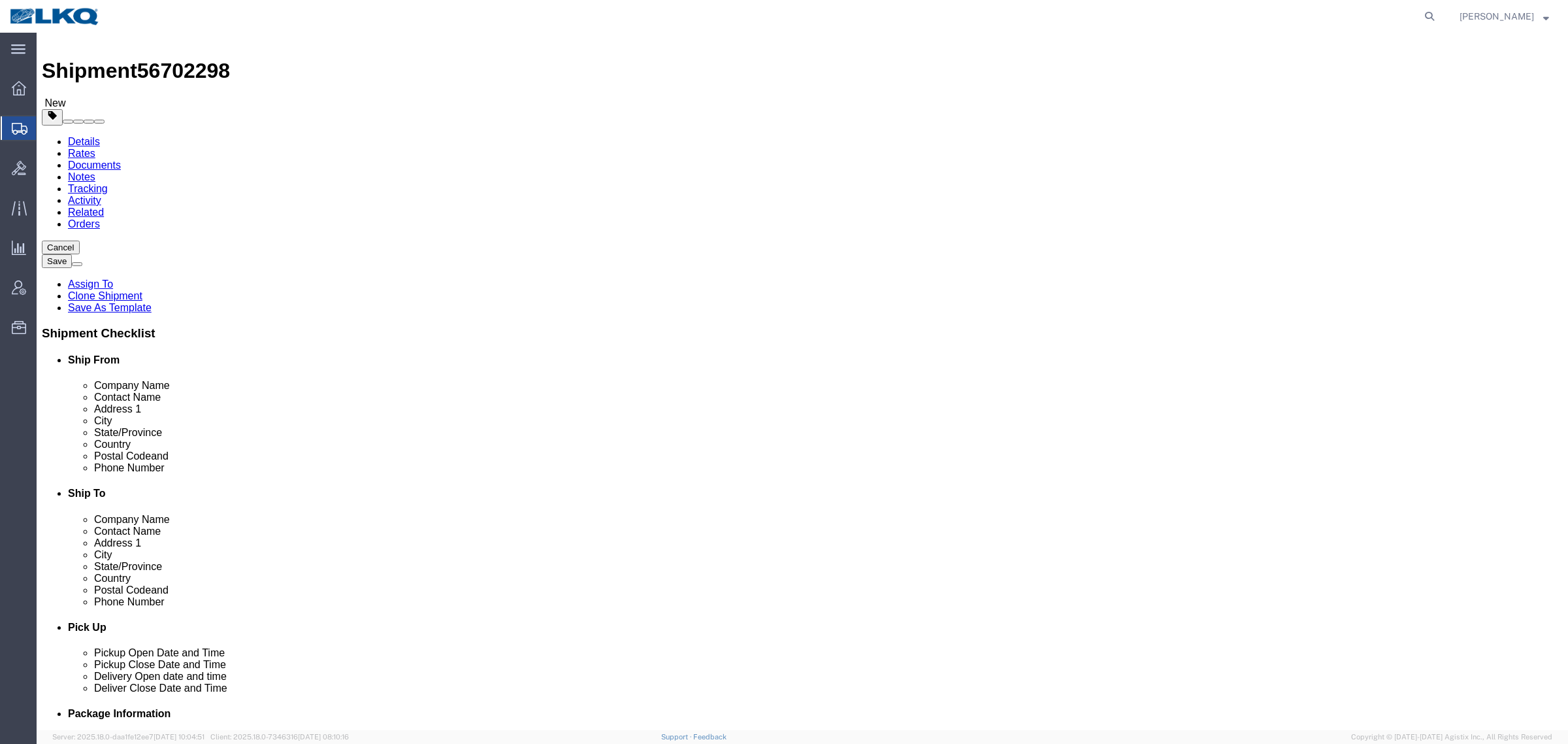
scroll to position [81, 0]
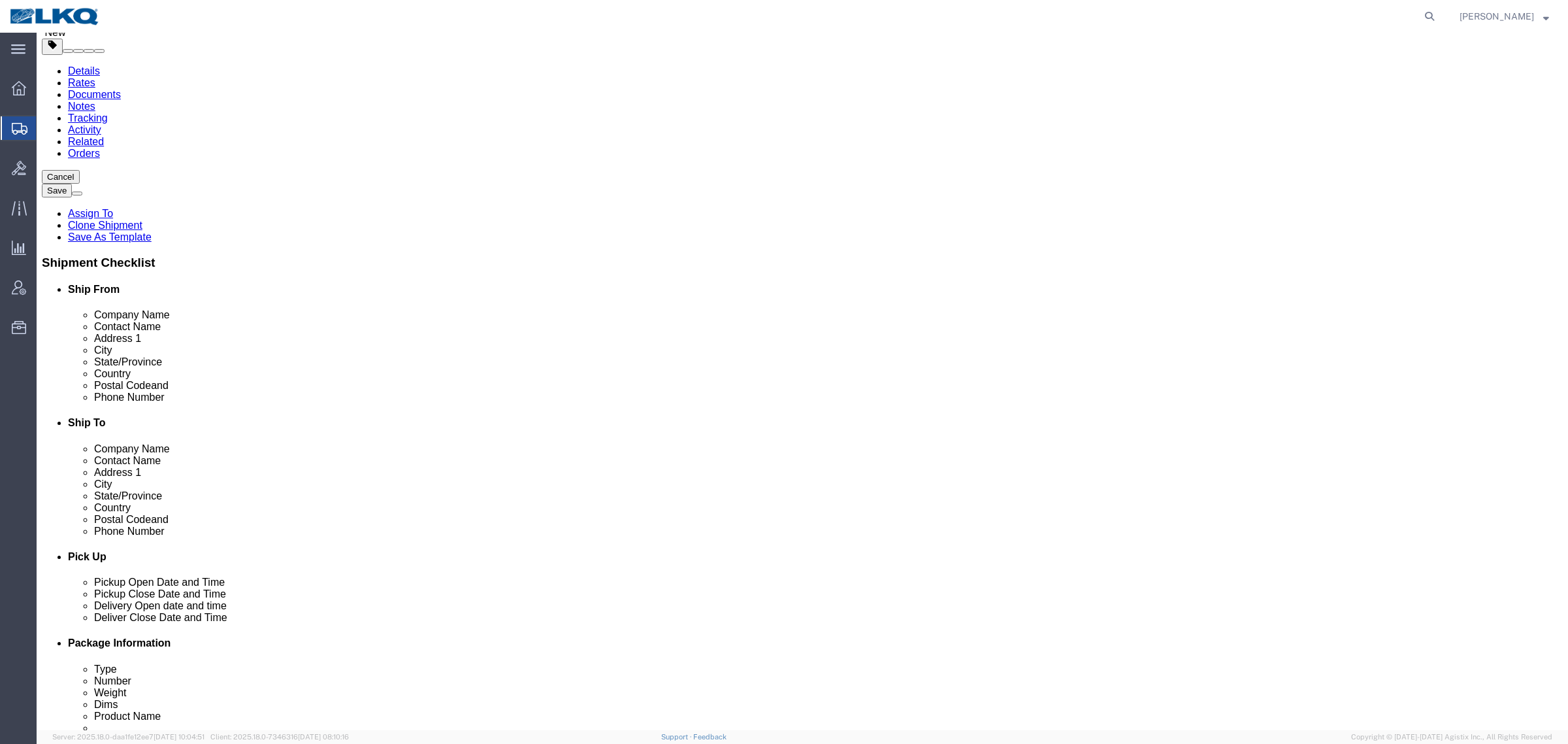
click span "56702298"
copy span "56702298"
click icon
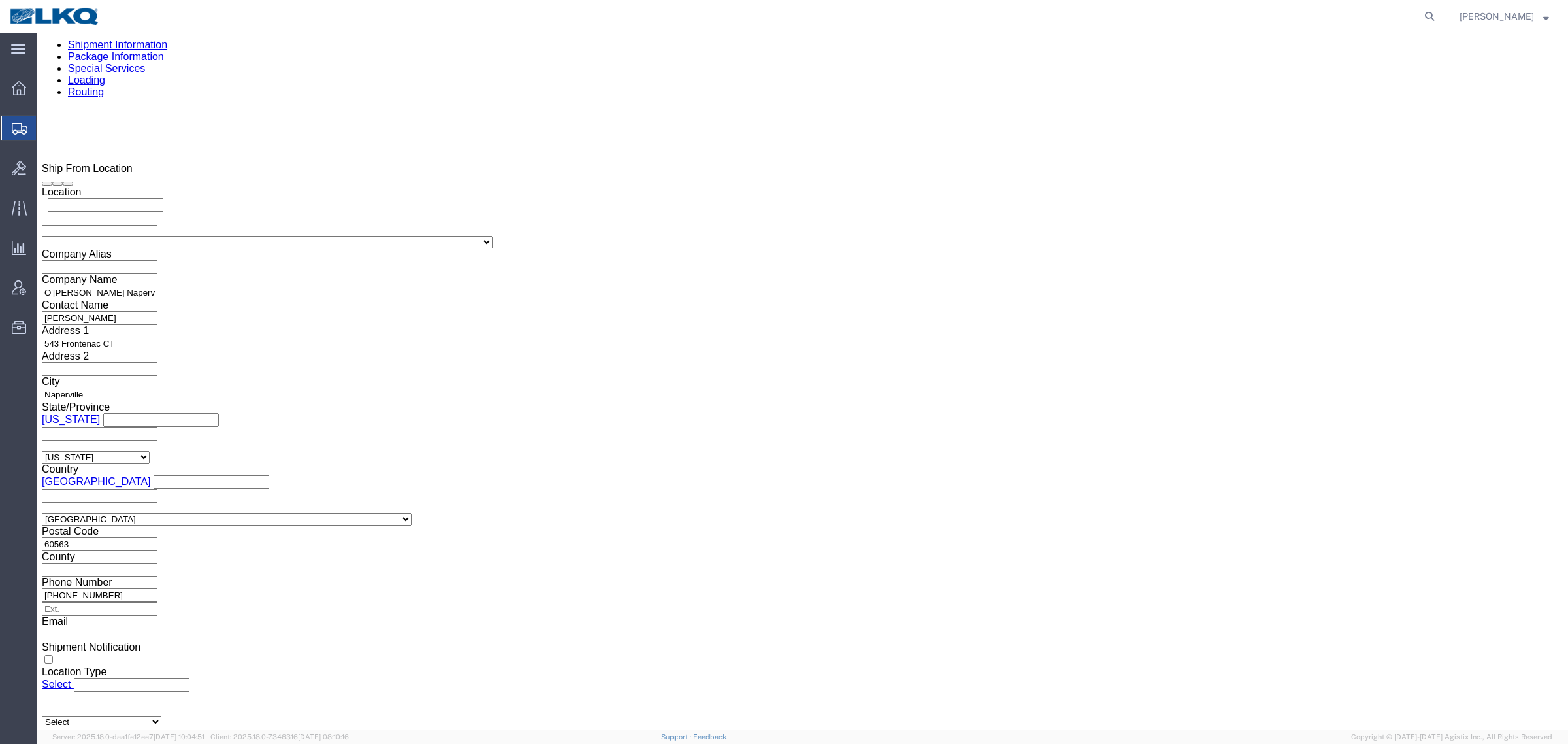
scroll to position [981, 0]
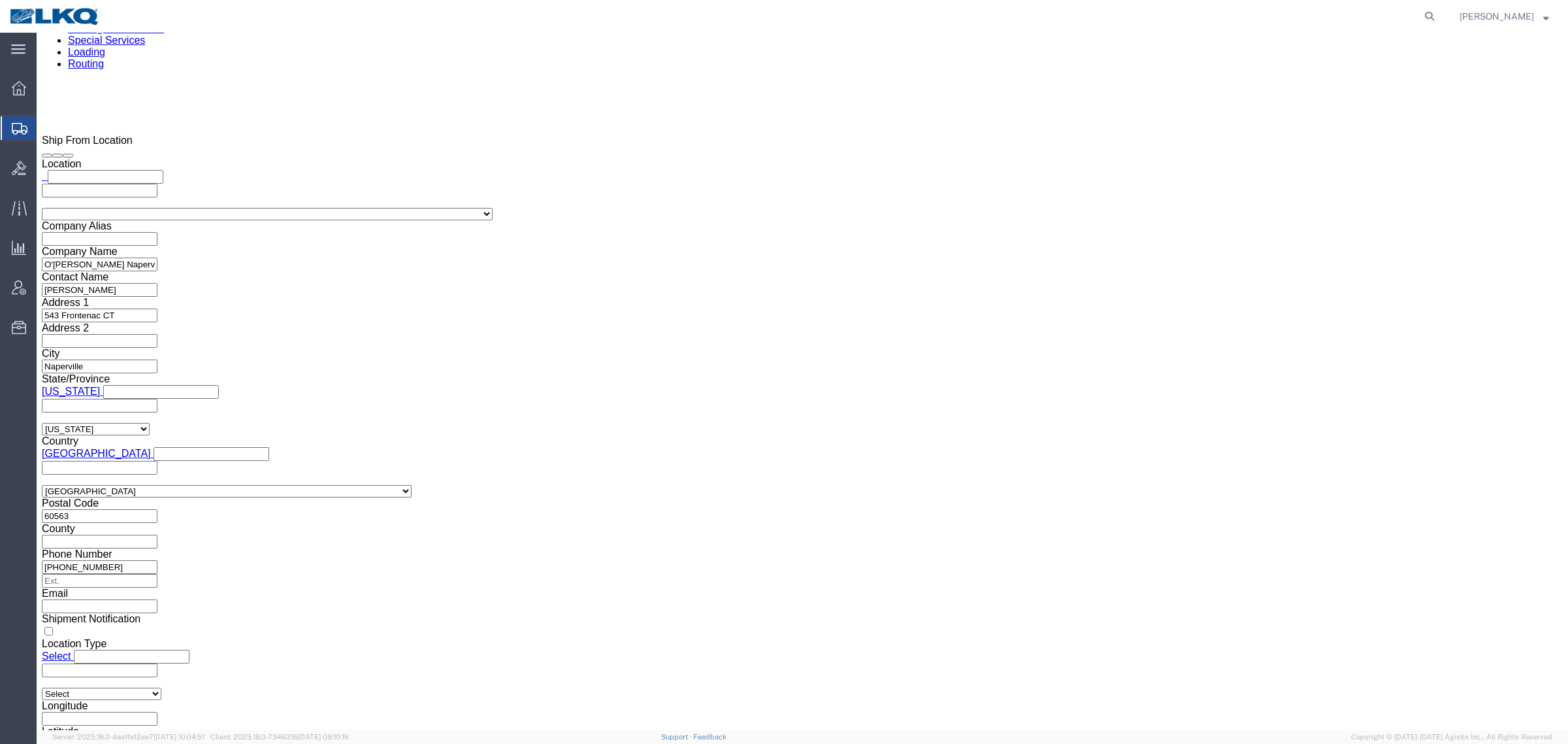
click div "Location Select Select My Profile Location 1100 - LKQ Crystal River 1103 - LKQ …"
click input "blmccourt@lkqcorp.com"
click icon
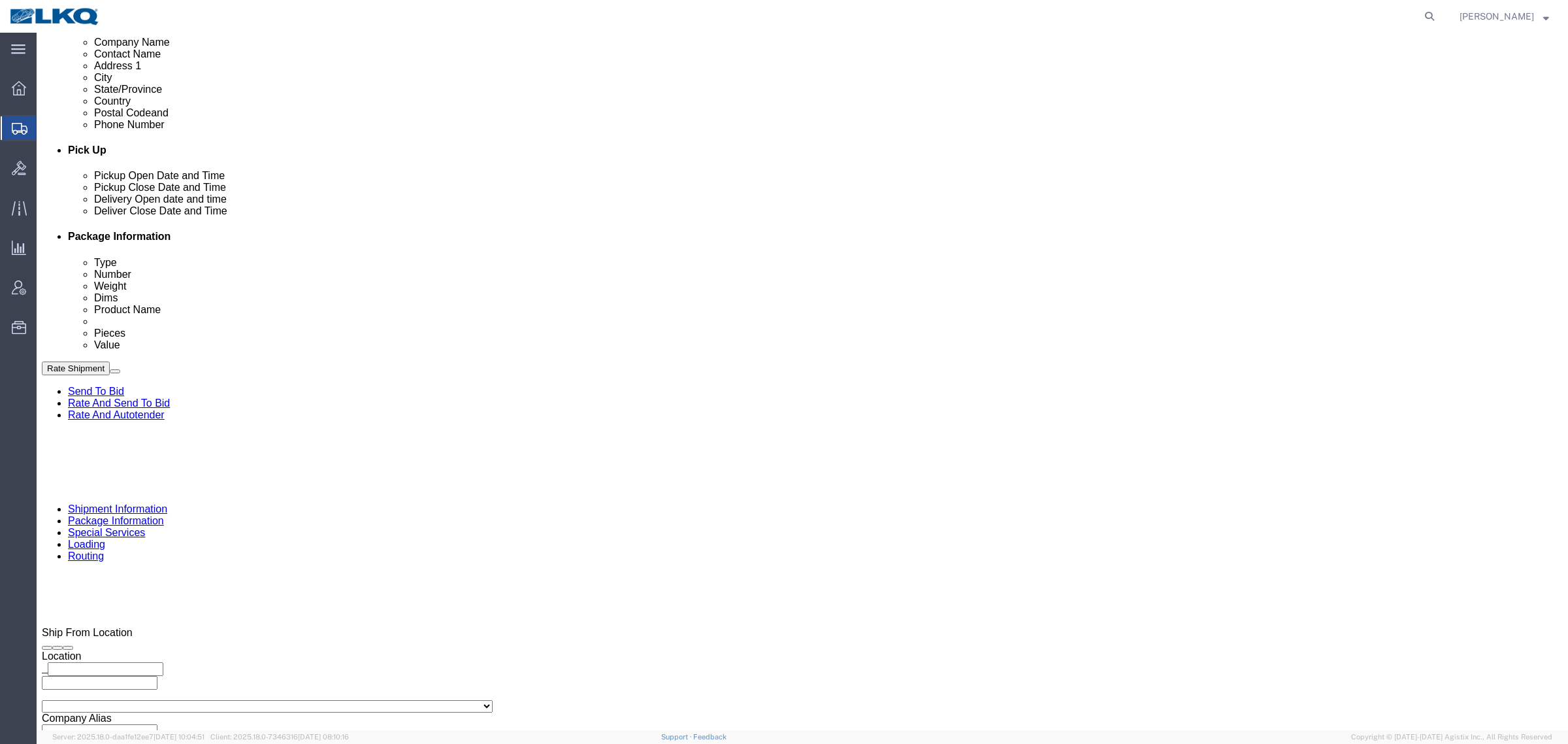
scroll to position [475, 0]
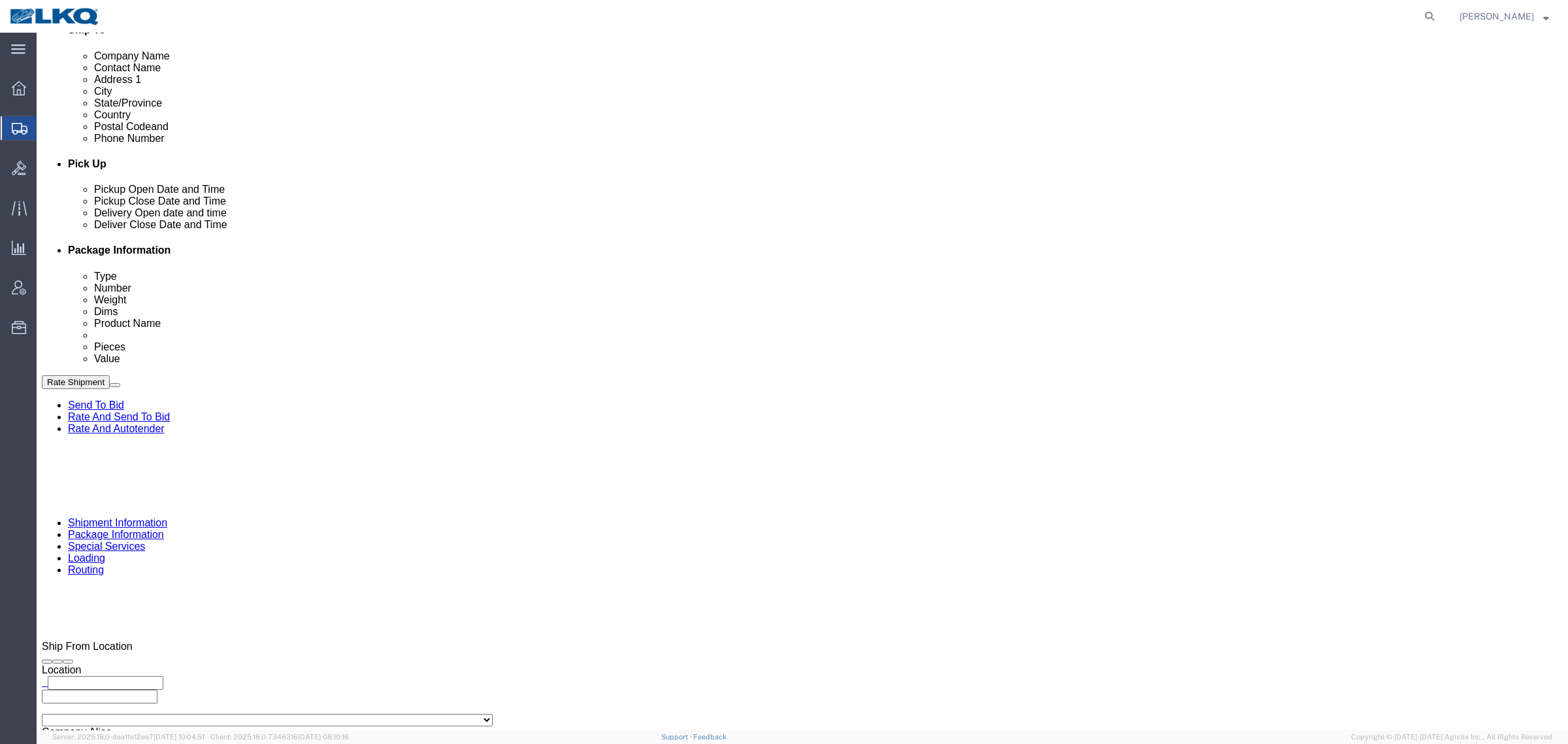
click icon
click li "Package Information"
click icon
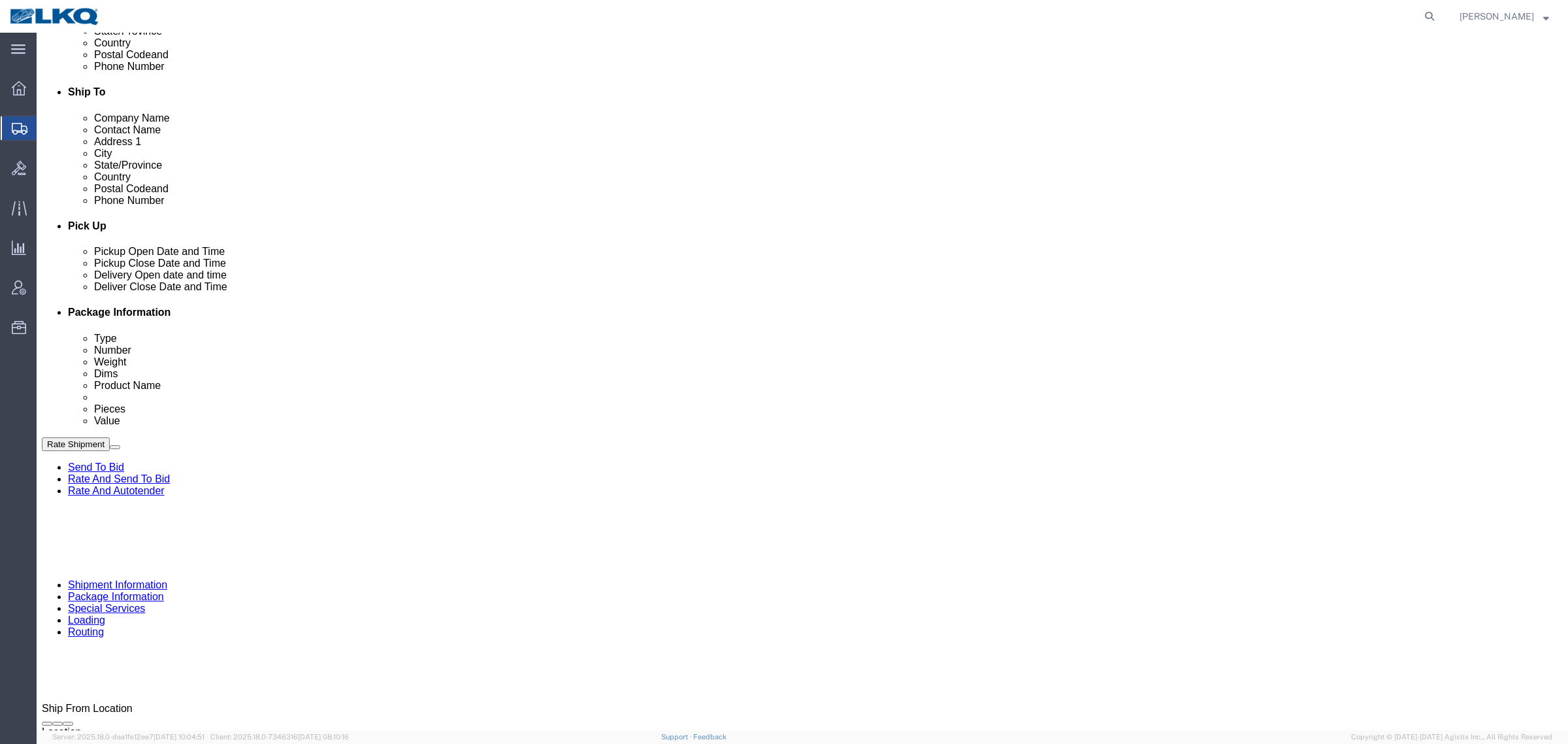
scroll to position [311, 0]
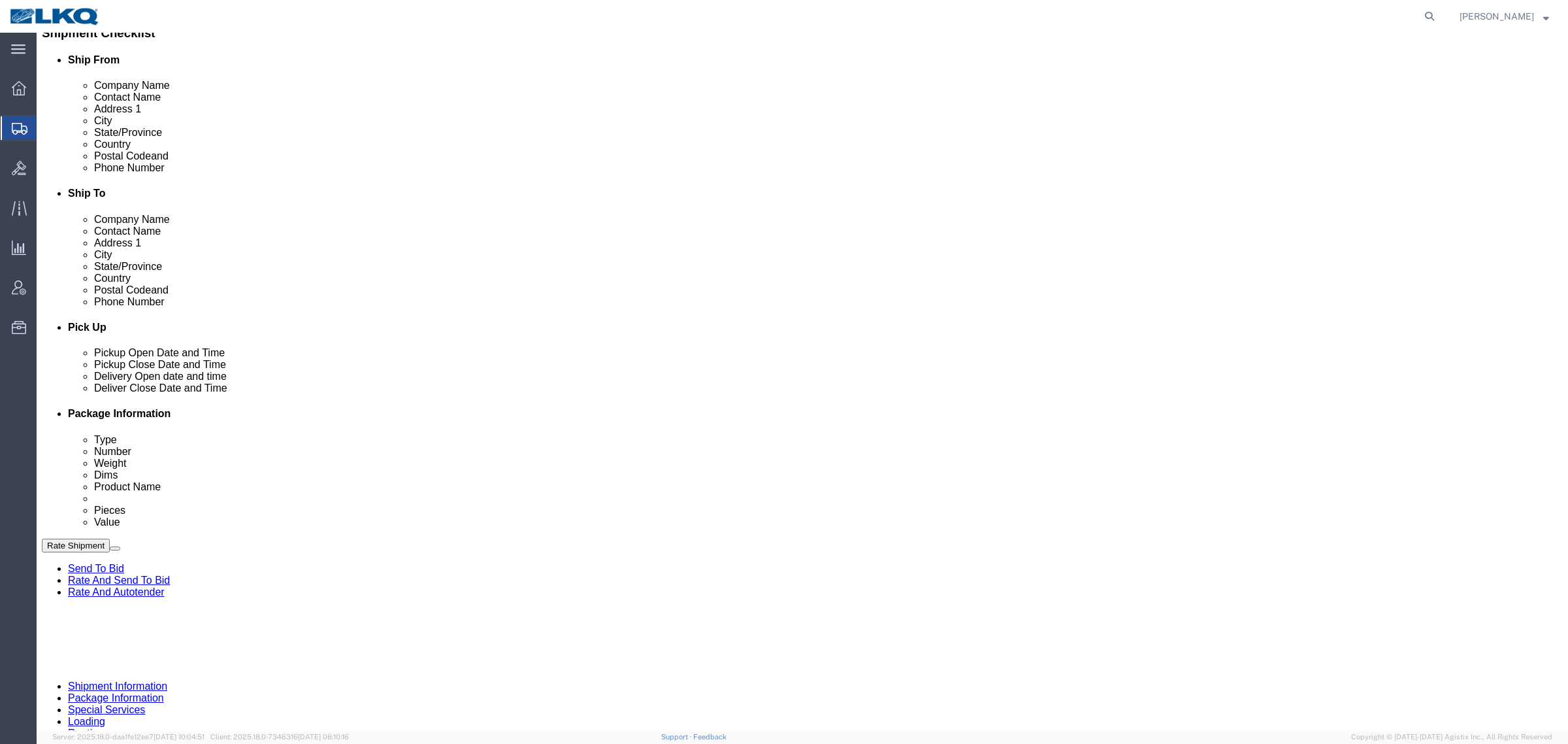
click button "Rate Shipment"
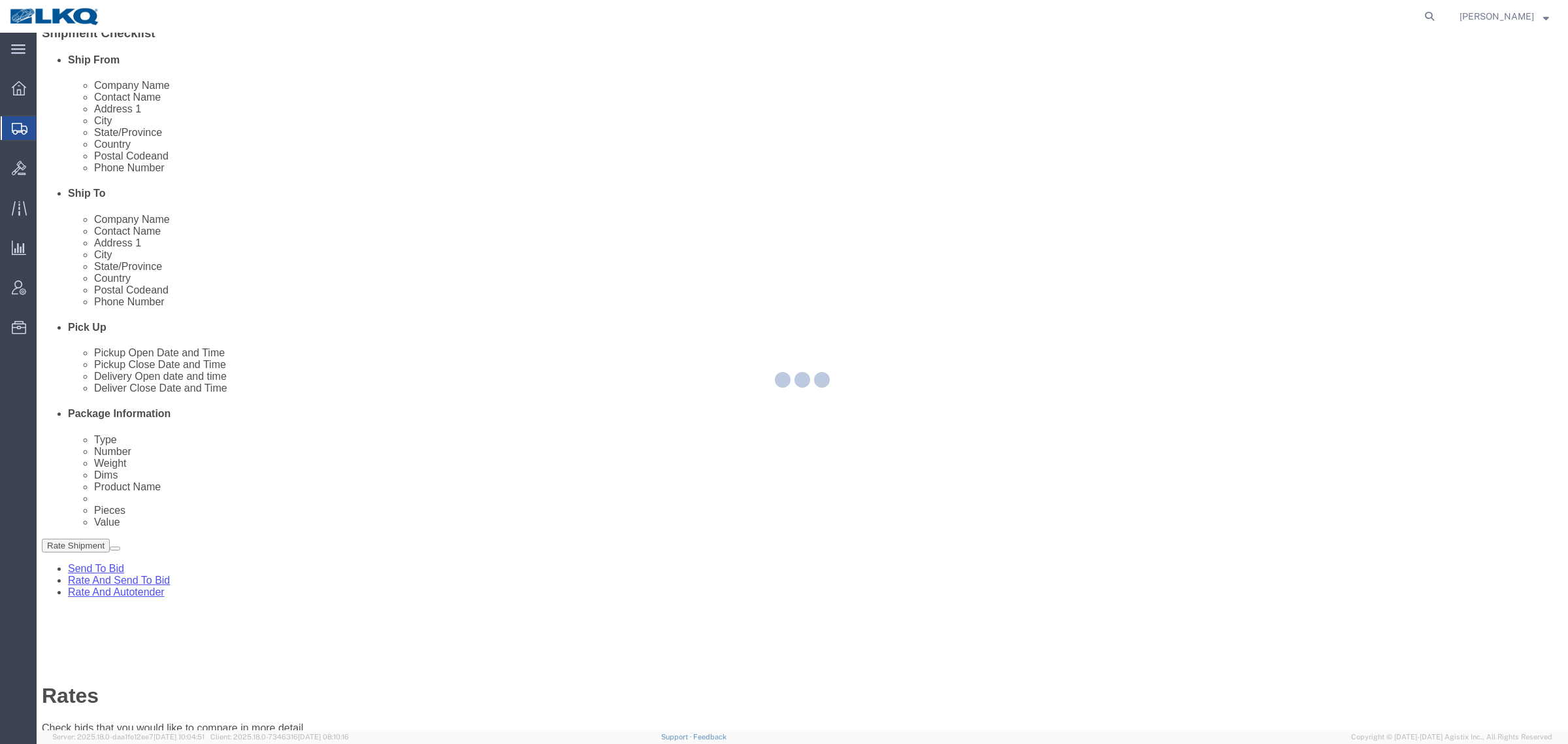
scroll to position [0, 0]
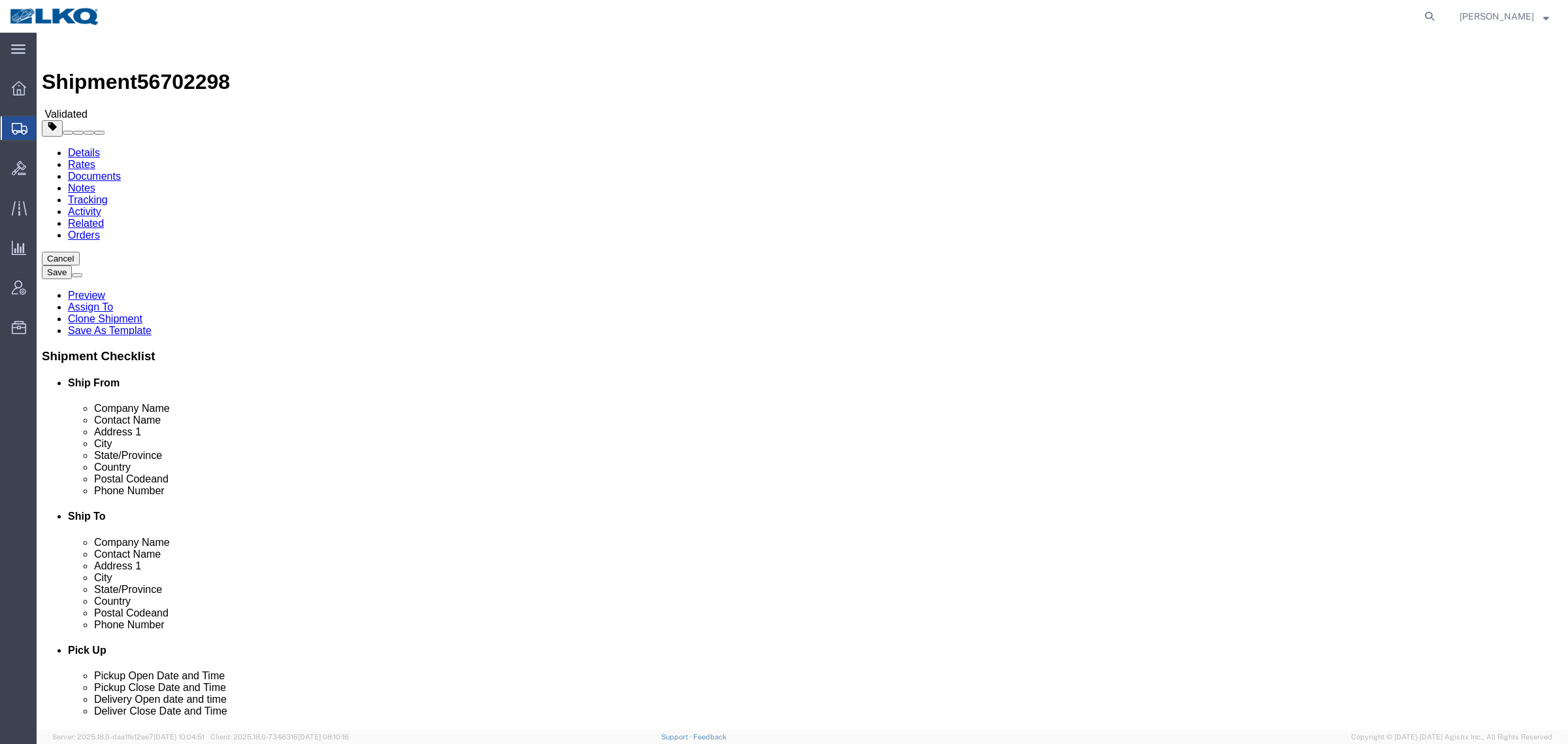
click at [76, 147] on link "Details" at bounding box center [84, 153] width 32 height 11
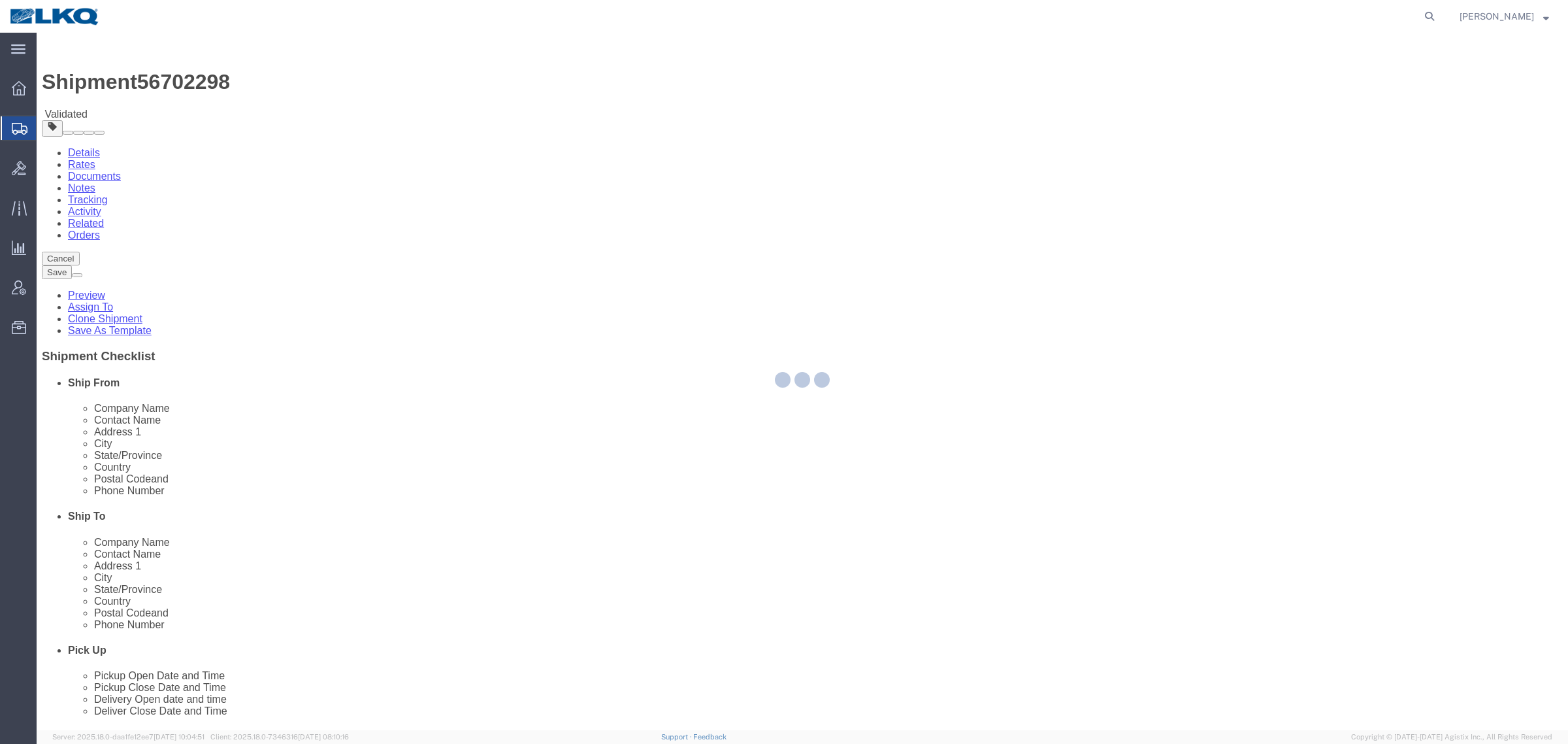
select select "27578"
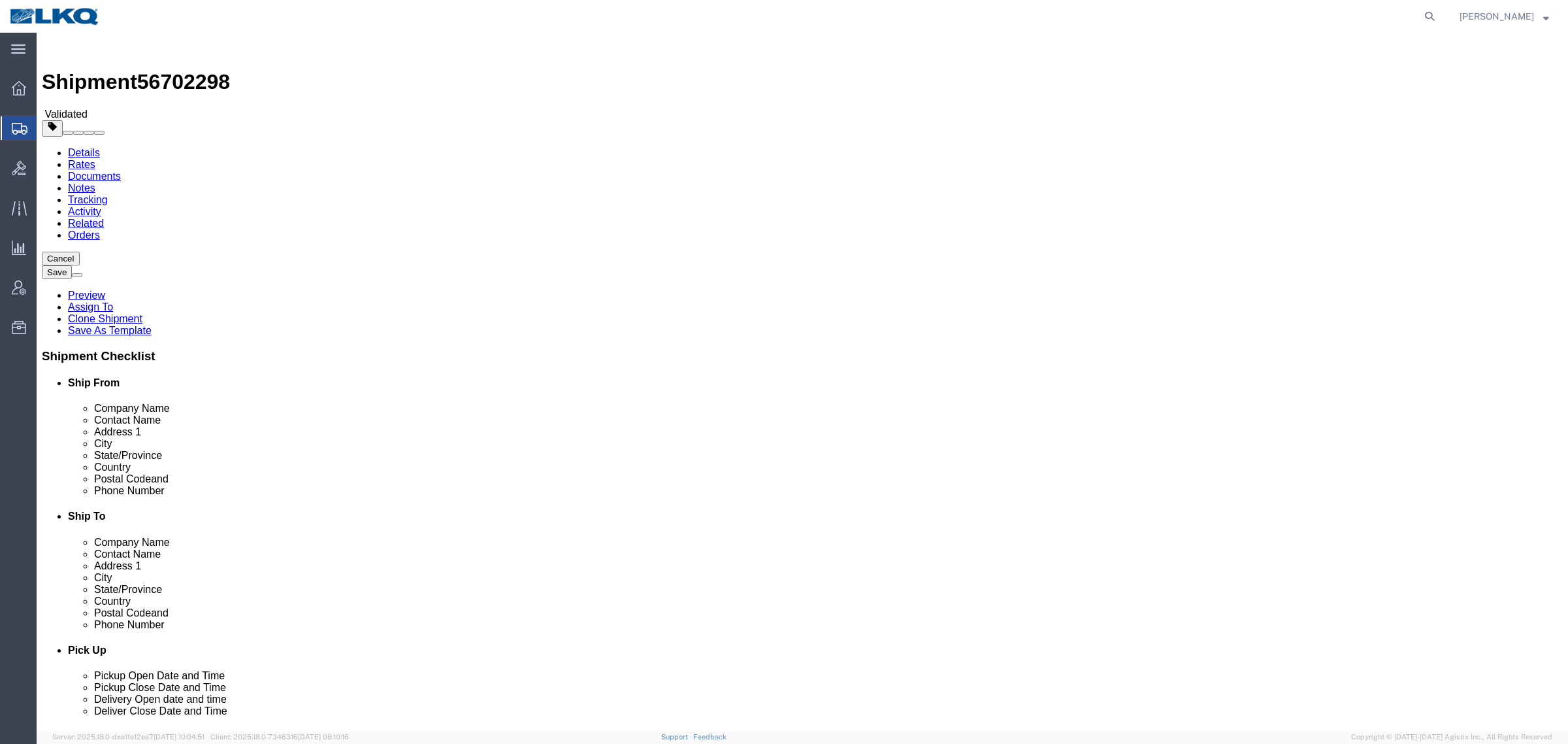
click div "Please fix the following errors Ship From Location Location Select Select My Pr…"
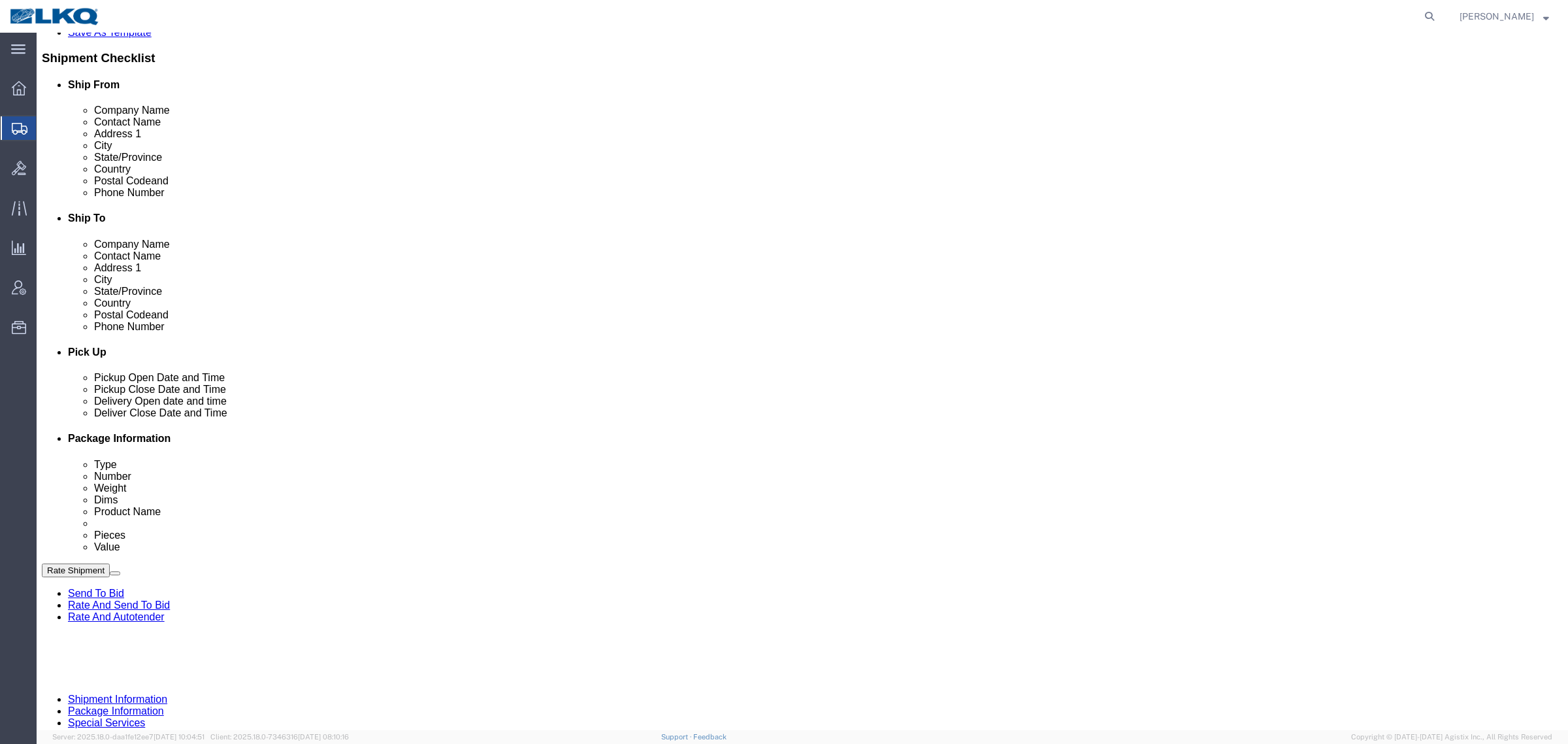
scroll to position [327, 0]
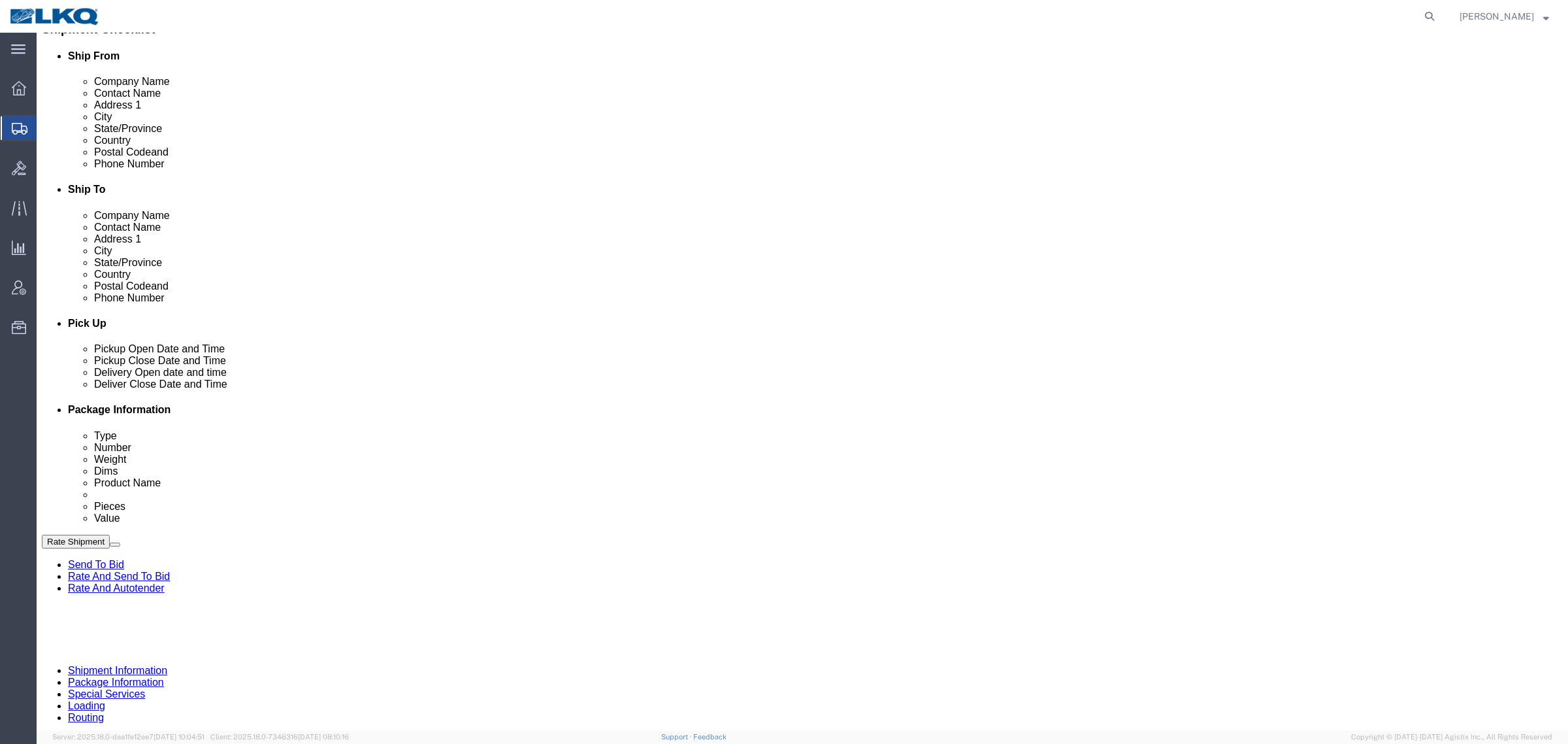
click span "56702298"
copy span "56702298"
click p "543 Frontenac CT, Naperville, IL, 60563, US"
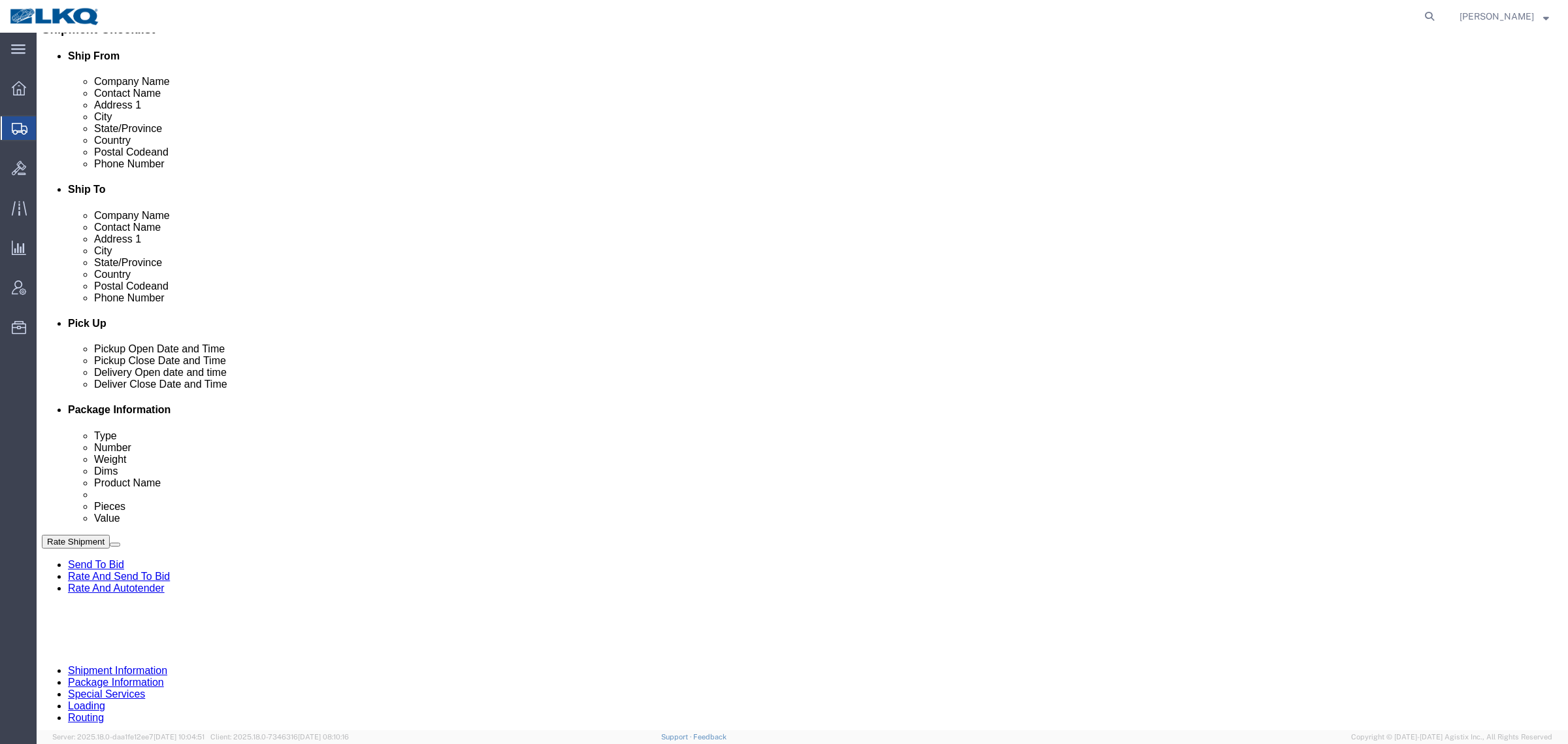
copy p "60563"
click p "11800 S. Austin Ave., Suite C, Alsip, IL, 60803, US"
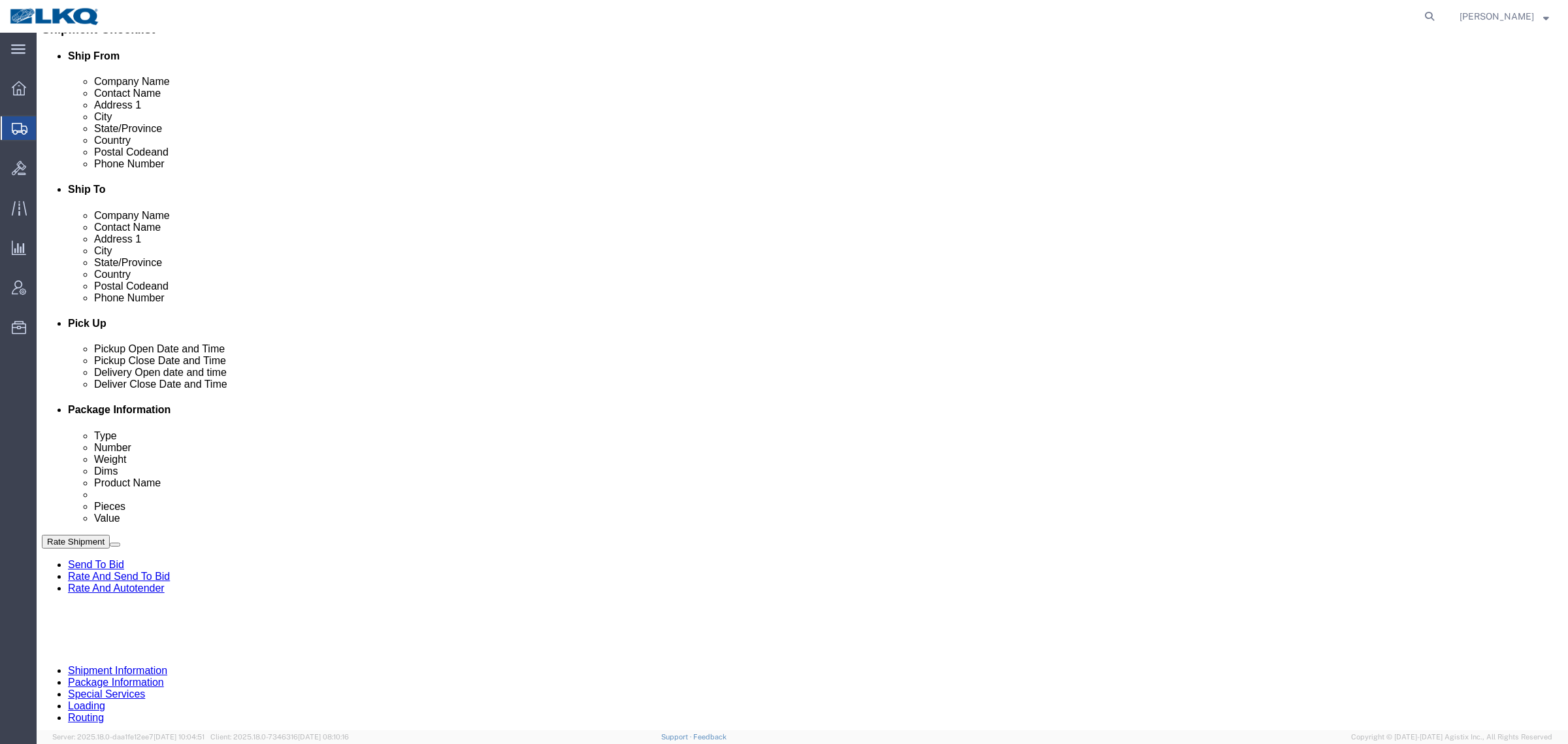
click p "11800 S. Austin Ave., Suite C, Alsip, IL, 60803, US"
copy p "60803"
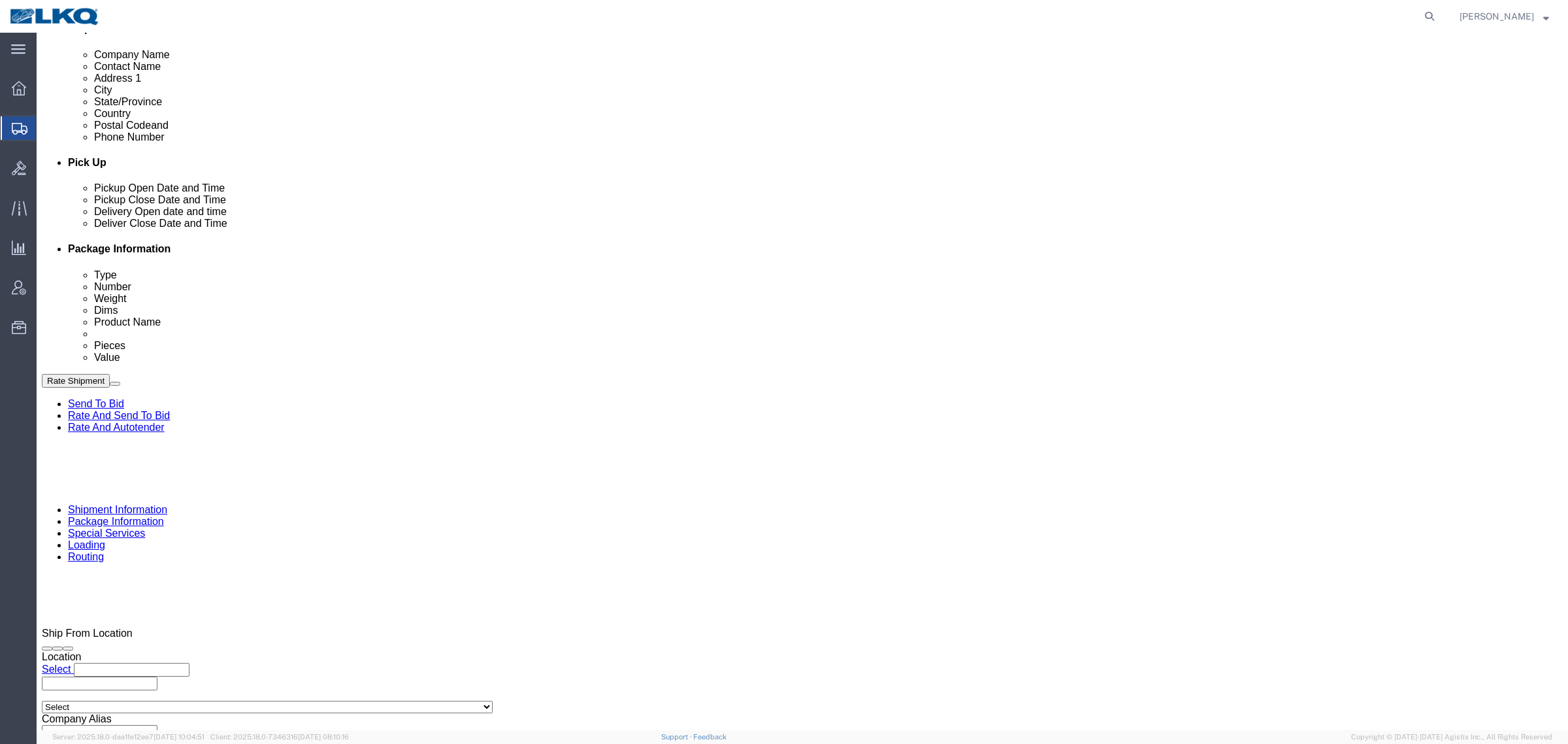
scroll to position [490, 0]
click link "Send To Bid"
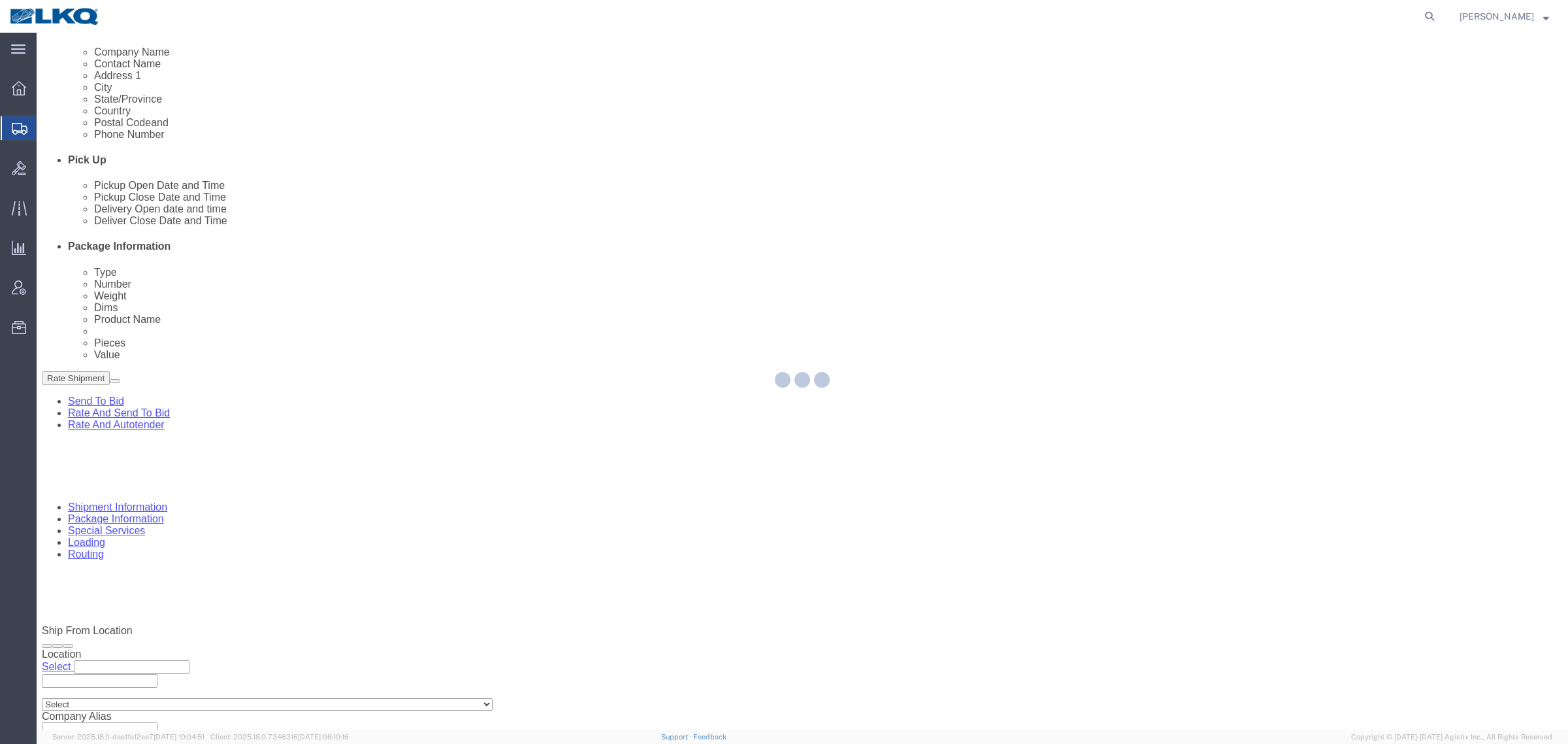
select select "TL"
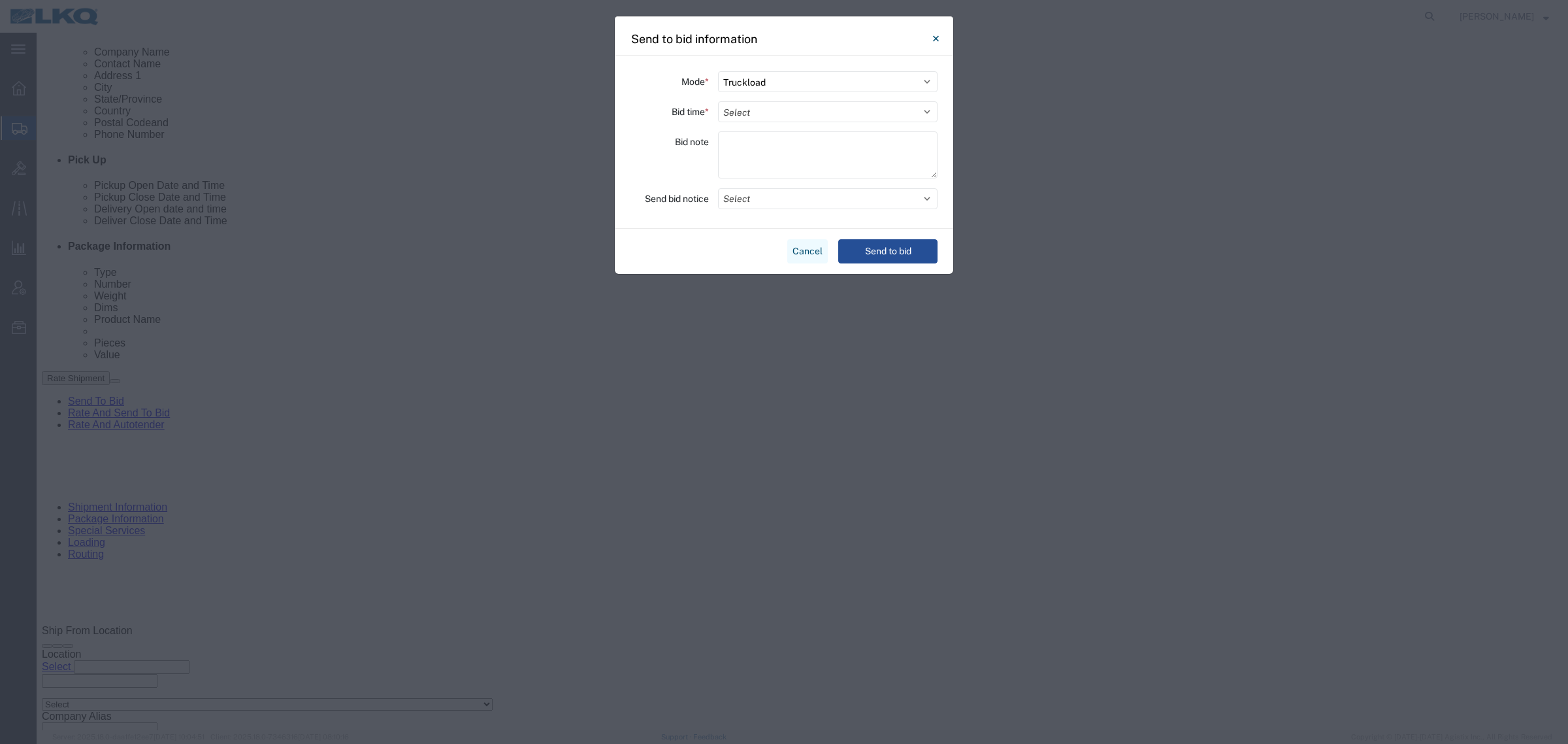
click at [812, 254] on button "Cancel" at bounding box center [807, 252] width 41 height 24
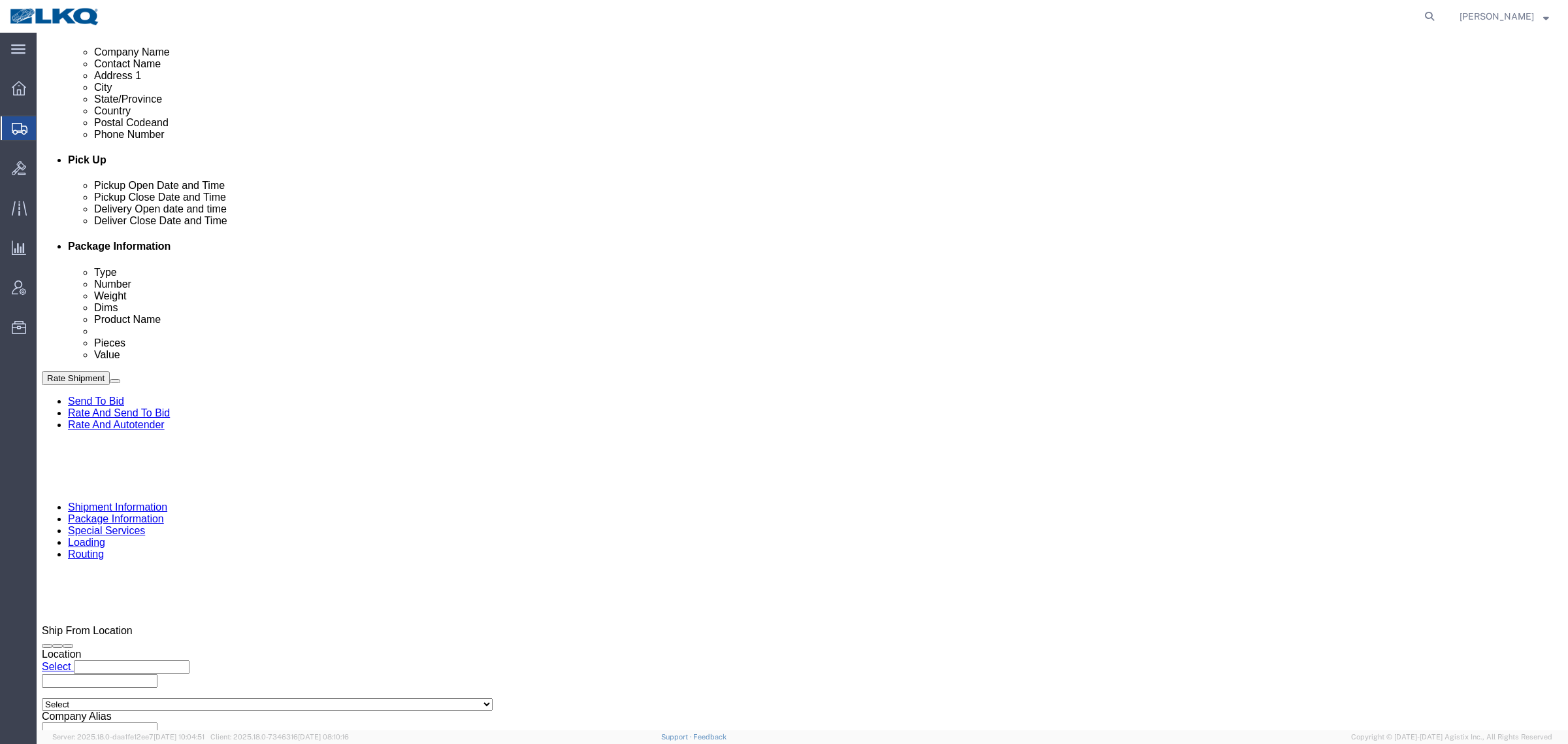
click link "Notes"
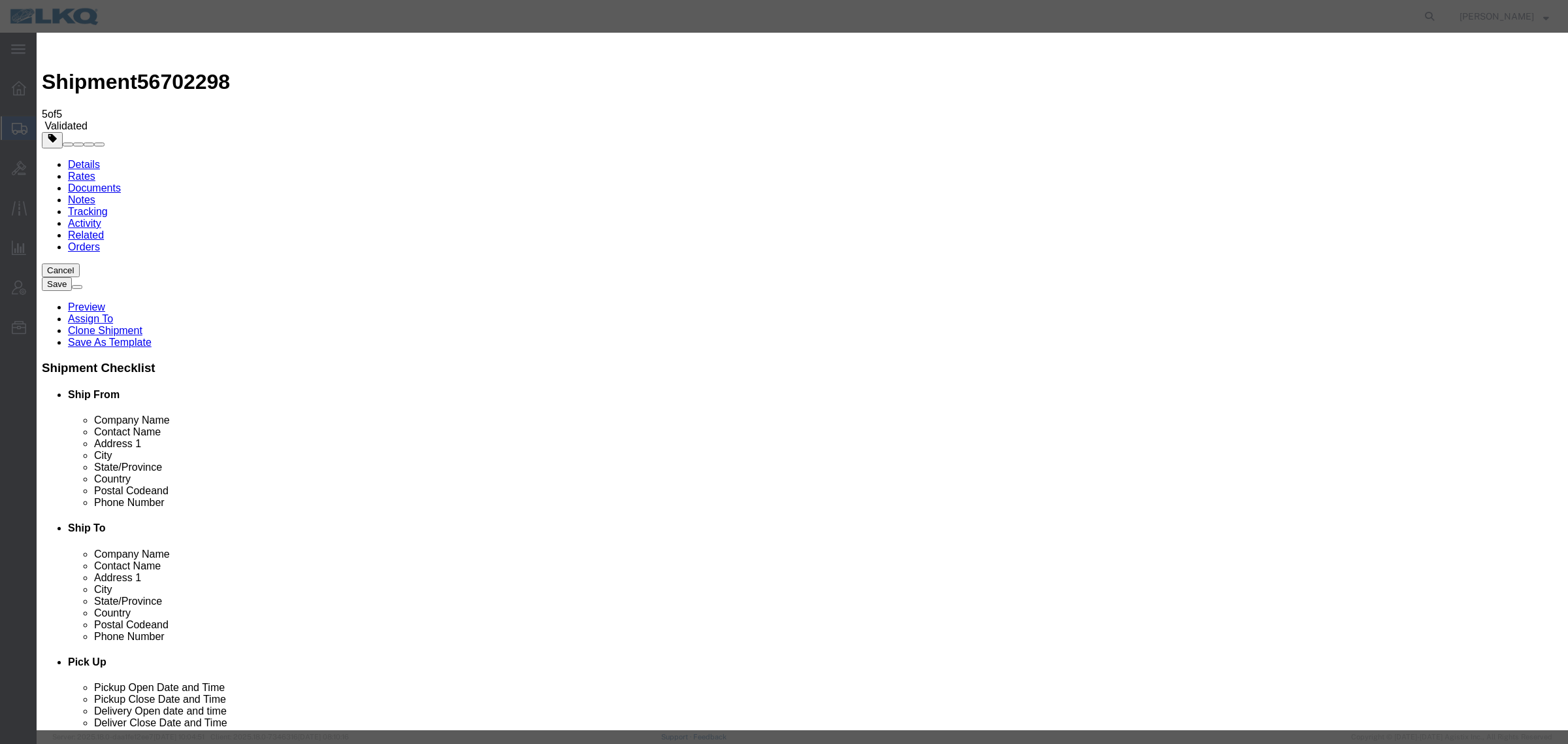
select select "BID_NOTES"
drag, startPoint x: 809, startPoint y: 167, endPoint x: 807, endPoint y: 174, distance: 7.3
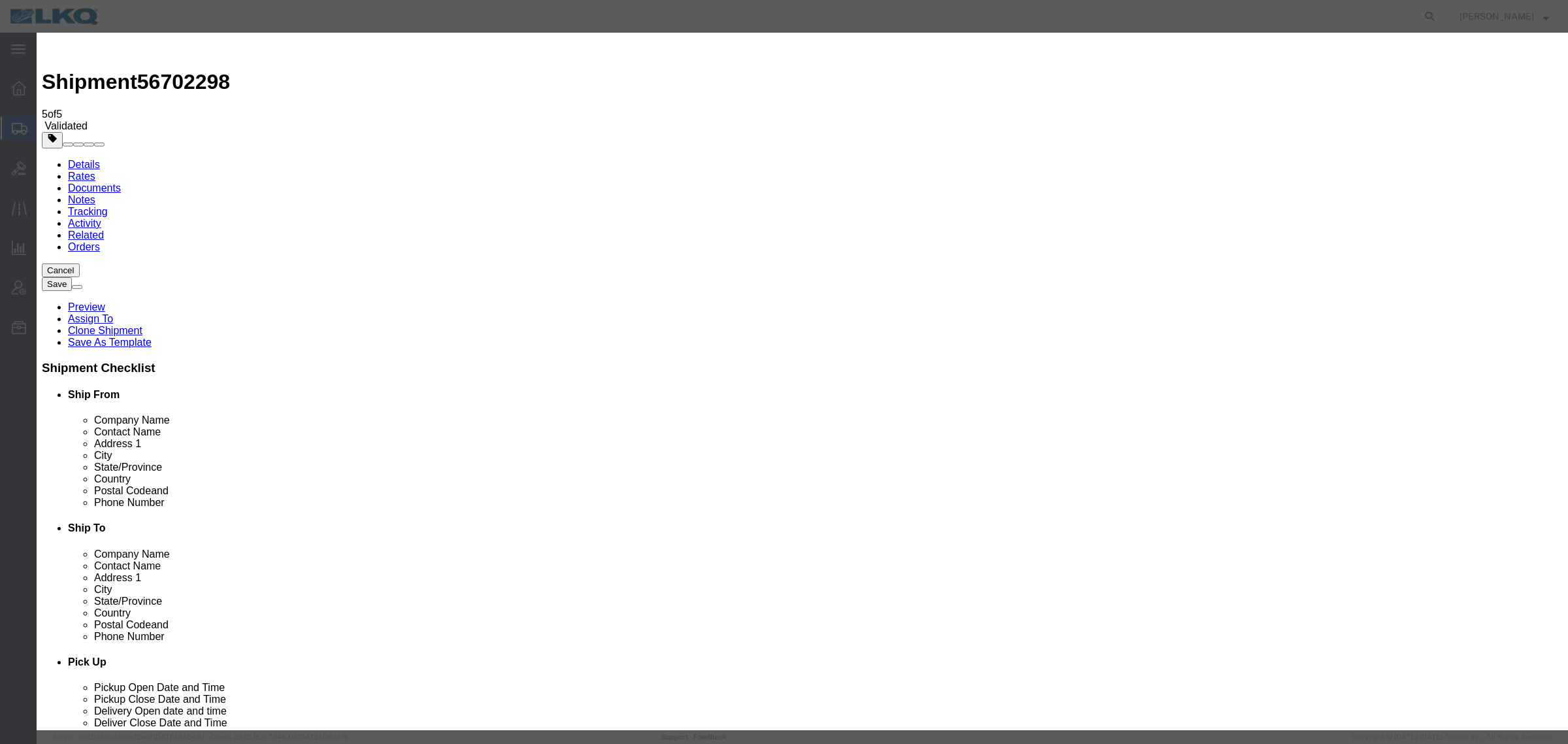
select select "PRIVATE_TO_ACCOUNT"
type textarea "DAT: $335"
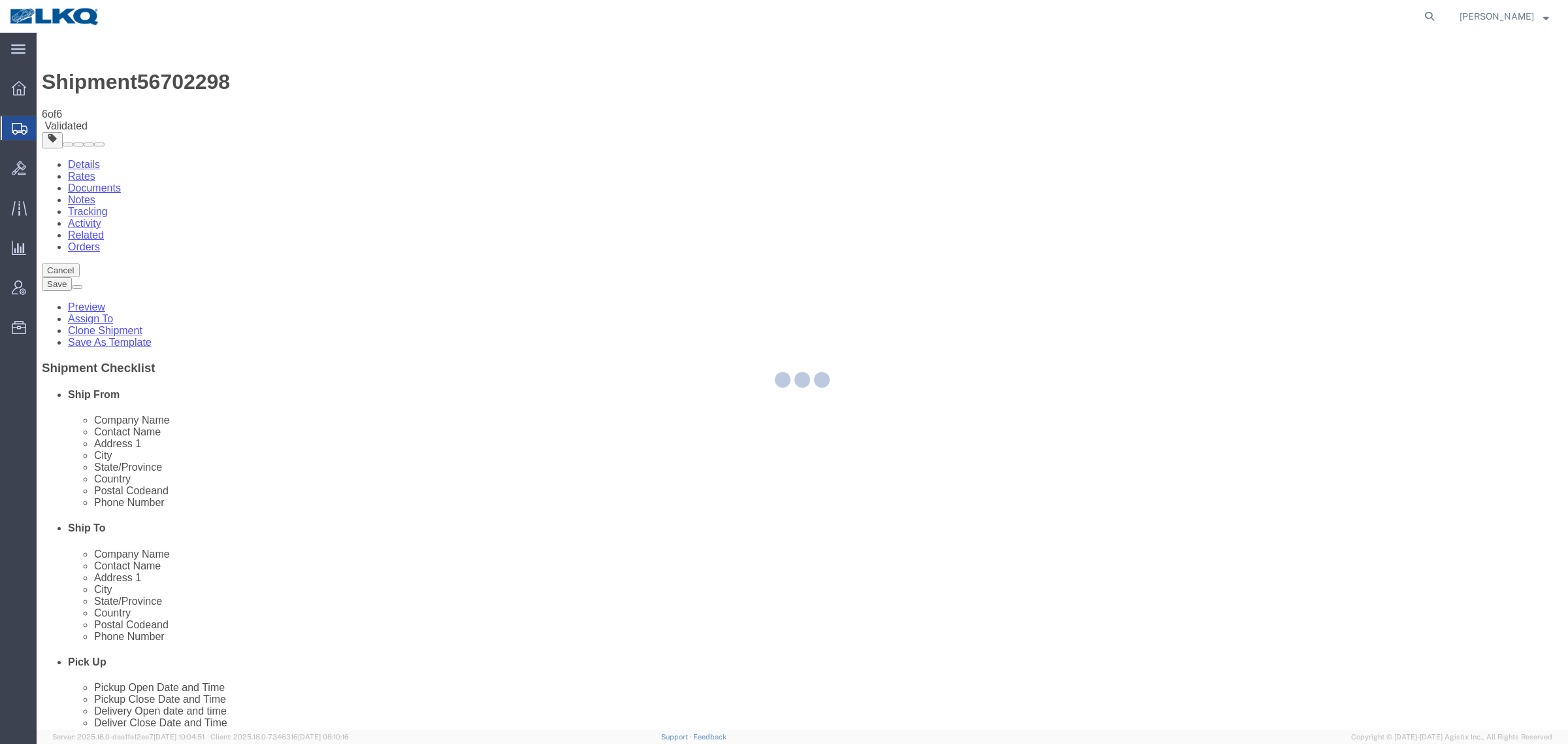
select select "27578"
select select "TL"
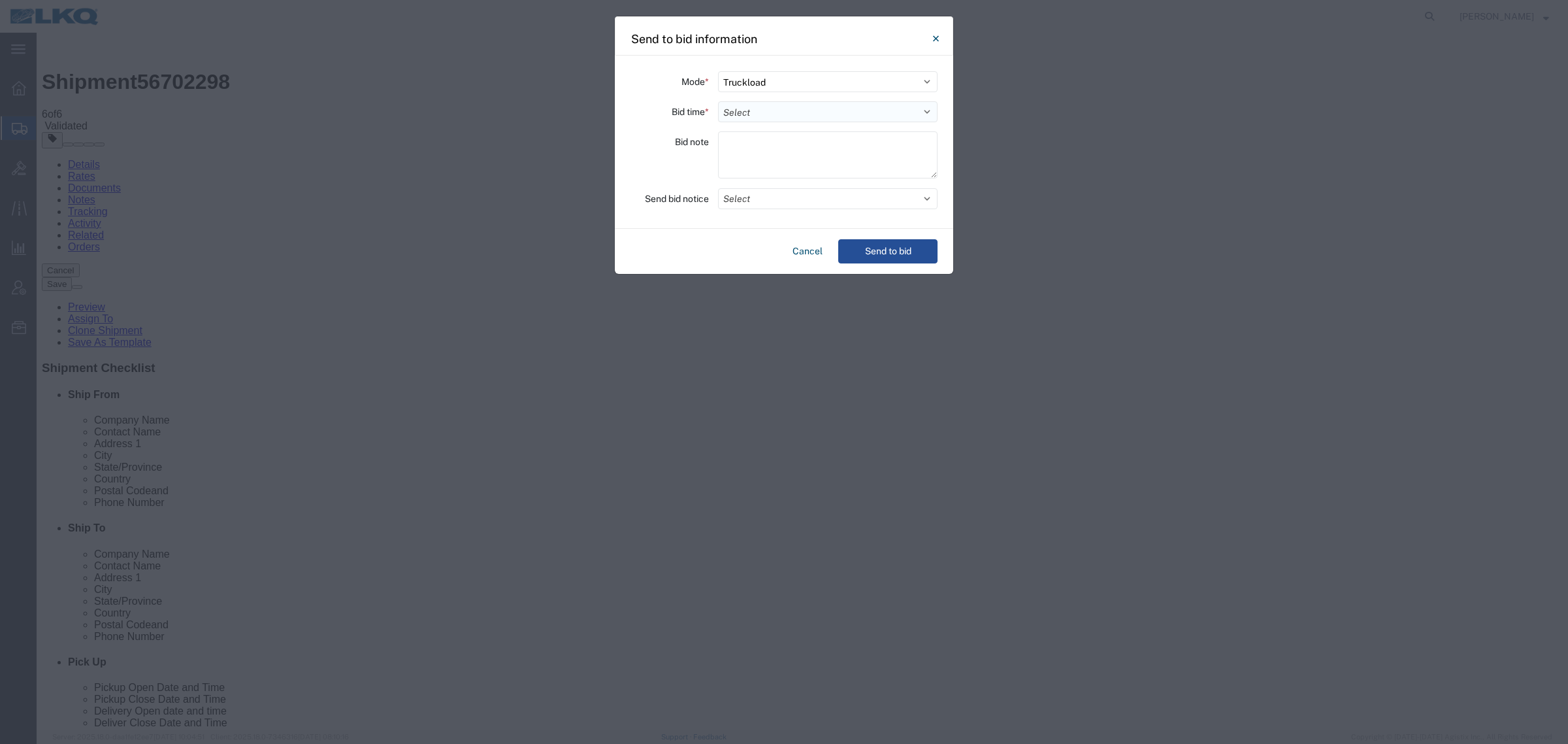
click at [773, 111] on select "Select 30 Min (Rush) 1 Hour (Rush) 2 Hours (Rush) 4 Hours (Rush) 8 Hours (Rush)…" at bounding box center [827, 111] width 219 height 21
select select "24"
click at [718, 101] on select "Select 30 Min (Rush) 1 Hour (Rush) 2 Hours (Rush) 4 Hours (Rush) 8 Hours (Rush)…" at bounding box center [827, 111] width 219 height 21
click at [867, 256] on button "Send to bid" at bounding box center [888, 252] width 99 height 24
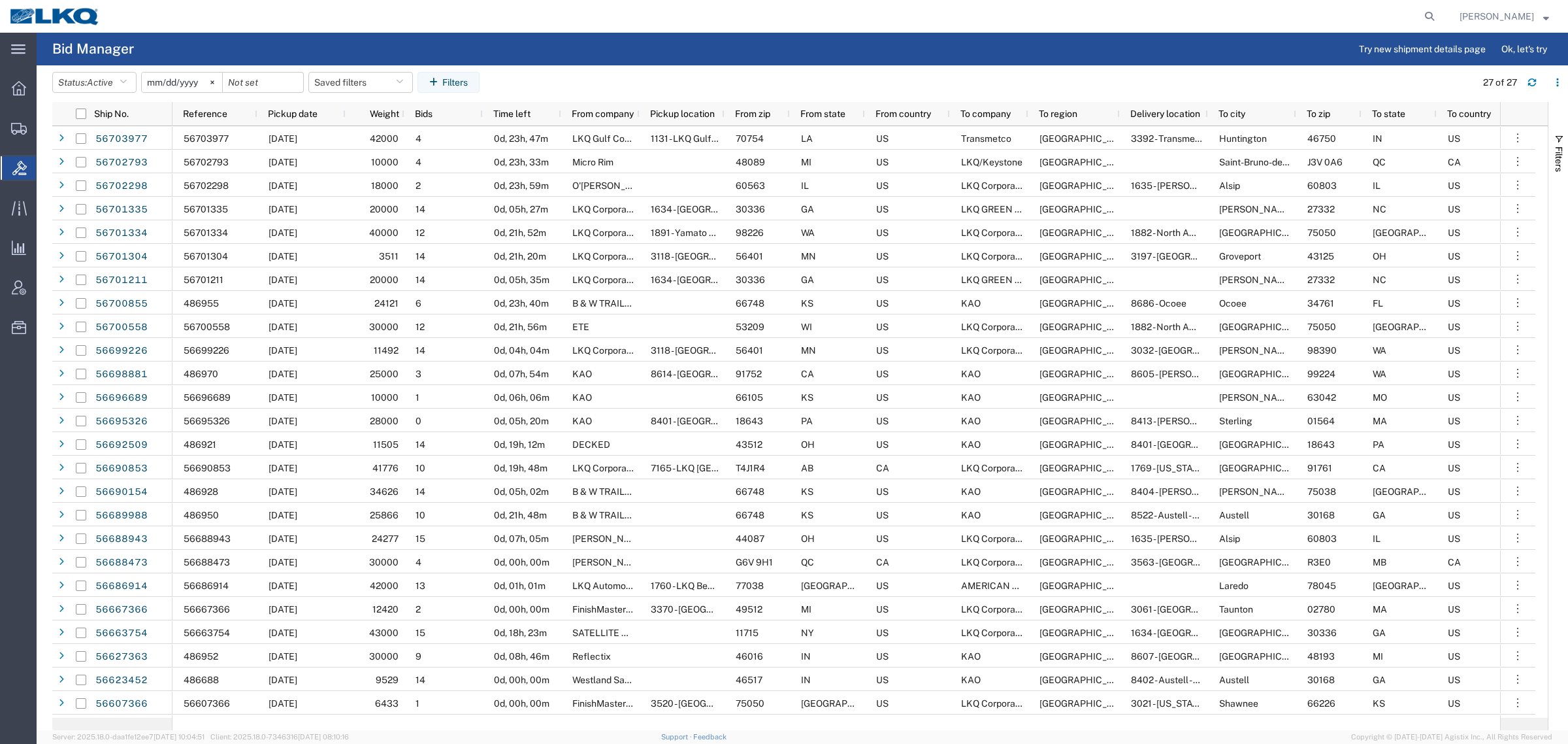
click at [622, 89] on agx-table-filter-chips "Status: Active Active All Awaiting Confirmation Awarded Closed Expired Open Wit…" at bounding box center [761, 87] width 1417 height 30
click at [351, 83] on button "Saved filters" at bounding box center [361, 82] width 104 height 21
click at [364, 139] on span "Bid Board" at bounding box center [396, 139] width 171 height 24
type input "2024-12-01"
type input "2025-12-31"
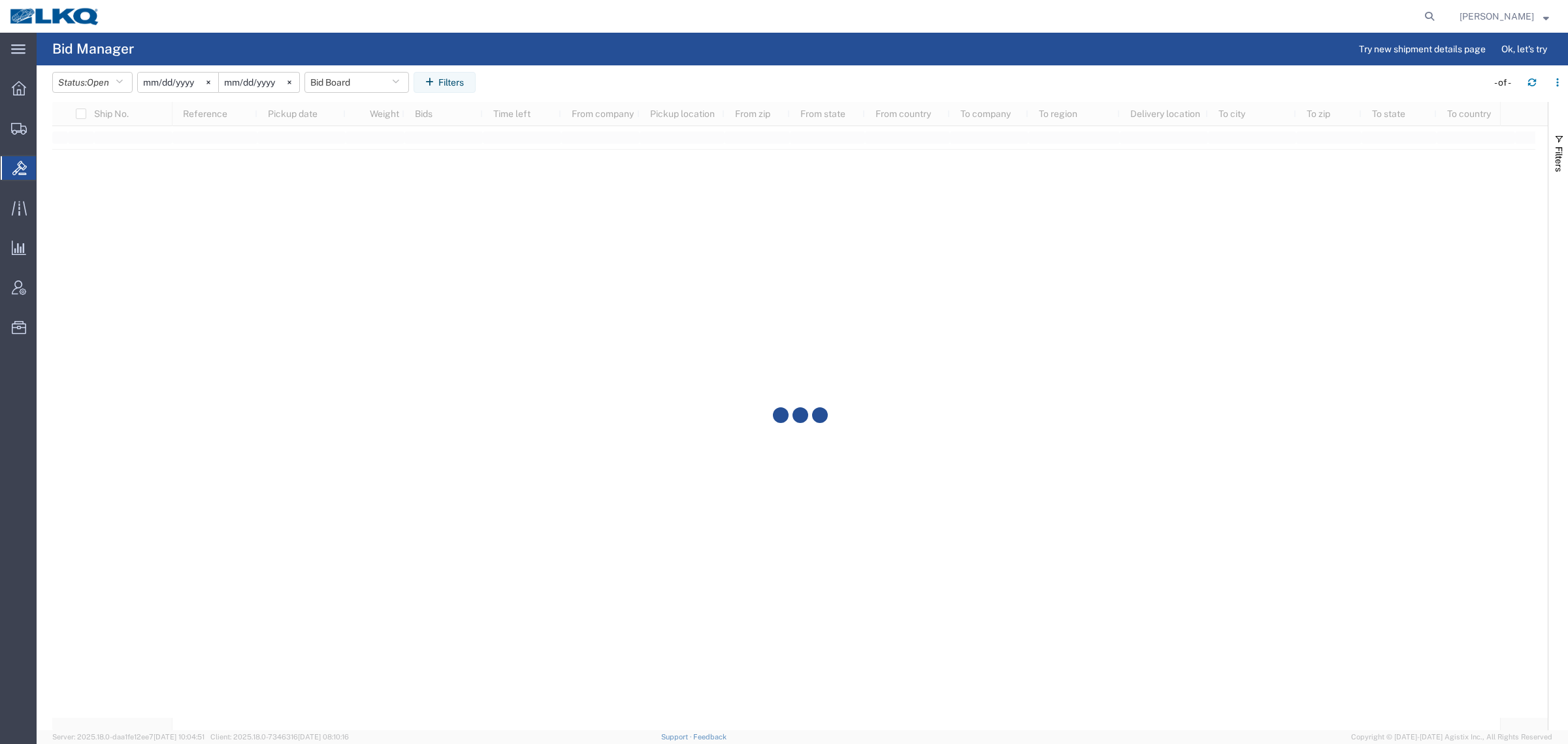
click at [603, 67] on header "Status: Open Active All Awaiting Confirmation Awarded Closed Expired Open Withd…" at bounding box center [810, 83] width 1516 height 36
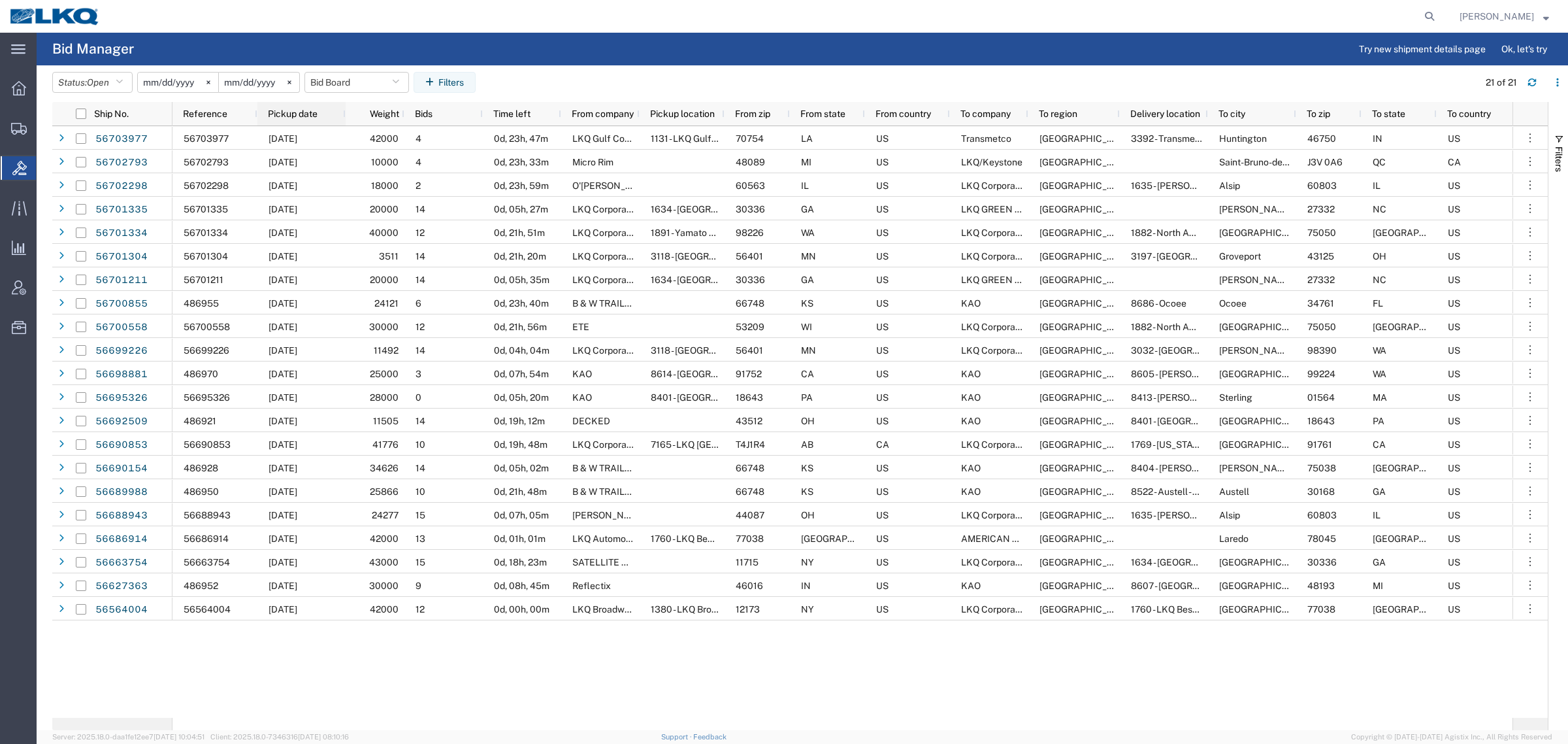
click at [301, 113] on span "Pickup date" at bounding box center [293, 114] width 50 height 11
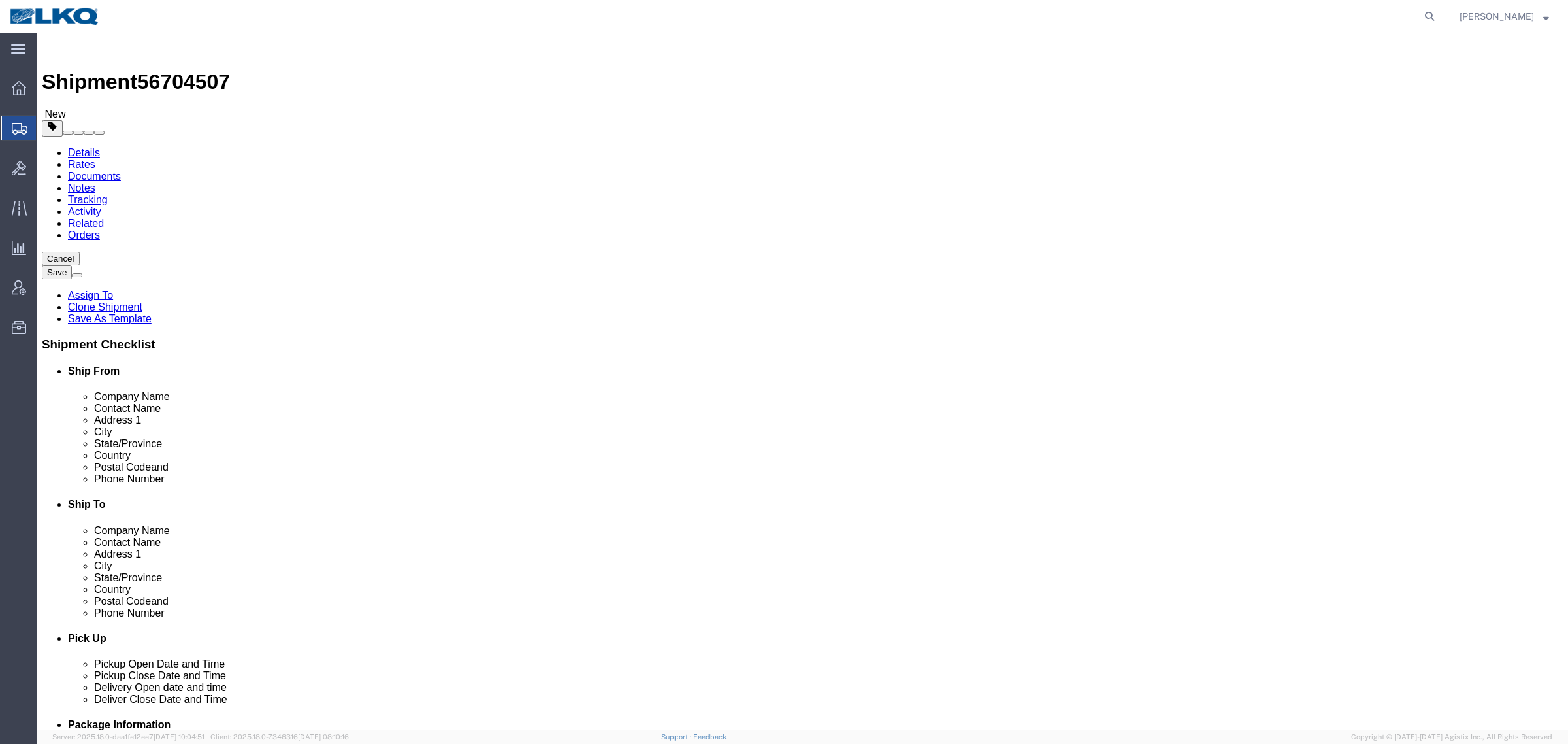
click span "56704507"
select select "27634"
select select
drag, startPoint x: 281, startPoint y: 85, endPoint x: 323, endPoint y: 103, distance: 45.7
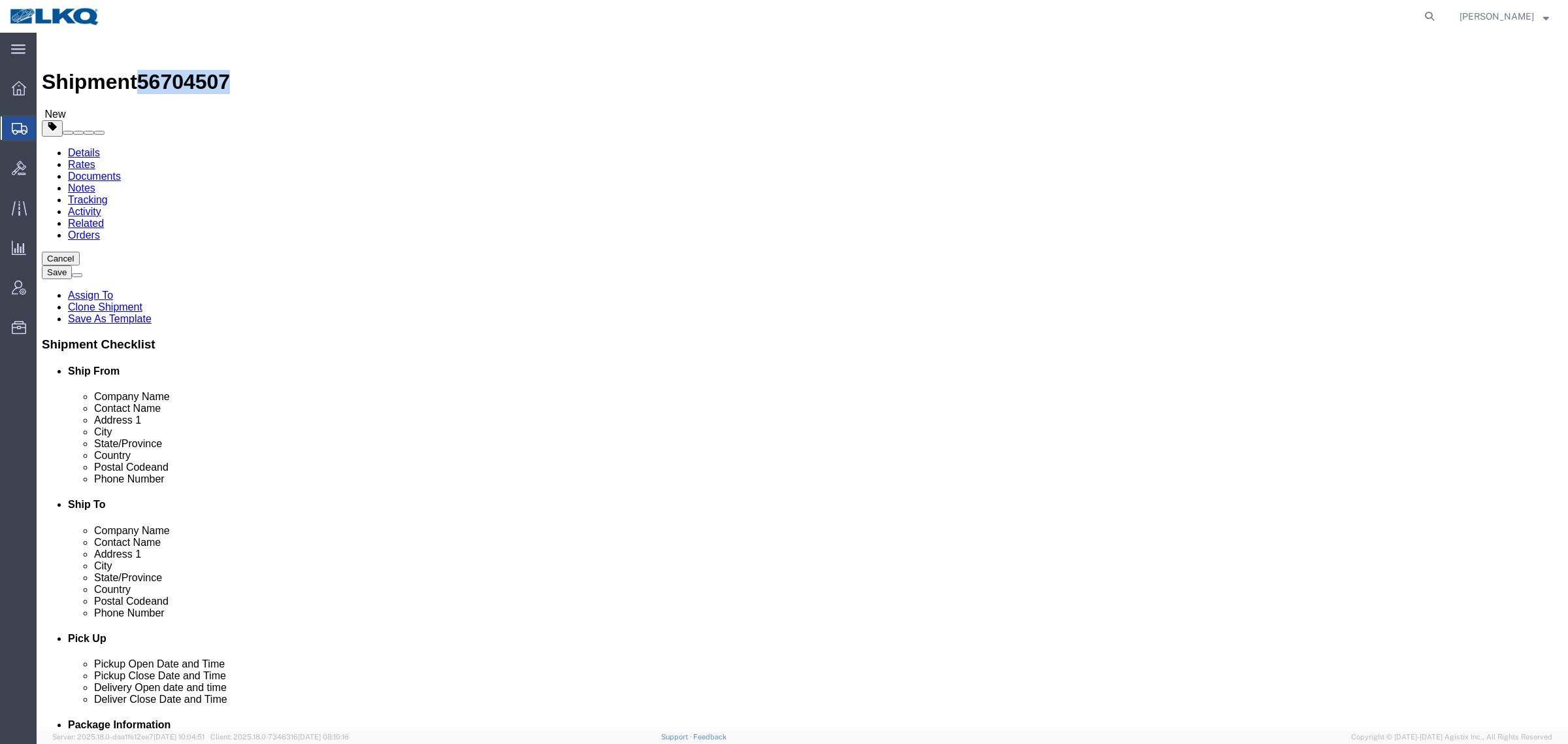
click icon
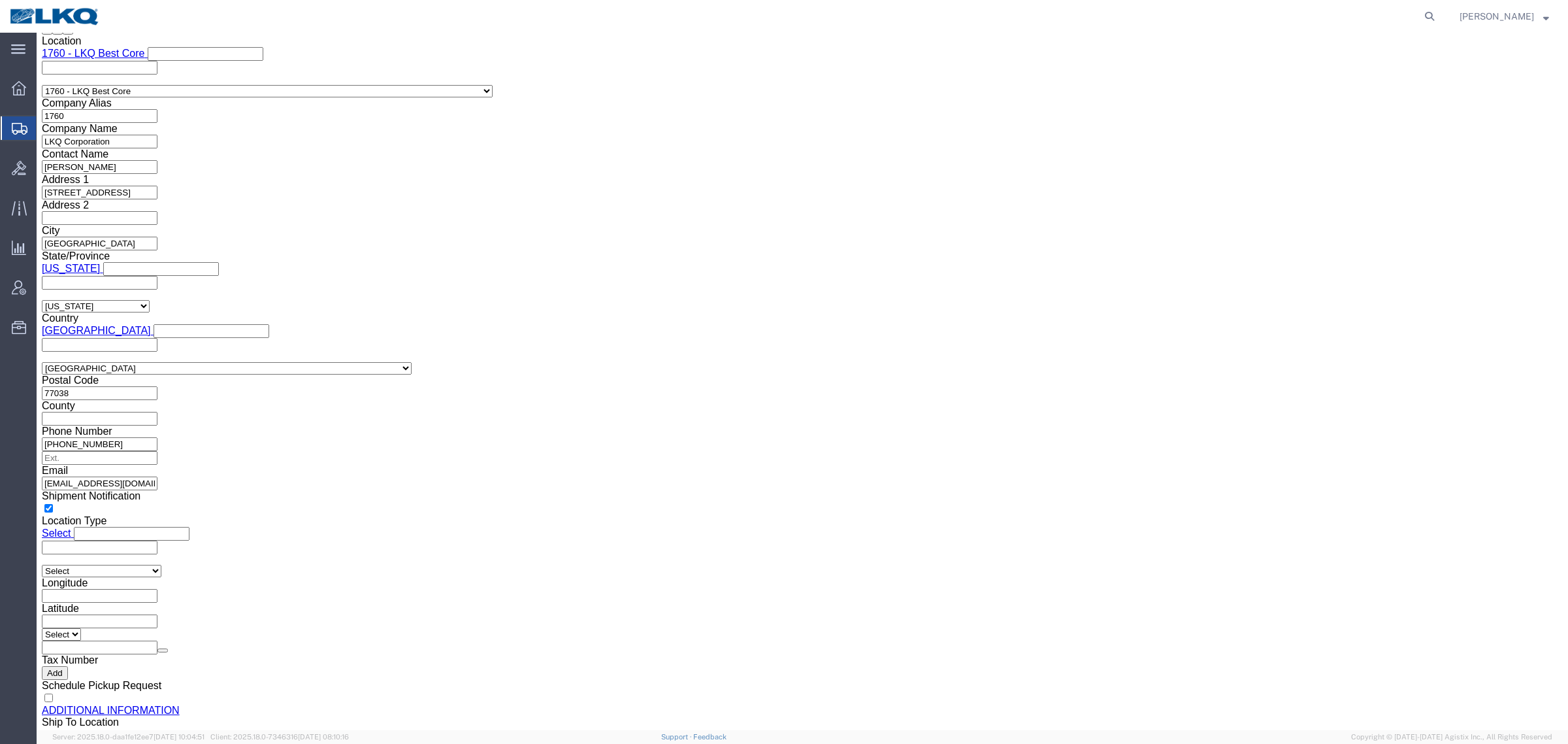
scroll to position [1226, 0]
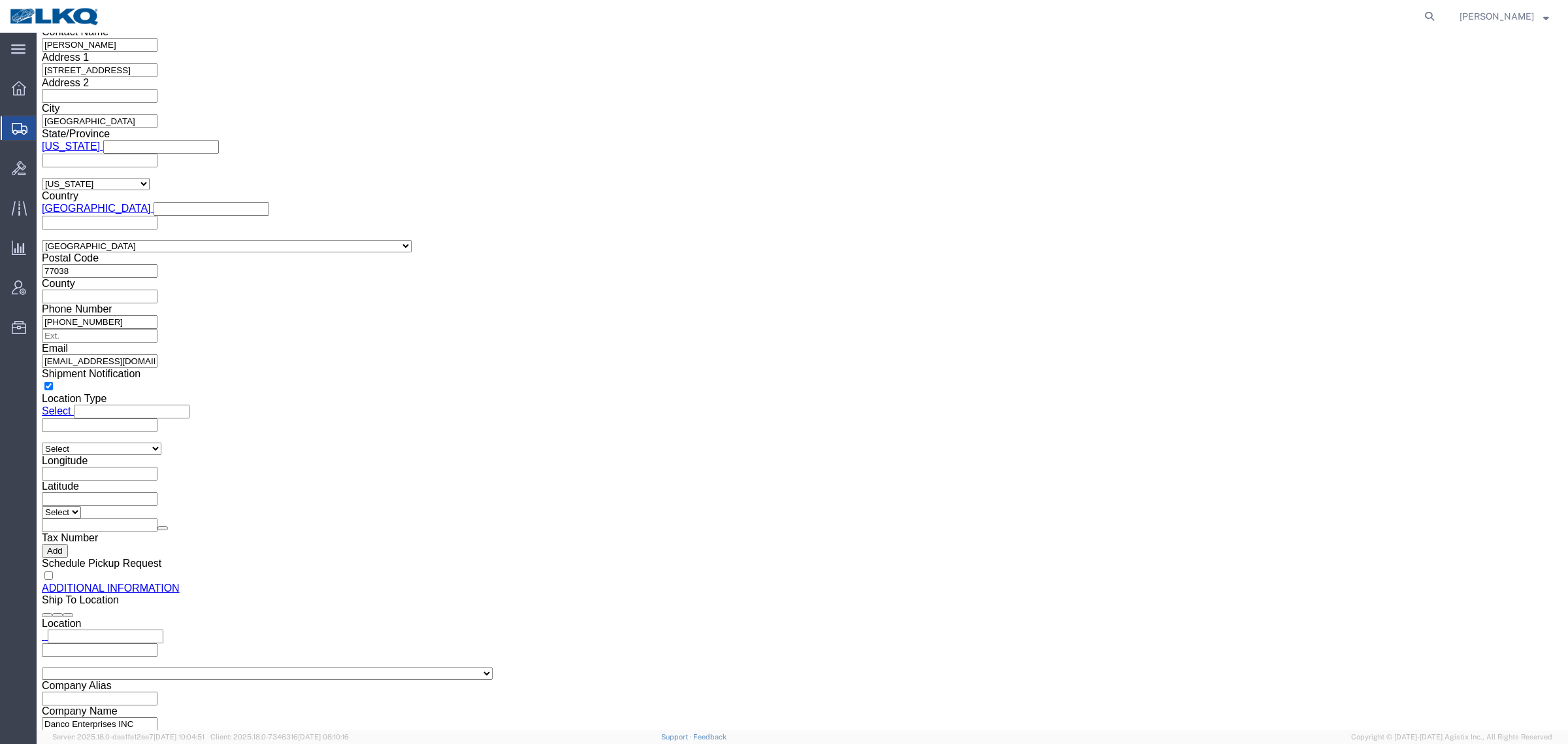
click input "rxcanales@lkqcorp.com"
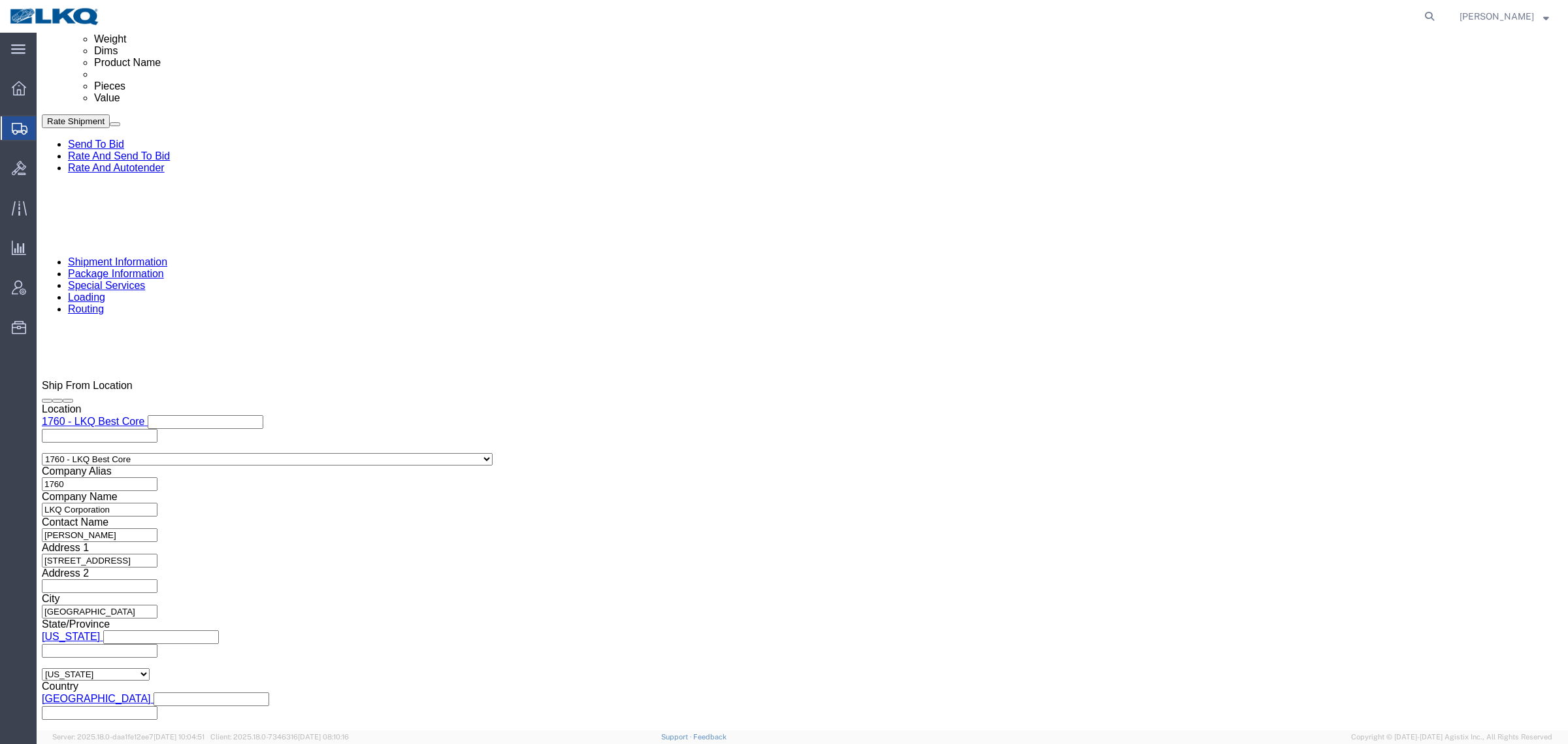
click icon
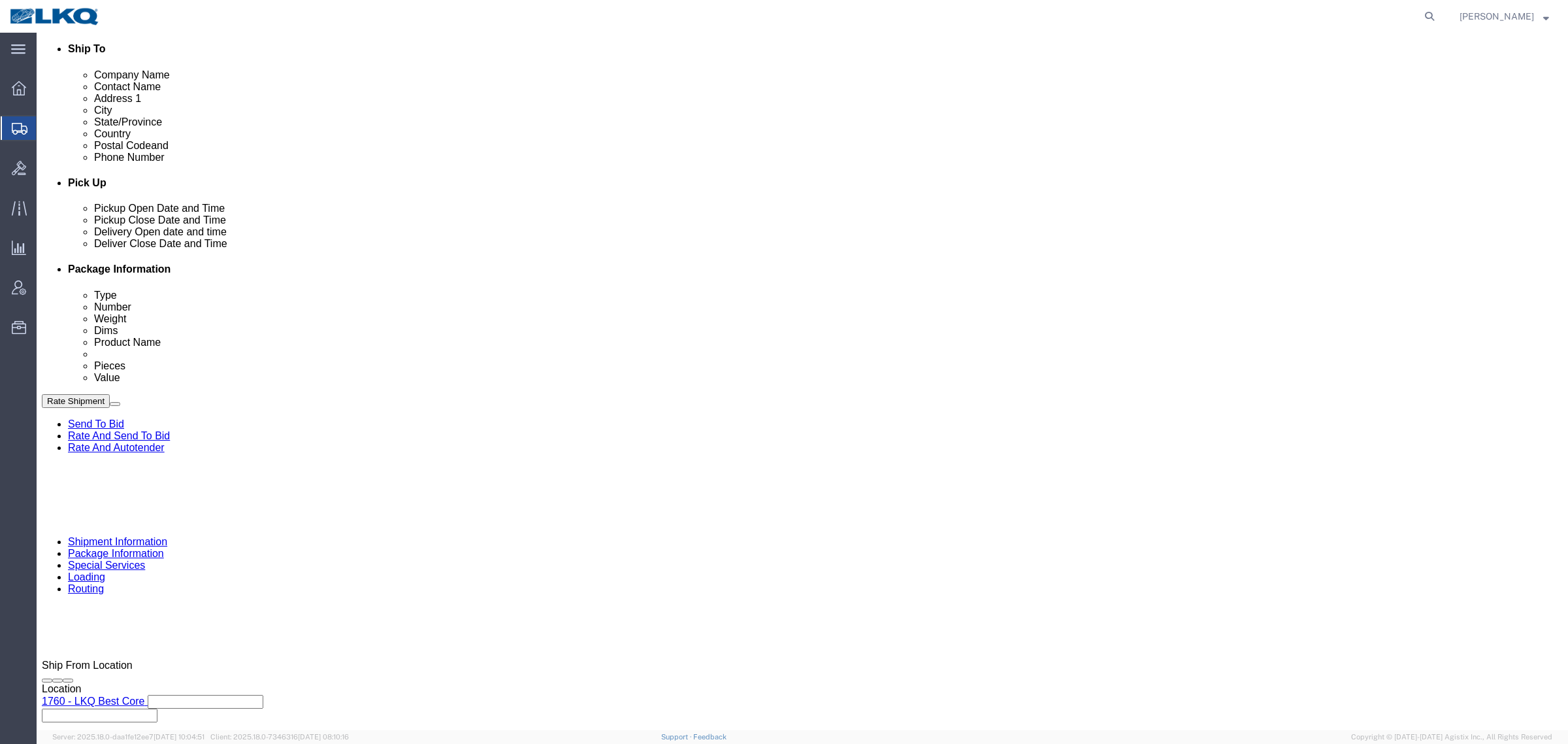
scroll to position [518, 0]
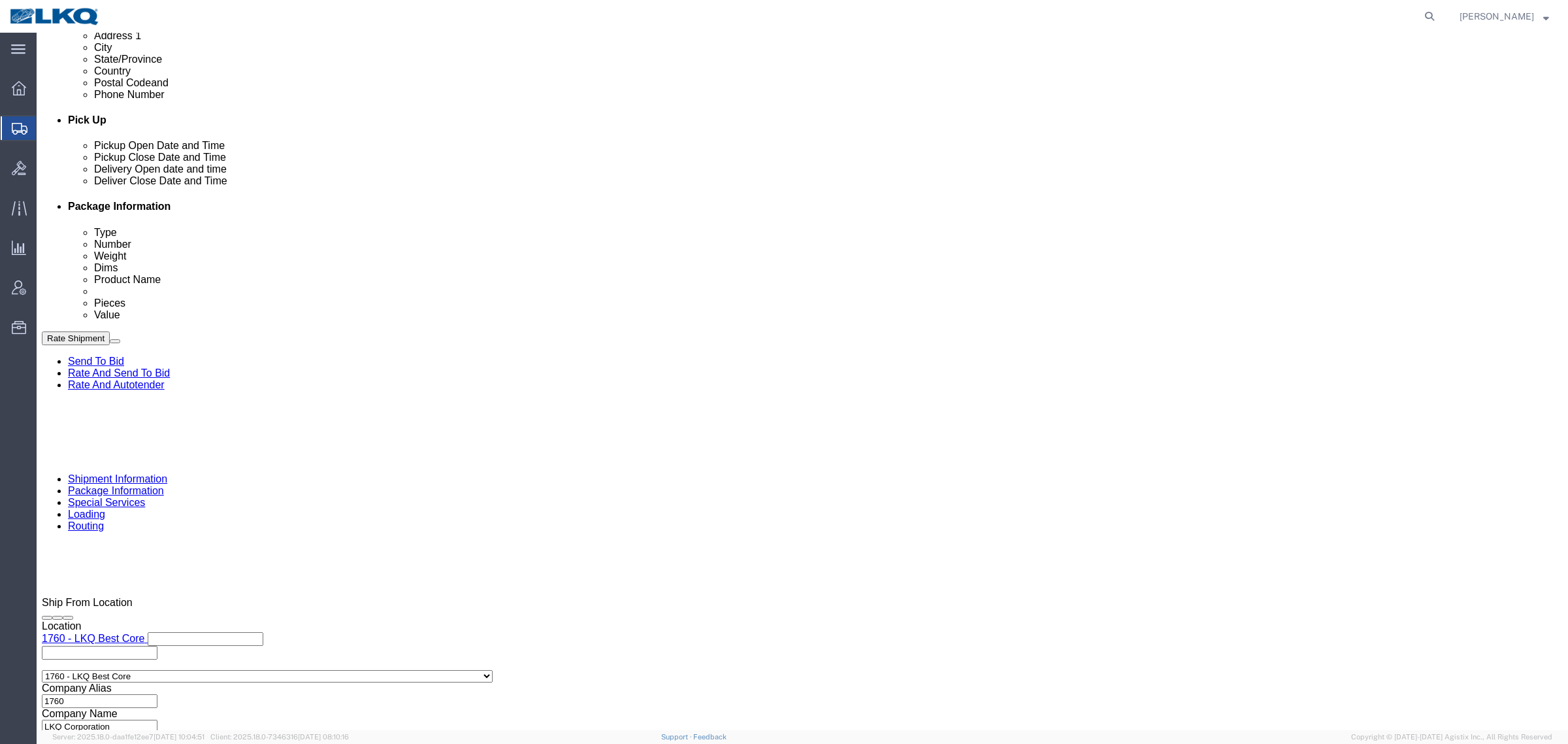
click div "Sep 04 2025 7:00 AM"
click div "Select Account Type Activity ID Airline Appointment Number ASN Batch Request # …"
click div
drag, startPoint x: 1099, startPoint y: 600, endPoint x: 1099, endPoint y: 607, distance: 7.0
click div "Close Time 4:00 PM Sep 09 2025 4:00 PM - Sep 09 2025 4:00 PM Cancel Apply"
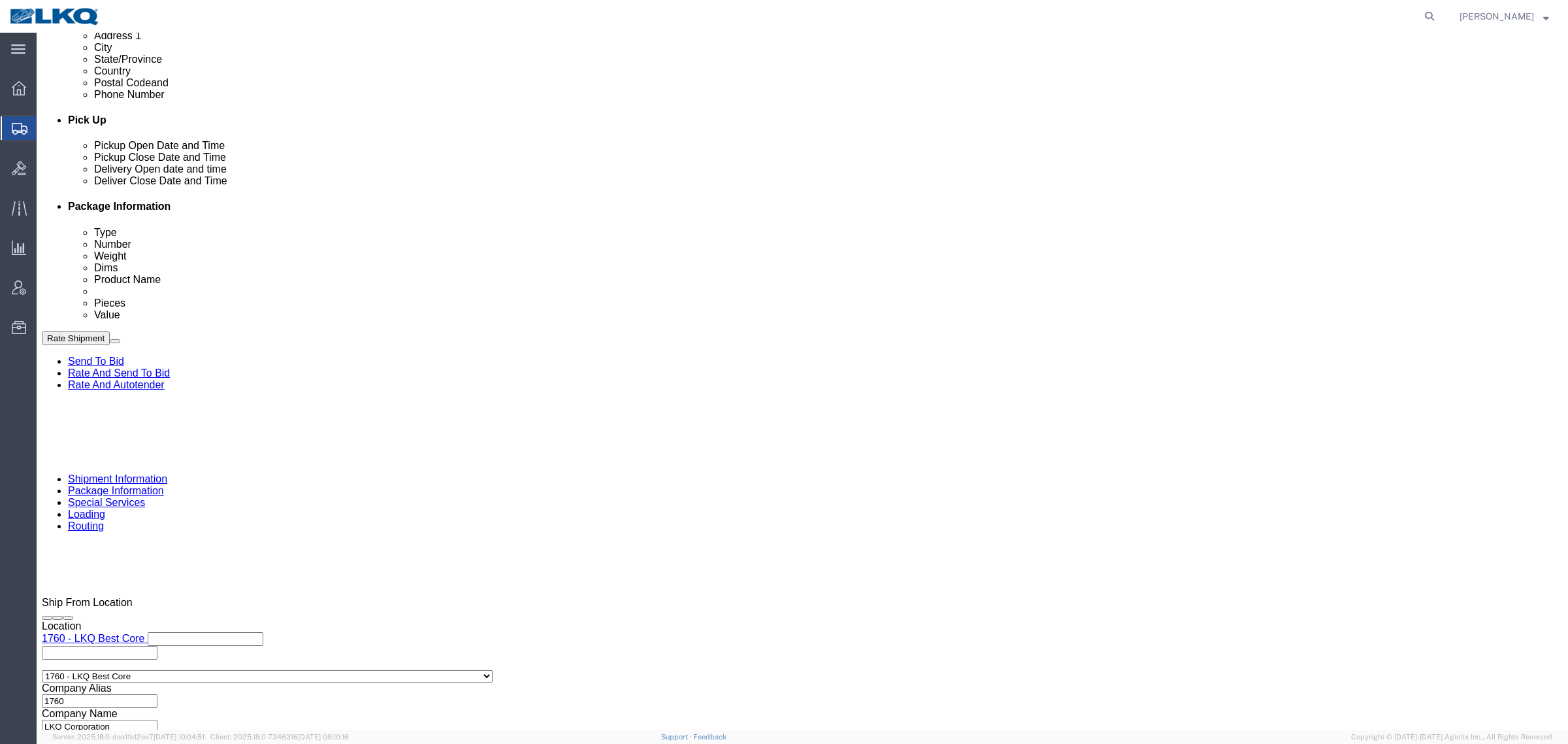
click button "Apply"
click div "Cancel Save Assign To Clone Shipment Save As Template Shipment Checklist Ship F…"
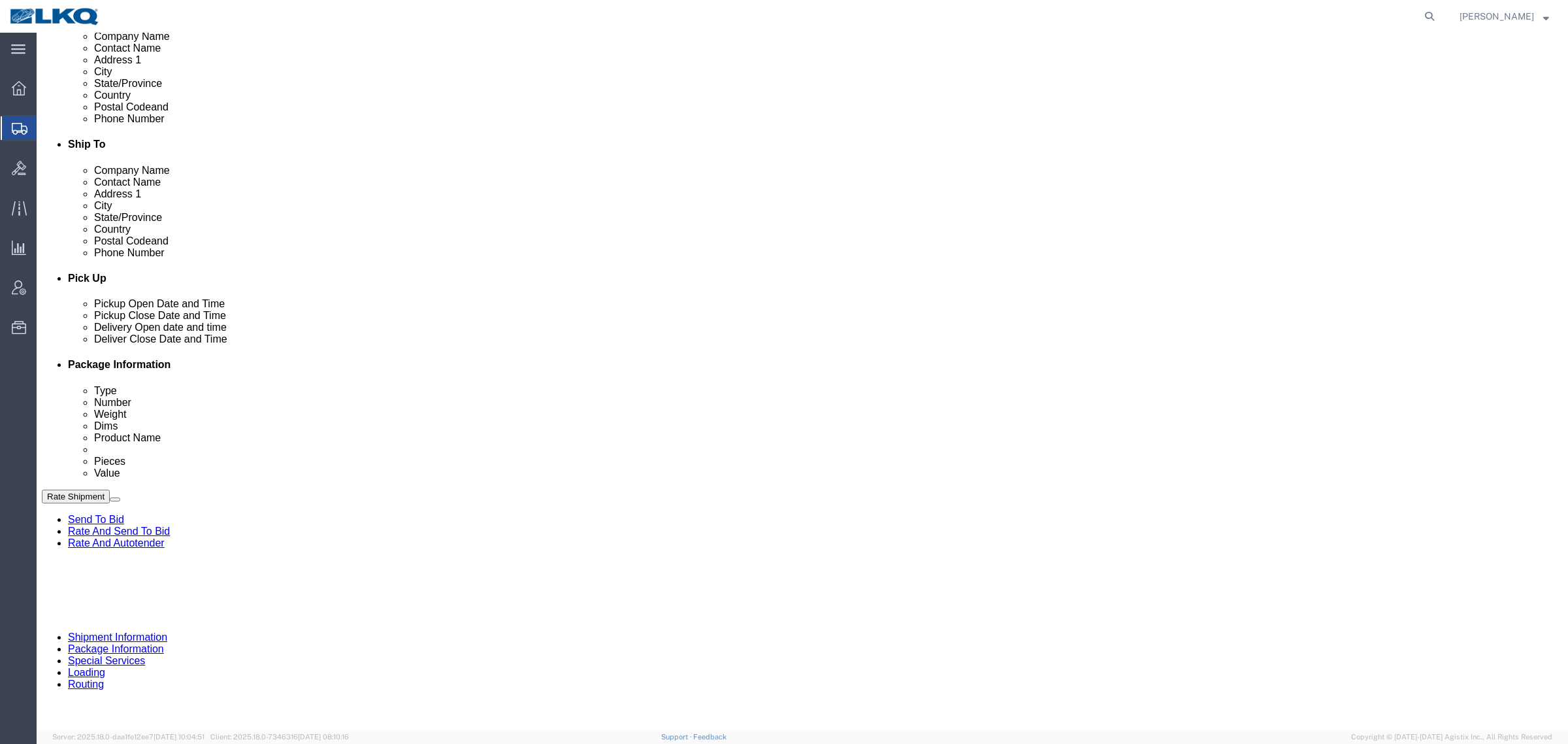
scroll to position [192, 0]
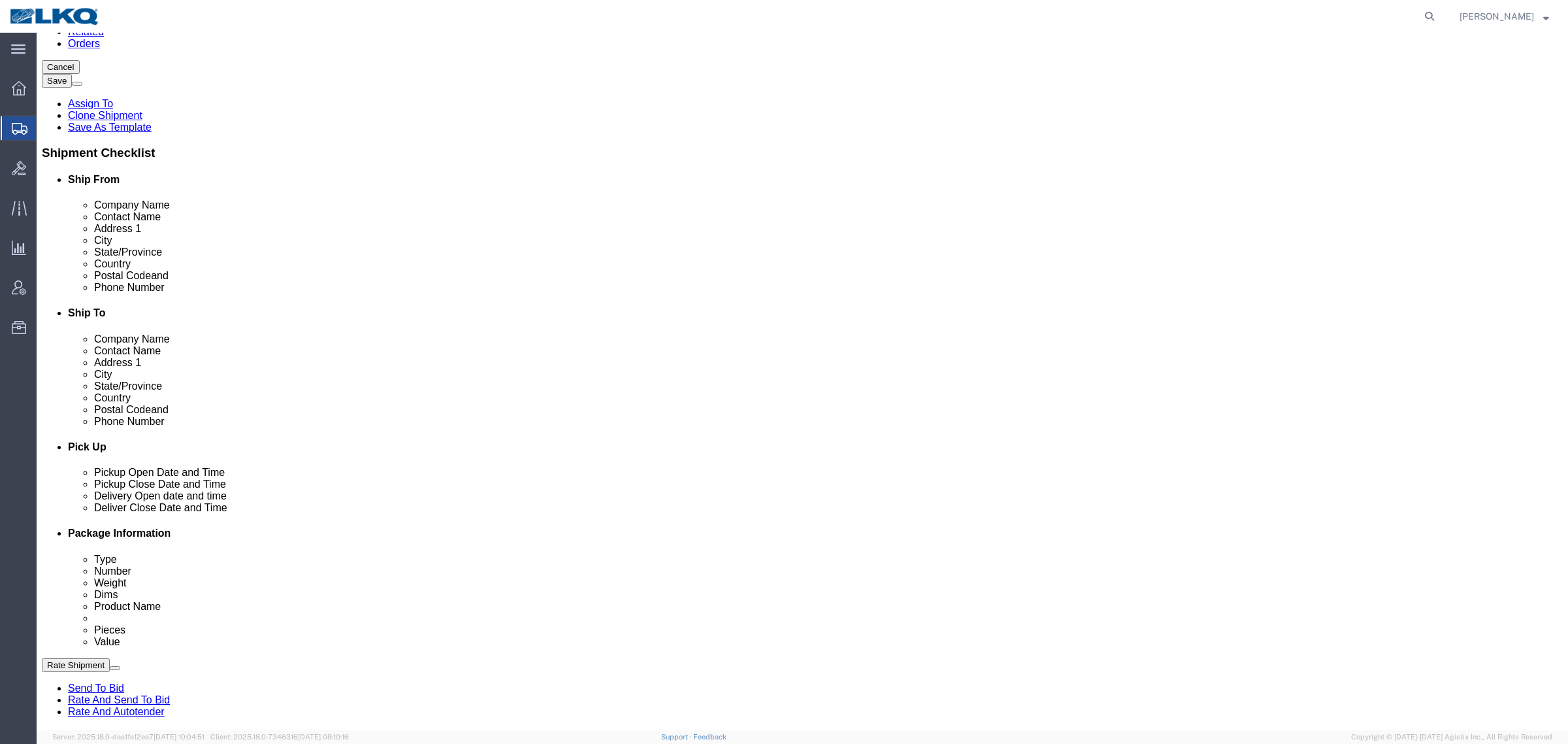
click button "Rate Shipment"
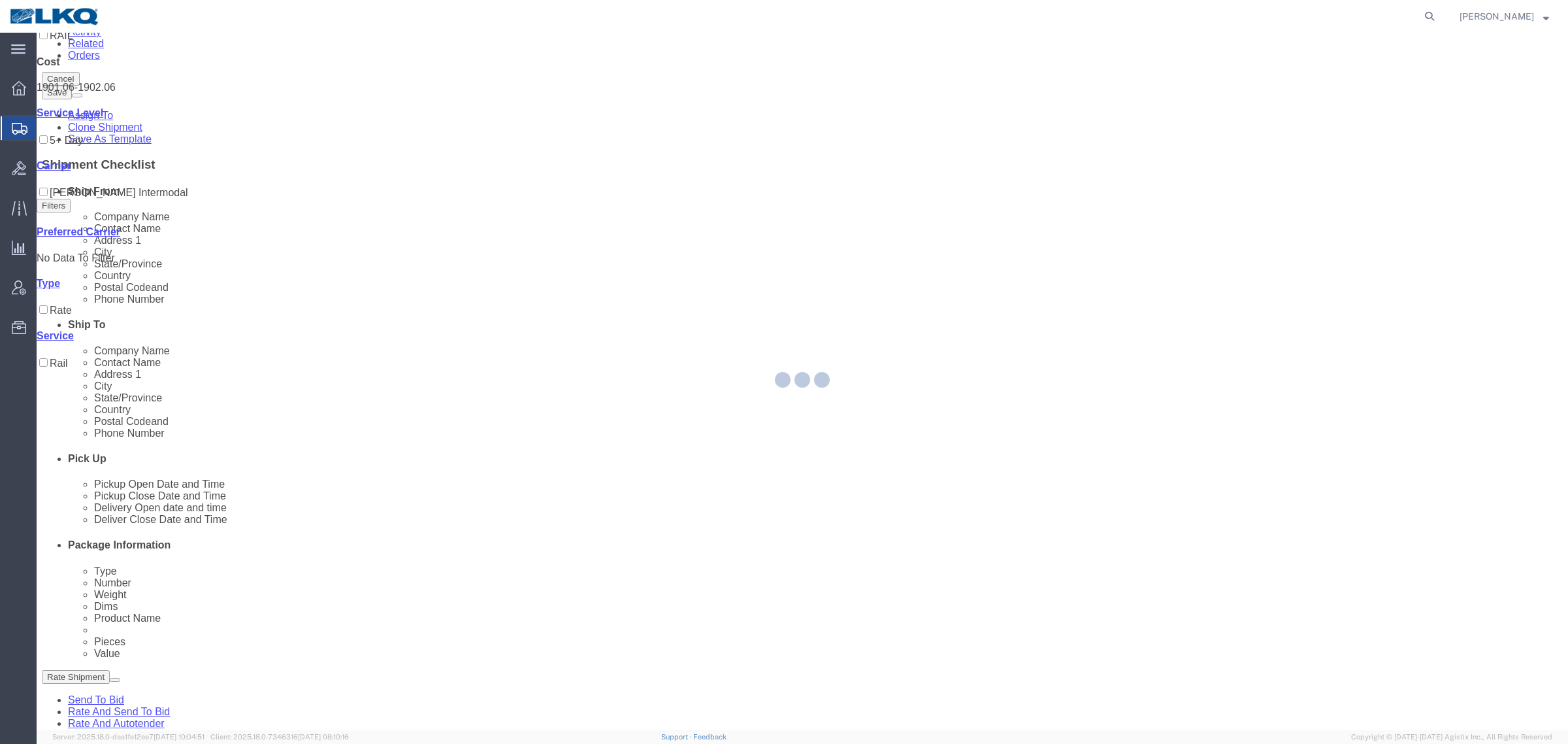
scroll to position [0, 0]
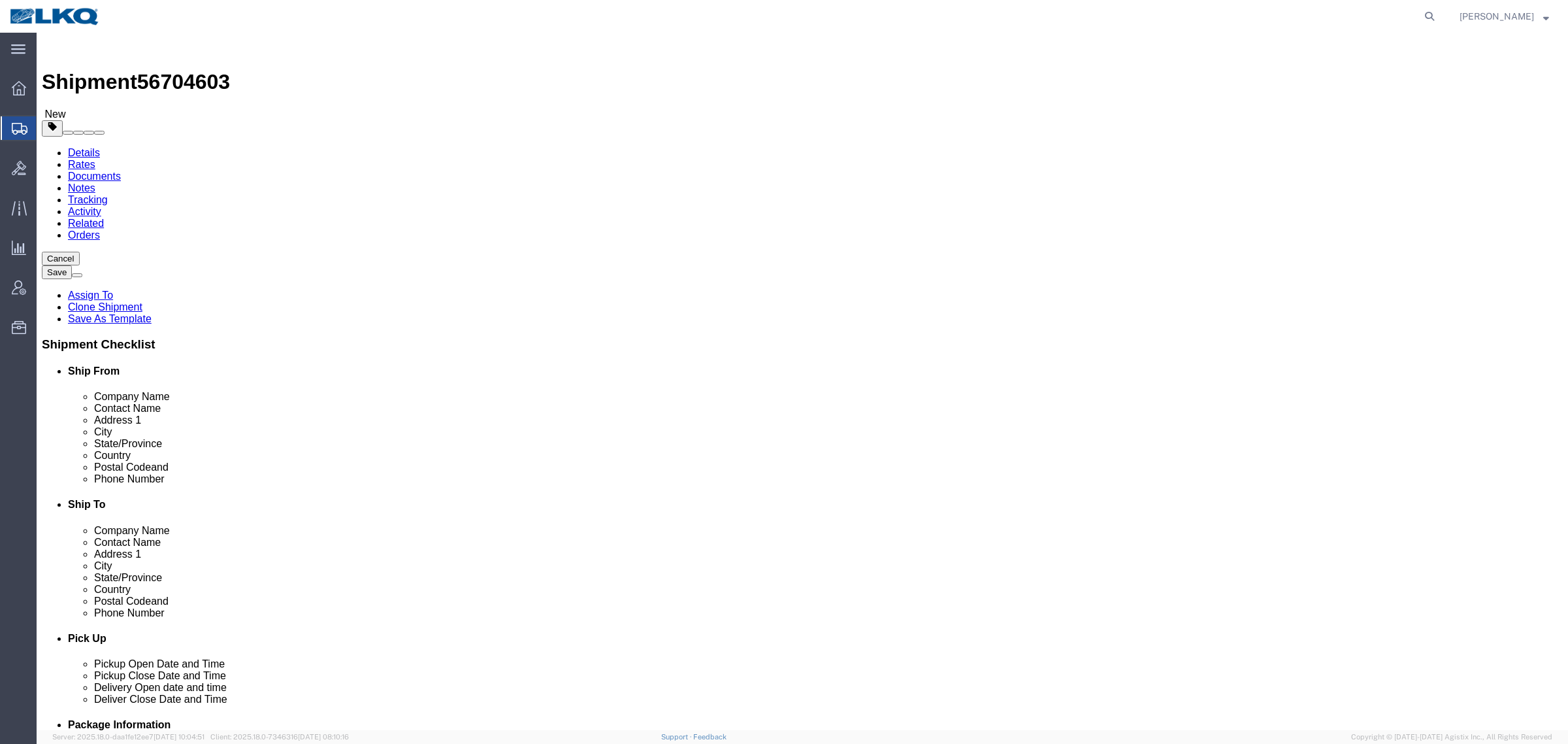
select select "27634"
select select
click span "56704603"
copy span "56704603"
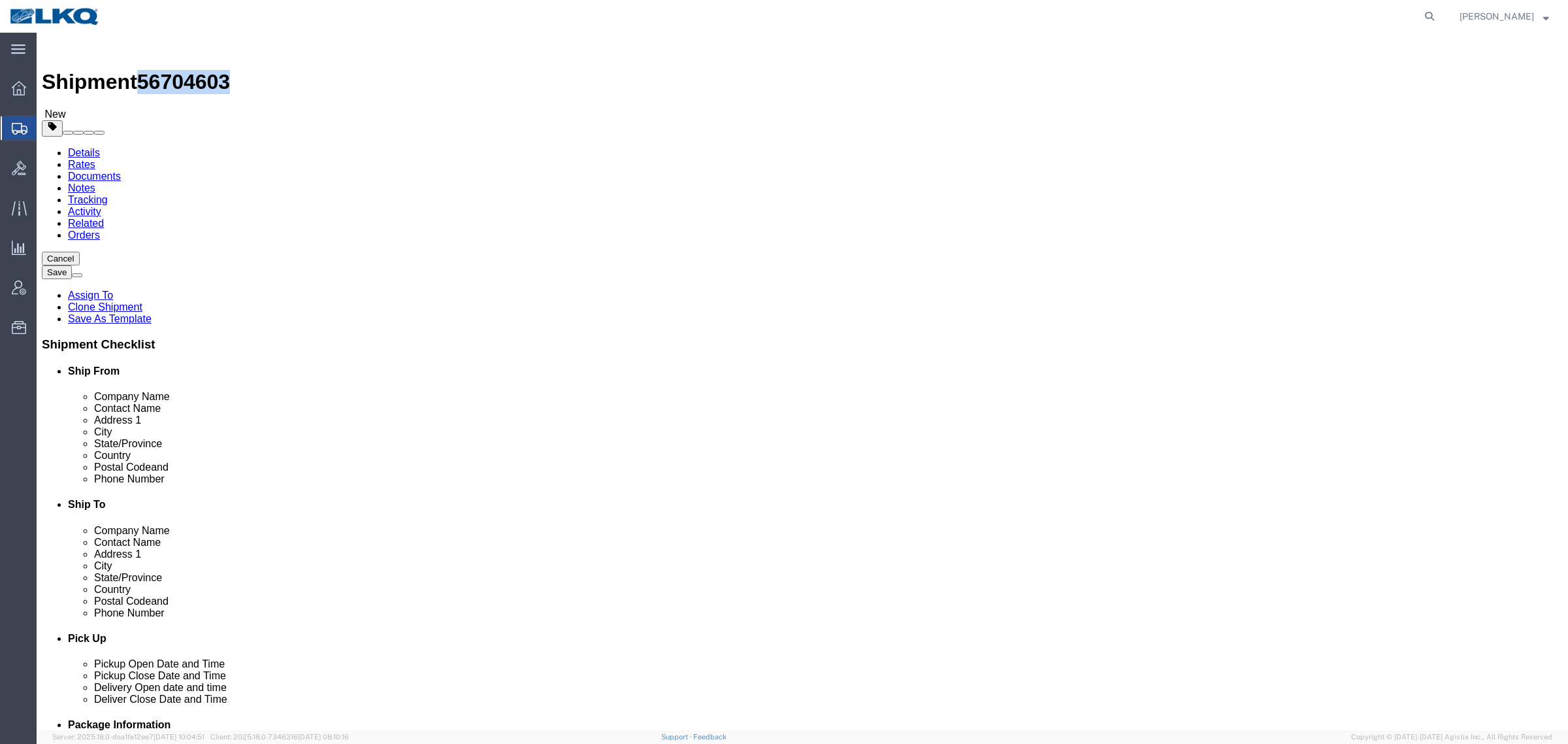
click input "hao@dancometals.com"
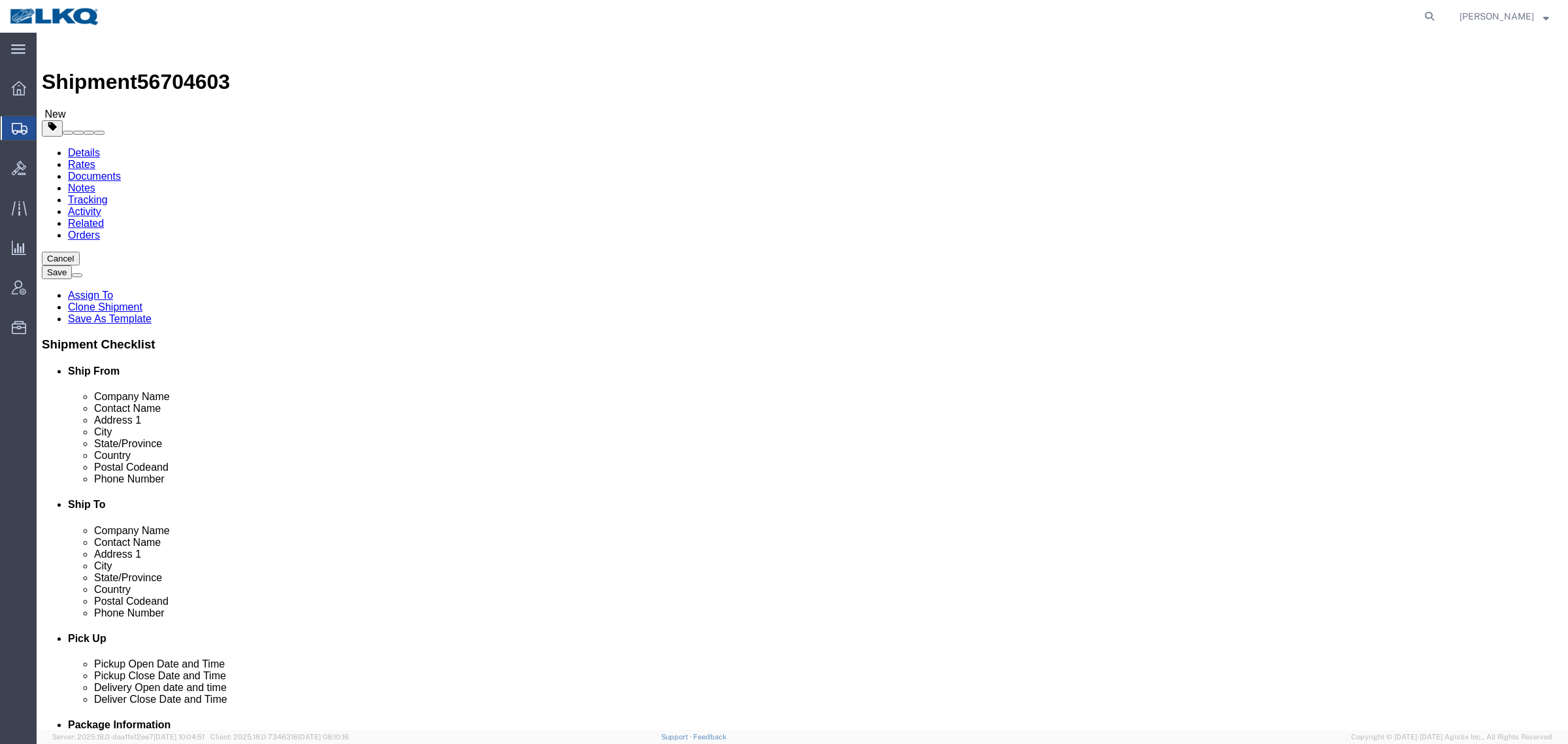
click input "hao@dancometals.com"
click label "Phone Number"
click div "Shipment Information Package Information Special Services Loading Routing"
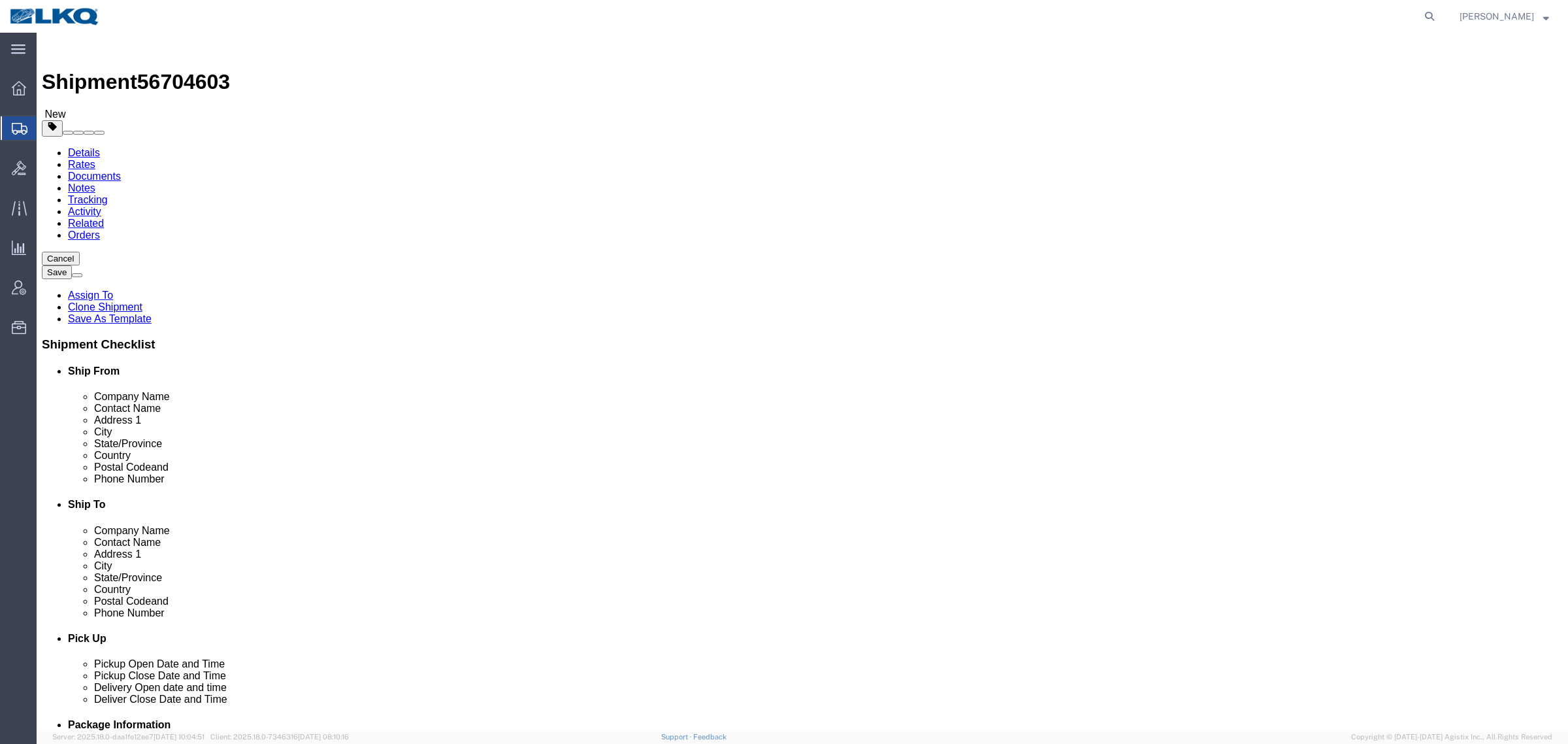
click div "Shipment Information Package Information Special Services Loading Routing"
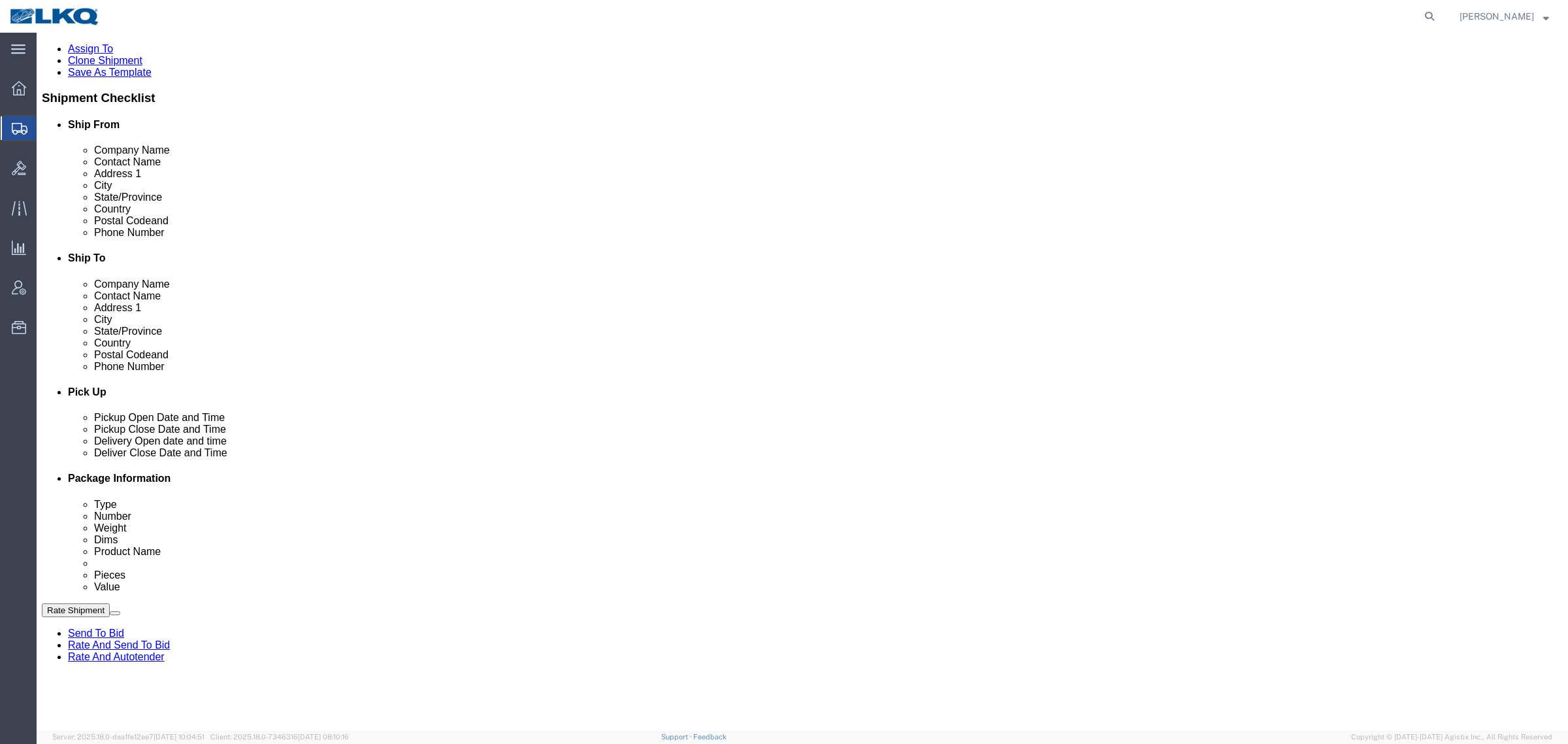
scroll to position [409, 0]
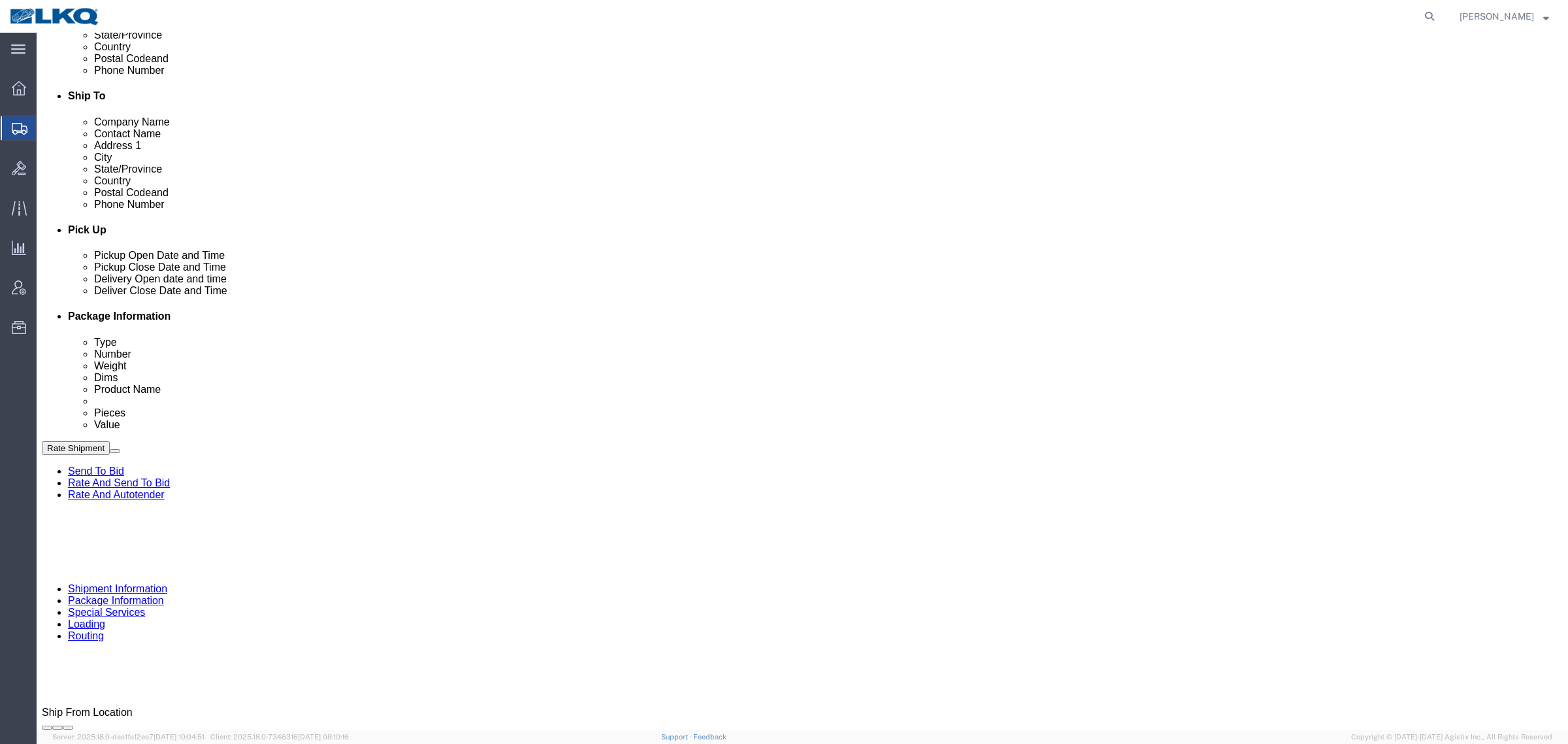
click icon
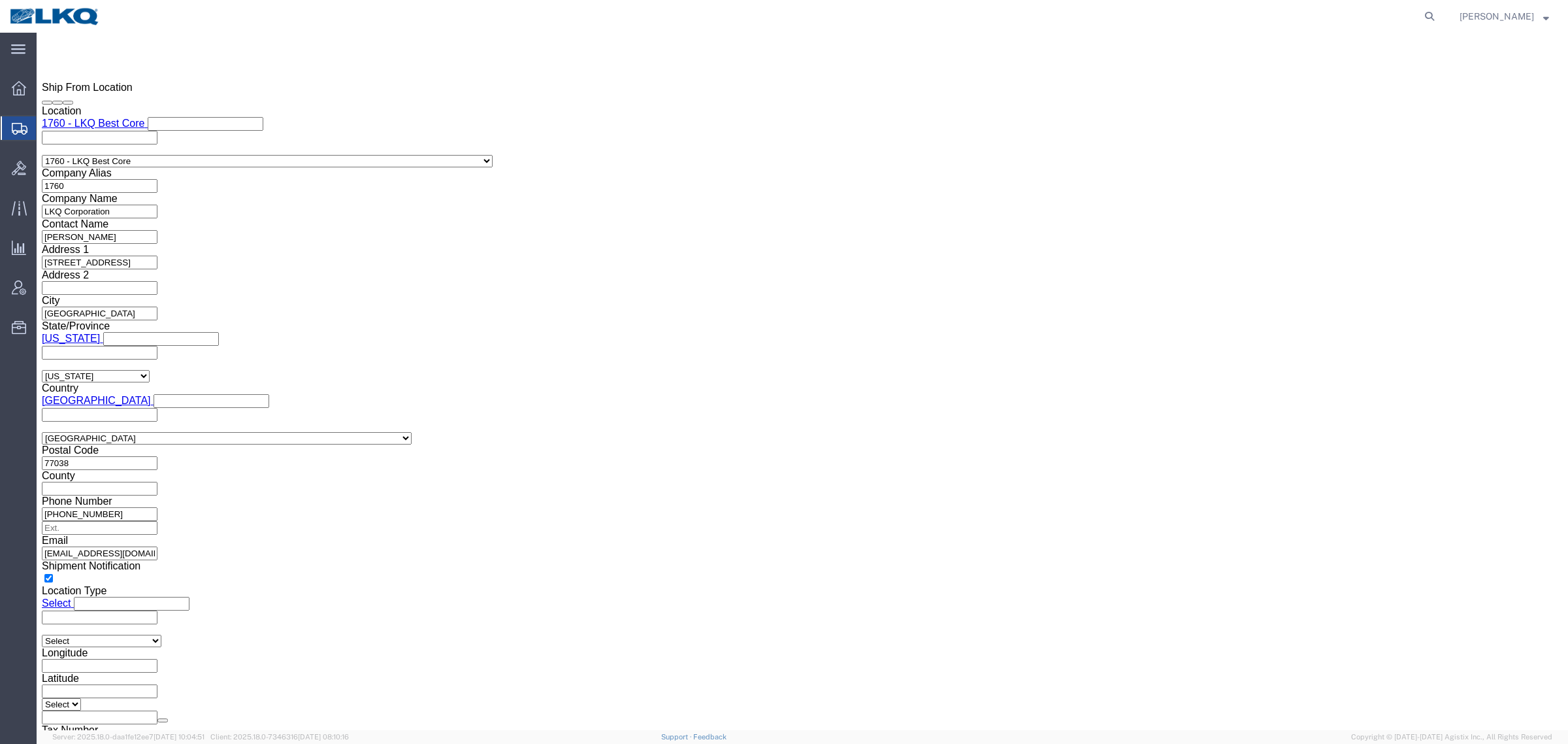
scroll to position [1063, 0]
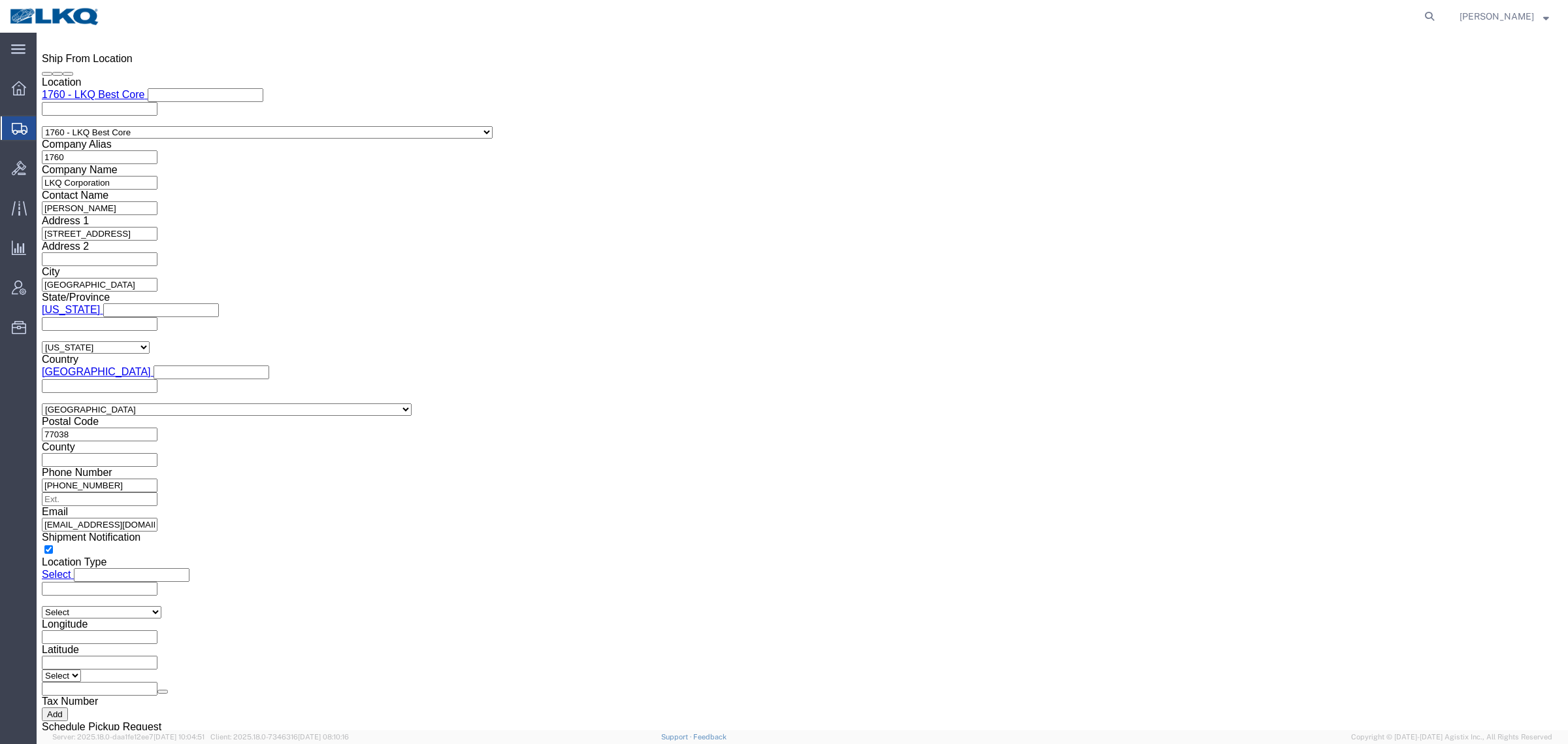
click input "rxcanales@lkqcorp.com"
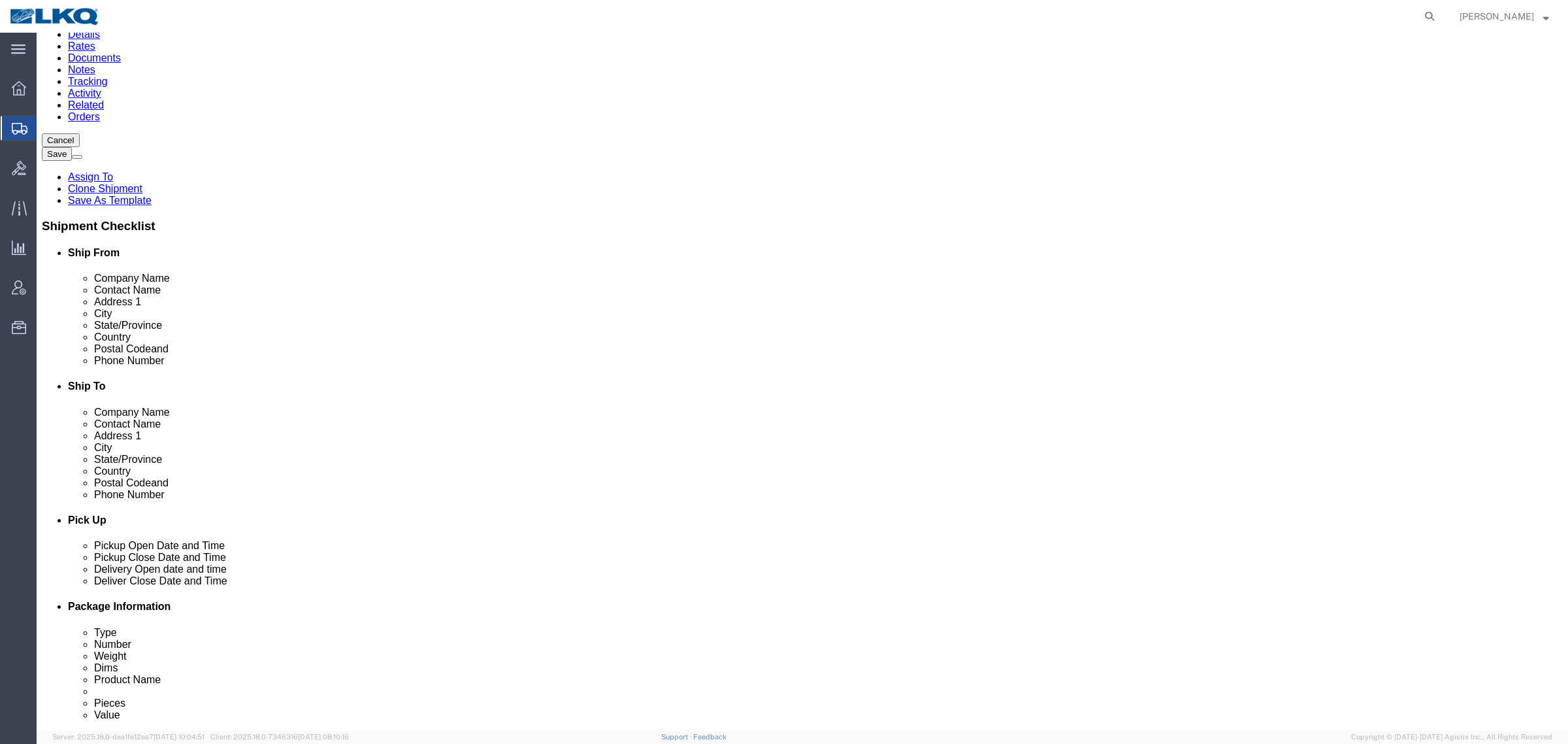
scroll to position [81, 0]
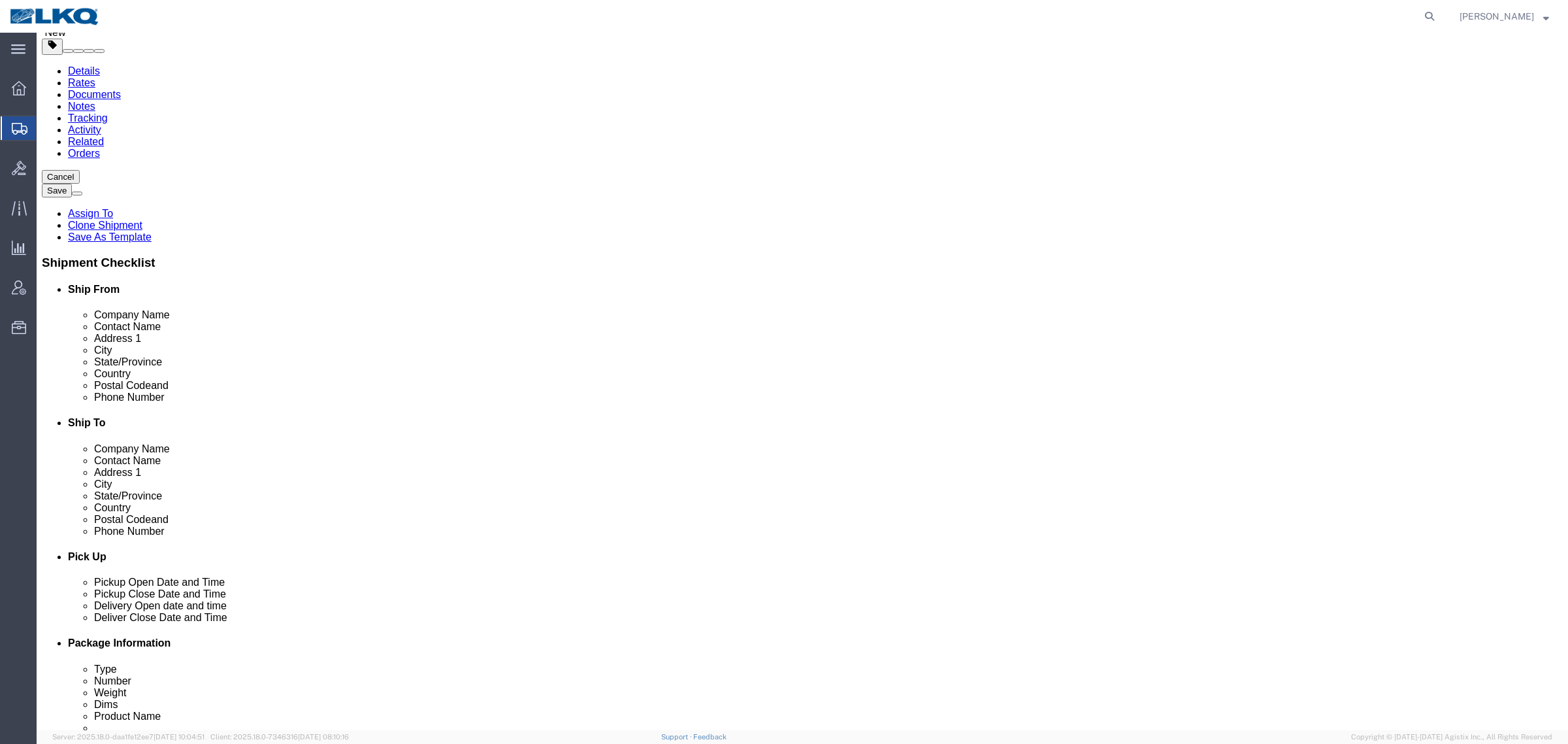
click button "Rate Shipment"
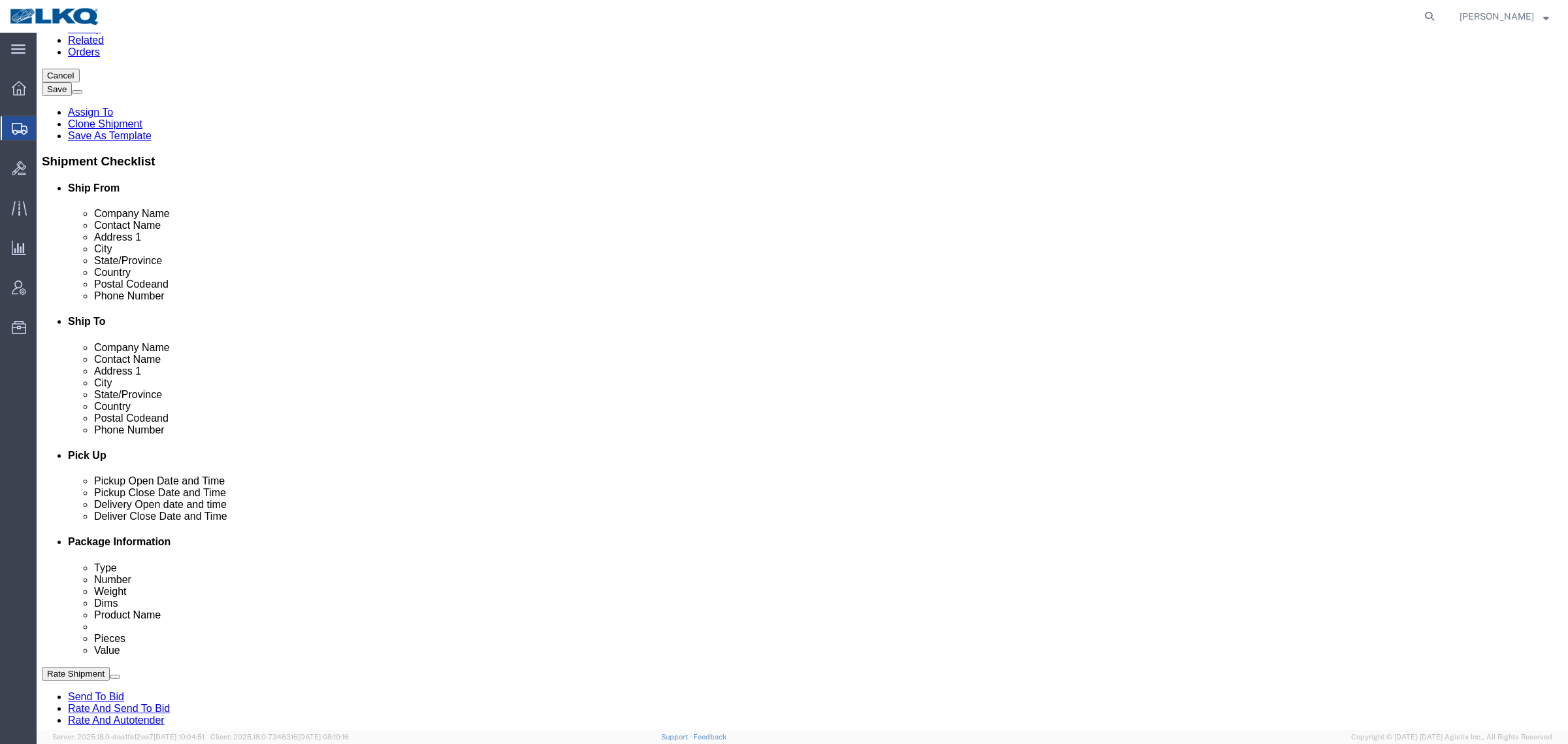
scroll to position [164, 0]
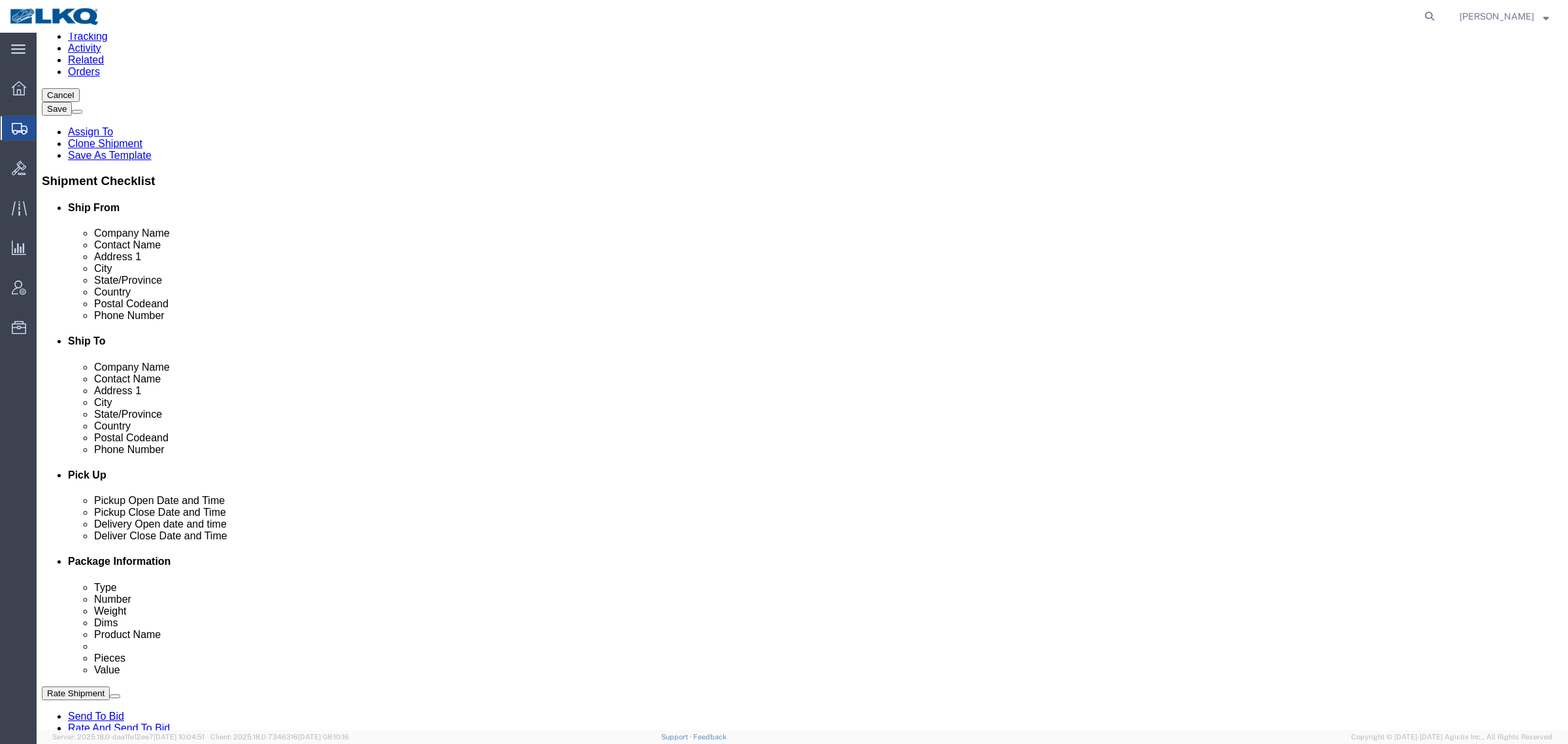
click icon
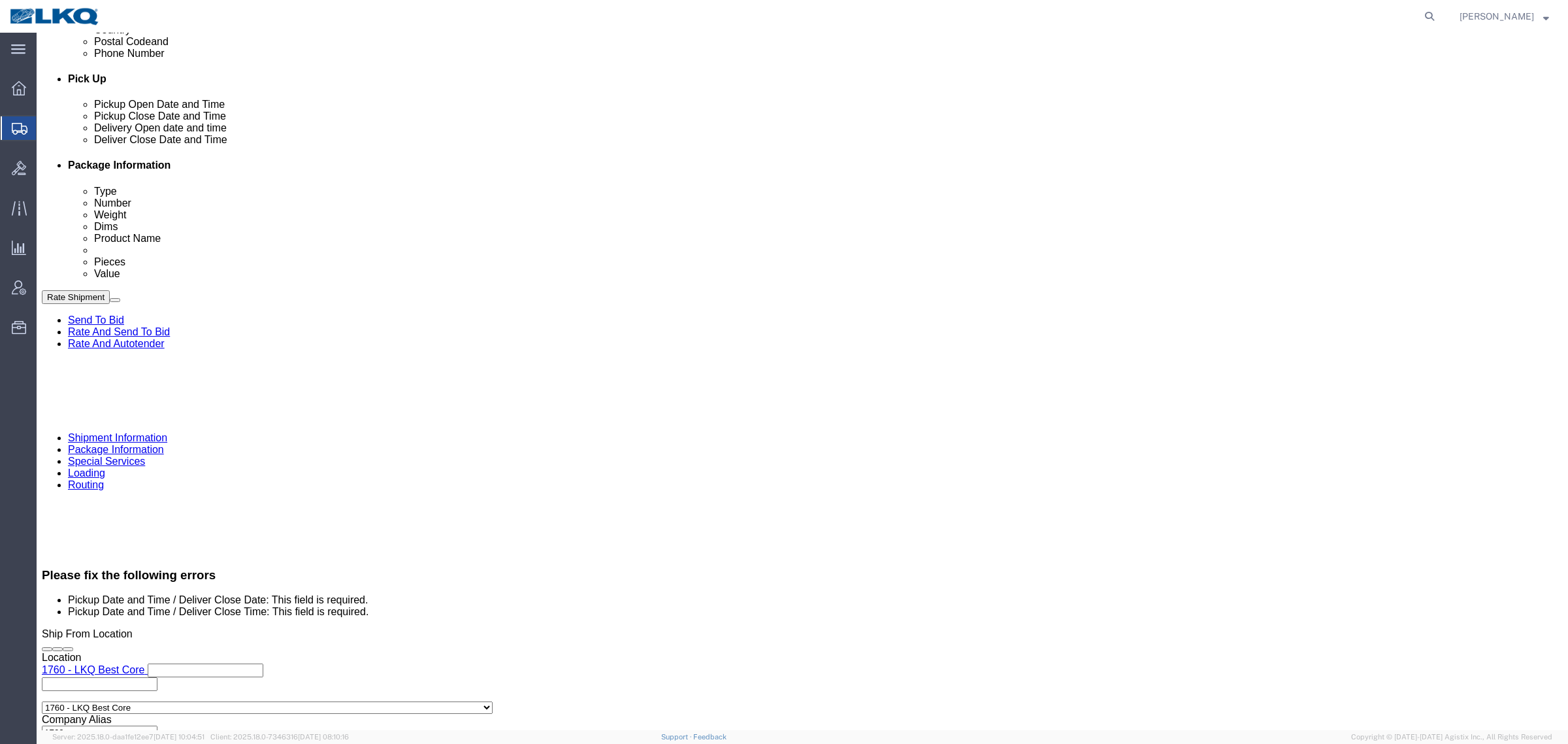
scroll to position [654, 0]
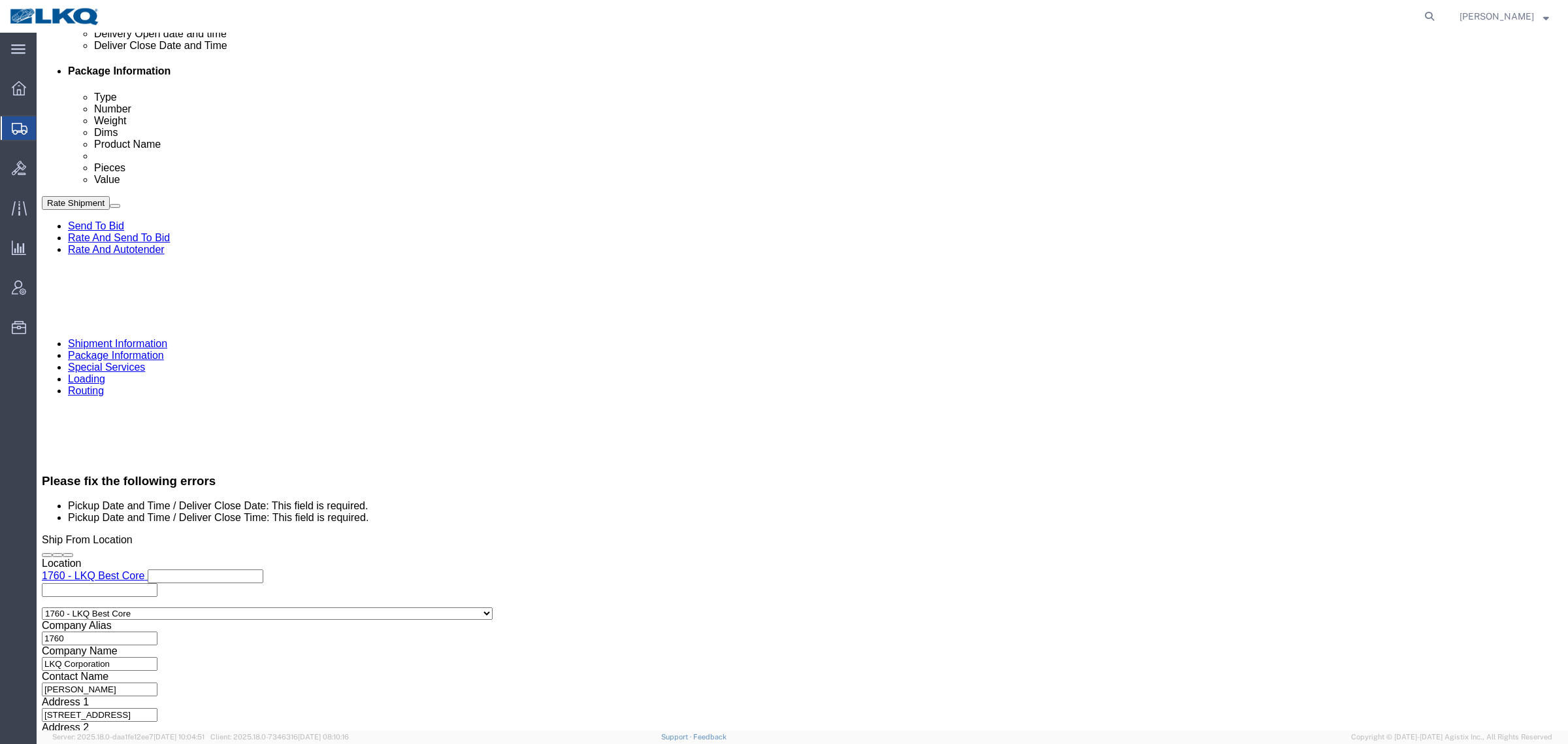
click div
click button "Apply"
click div "Cancel Save Assign To Clone Shipment Save As Template Shipment Checklist Ship F…"
click div "Shipping Mode (Optional) Add another leg"
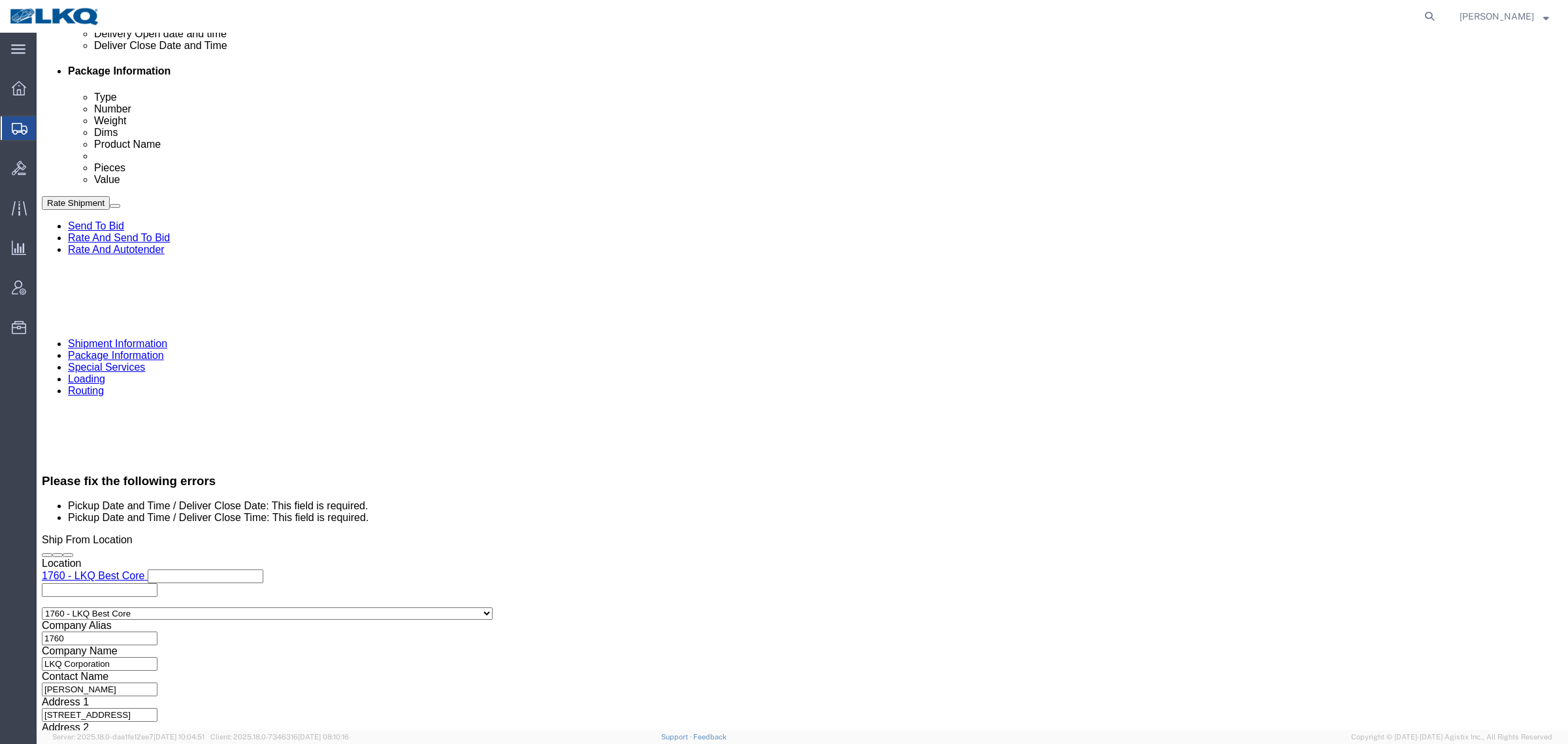
click div "Cancel Save Assign To Clone Shipment Save As Template Shipment Checklist Ship F…"
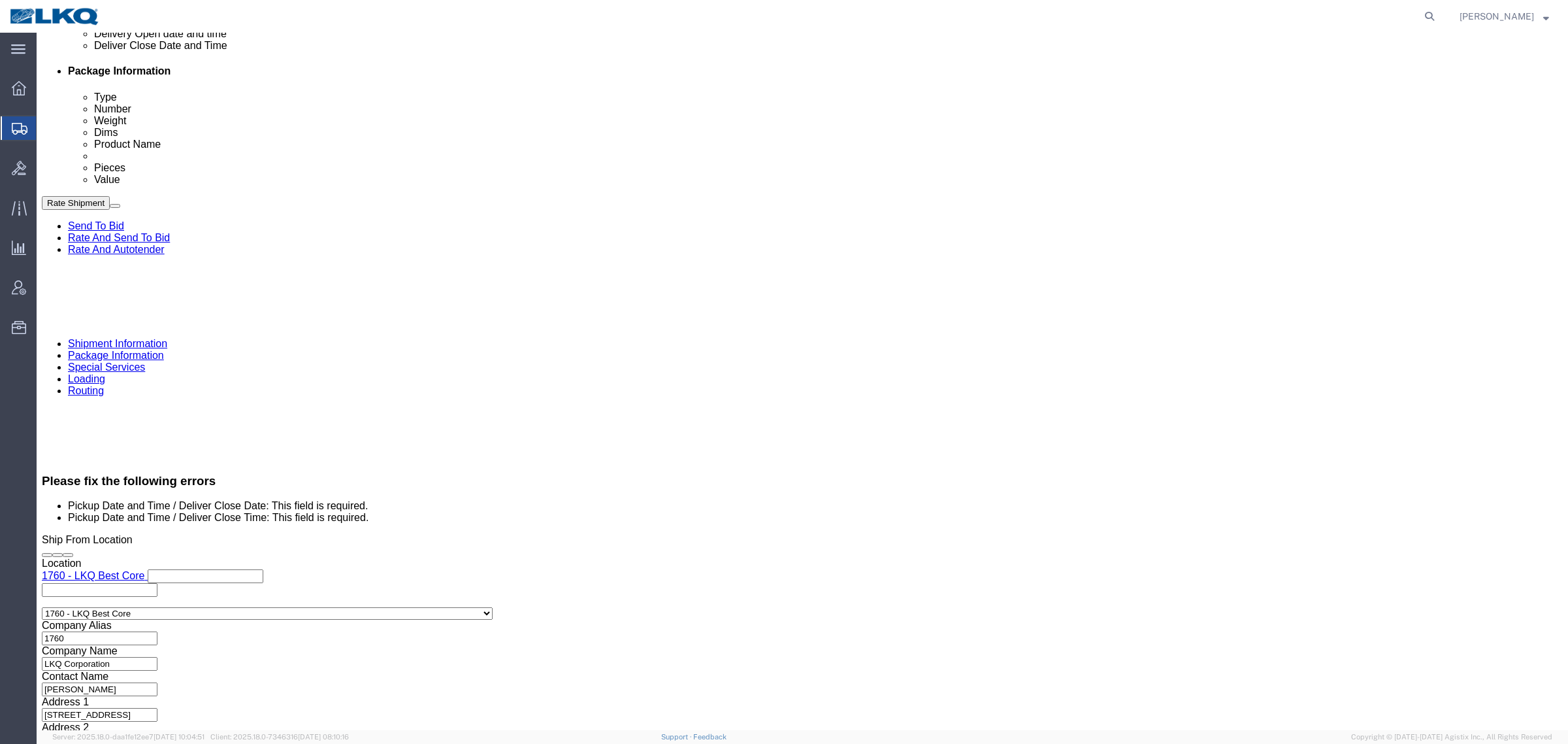
click div "Cancel Save Assign To Clone Shipment Save As Template Shipment Checklist Ship F…"
drag, startPoint x: 1389, startPoint y: 453, endPoint x: 1337, endPoint y: 461, distance: 52.6
click div "Cancel Save Assign To Clone Shipment Save As Template Shipment Checklist Ship F…"
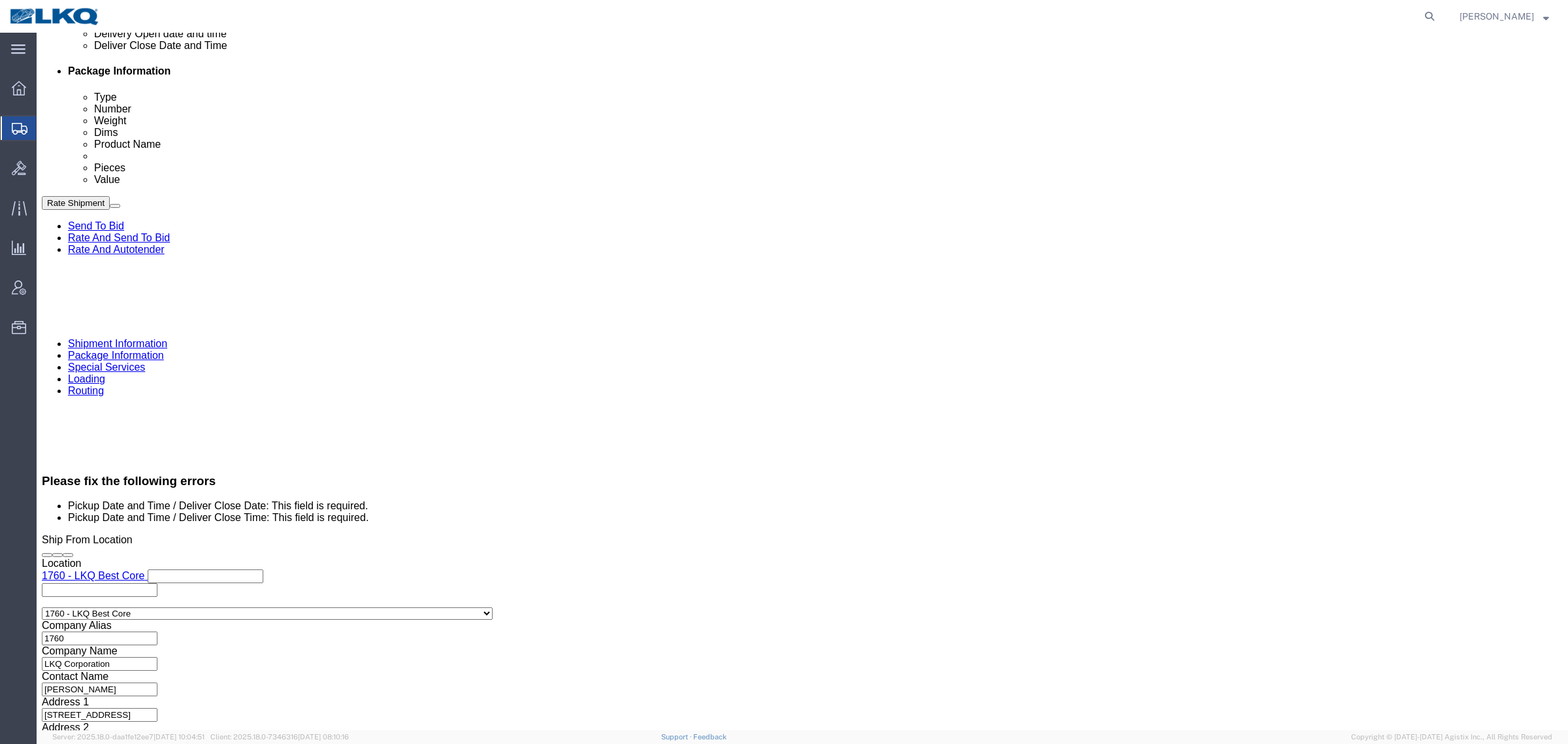
click div "Cancel Save Assign To Clone Shipment Save As Template Shipment Checklist Ship F…"
drag, startPoint x: 1386, startPoint y: 466, endPoint x: 1295, endPoint y: 471, distance: 91.1
click div "Cancel Save Assign To Clone Shipment Save As Template Shipment Checklist Ship F…"
drag, startPoint x: 1269, startPoint y: 470, endPoint x: 1346, endPoint y: 471, distance: 77.0
click form "Shipment 56704603 New Details Rates Documents Notes Tracking Activity Related O…"
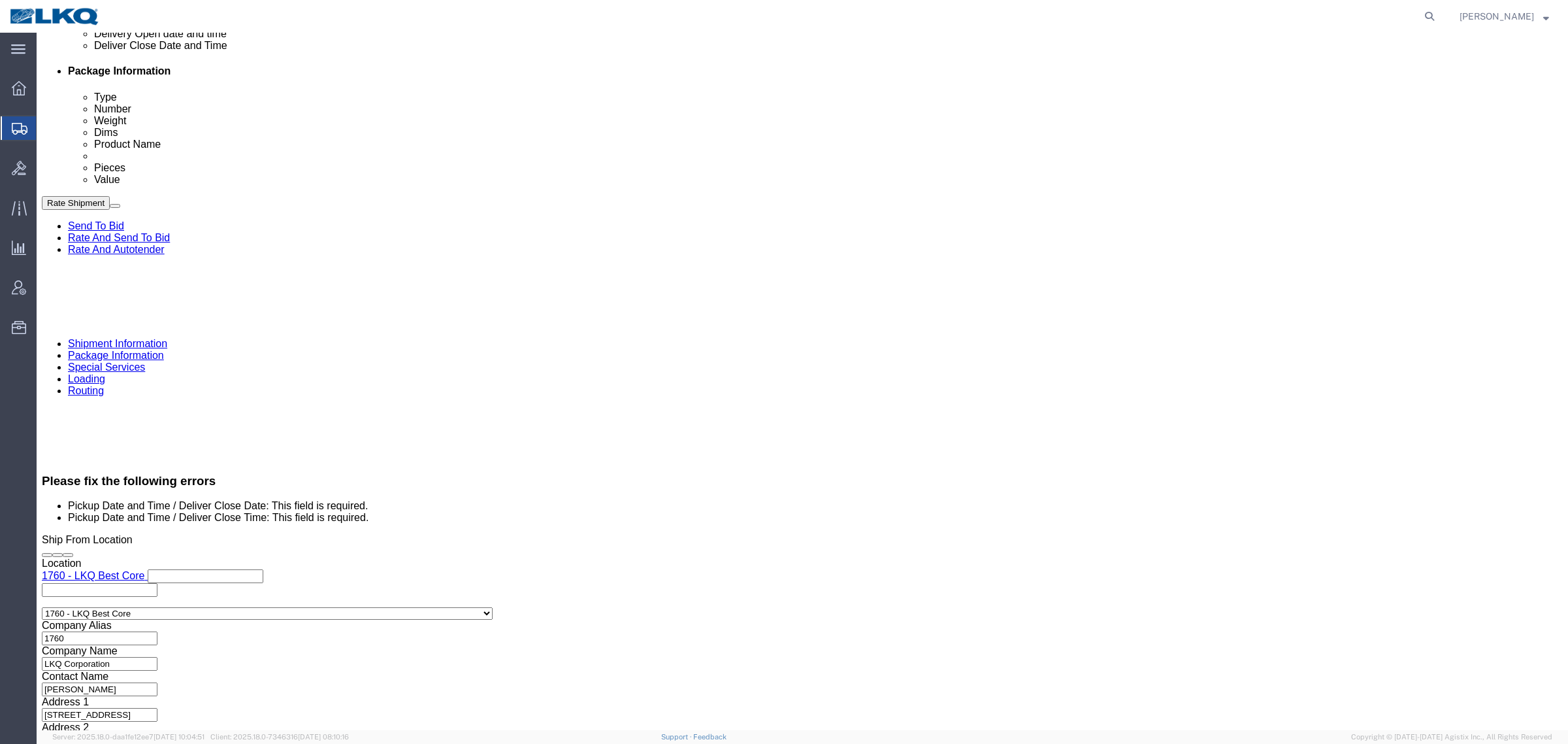
click div "Cancel Save Assign To Clone Shipment Save As Template Shipment Checklist Ship F…"
click button "Rate Shipment"
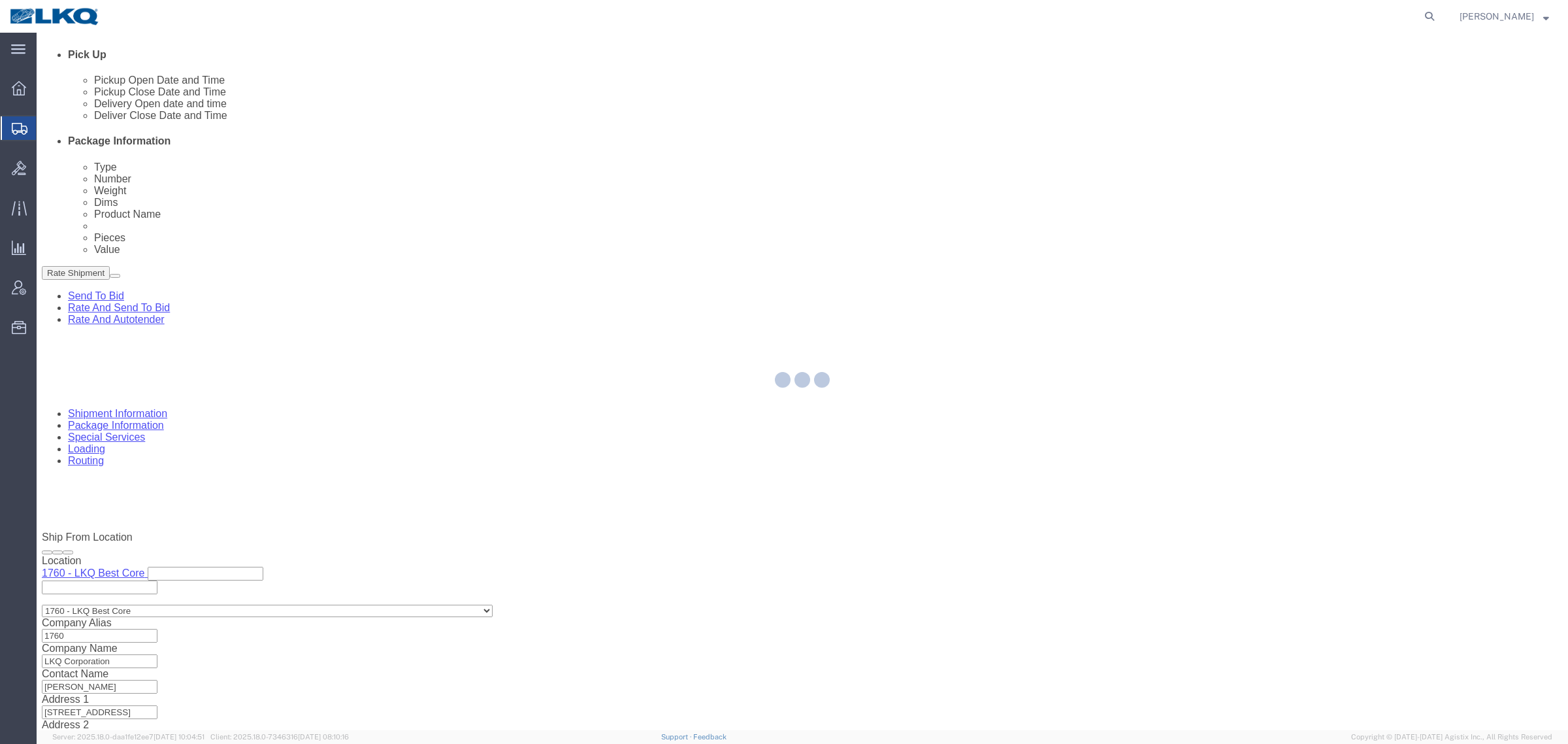
scroll to position [0, 0]
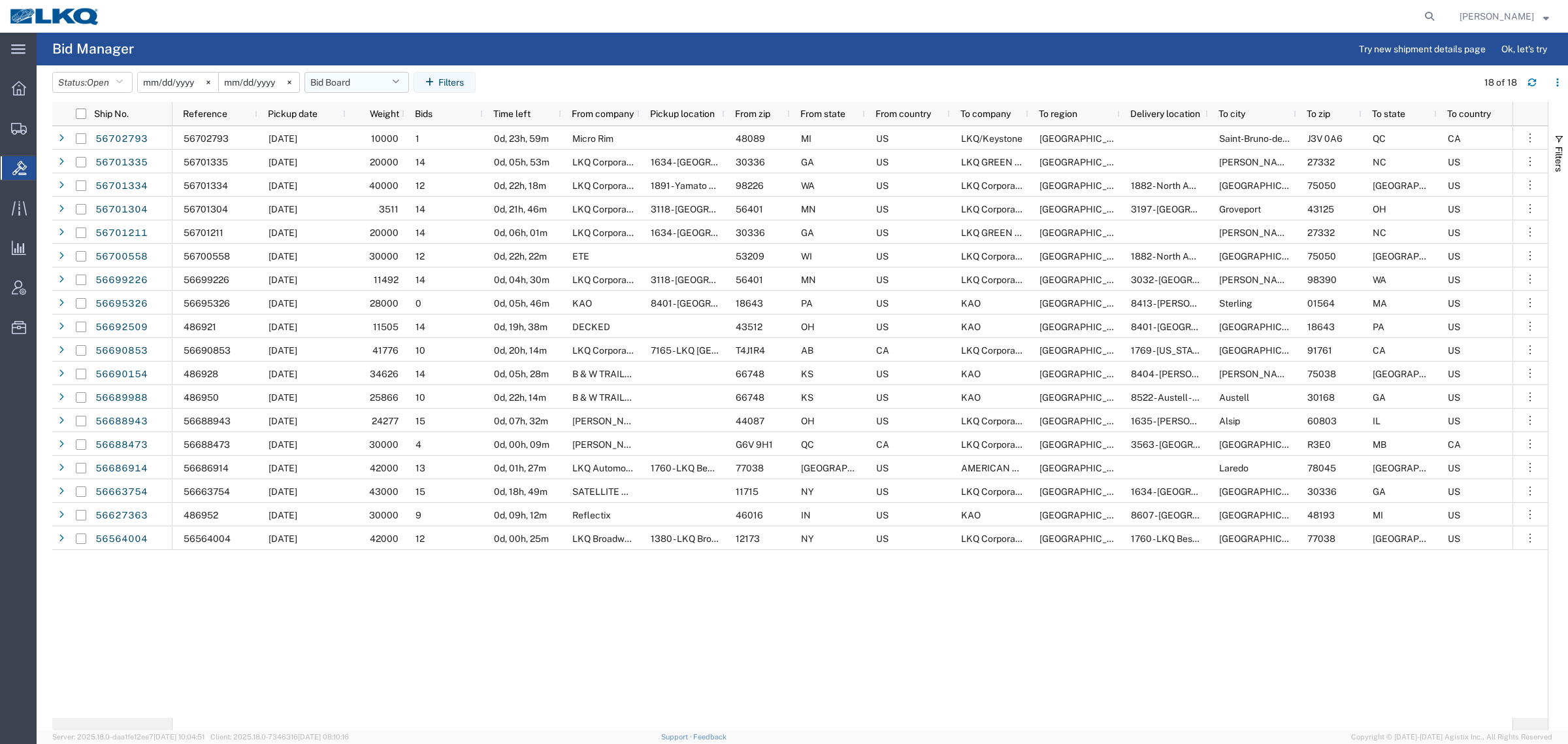
click at [372, 80] on button "Bid Board" at bounding box center [356, 82] width 104 height 21
click at [380, 137] on span "Bid Board" at bounding box center [392, 139] width 171 height 24
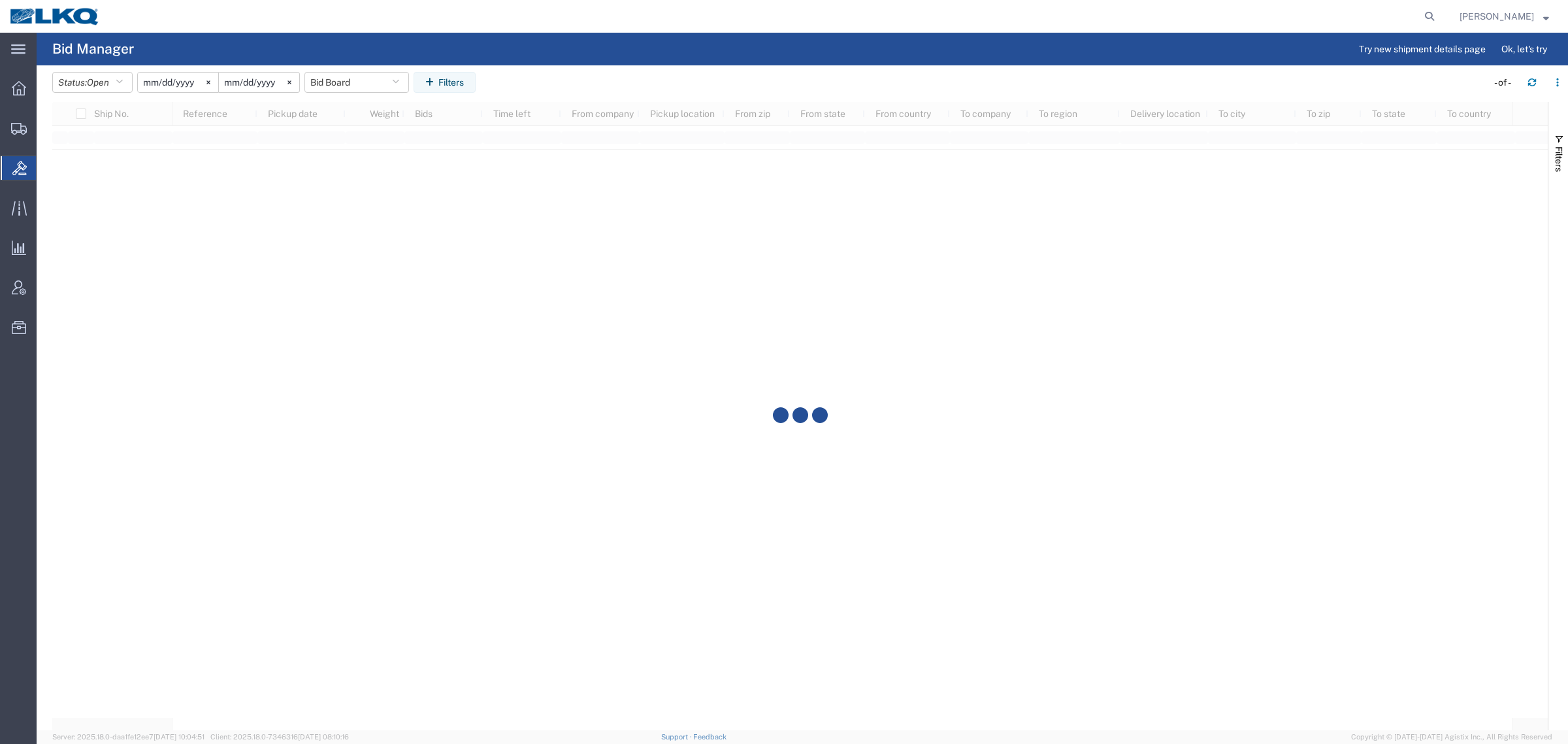
click at [592, 70] on header "Status: Open Active All Awaiting Confirmation Awarded Closed Expired Open Withd…" at bounding box center [810, 83] width 1516 height 36
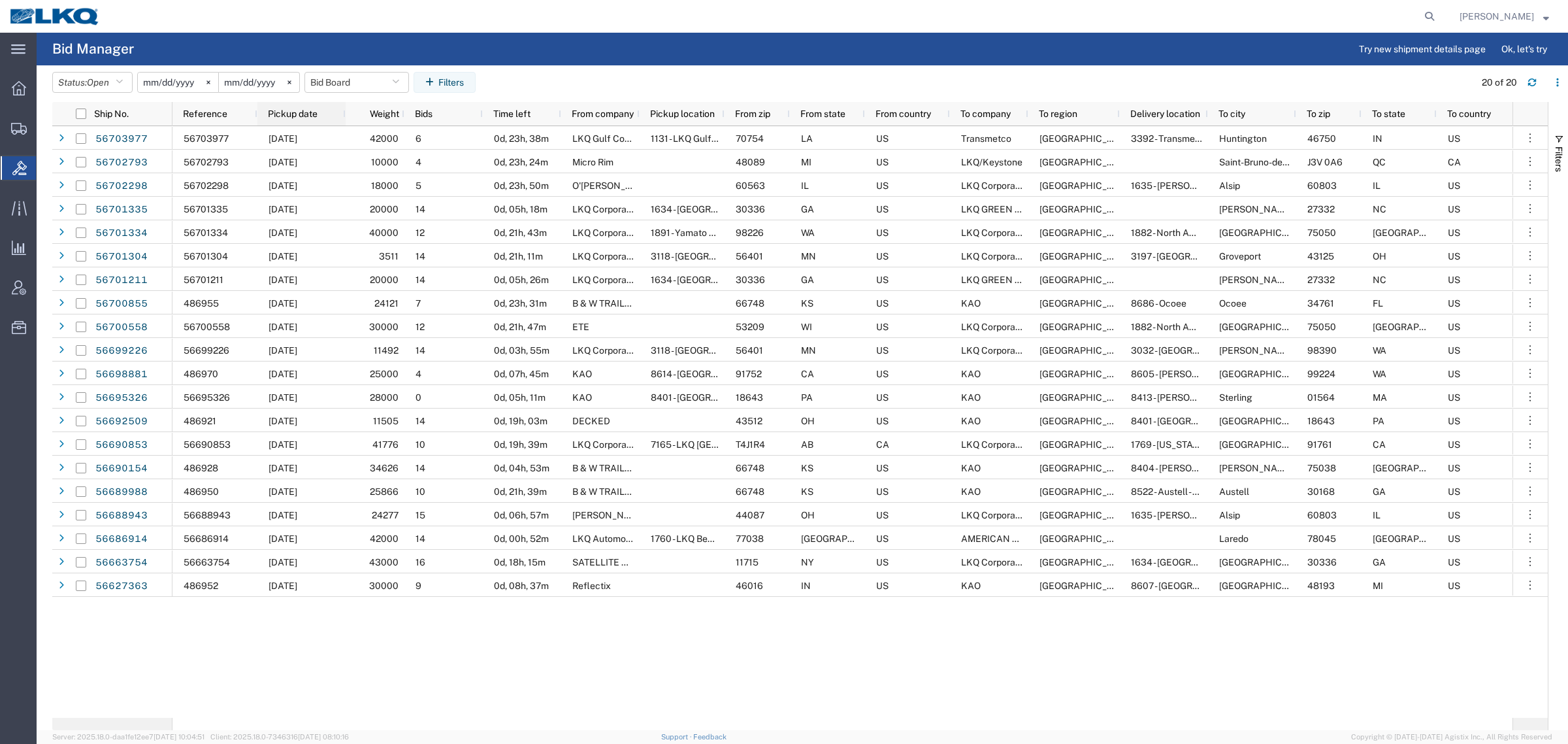
click at [279, 106] on div "Pickup date" at bounding box center [304, 114] width 73 height 17
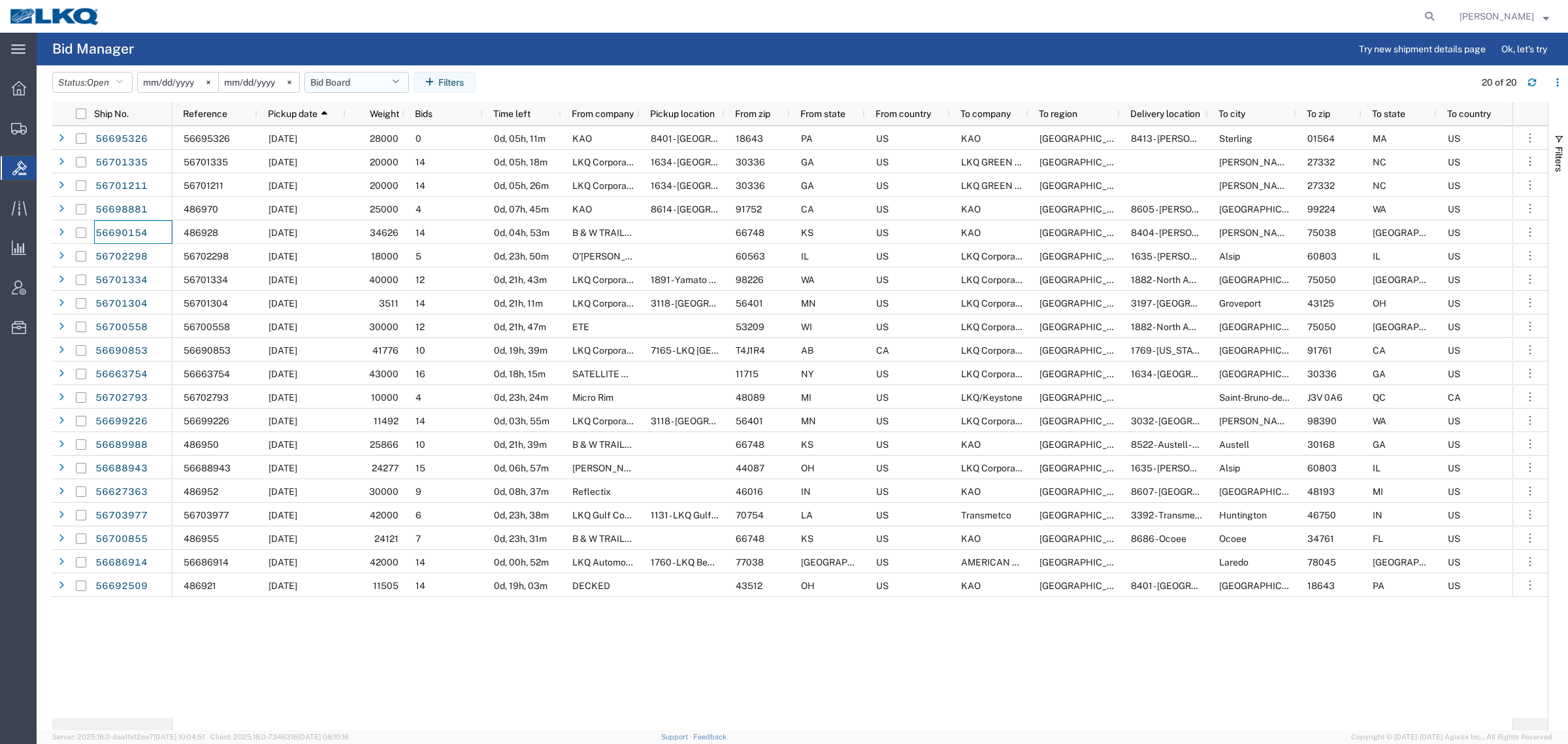
click at [337, 86] on button "Bid Board" at bounding box center [356, 82] width 104 height 21
click at [379, 133] on span "Bid Board" at bounding box center [392, 139] width 171 height 24
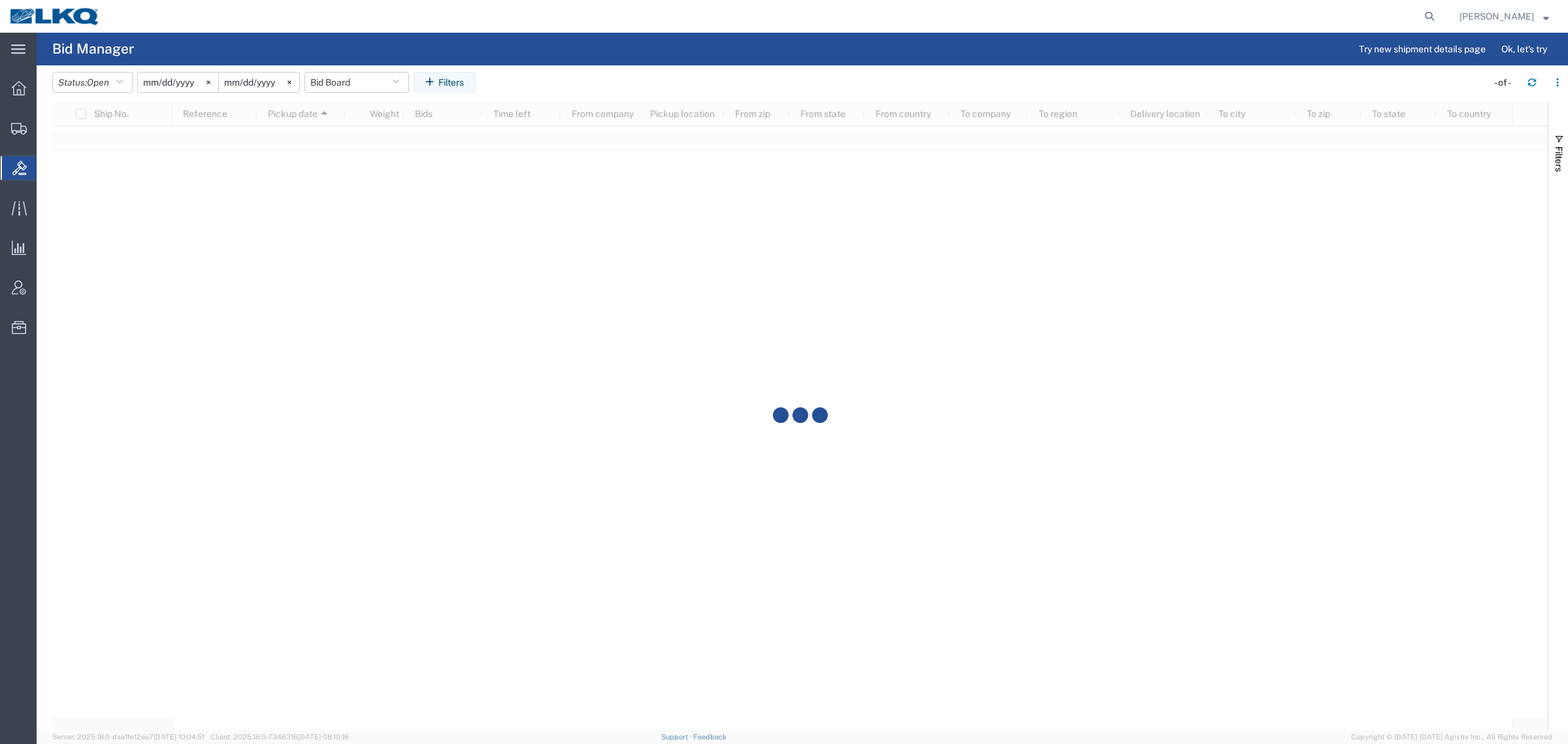
click at [569, 61] on agx-page-header "Bid Manager Try new shipment details page Ok, let's try" at bounding box center [802, 49] width 1532 height 33
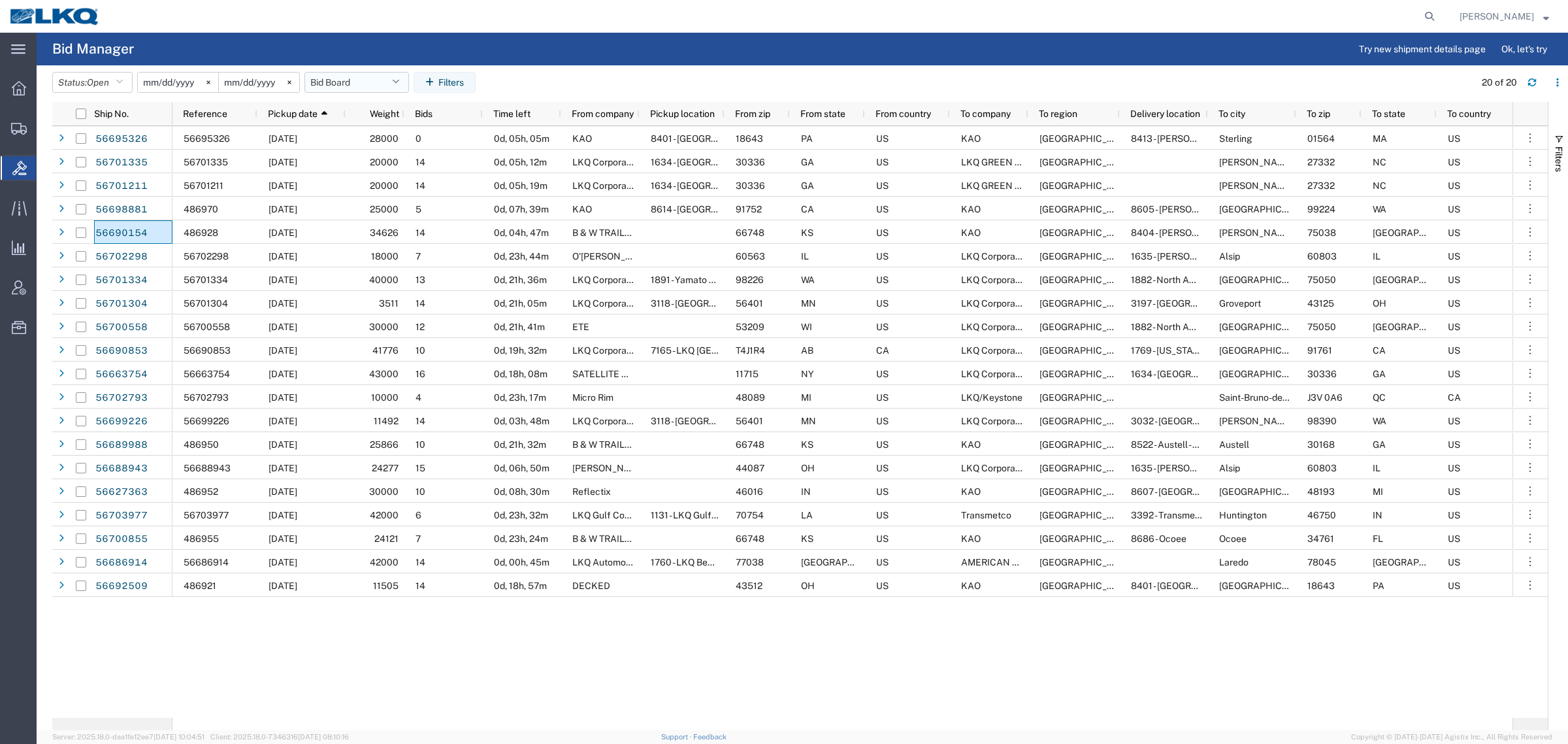
click at [332, 81] on button "Bid Board" at bounding box center [356, 82] width 104 height 21
click at [347, 134] on span "Bid Board" at bounding box center [392, 139] width 171 height 24
click at [694, 63] on agx-page-header "Bid Manager Try new shipment details page Ok, let's try" at bounding box center [802, 49] width 1532 height 33
click at [311, 81] on button "Bid Board" at bounding box center [356, 82] width 104 height 21
drag, startPoint x: 379, startPoint y: 136, endPoint x: 439, endPoint y: 122, distance: 61.6
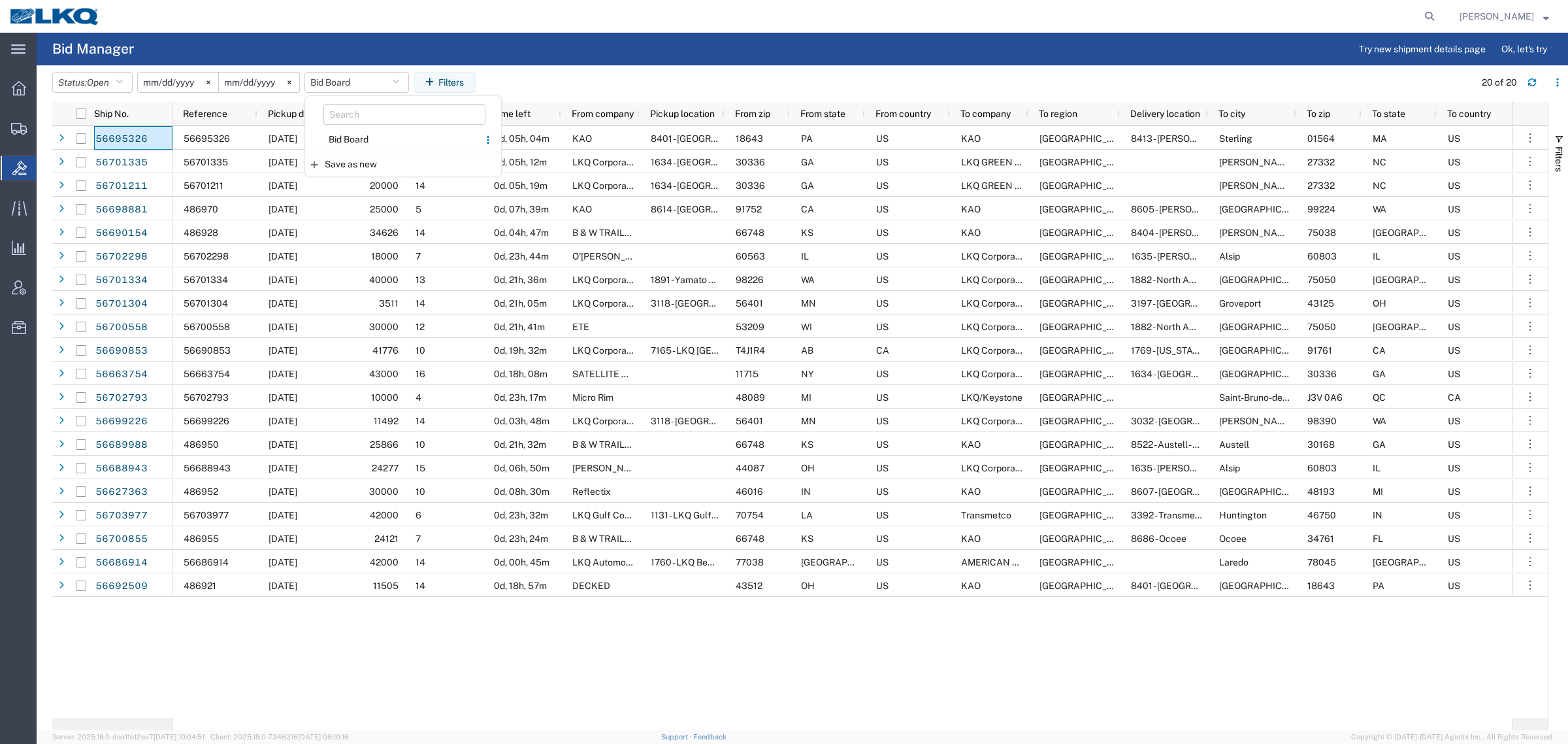
click at [384, 134] on span "Bid Board" at bounding box center [392, 139] width 171 height 24
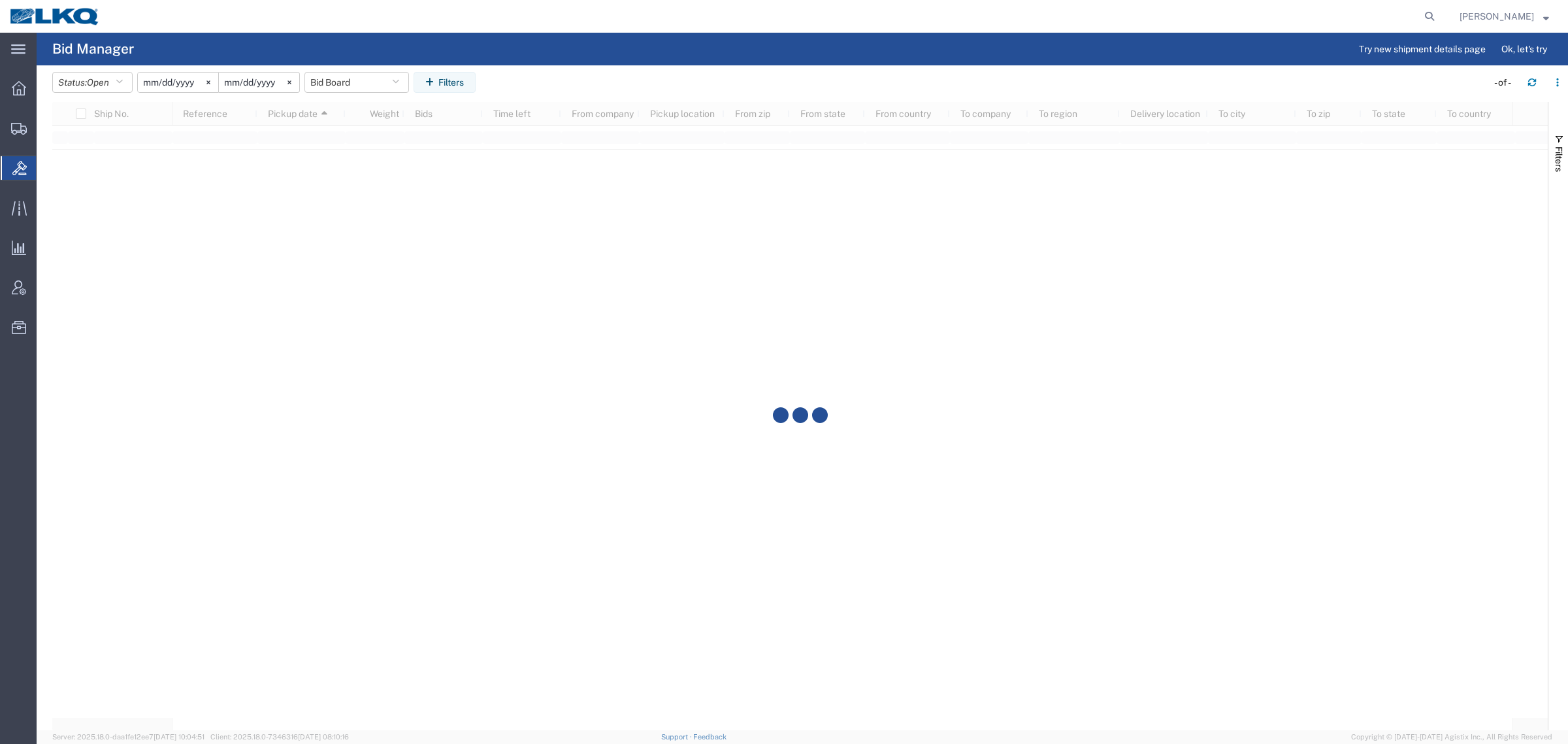
click at [609, 79] on agx-table-filter-chips "Status: Open Active All Awaiting Confirmation Awarded Closed Expired Open Withd…" at bounding box center [766, 87] width 1429 height 30
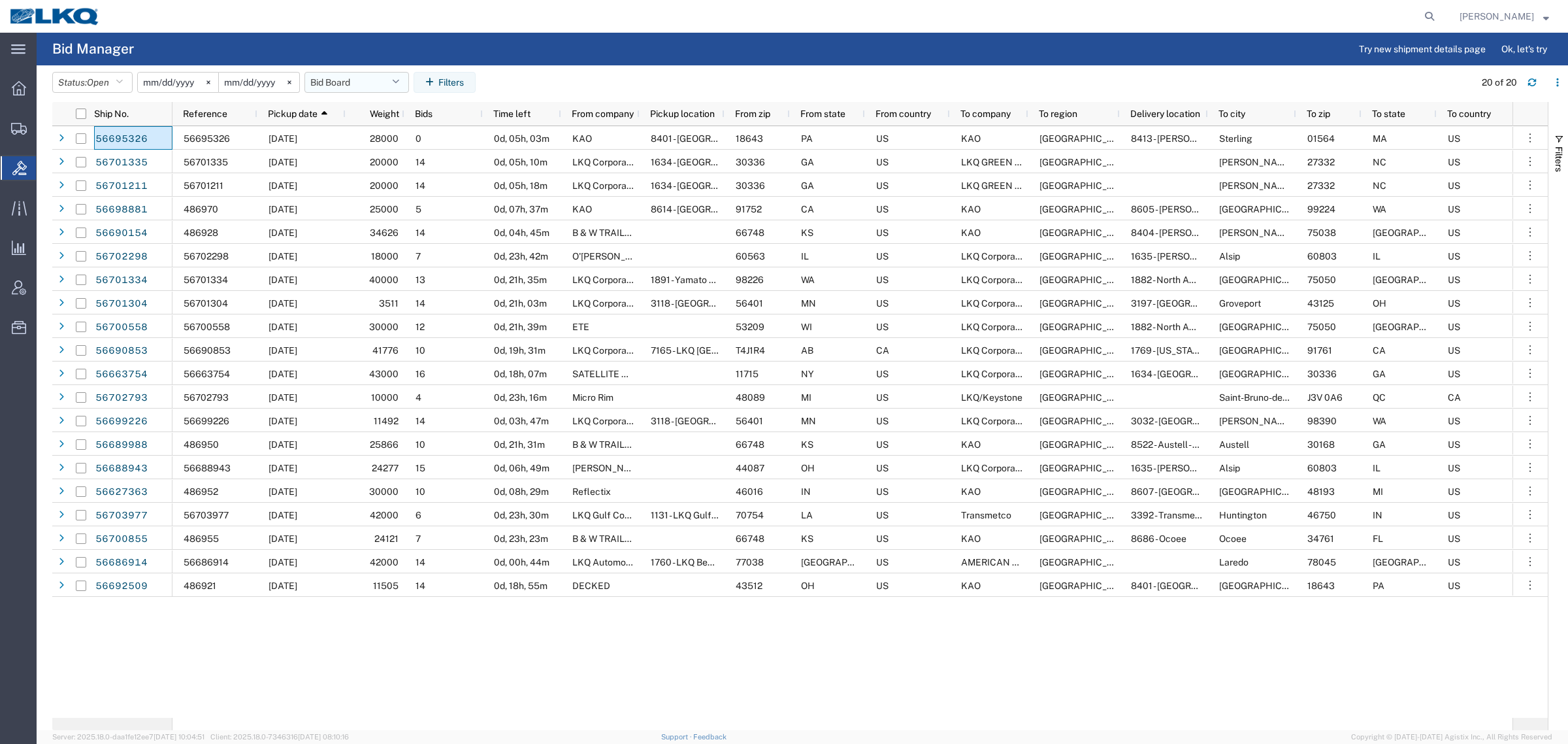
click at [361, 76] on button "Bid Board" at bounding box center [356, 82] width 104 height 21
click at [366, 139] on span "Bid Board" at bounding box center [392, 139] width 171 height 24
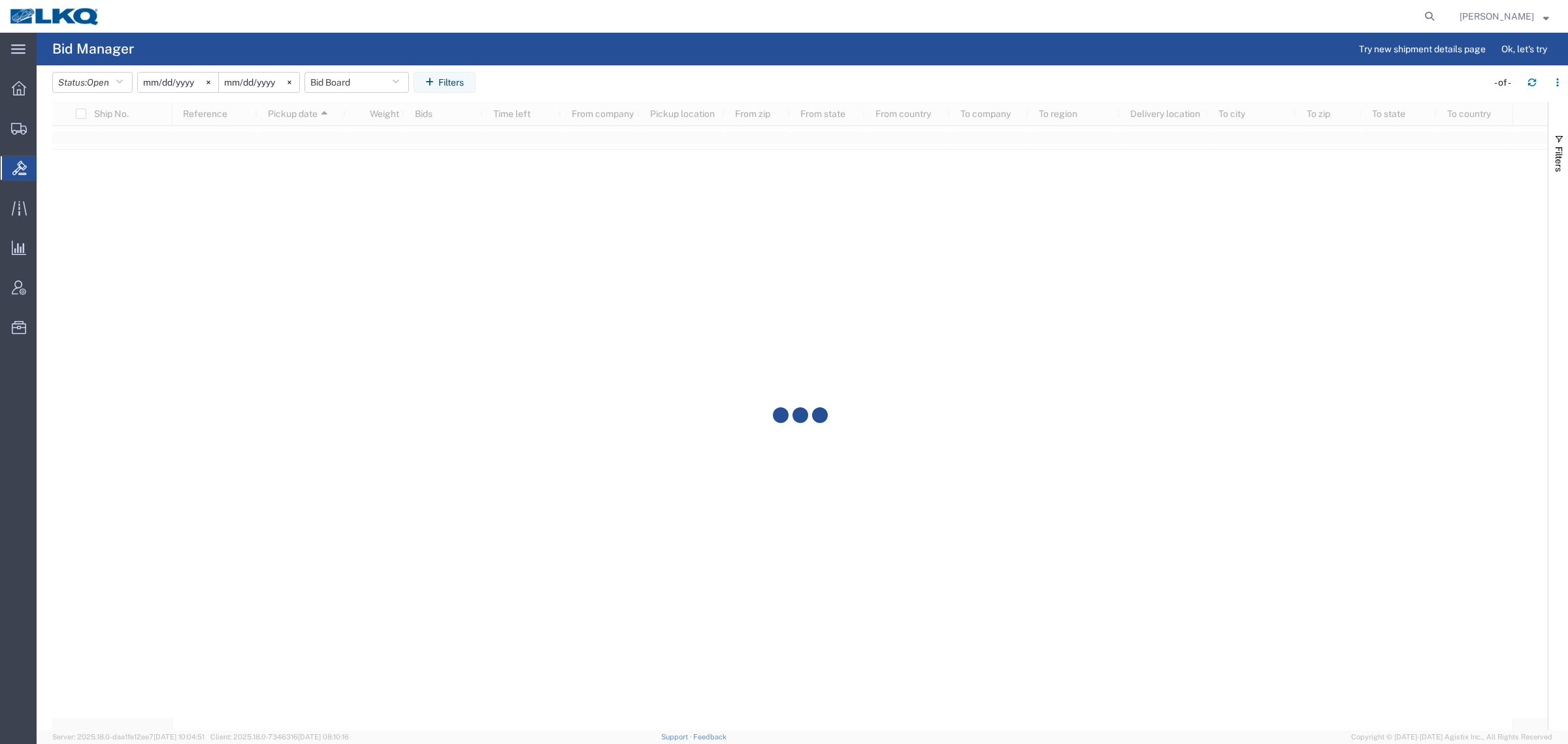
click at [629, 70] on header "Status: Open Active All Awaiting Confirmation Awarded Closed Expired Open Withd…" at bounding box center [810, 83] width 1516 height 36
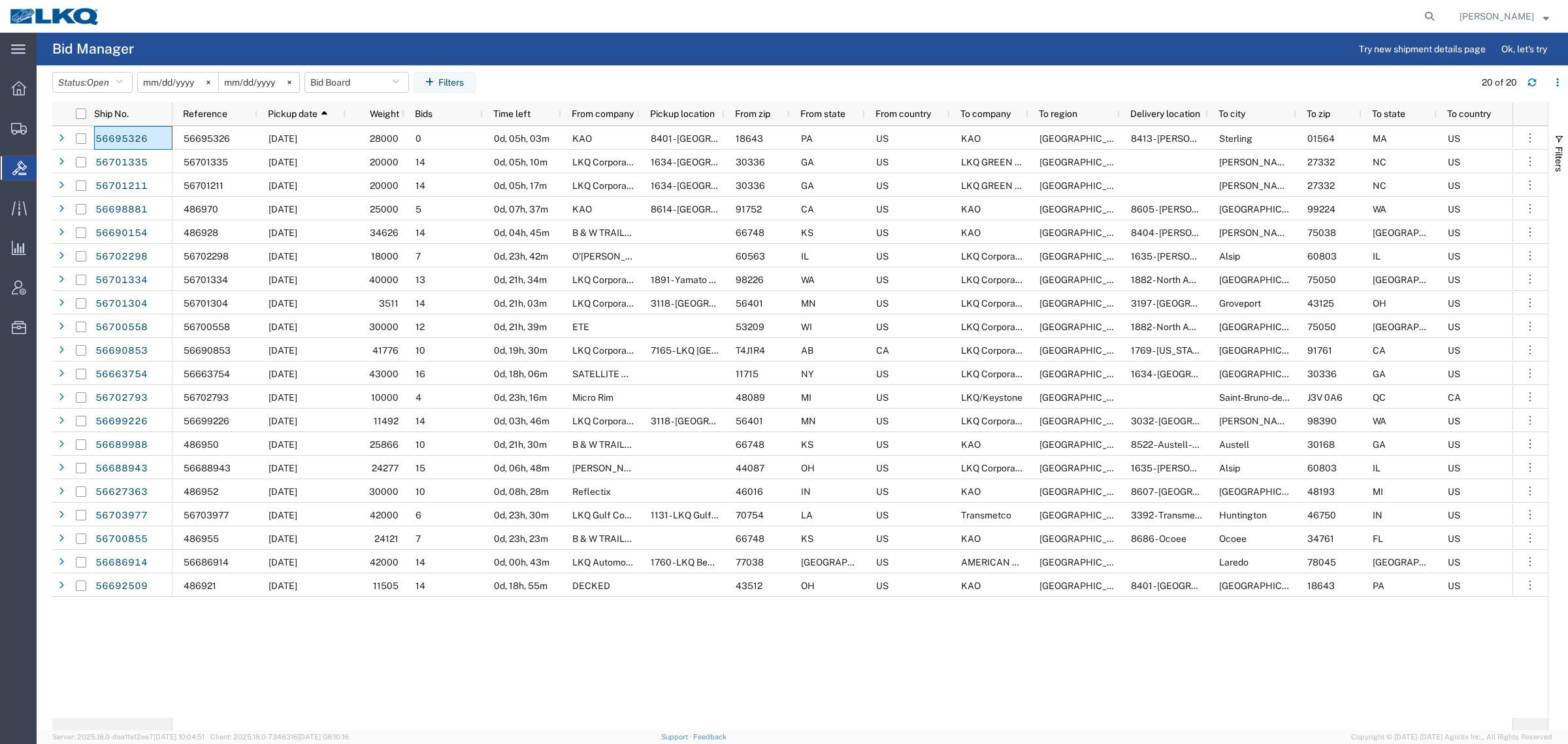
click at [618, 57] on agx-page-header "Bid Manager Try new shipment details page Ok, let's try" at bounding box center [802, 49] width 1532 height 33
click at [551, 70] on header "Status: Open Active All Awaiting Confirmation Awarded Closed Expired Open Withd…" at bounding box center [810, 83] width 1516 height 36
click at [531, 87] on agx-table-filter-chips "Status: Open Active All Awaiting Confirmation Awarded Closed Expired Open Withd…" at bounding box center [760, 87] width 1416 height 30
click at [932, 51] on agx-page-header "Bid Manager Try new shipment details page Ok, let's try" at bounding box center [802, 49] width 1532 height 33
click at [349, 81] on button "Bid Board" at bounding box center [356, 82] width 104 height 21
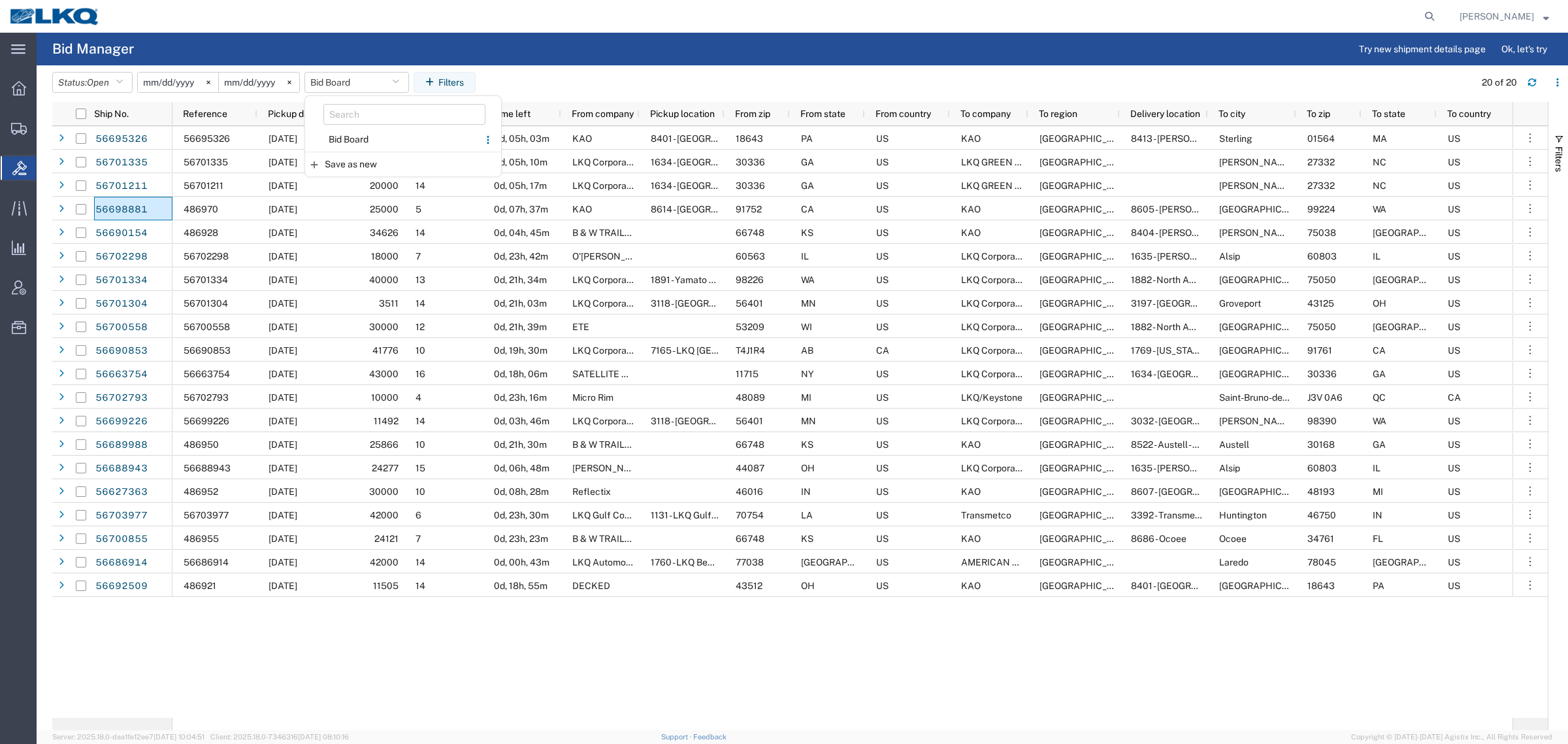
drag, startPoint x: 381, startPoint y: 135, endPoint x: 521, endPoint y: 92, distance: 146.5
click at [386, 134] on span "Bid Board" at bounding box center [392, 139] width 171 height 24
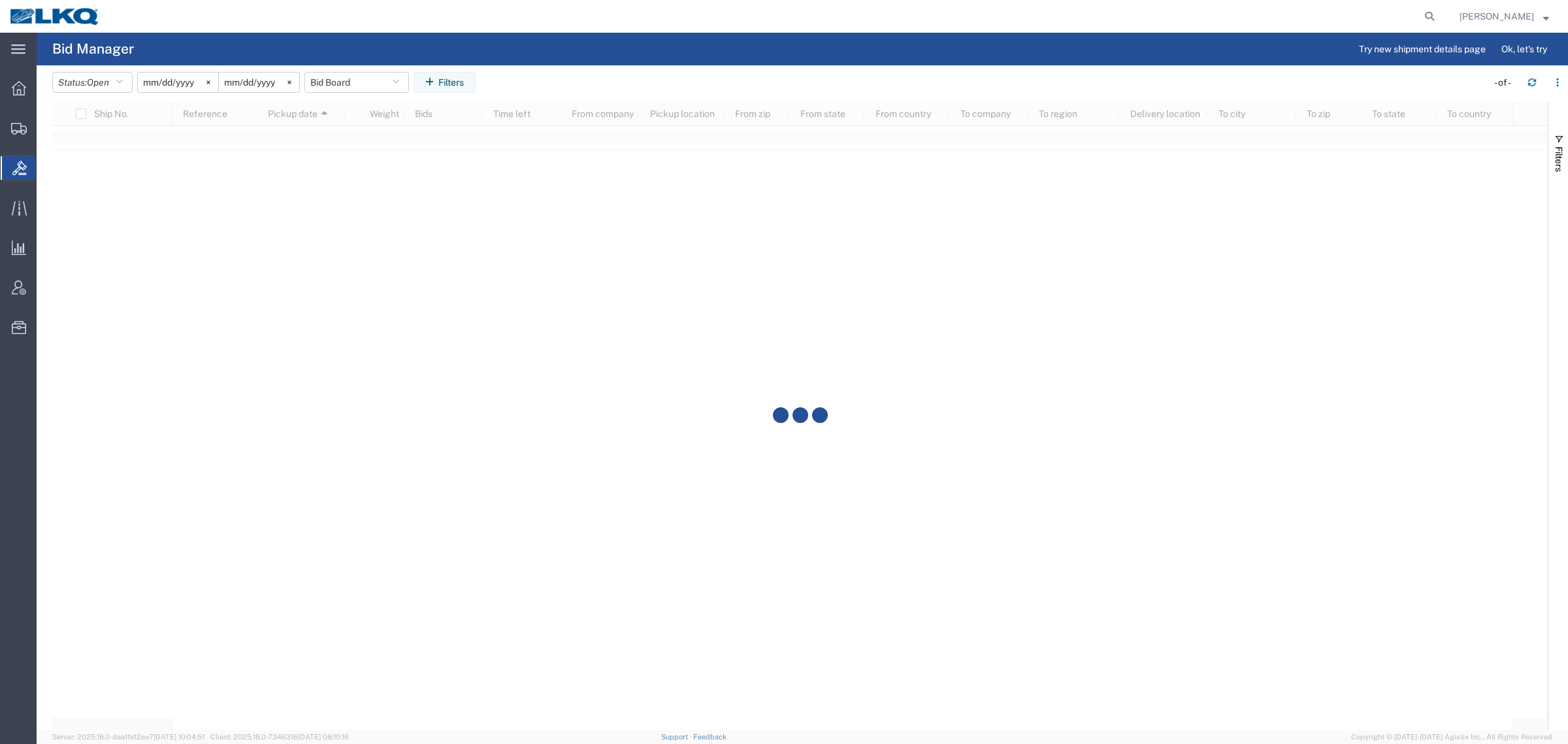
click at [586, 61] on agx-page-header "Bid Manager Try new shipment details page Ok, let's try" at bounding box center [802, 49] width 1532 height 33
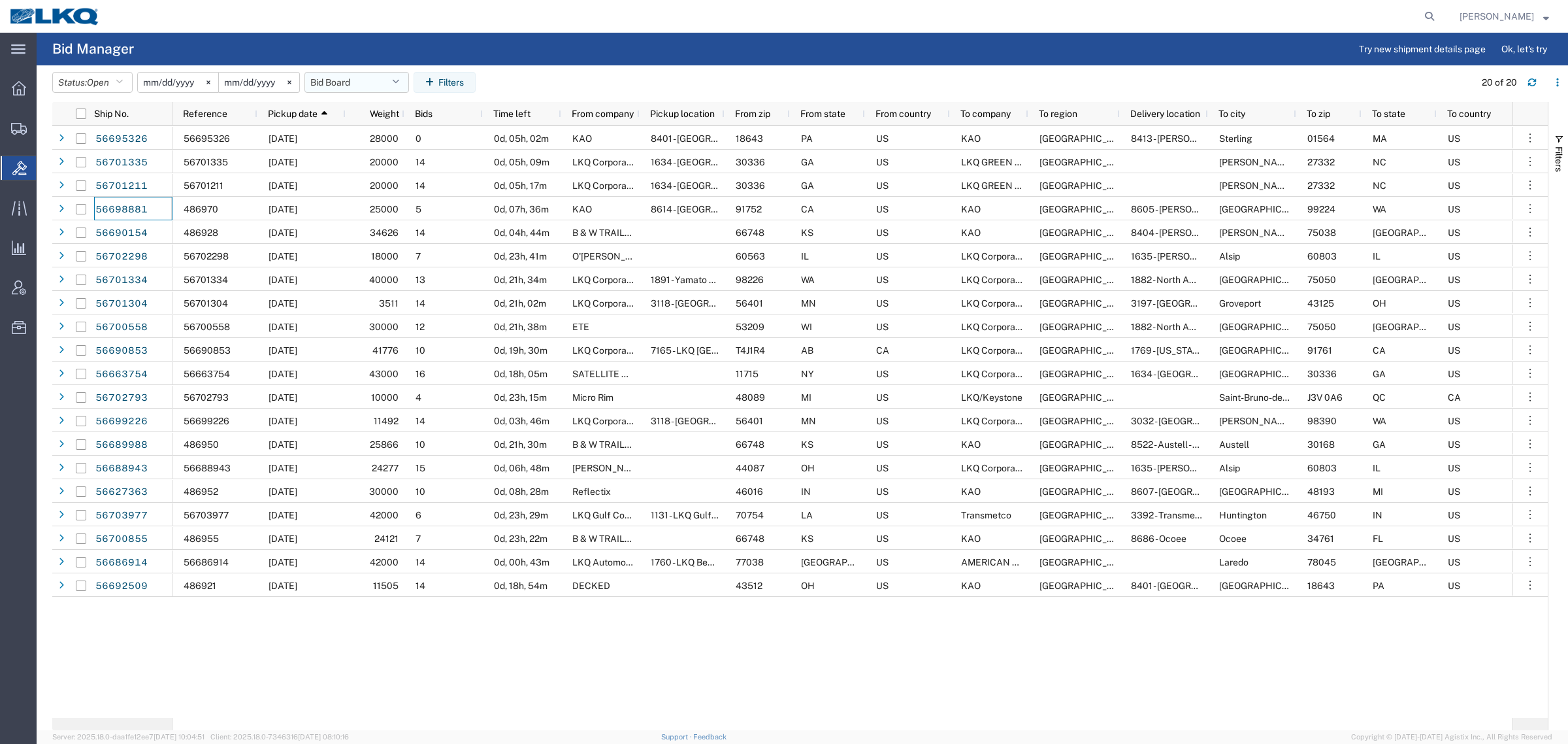
click at [349, 81] on button "Bid Board" at bounding box center [356, 82] width 104 height 21
click at [361, 139] on span "Bid Board" at bounding box center [392, 139] width 171 height 24
click at [348, 74] on button "Bid Board" at bounding box center [356, 82] width 104 height 21
click at [356, 138] on span "Bid Board" at bounding box center [392, 139] width 171 height 24
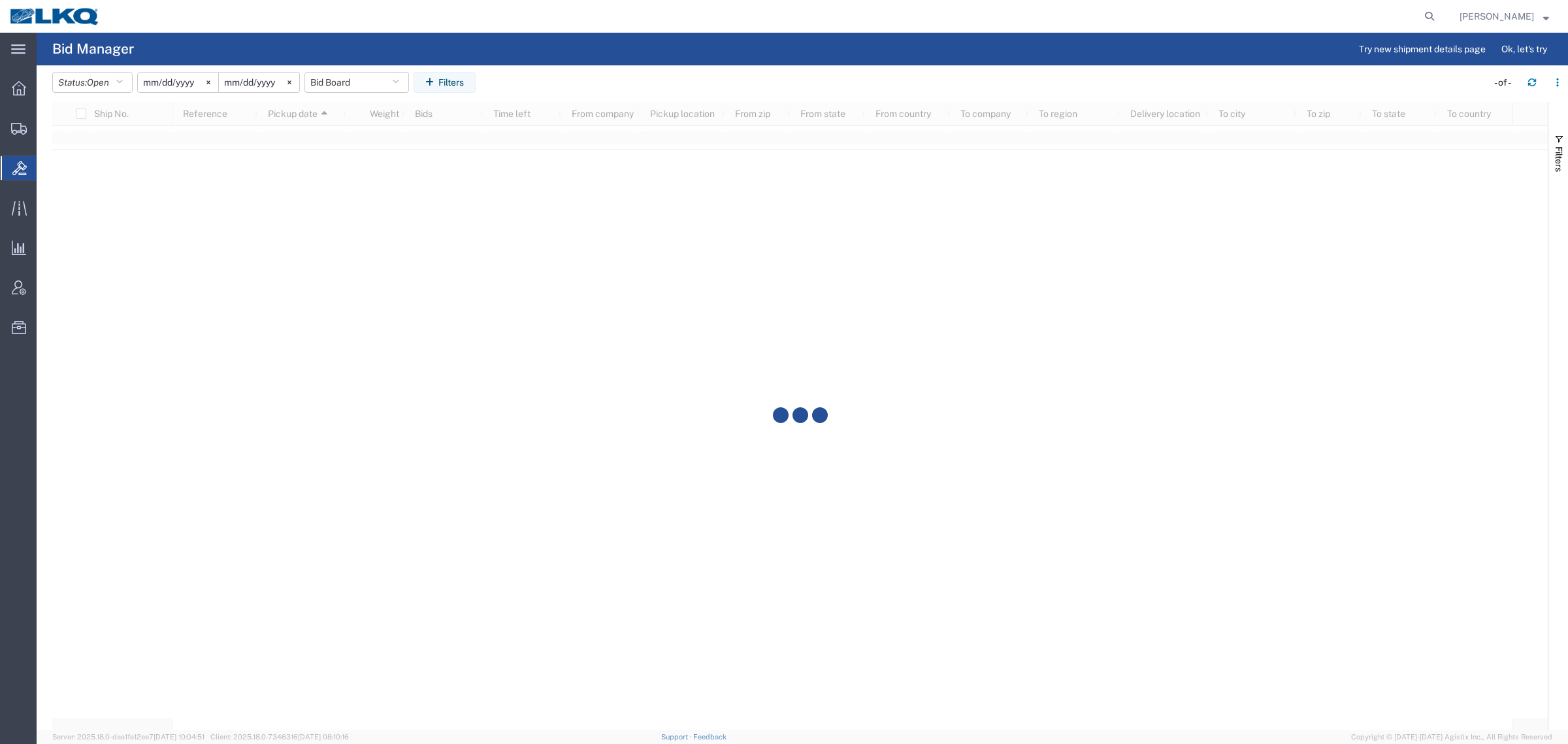
click at [612, 99] on agx-table-filter-chips "Status: Open Active All Awaiting Confirmation Awarded Closed Expired Open Withd…" at bounding box center [766, 87] width 1429 height 30
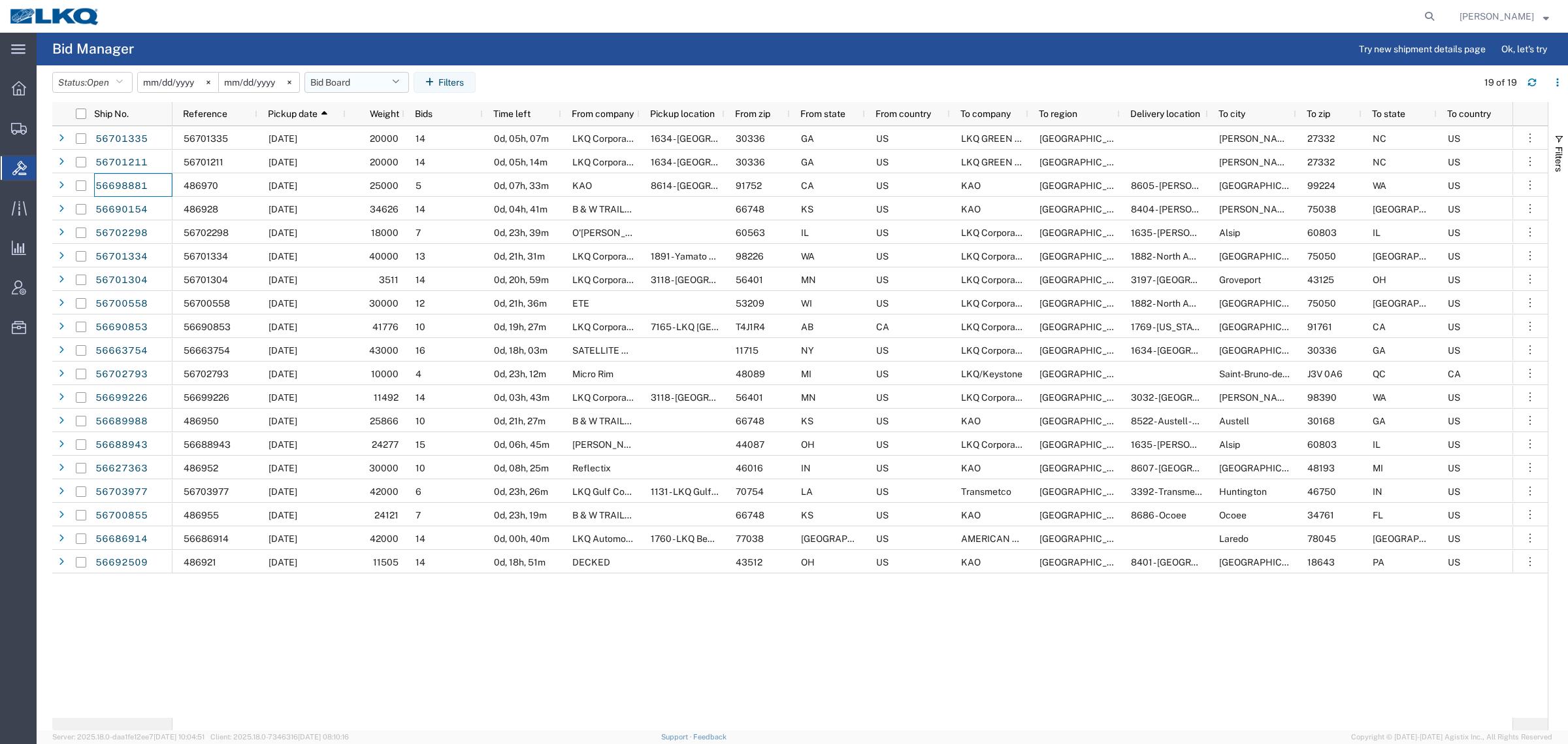
click at [338, 87] on button "Bid Board" at bounding box center [356, 82] width 104 height 21
click at [364, 138] on span "Bid Board" at bounding box center [392, 139] width 171 height 24
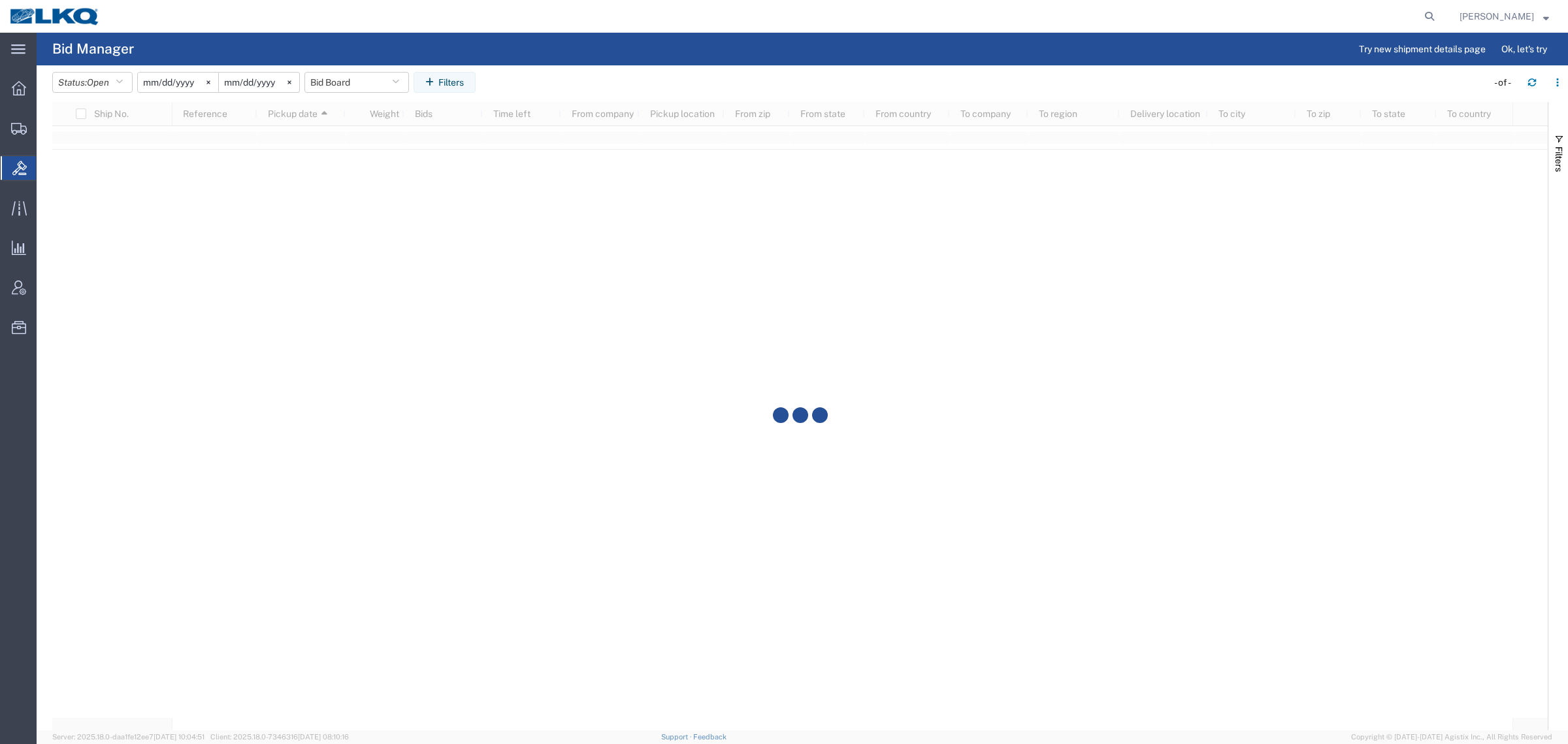
click at [570, 93] on agx-table-filter-chips "Status: Open Active All Awaiting Confirmation Awarded Closed Expired Open Withd…" at bounding box center [766, 87] width 1429 height 30
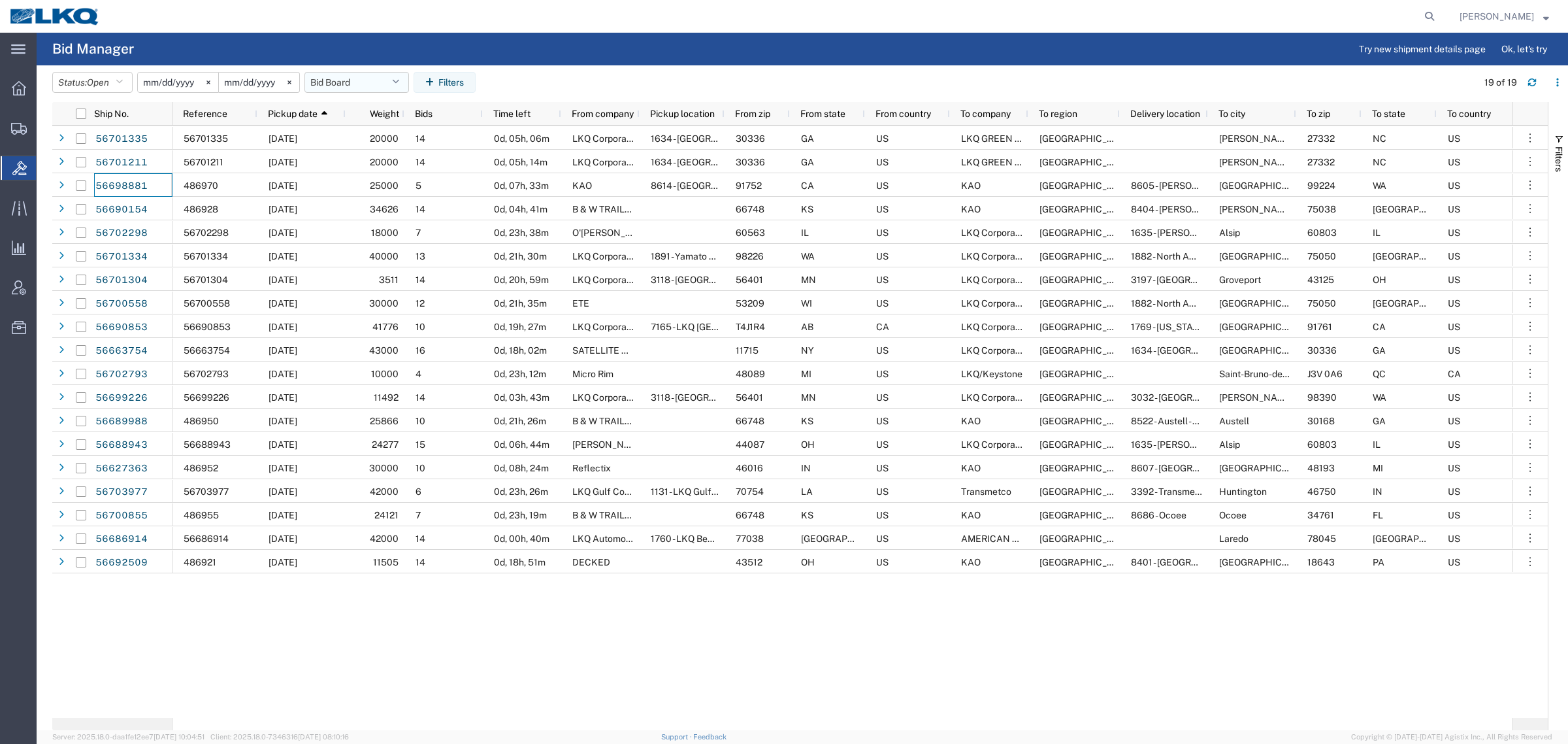
click at [374, 83] on button "Bid Board" at bounding box center [356, 82] width 104 height 21
click at [366, 142] on span "Bid Board" at bounding box center [392, 139] width 171 height 24
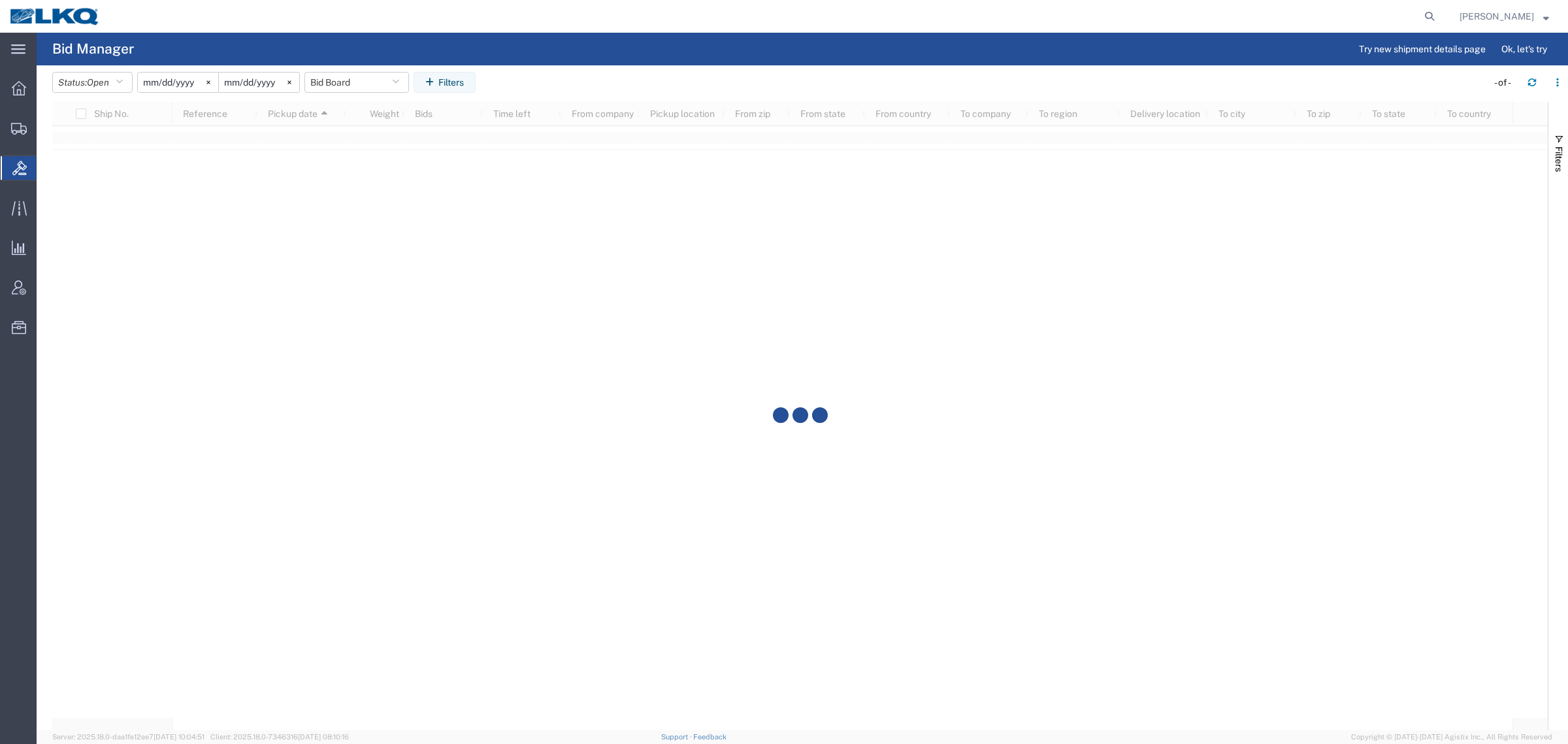
click at [611, 66] on header "Status: Open Active All Awaiting Confirmation Awarded Closed Expired Open Withd…" at bounding box center [810, 83] width 1516 height 36
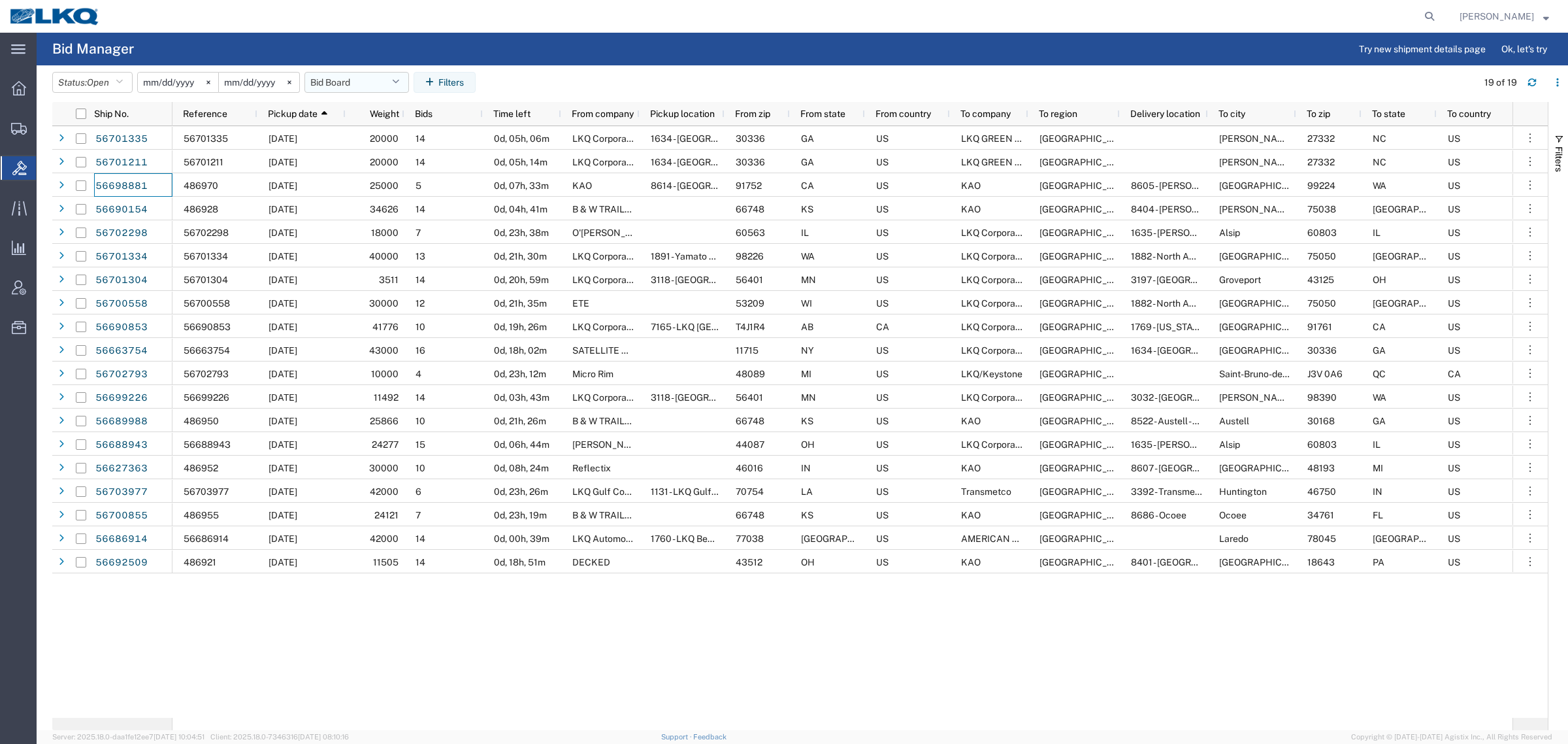
click at [350, 85] on button "Bid Board" at bounding box center [356, 82] width 104 height 21
click at [377, 139] on span "Bid Board" at bounding box center [392, 139] width 171 height 24
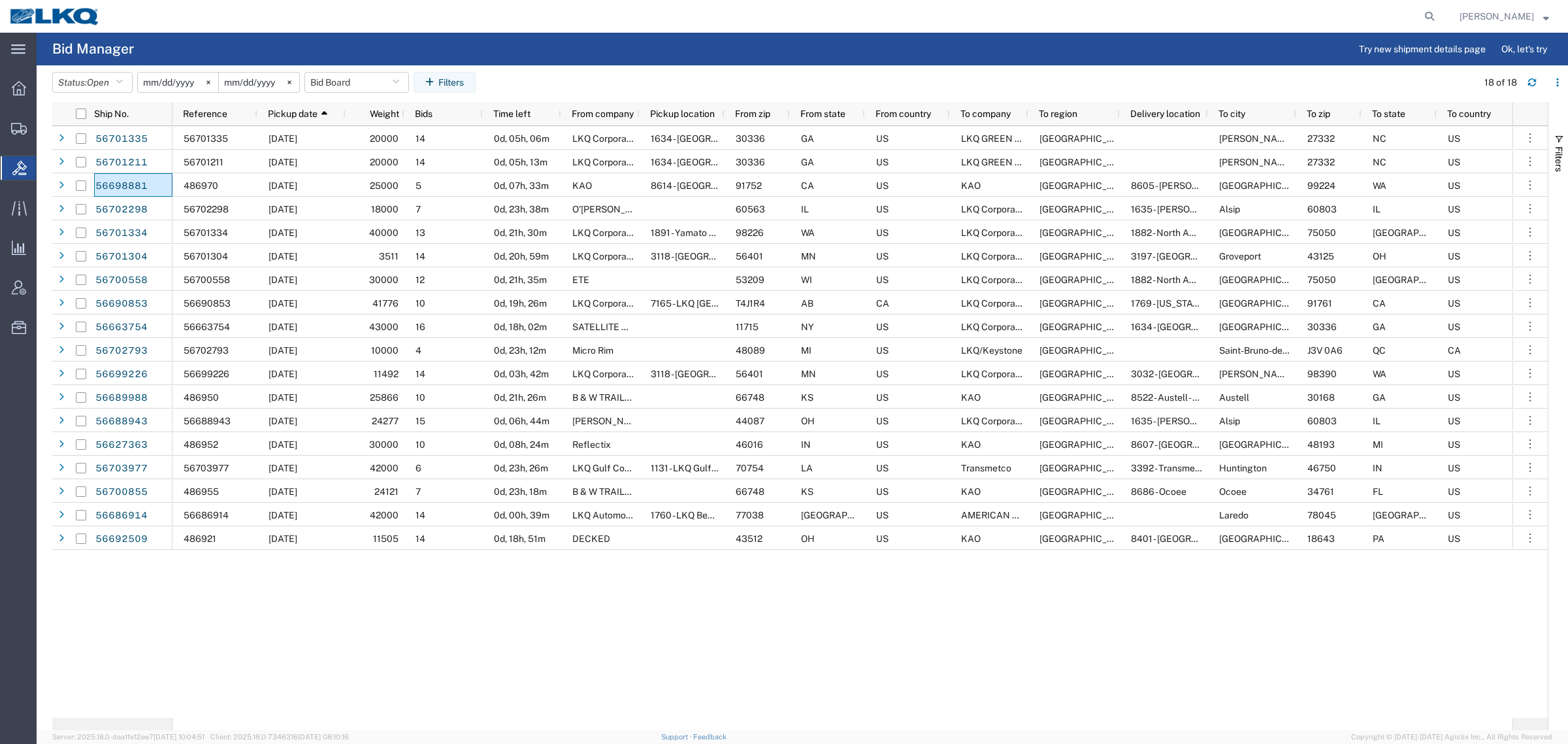
click at [611, 69] on header "Status: Open Active All Awaiting Confirmation Awarded Closed Expired Open Withd…" at bounding box center [810, 83] width 1516 height 36
click at [629, 73] on agx-table-filter-chips "Status: Open Active All Awaiting Confirmation Awarded Closed Expired Open Withd…" at bounding box center [761, 87] width 1419 height 30
click at [335, 67] on header "Status: Open Active All Awaiting Confirmation Awarded Closed Expired Open Withd…" at bounding box center [810, 83] width 1516 height 36
click at [328, 89] on button "Bid Board" at bounding box center [356, 82] width 104 height 21
click at [355, 139] on span "Bid Board" at bounding box center [392, 139] width 171 height 24
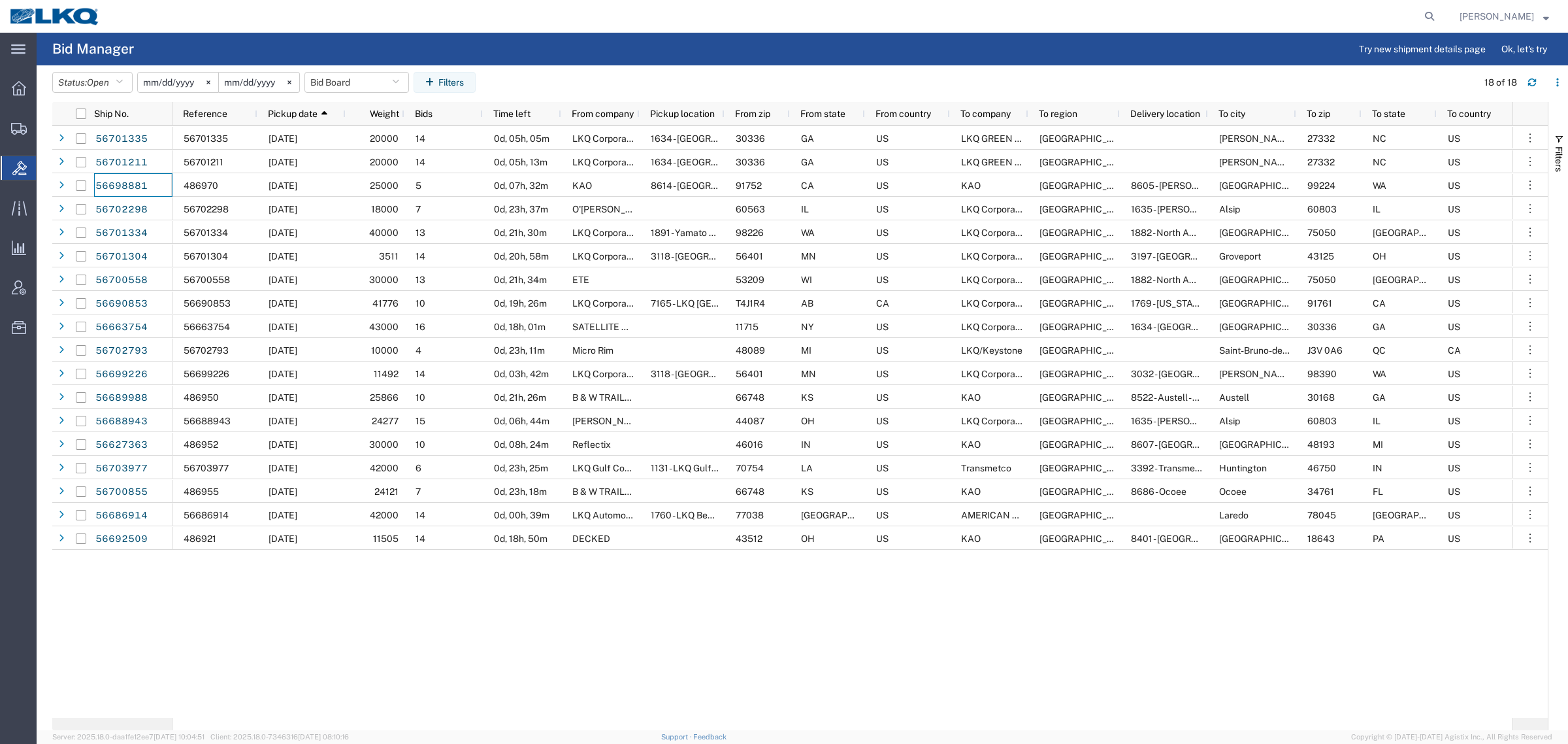
click at [779, 611] on div "56701335 09/04/2025 20000 14 0d, 05h, 05m LKQ Corporation 1634 - Atlanta - Knop…" at bounding box center [843, 422] width 1340 height 592
click at [334, 81] on button "Bid Board" at bounding box center [356, 82] width 104 height 21
click at [374, 134] on span "Bid Board" at bounding box center [392, 139] width 171 height 24
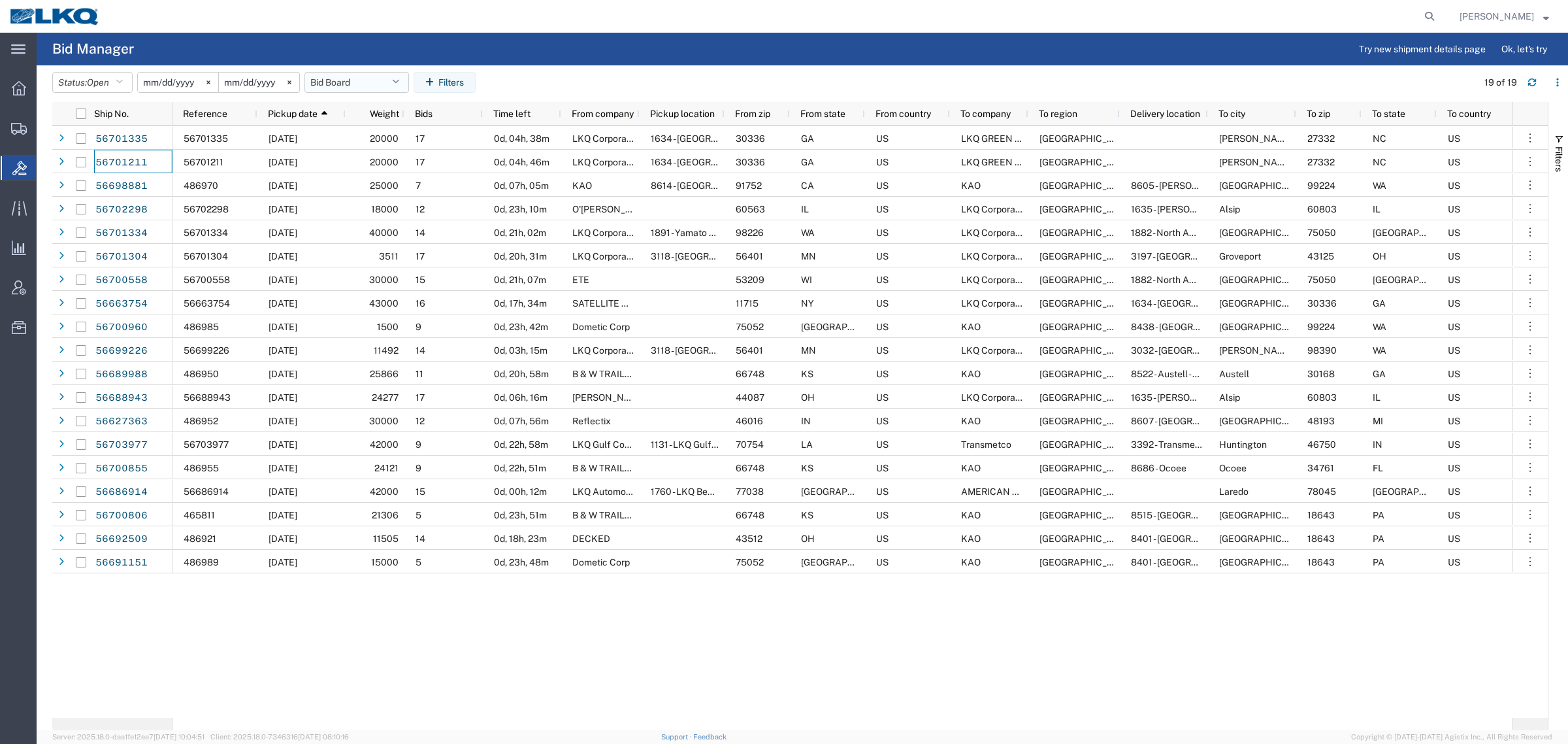
click at [341, 90] on button "Bid Board" at bounding box center [356, 82] width 104 height 21
click at [371, 137] on span "Bid Board" at bounding box center [392, 139] width 171 height 24
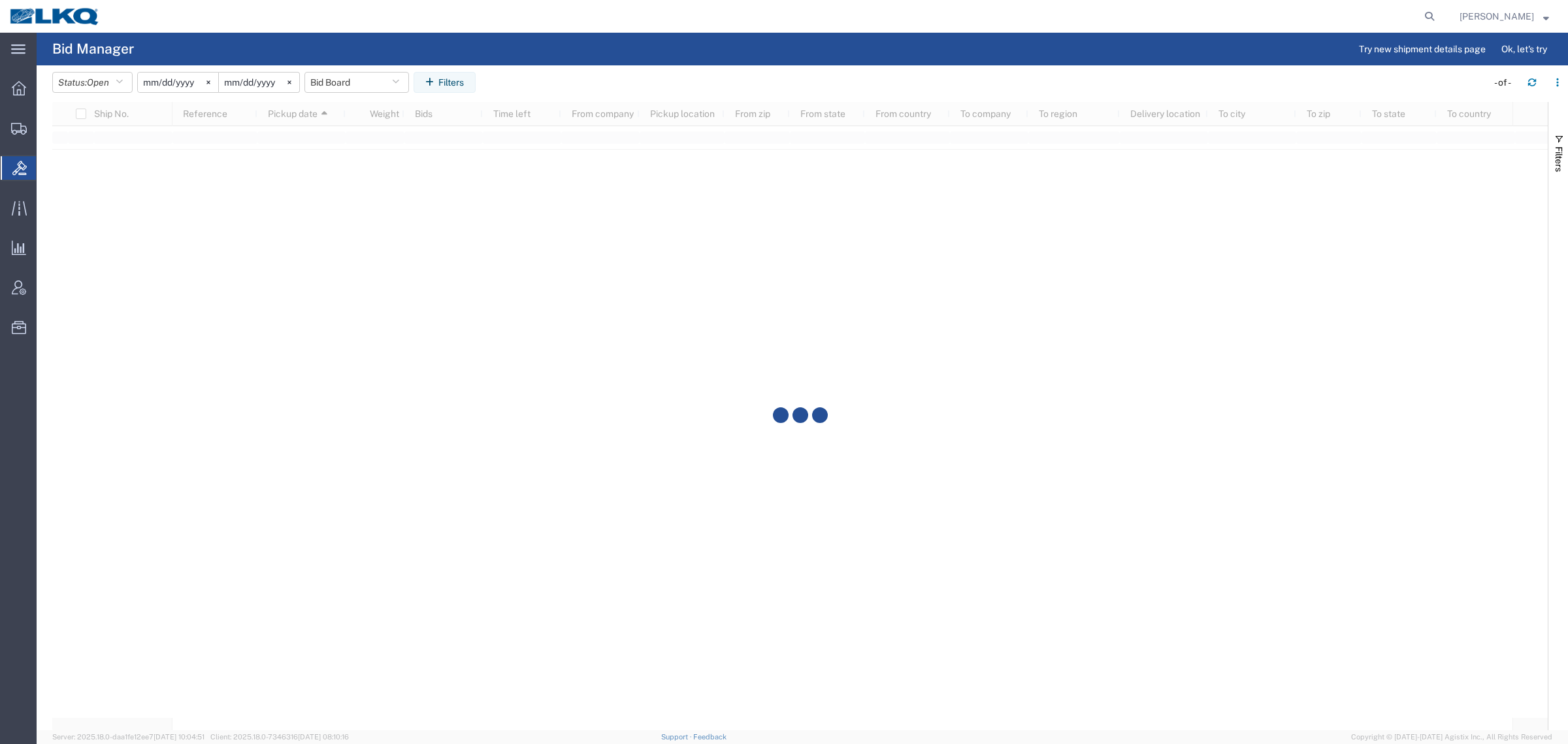
click at [729, 93] on agx-table-filter-chips "Status: Open Active All Awaiting Confirmation Awarded Closed Expired Open Withd…" at bounding box center [766, 87] width 1429 height 30
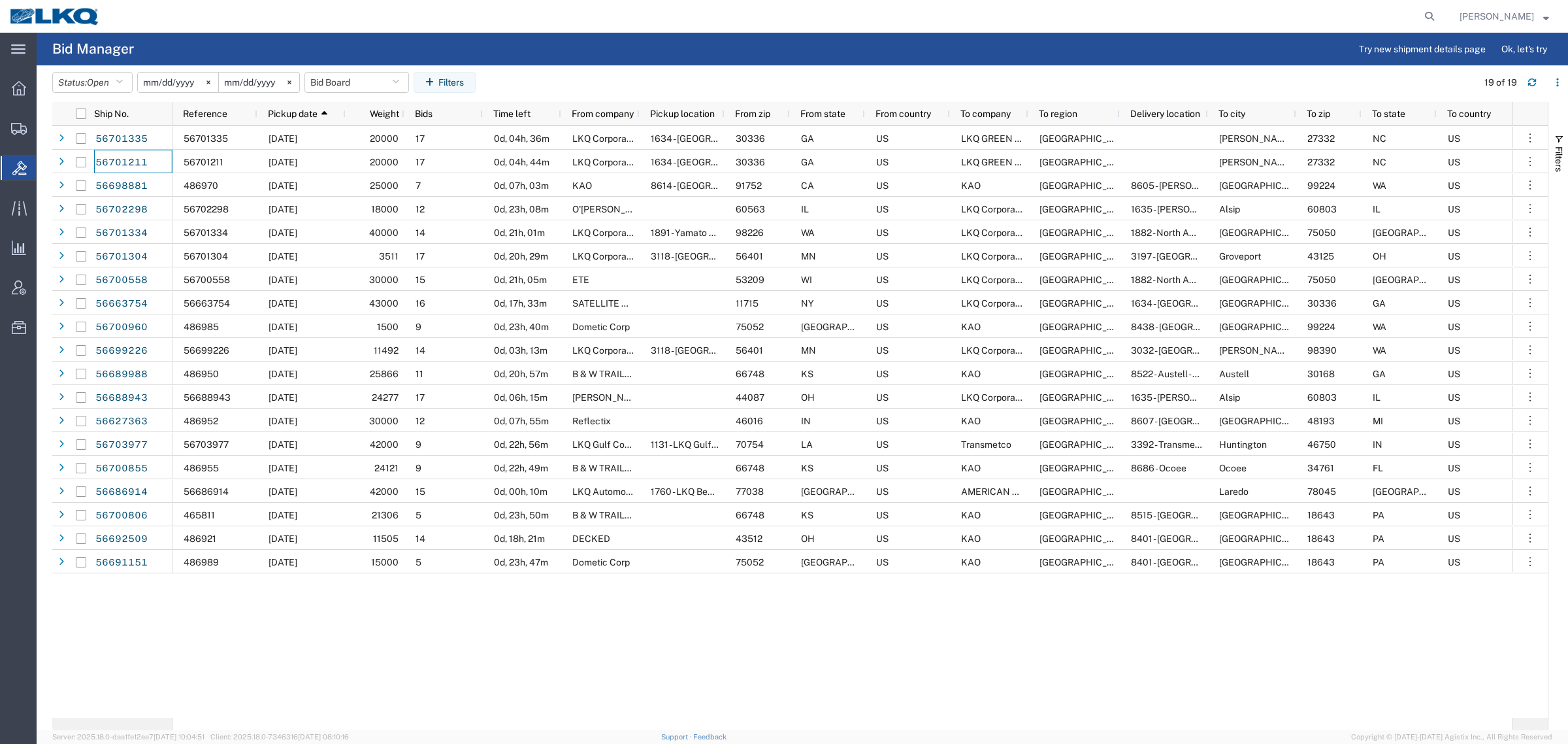
click at [740, 60] on agx-page-header "Bid Manager Try new shipment details page Ok, let's try" at bounding box center [802, 49] width 1532 height 33
click at [719, 65] on header "Status: Open Active All Awaiting Confirmation Awarded Closed Expired Open Withd…" at bounding box center [810, 83] width 1516 height 36
click at [536, 36] on agx-page-header "Bid Manager Try new shipment details page Ok, let's try" at bounding box center [802, 49] width 1532 height 33
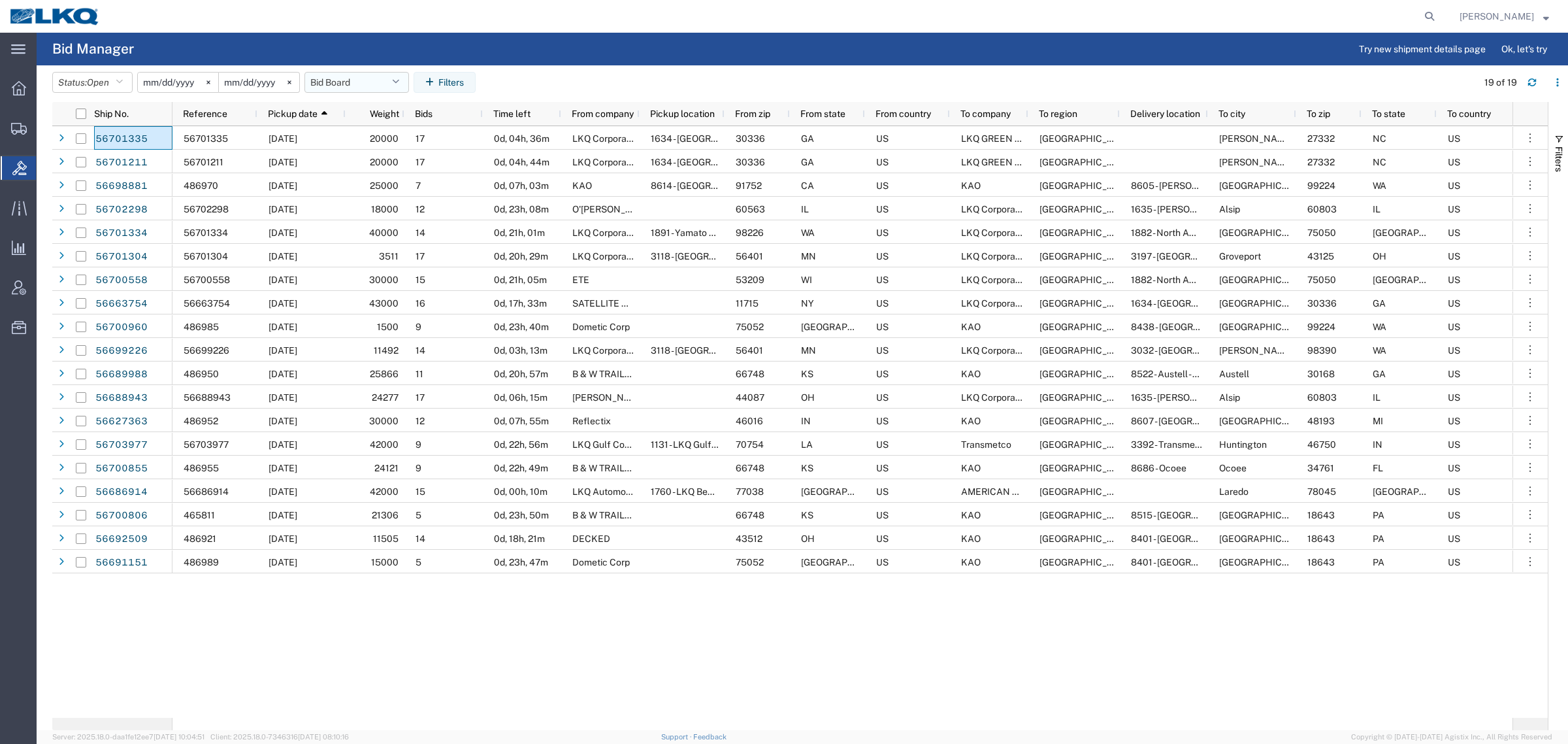
click at [341, 84] on button "Bid Board" at bounding box center [356, 82] width 104 height 21
click at [368, 137] on span "Bid Board" at bounding box center [392, 139] width 171 height 24
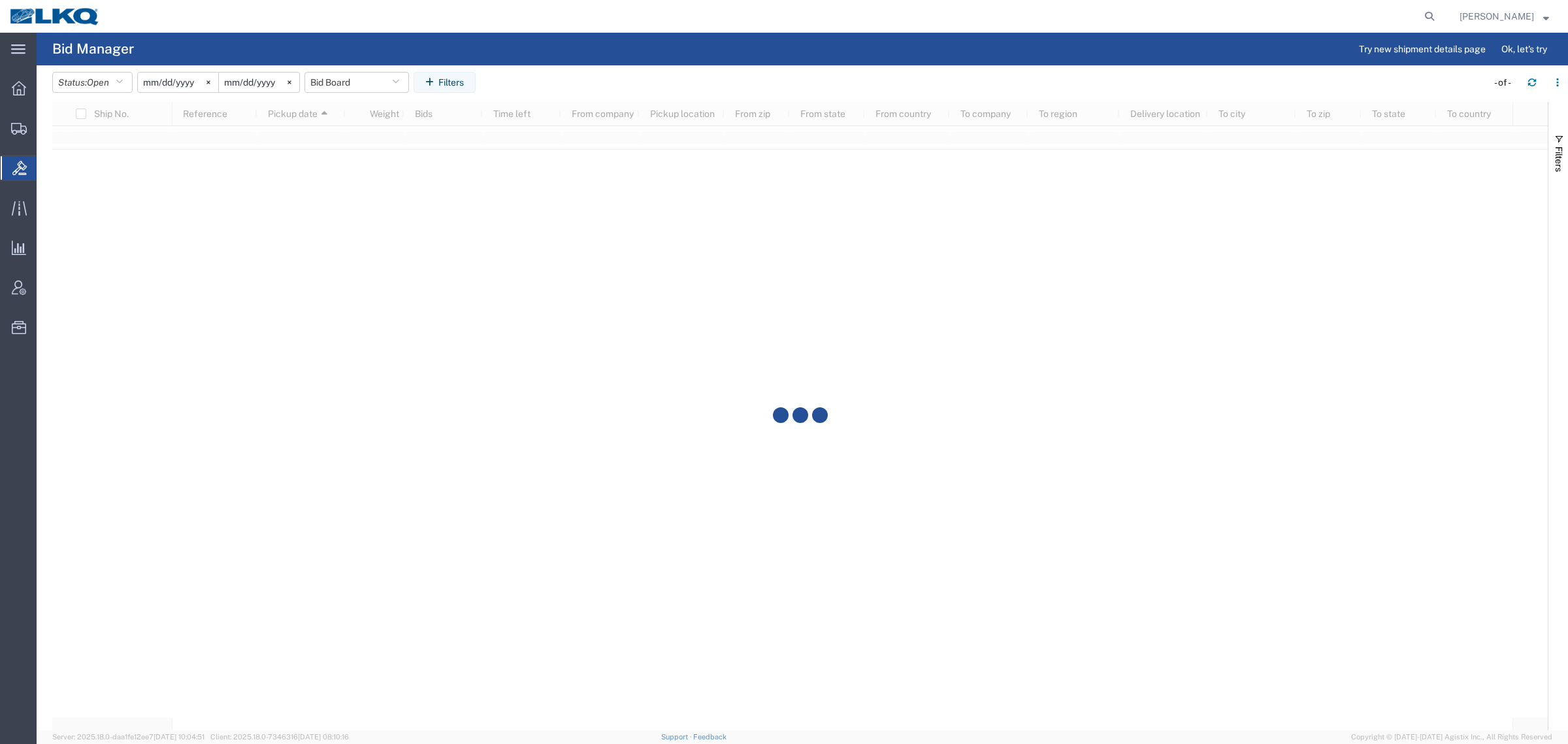
click at [548, 57] on agx-page-header "Bid Manager Try new shipment details page Ok, let's try" at bounding box center [802, 49] width 1532 height 33
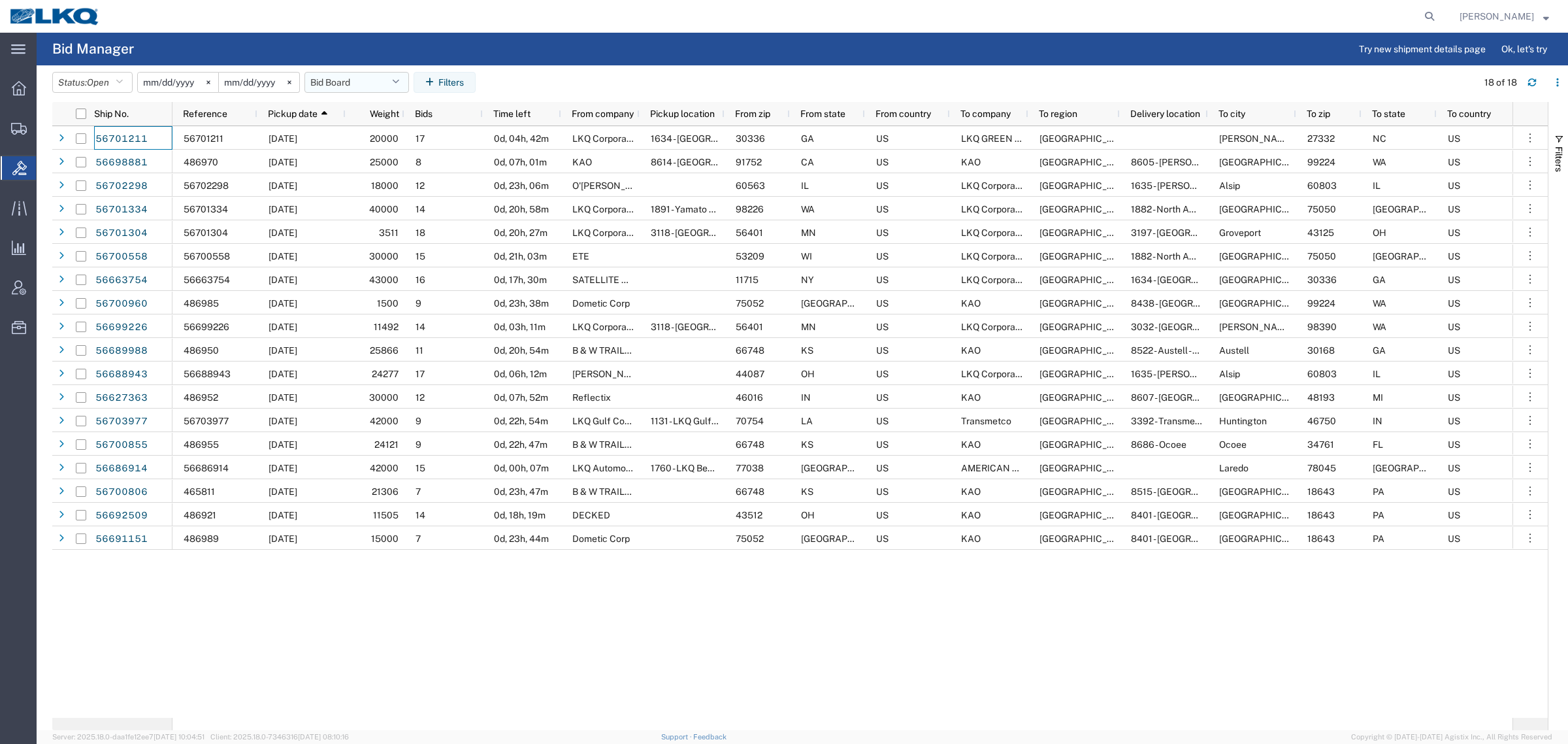
click at [366, 80] on button "Bid Board" at bounding box center [356, 82] width 104 height 21
click at [376, 144] on span "Bid Board" at bounding box center [392, 139] width 171 height 24
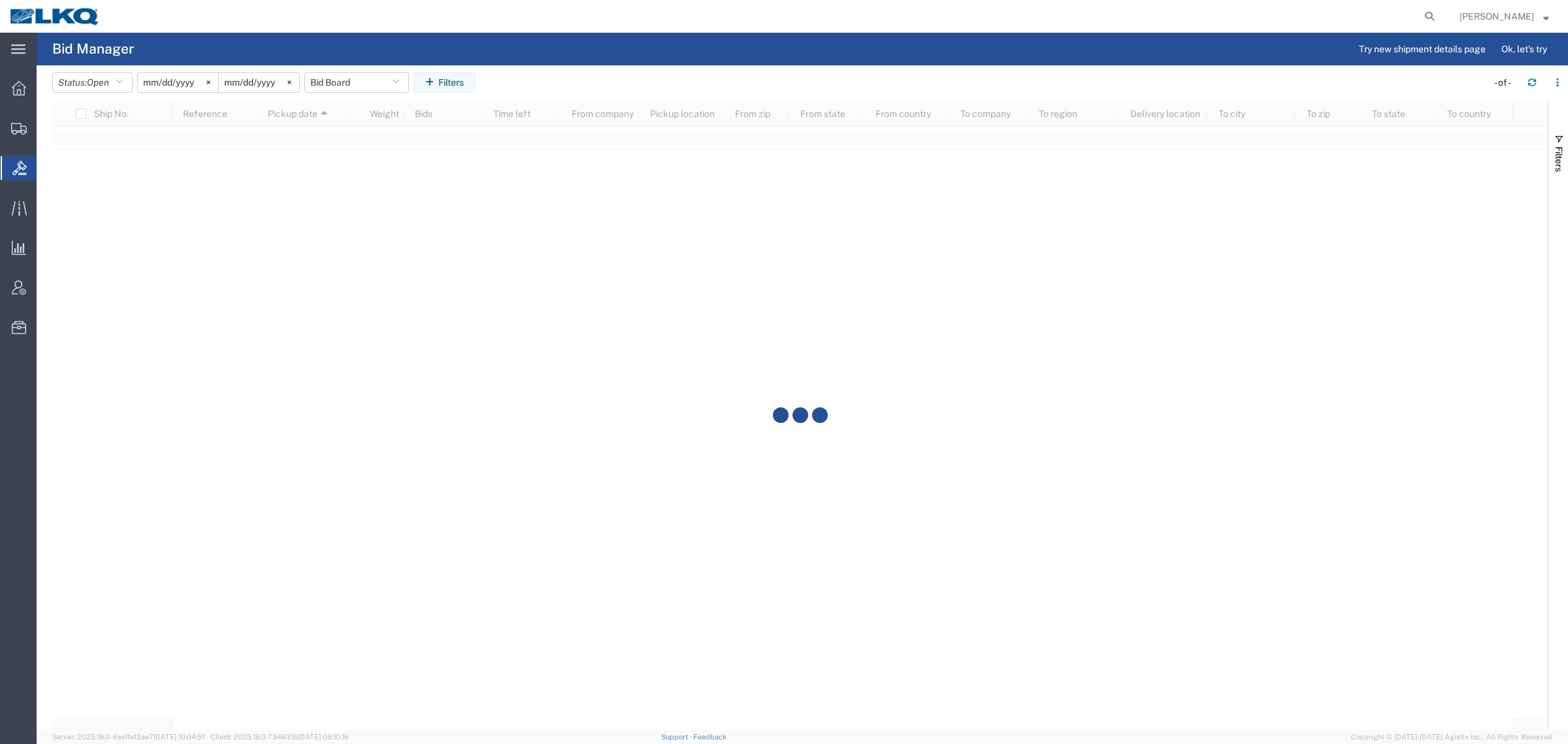
click at [609, 81] on agx-table-filter-chips "Status: Open Active All Awaiting Confirmation Awarded Closed Expired Open Withd…" at bounding box center [766, 87] width 1429 height 30
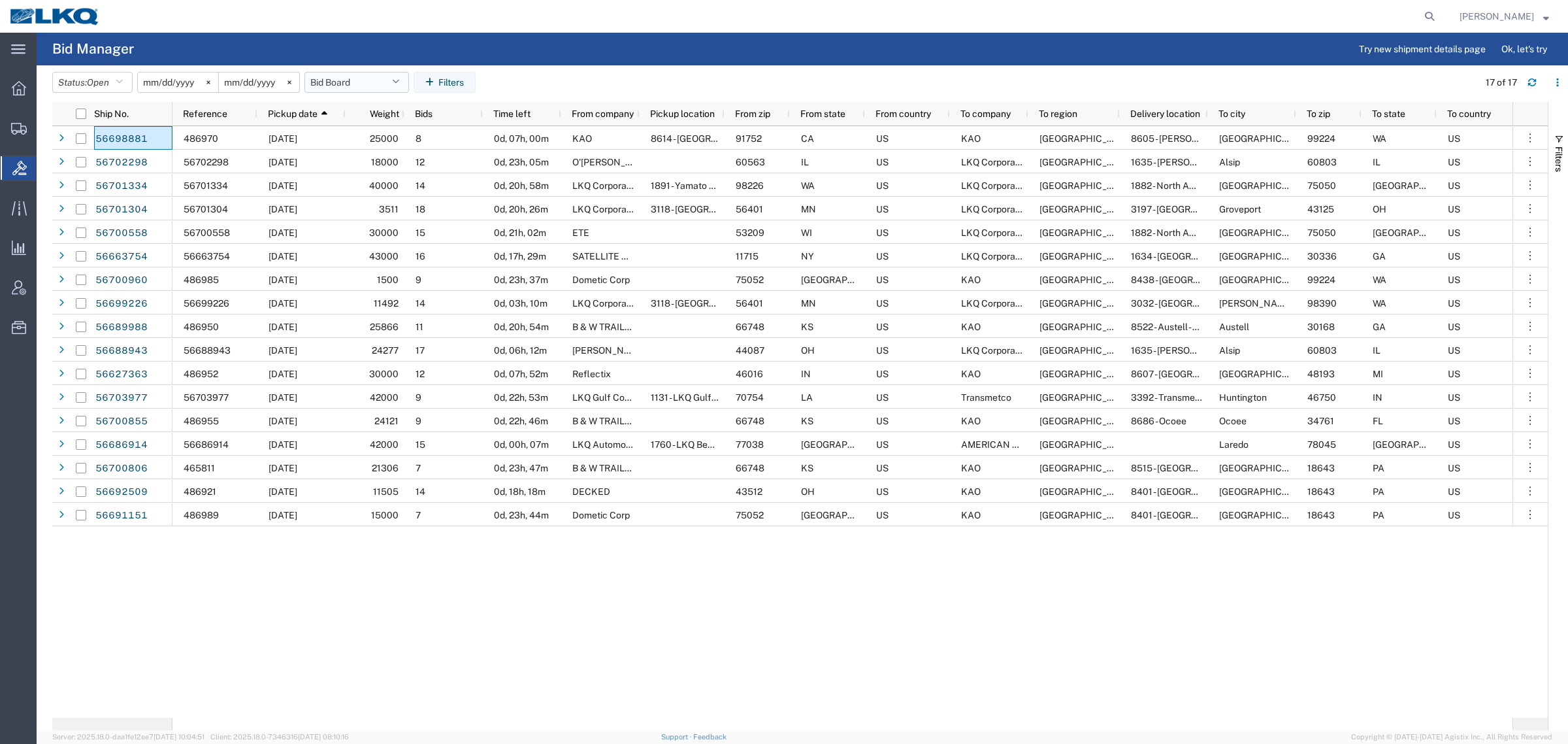
click at [355, 80] on button "Bid Board" at bounding box center [356, 82] width 104 height 21
drag, startPoint x: 372, startPoint y: 141, endPoint x: 556, endPoint y: 100, distance: 188.5
click at [381, 139] on span "Bid Board" at bounding box center [392, 139] width 171 height 24
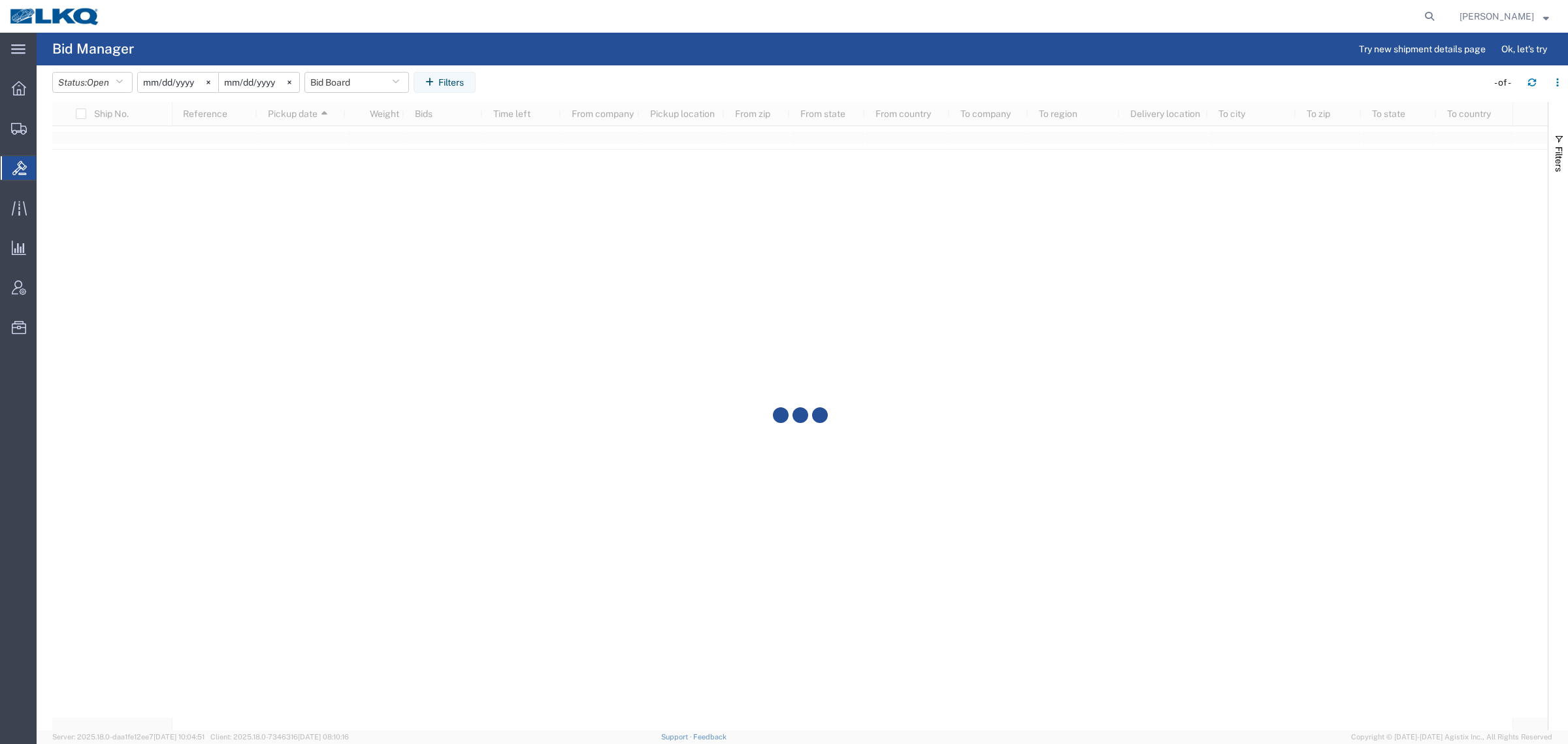
click at [589, 82] on agx-table-filter-chips "Status: Open Active All Awaiting Confirmation Awarded Closed Expired Open Withd…" at bounding box center [766, 87] width 1429 height 30
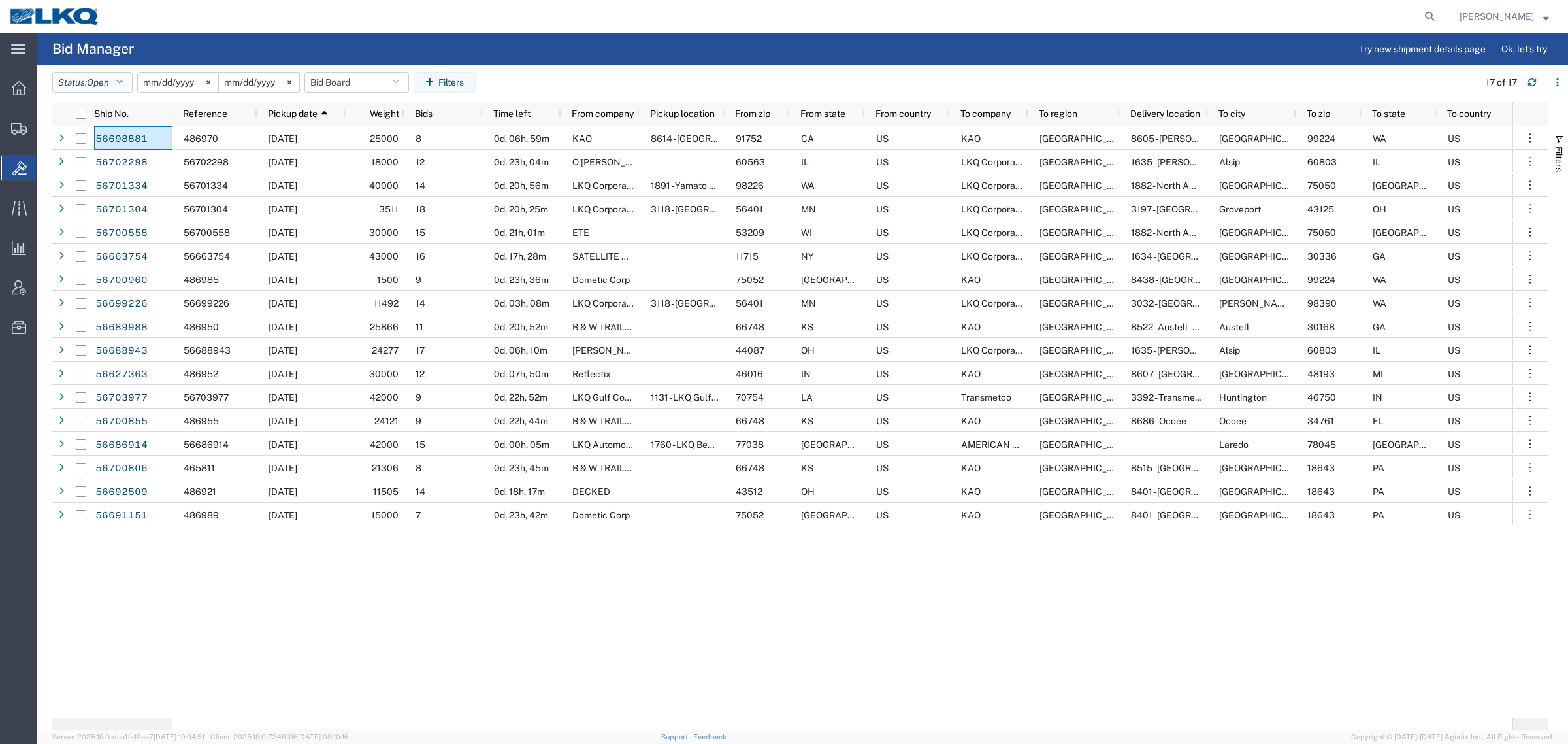
click at [79, 79] on button "Status: Open" at bounding box center [92, 82] width 81 height 21
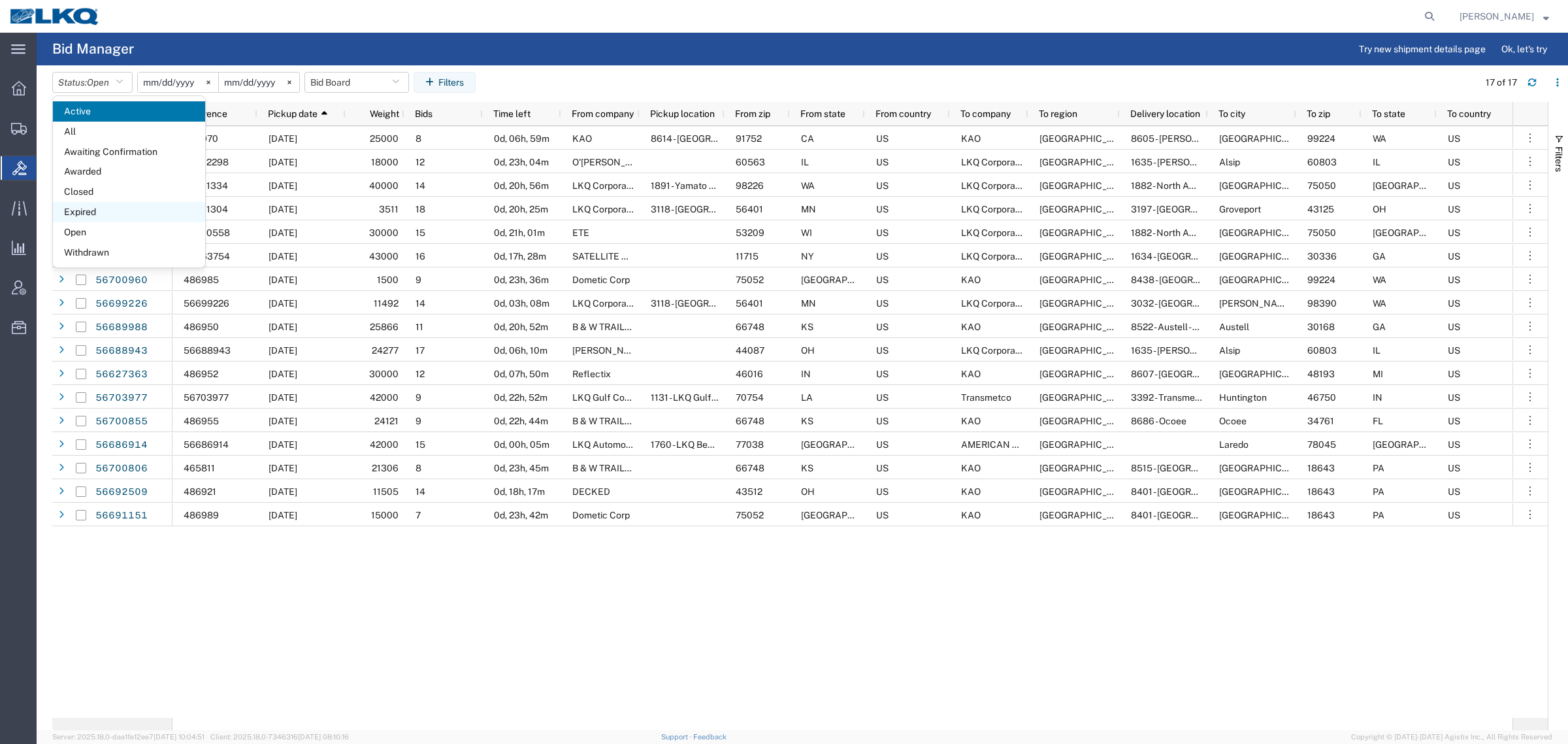
click at [93, 207] on span "Expired" at bounding box center [129, 212] width 152 height 20
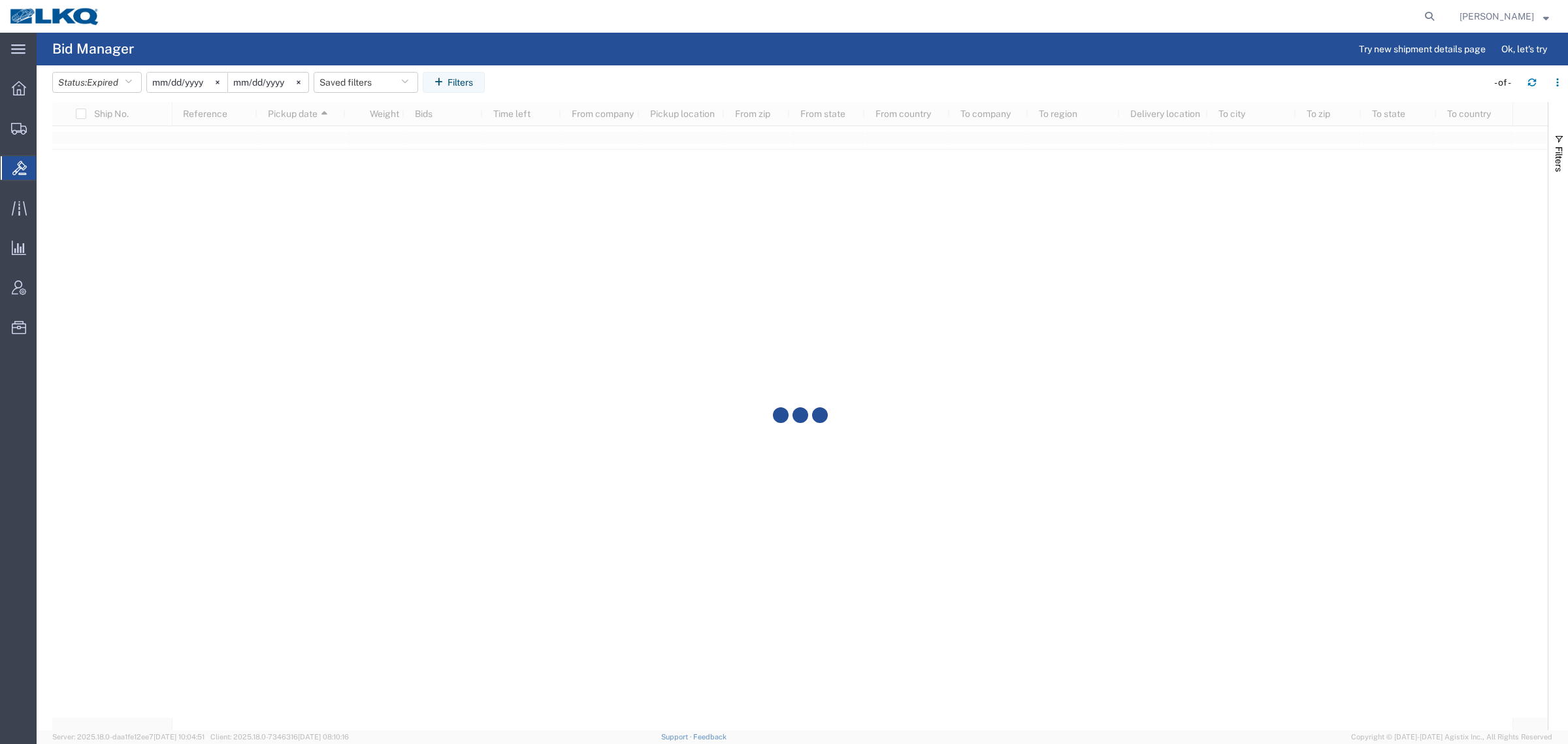
click at [706, 83] on agx-table-filter-chips "Status: Expired Active All Awaiting Confirmation Awarded Closed Expired Open Wi…" at bounding box center [766, 87] width 1429 height 30
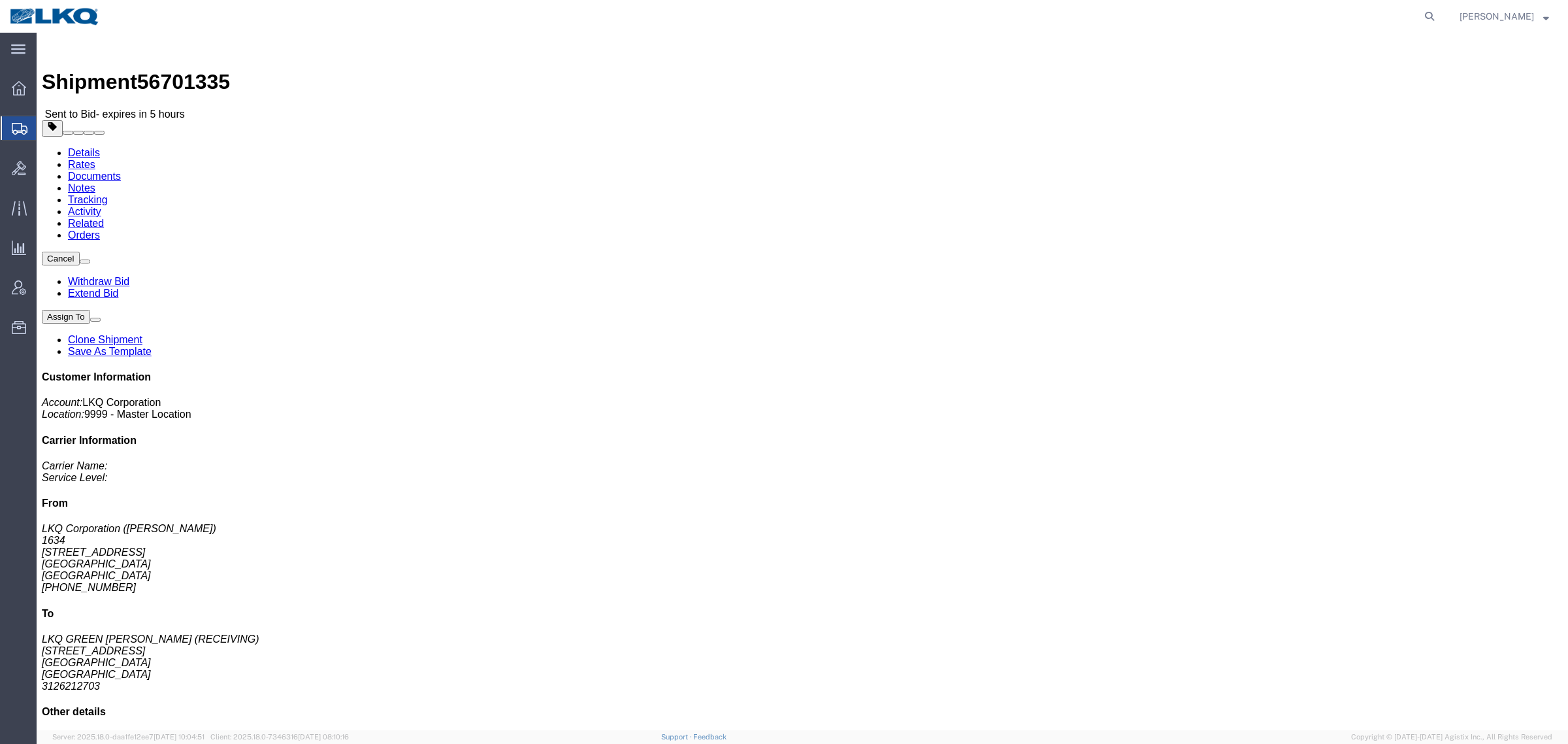
click h4 "Routing & Vehicle Information"
click link "Notes"
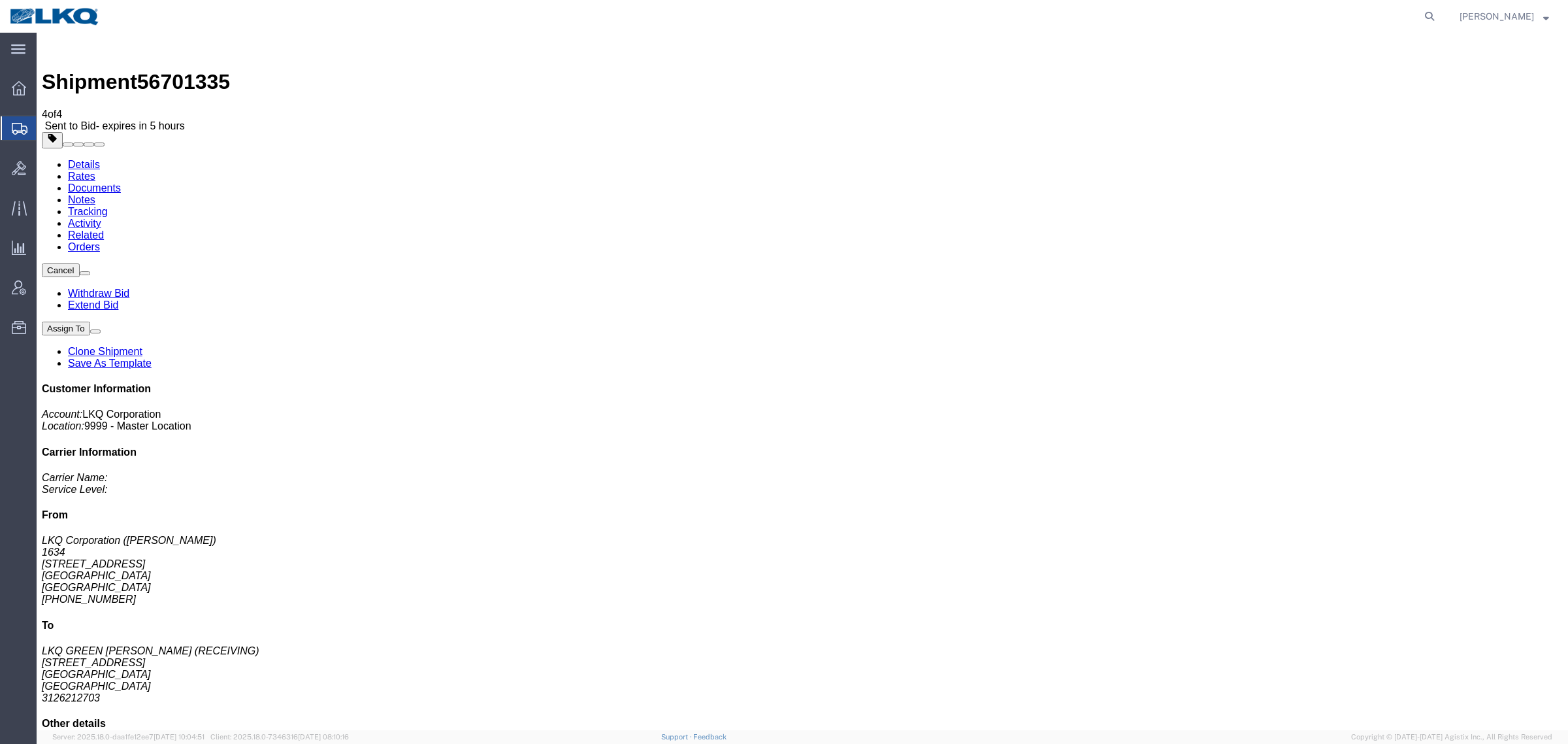
click at [184, 59] on div "Shipment 56701335 4 of 4 Sent to Bid - expires in 5 hours" at bounding box center [803, 85] width 1522 height 94
copy span "56701335"
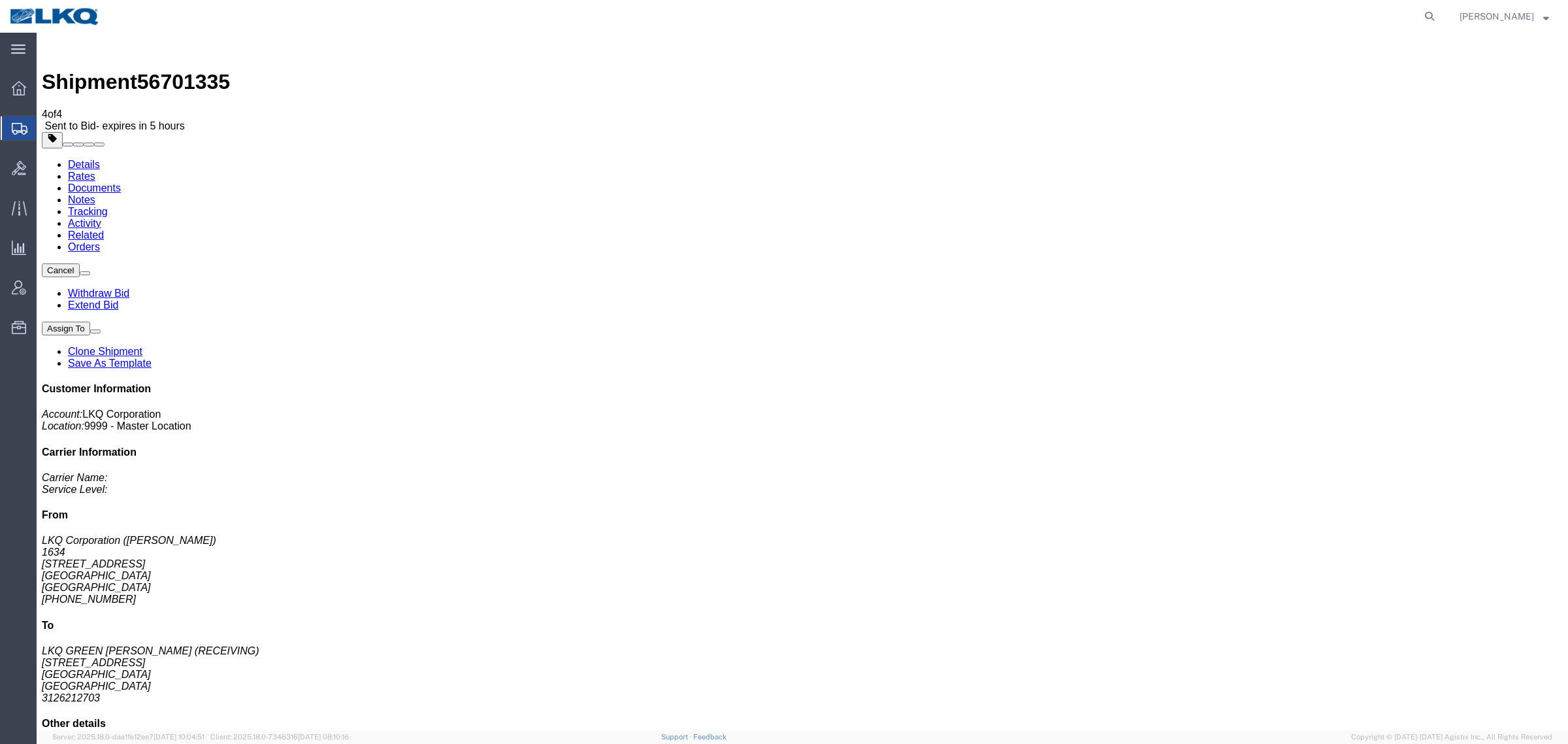
click at [96, 171] on link "Rates" at bounding box center [81, 177] width 27 height 11
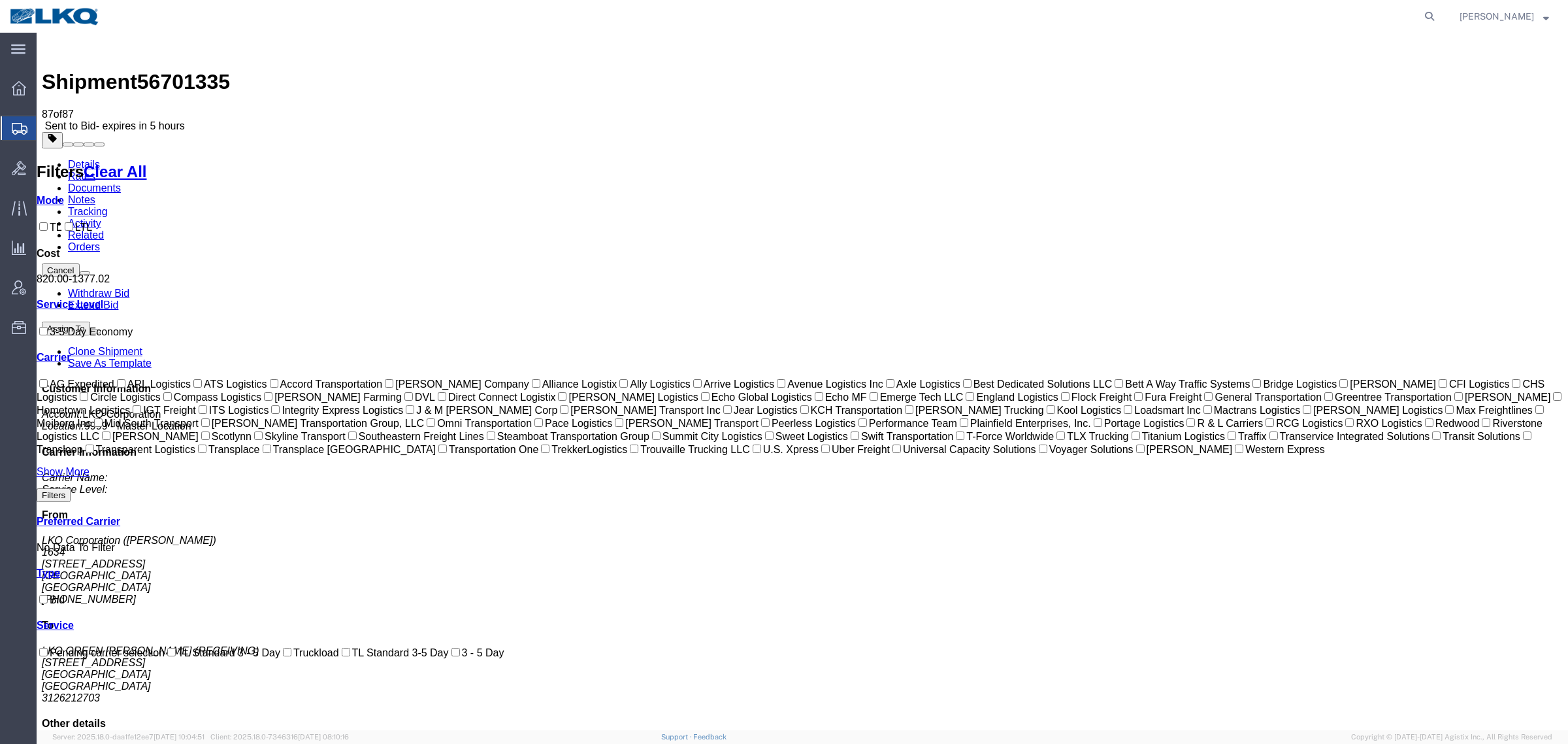
click at [45, 83] on span "Overview" at bounding box center [40, 88] width 9 height 26
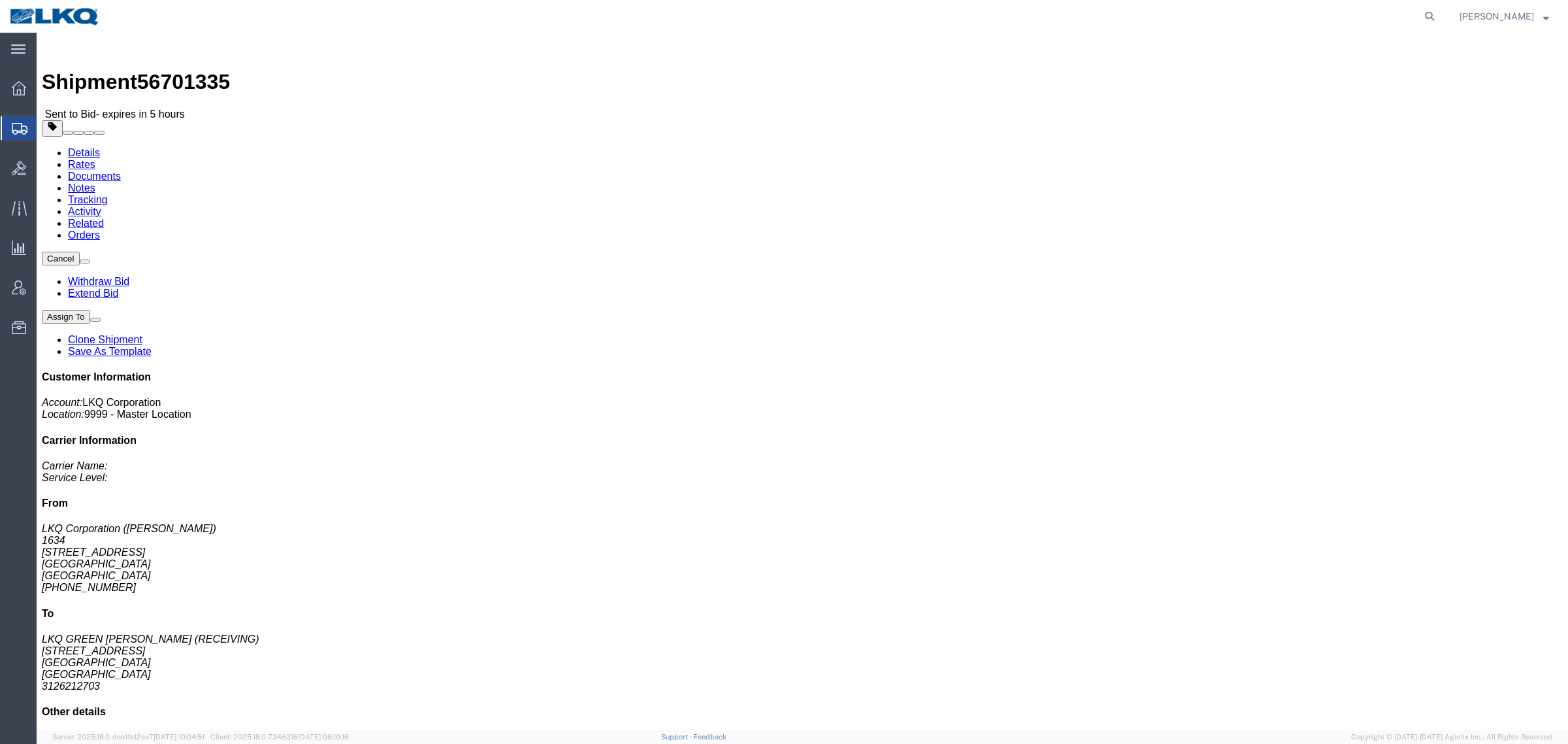
click div "Ship From LKQ Corporation ([PERSON_NAME]) 1634 [STREET_ADDRESS] [PHONE_NUMBER] …"
click link "Rates"
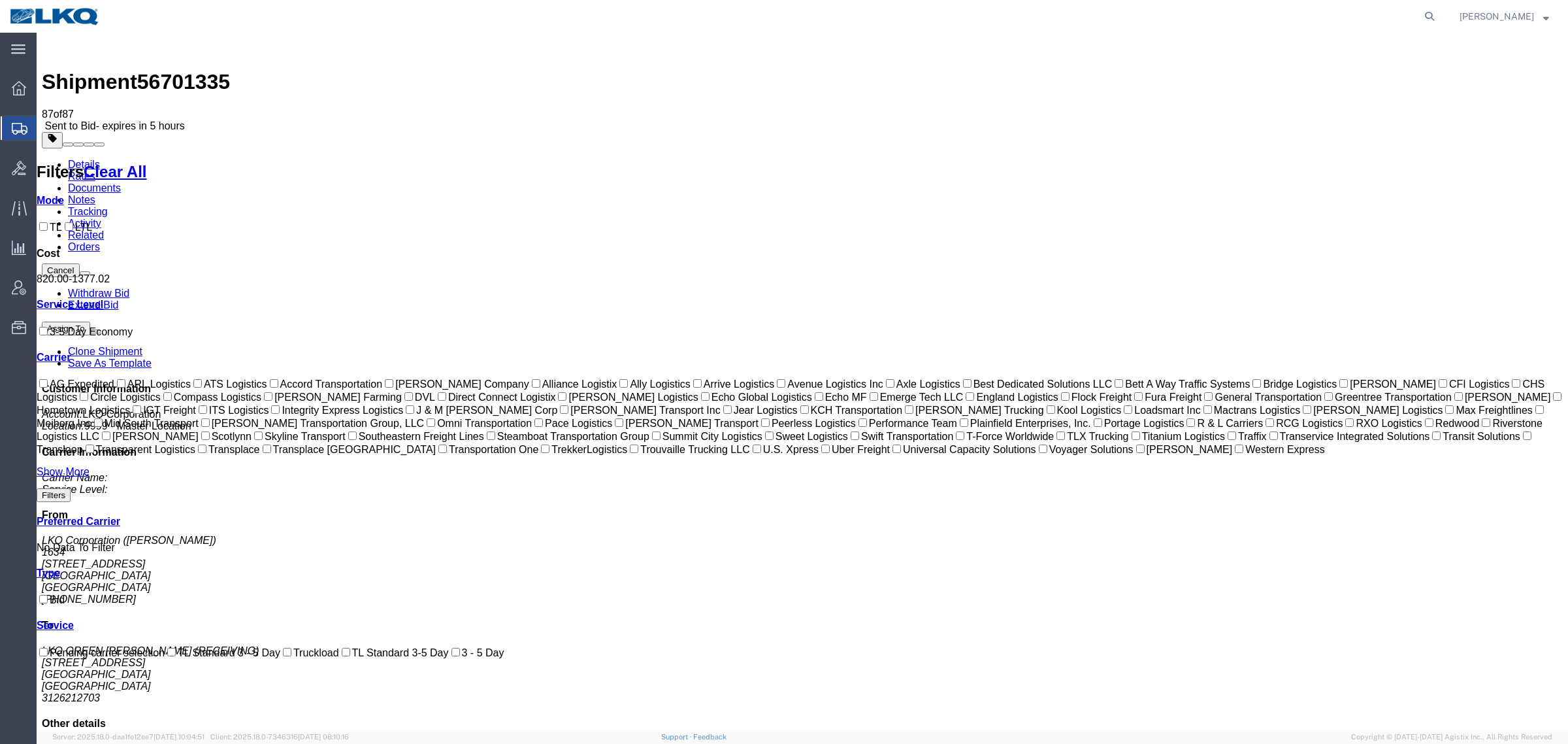
click at [96, 194] on link "Notes" at bounding box center [81, 200] width 27 height 11
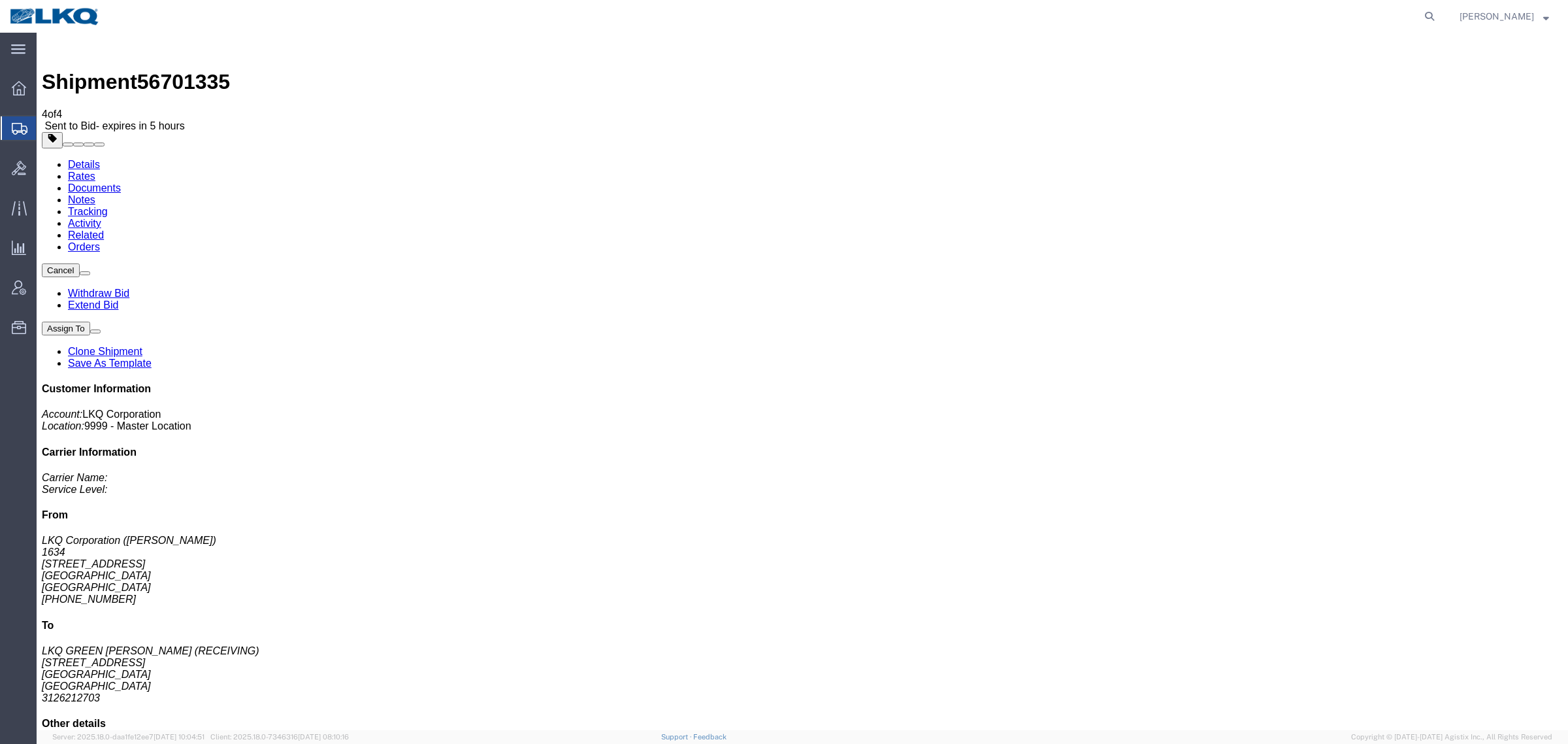
click at [96, 171] on link "Rates" at bounding box center [81, 177] width 27 height 11
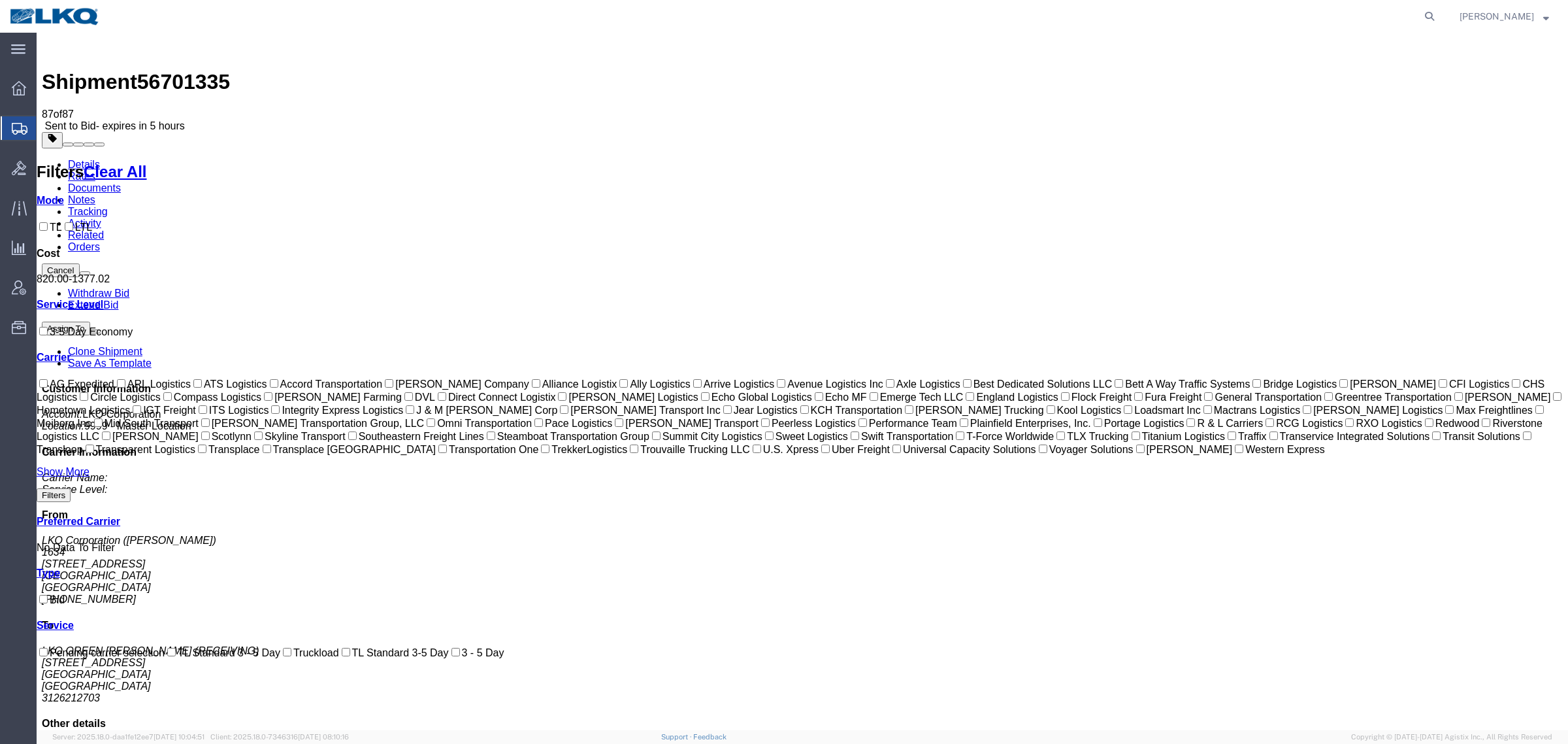
drag, startPoint x: 914, startPoint y: 157, endPoint x: 876, endPoint y: 162, distance: 38.3
drag, startPoint x: 472, startPoint y: 132, endPoint x: 466, endPoint y: 127, distance: 7.8
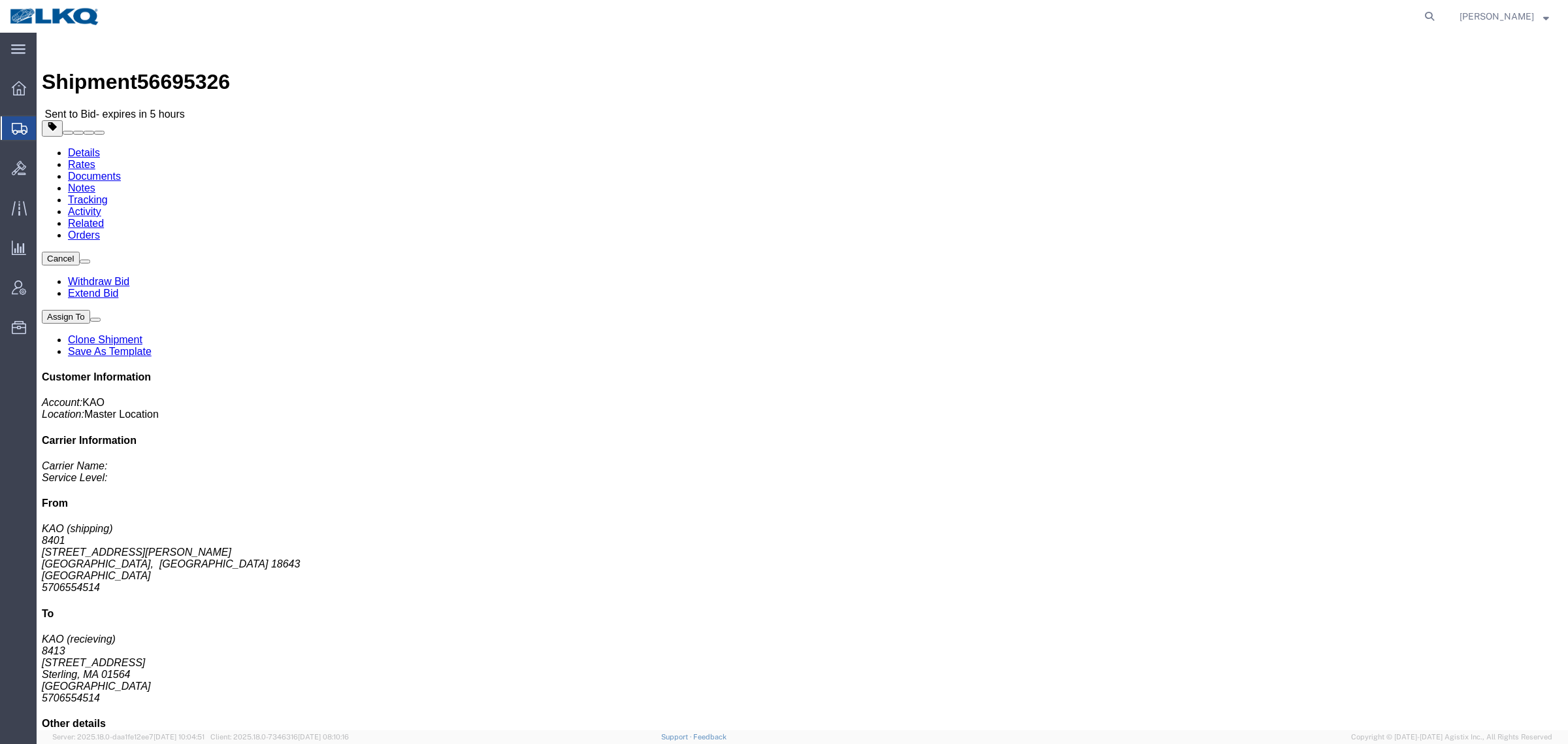
click span "56695326"
click link "Rates"
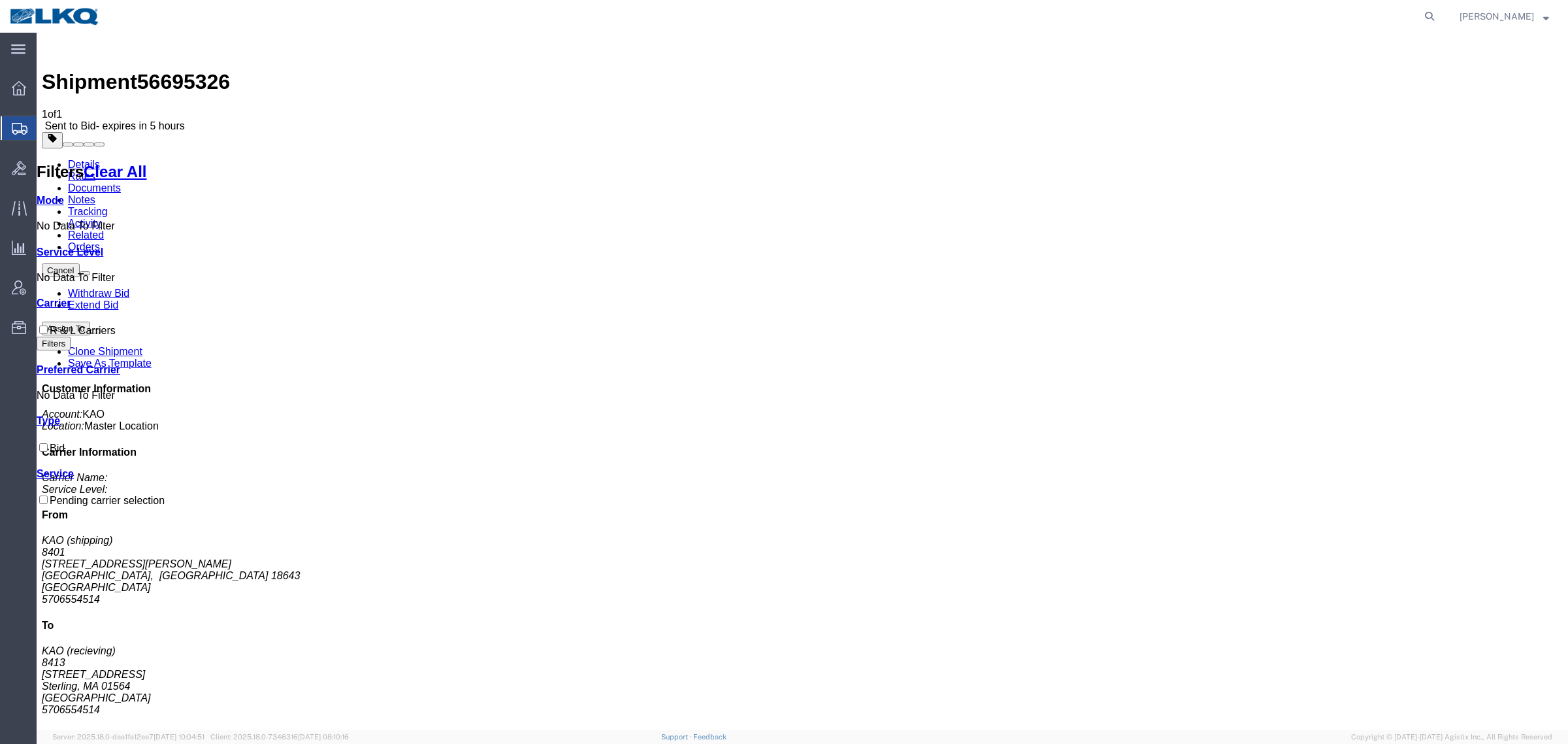
drag, startPoint x: 688, startPoint y: 311, endPoint x: 536, endPoint y: 159, distance: 215.0
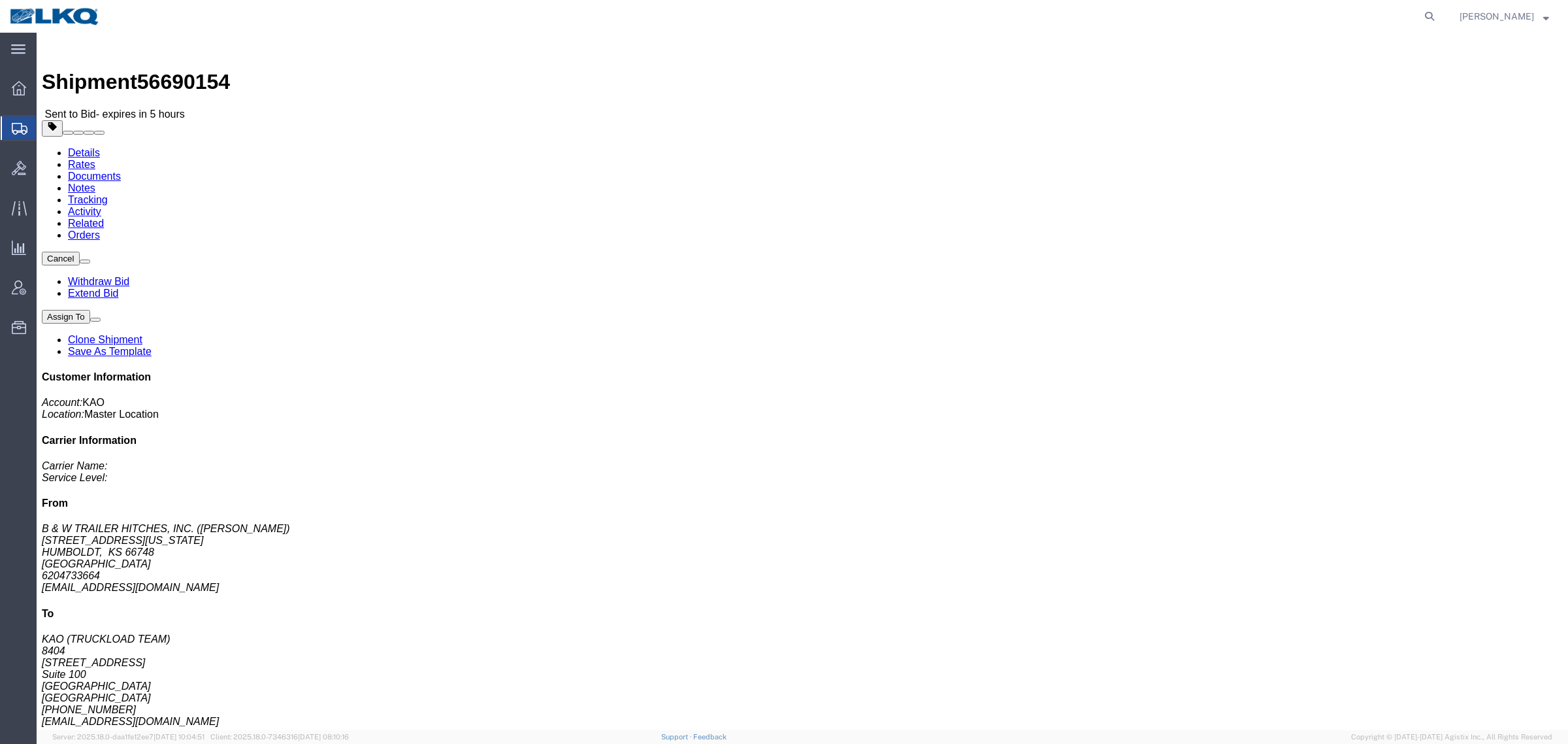
click link "Rates"
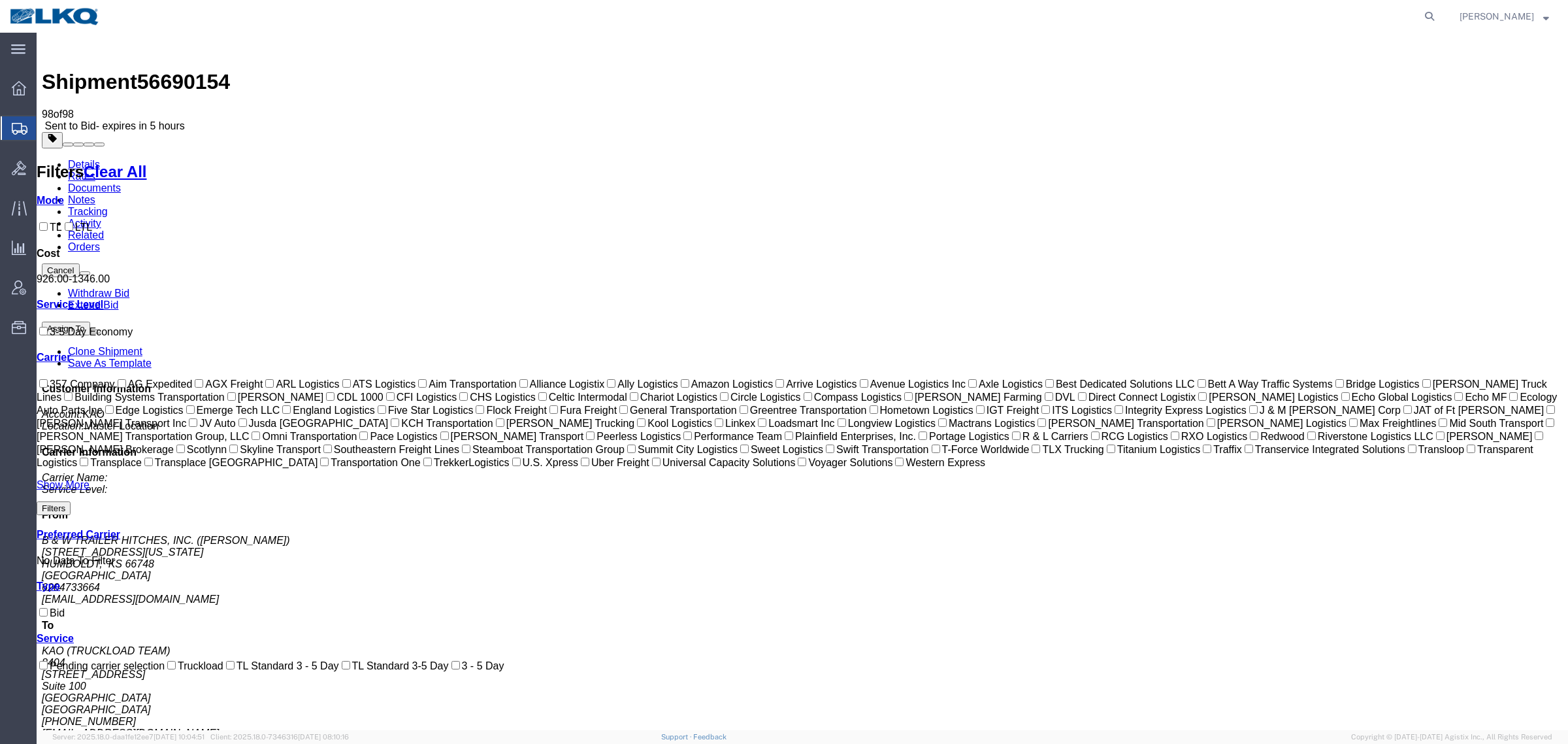
click at [729, 61] on div "Shipment 56690154 98 of 98 Sent to Bid - expires in 5 hours" at bounding box center [803, 85] width 1522 height 94
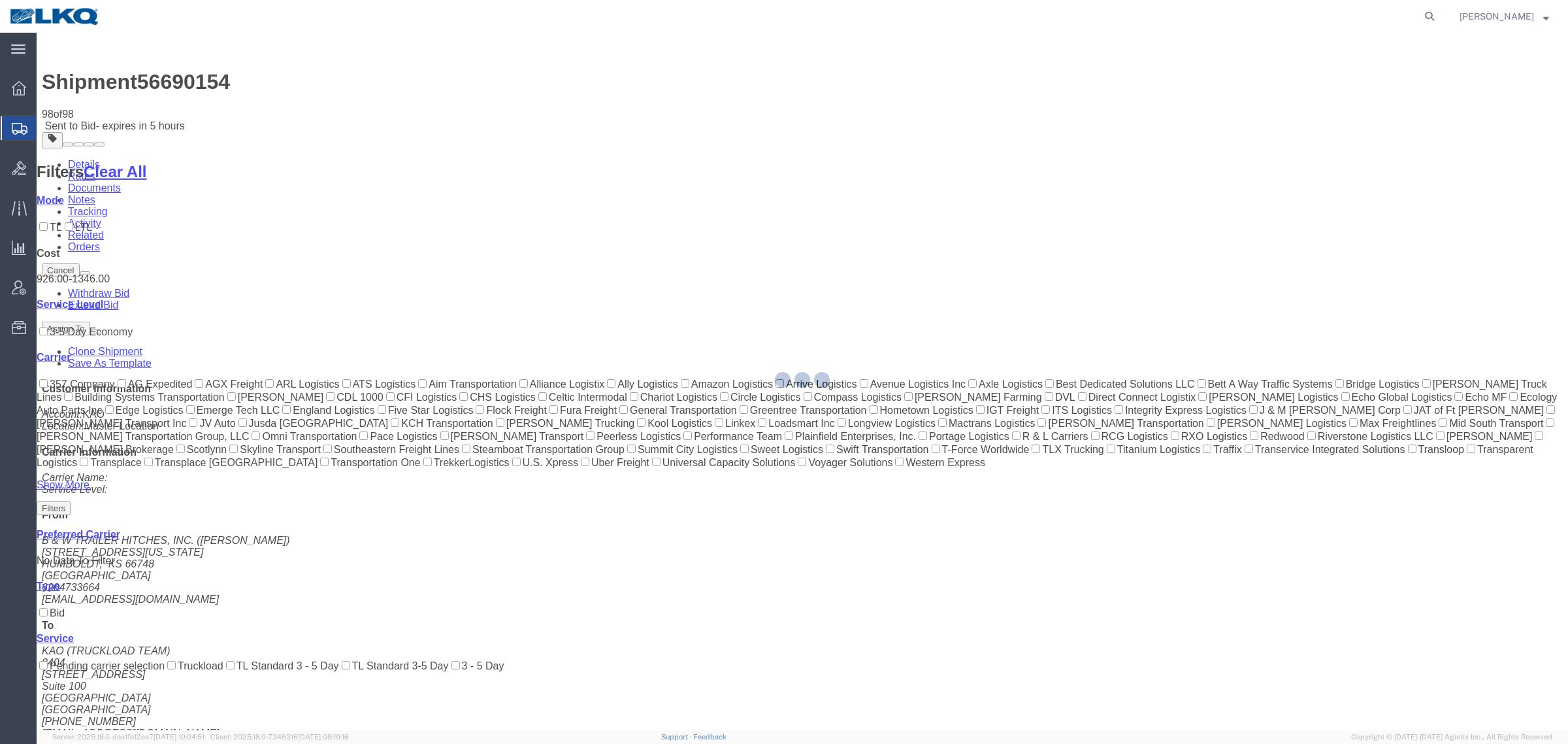
click at [991, 119] on div at bounding box center [802, 382] width 1532 height 698
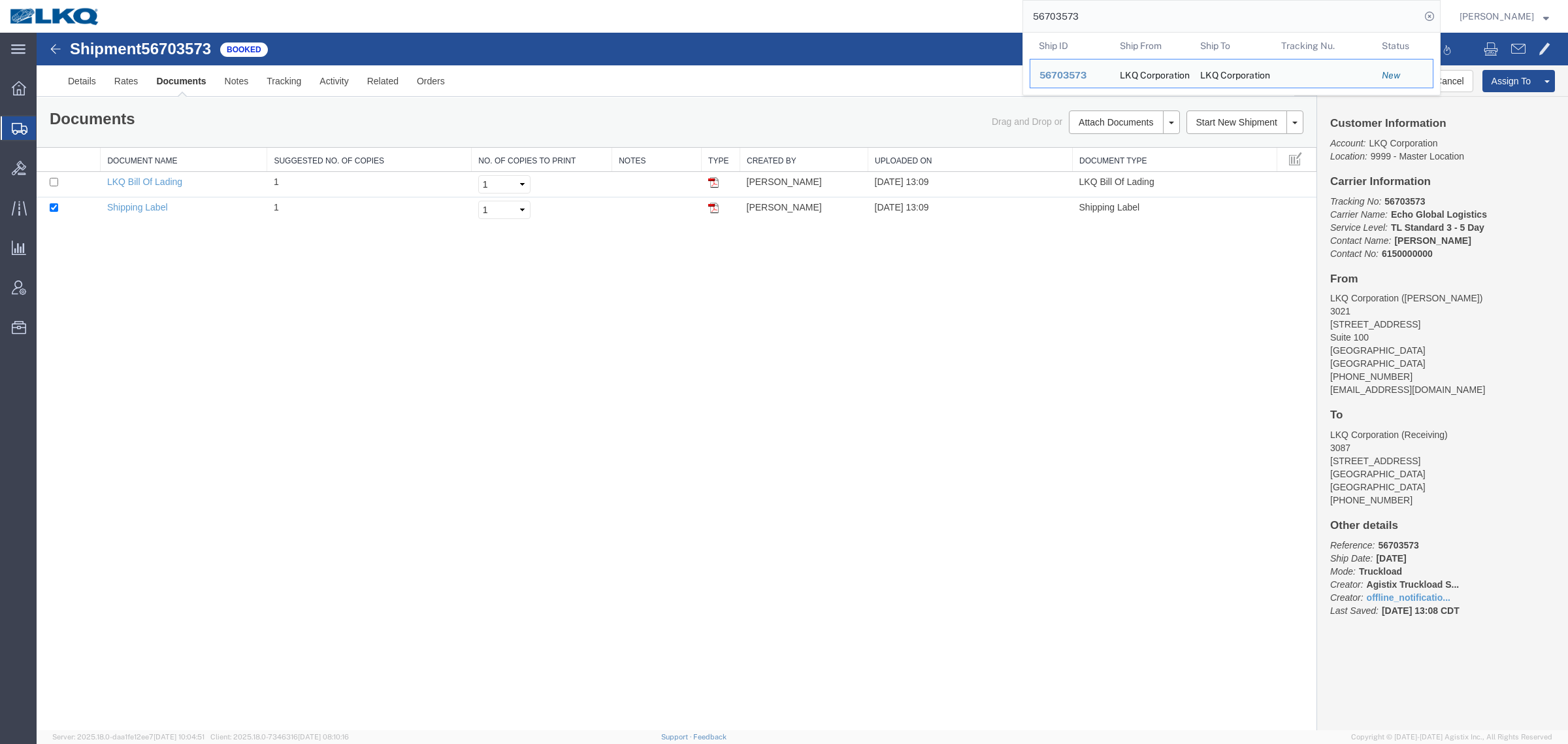
drag, startPoint x: 1135, startPoint y: 21, endPoint x: 847, endPoint y: 30, distance: 288.1
click at [876, 29] on div "56703573 Ship ID Ship From Ship To Tracking Nu. Status Ship ID 56703573 Ship Fr…" at bounding box center [775, 16] width 1331 height 33
paste input "695326"
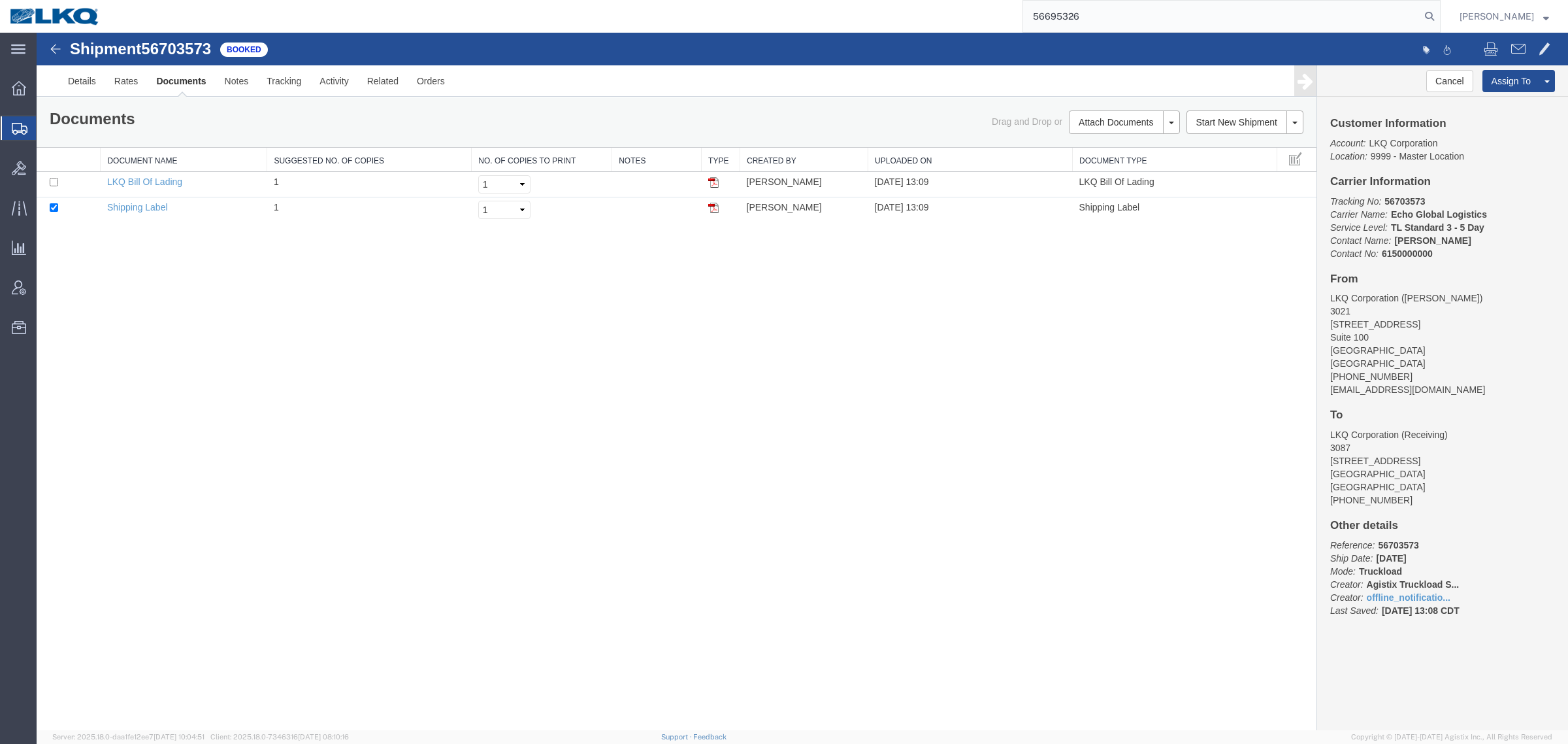
drag, startPoint x: 1093, startPoint y: 14, endPoint x: 860, endPoint y: 13, distance: 233.0
click at [860, 13] on div "56695326" at bounding box center [775, 16] width 1331 height 33
paste input "search"
type input "56695326"
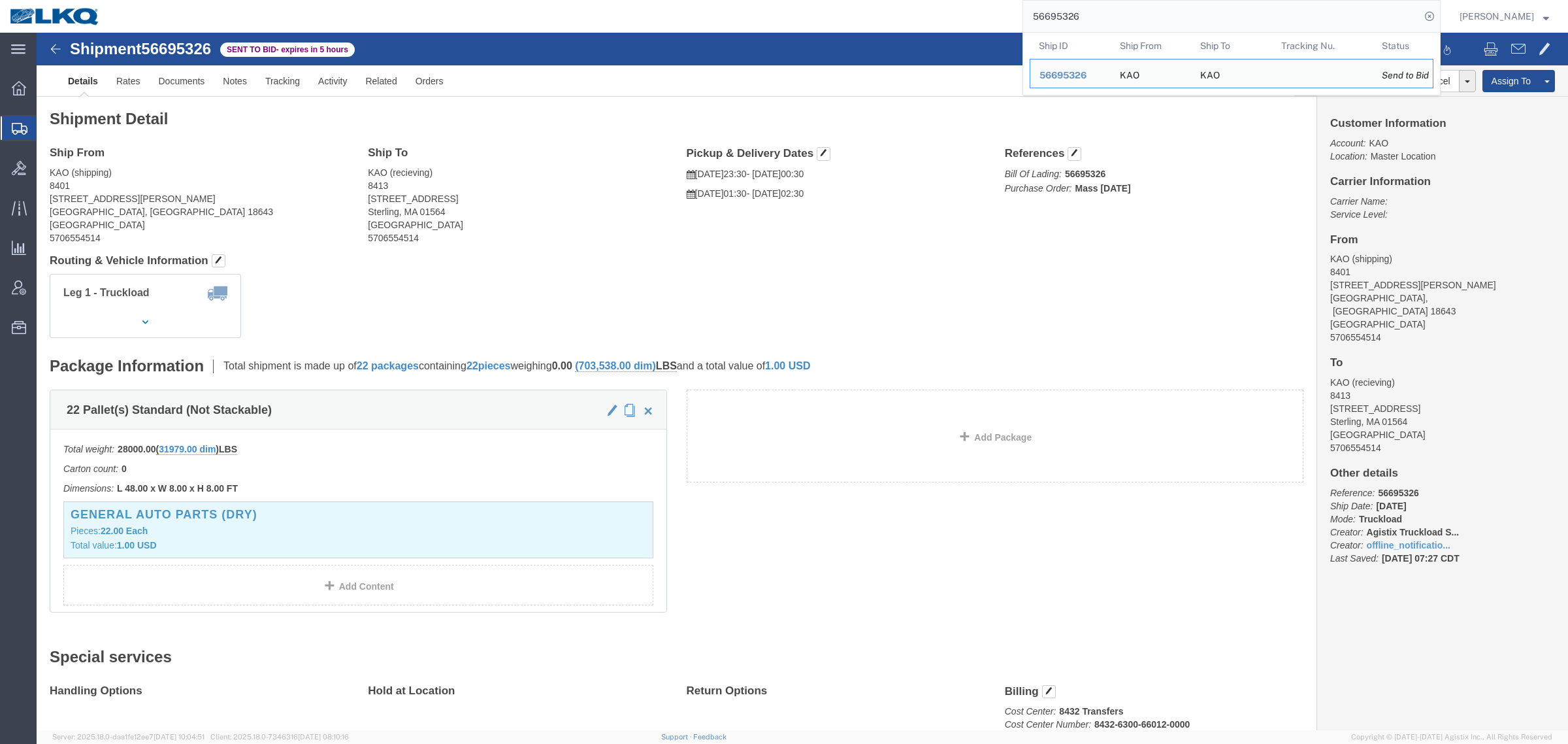
click div "Leg 1 - Truckload Vehicle 1: Standard Dry Van (53 Feet) Number of trucks: 1"
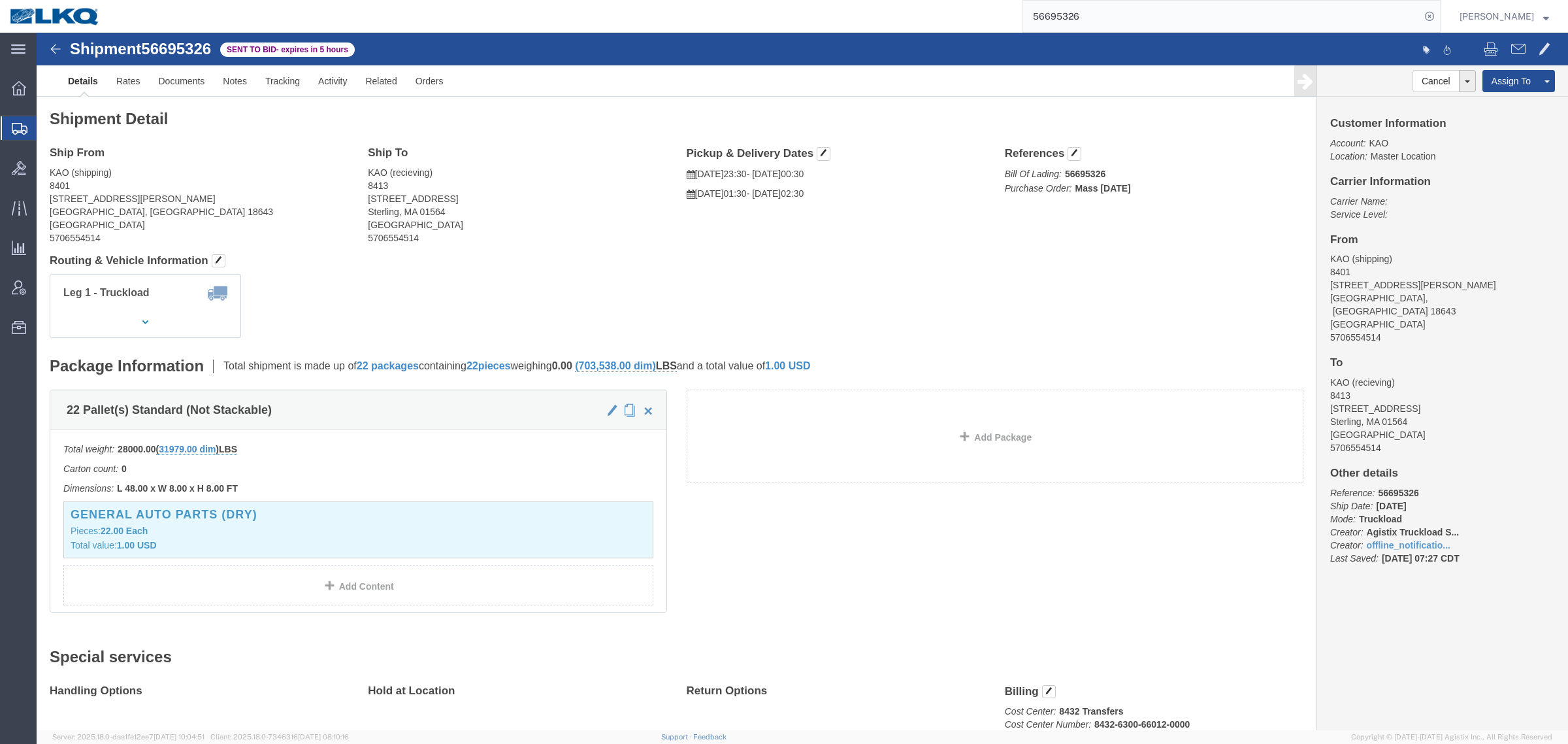
click address "KAO (recieving) [STREET_ADDRESS] 5706554514"
click div "Ship From KAO (shipping) [STREET_ADDRESS][PERSON_NAME] 5706554514"
click link "Notes"
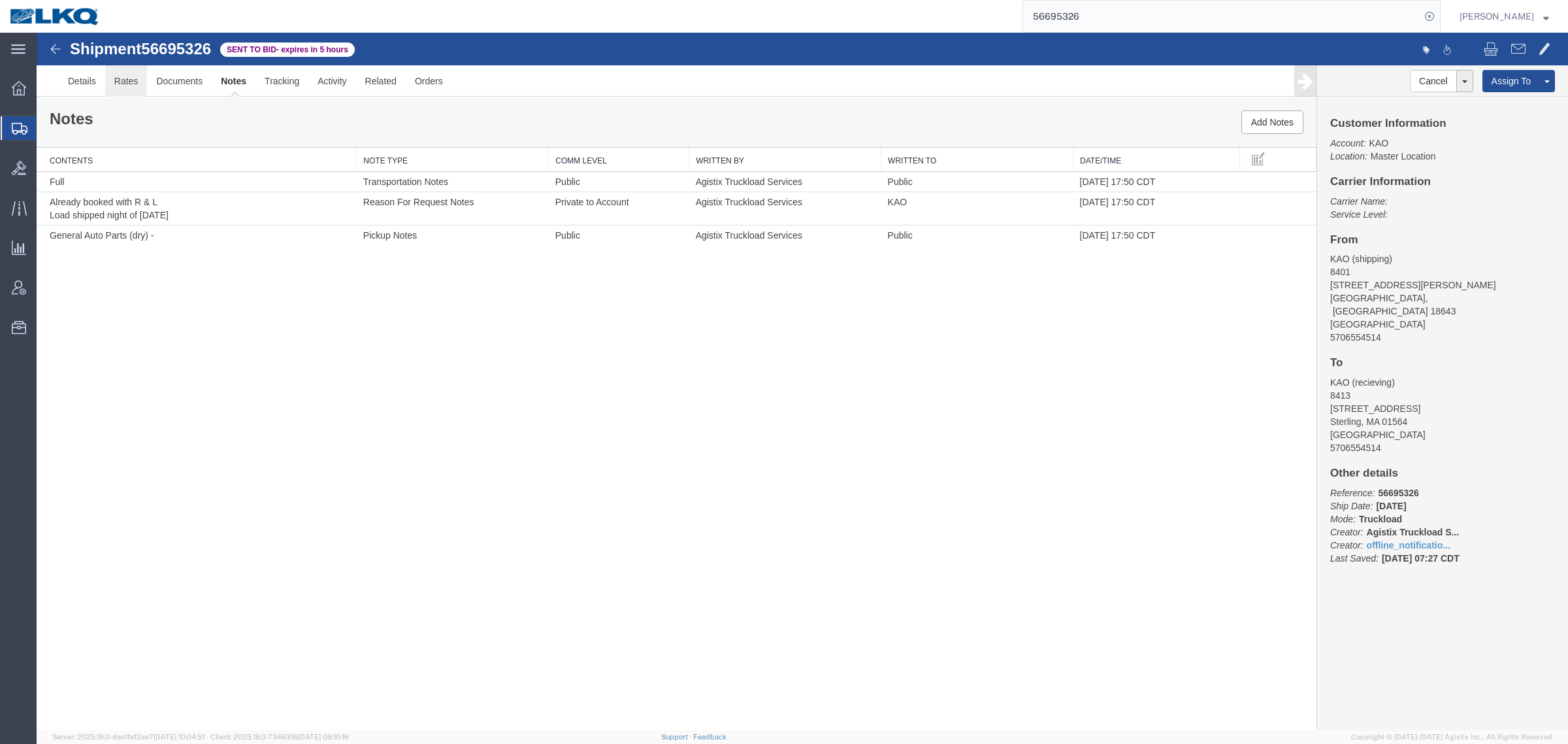
click at [125, 85] on link "Rates" at bounding box center [126, 81] width 42 height 31
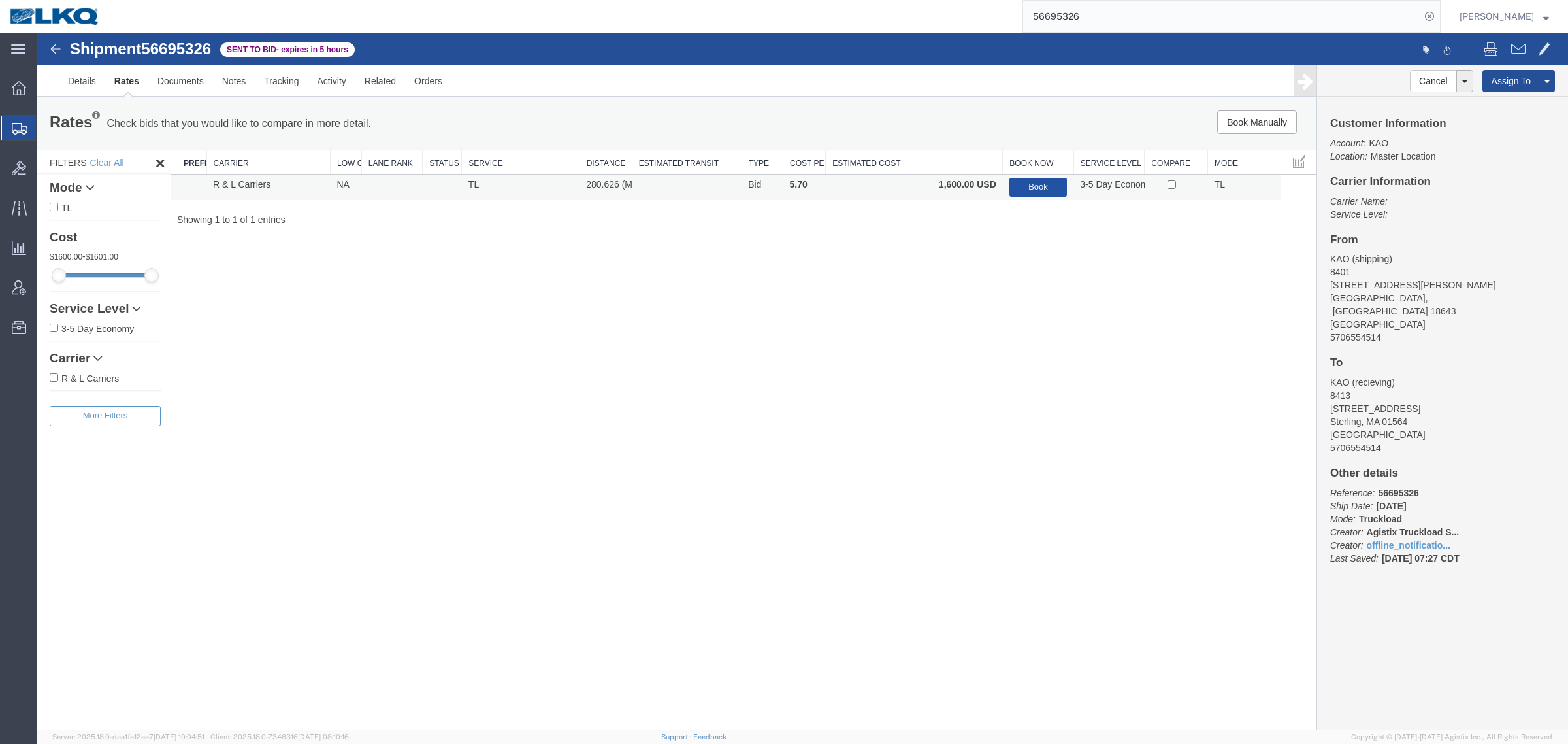
click at [1041, 180] on button "Book" at bounding box center [1038, 187] width 58 height 19
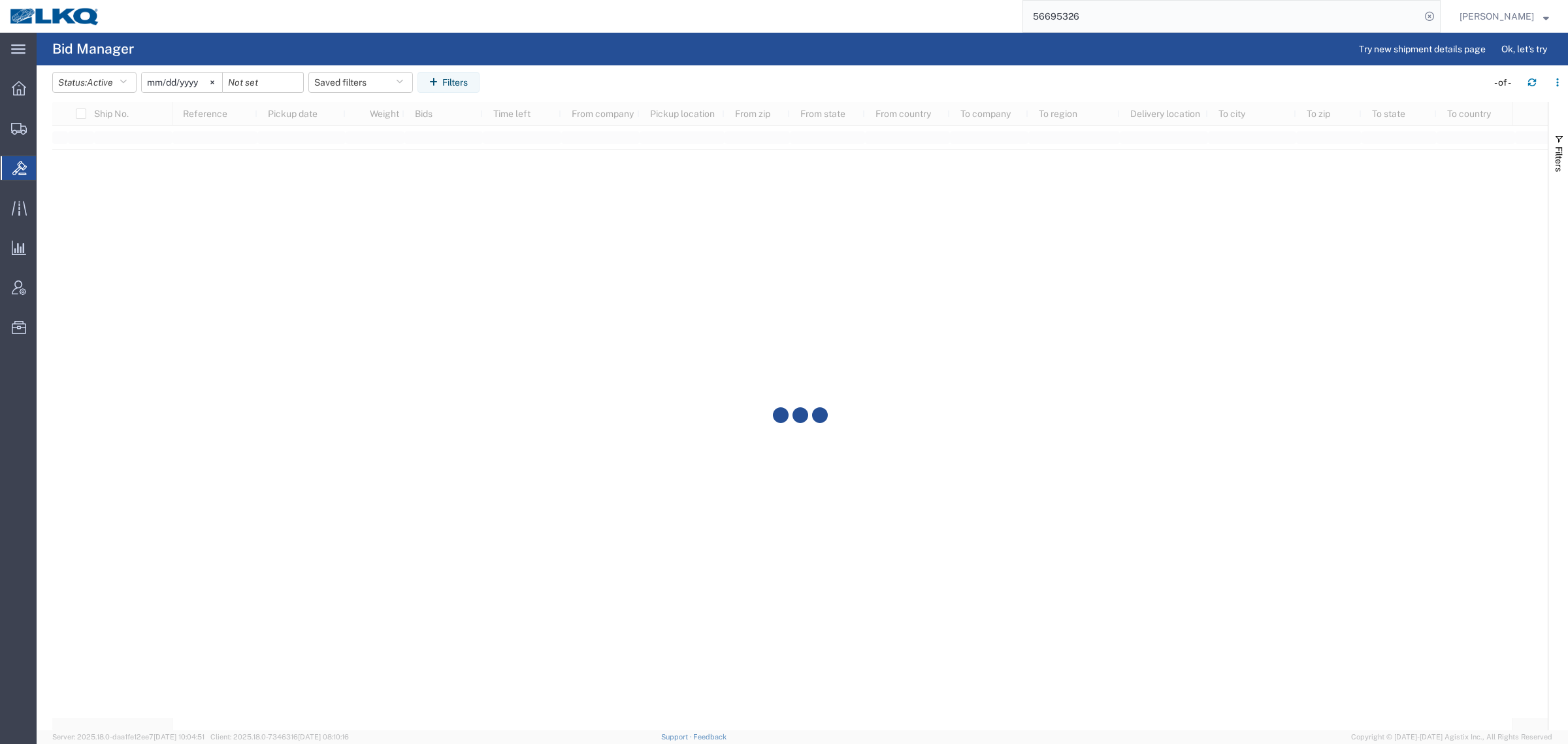
click at [759, 278] on div at bounding box center [800, 416] width 1496 height 628
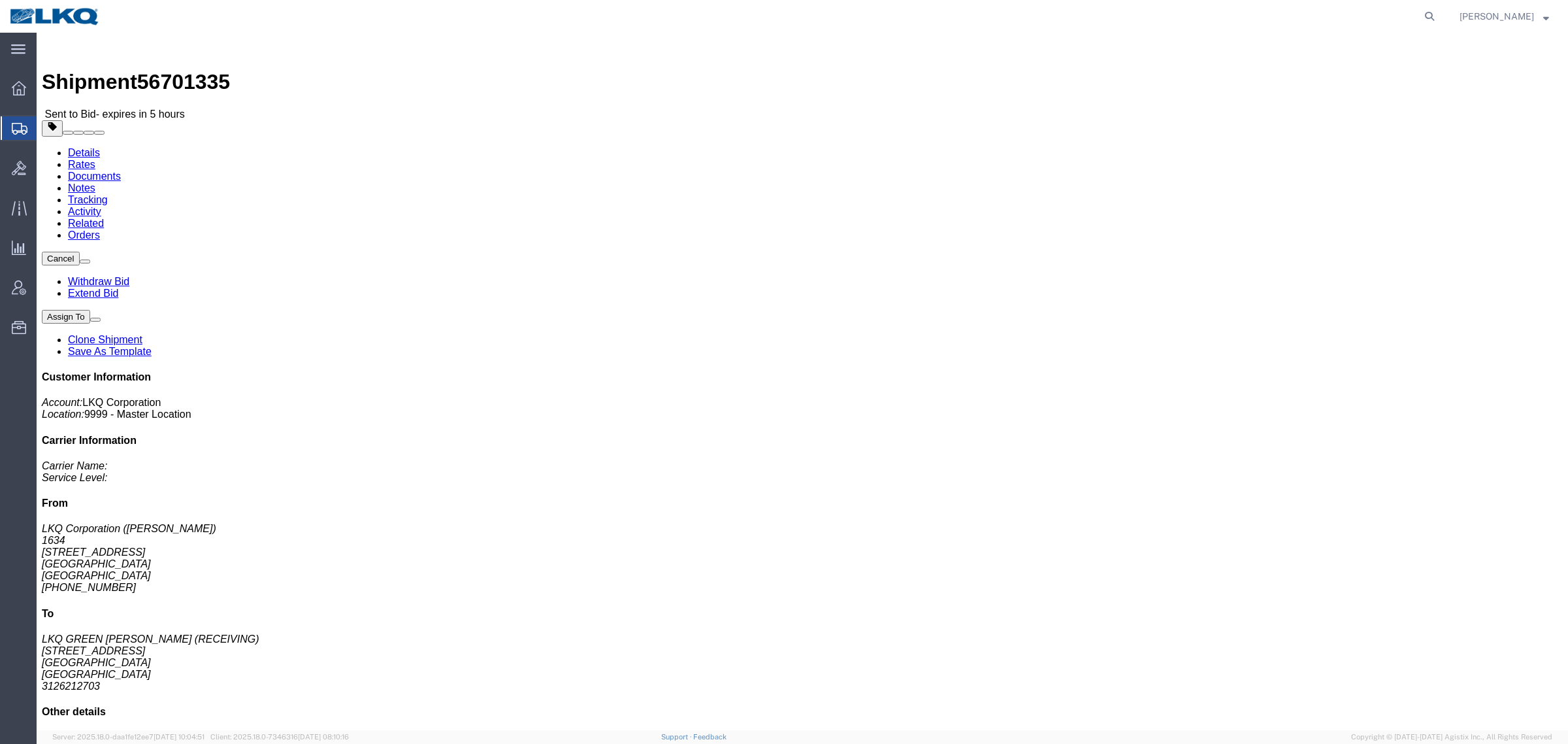
click h4 "Routing & Vehicle Information"
click link "Rates"
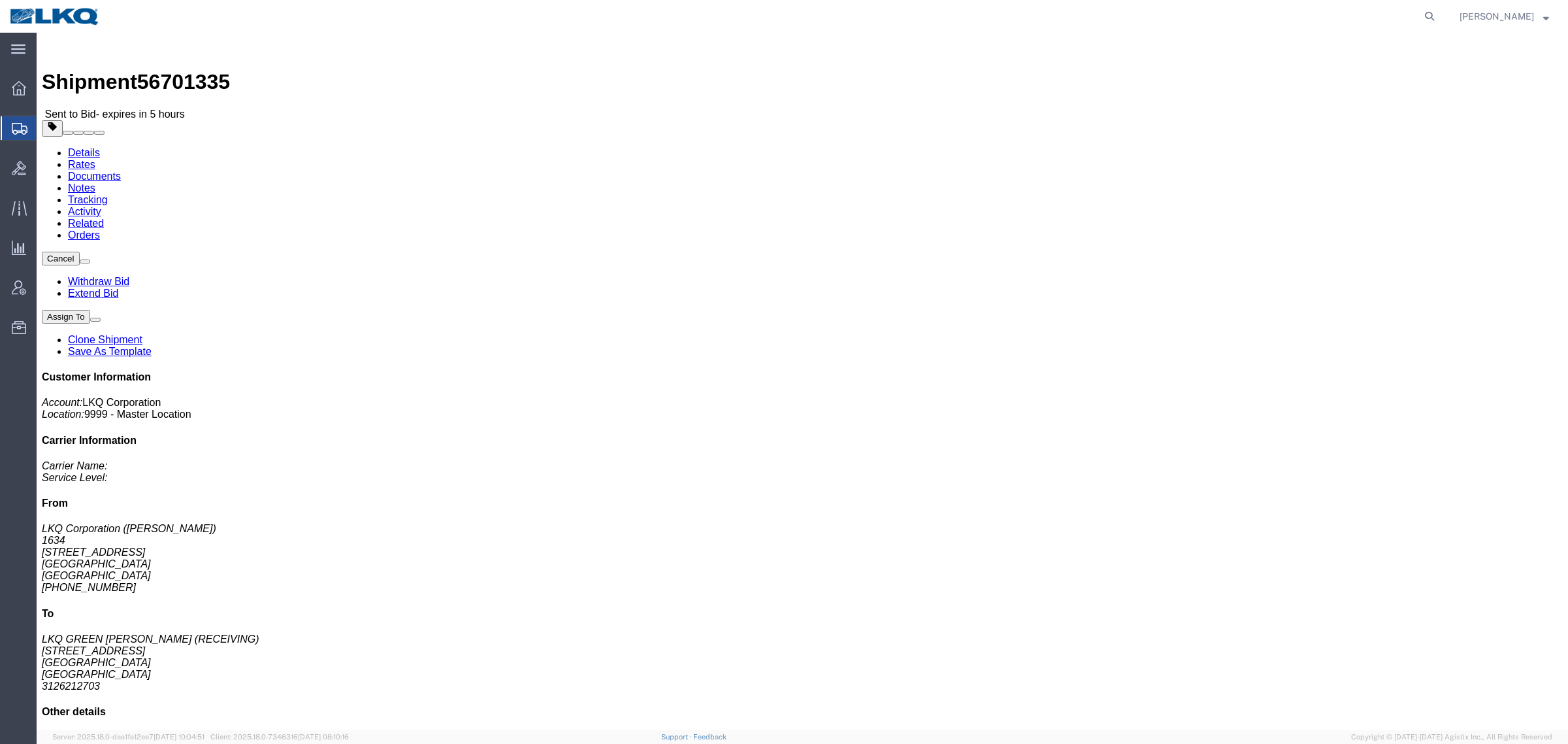
click link "Rates"
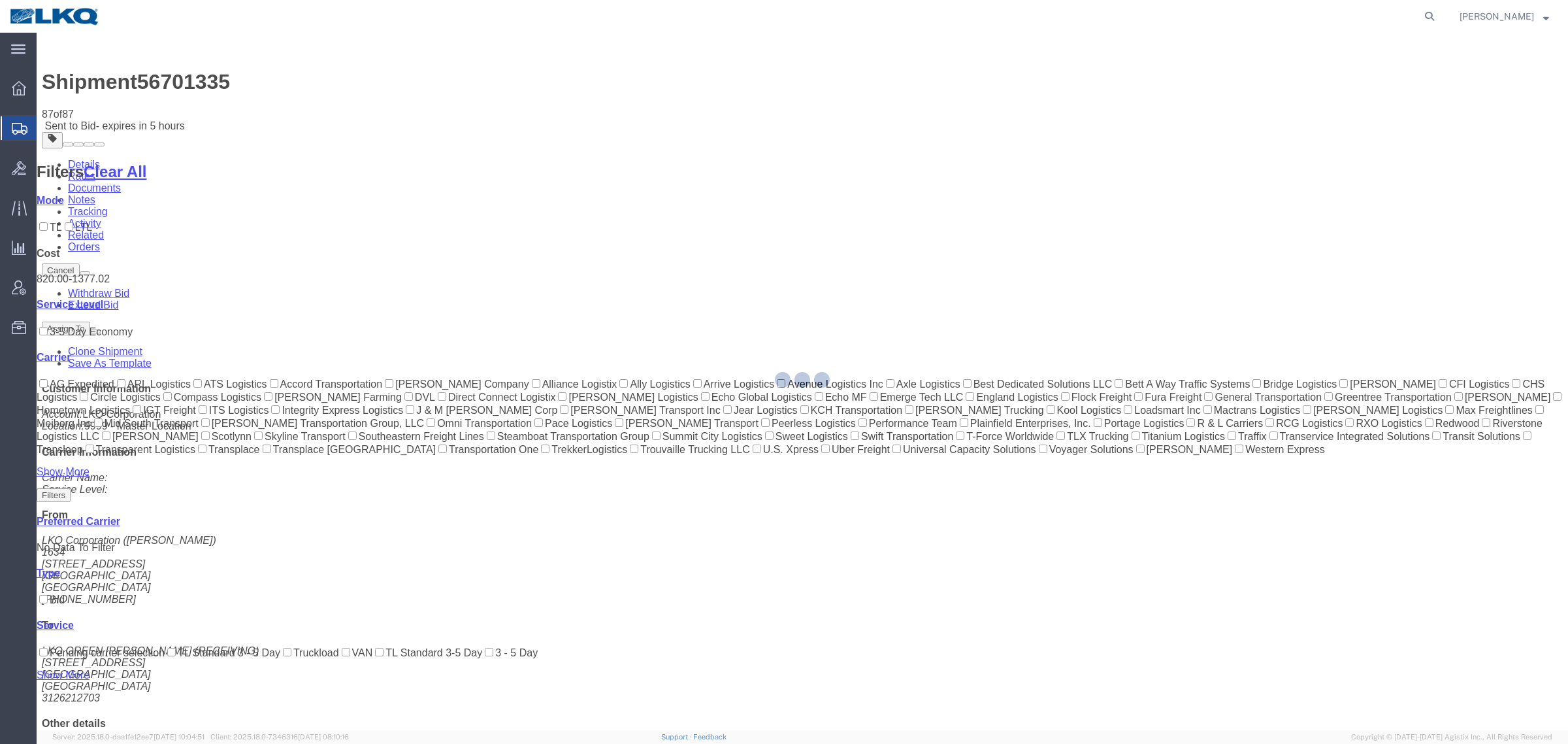
click at [926, 125] on div at bounding box center [802, 382] width 1532 height 698
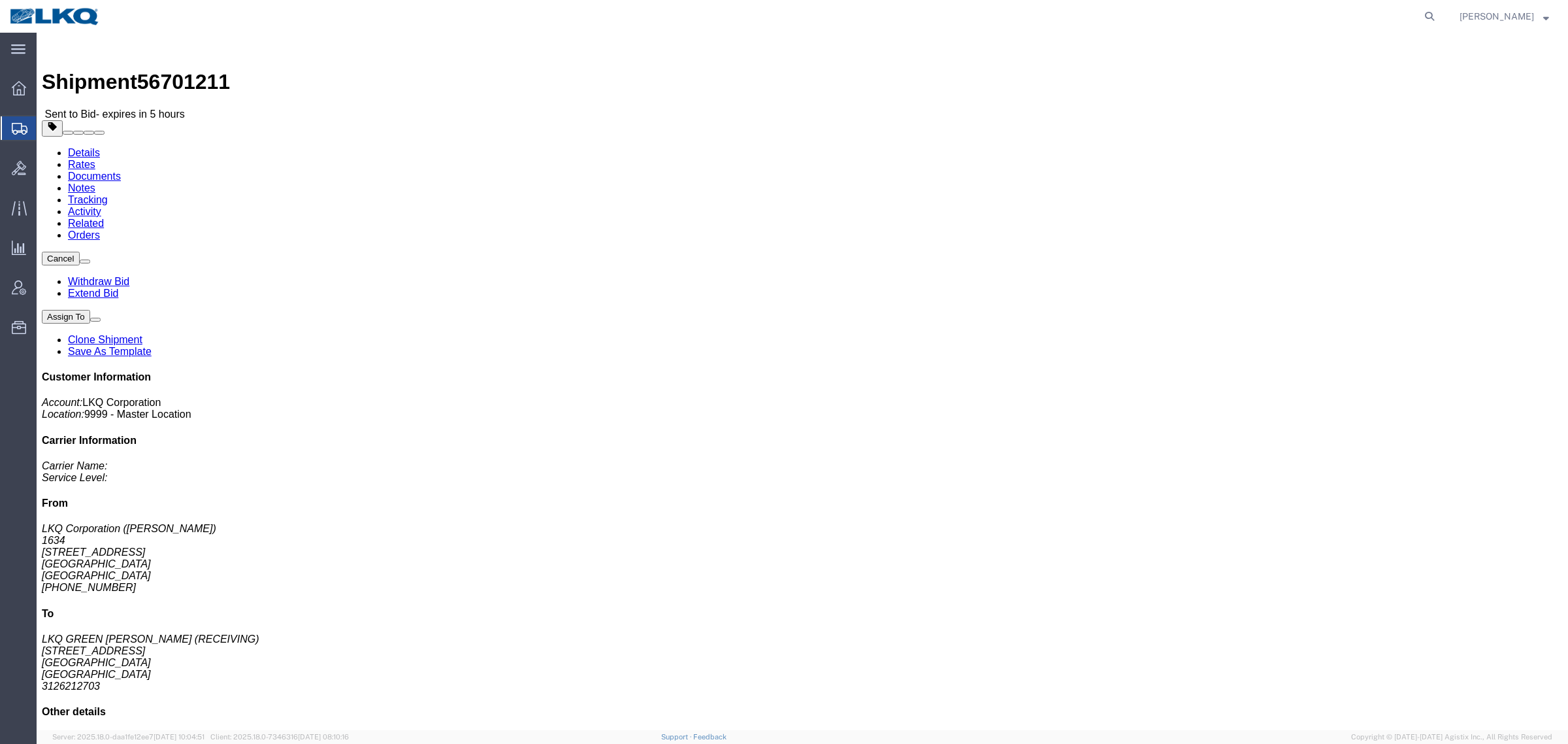
drag, startPoint x: 134, startPoint y: 94, endPoint x: 97, endPoint y: 61, distance: 49.6
click link "Rates"
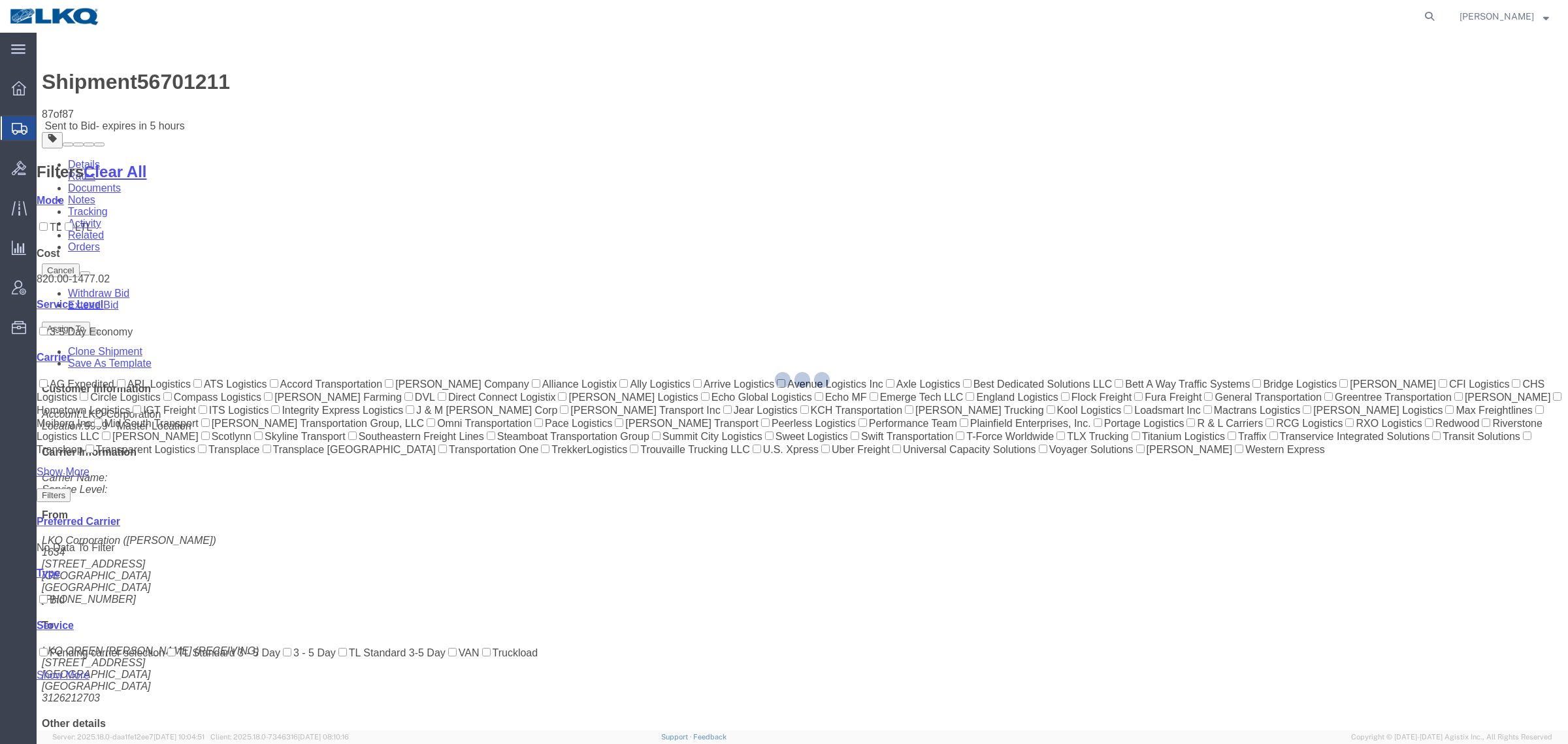
click at [994, 139] on div at bounding box center [802, 382] width 1532 height 698
click at [838, 113] on div at bounding box center [802, 382] width 1532 height 698
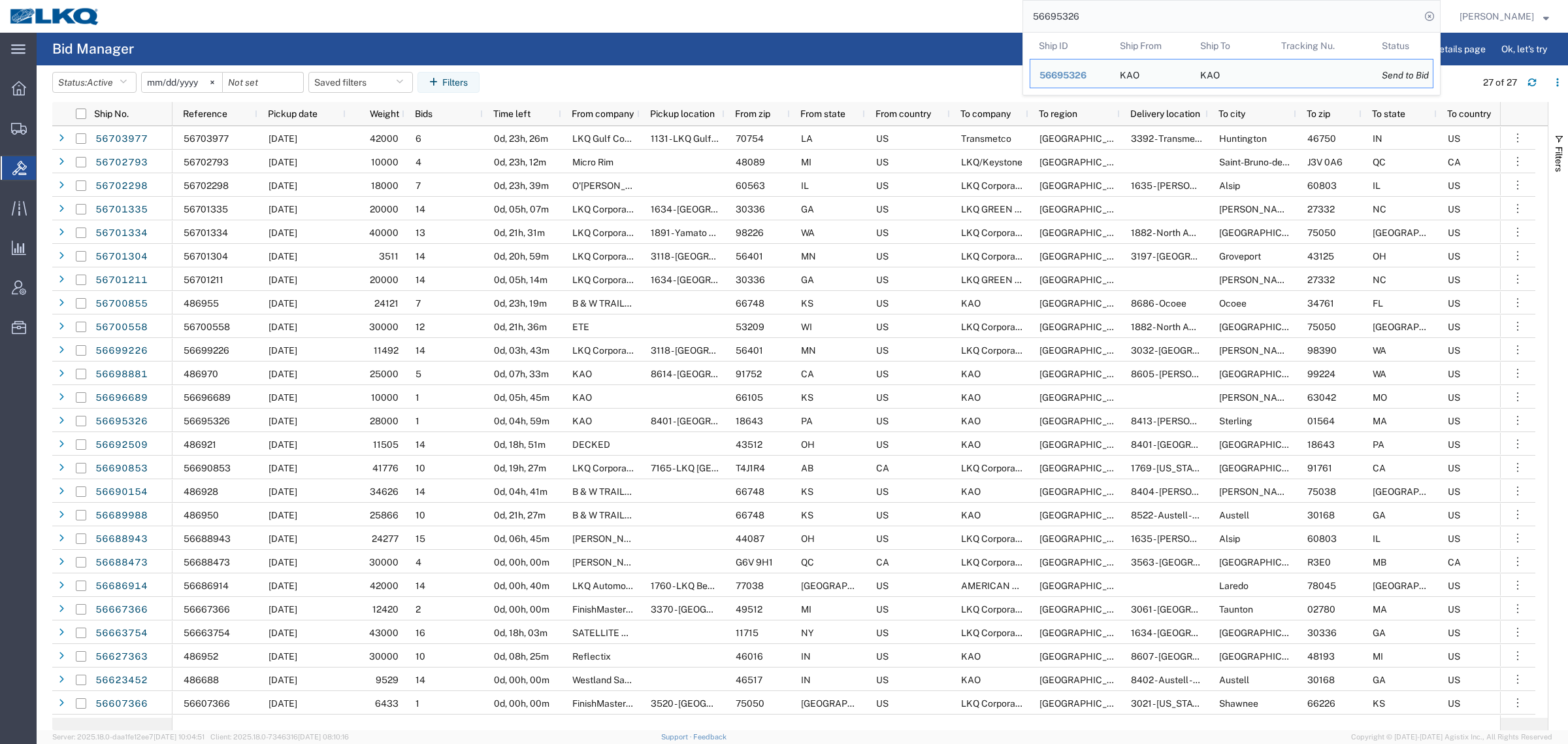
click at [834, 15] on div "56695326 Ship ID Ship From Ship To Tracking Nu. Status Ship ID 56695326 Ship Fr…" at bounding box center [775, 16] width 1331 height 33
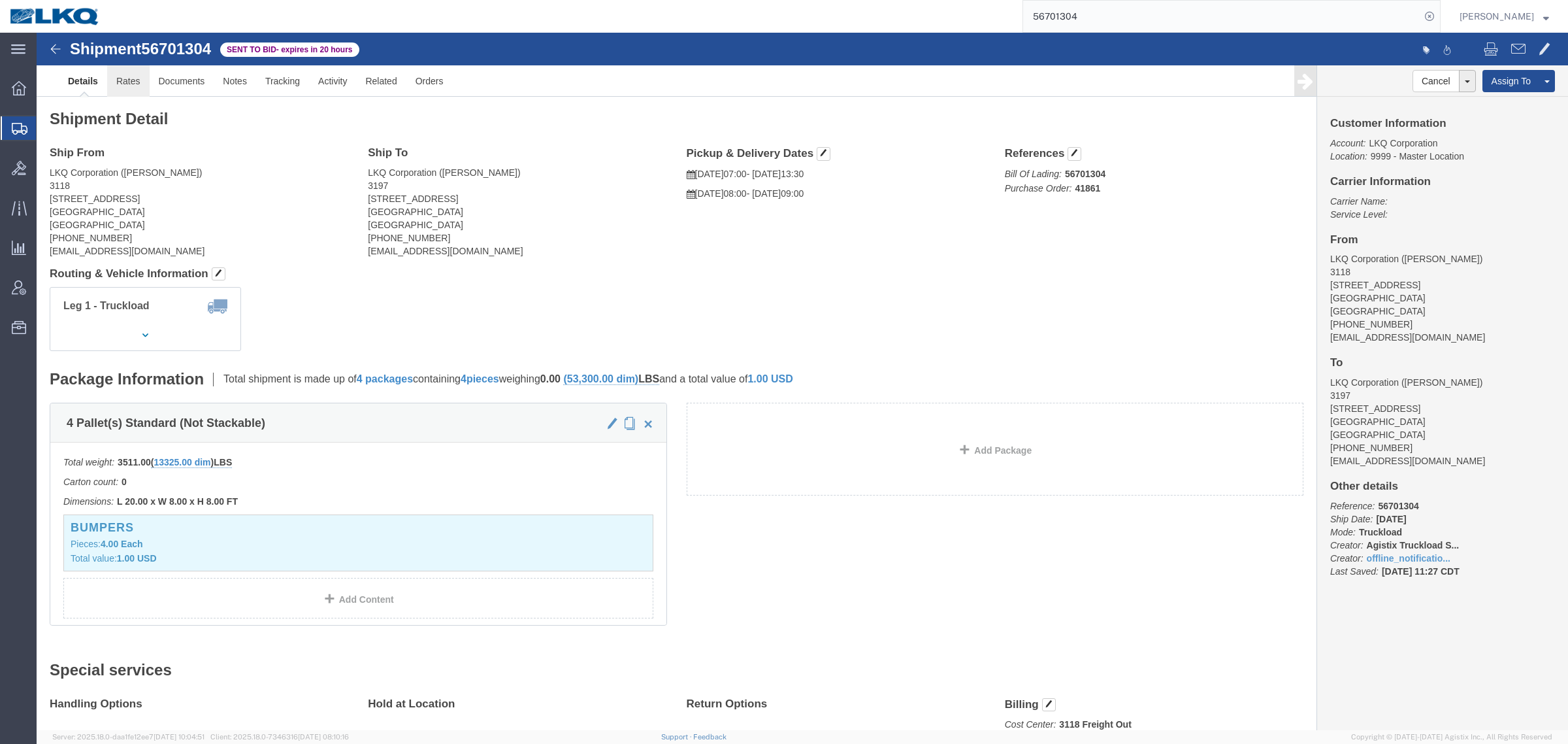
click link "Rates"
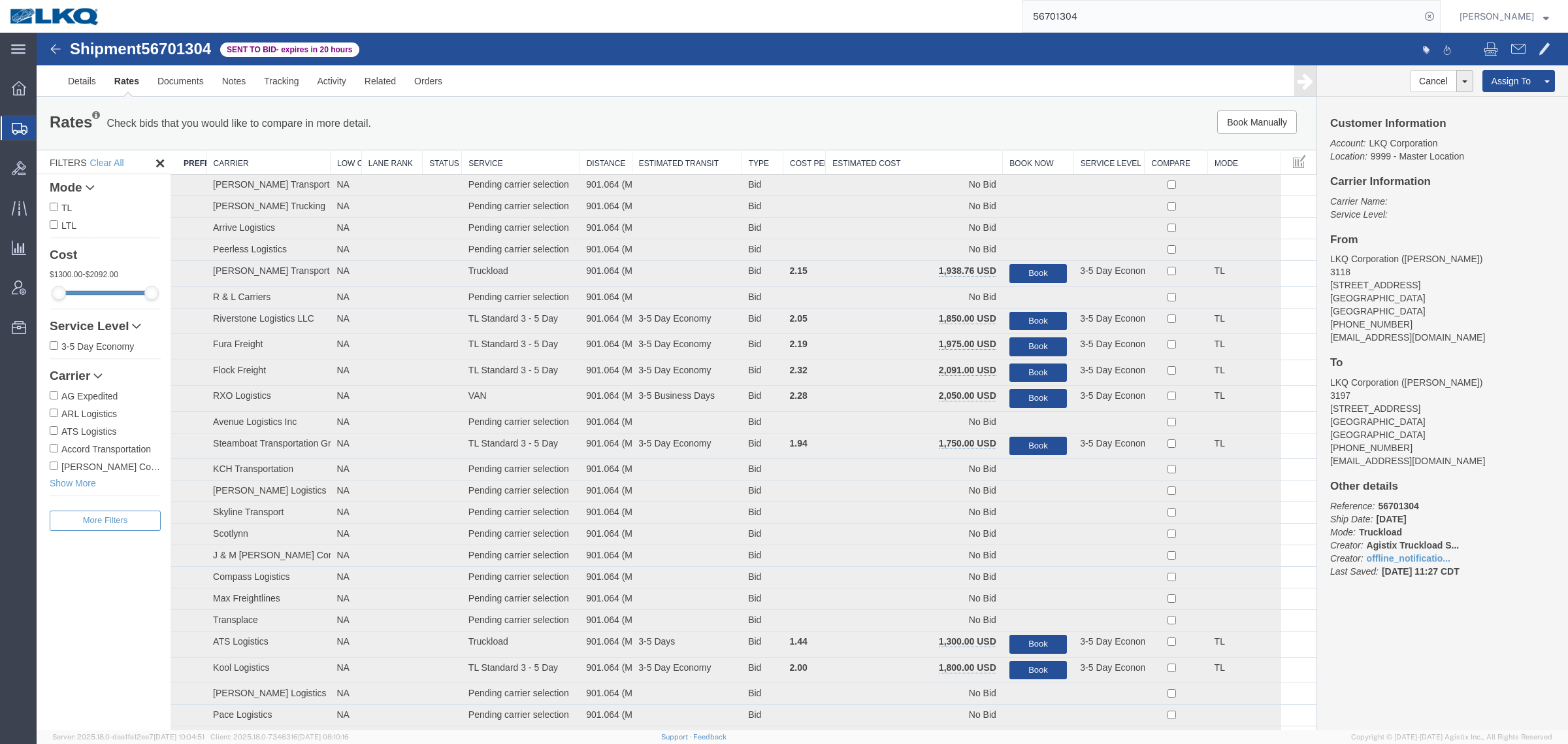
click at [877, 157] on th "Estimated Cost" at bounding box center [914, 162] width 177 height 24
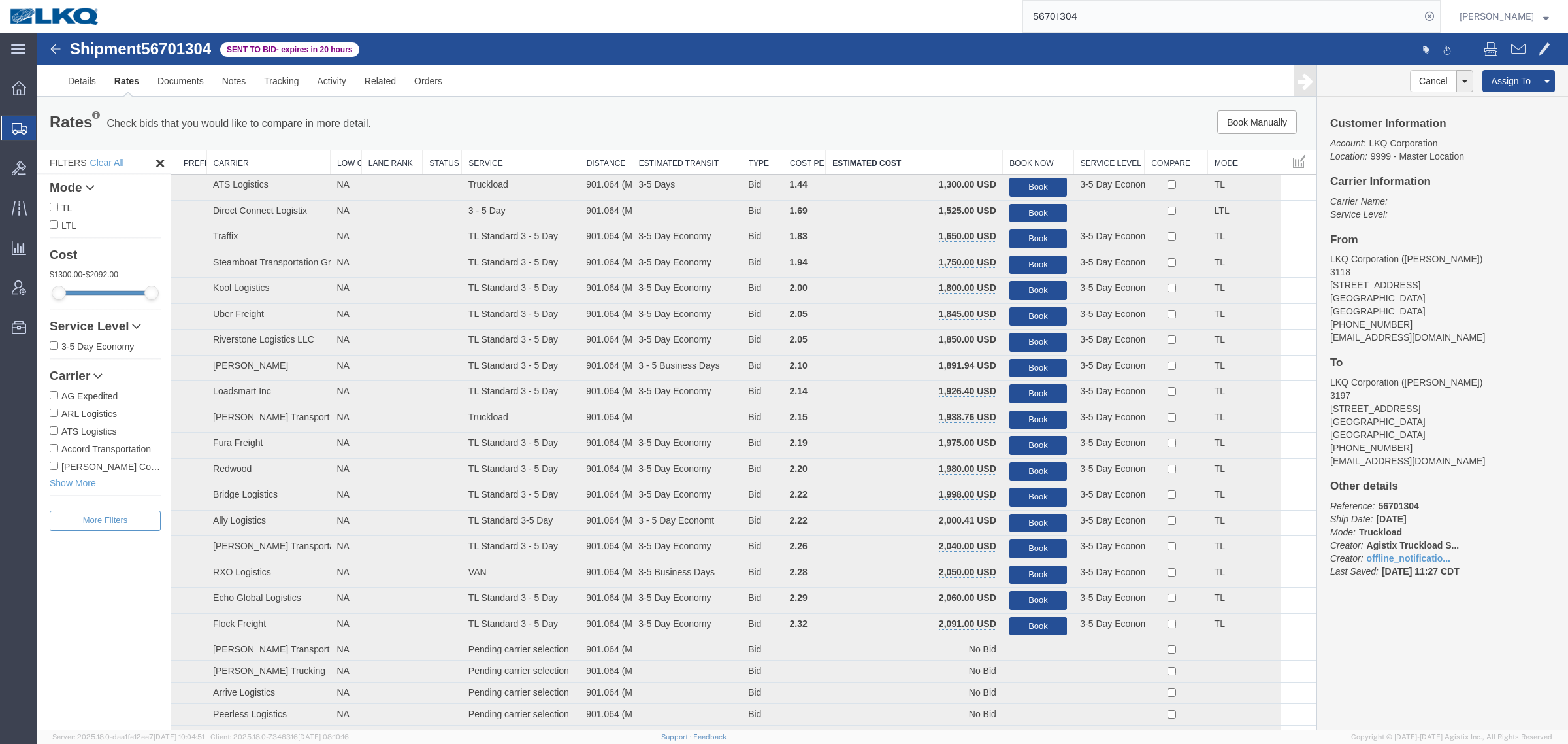
click at [884, 108] on div "Rates Check bids that you would like to compare in more detail. Compare Filter …" at bounding box center [676, 123] width 1280 height 52
drag, startPoint x: 873, startPoint y: 4, endPoint x: 866, endPoint y: 4, distance: 7.0
click at [868, 4] on div "56701304" at bounding box center [775, 16] width 1331 height 33
paste input "698881"
type input "56698881"
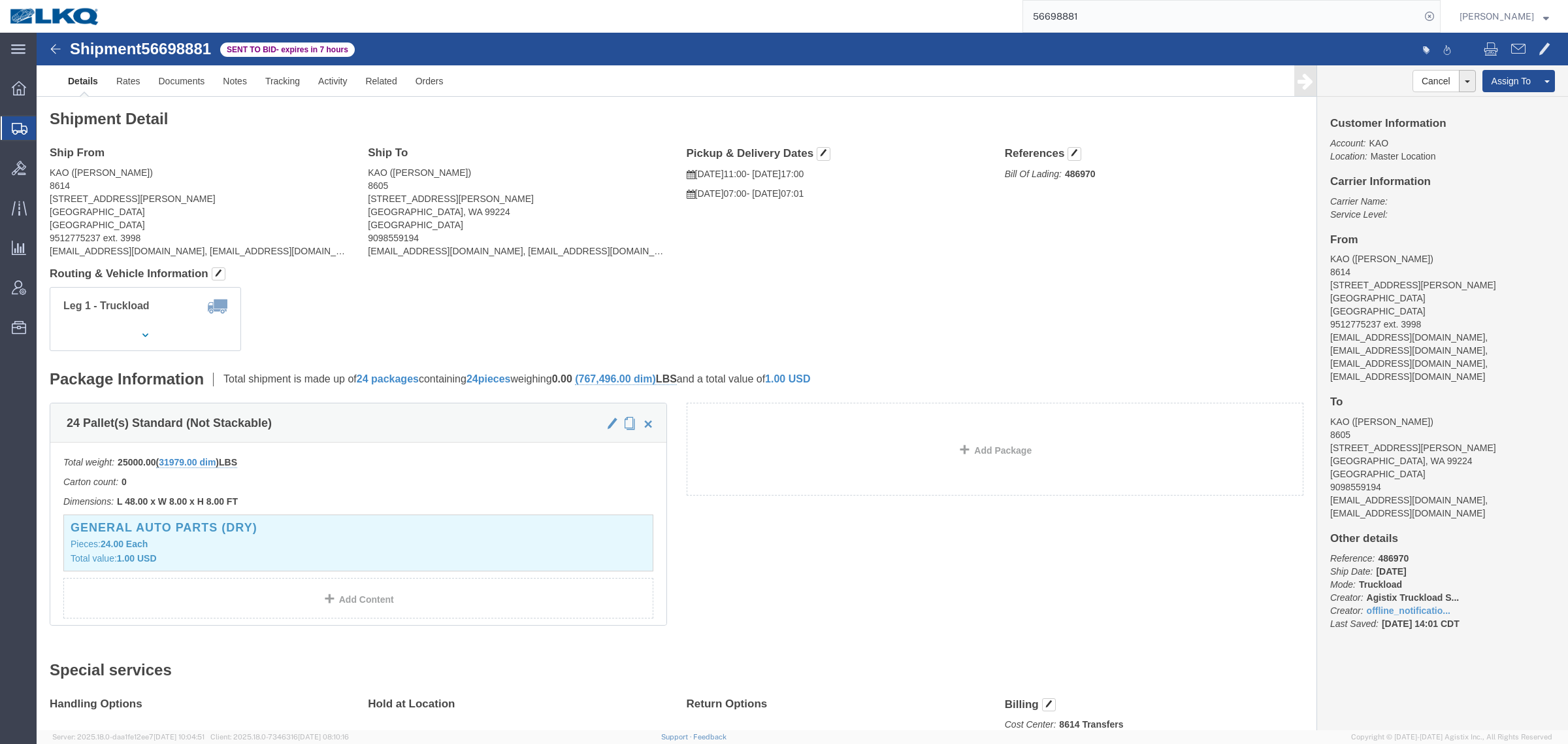
click div "Leg 1 - Truckload Vehicle 1: Standard Dry Van (53 Feet) Number of trucks: 1"
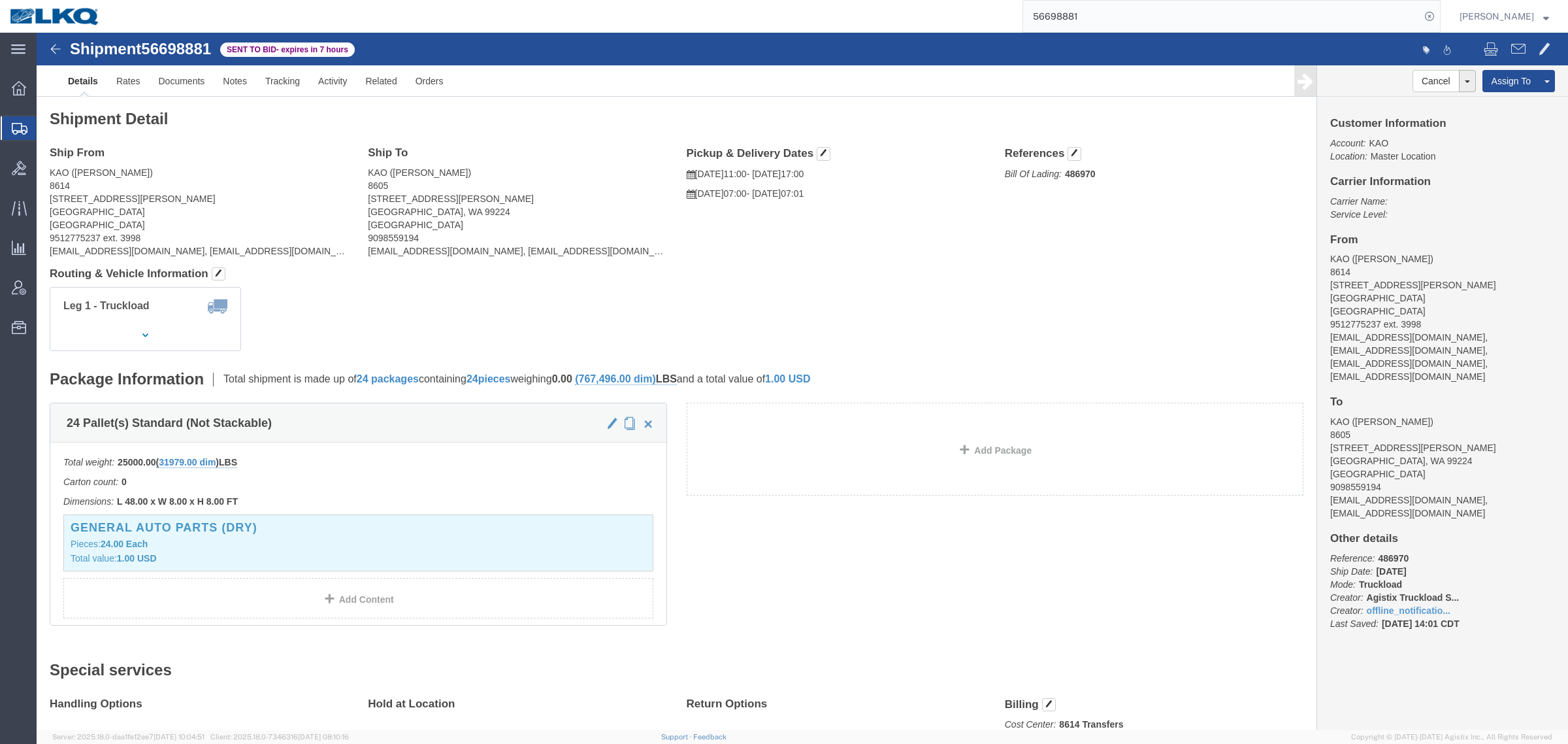
click div "Leg 1 - Truckload Vehicle 1: Standard Dry Van (53 Feet) Number of trucks: 1"
click address "KAO (Agustin Silverio) 8605 9212 W Hallett Rd Spokane, WA 99224 United States 9…"
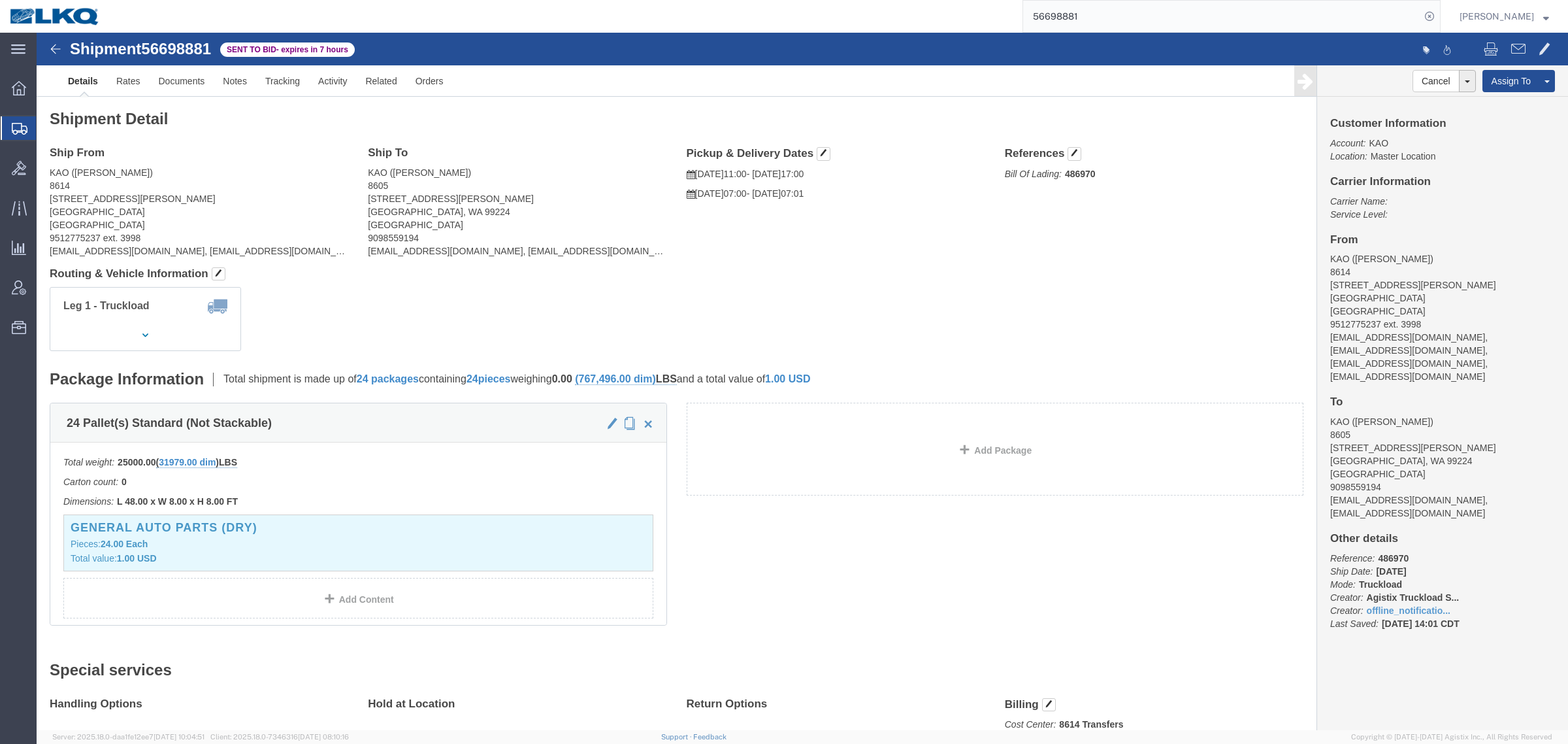
click address "KAO (Agustin Silverio) 8605 9212 W Hallett Rd Spokane, WA 99224 United States 9…"
click h4 "Routing & Vehicle Information"
click address "KAO (Agustin Silverio) 8605 9212 W Hallett Rd Spokane, WA 99224 United States 9…"
click link "Rates"
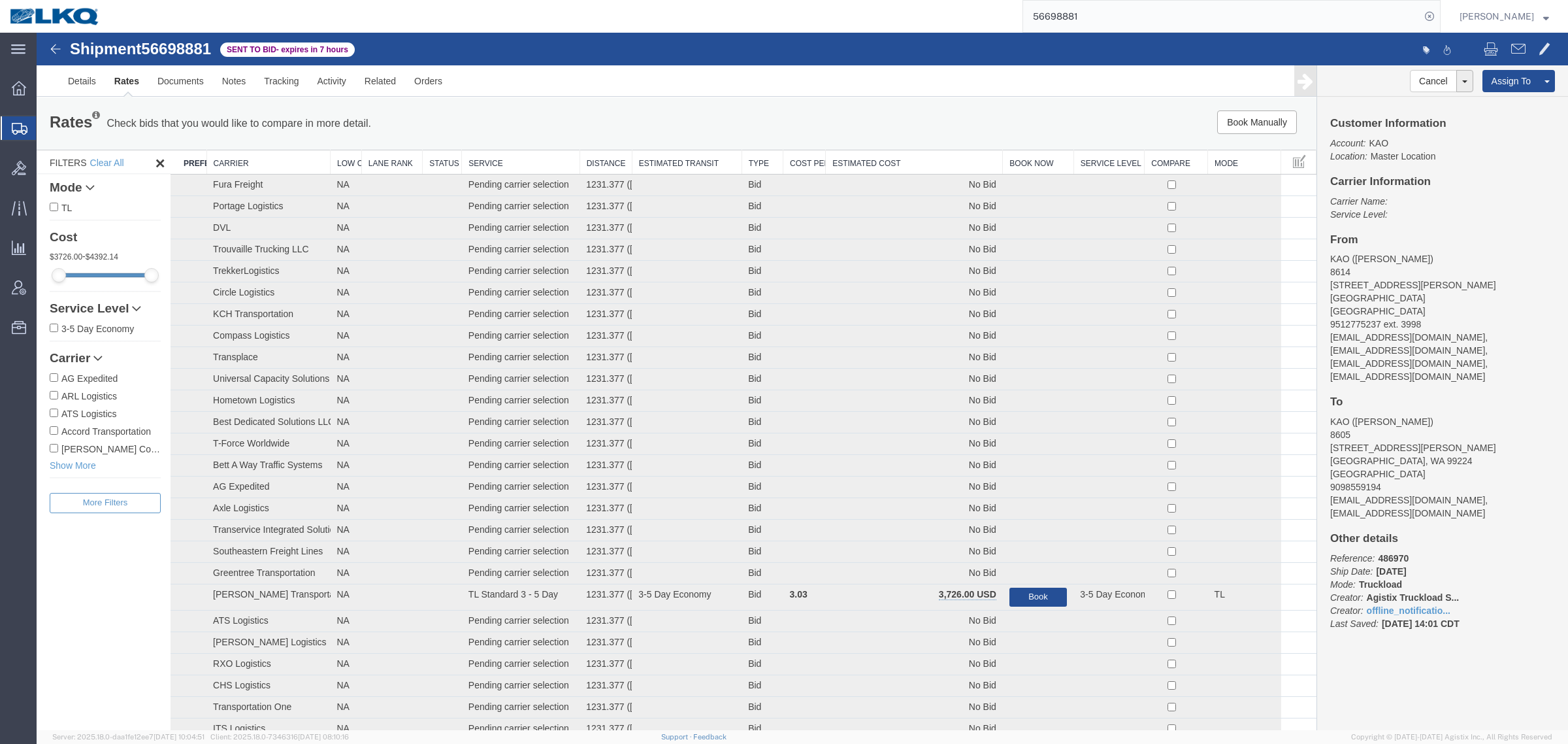
click at [915, 164] on th "Estimated Cost" at bounding box center [914, 162] width 177 height 24
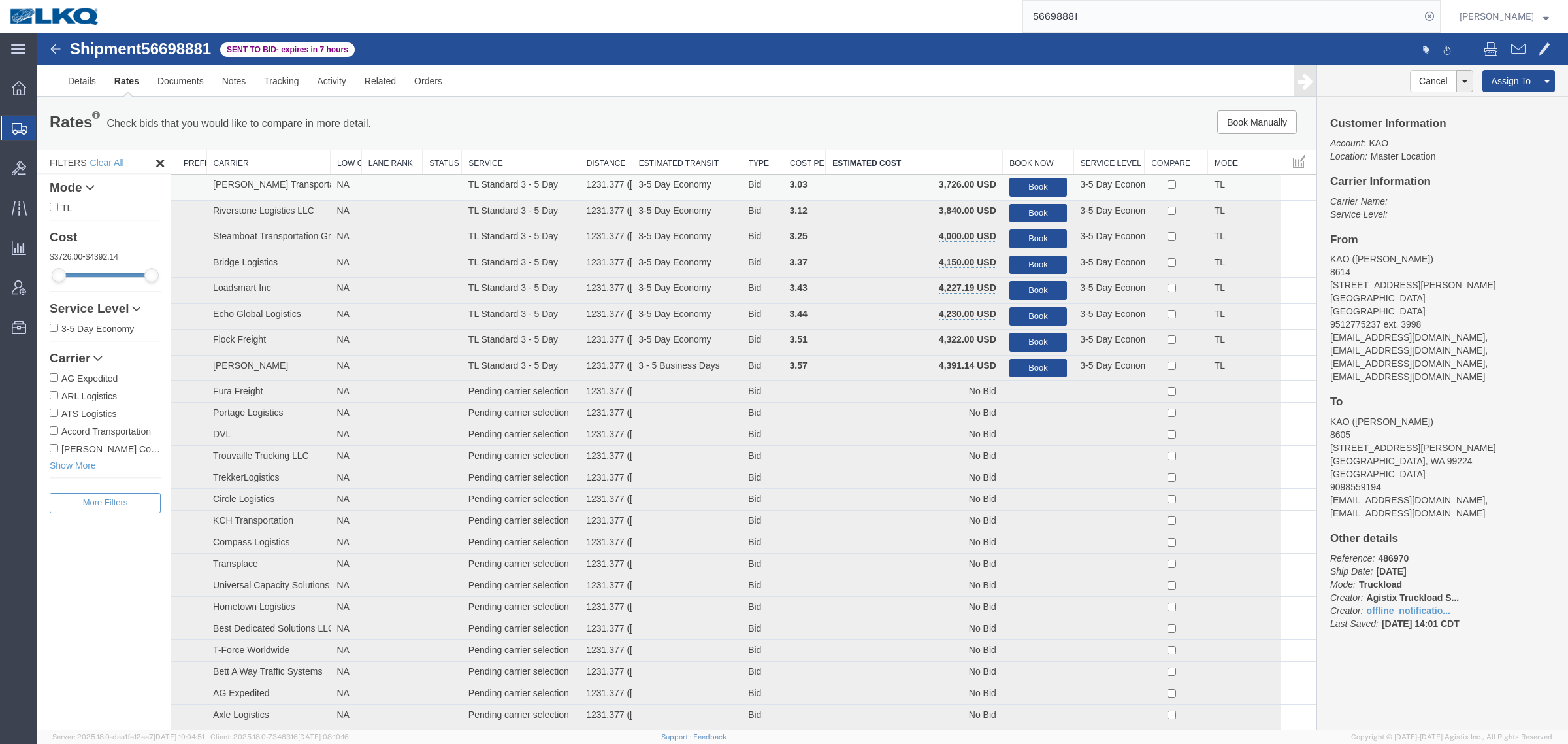
click at [1009, 177] on td "Book" at bounding box center [1038, 187] width 71 height 26
click at [952, 132] on div "Book Manually Pause Continue" at bounding box center [1048, 122] width 531 height 24
click at [962, 129] on div "Book Manually Pause Continue" at bounding box center [1048, 122] width 531 height 24
click at [1027, 180] on button "Book" at bounding box center [1038, 187] width 58 height 19
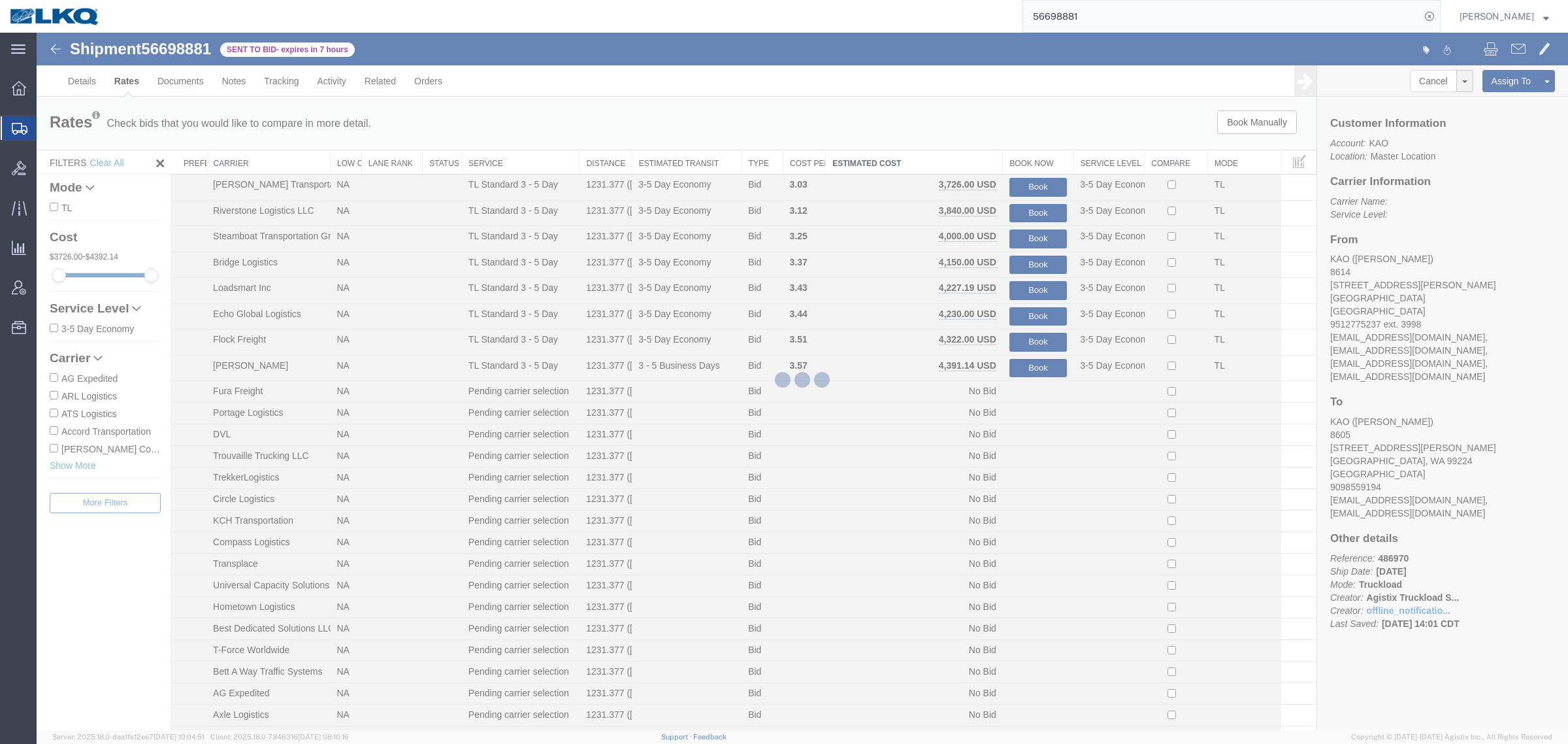
click at [841, 118] on div at bounding box center [802, 382] width 1532 height 698
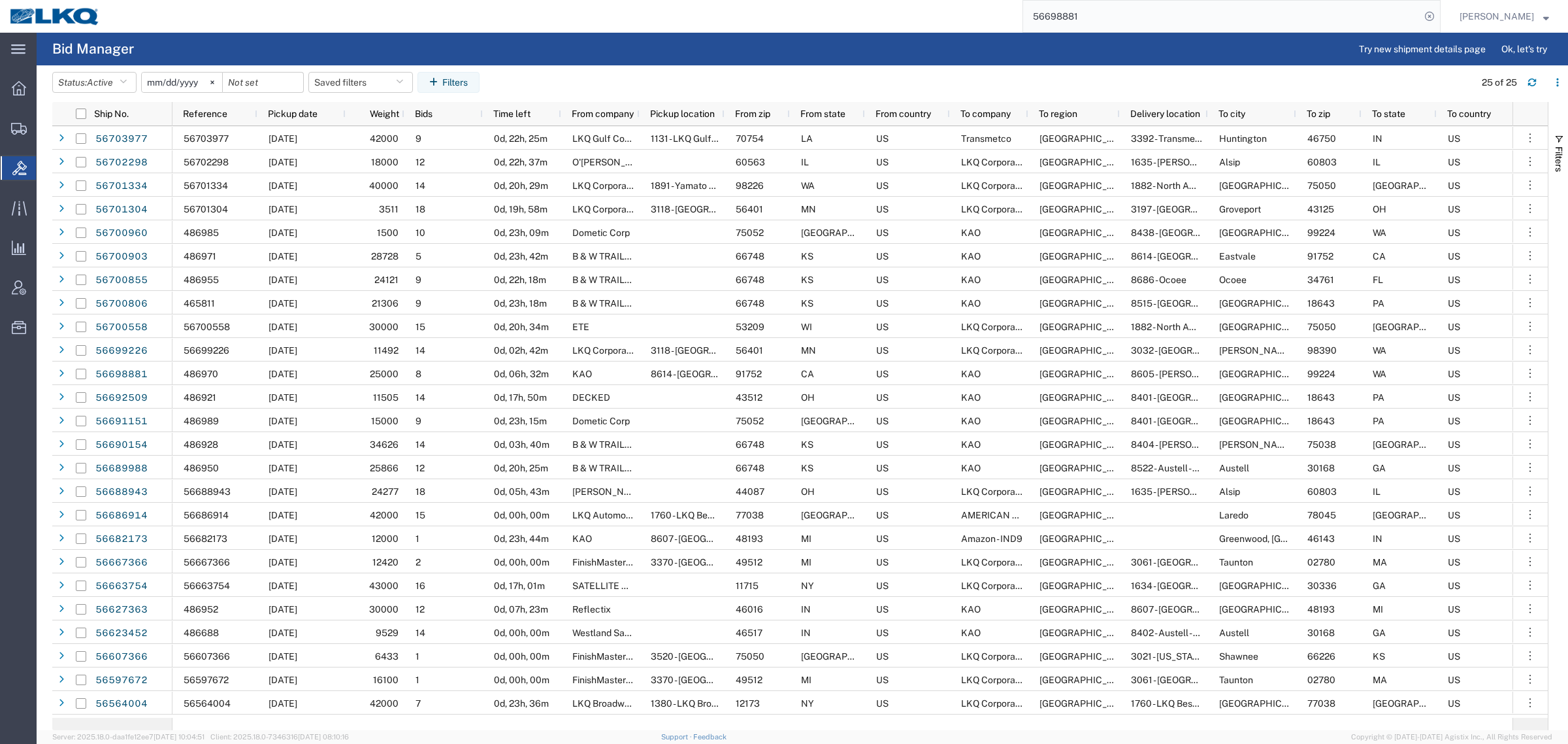
click at [910, 76] on agx-table-filter-chips "Status: Active Active All Awaiting Confirmation Awarded Closed Expired Open Wit…" at bounding box center [760, 87] width 1416 height 30
click at [848, 69] on header "Status: Active Active All Awaiting Confirmation Awarded Closed Expired Open Wit…" at bounding box center [810, 83] width 1516 height 36
click at [897, 66] on header "Status: Active Active All Awaiting Confirmation Awarded Closed Expired Open Wit…" at bounding box center [810, 83] width 1516 height 36
click at [818, 77] on agx-table-filter-chips "Status: Active Active All Awaiting Confirmation Awarded Closed Expired Open Wit…" at bounding box center [760, 87] width 1416 height 30
click at [842, 86] on agx-table-filter-chips "Status: Active Active All Awaiting Confirmation Awarded Closed Expired Open Wit…" at bounding box center [760, 87] width 1416 height 30
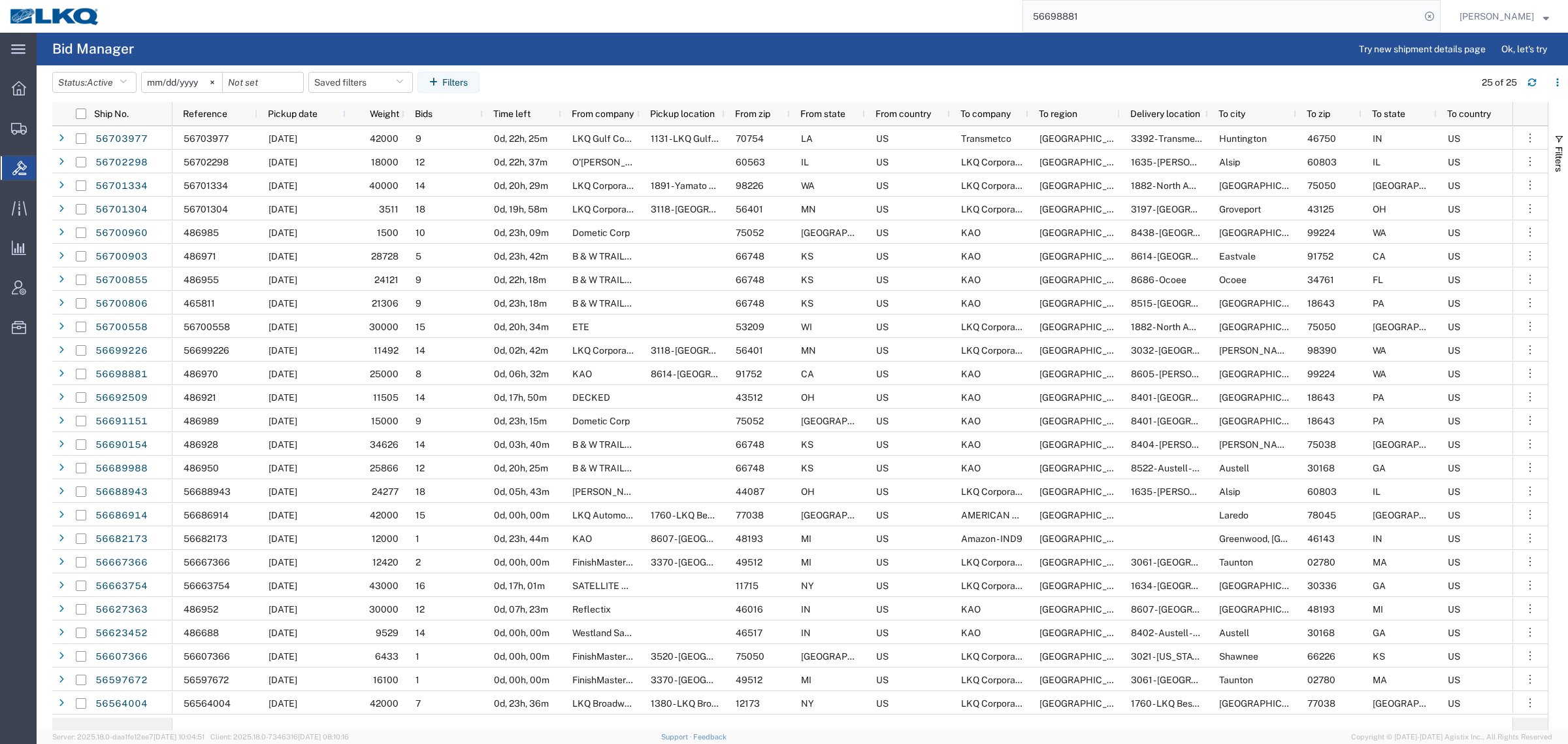
click at [1131, 13] on input "56698881" at bounding box center [1222, 16] width 397 height 31
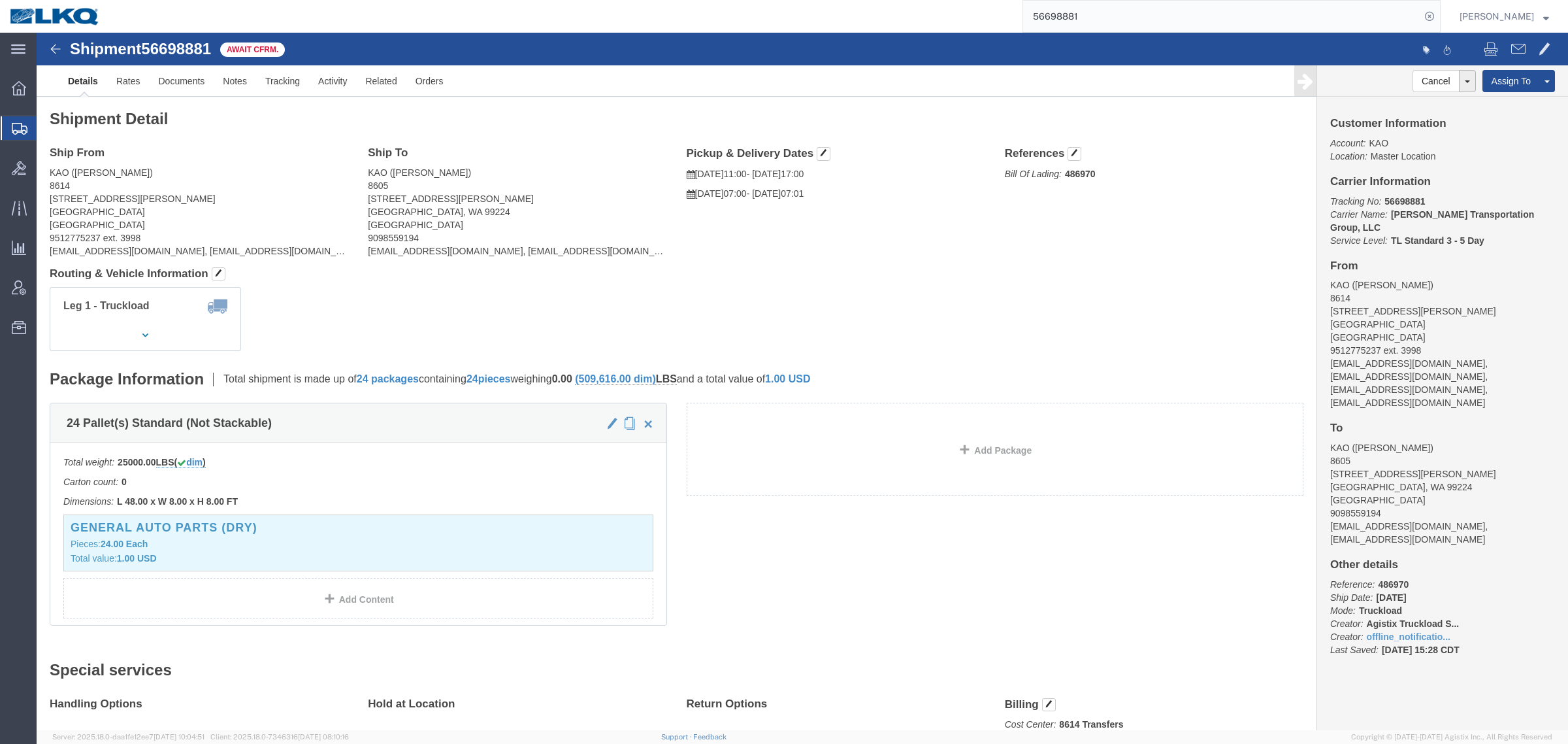
click div "Leg 1 - Truckload Vehicle 1: Standard Dry Van (53 Feet) Number of trucks: 1"
click div "Shipment Detail Ship From KAO (Stephen Solway) 8614 15640 Cantu-Galleano Ranch …"
click address "KAO (Stephen Solway) 8614 15640 Cantu-Galleano Ranch Rd Eastvale, CA 91752 Unit…"
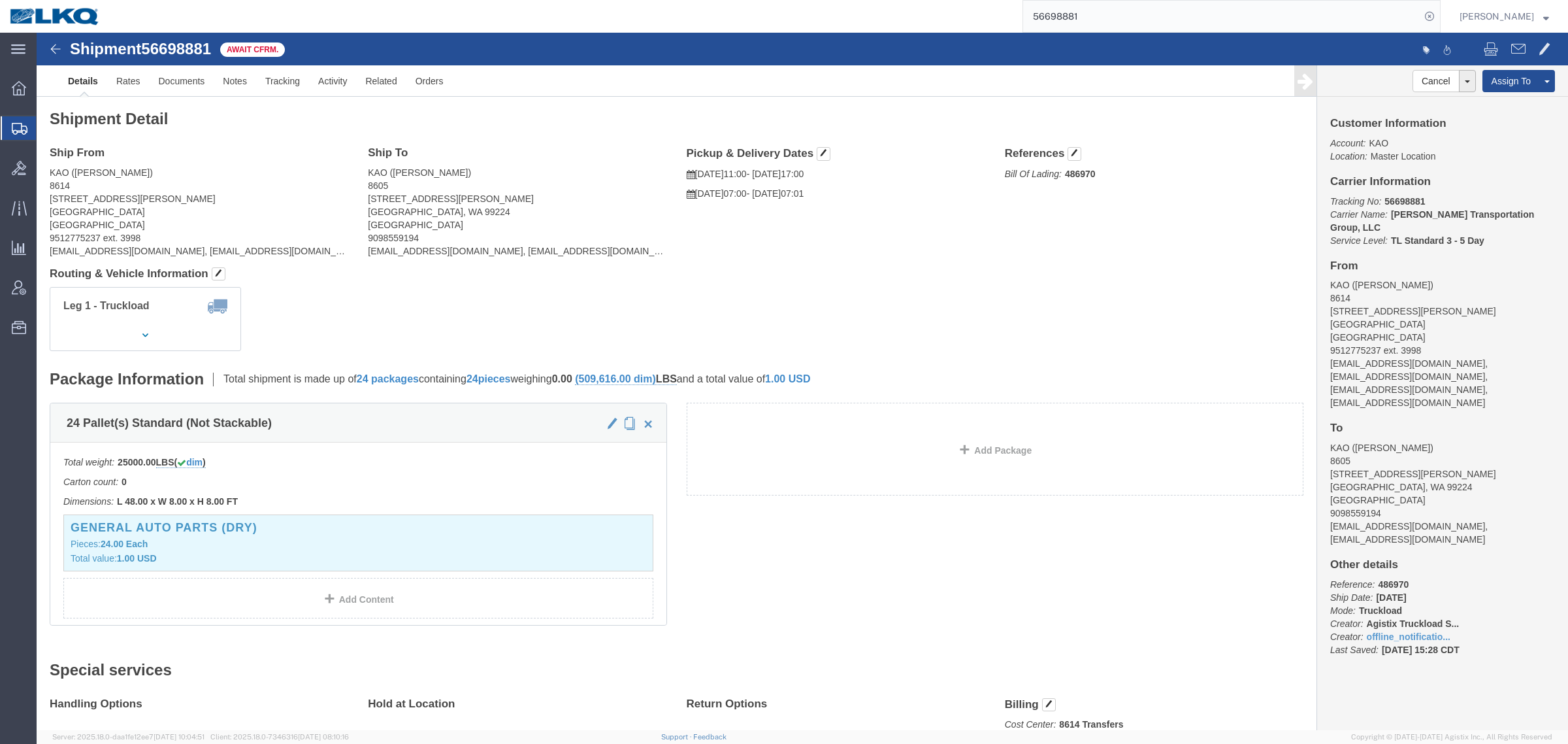
drag, startPoint x: 269, startPoint y: 136, endPoint x: 285, endPoint y: 133, distance: 16.3
click address "KAO (Stephen Solway) 8614 15640 Cantu-Galleano Ranch Rd Eastvale, CA 91752 Unit…"
click h4 "Ship From"
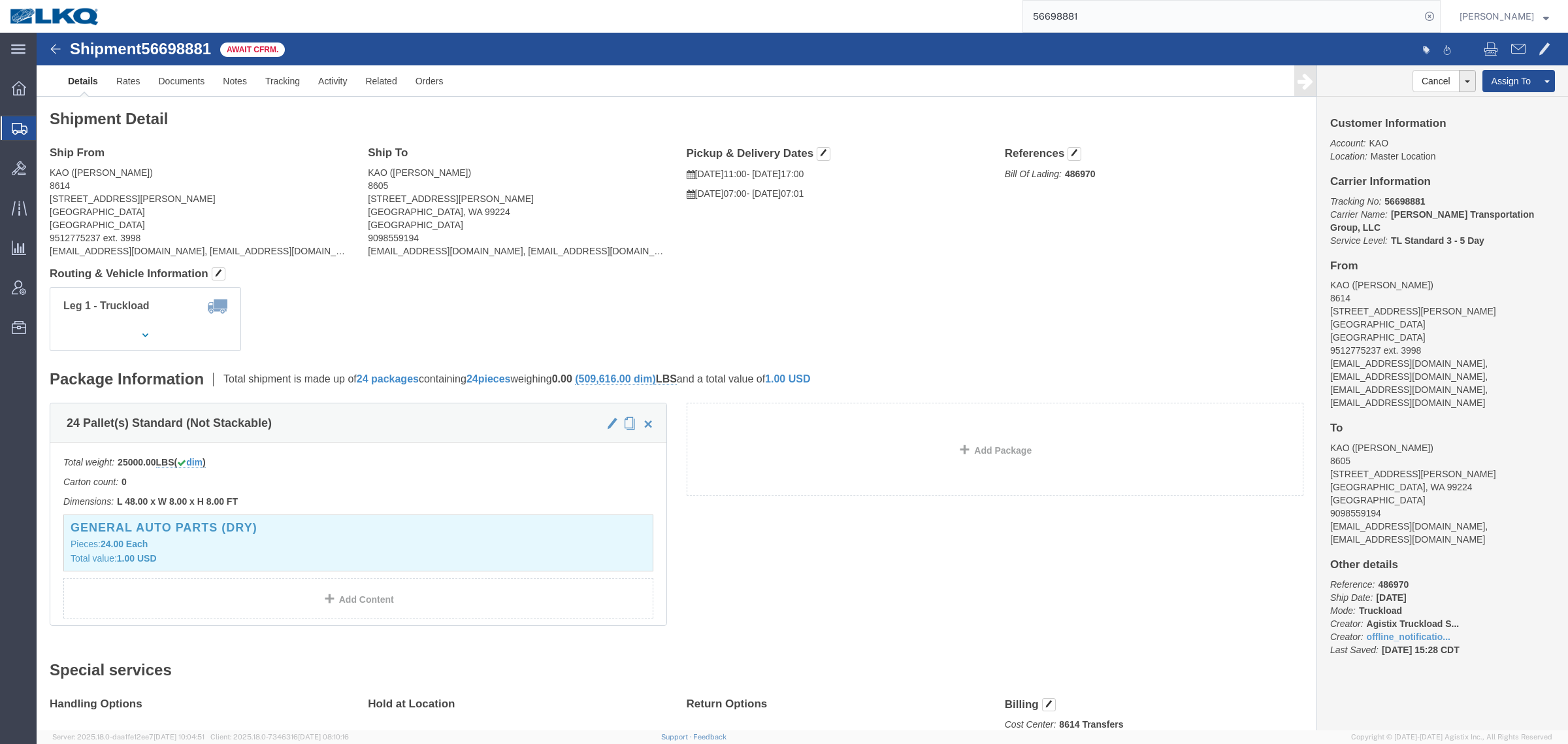
click h2 "Shipment Detail"
click address "KAO (Agustin Silverio) 8605 9212 W Hallett Rd Spokane, WA 99224 United States 9…"
click div "Ship From KAO (Stephen Solway) 8614 15640 Cantu-Galleano Ranch Rd Eastvale, CA …"
click h4 "Ship From"
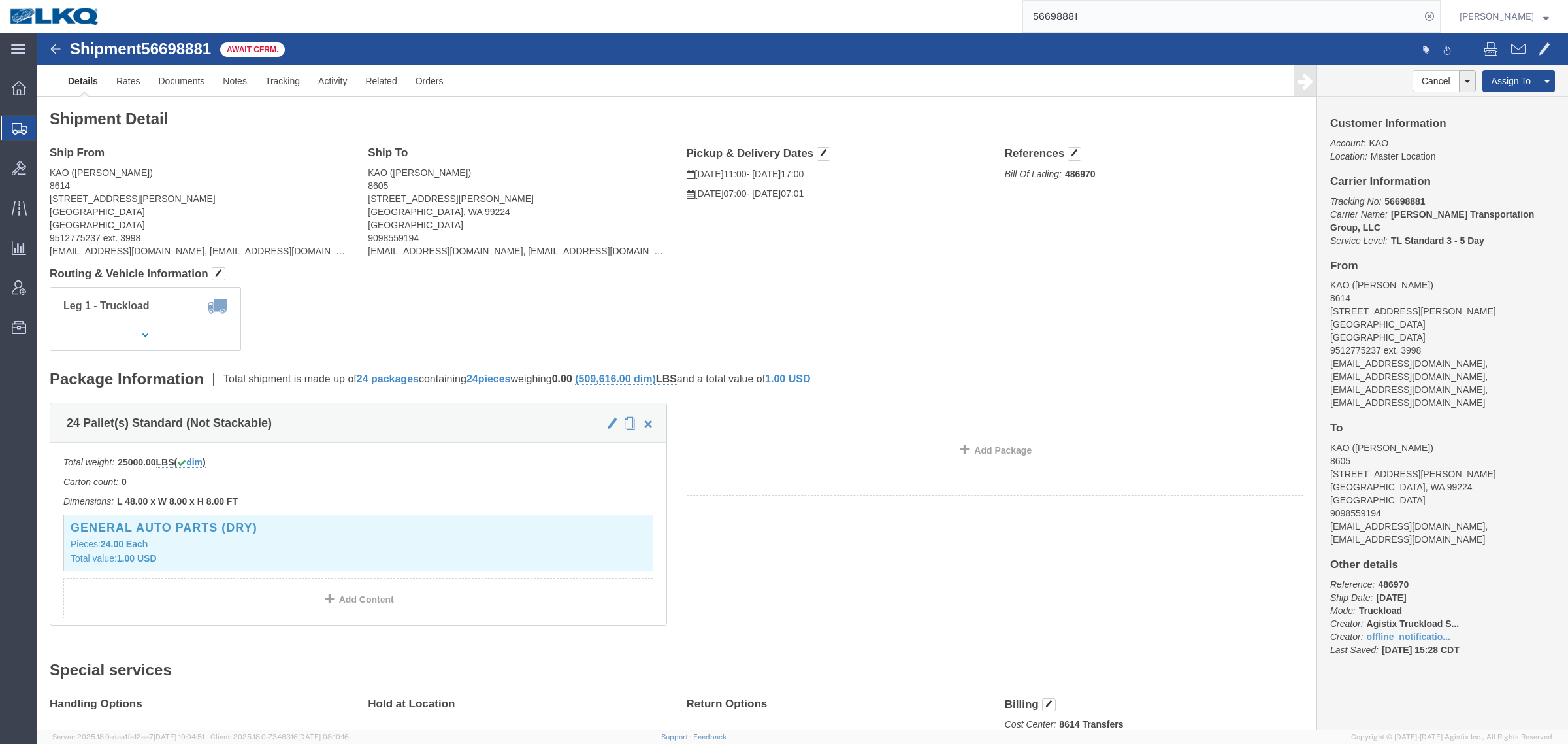
click h4 "Routing & Vehicle Information"
click address "KAO (Agustin Silverio) 8605 9212 W Hallett Rd Spokane, WA 99224 United States 9…"
click link "Rates"
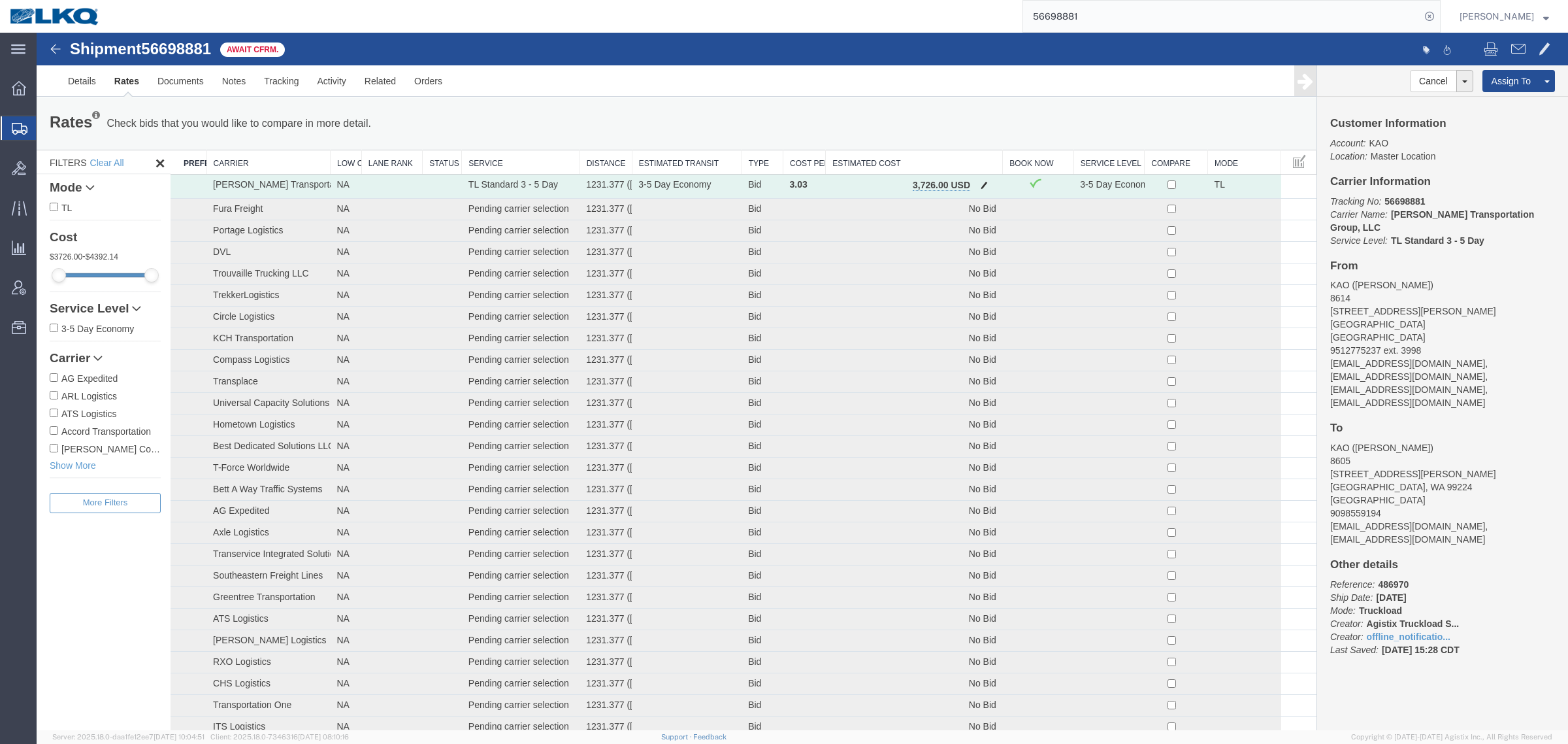
click at [981, 184] on span "button" at bounding box center [984, 184] width 7 height 9
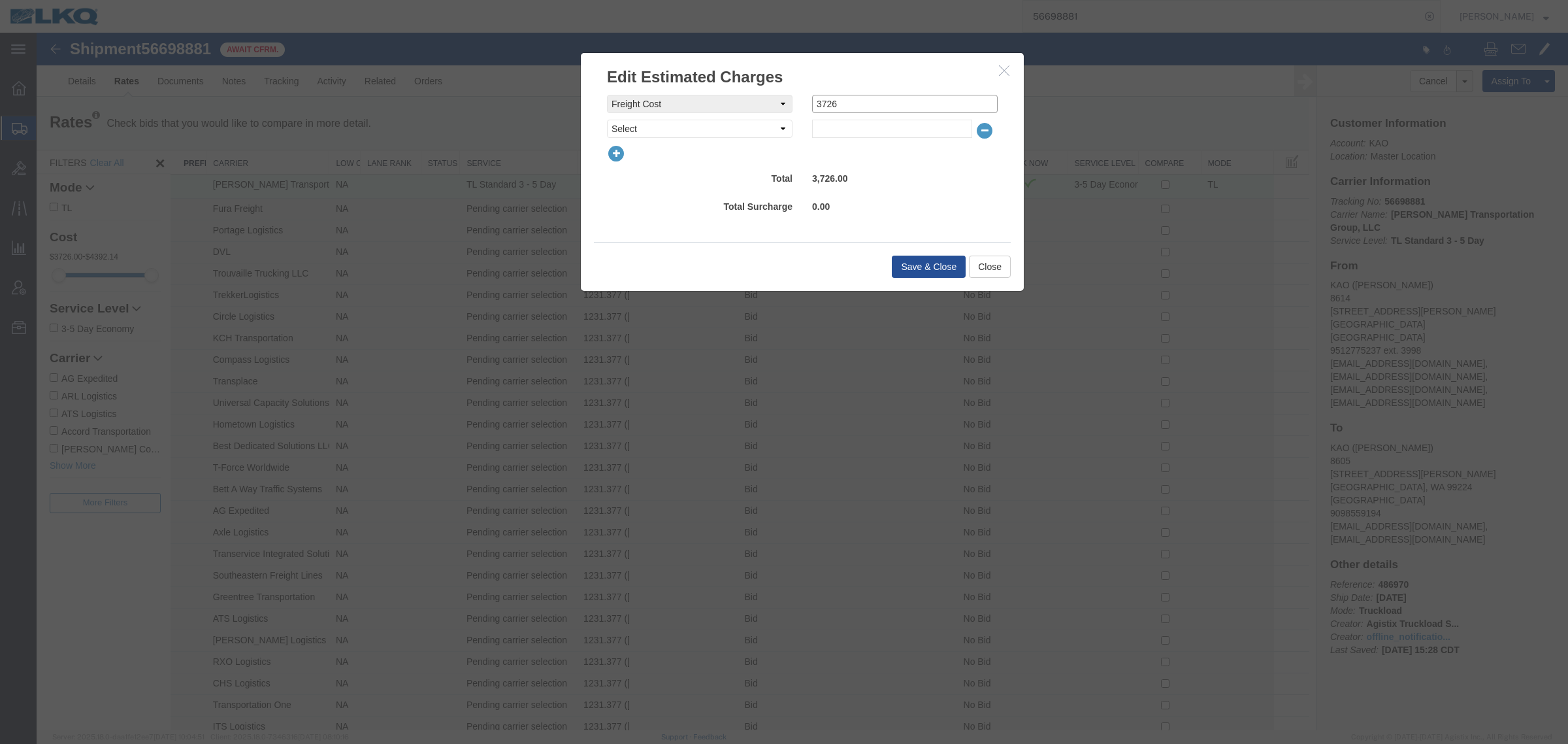
click at [853, 96] on input "3726" at bounding box center [905, 104] width 186 height 19
type input "3700"
click at [922, 262] on button "Save & Close" at bounding box center [929, 267] width 74 height 22
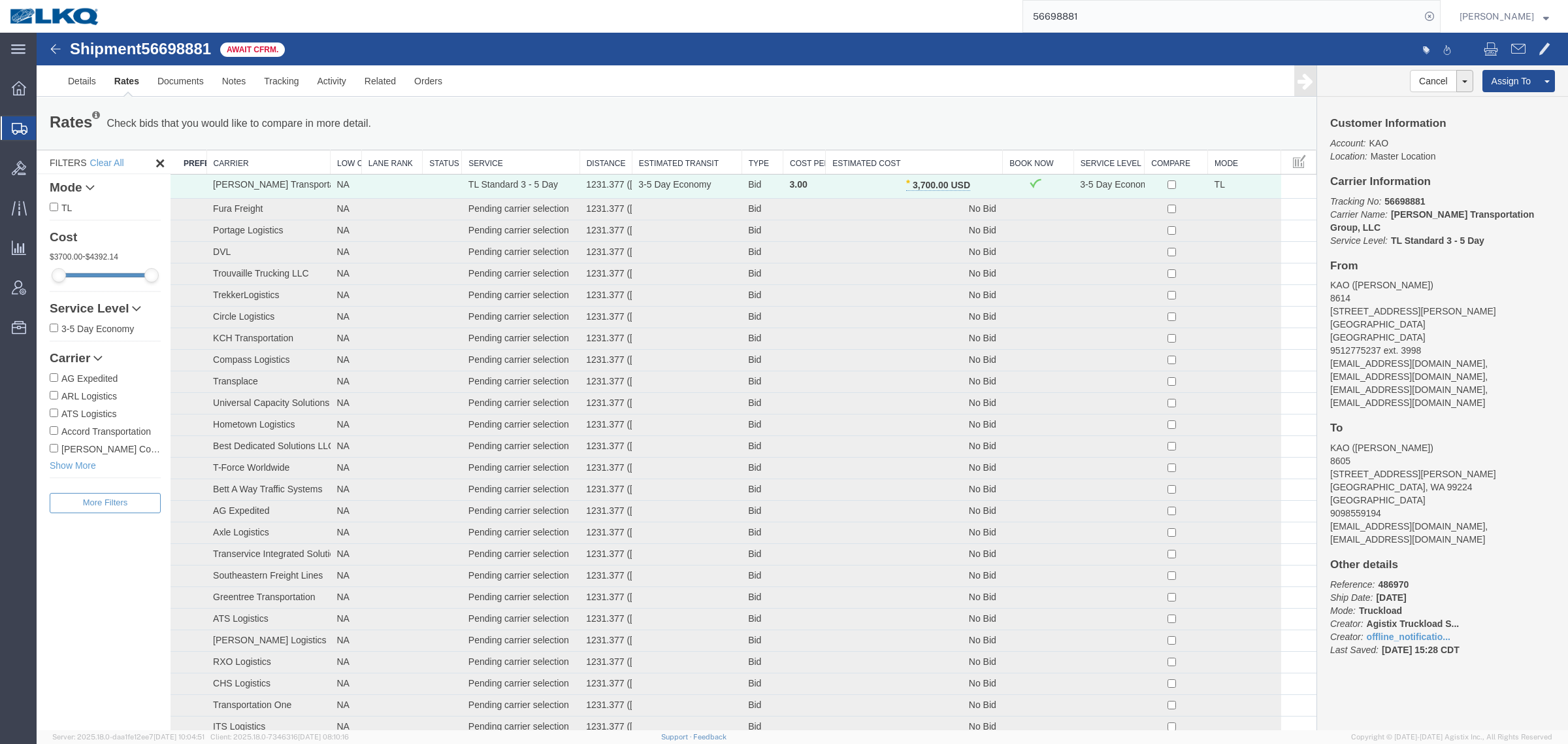
click at [338, 119] on p "Check bids that you would like to compare in more detail." at bounding box center [239, 124] width 264 height 14
click at [226, 85] on link "Notes" at bounding box center [234, 81] width 42 height 31
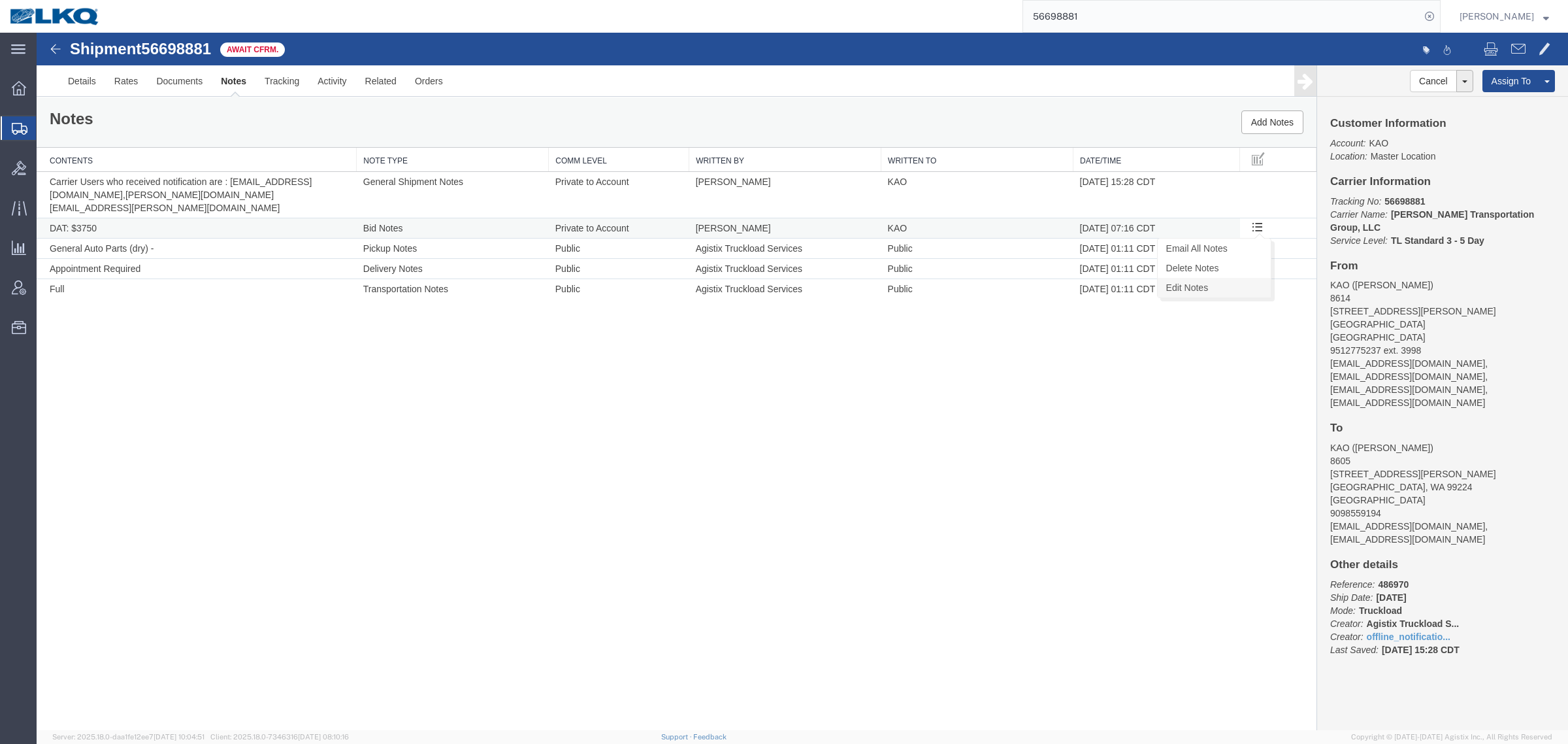
click at [1227, 278] on link "Edit Notes" at bounding box center [1214, 287] width 113 height 19
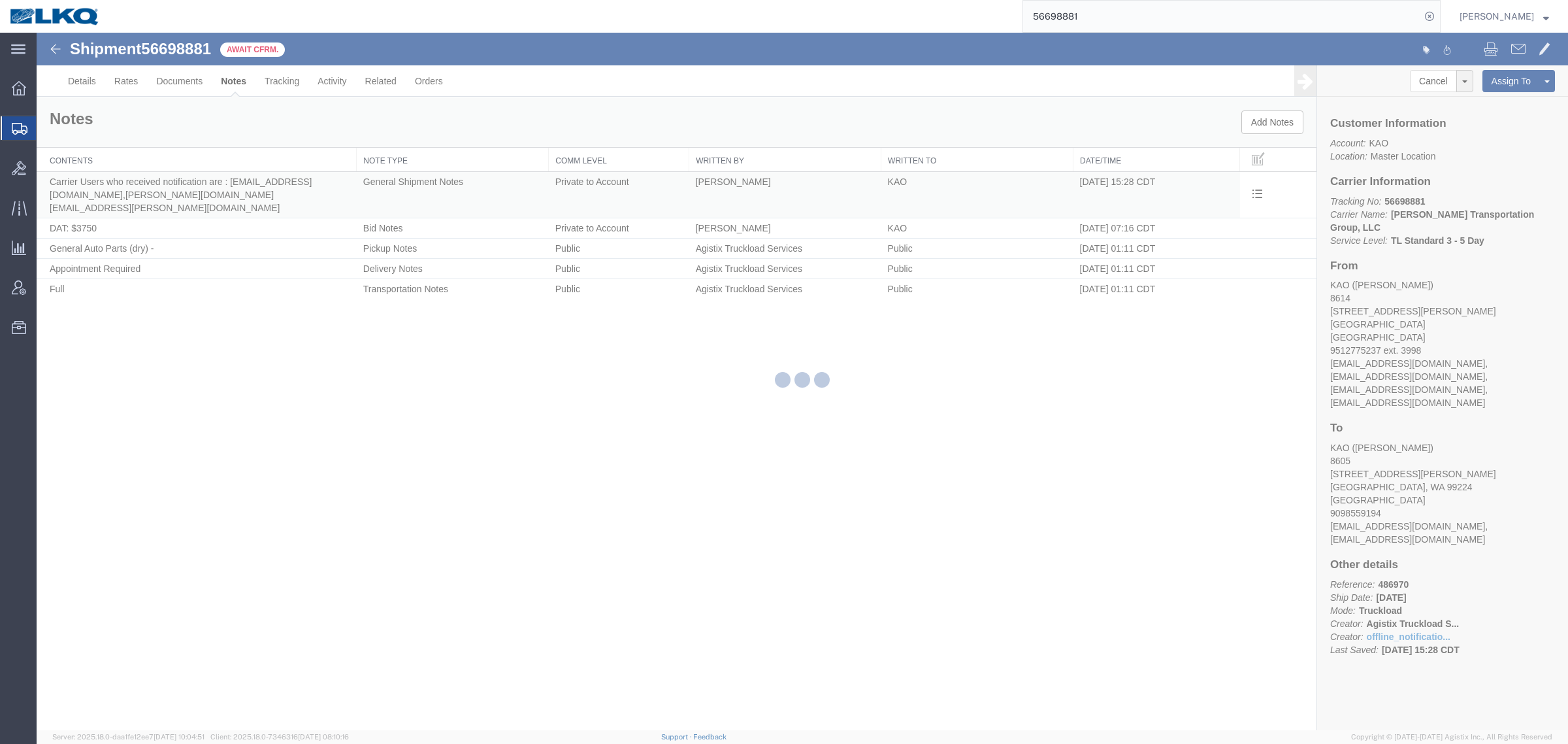
select select "BID_NOTES"
select select "PRIVATE_TO_ACCOUNT"
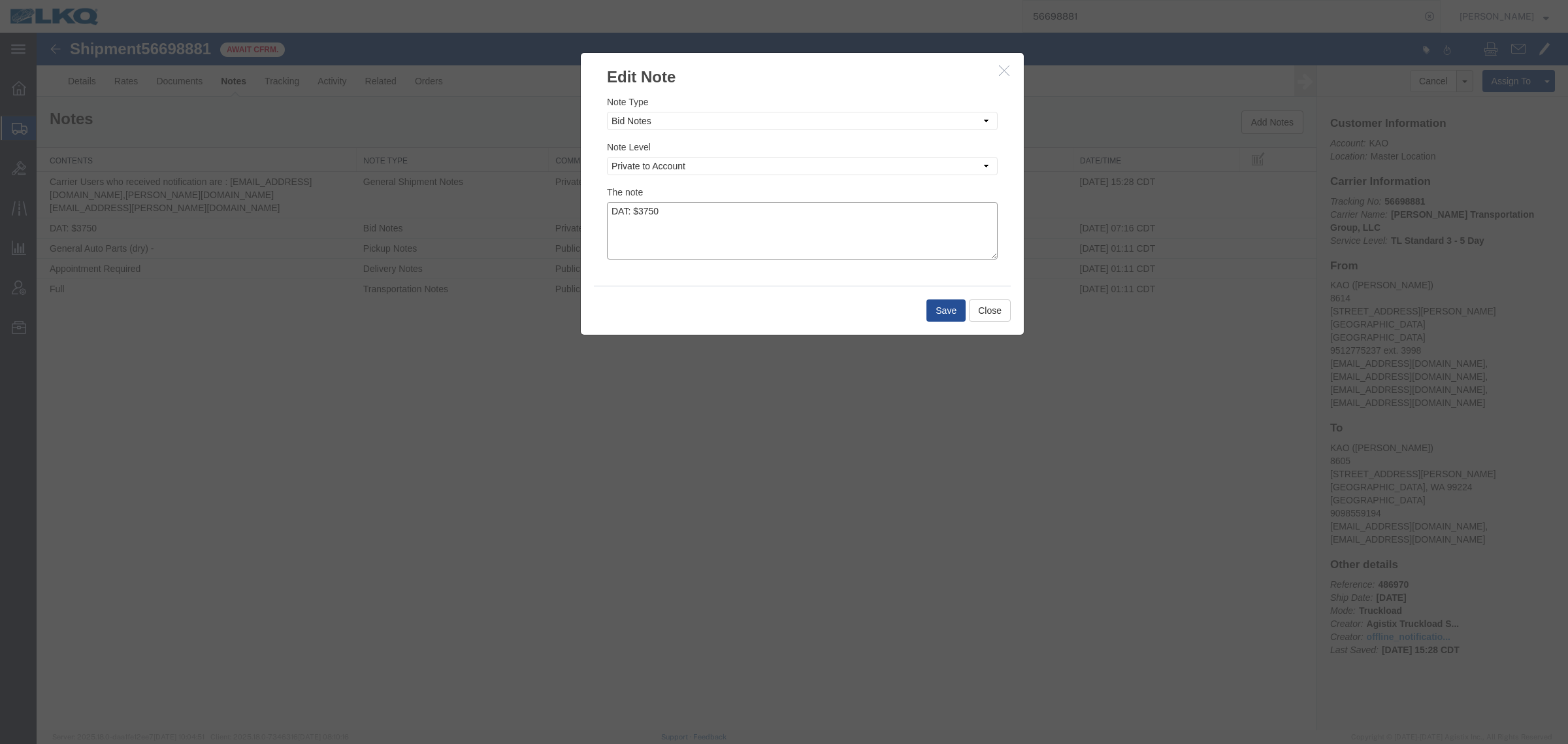
click at [688, 211] on textarea "DAT: $3750" at bounding box center [802, 231] width 391 height 58
type textarea "DAT: $3750, Original: $3726"
drag, startPoint x: 935, startPoint y: 309, endPoint x: 1038, endPoint y: 325, distance: 104.2
click at [935, 308] on button "Save" at bounding box center [946, 310] width 39 height 22
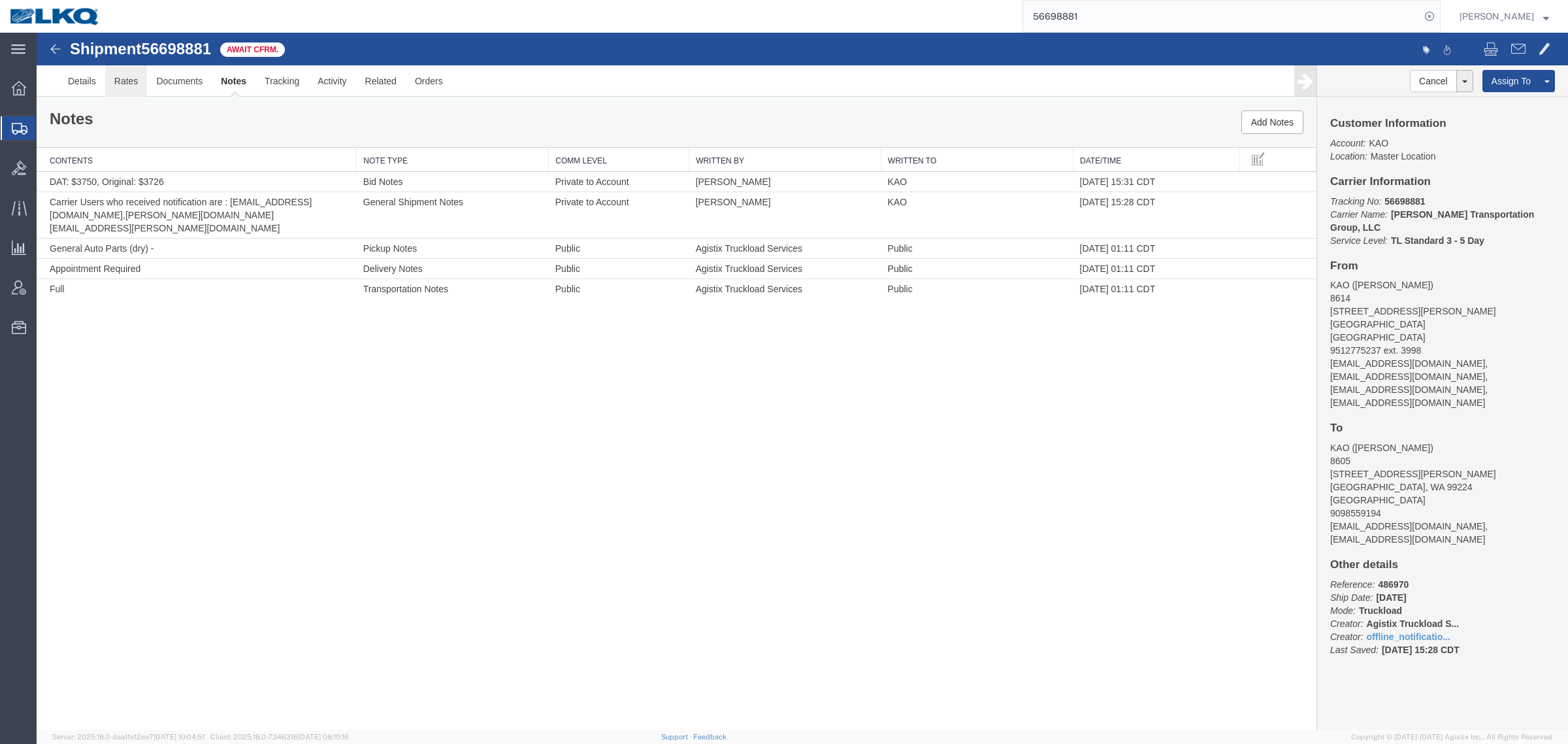
click at [126, 87] on link "Rates" at bounding box center [126, 81] width 42 height 31
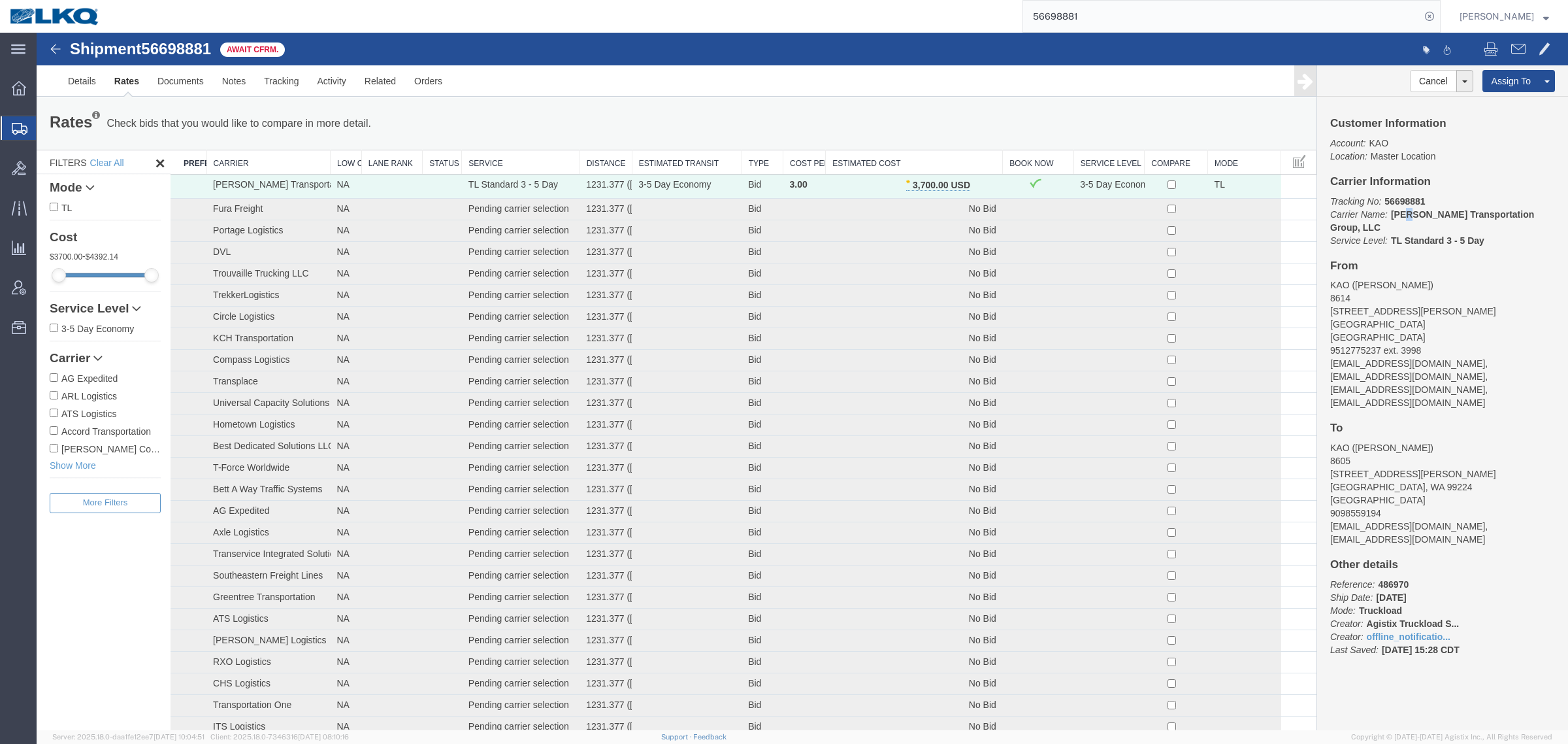
click at [1402, 214] on b "[PERSON_NAME] Transportation Group, LLC" at bounding box center [1432, 221] width 204 height 24
click at [1004, 115] on div "Rates Check bids that you would like to compare in more detail. Compare Filter …" at bounding box center [676, 124] width 1274 height 26
click at [964, 121] on div "Rates Check bids that you would like to compare in more detail. Compare Filter …" at bounding box center [676, 124] width 1274 height 26
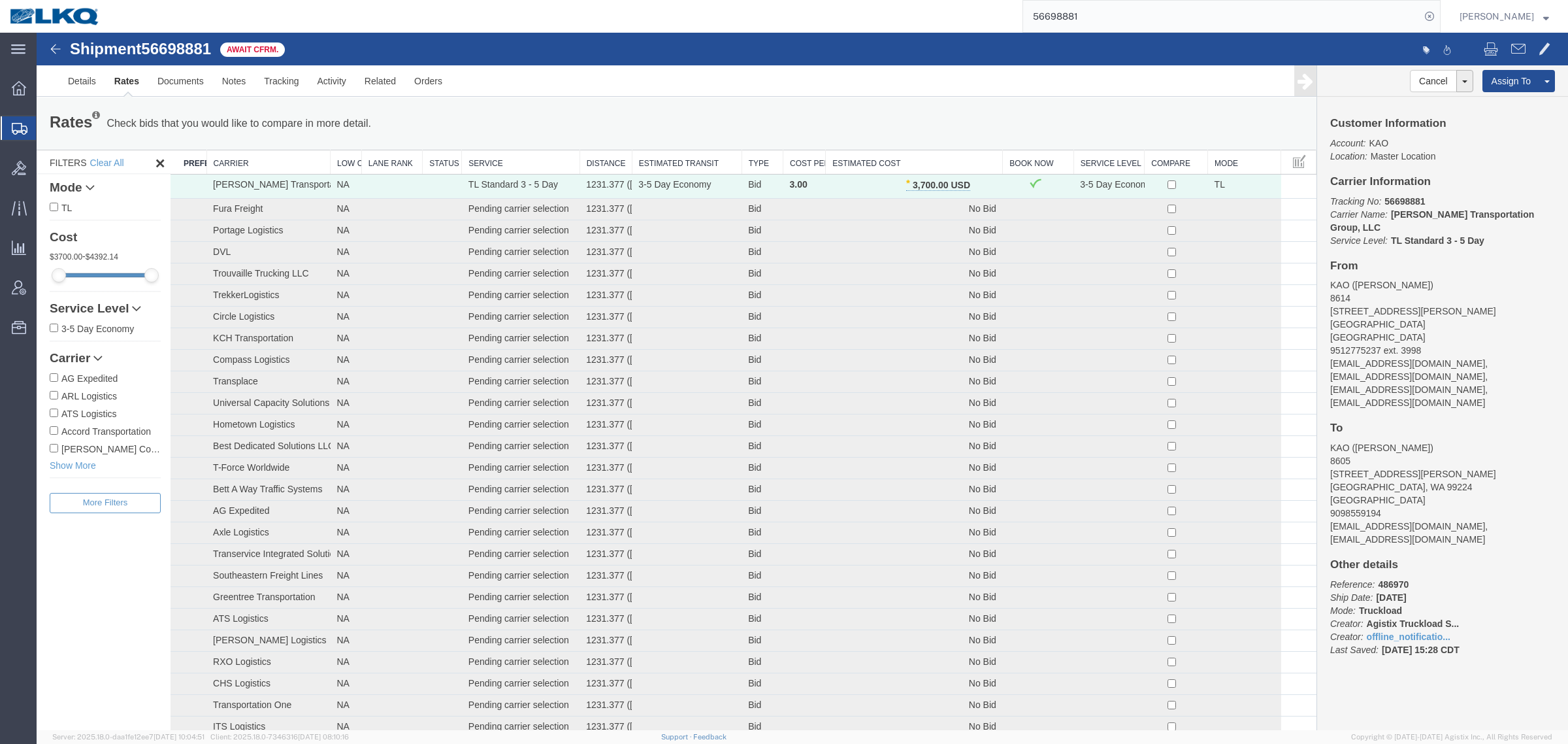
click at [809, 96] on ul "Details Rates Documents Notes Tracking Activity Related Orders" at bounding box center [802, 80] width 1487 height 31
click at [769, 103] on div "Rates Check bids that you would like to compare in more detail. Compare Filter …" at bounding box center [676, 123] width 1280 height 52
click at [700, 104] on div "Rates Check bids that you would like to compare in more detail. Compare Filter …" at bounding box center [676, 123] width 1280 height 52
drag, startPoint x: 699, startPoint y: 104, endPoint x: 679, endPoint y: 111, distance: 21.2
click at [696, 105] on div "Rates Check bids that you would like to compare in more detail. Compare Filter …" at bounding box center [676, 123] width 1280 height 52
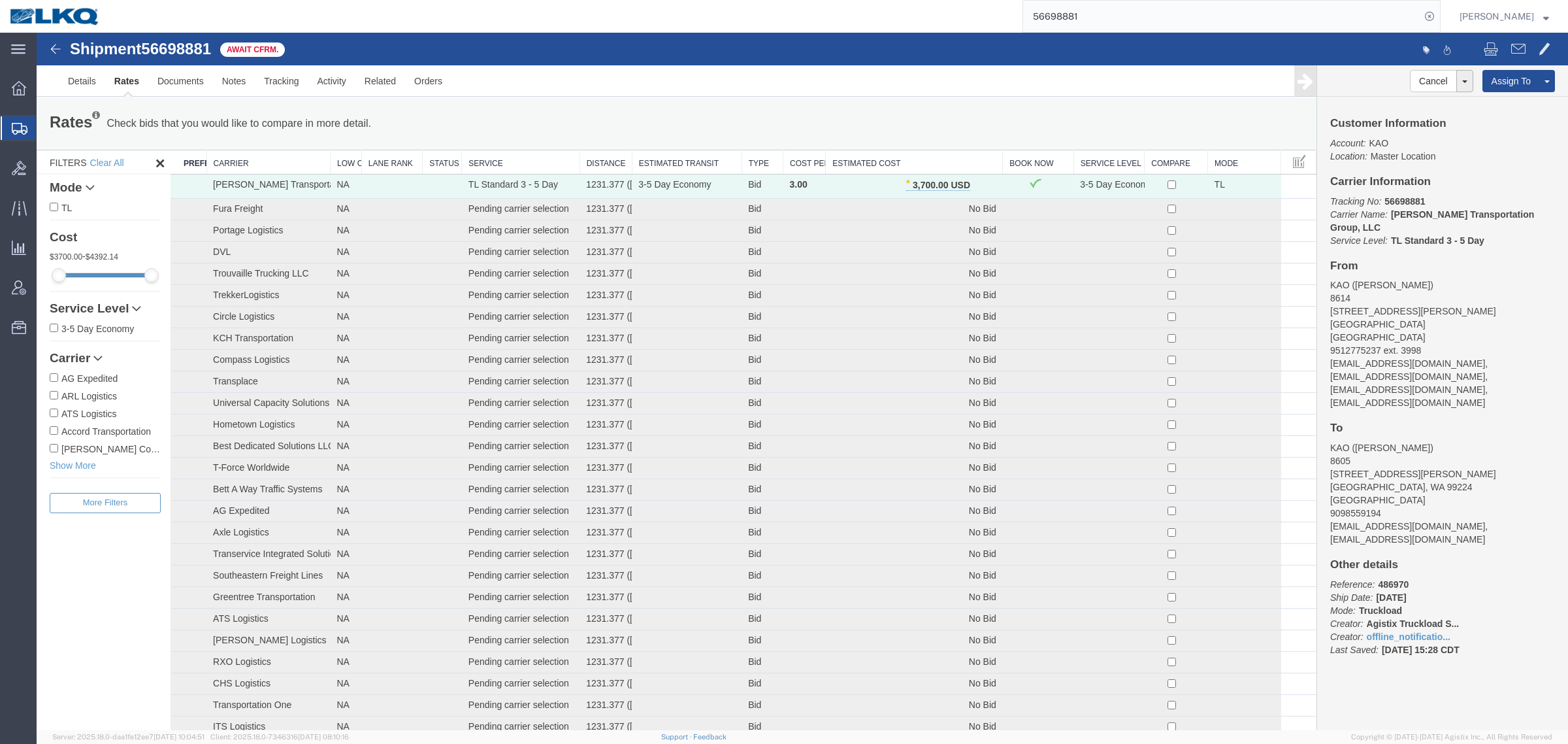
drag, startPoint x: 655, startPoint y: 111, endPoint x: 614, endPoint y: 116, distance: 41.3
click at [654, 111] on div "Rates Check bids that you would like to compare in more detail. Compare Filter" at bounding box center [411, 124] width 743 height 26
click at [614, 116] on div "Rates Check bids that you would like to compare in more detail. Compare Filter" at bounding box center [411, 124] width 743 height 26
click at [760, 111] on div "Rates Check bids that you would like to compare in more detail. Compare Filter" at bounding box center [411, 124] width 743 height 26
click at [621, 105] on div "Rates Check bids that you would like to compare in more detail. Compare Filter …" at bounding box center [676, 123] width 1280 height 52
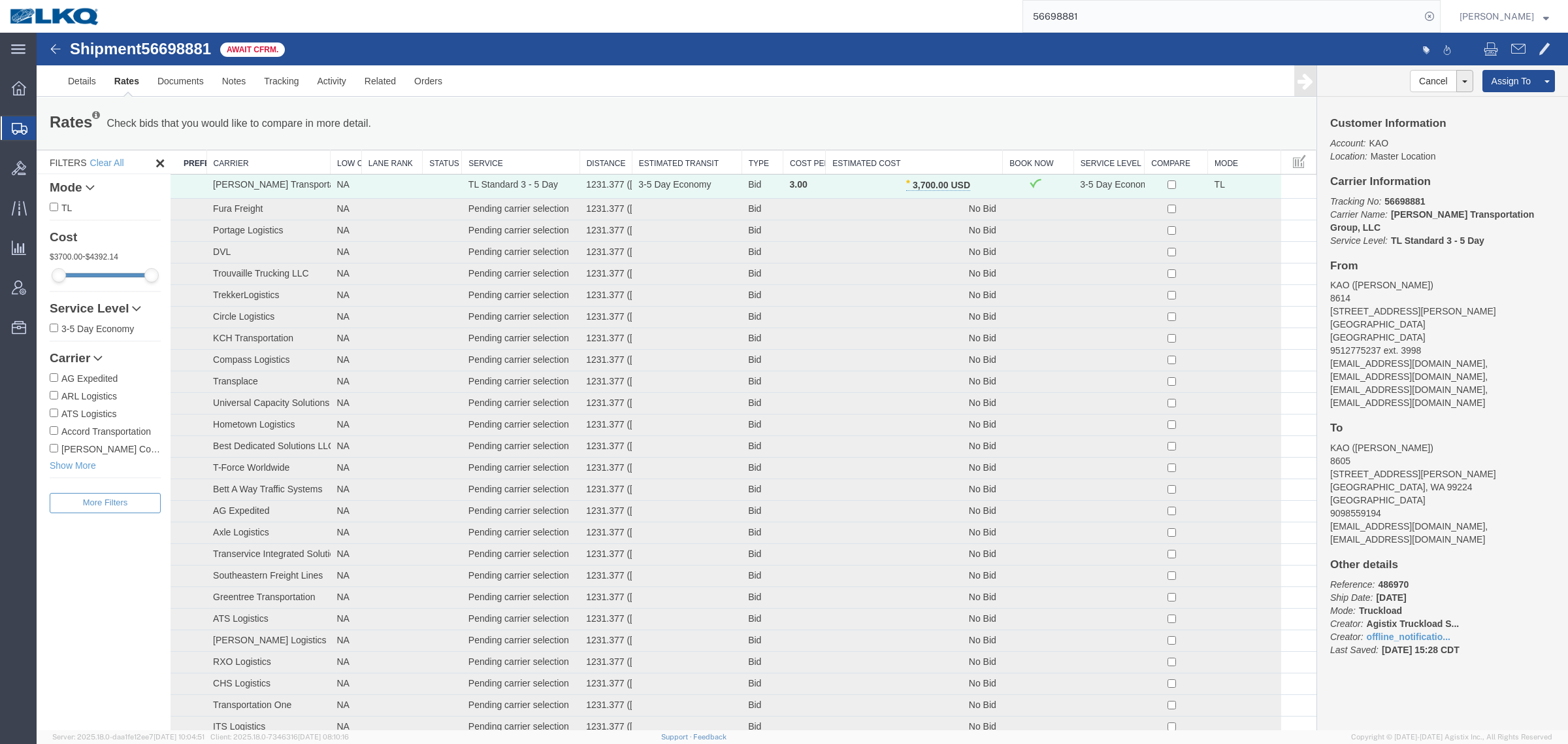
click at [899, 112] on div "Rates Check bids that you would like to compare in more detail. Compare Filter …" at bounding box center [676, 124] width 1274 height 26
click at [912, 108] on div "Rates Check bids that you would like to compare in more detail. Compare Filter …" at bounding box center [676, 123] width 1280 height 52
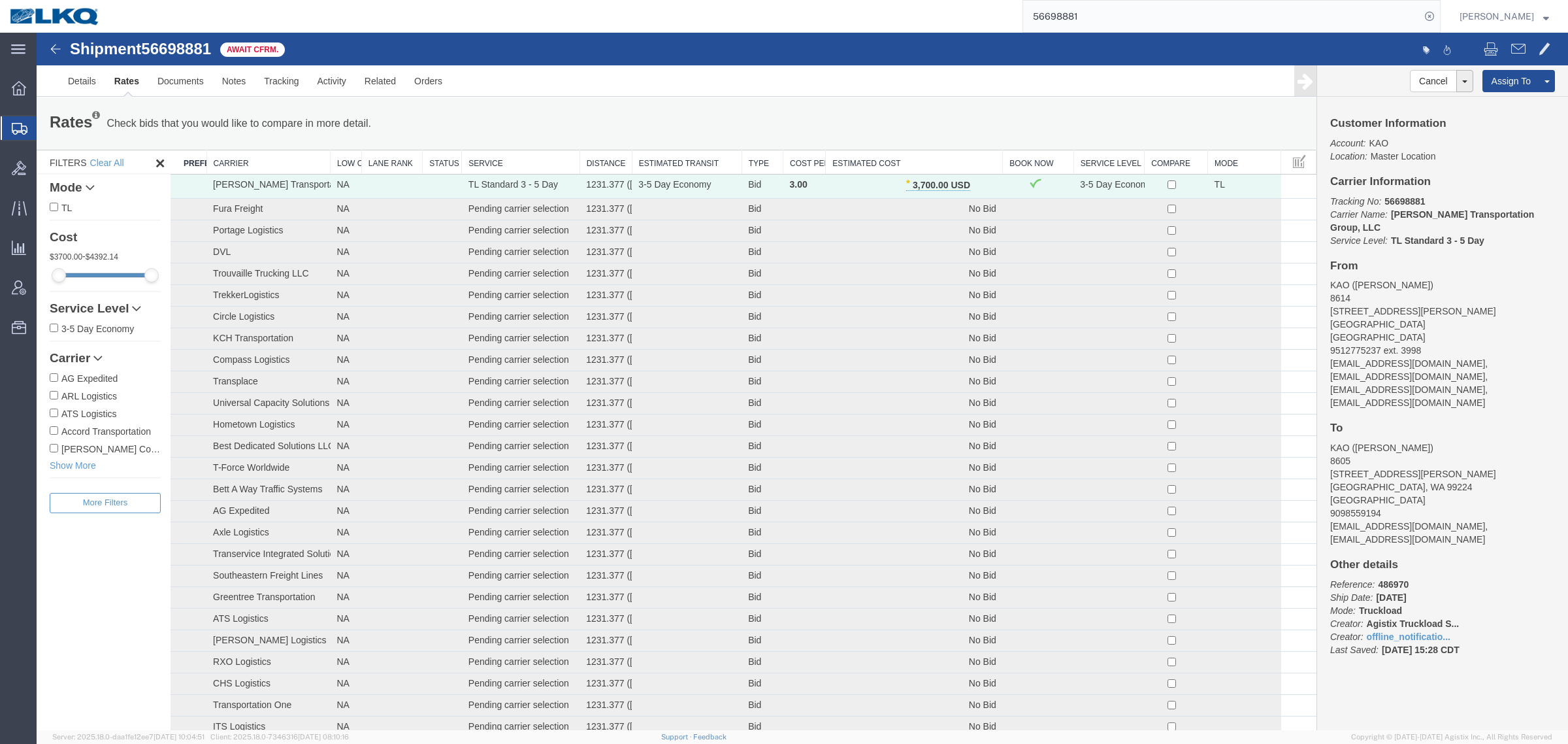
click at [912, 106] on div "Rates Check bids that you would like to compare in more detail. Compare Filter …" at bounding box center [676, 123] width 1280 height 52
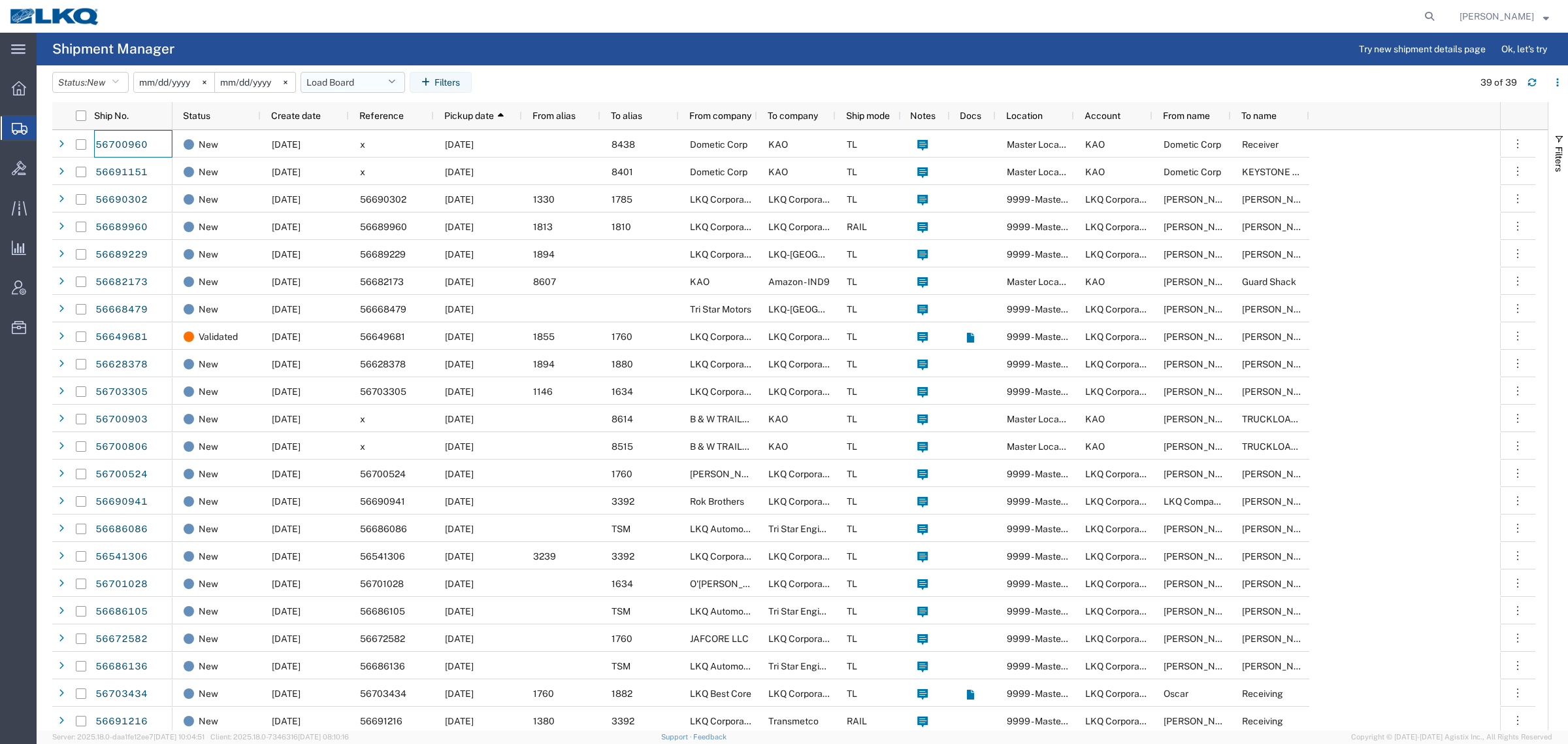
click at [360, 80] on button "Load Board" at bounding box center [353, 82] width 104 height 21
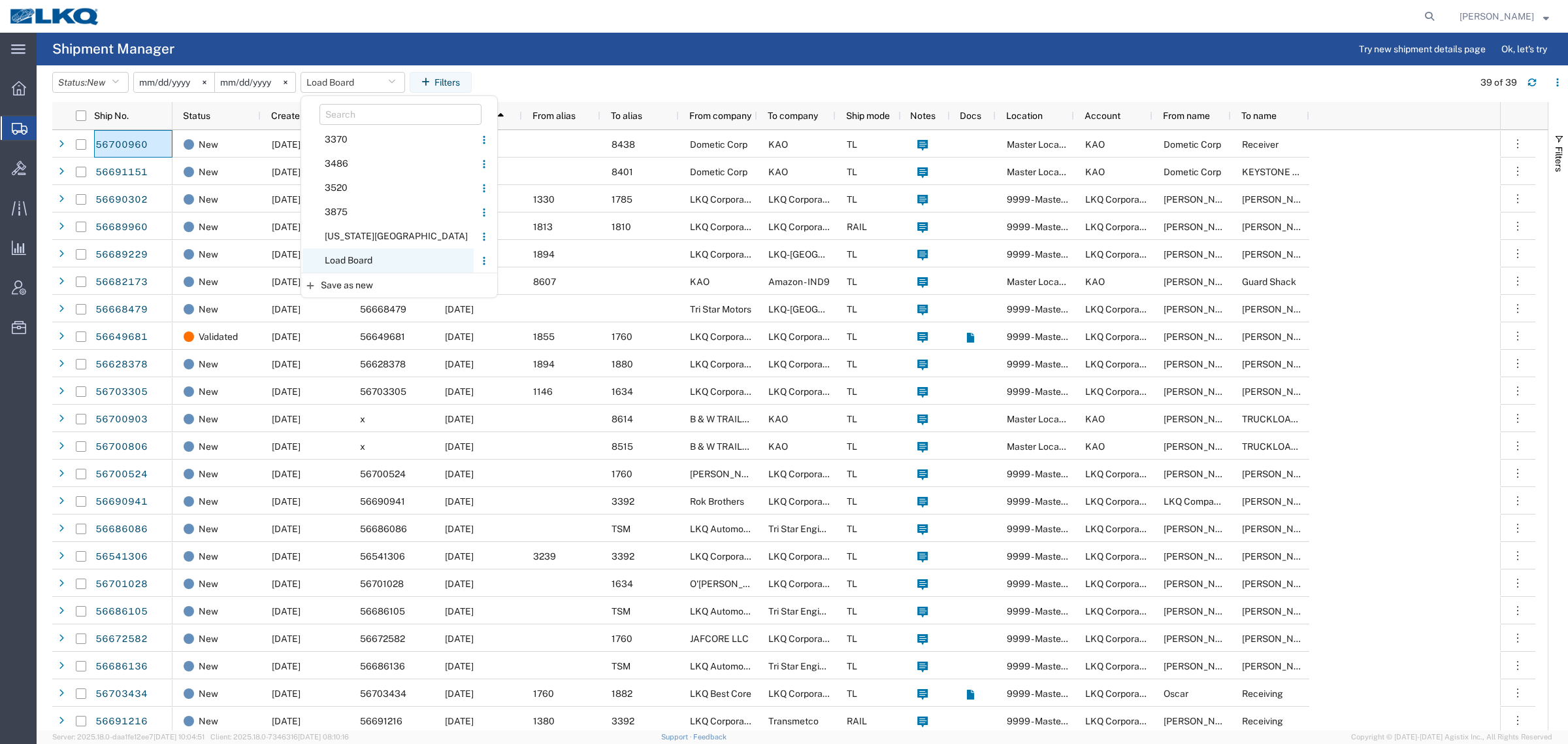
click at [361, 260] on span "Load Board" at bounding box center [389, 261] width 171 height 24
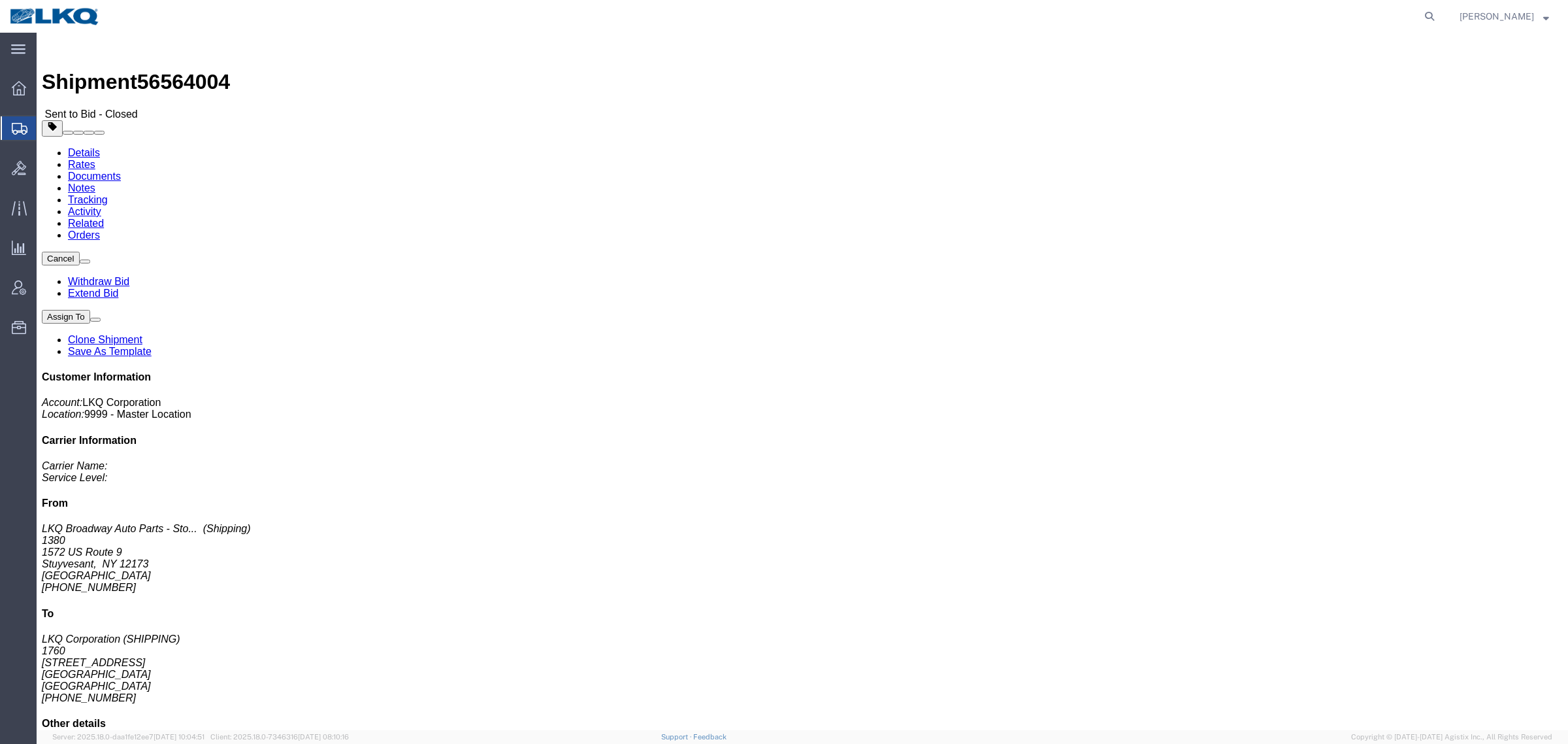
click link "Rates"
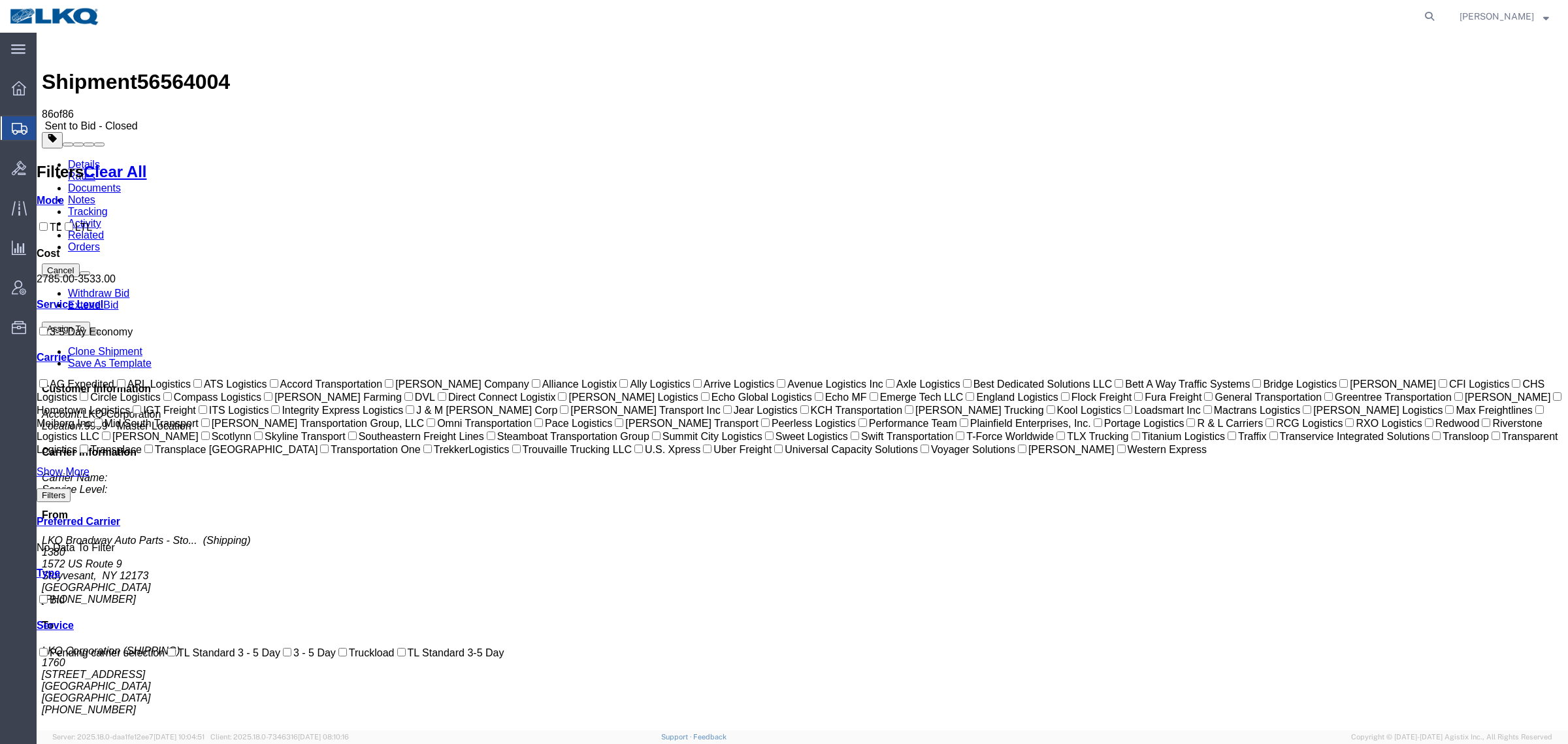
click at [613, 159] on ul "Details Rates Documents Notes Tracking Activity Related Orders" at bounding box center [803, 206] width 1522 height 94
click at [466, 50] on div "Shipment 56564004 86 of 86 Sent to Bid - Closed" at bounding box center [803, 85] width 1522 height 94
click at [466, 29] on div at bounding box center [775, 16] width 1331 height 33
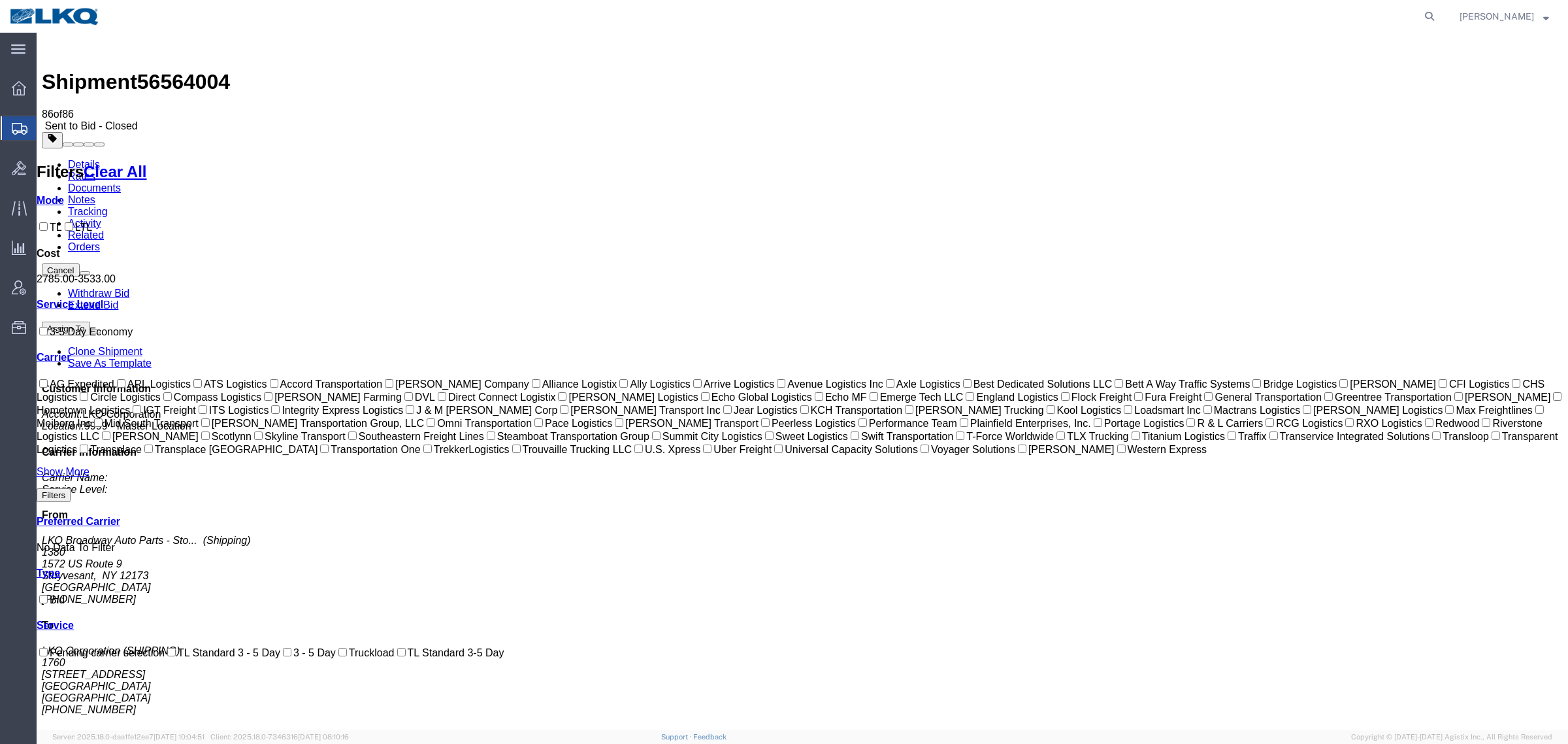
click at [436, 24] on div at bounding box center [775, 16] width 1331 height 33
click at [129, 288] on link "Withdraw Bid" at bounding box center [99, 294] width 61 height 11
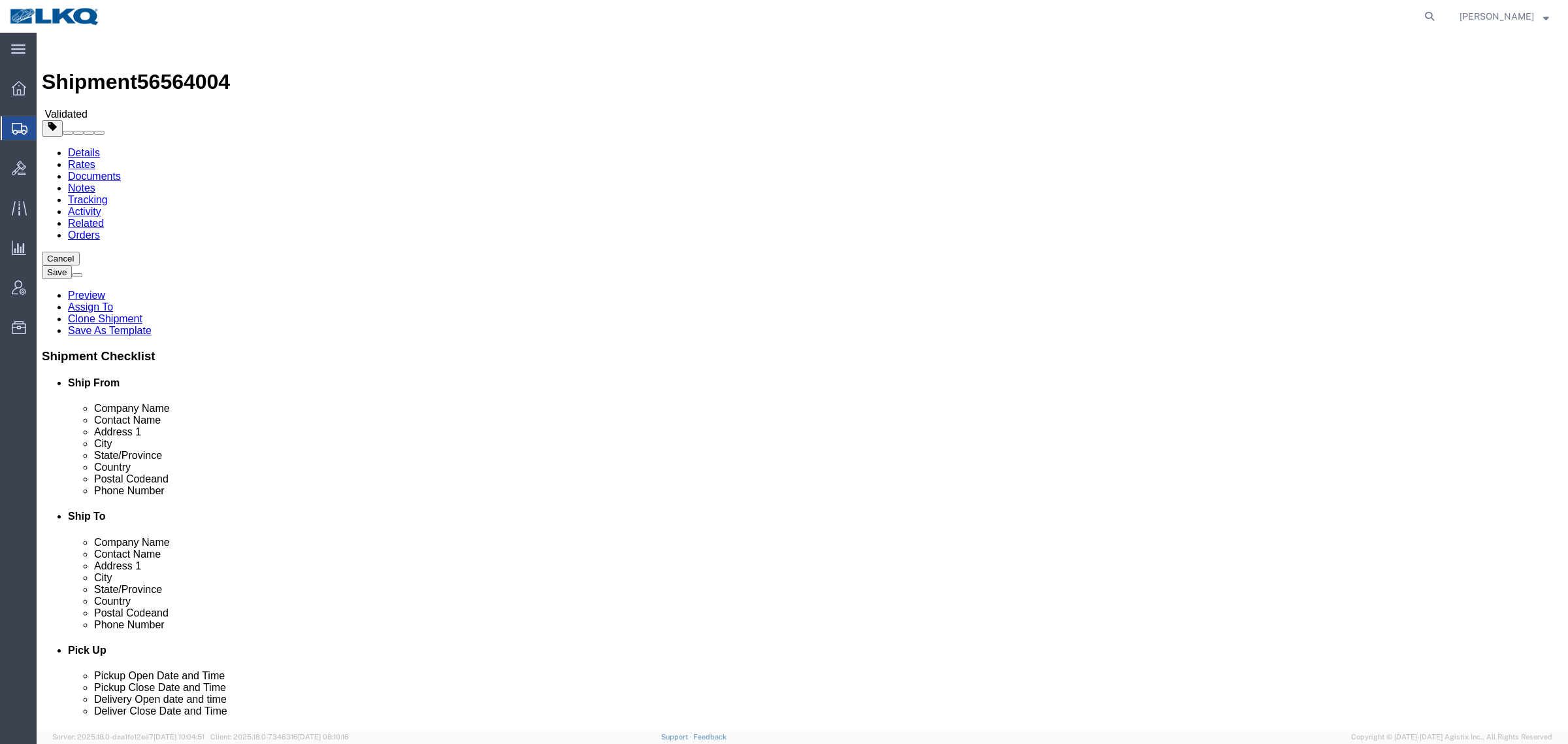
select select "27540"
select select "27634"
click link "Send To Bid"
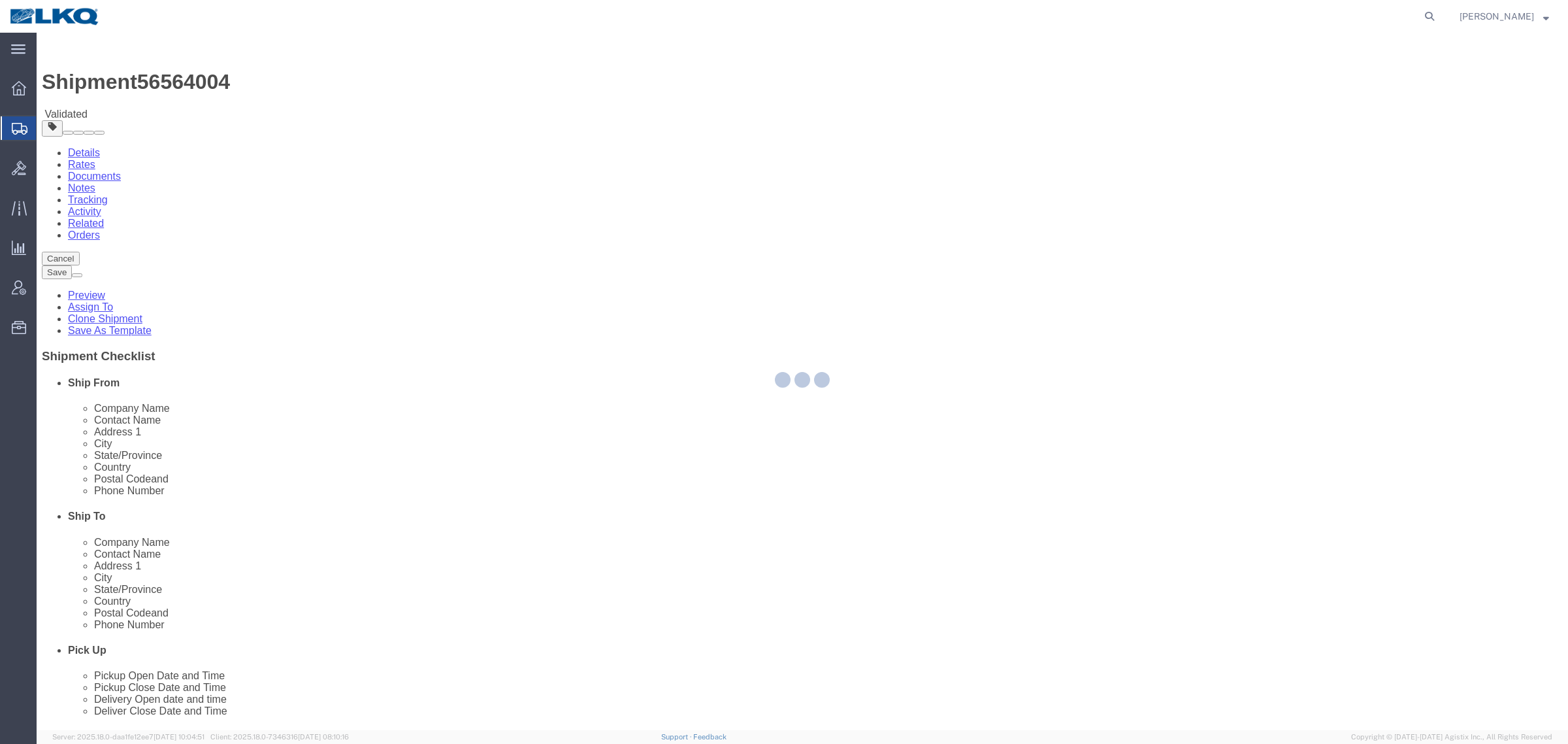
select select "TL"
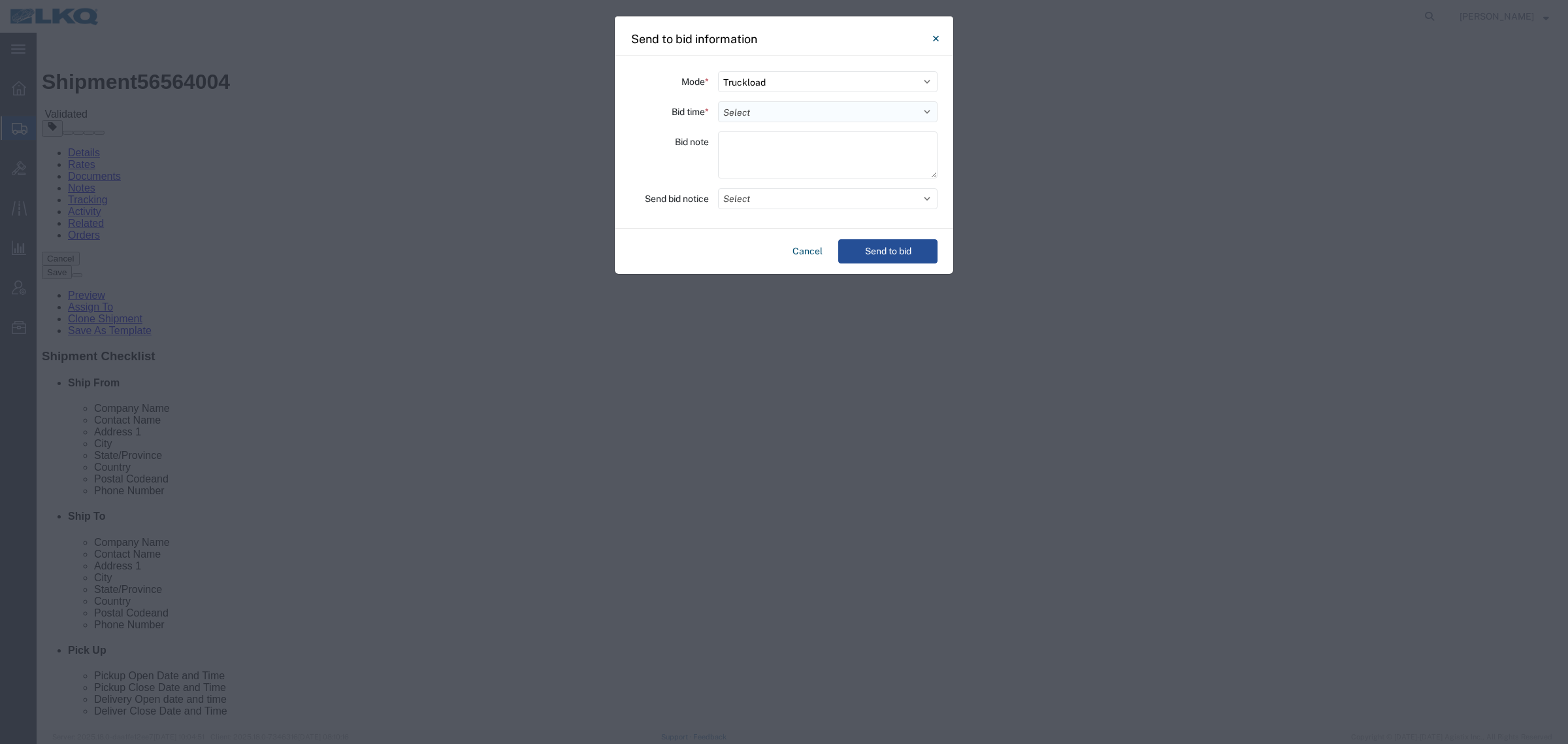
click at [760, 114] on select "Select 30 Min (Rush) 1 Hour (Rush) 2 Hours (Rush) 4 Hours (Rush) 8 Hours (Rush)…" at bounding box center [827, 111] width 219 height 21
select select "24"
click at [718, 101] on select "Select 30 Min (Rush) 1 Hour (Rush) 2 Hours (Rush) 4 Hours (Rush) 8 Hours (Rush)…" at bounding box center [827, 111] width 219 height 21
click at [883, 247] on button "Send to bid" at bounding box center [888, 252] width 99 height 24
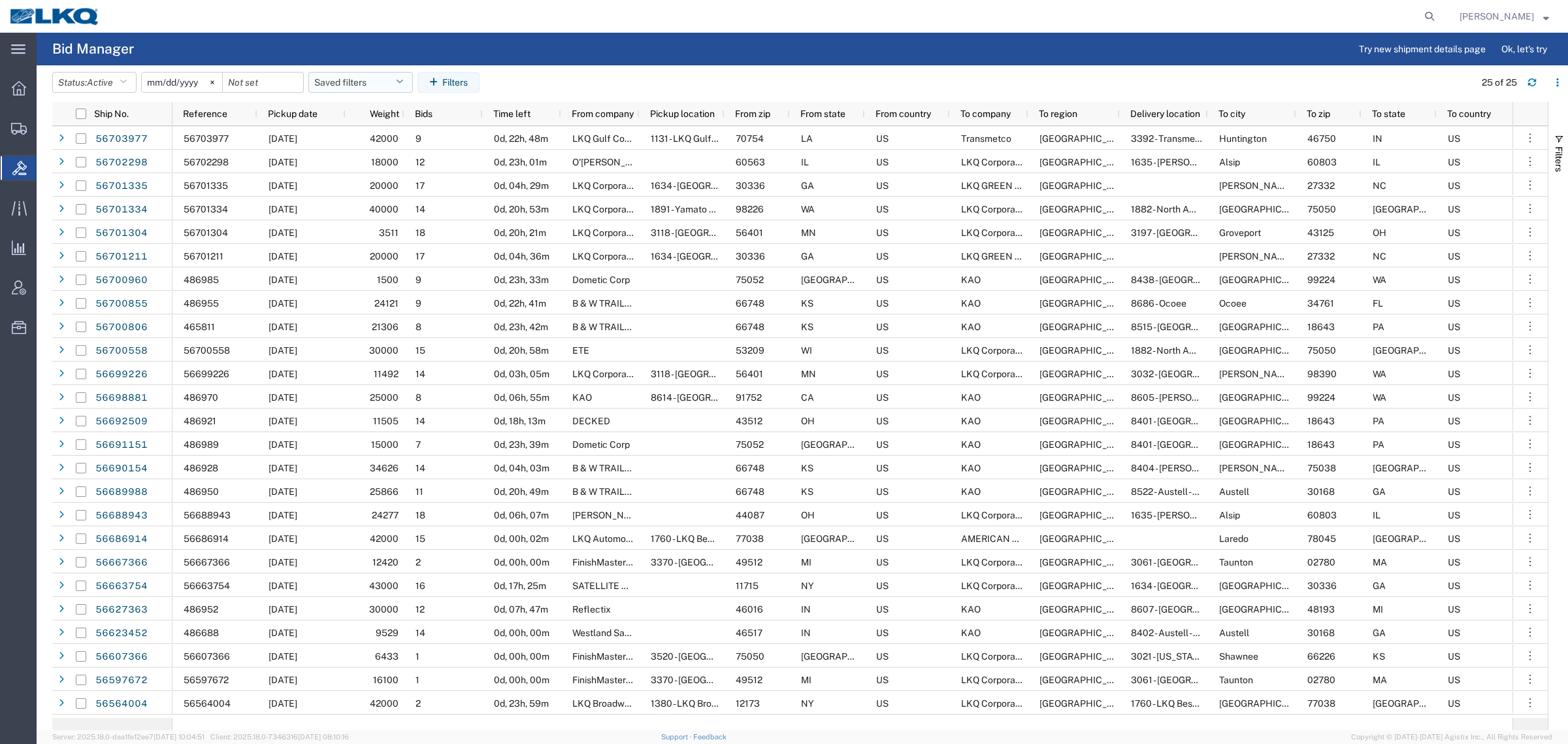
click at [320, 79] on button "Saved filters" at bounding box center [361, 82] width 104 height 21
click at [370, 148] on span "Bid Board" at bounding box center [396, 139] width 171 height 24
type input "2024-12-01"
type input "2025-12-31"
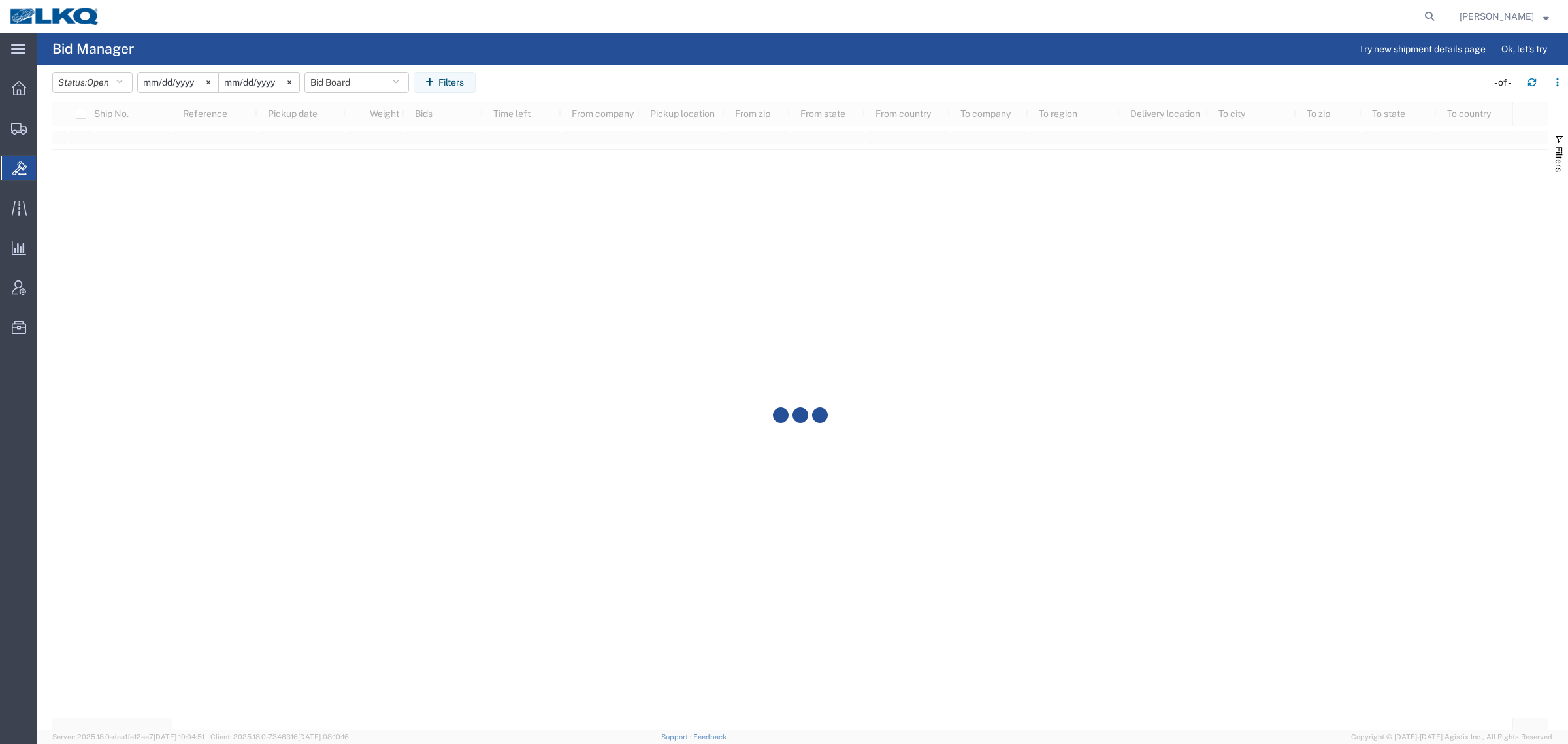
click at [581, 88] on agx-table-filter-chips "Status: Open Active All Awaiting Confirmation Awarded Closed Expired Open Withd…" at bounding box center [766, 87] width 1429 height 30
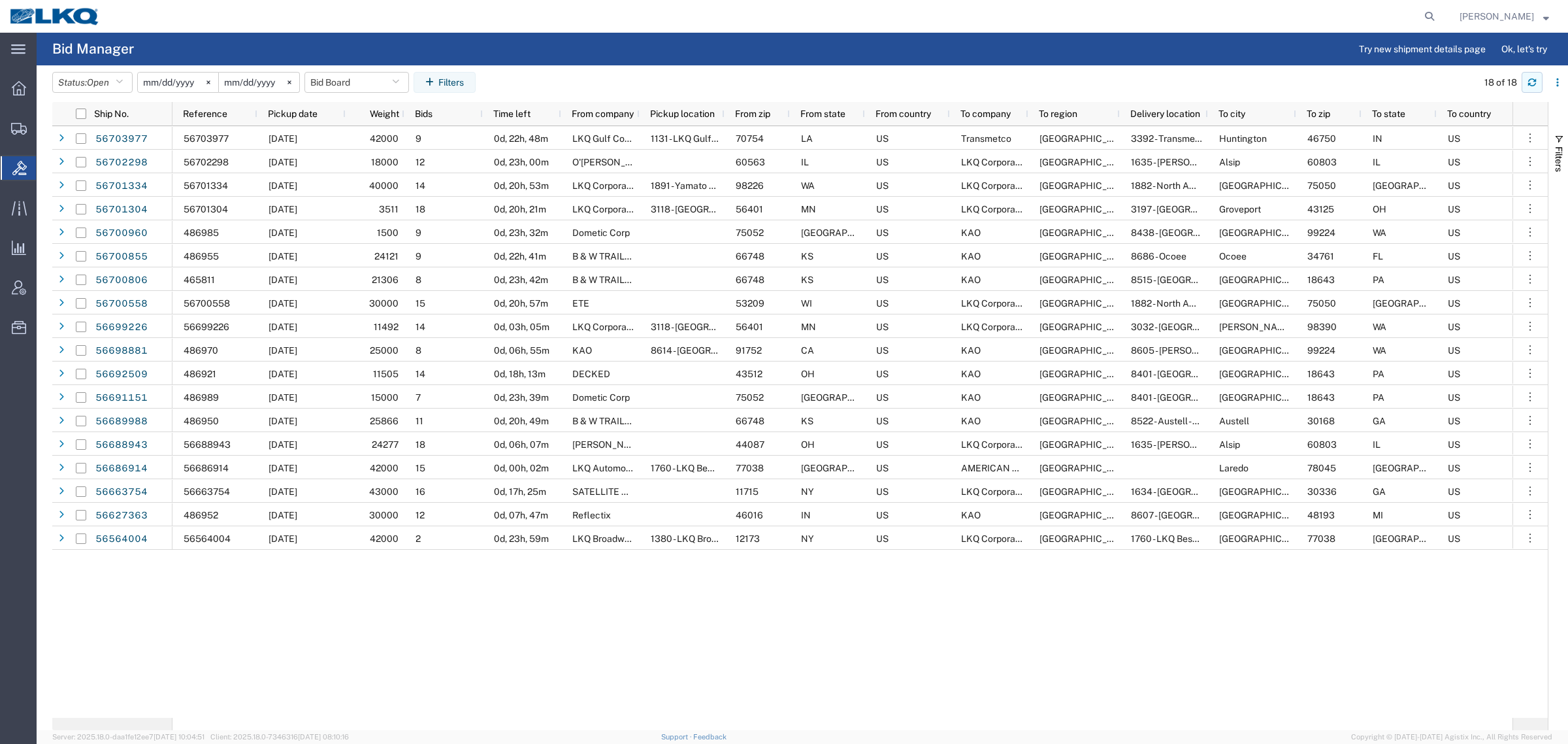
click at [1537, 87] on button "button" at bounding box center [1532, 82] width 21 height 21
click at [314, 110] on span "Pickup date" at bounding box center [293, 114] width 50 height 11
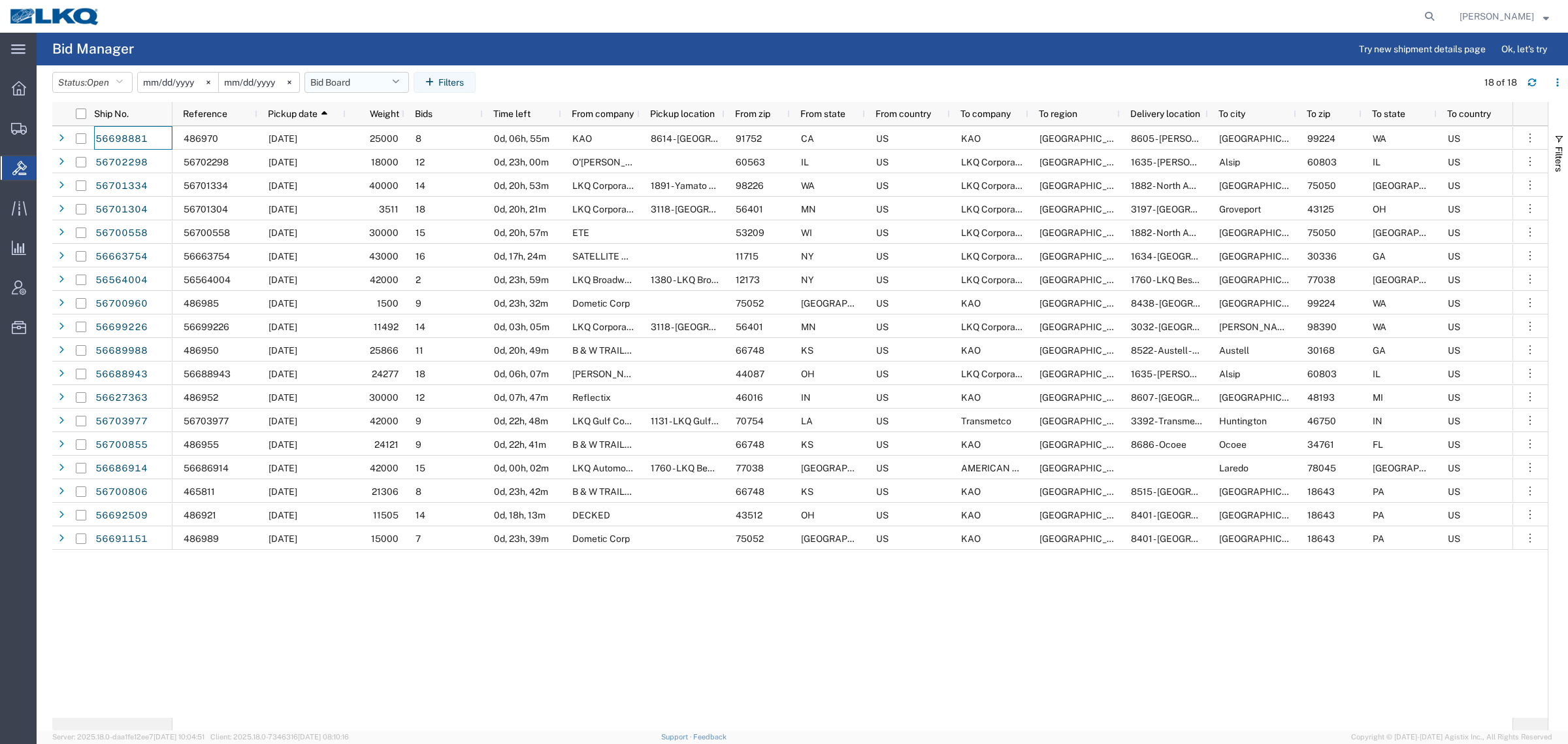
click at [351, 72] on button "Bid Board" at bounding box center [356, 82] width 104 height 21
click at [358, 142] on span "Bid Board" at bounding box center [392, 139] width 171 height 24
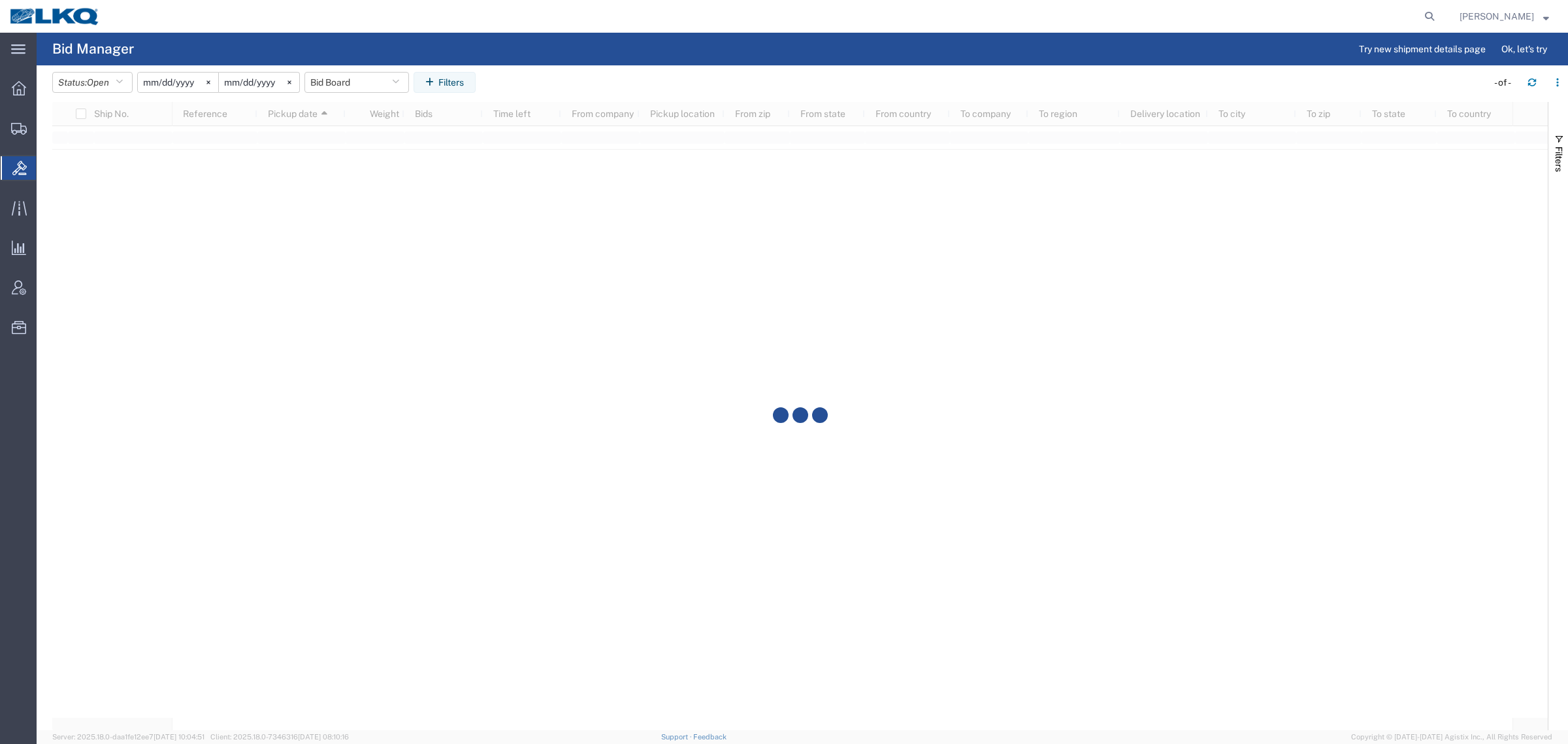
click at [593, 74] on agx-table-filter-chips "Status: Open Active All Awaiting Confirmation Awarded Closed Expired Open Withd…" at bounding box center [766, 87] width 1429 height 30
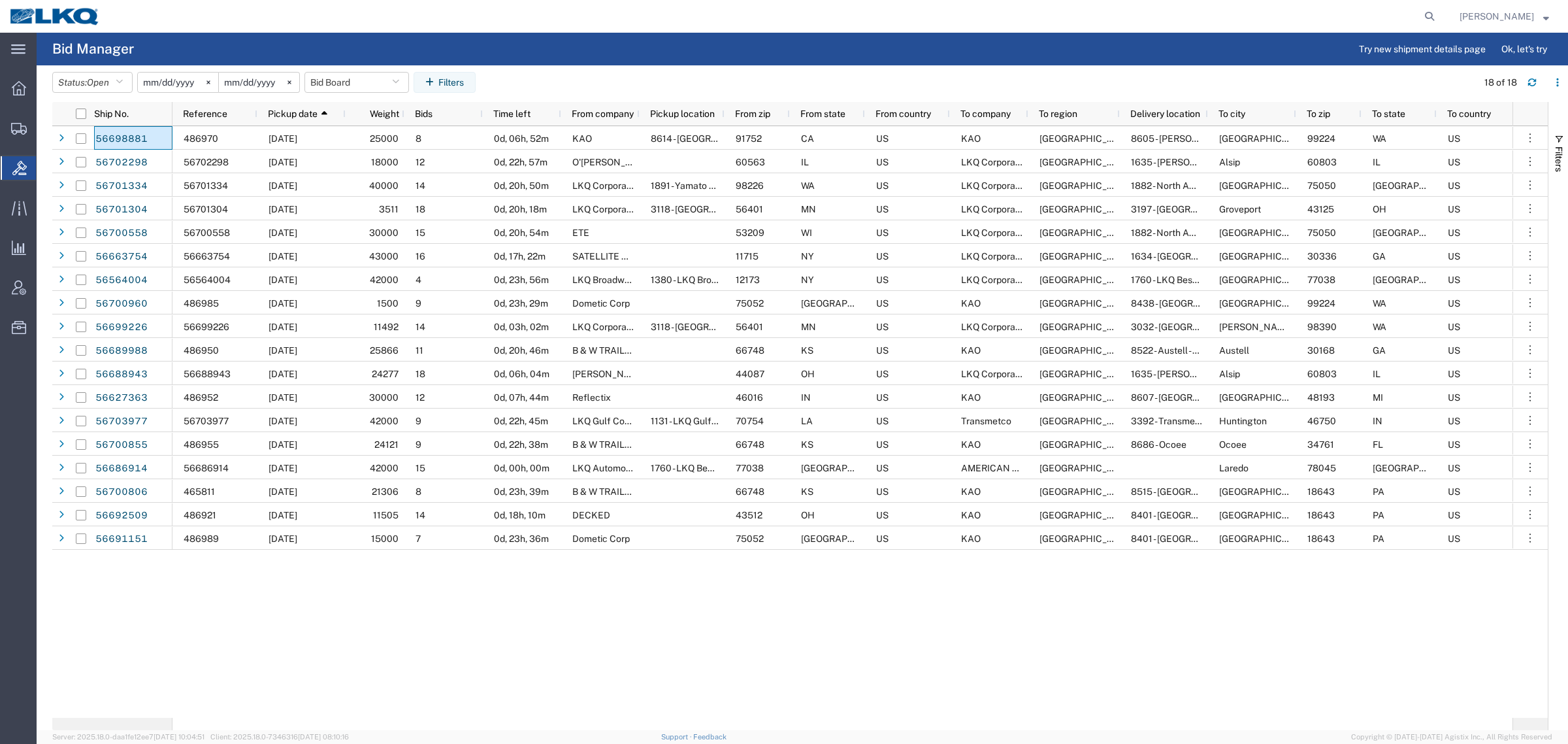
click at [1330, 654] on div "486970 09/04/2025 25000 8 0d, 06h, 52m KAO 8614 - KAO Warehouse - Eastvale, CA …" at bounding box center [843, 422] width 1340 height 592
click at [321, 77] on button "Bid Board" at bounding box center [356, 82] width 104 height 21
drag, startPoint x: 373, startPoint y: 135, endPoint x: 494, endPoint y: 106, distance: 124.4
click at [384, 135] on span "Bid Board" at bounding box center [392, 139] width 171 height 24
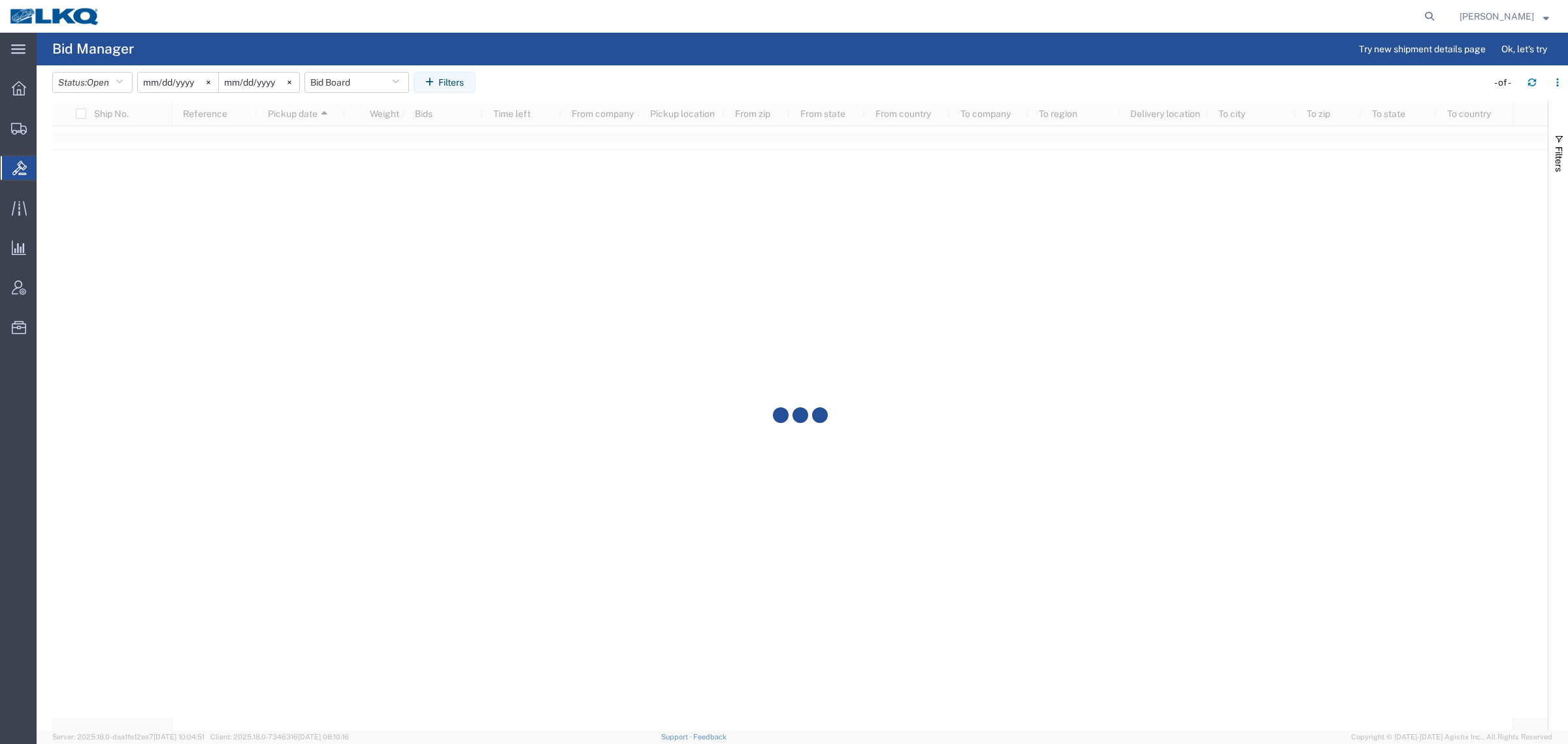
click at [550, 81] on agx-table-filter-chips "Status: Open Active All Awaiting Confirmation Awarded Closed Expired Open Withd…" at bounding box center [766, 87] width 1429 height 30
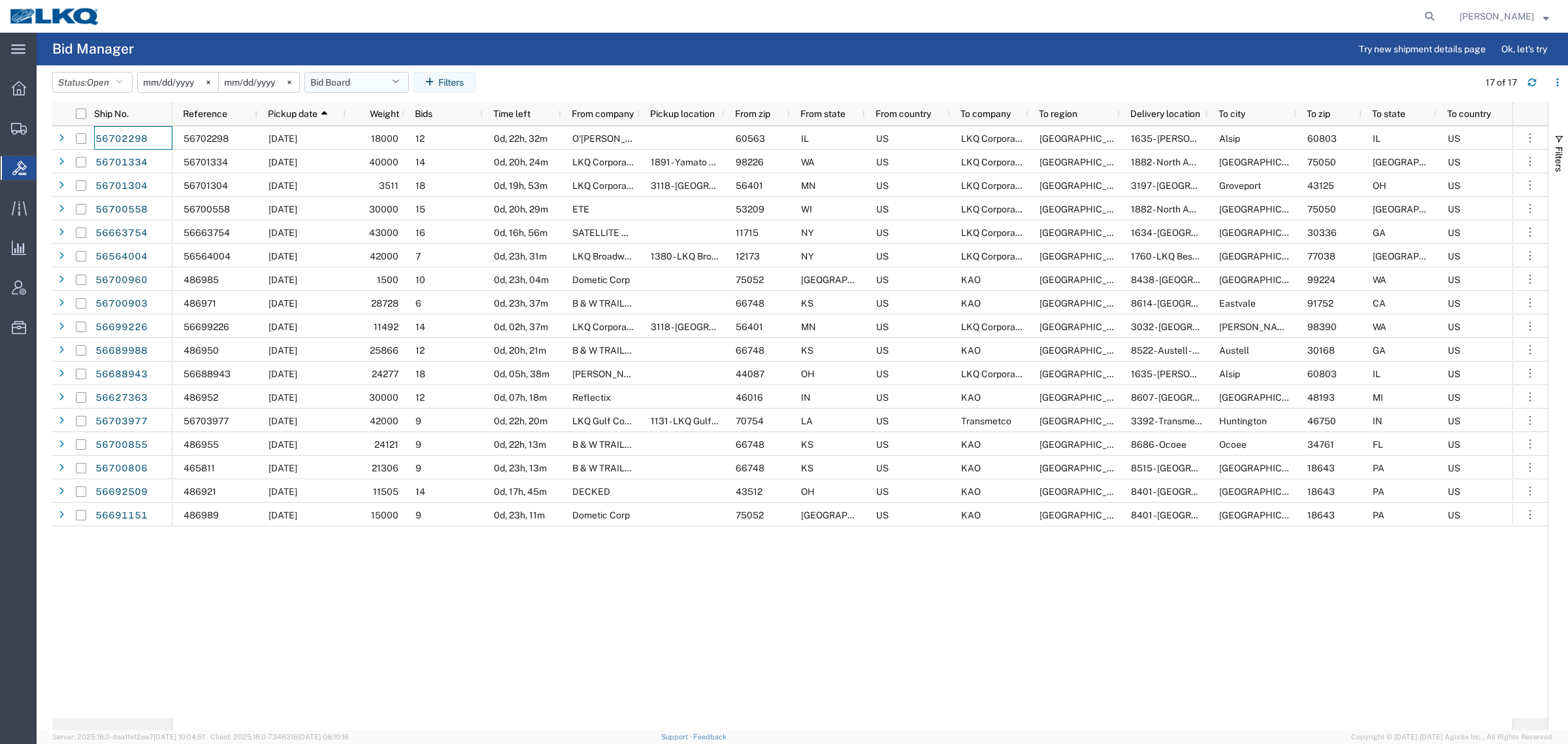
click at [369, 81] on button "Bid Board" at bounding box center [356, 82] width 104 height 21
click at [364, 142] on span "Bid Board" at bounding box center [392, 139] width 171 height 24
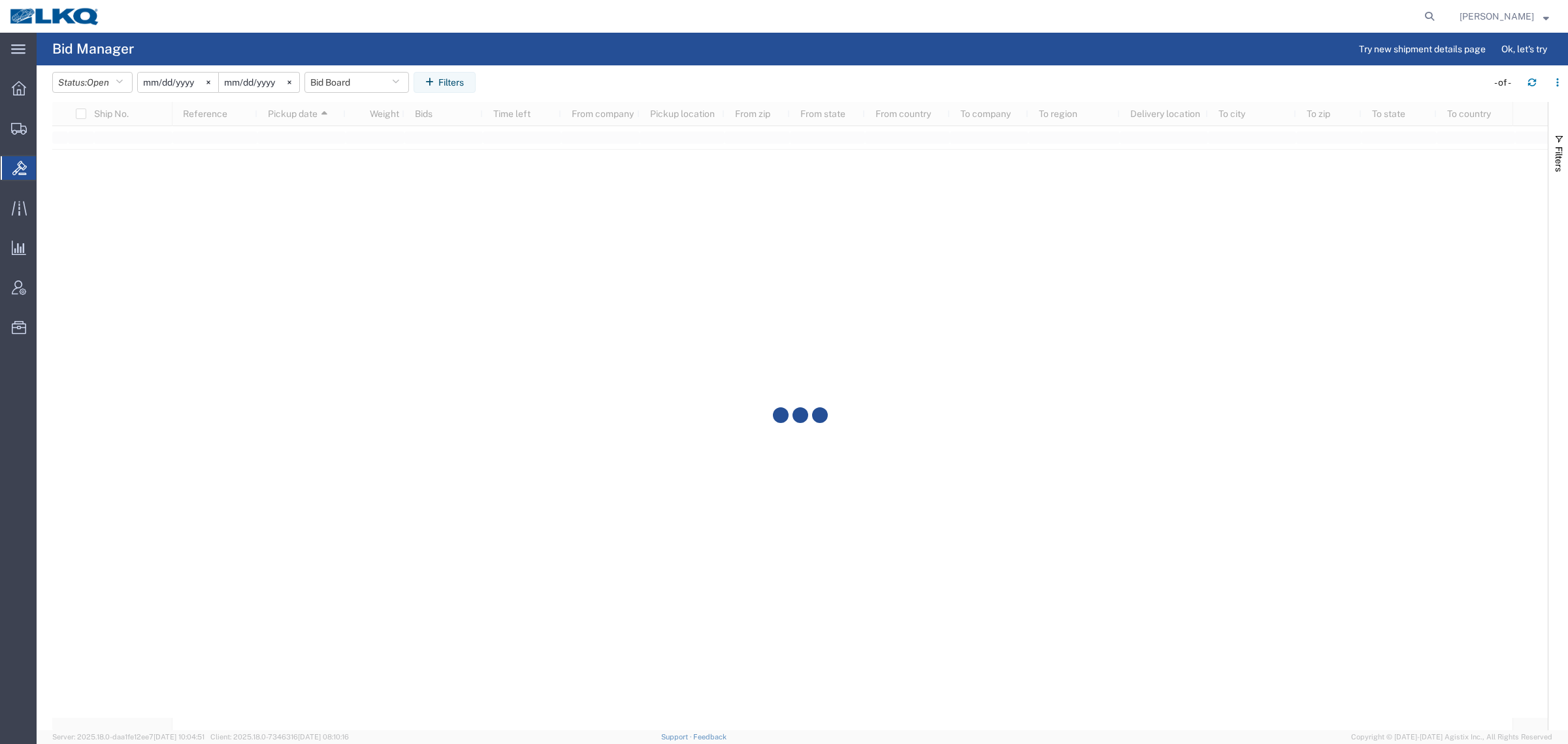
click at [602, 83] on agx-table-filter-chips "Status: Open Active All Awaiting Confirmation Awarded Closed Expired Open Withd…" at bounding box center [766, 87] width 1429 height 30
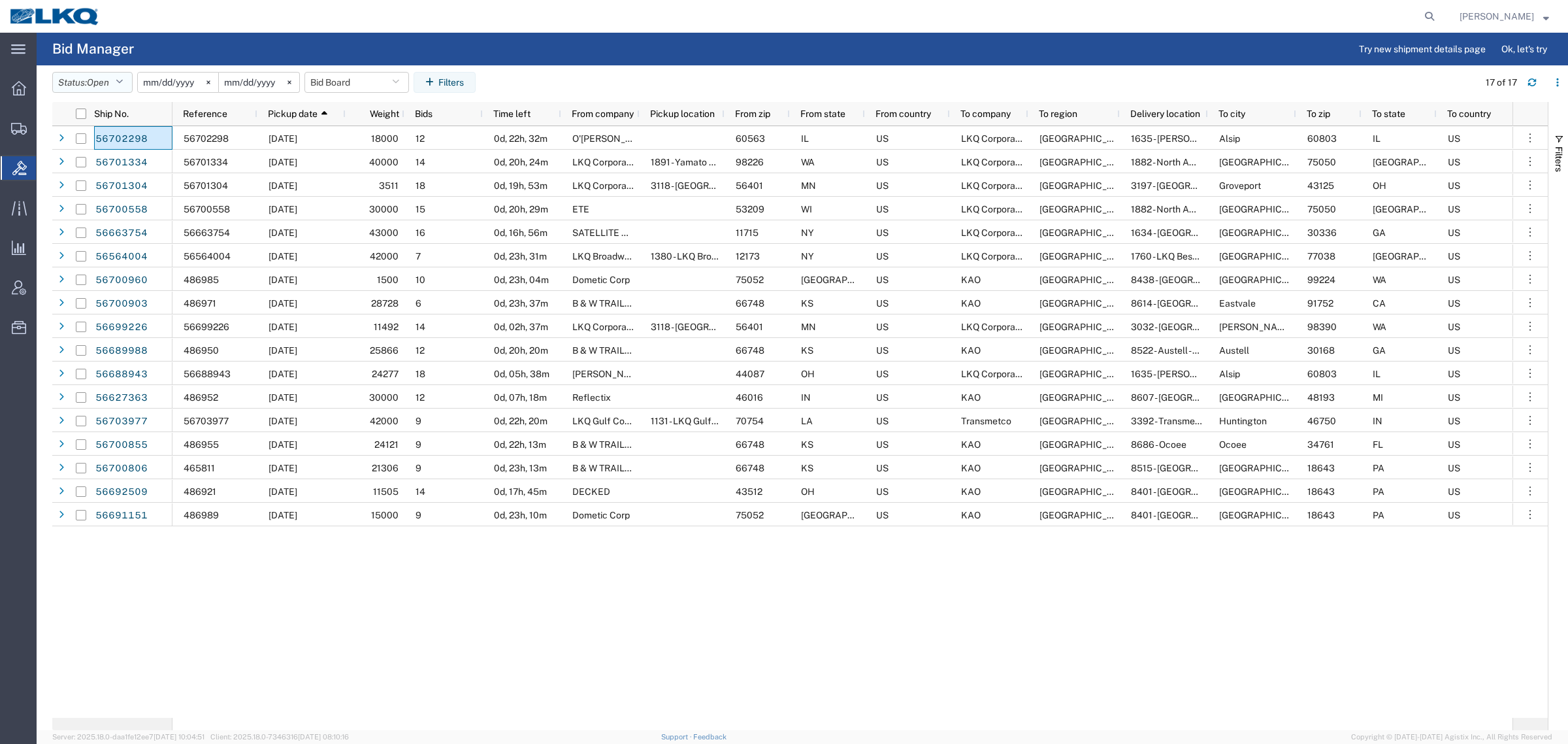
click at [61, 77] on button "Status: Open" at bounding box center [92, 82] width 81 height 21
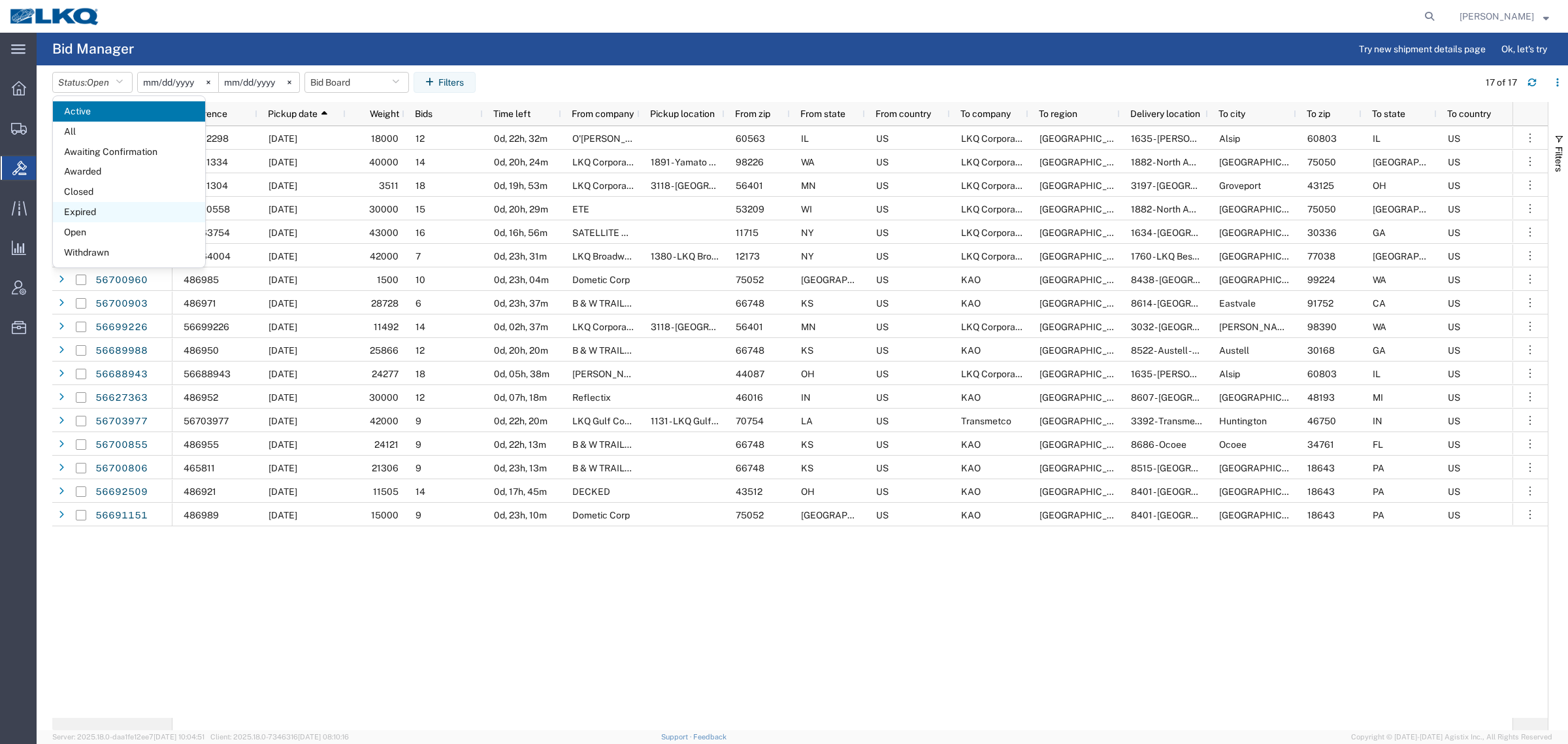
click at [92, 211] on span "Expired" at bounding box center [129, 212] width 152 height 20
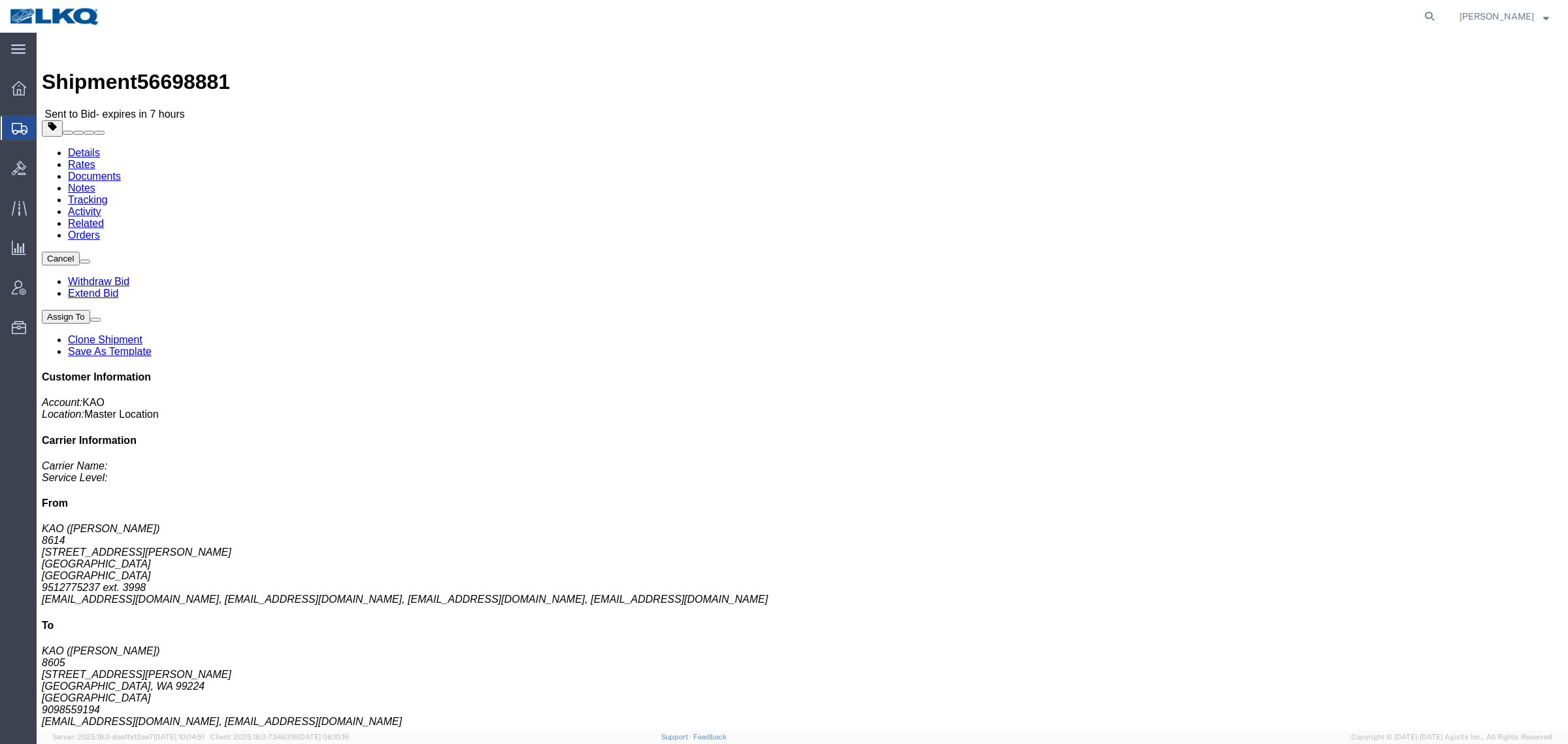
click link "Rates"
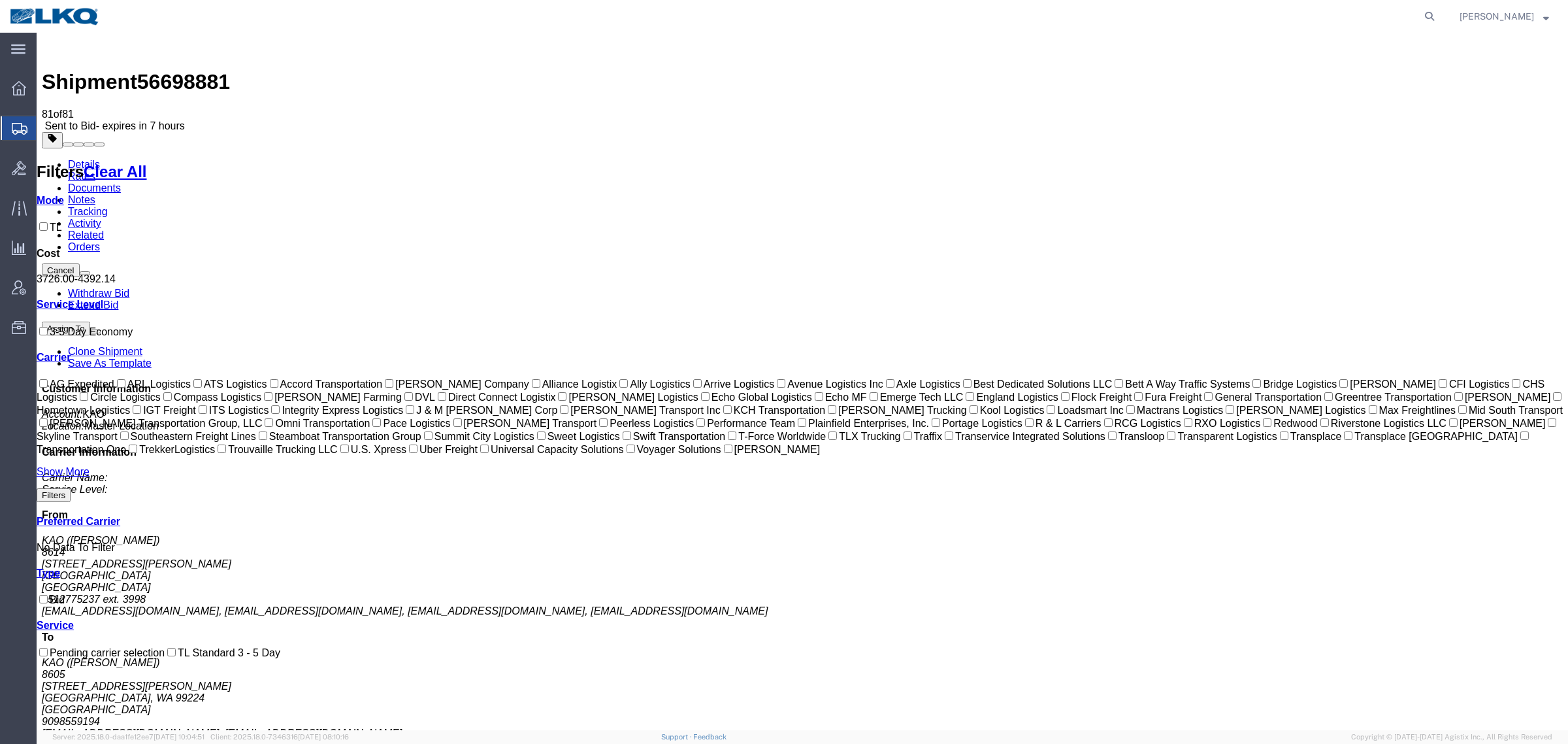
click at [96, 194] on link "Notes" at bounding box center [81, 200] width 27 height 11
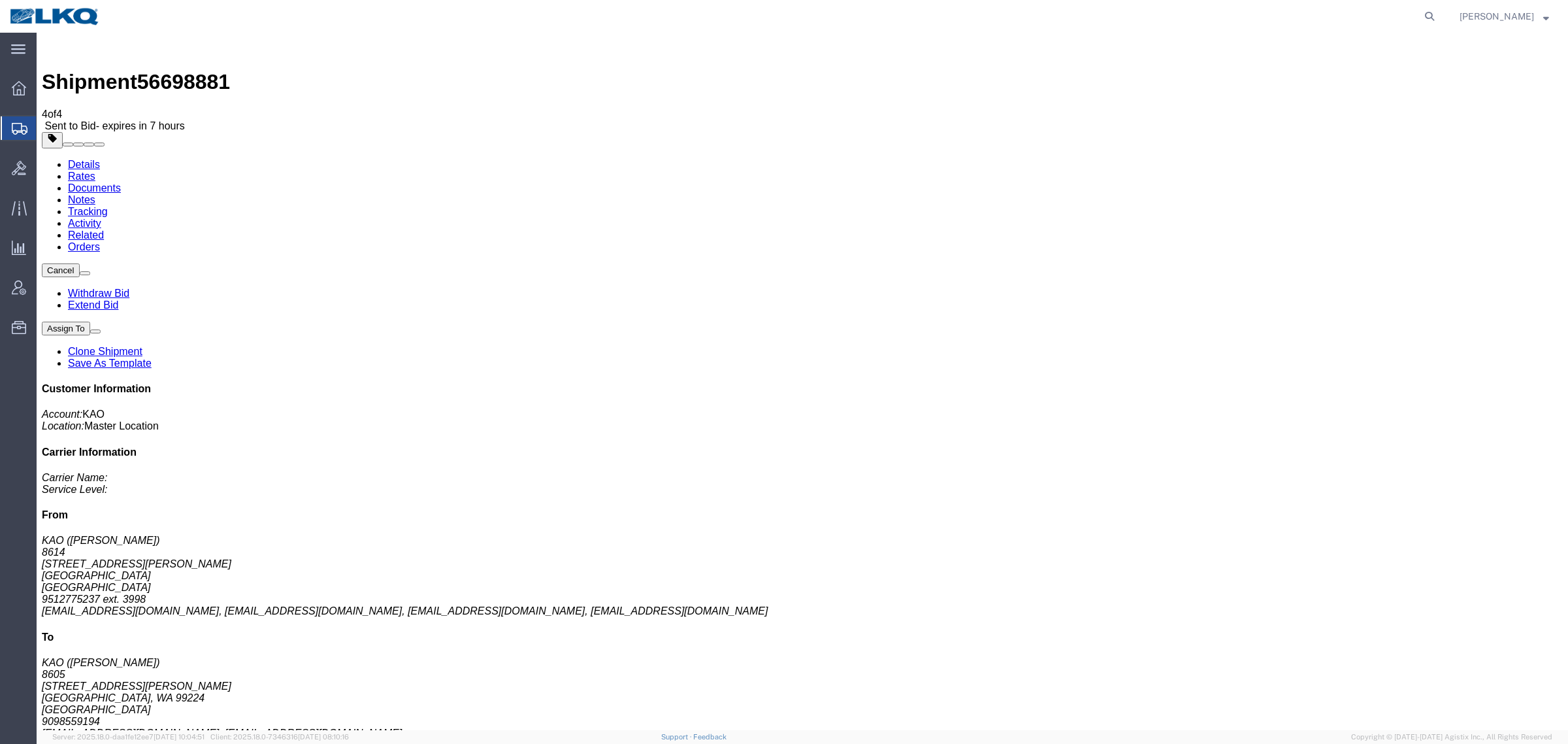
click at [79, 159] on link "Details" at bounding box center [84, 164] width 32 height 11
click span "56698881"
copy span "56698881"
click div "Ship From KAO ([PERSON_NAME]) 8614 [STREET_ADDRESS][PERSON_NAME] 9512775237 ext…"
click link "Details"
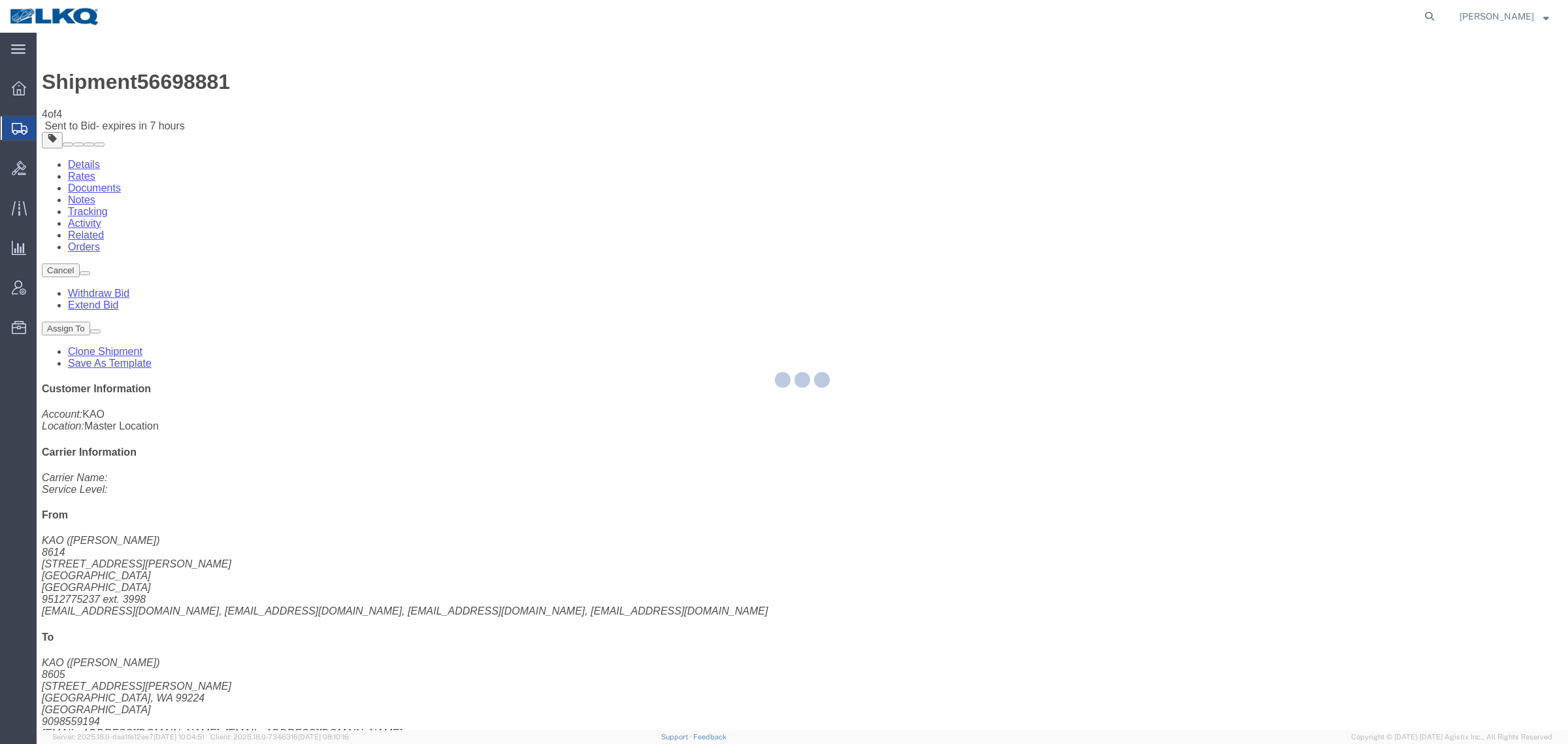
click at [119, 80] on div at bounding box center [802, 382] width 1532 height 698
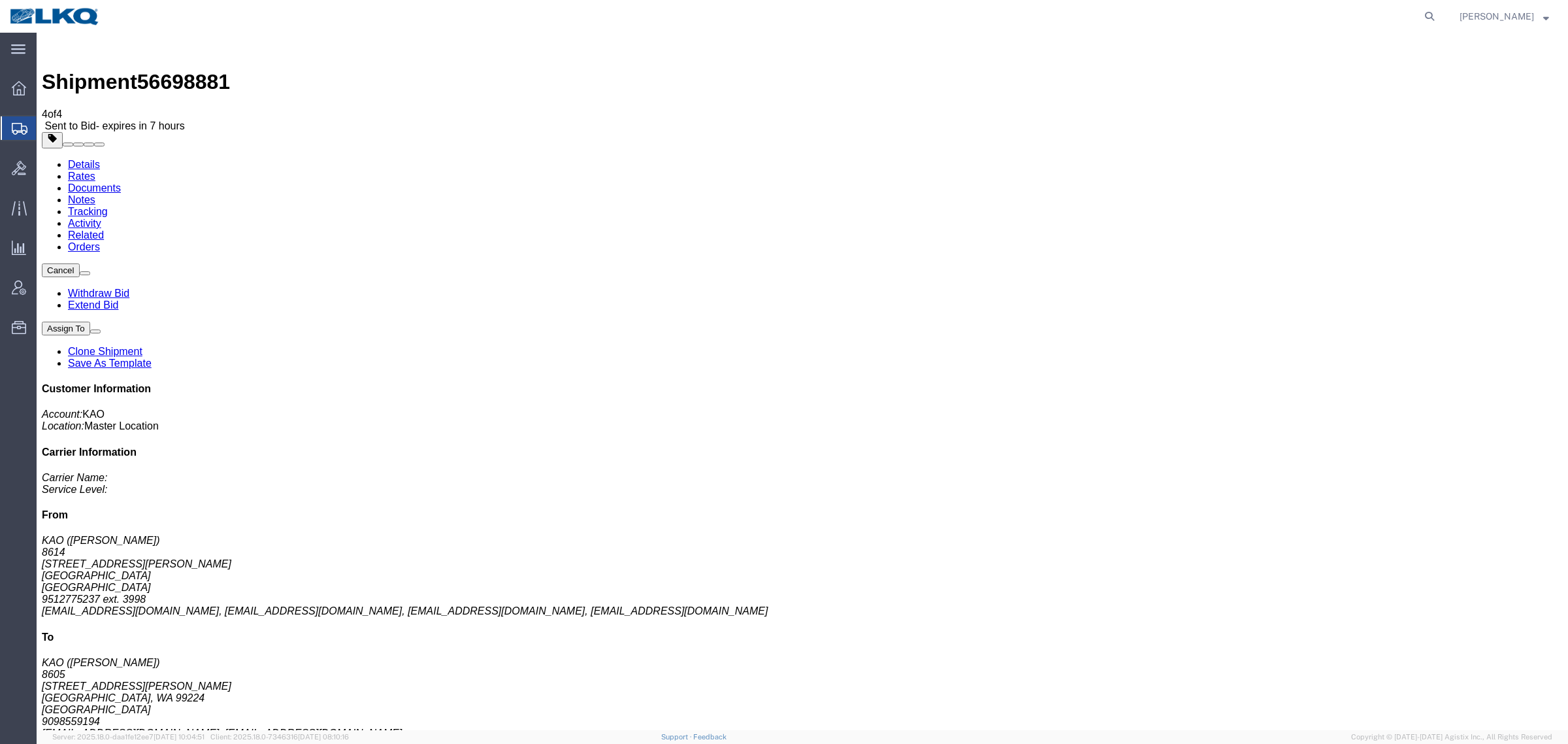
click link "Rates"
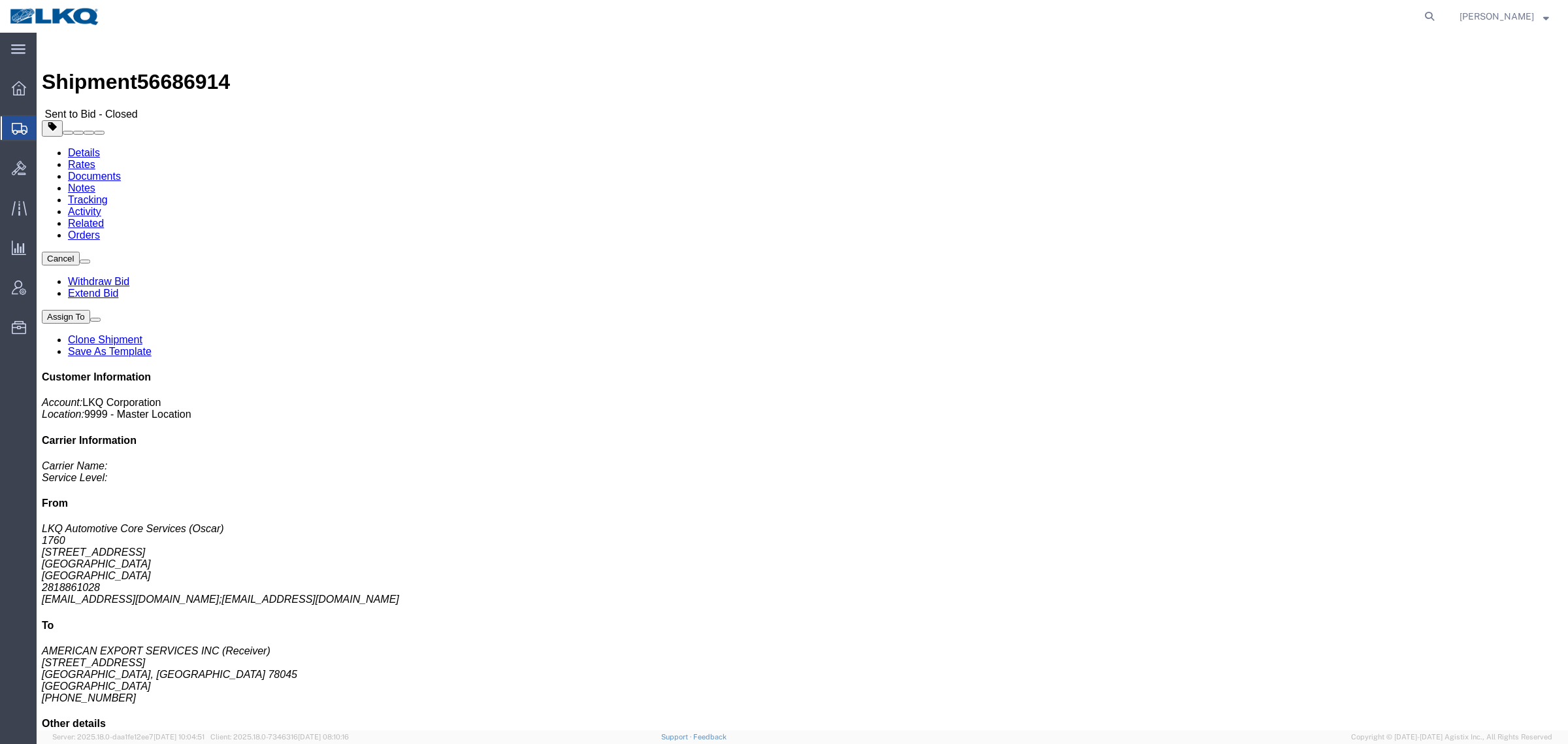
click link "Notes"
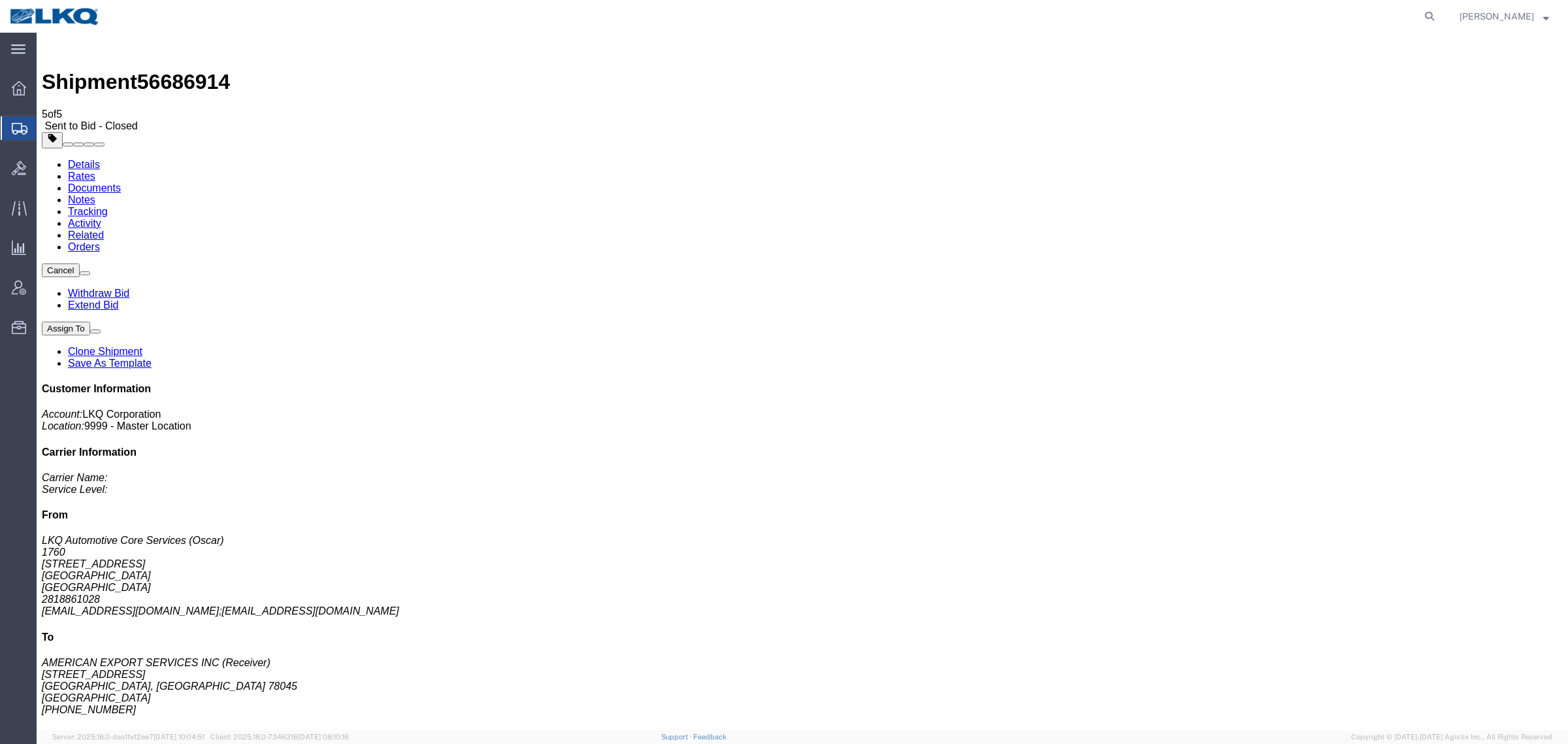
click at [178, 70] on span "56686914" at bounding box center [184, 81] width 93 height 24
copy span "56686914"
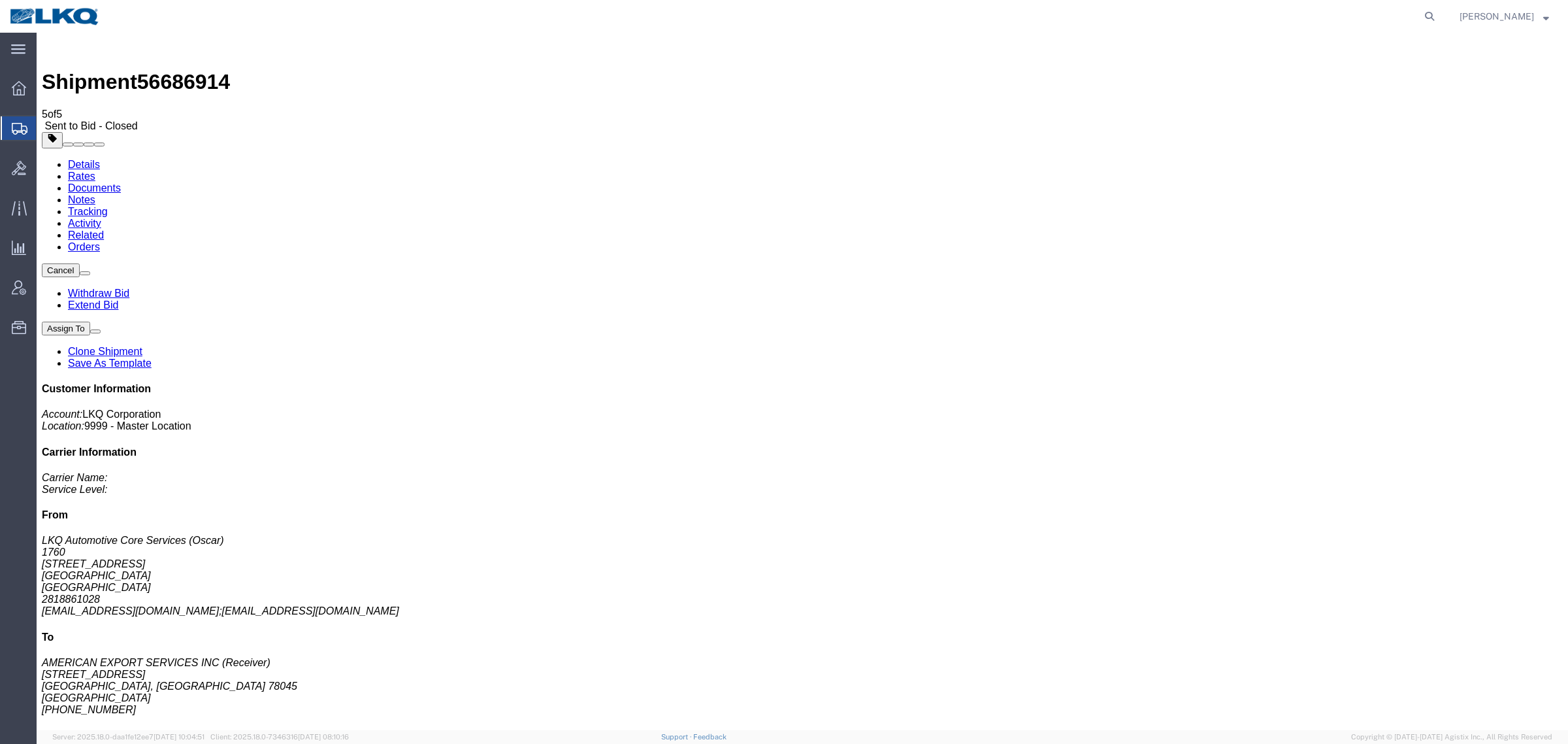
drag, startPoint x: 719, startPoint y: 427, endPoint x: 726, endPoint y: 423, distance: 8.1
click at [869, 159] on ul "Details Rates Documents Notes Tracking Activity Related Orders" at bounding box center [803, 206] width 1522 height 94
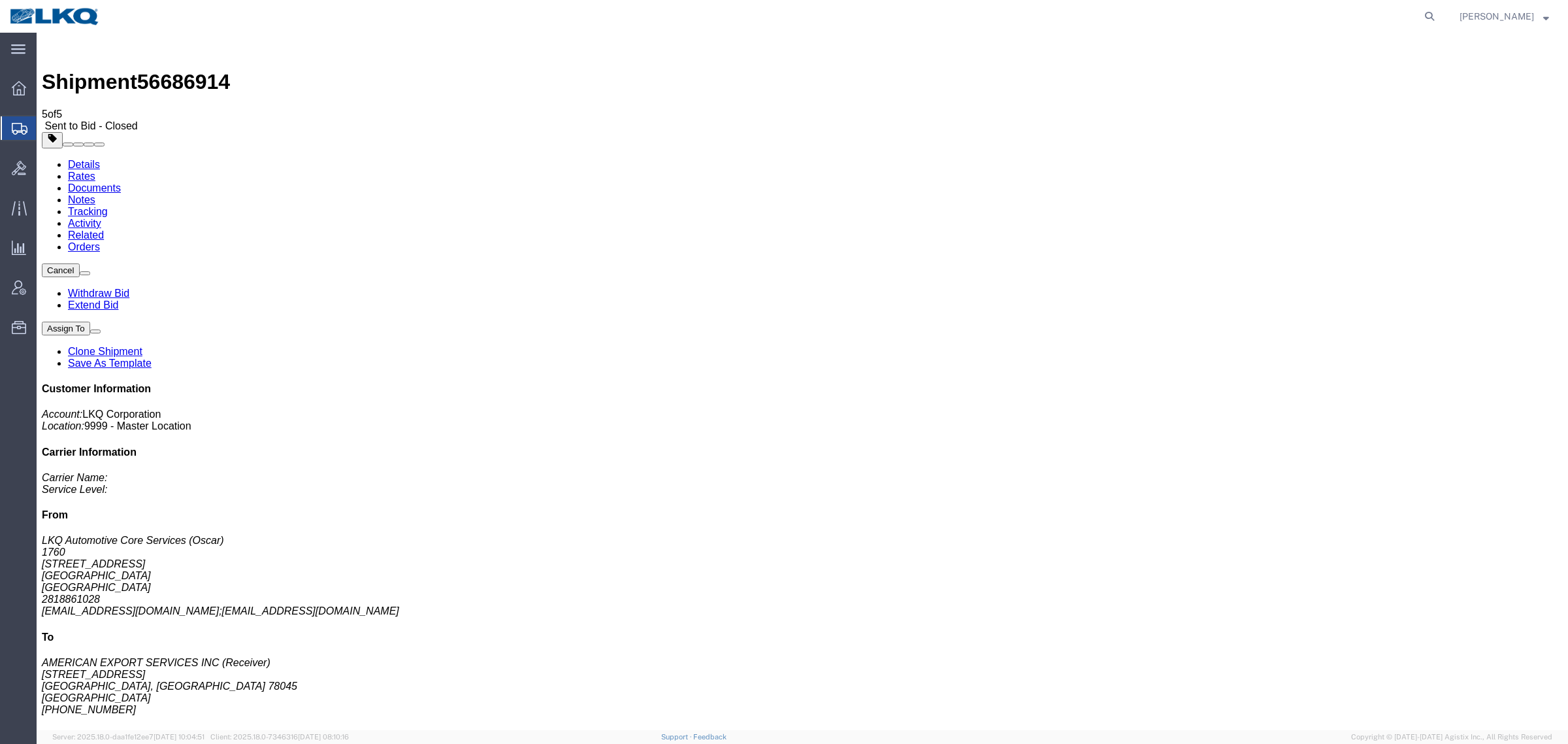
click at [792, 159] on ul "Details Rates Documents Notes Tracking Activity Related Orders" at bounding box center [803, 206] width 1522 height 94
click at [671, 159] on ul "Details Rates Documents Notes Tracking Activity Related Orders" at bounding box center [803, 206] width 1522 height 94
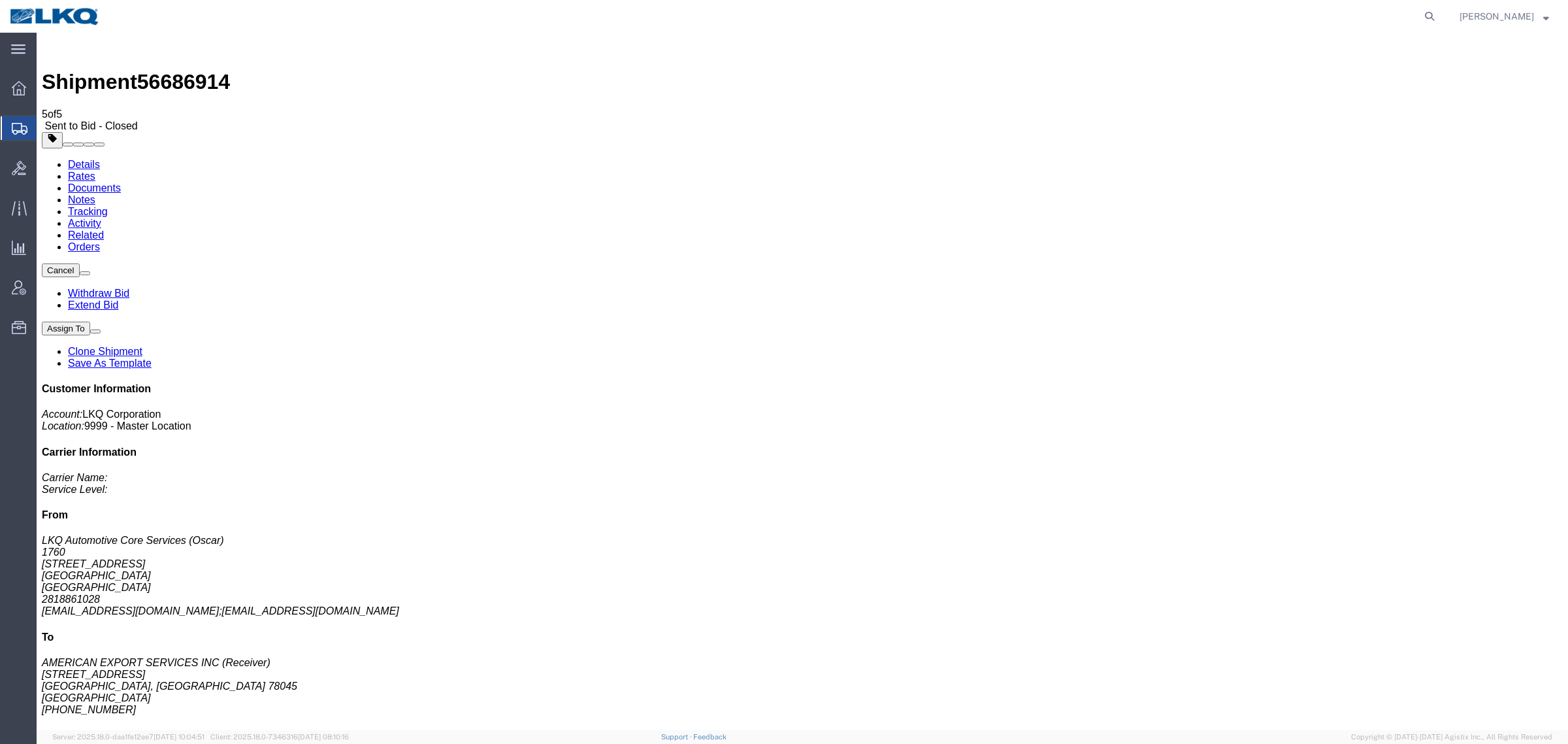
click at [671, 159] on ul "Details Rates Documents Notes Tracking Activity Related Orders" at bounding box center [803, 206] width 1522 height 94
click at [129, 288] on link "Withdraw Bid" at bounding box center [99, 294] width 61 height 11
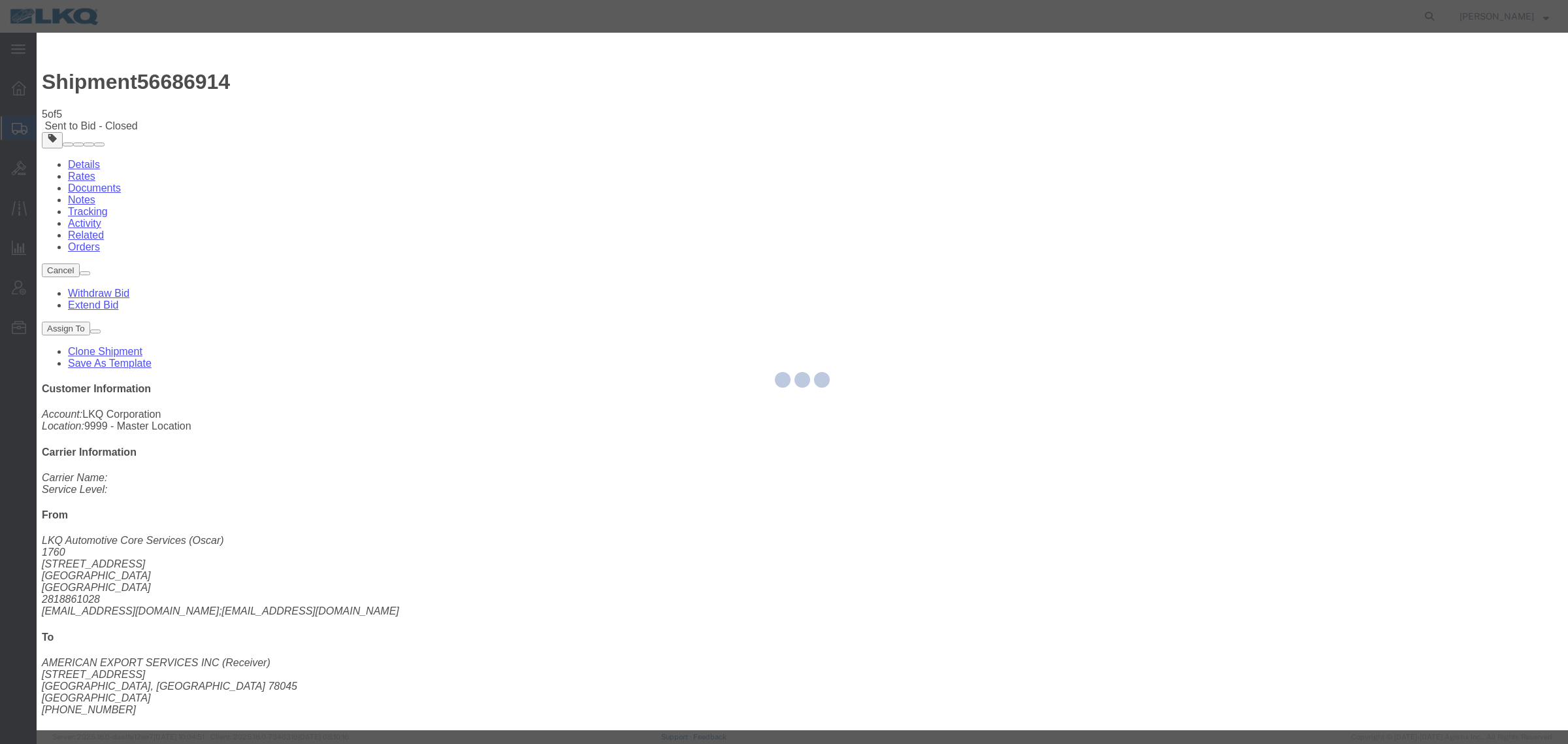
click at [714, 160] on div at bounding box center [802, 382] width 1532 height 698
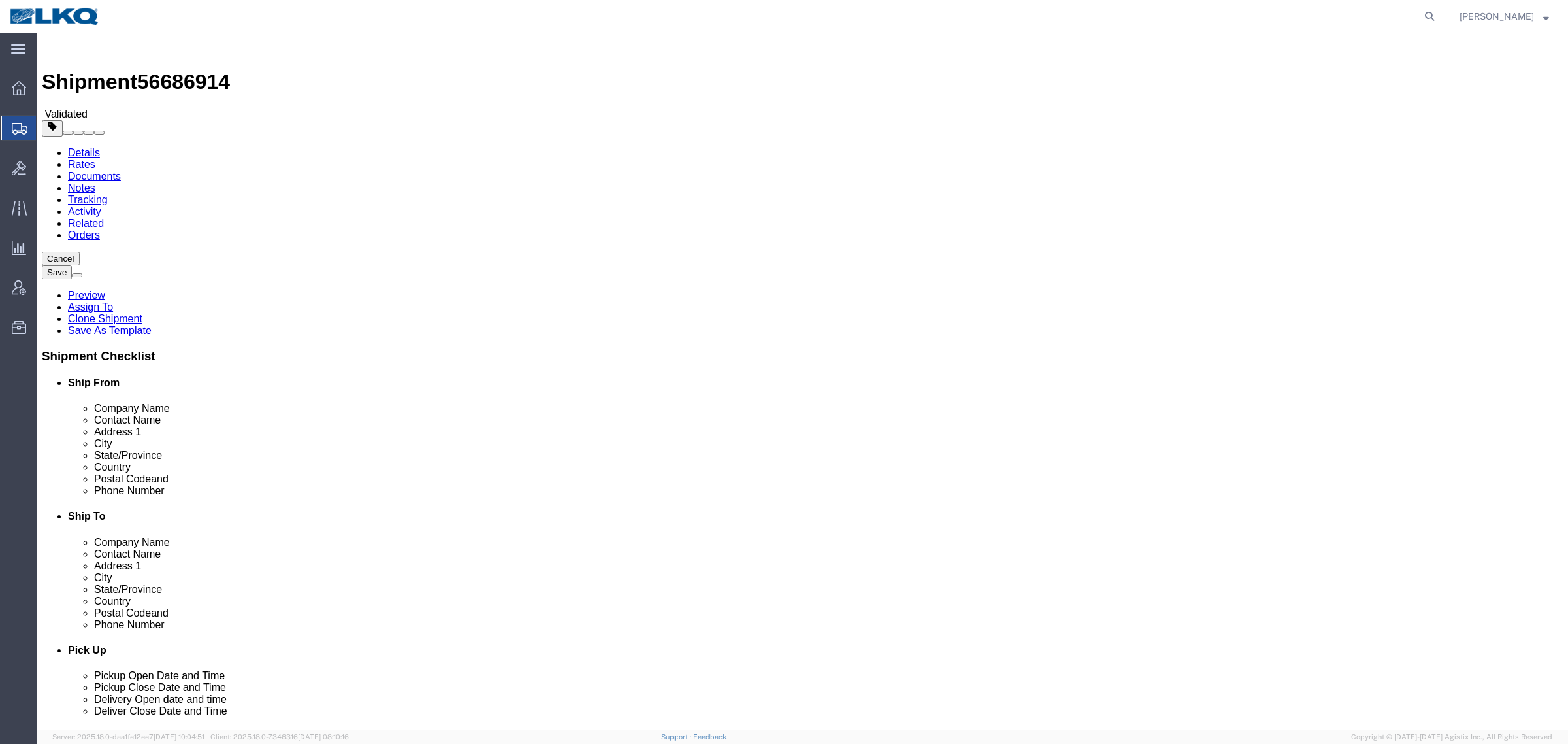
click div "Shipment Information Package Information Special Services Loading Routing"
select select "27634"
select select
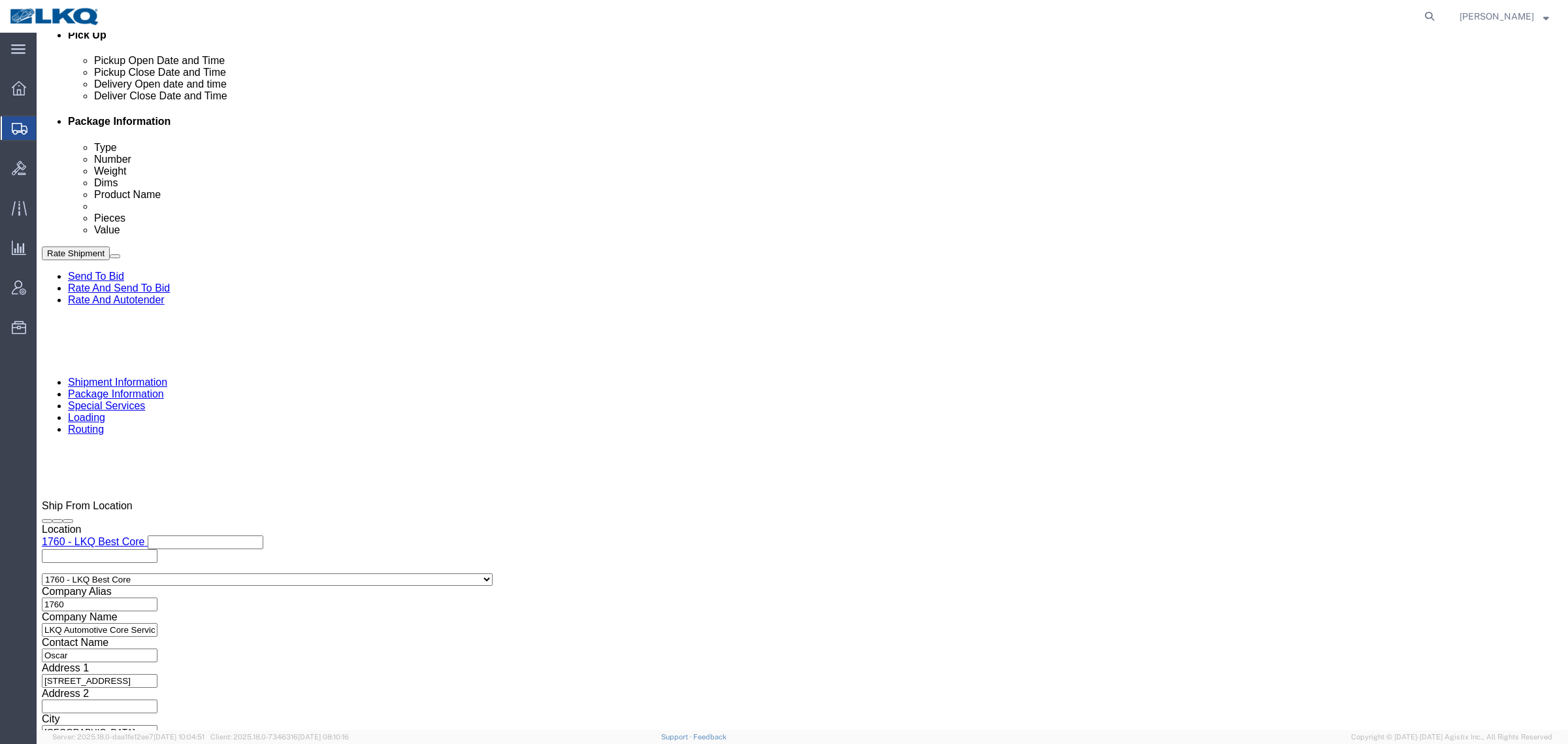
scroll to position [475, 0]
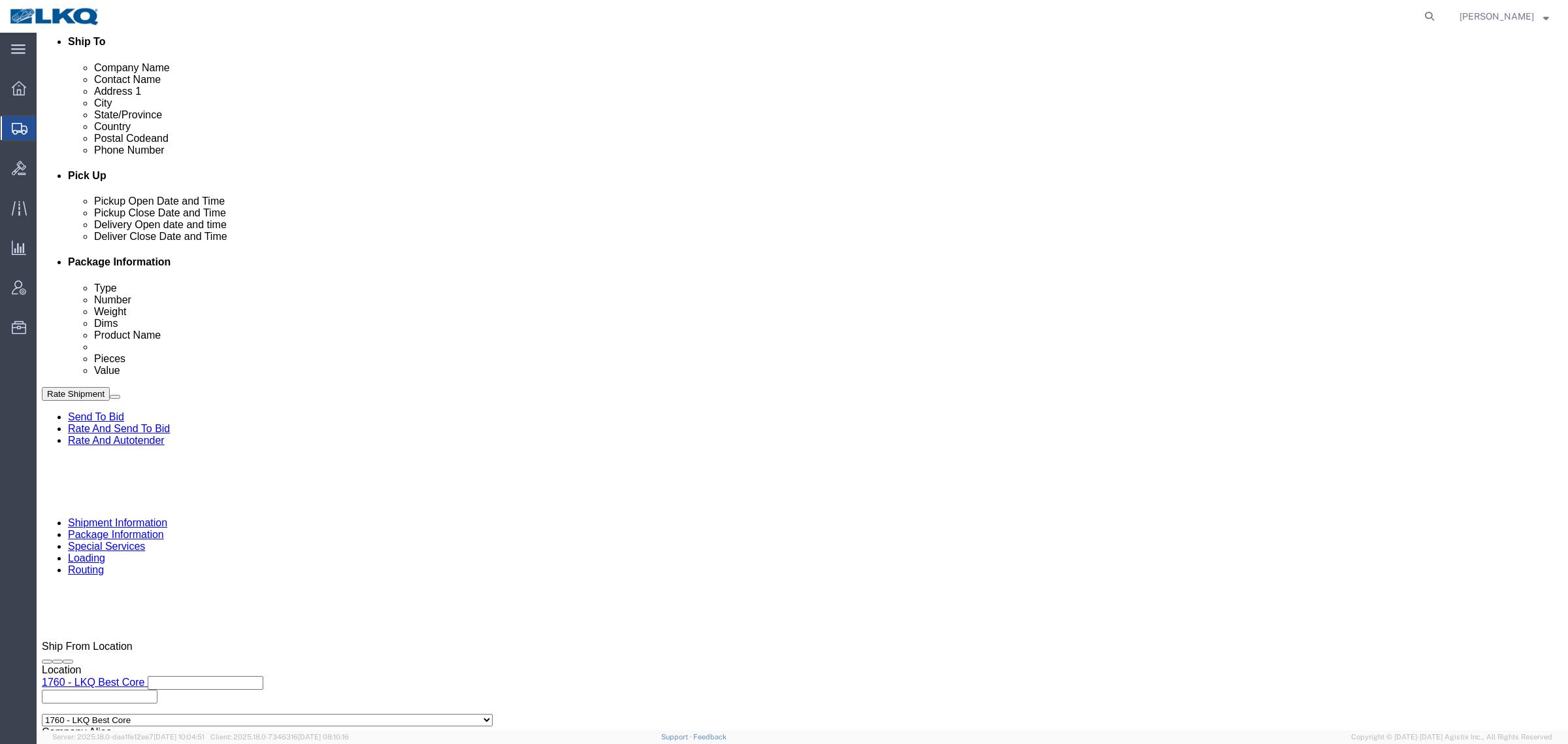
click div "Pickup Date: Pickup Start Date Pickup Start Time Pickup Open Date and Time [DAT…"
click link "Send To Bid"
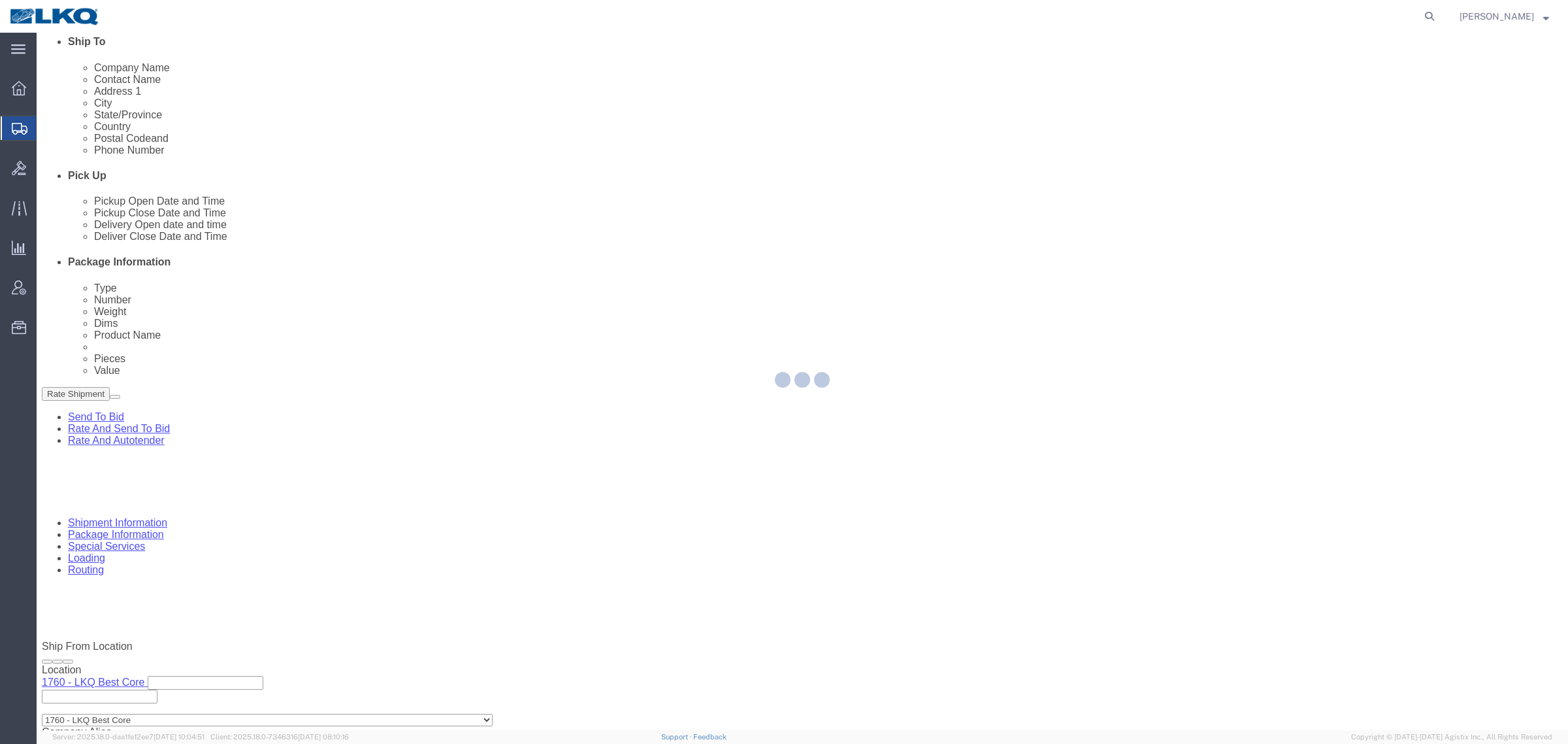
select select "TL"
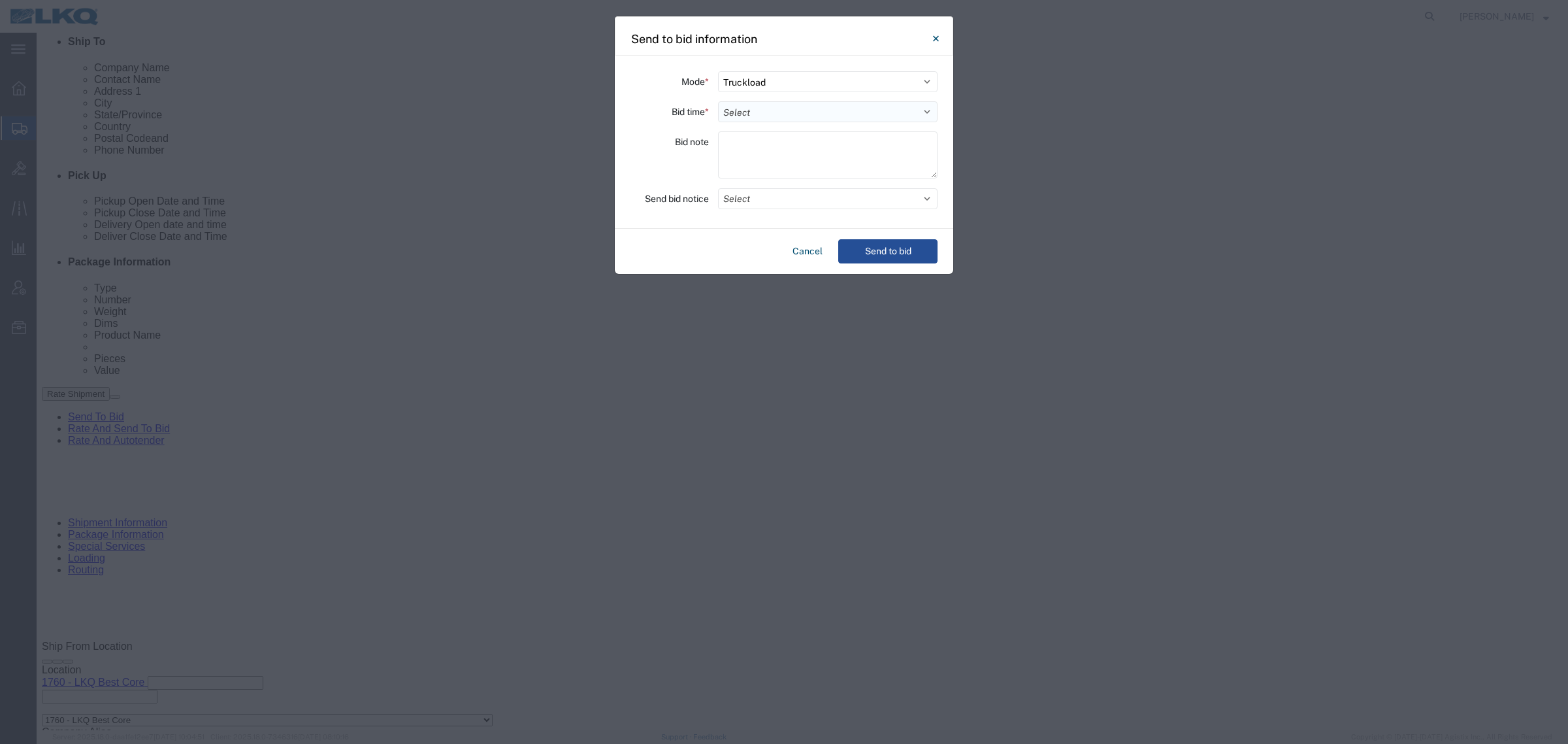
click at [802, 109] on select "Select 30 Min (Rush) 1 Hour (Rush) 2 Hours (Rush) 4 Hours (Rush) 8 Hours (Rush)…" at bounding box center [827, 111] width 219 height 21
select select "24"
click at [718, 101] on select "Select 30 Min (Rush) 1 Hour (Rush) 2 Hours (Rush) 4 Hours (Rush) 8 Hours (Rush)…" at bounding box center [827, 111] width 219 height 21
click at [853, 255] on button "Send to bid" at bounding box center [888, 252] width 99 height 24
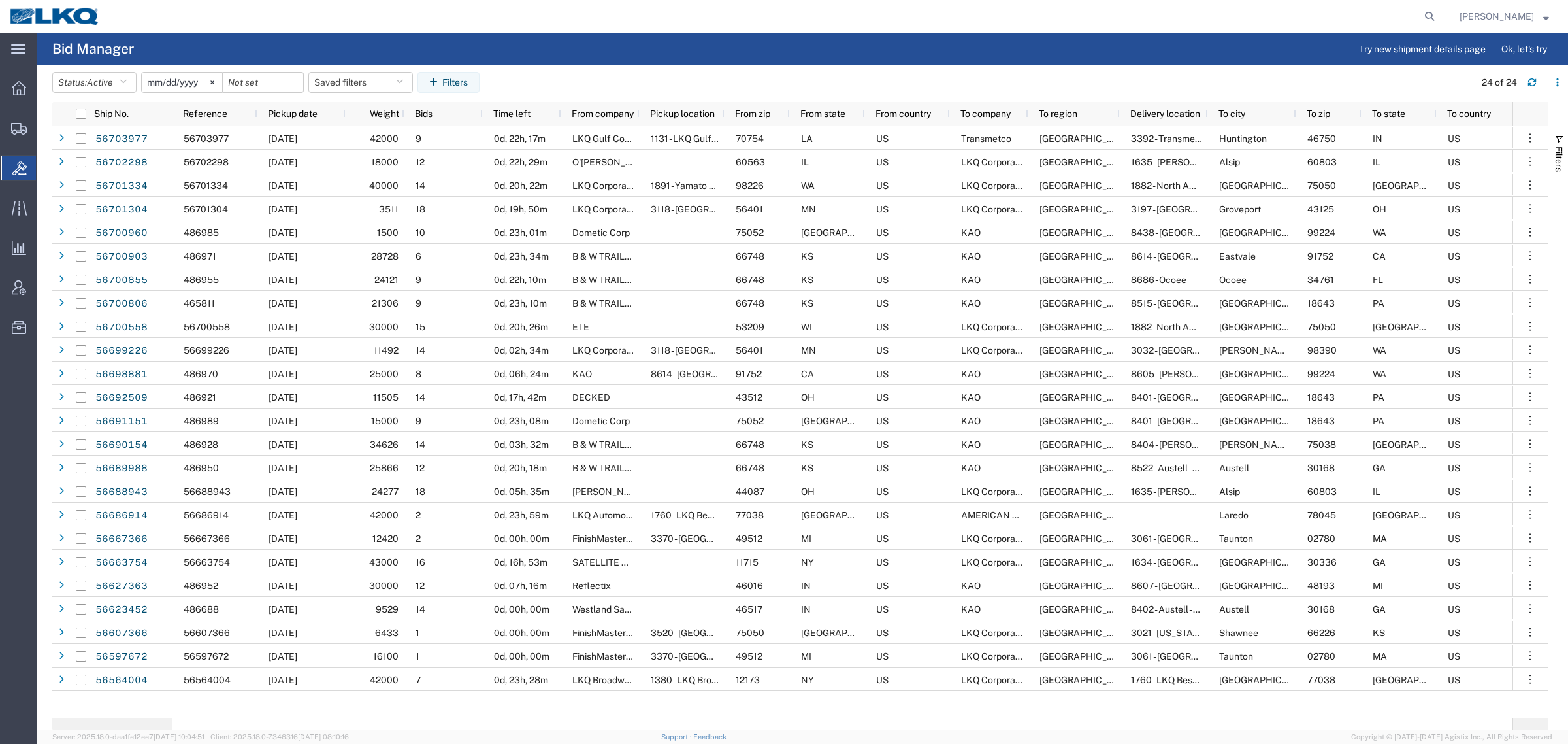
click at [609, 88] on agx-table-filter-chips "Status: Active Active All Awaiting Confirmation Awarded Closed Expired Open Wit…" at bounding box center [760, 87] width 1416 height 30
click at [546, 73] on agx-table-filter-chips "Status: Active Active All Awaiting Confirmation Awarded Closed Expired Open Wit…" at bounding box center [760, 87] width 1416 height 30
click at [592, 81] on agx-table-filter-chips "Status: Active Active All Awaiting Confirmation Awarded Closed Expired Open Wit…" at bounding box center [760, 87] width 1416 height 30
click at [674, 82] on agx-table-filter-chips "Status: Active Active All Awaiting Confirmation Awarded Closed Expired Open Wit…" at bounding box center [760, 87] width 1416 height 30
click at [611, 75] on agx-table-filter-chips "Status: Active Active All Awaiting Confirmation Awarded Closed Expired Open Wit…" at bounding box center [760, 87] width 1416 height 30
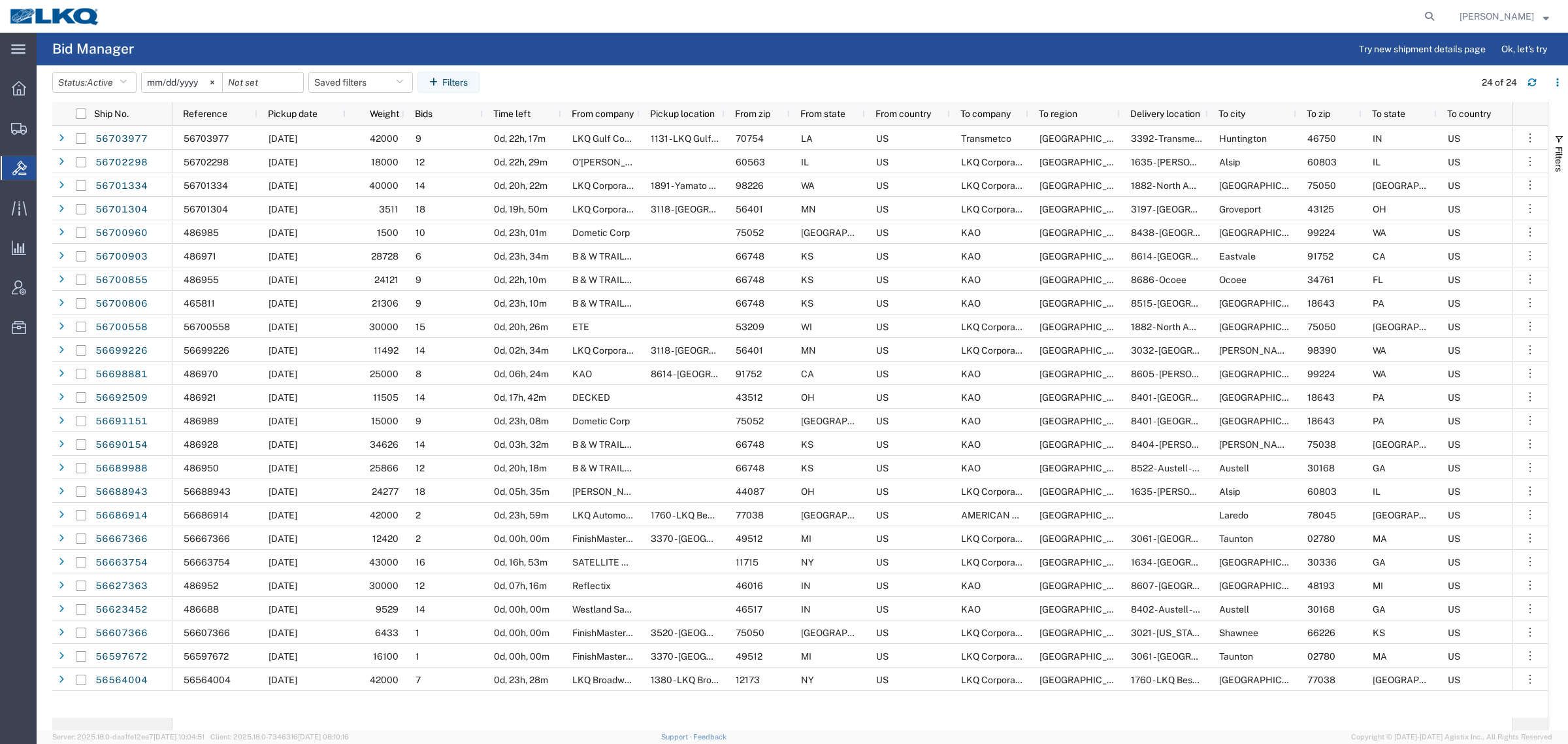
click at [521, 82] on agx-table-filter-chips "Status: Active Active All Awaiting Confirmation Awarded Closed Expired Open Wit…" at bounding box center [760, 87] width 1416 height 30
drag, startPoint x: 599, startPoint y: 82, endPoint x: 640, endPoint y: 82, distance: 41.0
click at [600, 82] on agx-table-filter-chips "Status: Active Active All Awaiting Confirmation Awarded Closed Expired Open Wit…" at bounding box center [760, 87] width 1416 height 30
drag, startPoint x: 677, startPoint y: 81, endPoint x: 694, endPoint y: 79, distance: 17.1
click at [683, 80] on agx-table-filter-chips "Status: Active Active All Awaiting Confirmation Awarded Closed Expired Open Wit…" at bounding box center [760, 87] width 1416 height 30
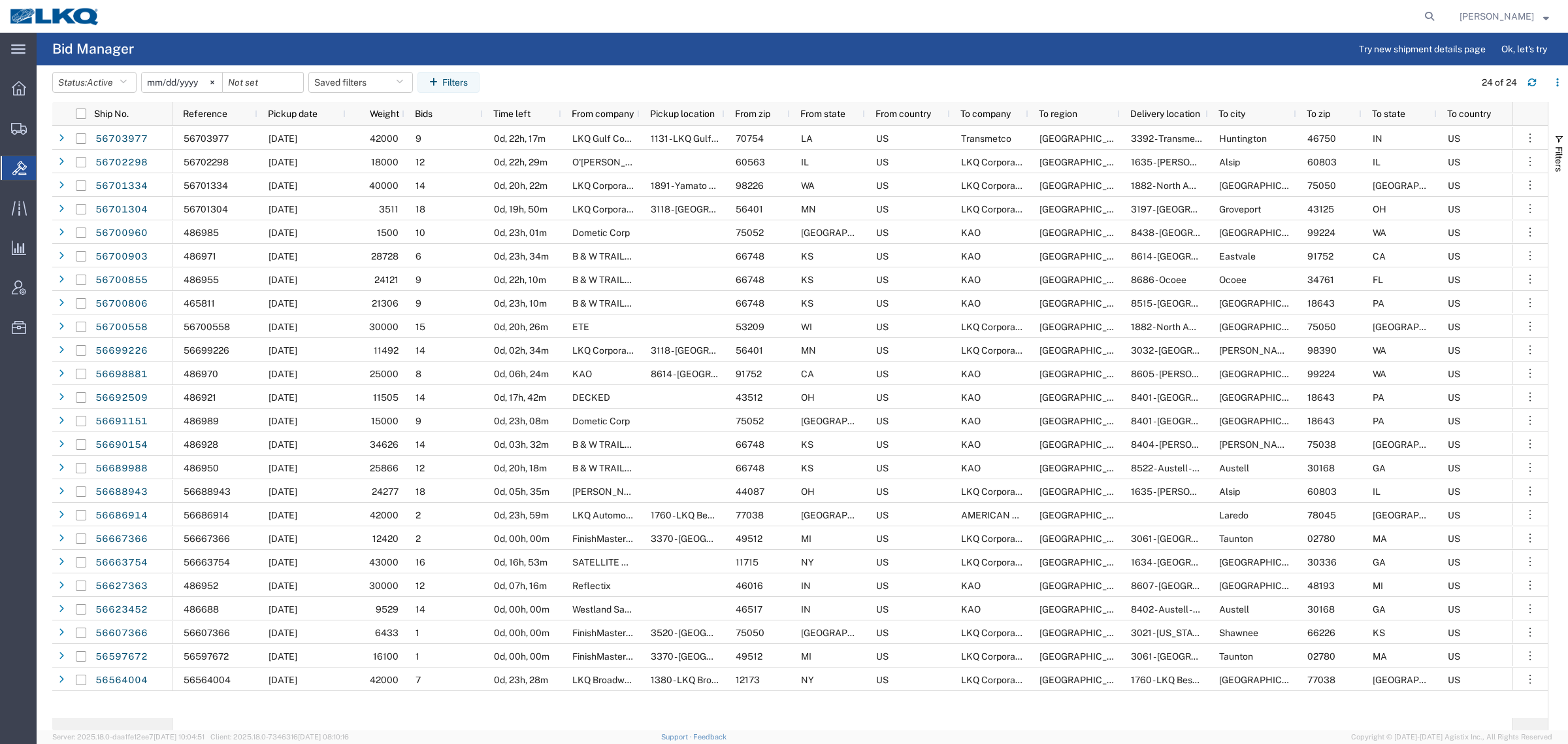
click at [760, 80] on agx-table-filter-chips "Status: Active Active All Awaiting Confirmation Awarded Closed Expired Open Wit…" at bounding box center [760, 87] width 1416 height 30
click at [851, 80] on agx-table-filter-chips "Status: Active Active All Awaiting Confirmation Awarded Closed Expired Open Wit…" at bounding box center [760, 87] width 1416 height 30
click at [765, 81] on agx-table-filter-chips "Status: Active Active All Awaiting Confirmation Awarded Closed Expired Open Wit…" at bounding box center [760, 87] width 1416 height 30
click at [667, 79] on agx-table-filter-chips "Status: Active Active All Awaiting Confirmation Awarded Closed Expired Open Wit…" at bounding box center [760, 87] width 1416 height 30
click at [595, 75] on agx-table-filter-chips "Status: Active Active All Awaiting Confirmation Awarded Closed Expired Open Wit…" at bounding box center [760, 87] width 1416 height 30
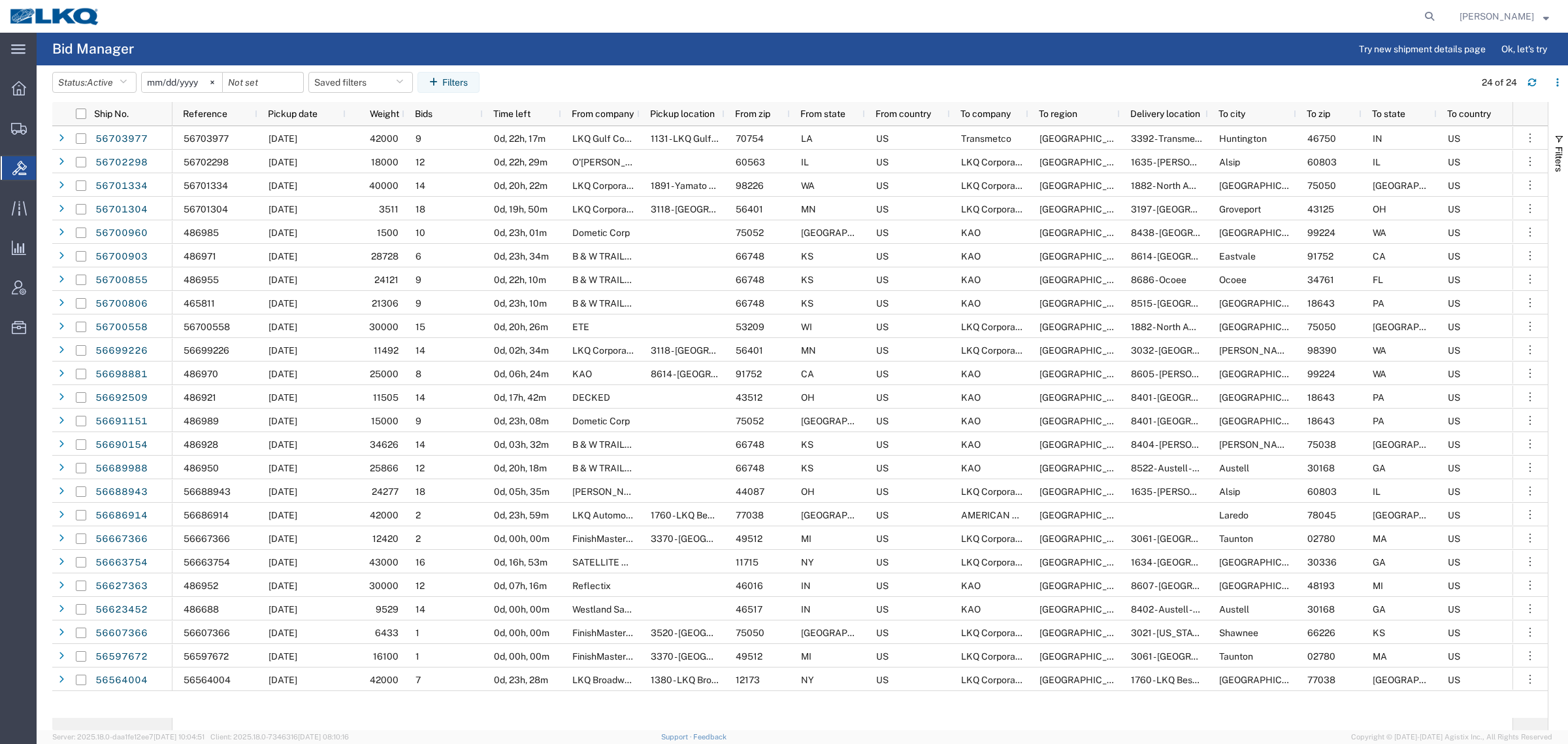
click at [550, 76] on agx-table-filter-chips "Status: Active Active All Awaiting Confirmation Awarded Closed Expired Open Wit…" at bounding box center [760, 87] width 1416 height 30
click at [586, 77] on agx-table-filter-chips "Status: Active Active All Awaiting Confirmation Awarded Closed Expired Open Wit…" at bounding box center [760, 87] width 1416 height 30
click at [599, 84] on agx-table-filter-chips "Status: Active Active All Awaiting Confirmation Awarded Closed Expired Open Wit…" at bounding box center [760, 87] width 1416 height 30
